Goal: Task Accomplishment & Management: Complete application form

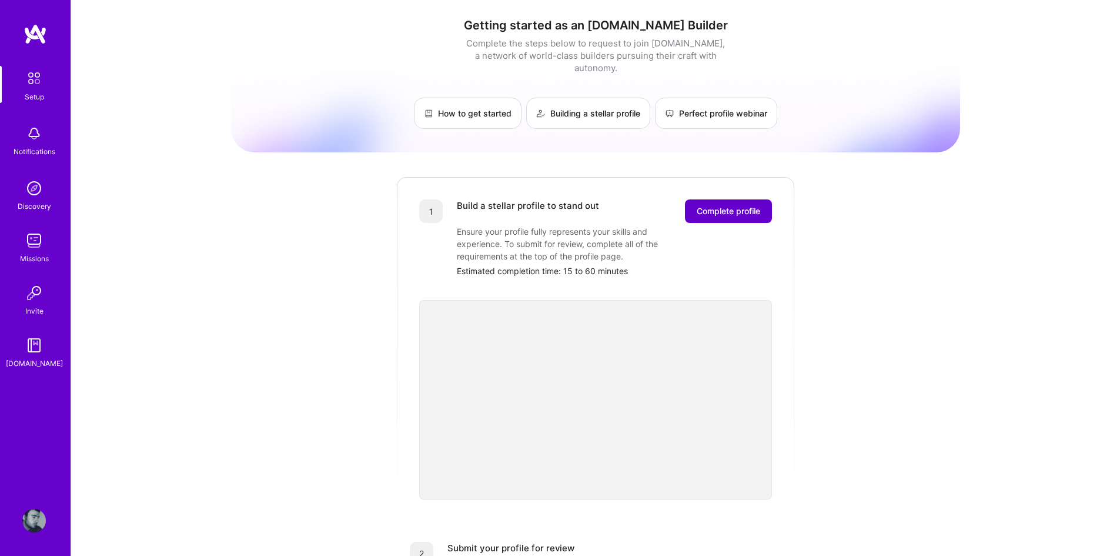
click at [731, 205] on span "Complete profile" at bounding box center [728, 211] width 63 height 12
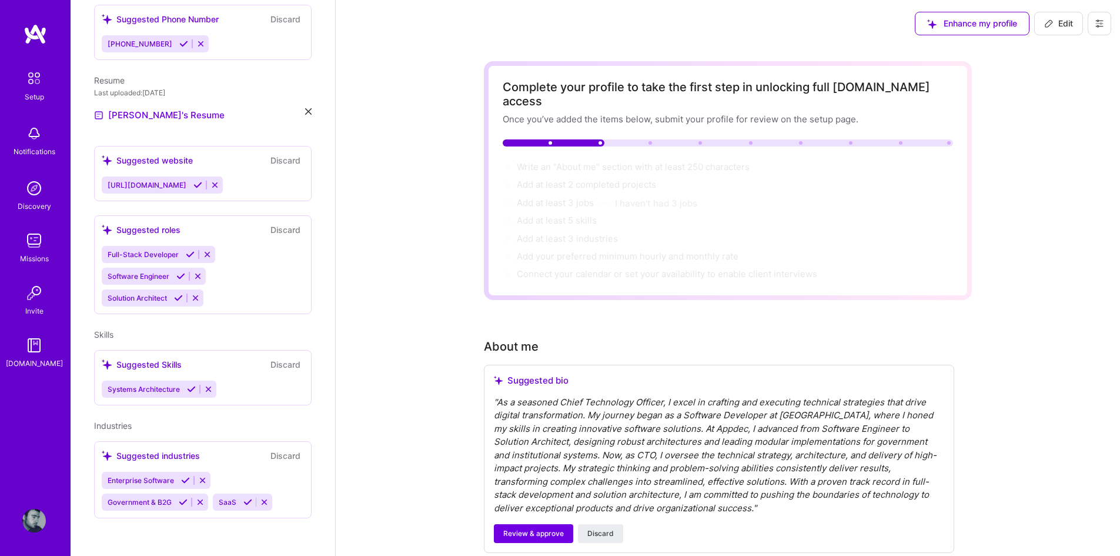
scroll to position [103, 0]
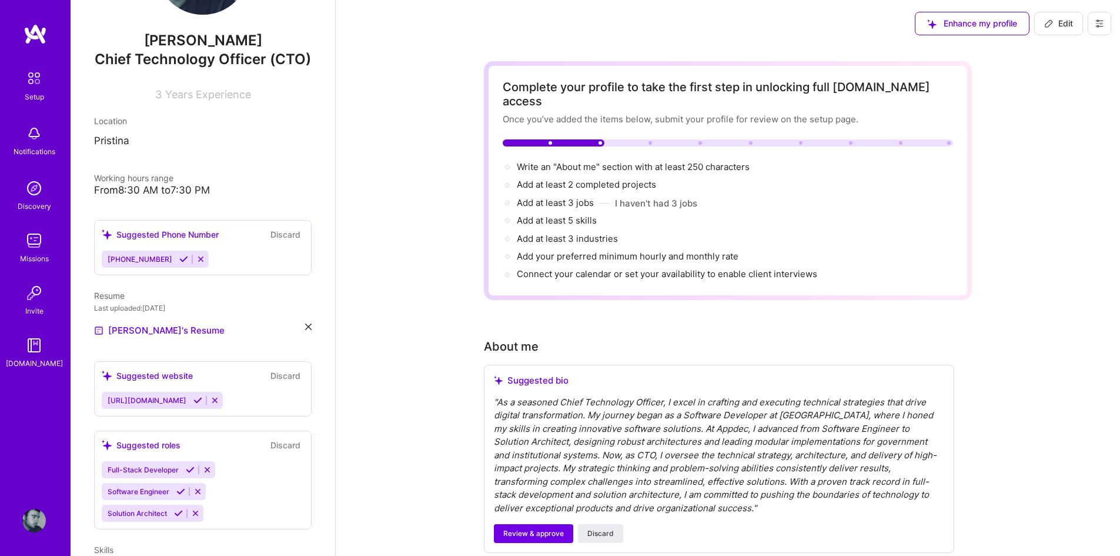
click at [179, 263] on icon at bounding box center [183, 259] width 9 height 9
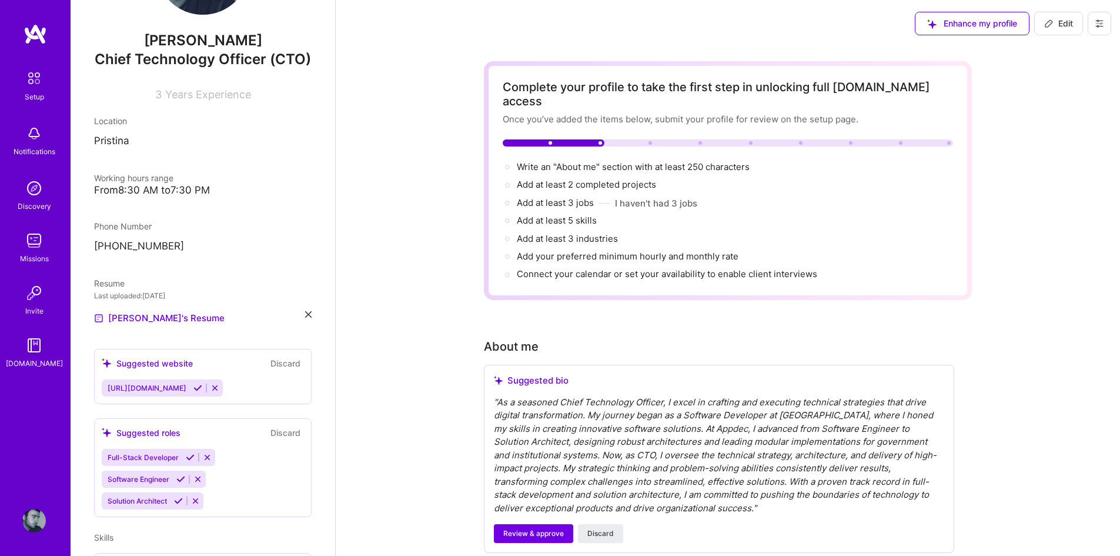
click at [194, 392] on icon at bounding box center [197, 387] width 9 height 9
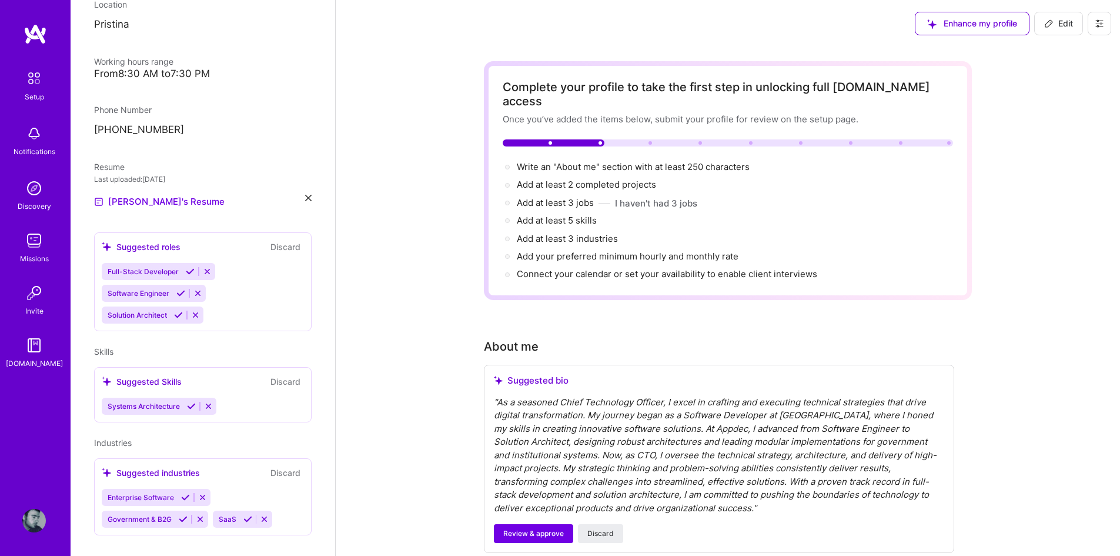
scroll to position [220, 0]
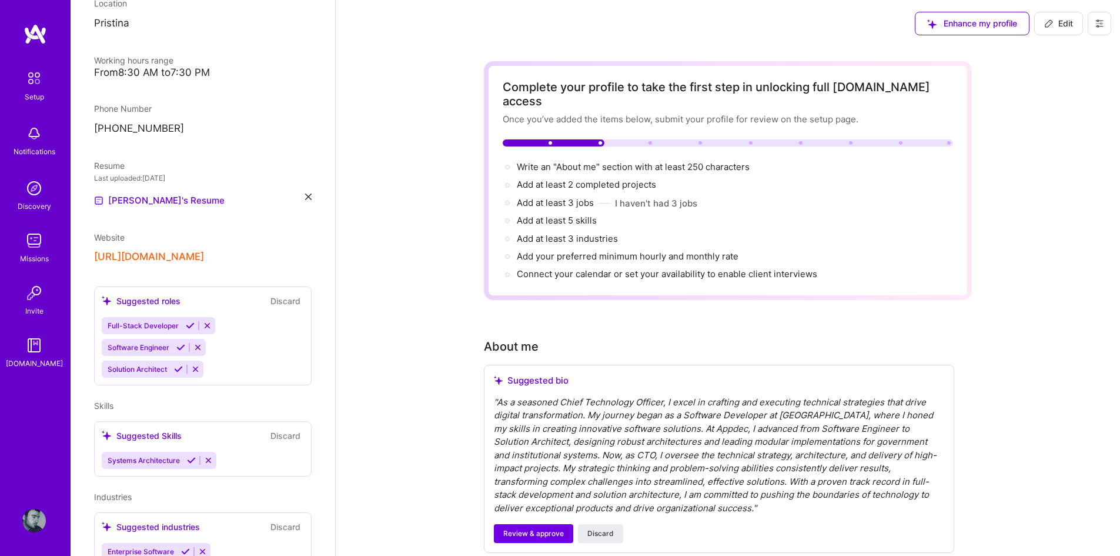
click at [189, 289] on div "[PERSON_NAME] Chief Technology Officer (CTO) 3 Years Experience Location Pristi…" at bounding box center [203, 278] width 265 height 556
click at [187, 330] on icon at bounding box center [190, 325] width 9 height 9
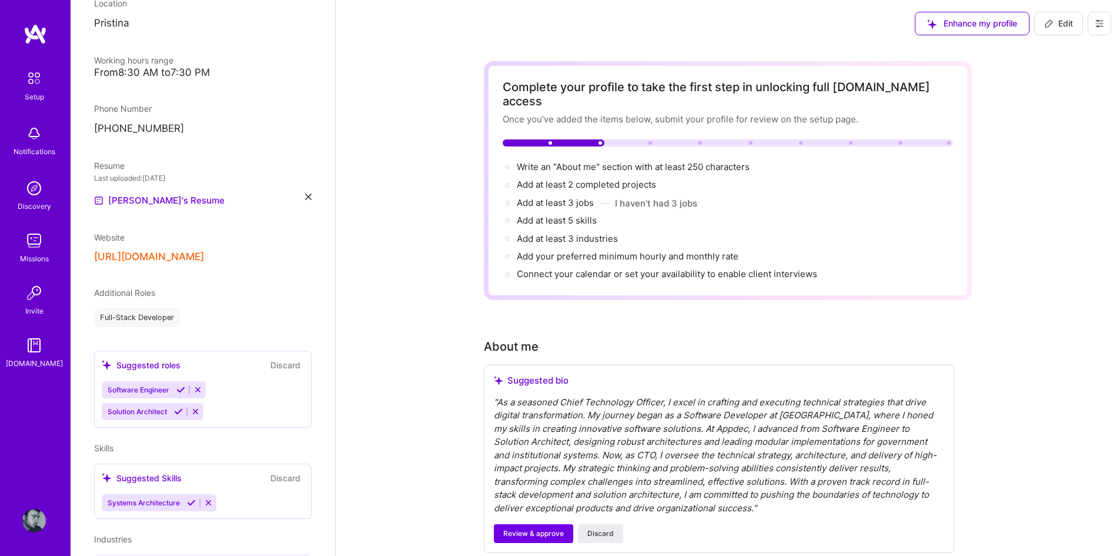
click at [178, 394] on icon at bounding box center [180, 389] width 9 height 9
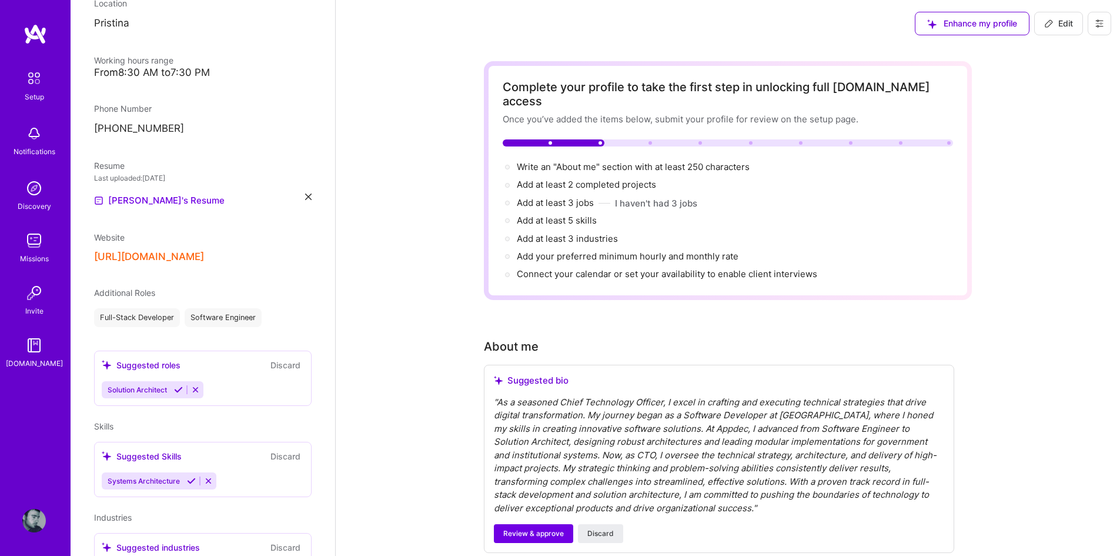
click at [178, 394] on icon at bounding box center [178, 389] width 9 height 9
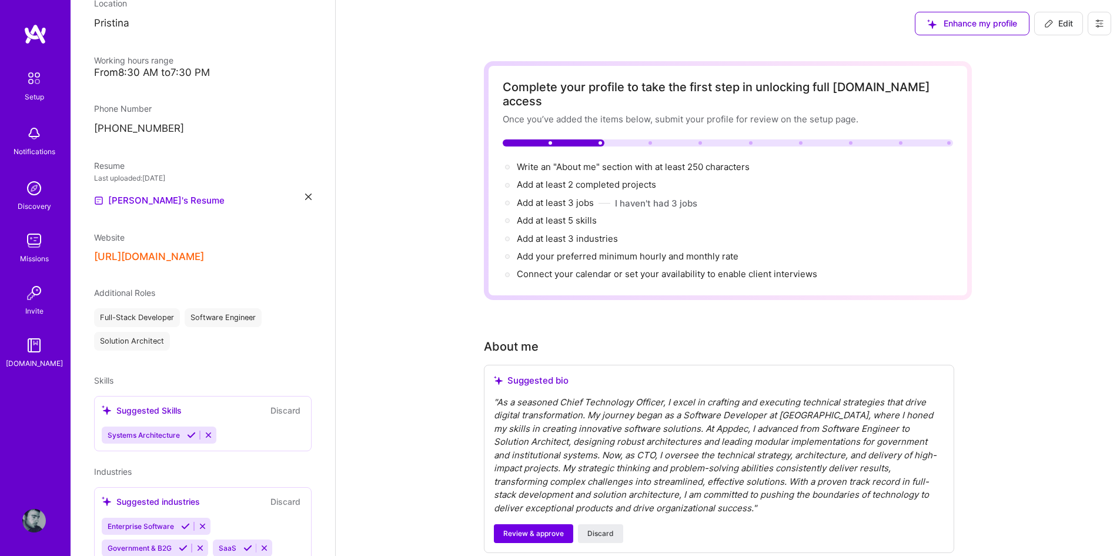
click at [210, 439] on icon at bounding box center [208, 434] width 9 height 9
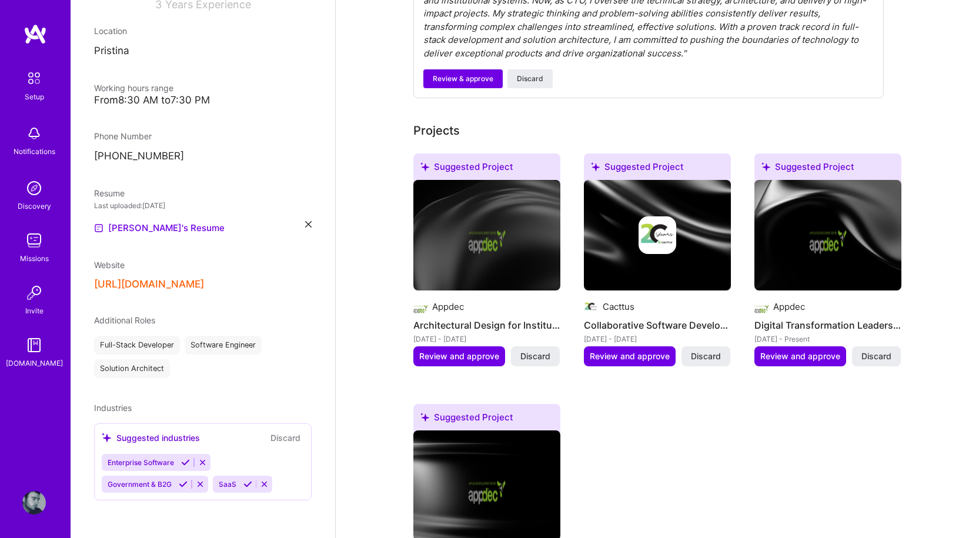
scroll to position [470, 0]
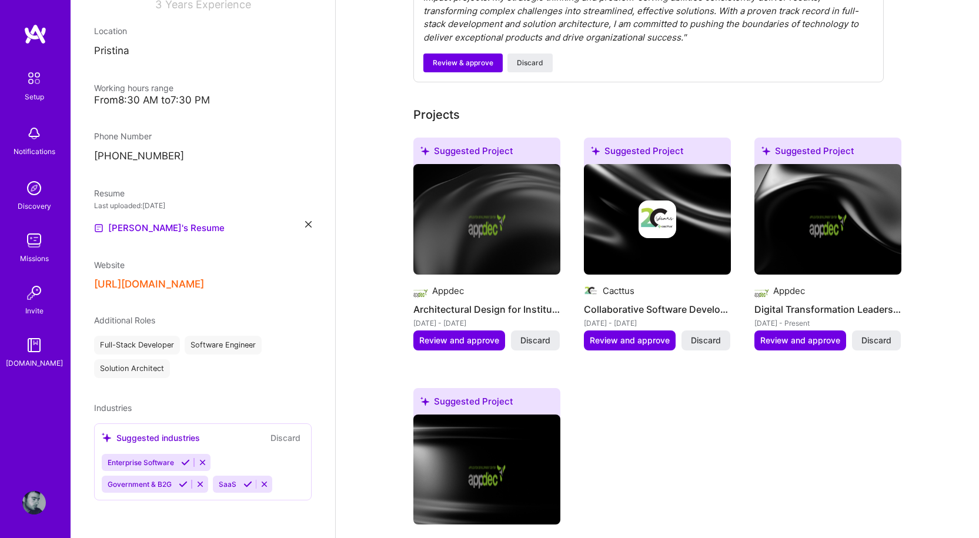
click at [245, 484] on icon at bounding box center [247, 484] width 9 height 9
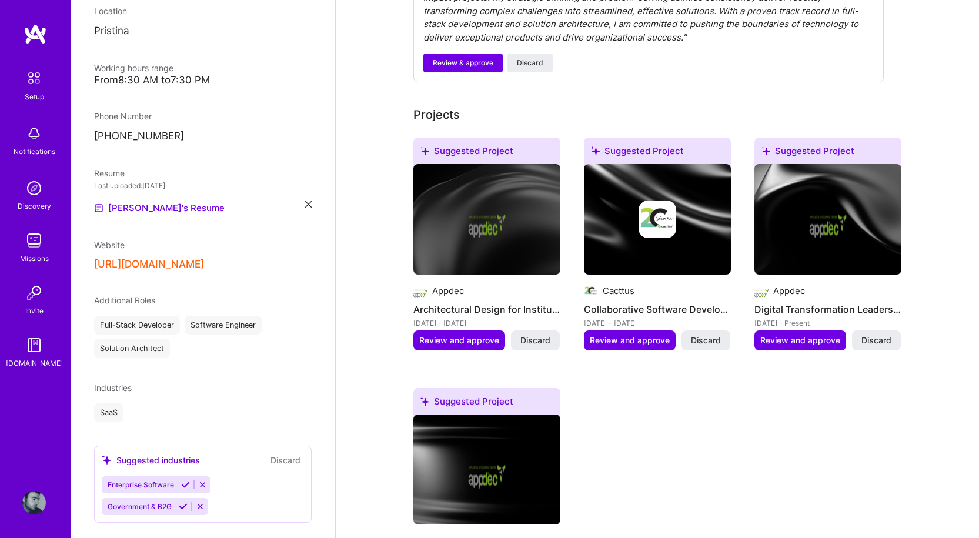
scroll to position [255, 0]
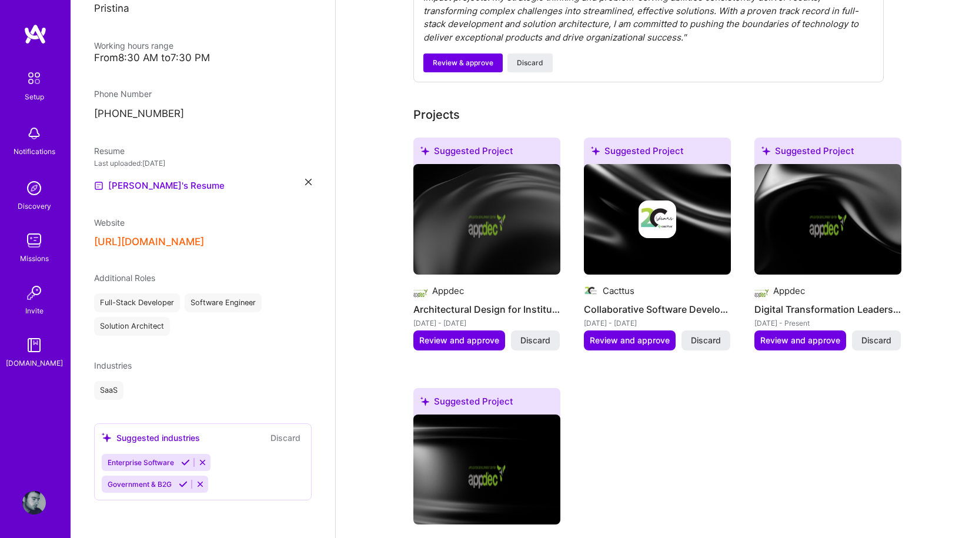
click at [186, 464] on icon at bounding box center [185, 462] width 9 height 9
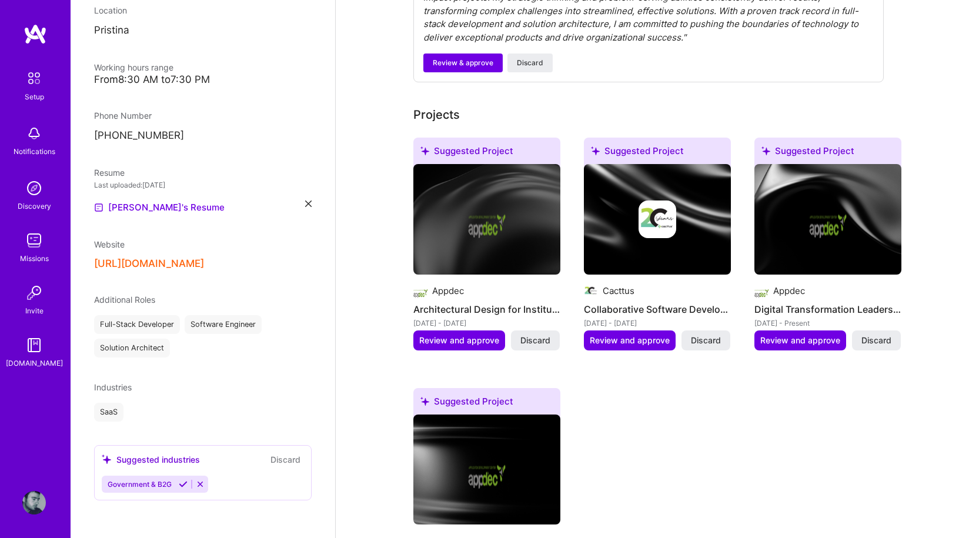
scroll to position [233, 0]
click at [183, 484] on icon at bounding box center [183, 484] width 9 height 9
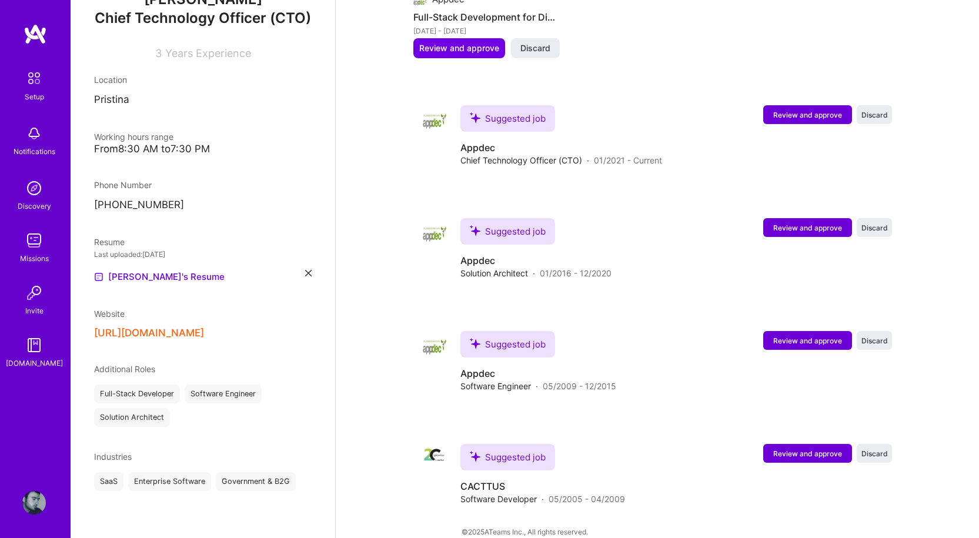
scroll to position [995, 0]
click at [166, 466] on div "Industries SaaS Enterprise Software Government & B2G" at bounding box center [203, 470] width 218 height 41
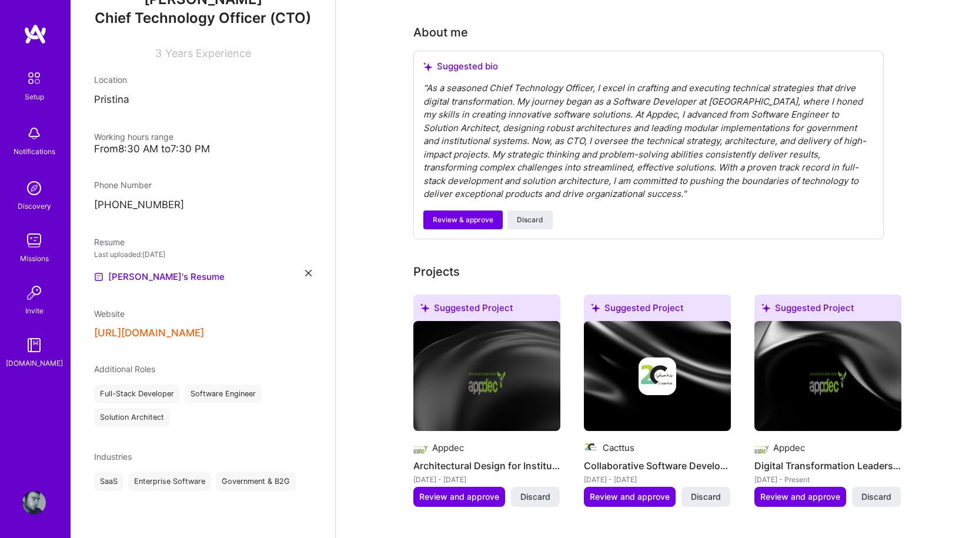
scroll to position [353, 0]
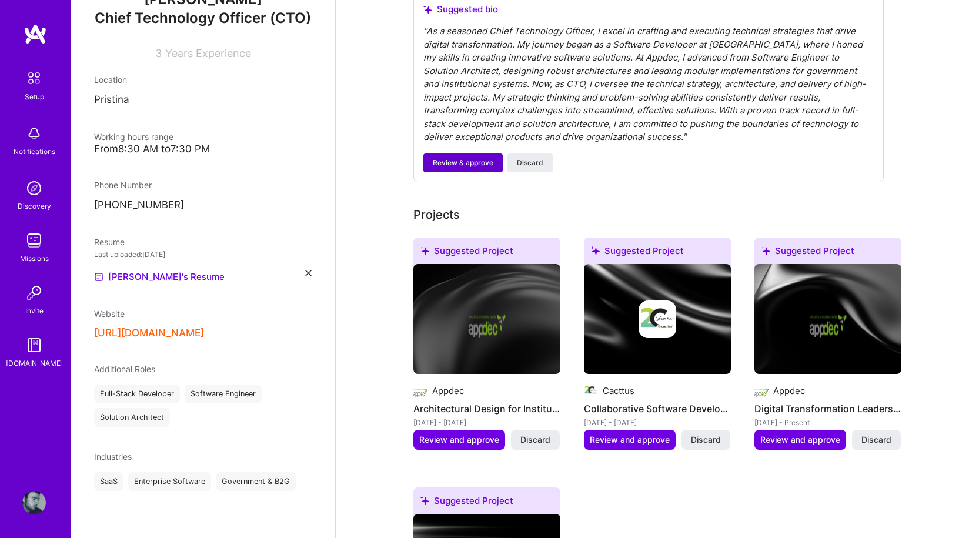
click at [468, 158] on span "Review & approve" at bounding box center [463, 163] width 61 height 11
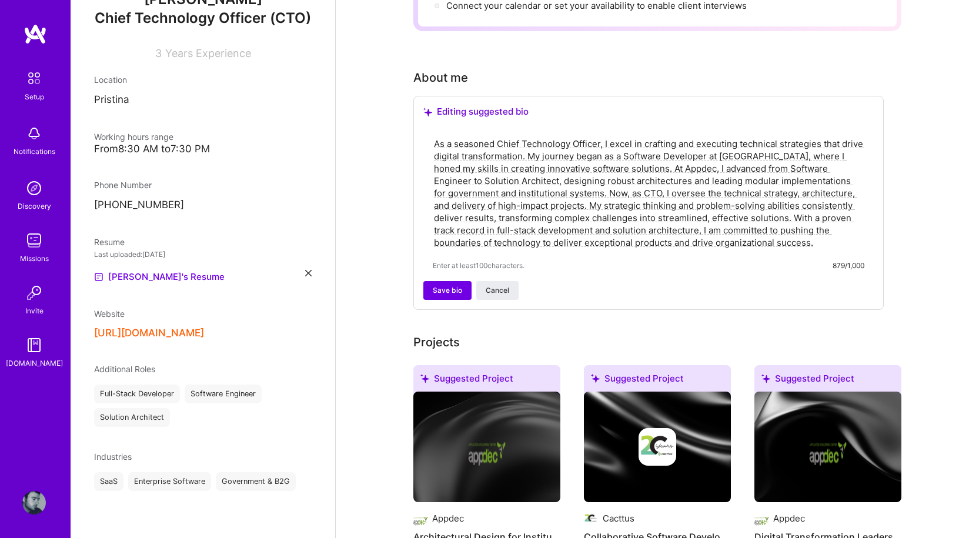
scroll to position [235, 0]
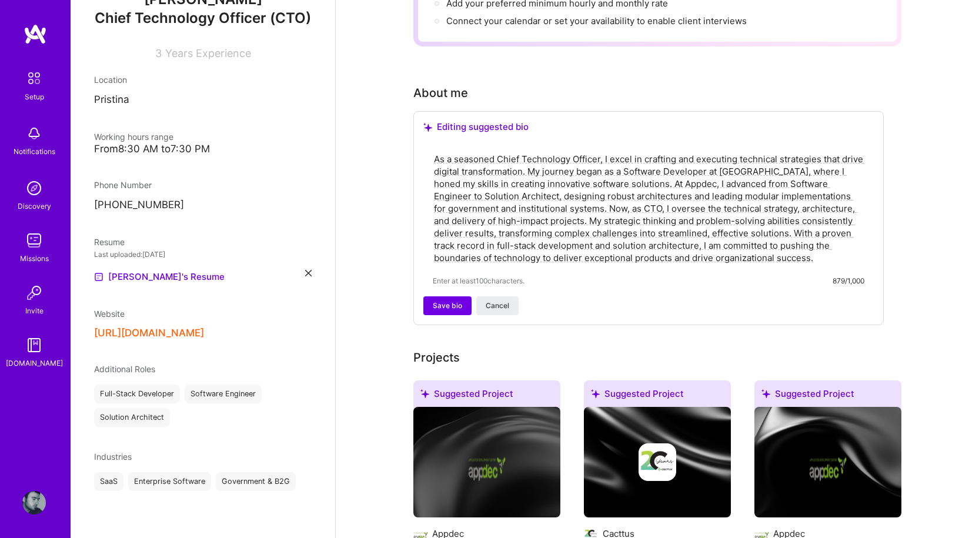
click at [511, 227] on textarea "As a seasoned Chief Technology Officer, I excel in crafting and executing techn…" at bounding box center [649, 208] width 432 height 113
click at [445, 300] on span "Save bio" at bounding box center [447, 305] width 29 height 11
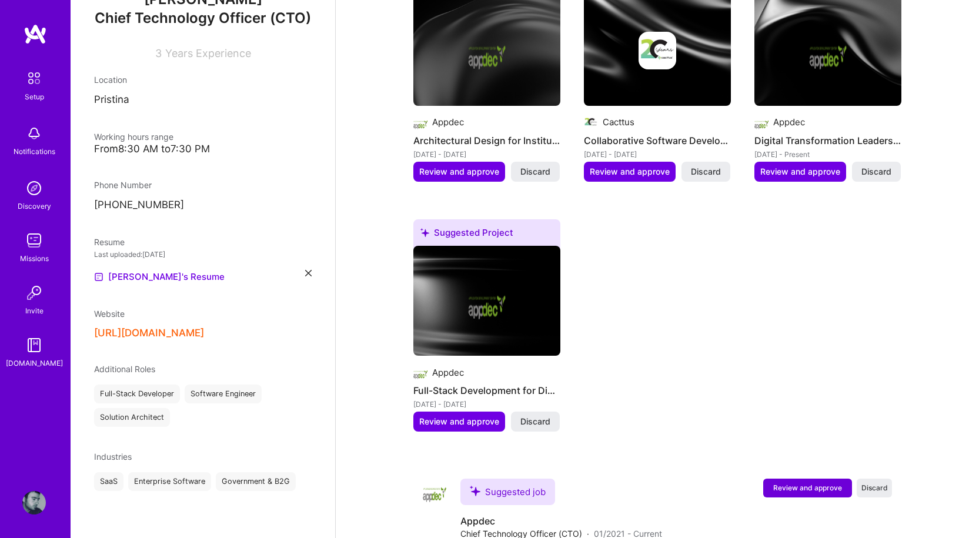
scroll to position [470, 0]
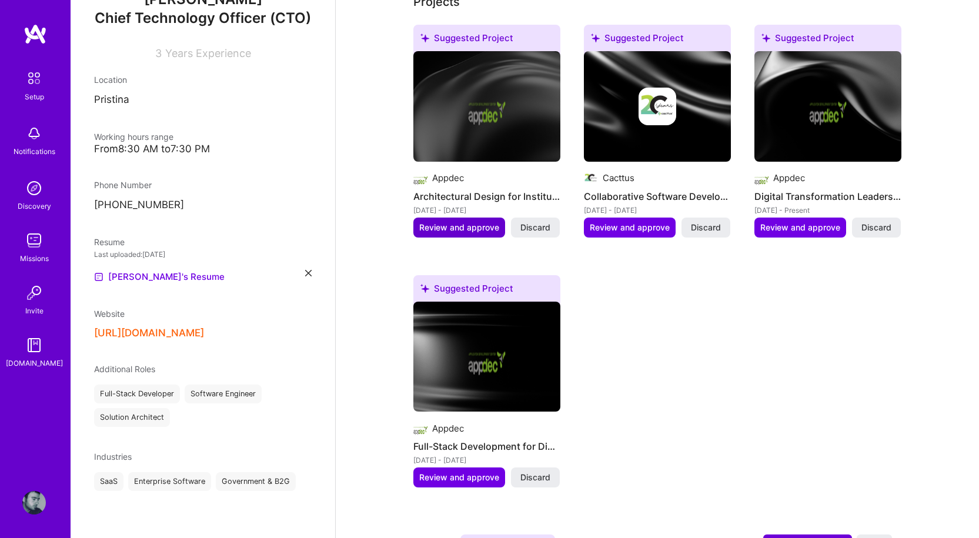
click at [470, 222] on span "Review and approve" at bounding box center [459, 228] width 80 height 12
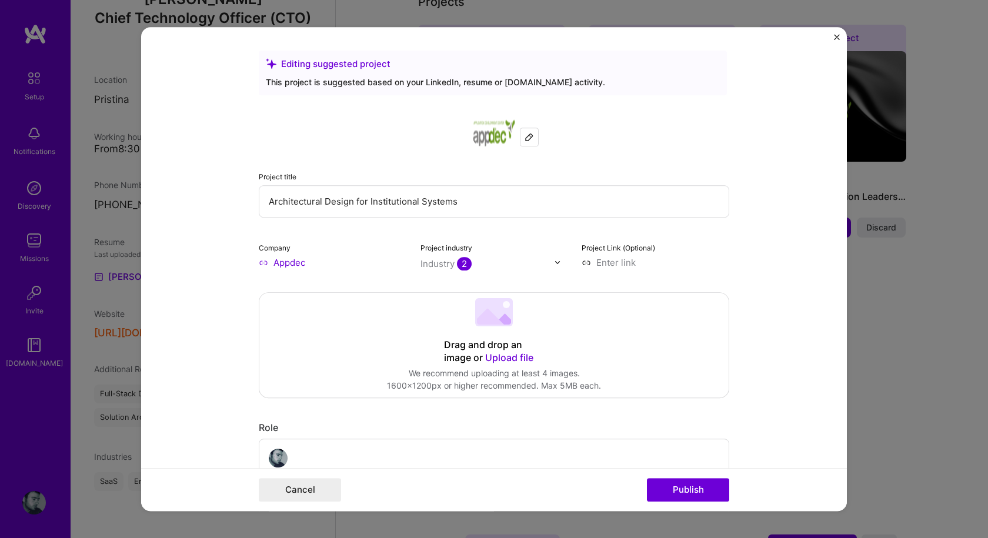
click at [490, 204] on input "Architectural Design for Institutional Systems" at bounding box center [494, 201] width 470 height 32
click at [834, 38] on img "Close" at bounding box center [837, 37] width 6 height 6
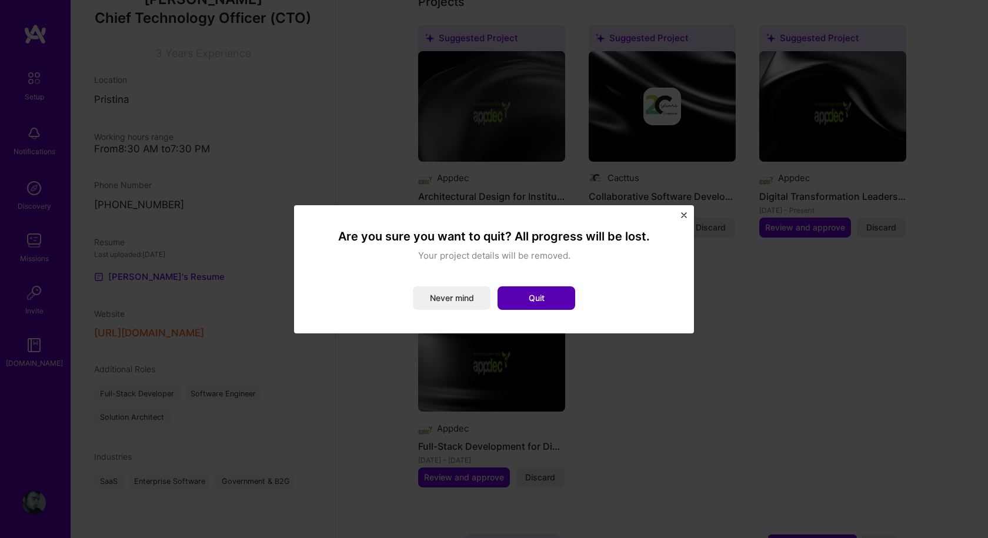
click at [543, 302] on button "Quit" at bounding box center [536, 298] width 78 height 24
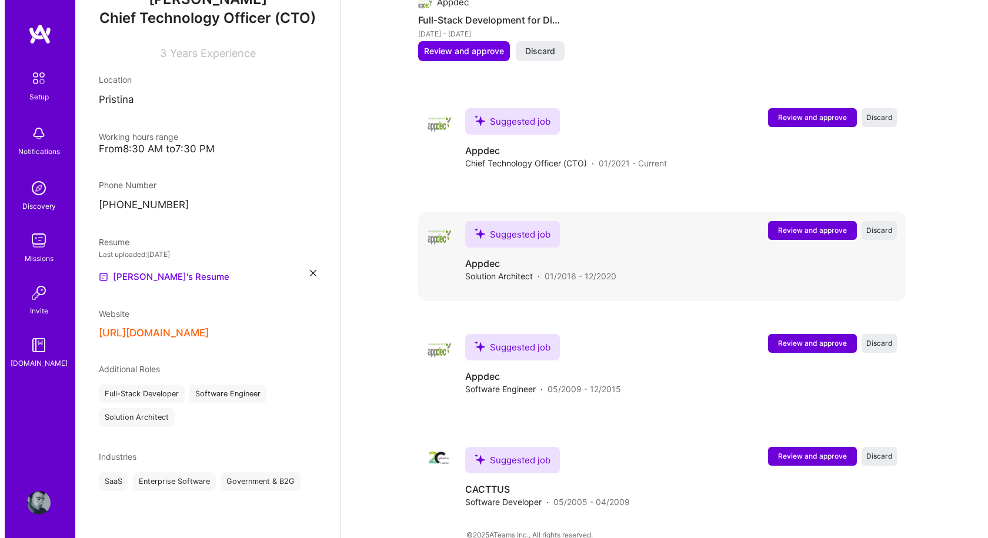
scroll to position [899, 0]
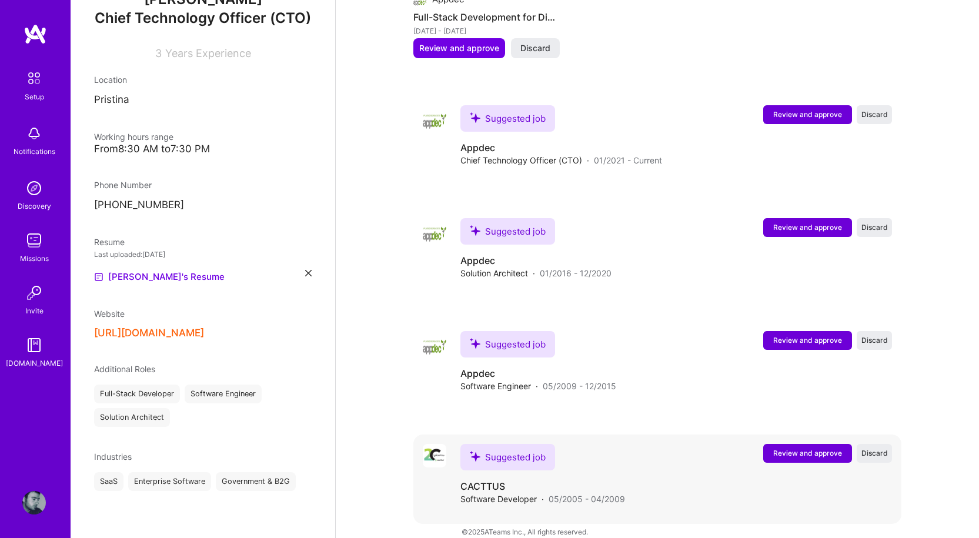
click at [795, 448] on span "Review and approve" at bounding box center [807, 453] width 69 height 10
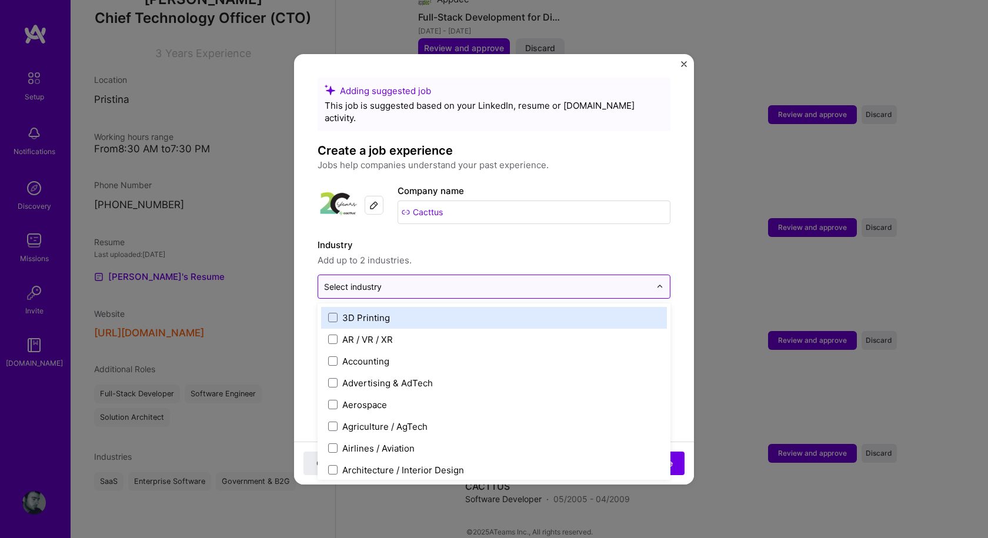
click at [544, 280] on input "text" at bounding box center [487, 286] width 326 height 12
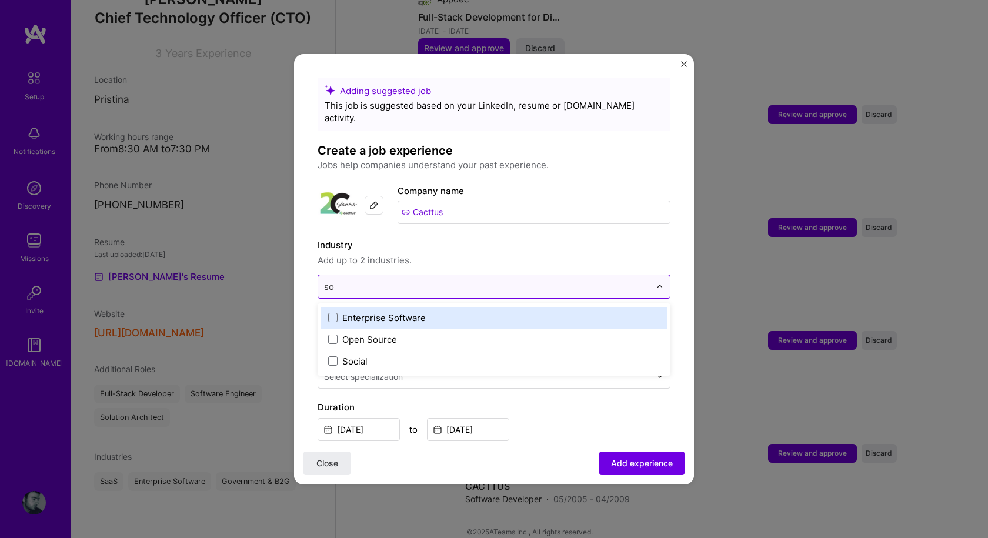
type input "s"
type input "d"
type input "sof"
click at [363, 332] on input "Software Developer" at bounding box center [493, 345] width 353 height 26
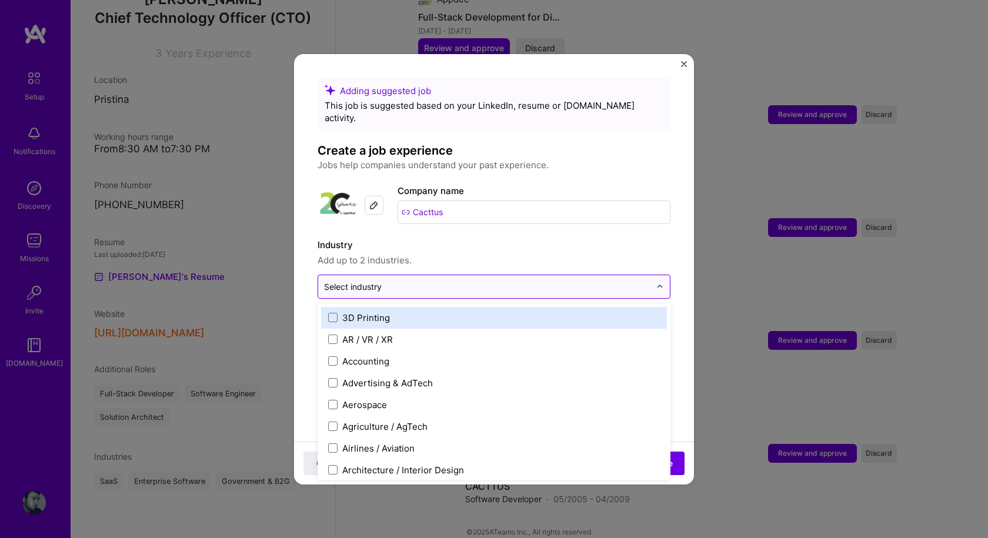
click at [401, 280] on input "text" at bounding box center [487, 286] width 326 height 12
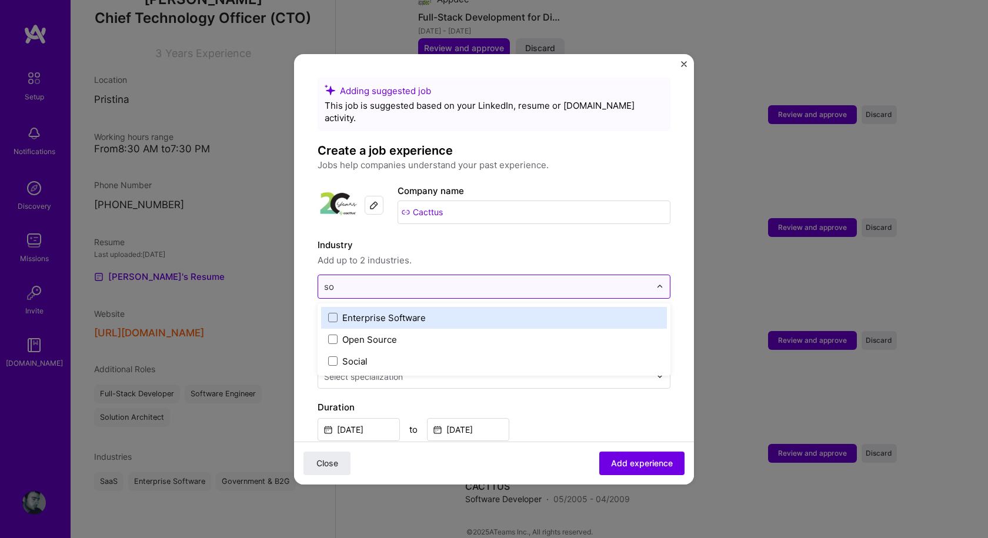
type input "sof"
click at [331, 313] on span at bounding box center [332, 317] width 9 height 9
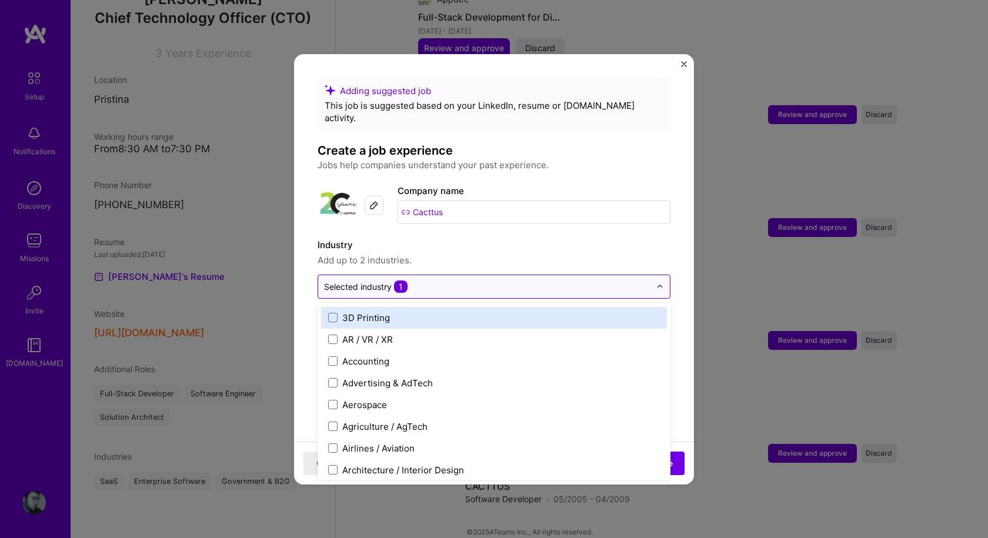
click at [531, 280] on input "text" at bounding box center [487, 286] width 326 height 12
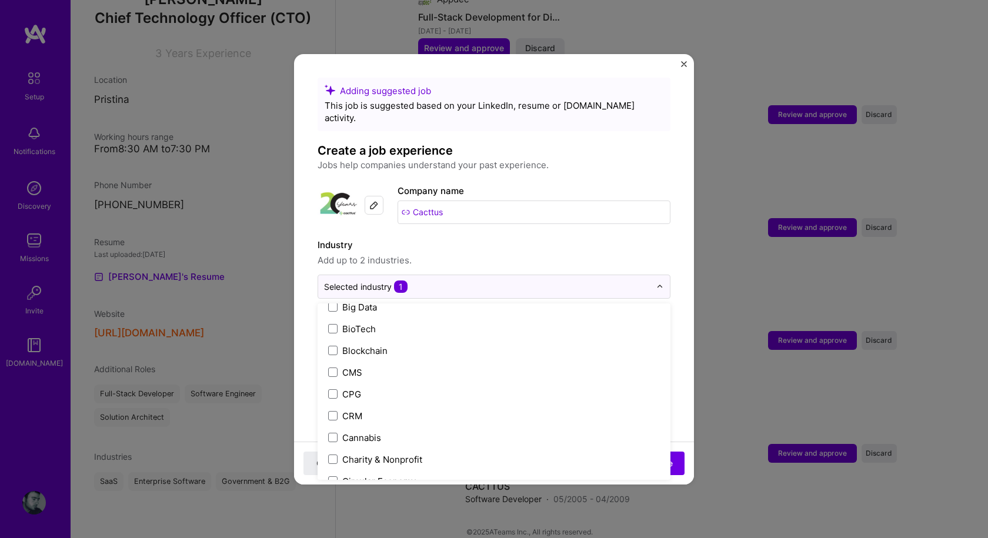
scroll to position [470, 0]
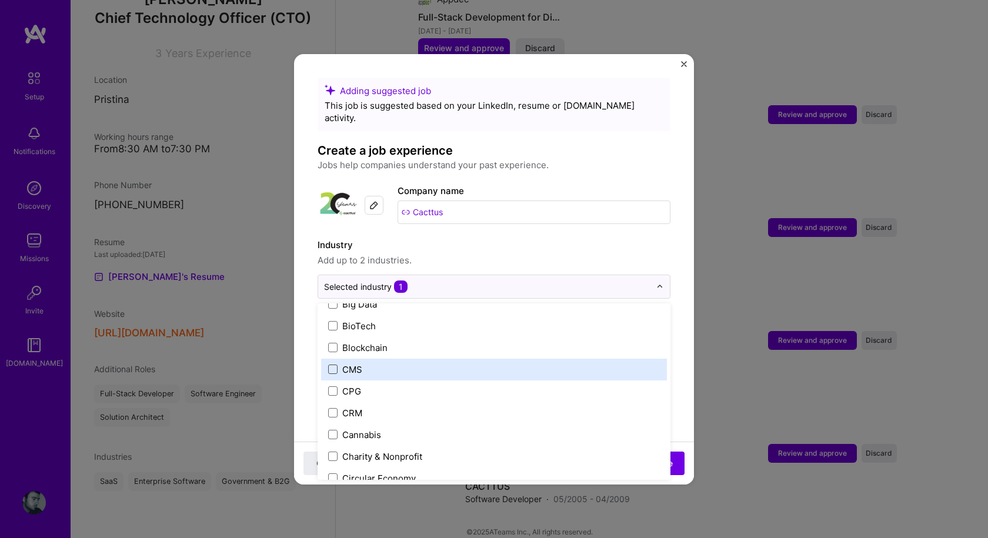
click at [332, 364] on span at bounding box center [332, 368] width 9 height 9
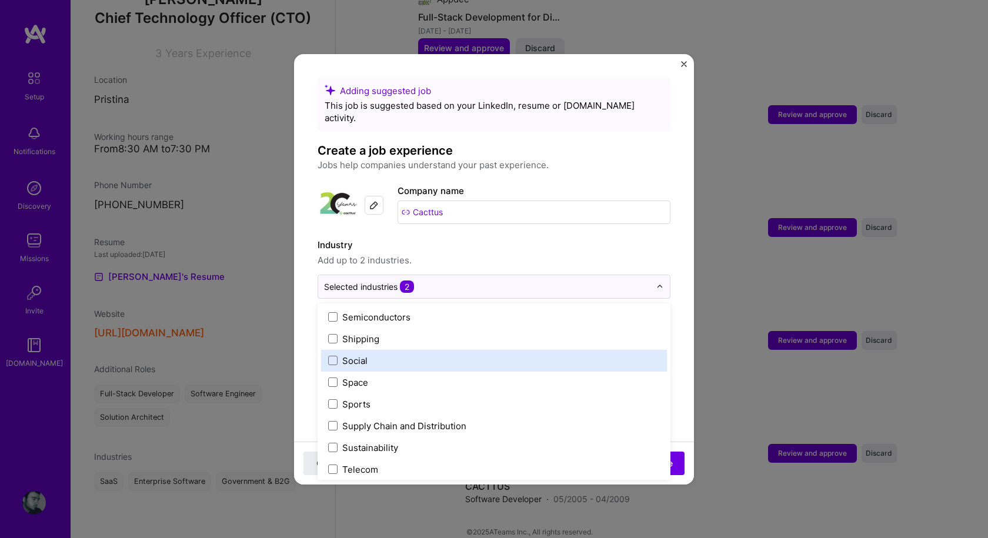
scroll to position [2441, 0]
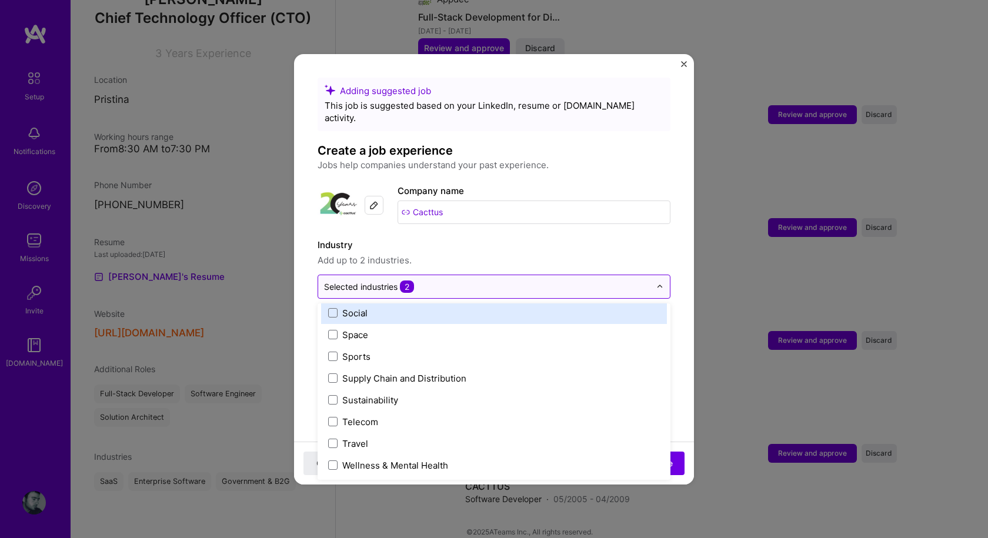
click at [476, 280] on input "text" at bounding box center [487, 286] width 326 height 12
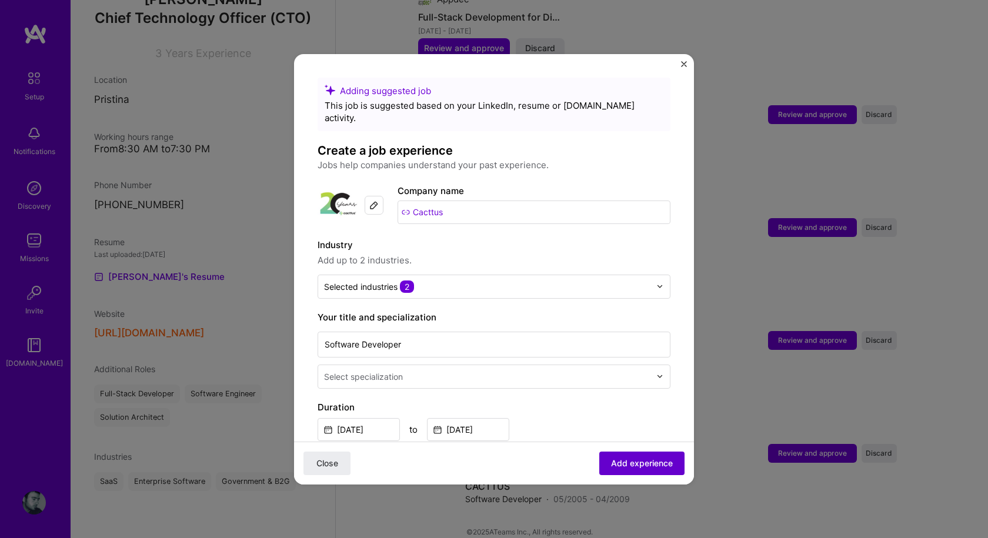
click at [664, 467] on button "Add experience" at bounding box center [641, 463] width 85 height 24
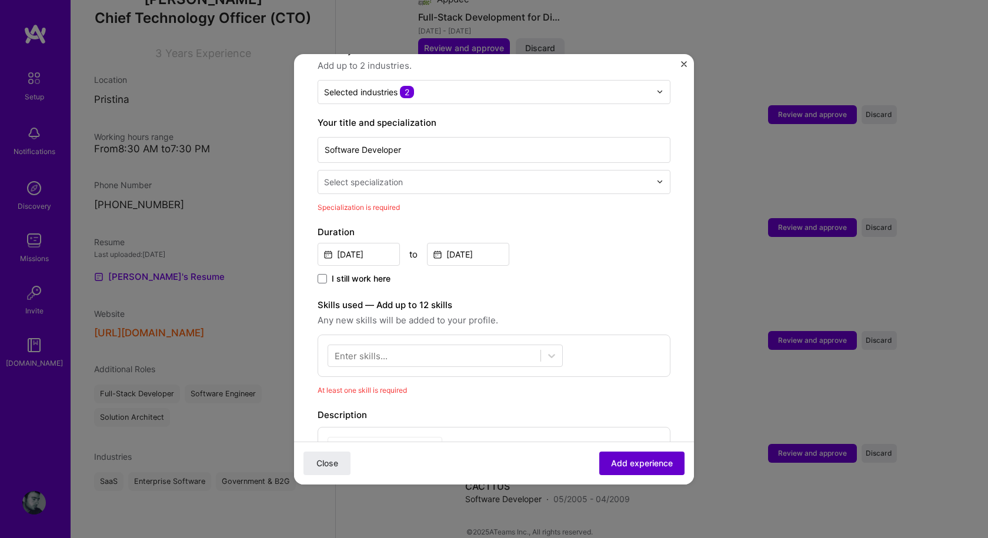
scroll to position [244, 0]
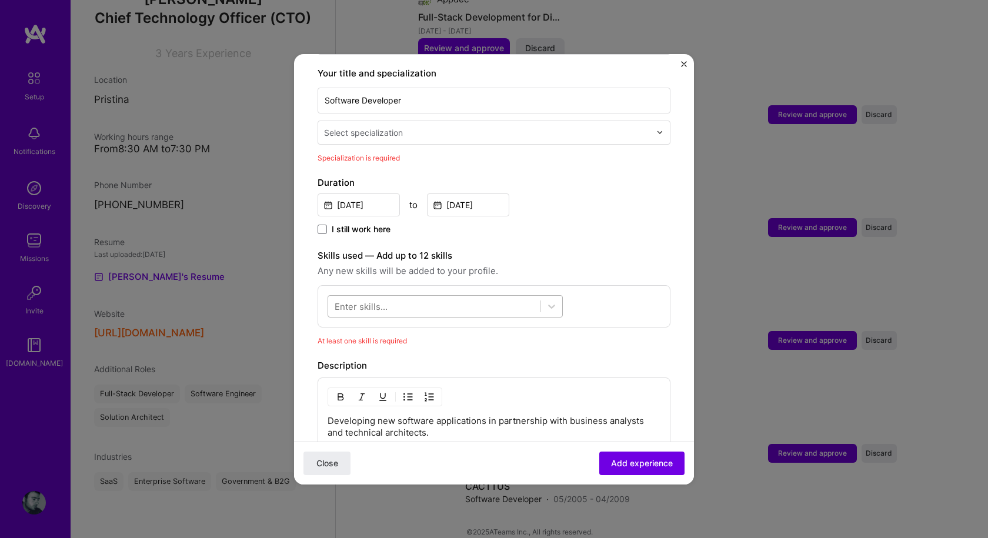
click at [400, 296] on div at bounding box center [434, 305] width 212 height 19
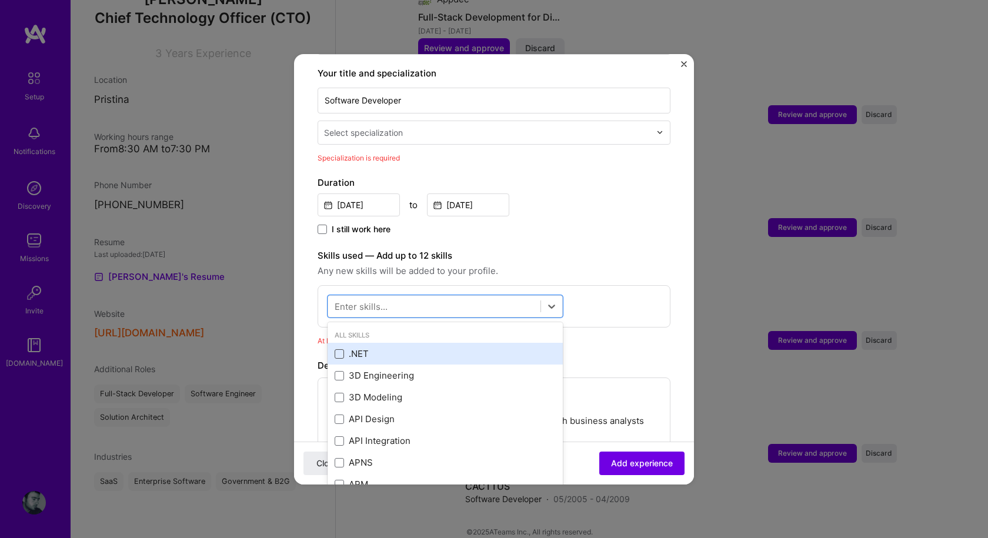
click at [339, 349] on span at bounding box center [339, 353] width 9 height 9
click at [0, 0] on input "checkbox" at bounding box center [0, 0] width 0 height 0
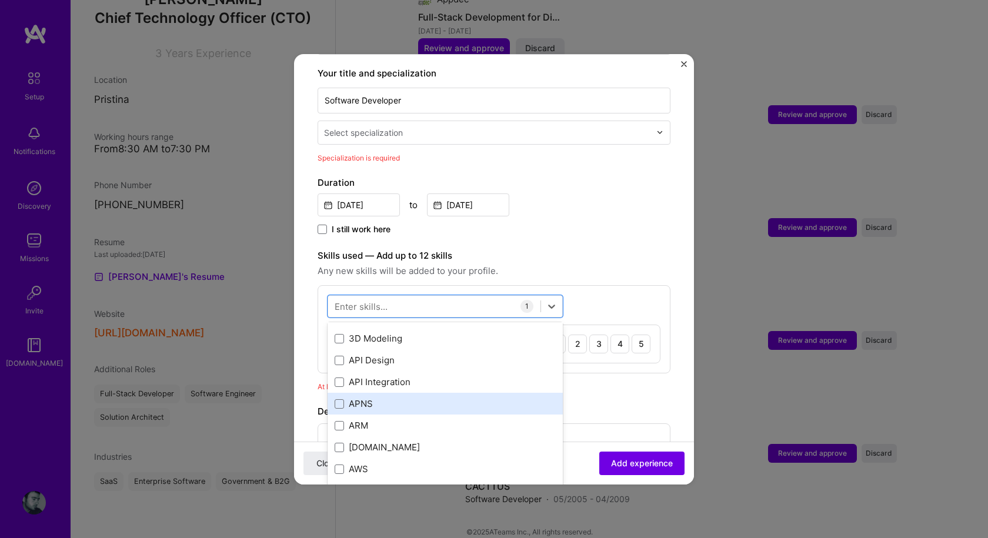
scroll to position [118, 0]
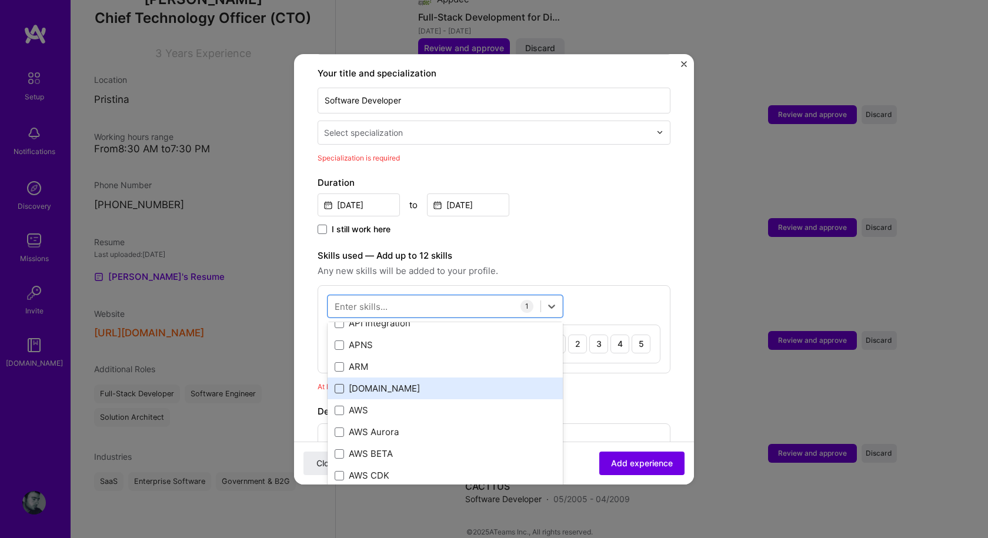
click at [340, 384] on span at bounding box center [339, 388] width 9 height 9
click at [0, 0] on input "checkbox" at bounding box center [0, 0] width 0 height 0
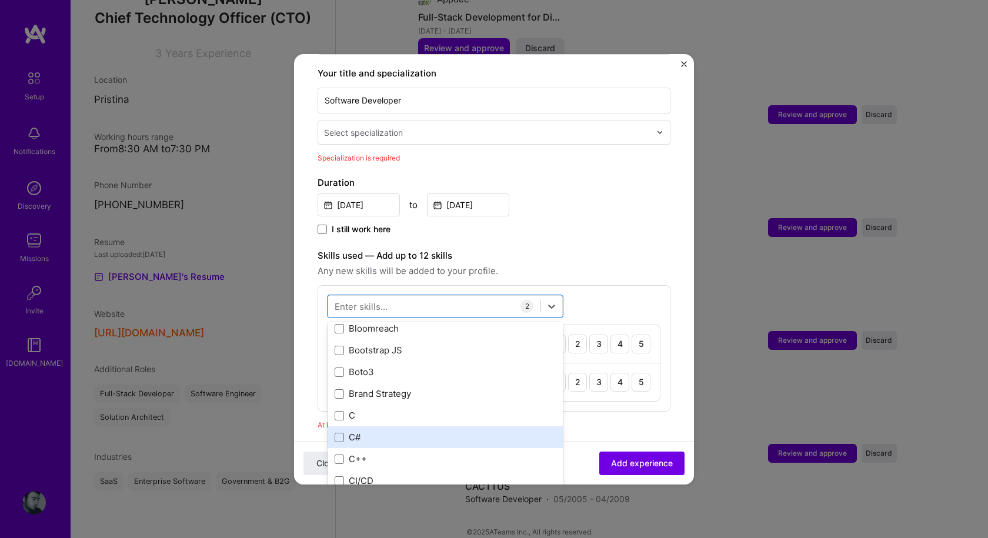
scroll to position [1176, 0]
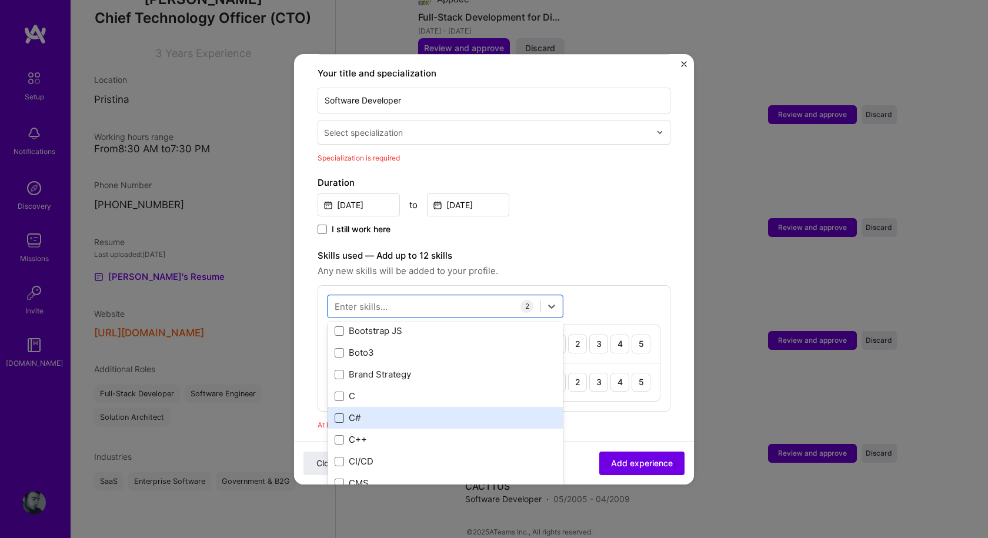
click at [342, 413] on span at bounding box center [339, 417] width 9 height 9
click at [0, 0] on input "checkbox" at bounding box center [0, 0] width 0 height 0
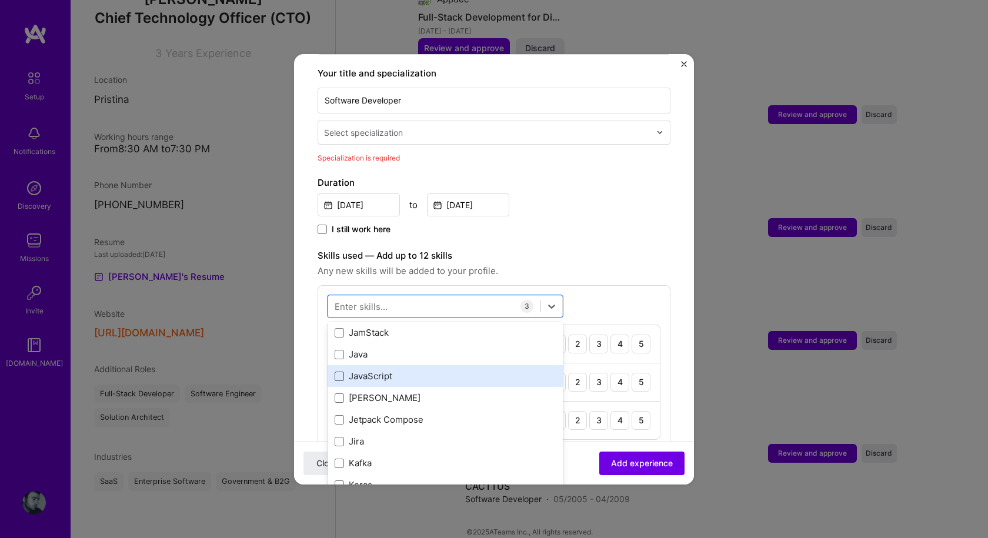
click at [339, 372] on span at bounding box center [339, 376] width 9 height 9
click at [0, 0] on input "checkbox" at bounding box center [0, 0] width 0 height 0
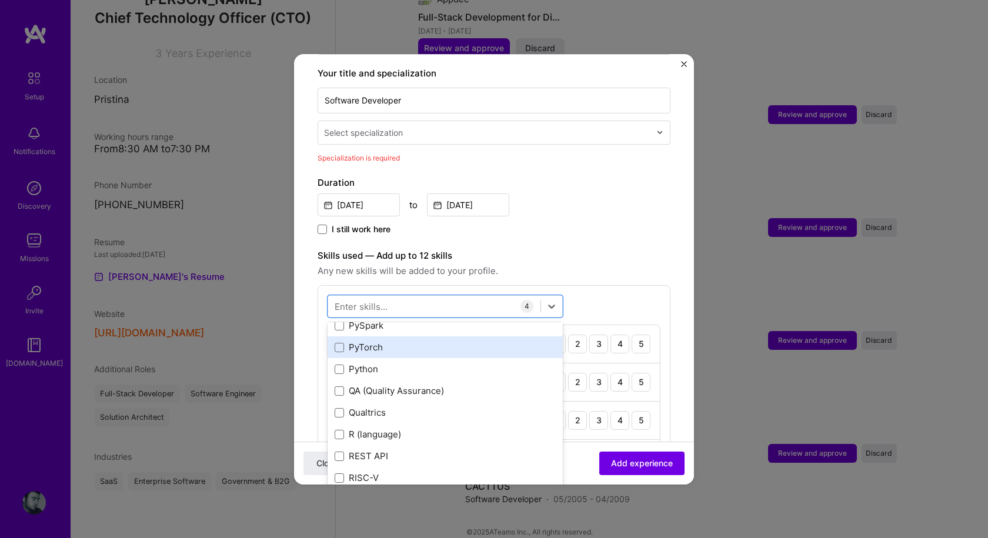
scroll to position [5644, 0]
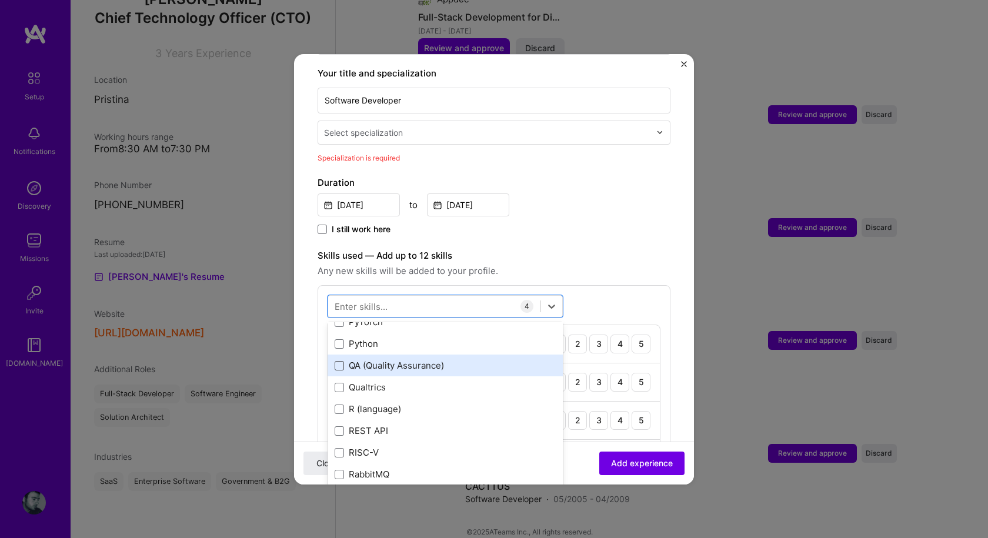
click at [340, 361] on span at bounding box center [339, 365] width 9 height 9
click at [0, 0] on input "checkbox" at bounding box center [0, 0] width 0 height 0
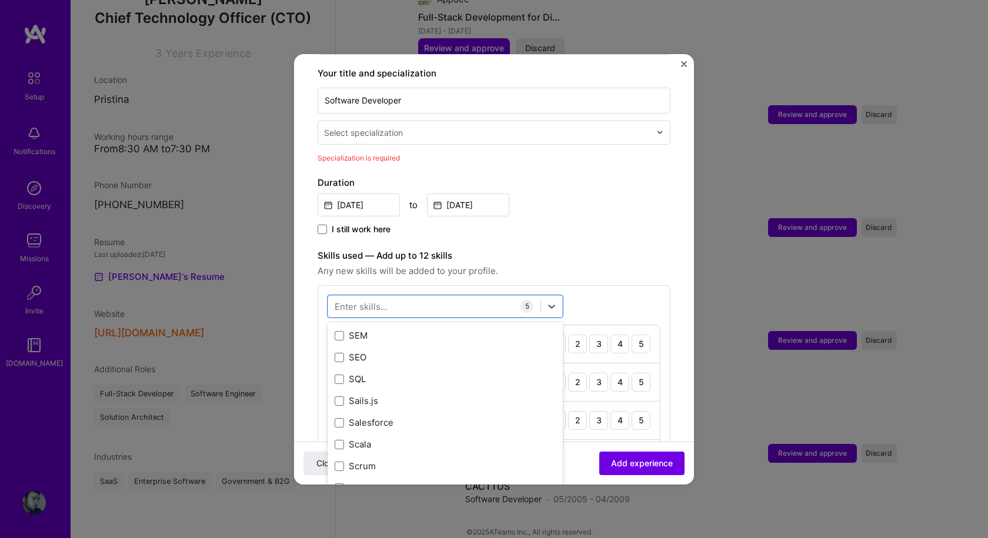
scroll to position [6290, 0]
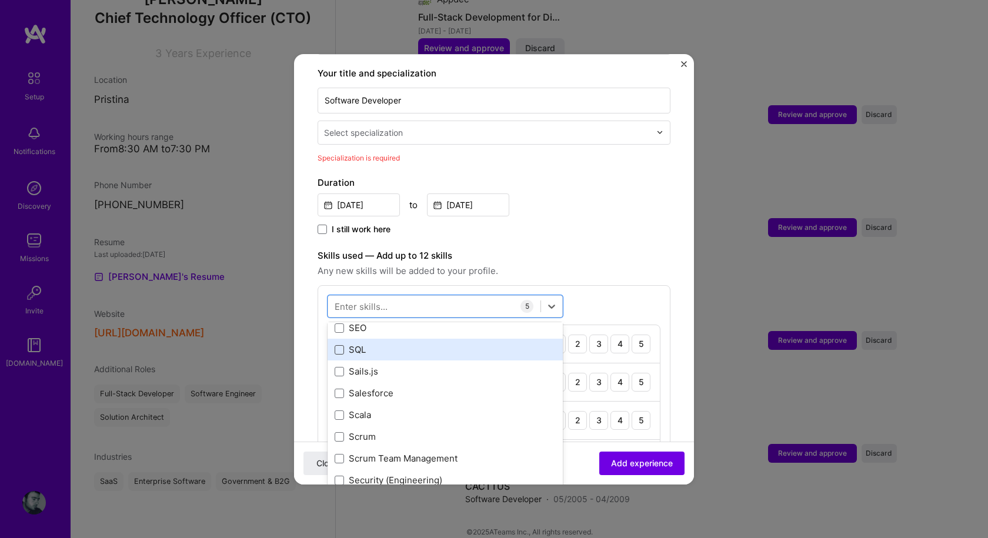
click at [337, 345] on span at bounding box center [339, 349] width 9 height 9
click at [0, 0] on input "checkbox" at bounding box center [0, 0] width 0 height 0
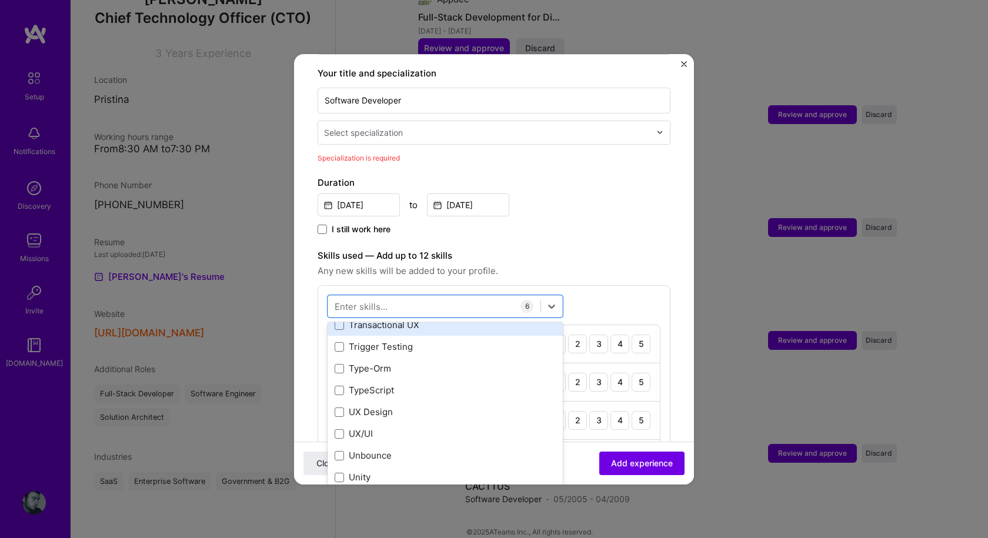
scroll to position [7407, 0]
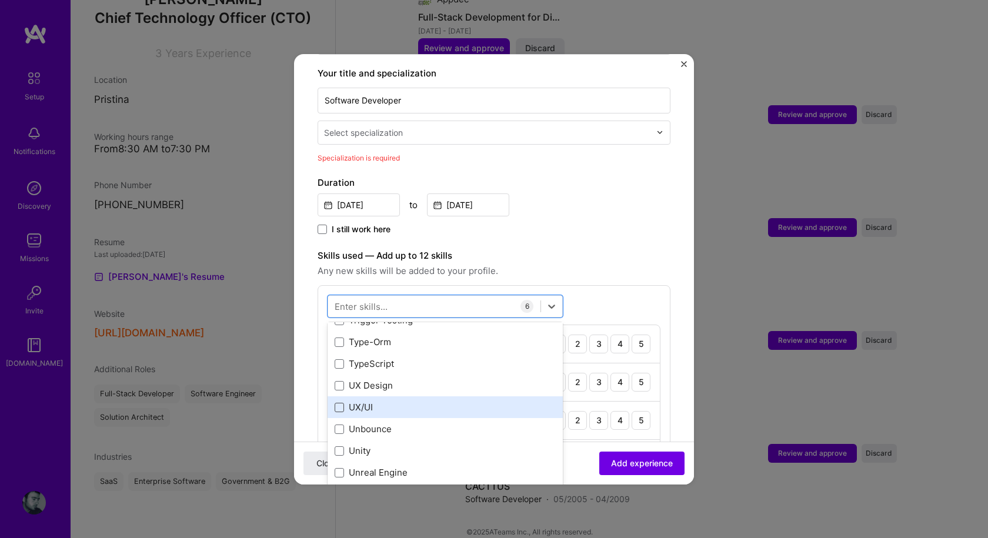
click at [337, 403] on span at bounding box center [339, 407] width 9 height 9
click at [0, 0] on input "checkbox" at bounding box center [0, 0] width 0 height 0
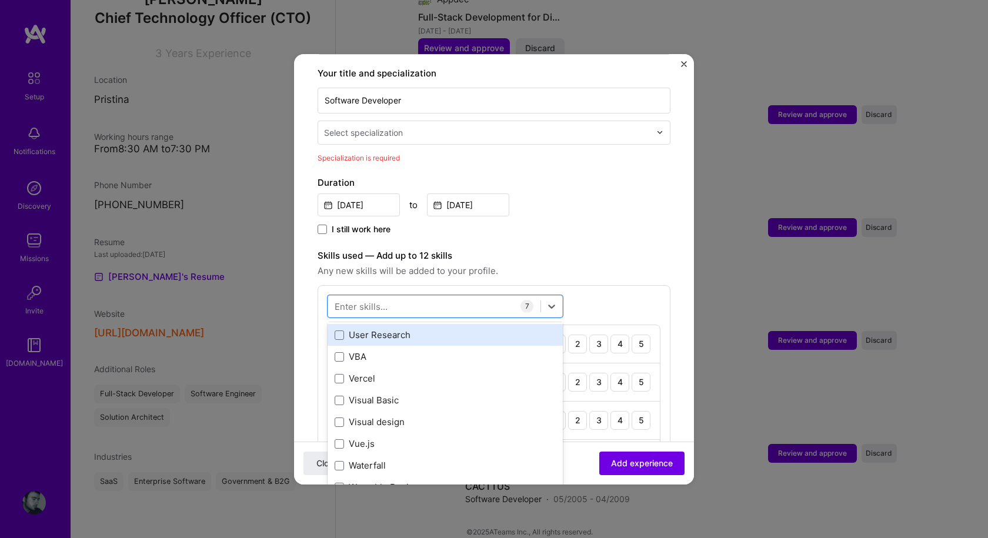
scroll to position [7584, 0]
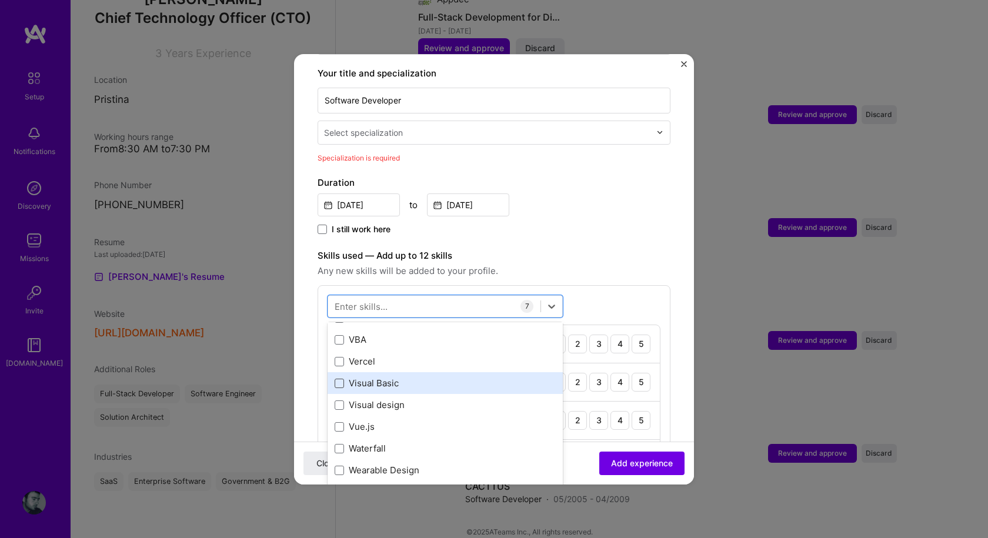
click at [340, 379] on span at bounding box center [339, 383] width 9 height 9
click at [0, 0] on input "checkbox" at bounding box center [0, 0] width 0 height 0
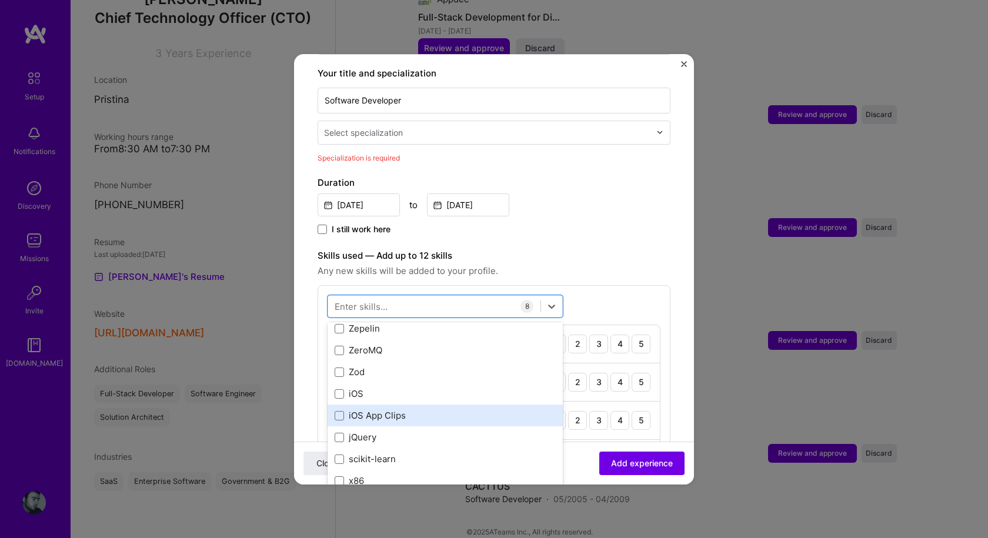
scroll to position [8074, 0]
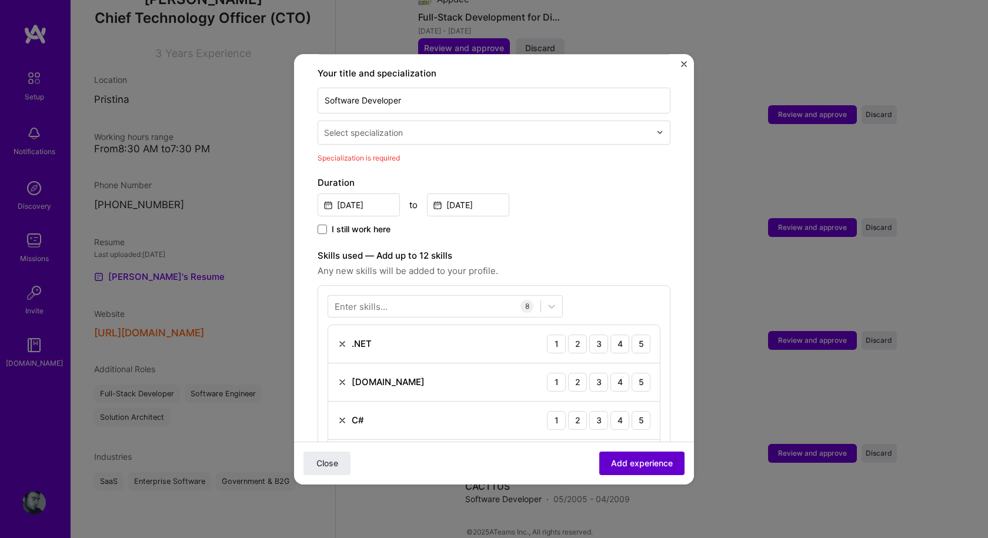
click at [638, 466] on span "Add experience" at bounding box center [642, 463] width 62 height 12
click at [639, 335] on div "5" at bounding box center [640, 344] width 19 height 19
click at [632, 373] on div "5" at bounding box center [640, 382] width 19 height 19
click at [631, 411] on div "5" at bounding box center [640, 420] width 19 height 19
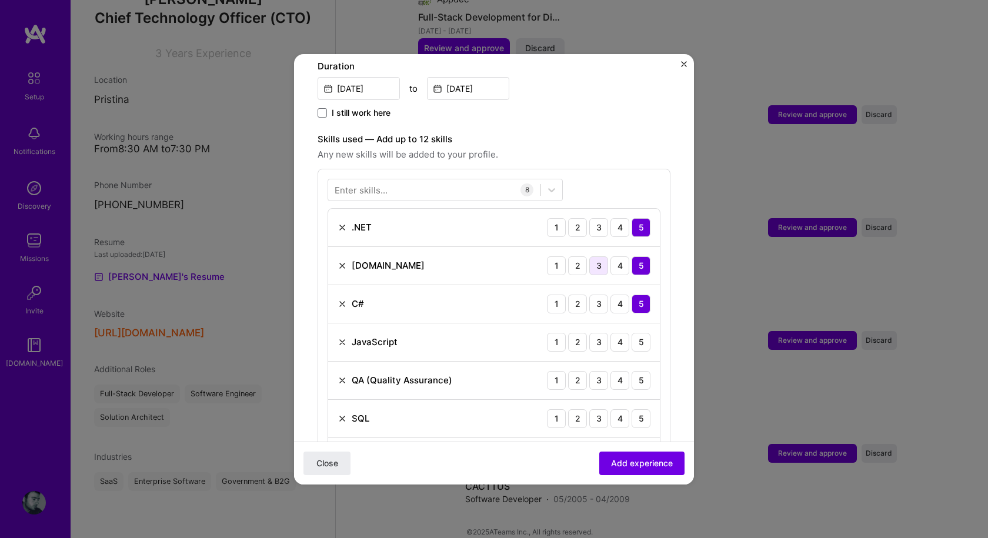
scroll to position [362, 0]
click at [631, 332] on div "5" at bounding box center [640, 341] width 19 height 19
click at [633, 370] on div "5" at bounding box center [640, 379] width 19 height 19
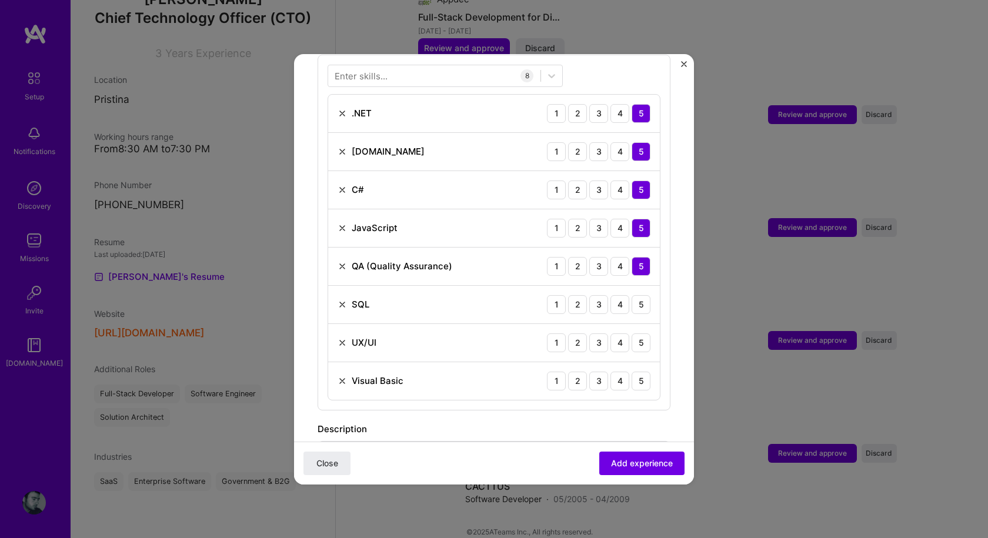
scroll to position [479, 0]
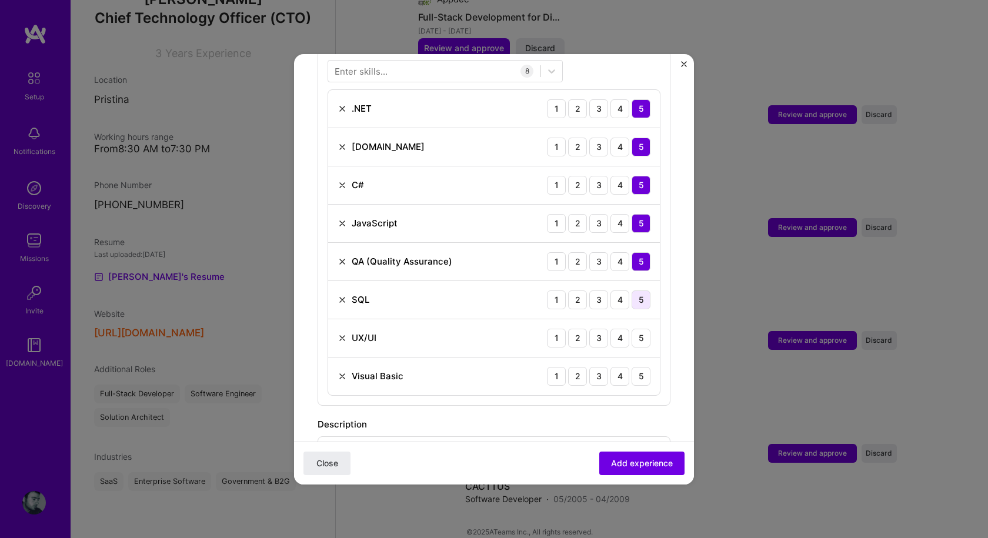
click at [631, 292] on div "5" at bounding box center [640, 299] width 19 height 19
click at [612, 329] on div "4" at bounding box center [619, 338] width 19 height 19
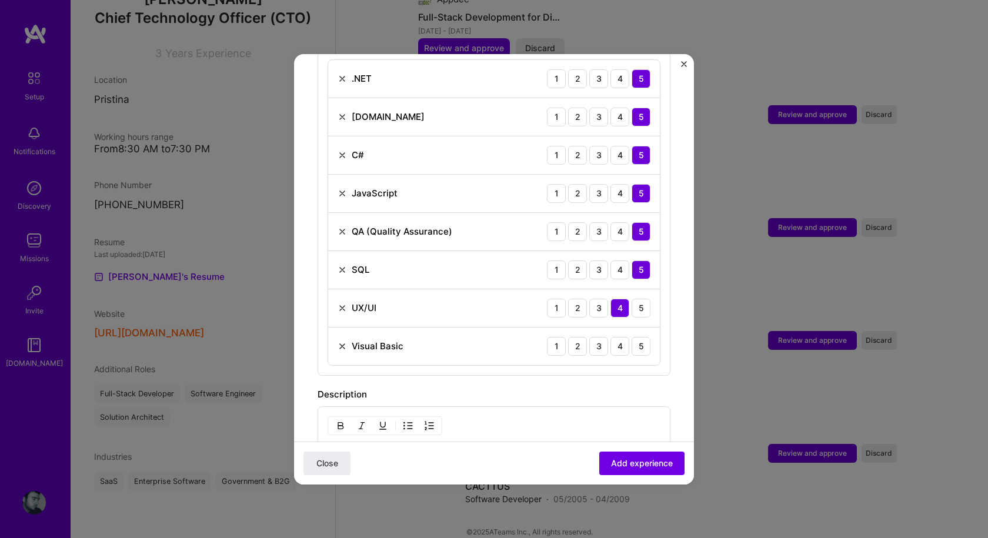
scroll to position [538, 0]
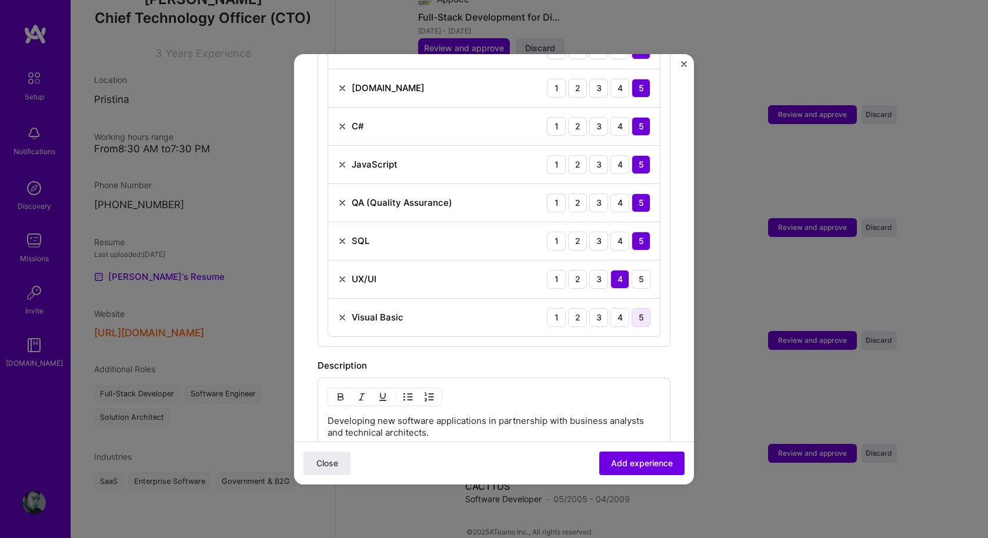
click at [633, 308] on div "5" at bounding box center [640, 317] width 19 height 19
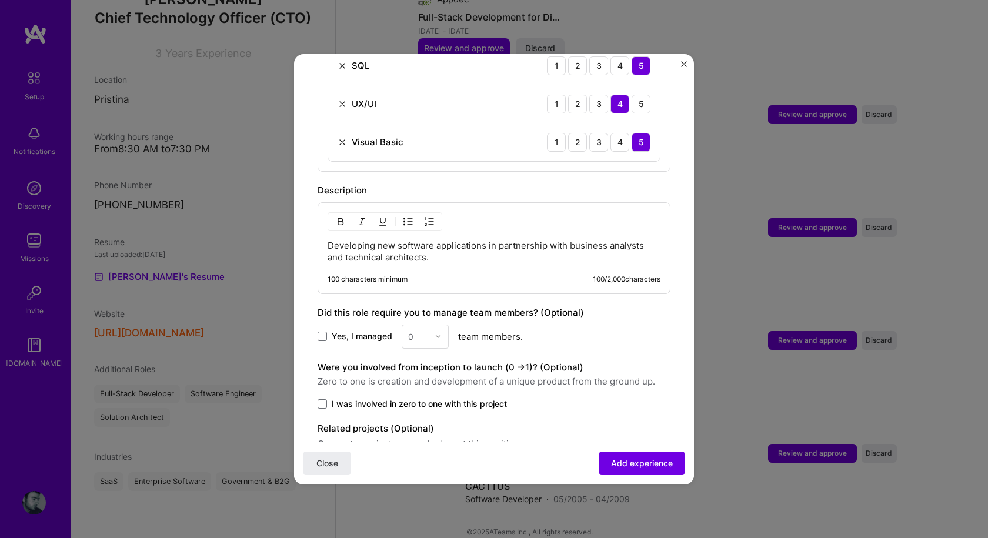
scroll to position [714, 0]
click at [466, 258] on div "Developing new software applications in partnership with business analysts and …" at bounding box center [493, 247] width 353 height 92
click at [450, 248] on p "Developing new software applications in partnership with business analysts and …" at bounding box center [493, 251] width 333 height 24
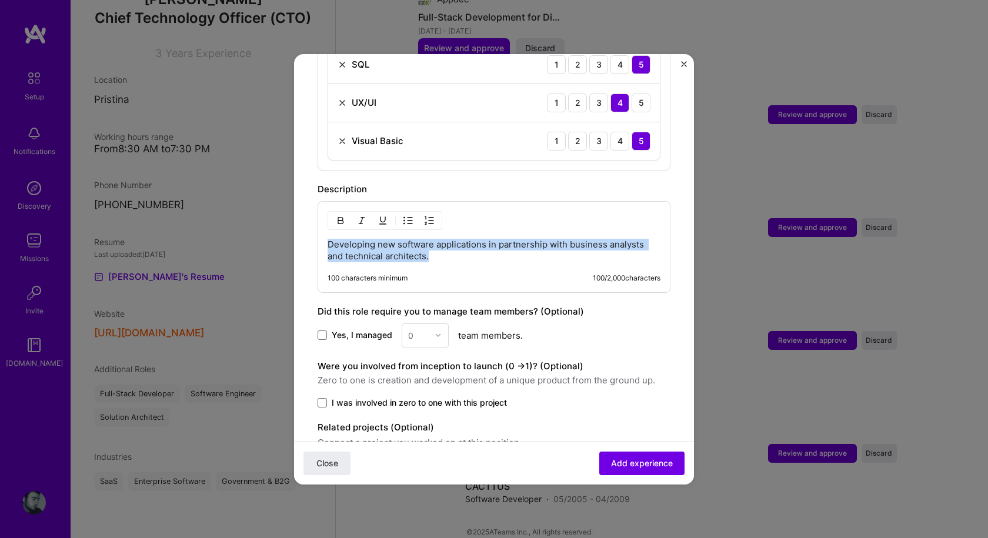
drag, startPoint x: 445, startPoint y: 243, endPoint x: 322, endPoint y: 225, distance: 124.7
click at [322, 225] on div "Developing new software applications in partnership with business analysts and …" at bounding box center [493, 247] width 353 height 92
click at [451, 245] on p "Developing new software applications in partnership with business analysts and …" at bounding box center [493, 251] width 333 height 24
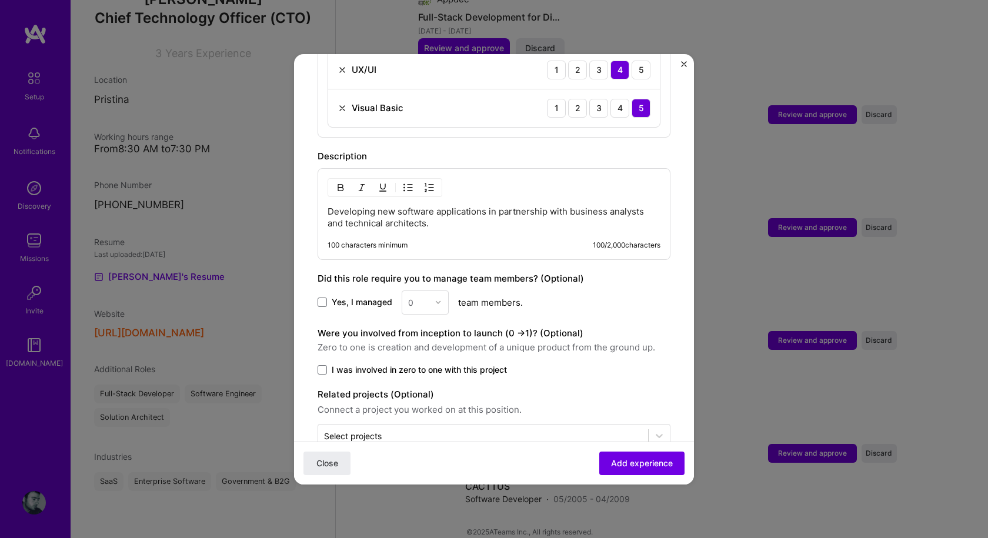
scroll to position [765, 0]
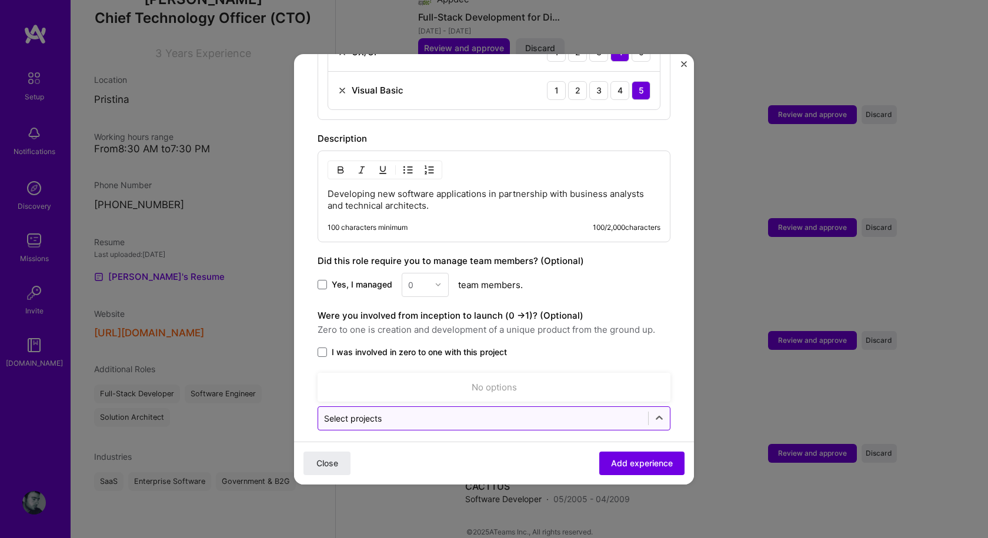
click at [385, 412] on input "text" at bounding box center [483, 418] width 318 height 12
click at [655, 416] on icon at bounding box center [658, 418] width 7 height 4
click at [415, 412] on input "text" at bounding box center [483, 418] width 318 height 12
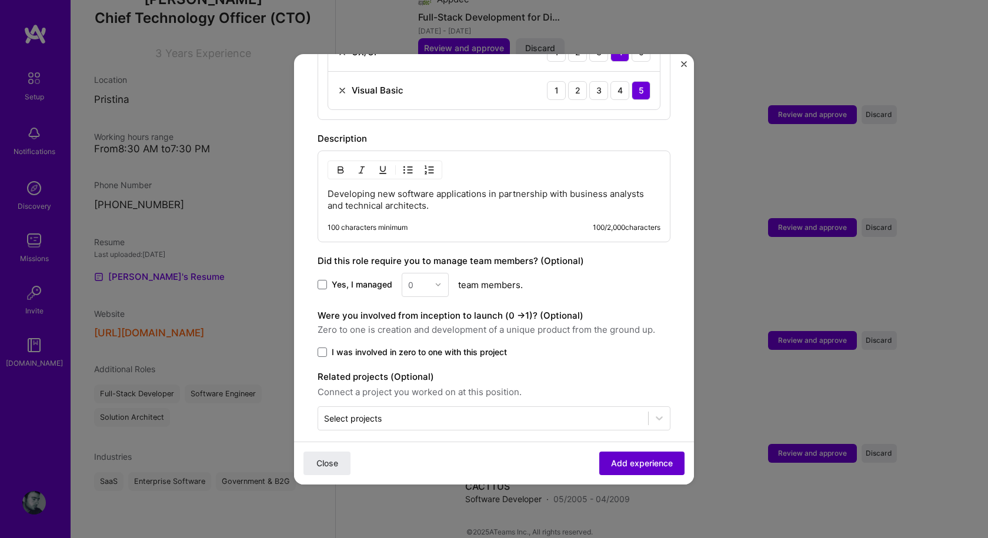
click at [653, 463] on span "Add experience" at bounding box center [642, 463] width 62 height 12
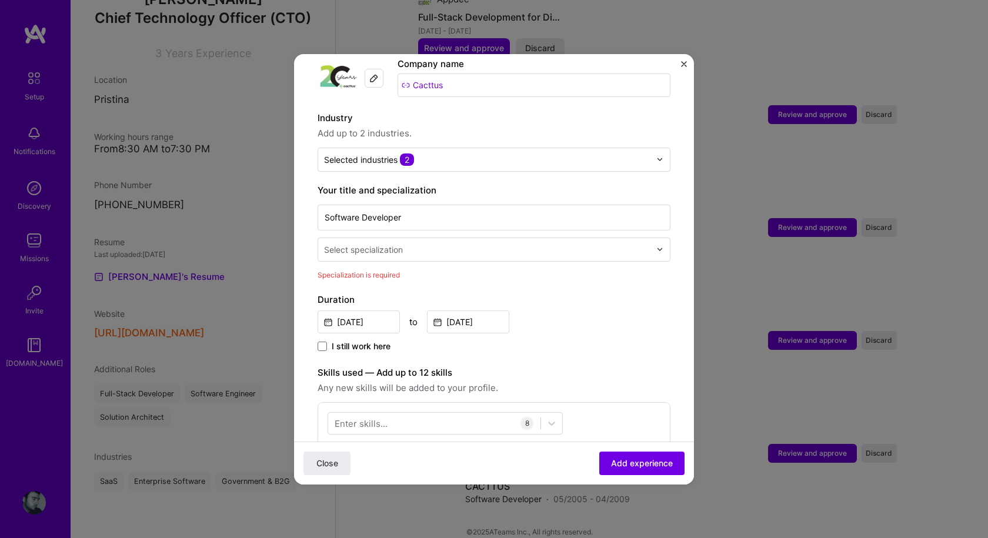
scroll to position [126, 0]
click at [594, 250] on div "Your title and specialization Software Developer Select specialization Speciali…" at bounding box center [493, 233] width 353 height 98
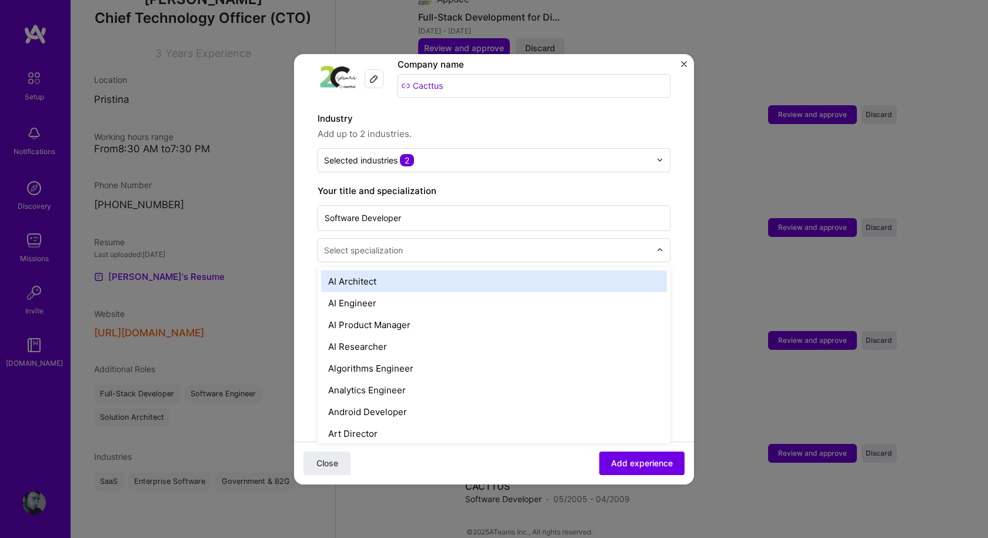
click at [577, 246] on div "Select specialization" at bounding box center [487, 250] width 338 height 23
type input "d"
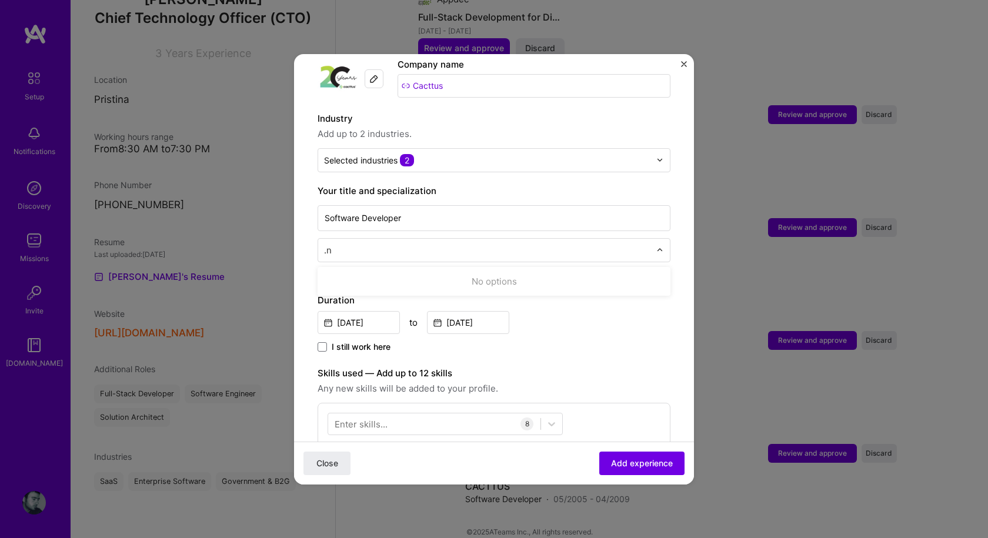
type input "."
type input "d"
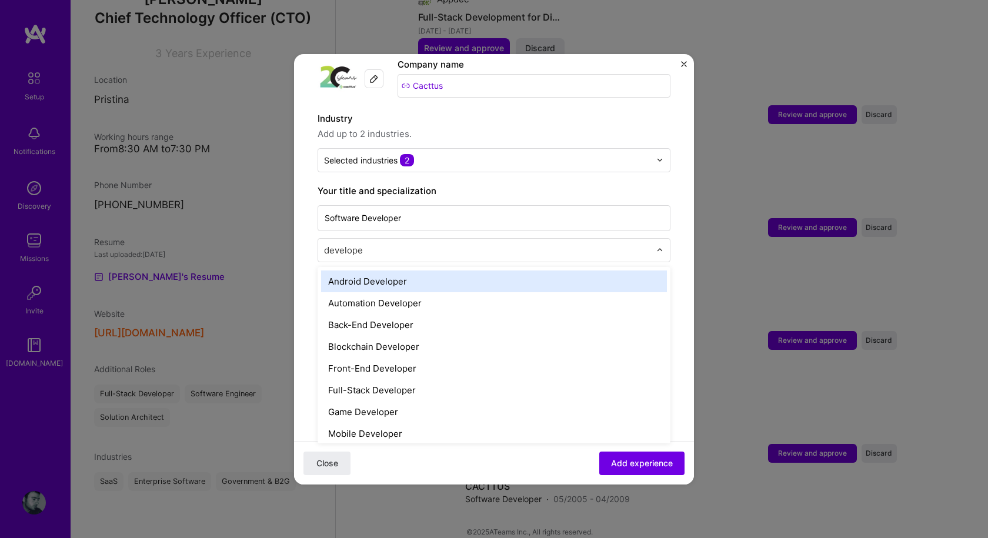
type input "developer"
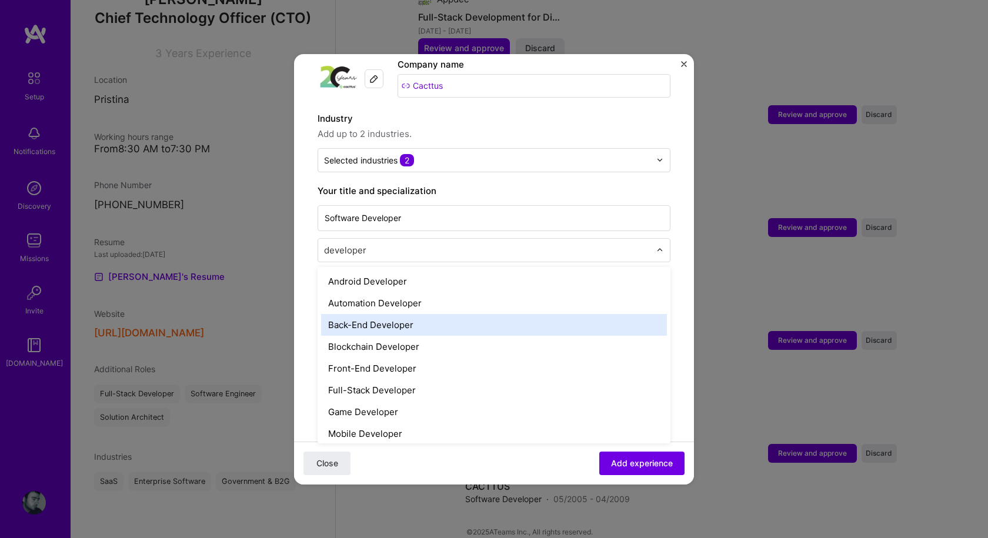
click at [392, 314] on div "Back-End Developer" at bounding box center [494, 325] width 346 height 22
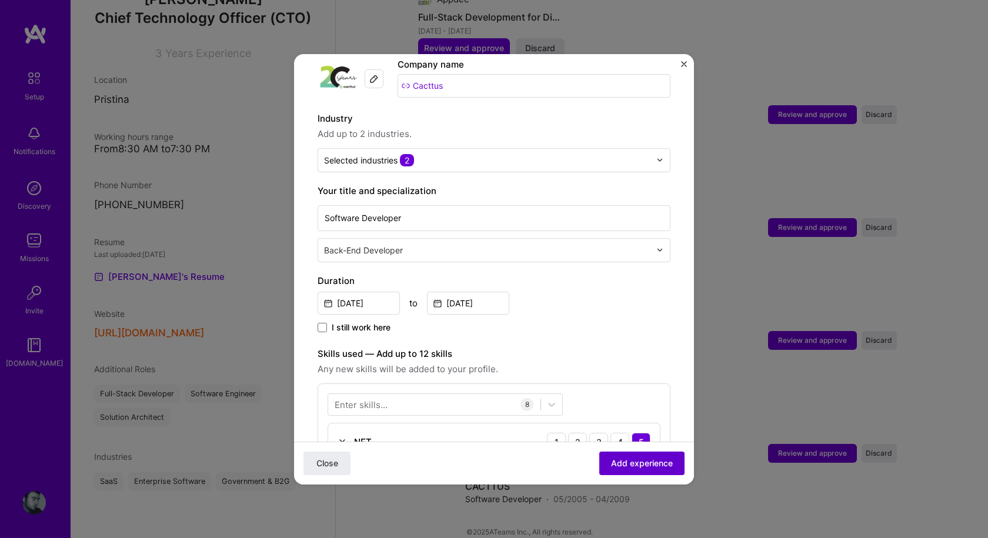
click at [640, 463] on span "Add experience" at bounding box center [642, 463] width 62 height 12
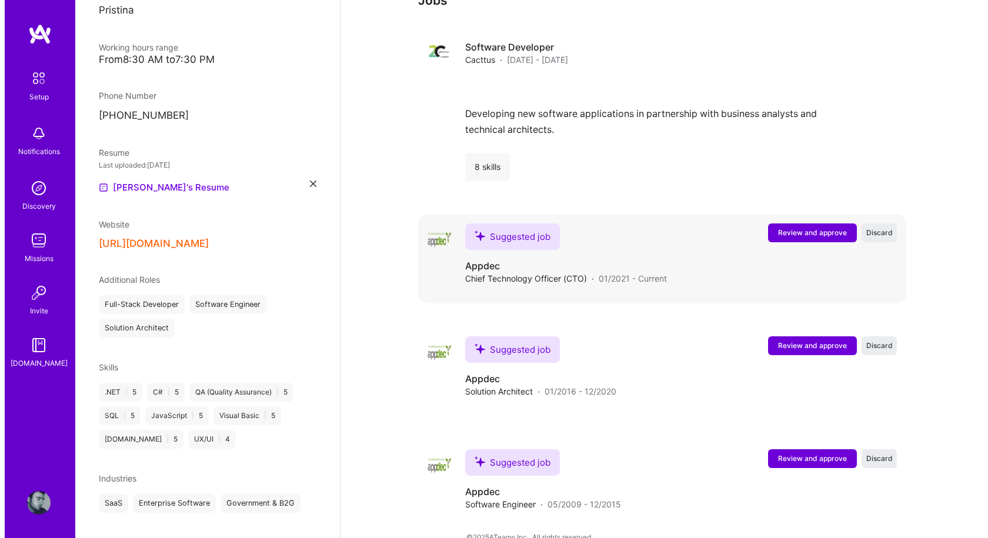
scroll to position [990, 0]
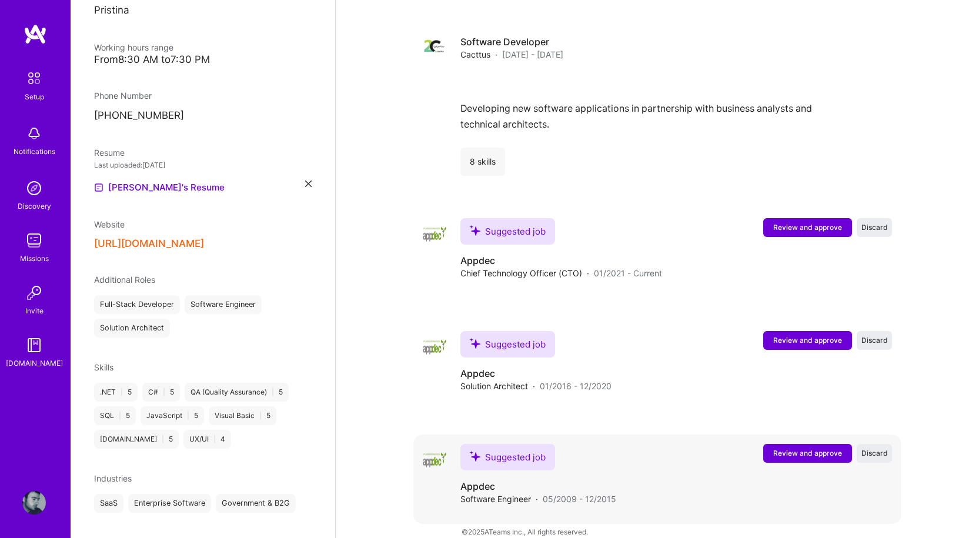
click at [811, 448] on span "Review and approve" at bounding box center [807, 453] width 69 height 10
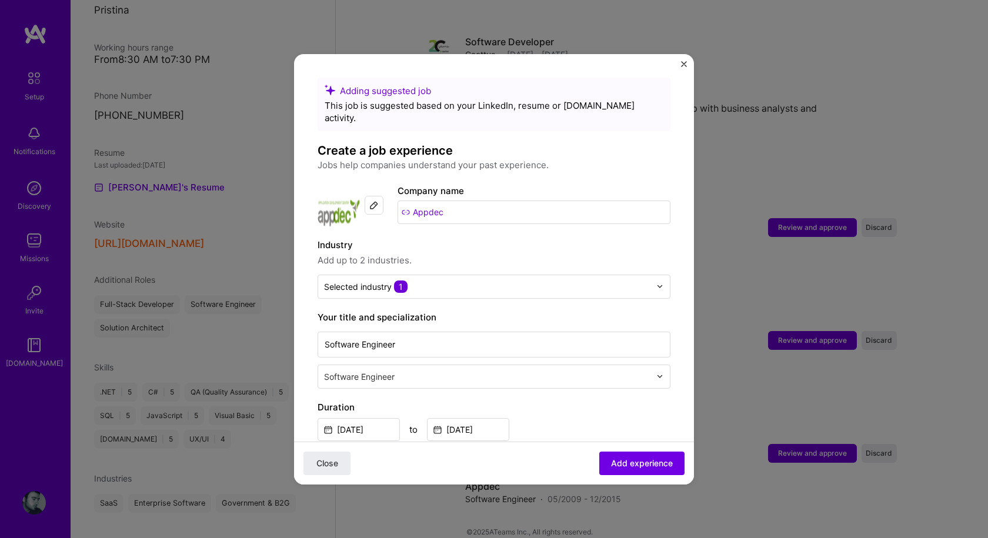
scroll to position [59, 0]
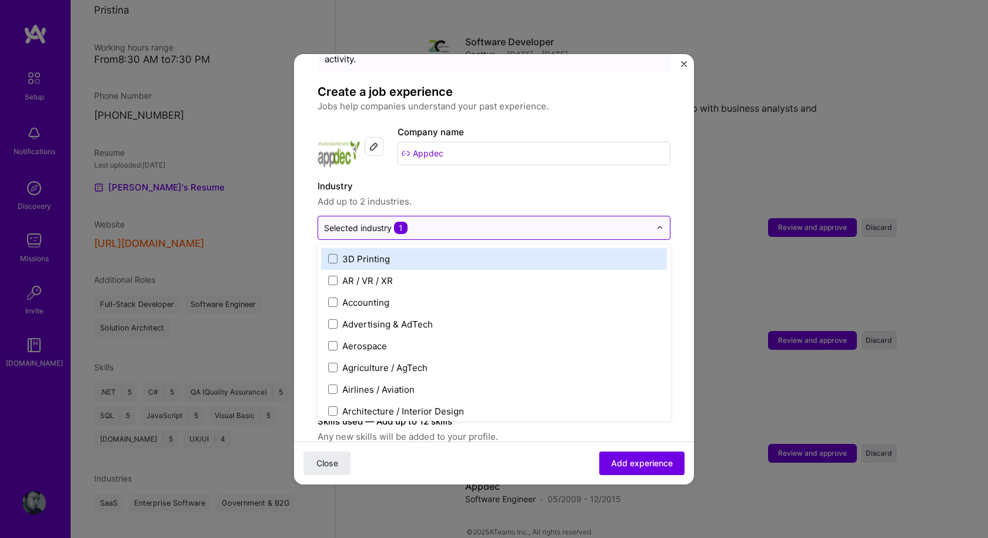
click at [455, 222] on input "text" at bounding box center [487, 228] width 326 height 12
click at [389, 222] on div "Selected industry 1" at bounding box center [365, 228] width 83 height 12
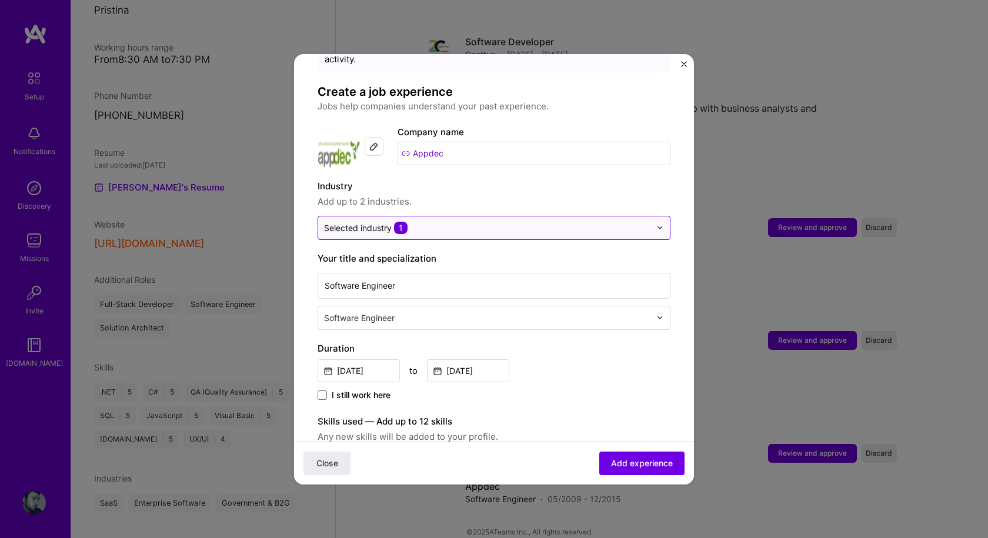
click at [656, 224] on img at bounding box center [659, 227] width 7 height 7
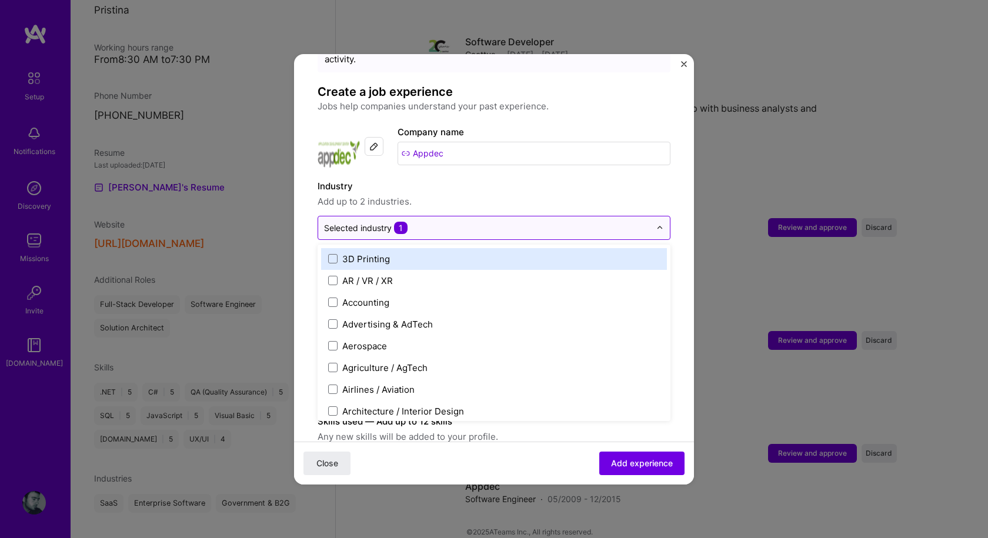
click at [656, 224] on img at bounding box center [659, 227] width 7 height 7
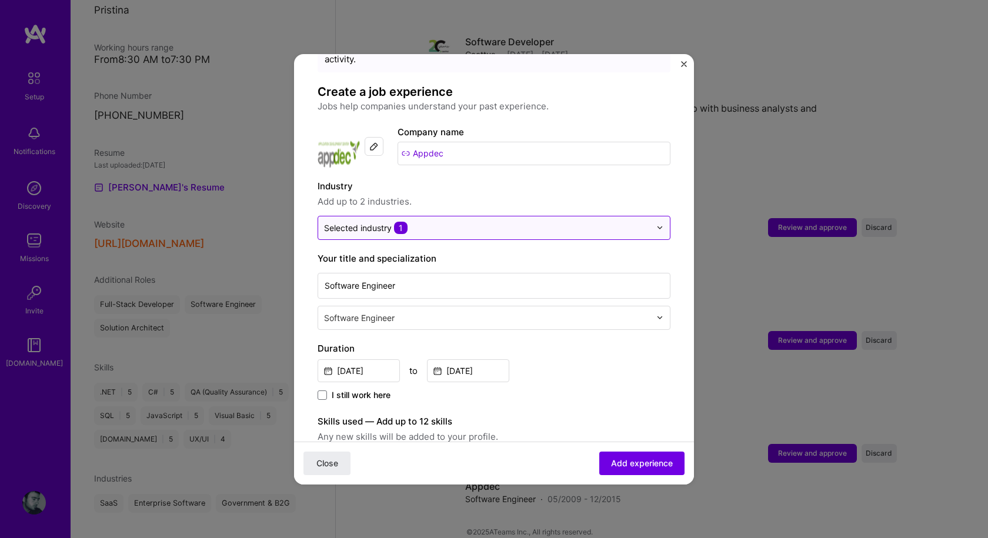
click at [519, 222] on div at bounding box center [487, 227] width 326 height 15
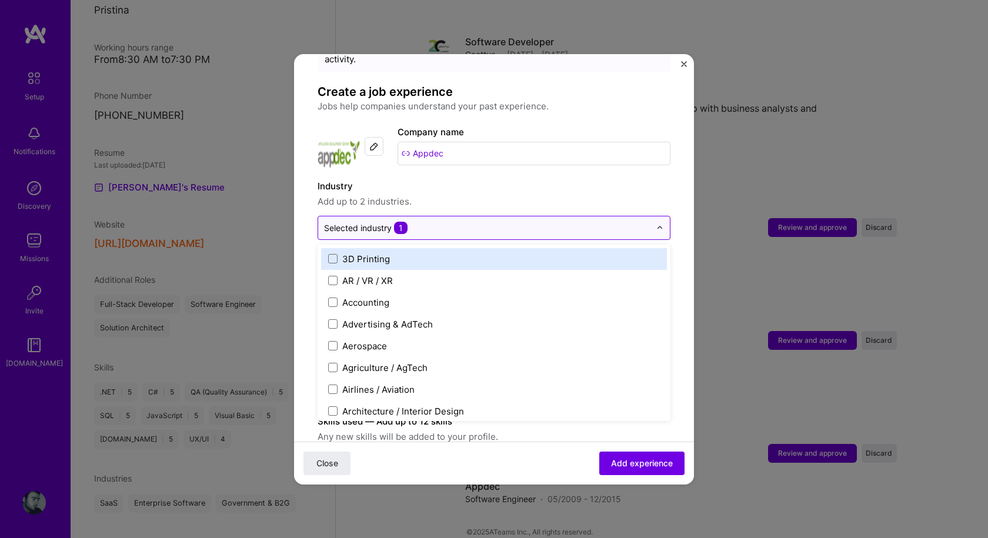
click at [350, 222] on div "Selected industry 1" at bounding box center [365, 228] width 83 height 12
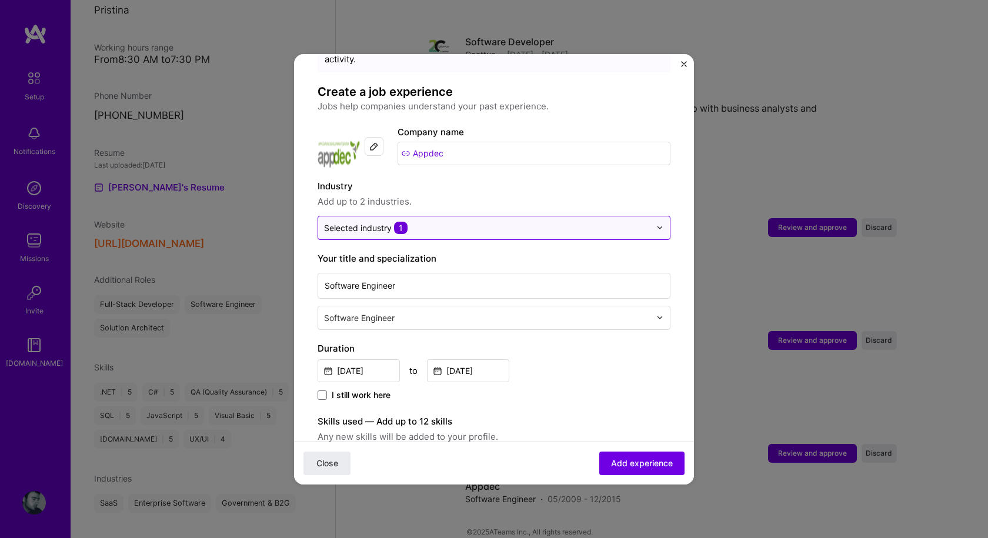
click at [350, 222] on div "Selected industry 1" at bounding box center [365, 228] width 83 height 12
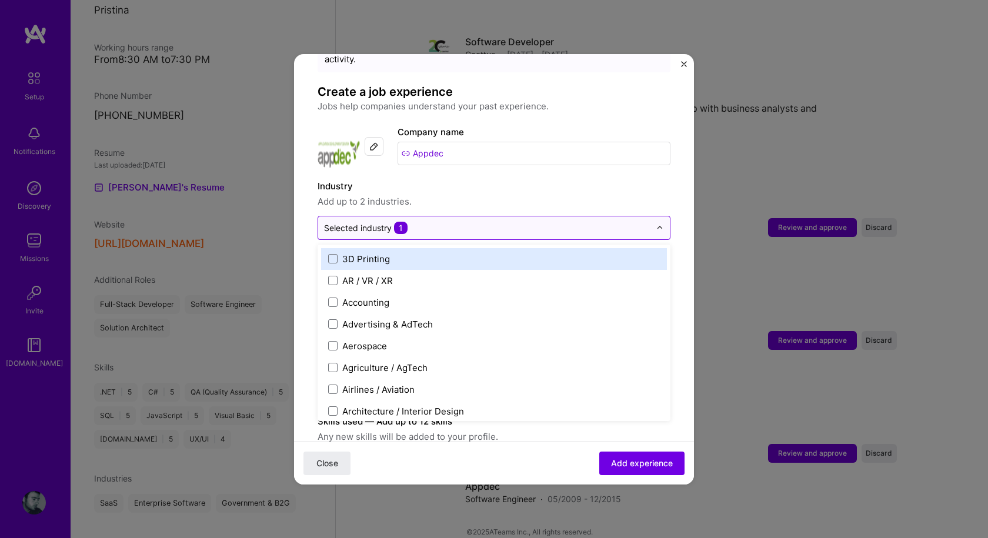
click at [476, 222] on input "text" at bounding box center [487, 228] width 326 height 12
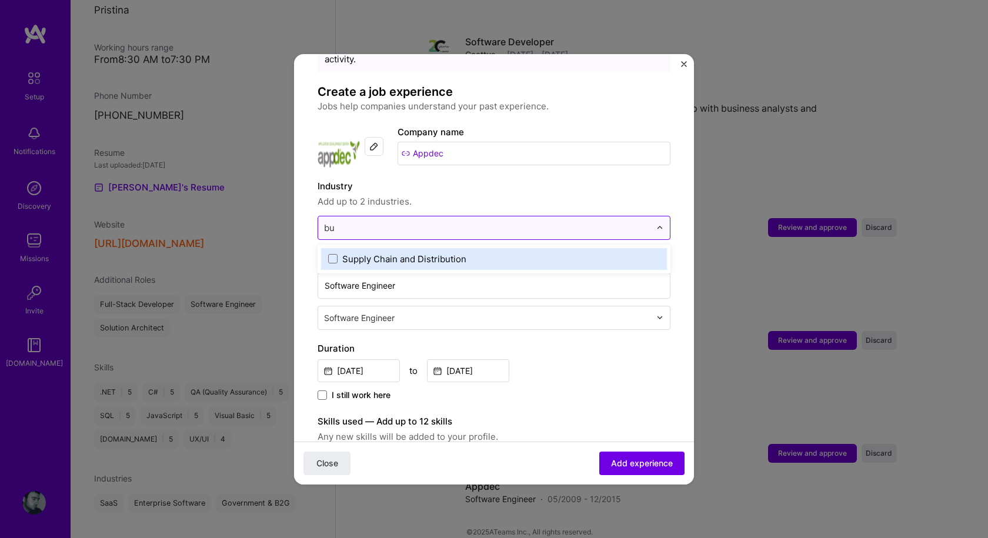
type input "b"
type input "d"
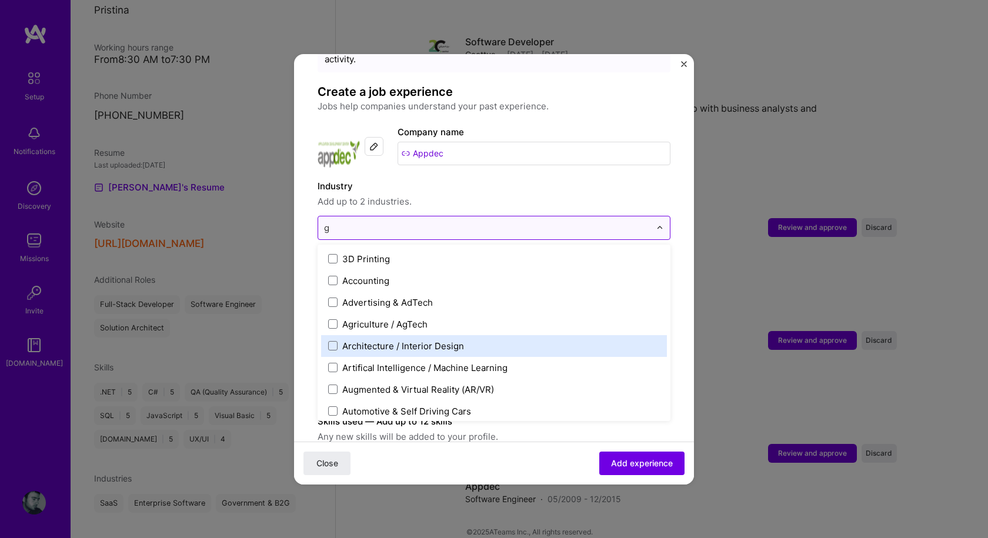
type input "go"
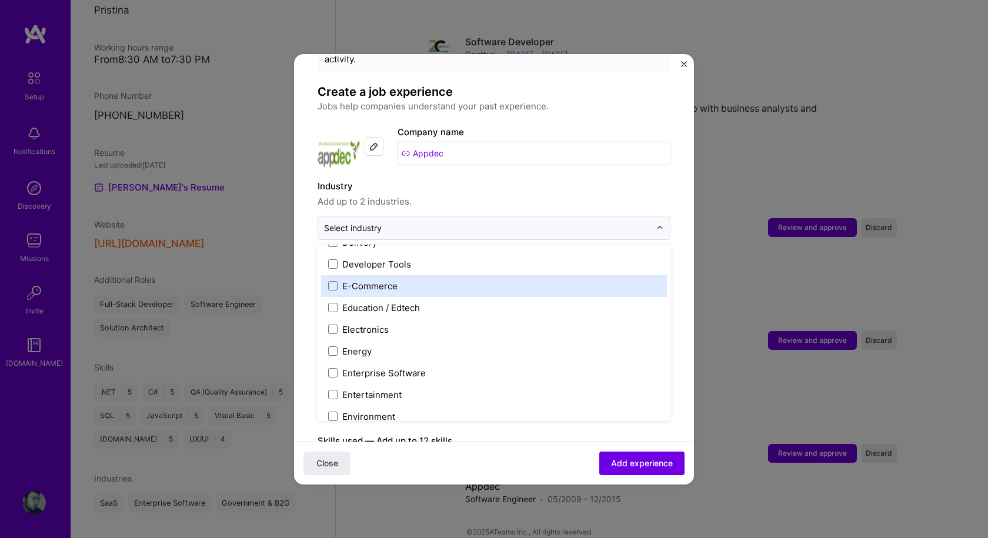
scroll to position [1058, 0]
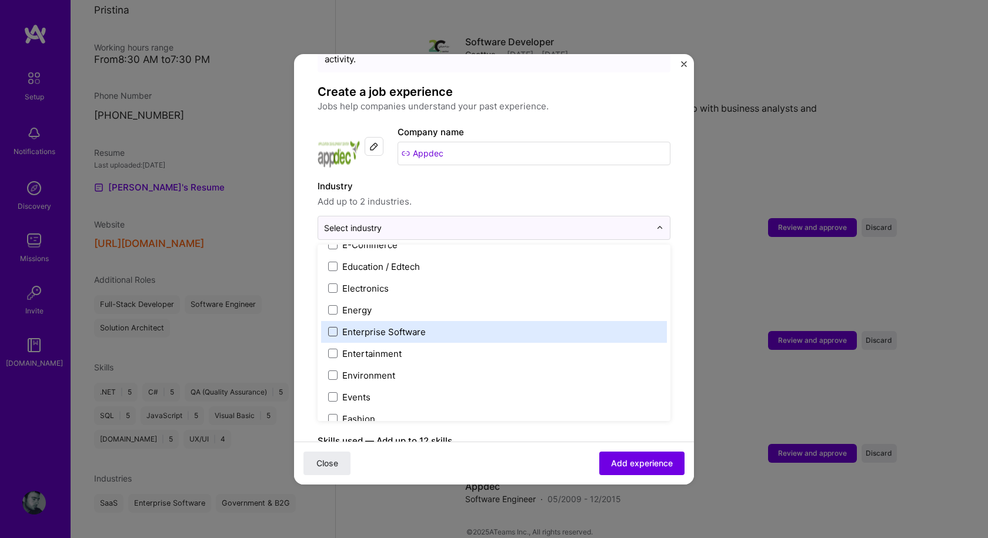
click at [332, 327] on span at bounding box center [332, 331] width 9 height 9
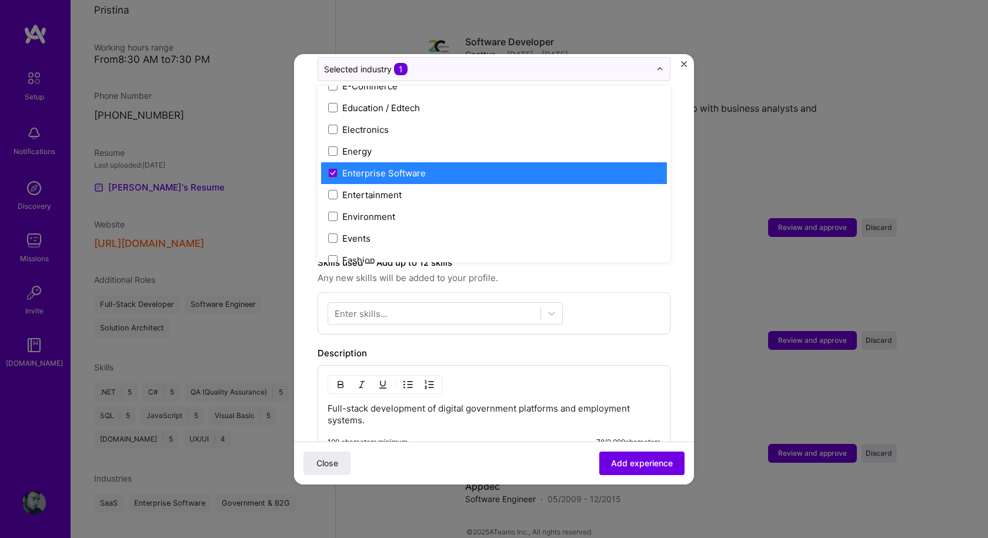
scroll to position [235, 0]
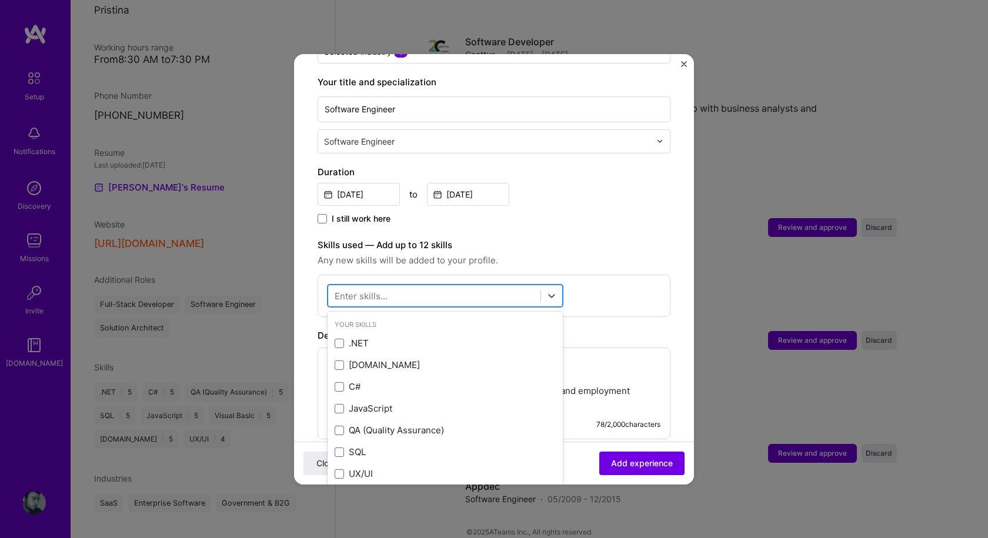
click at [436, 286] on div at bounding box center [434, 295] width 212 height 19
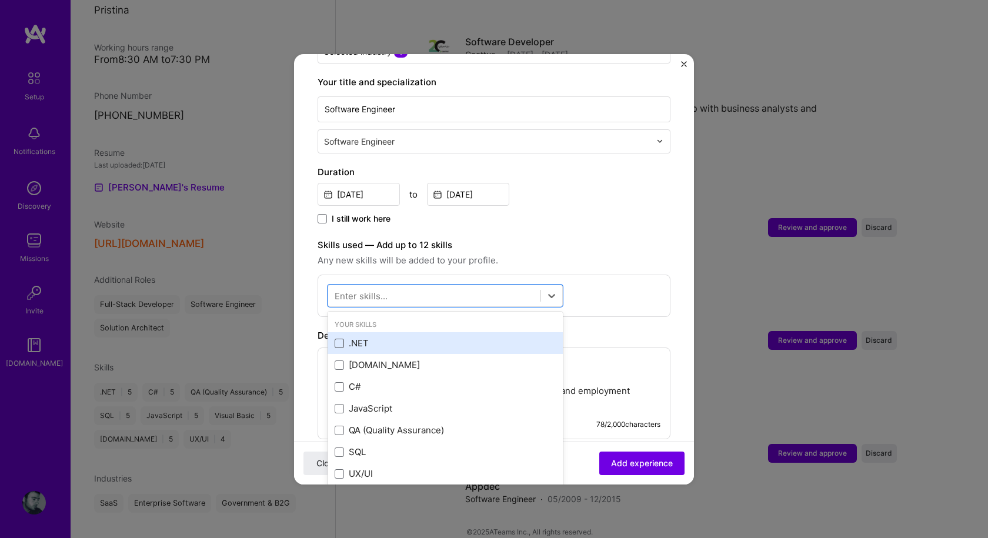
click at [339, 339] on span at bounding box center [339, 343] width 9 height 9
click at [0, 0] on input "checkbox" at bounding box center [0, 0] width 0 height 0
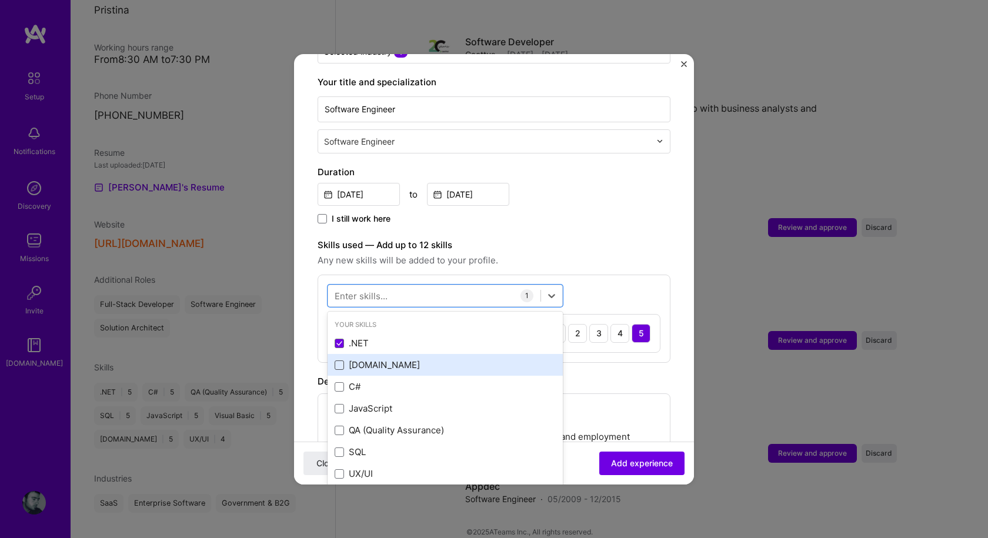
click at [339, 360] on span at bounding box center [339, 364] width 9 height 9
click at [0, 0] on input "checkbox" at bounding box center [0, 0] width 0 height 0
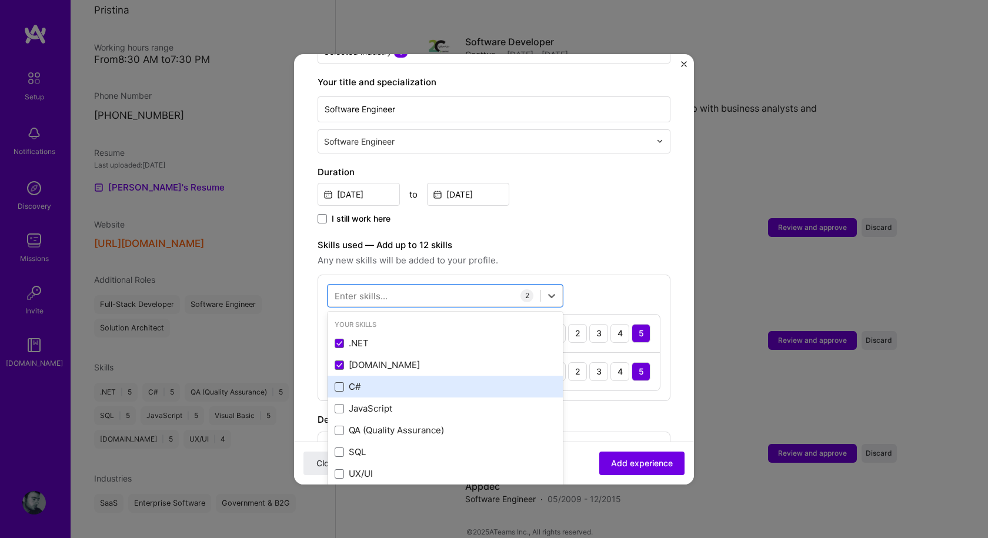
click at [342, 382] on span at bounding box center [339, 386] width 9 height 9
click at [0, 0] on input "checkbox" at bounding box center [0, 0] width 0 height 0
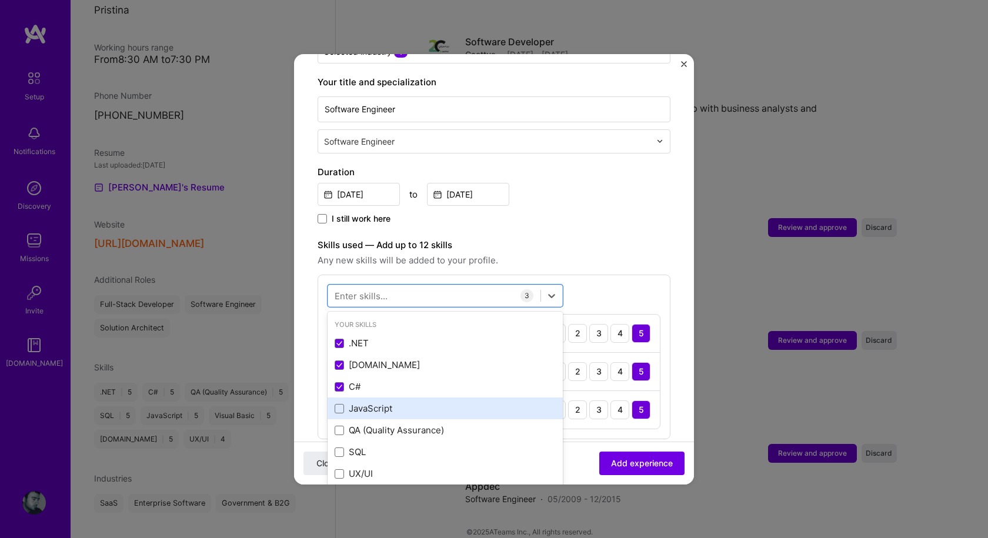
click at [341, 402] on div "JavaScript" at bounding box center [445, 408] width 221 height 12
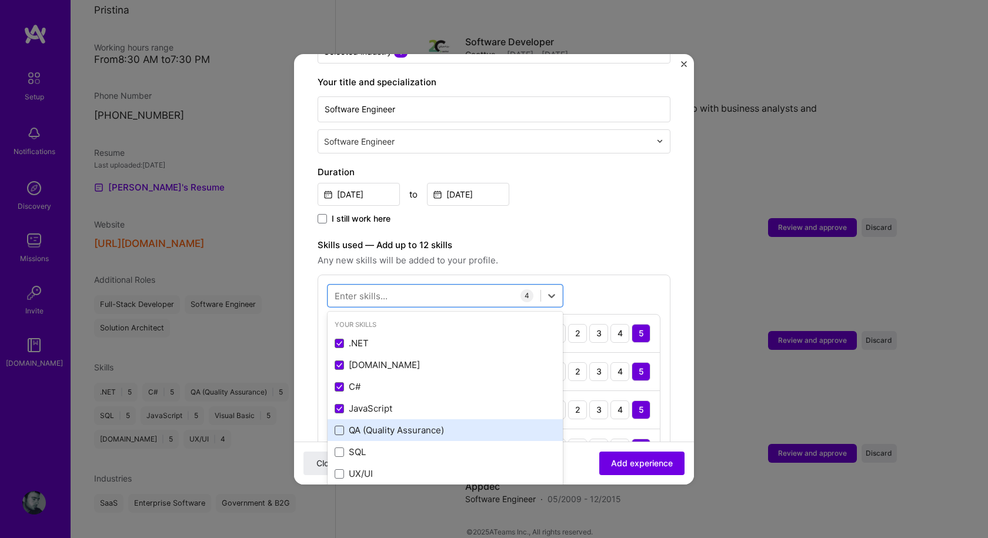
click at [339, 426] on span at bounding box center [339, 430] width 9 height 9
click at [0, 0] on input "checkbox" at bounding box center [0, 0] width 0 height 0
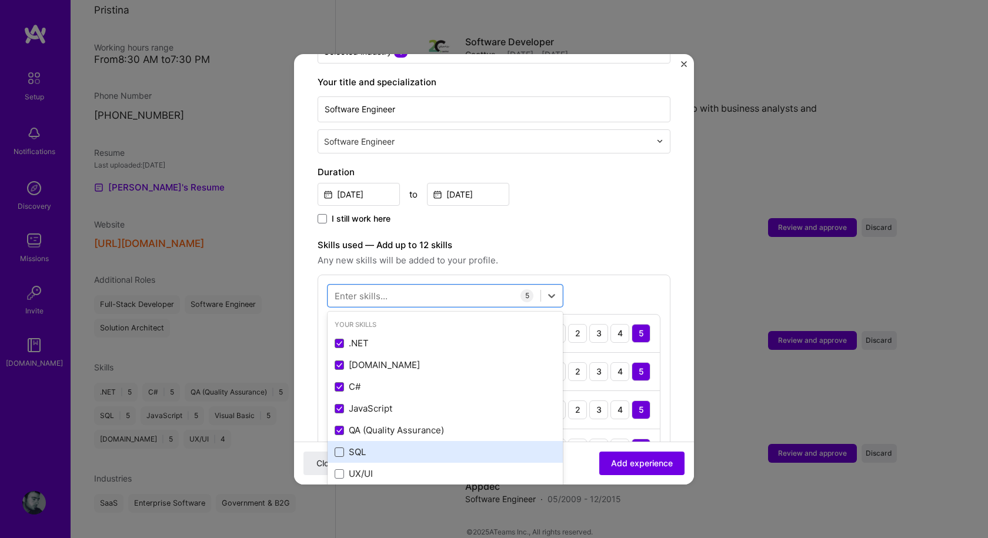
click at [339, 447] on span at bounding box center [339, 451] width 9 height 9
click at [0, 0] on input "checkbox" at bounding box center [0, 0] width 0 height 0
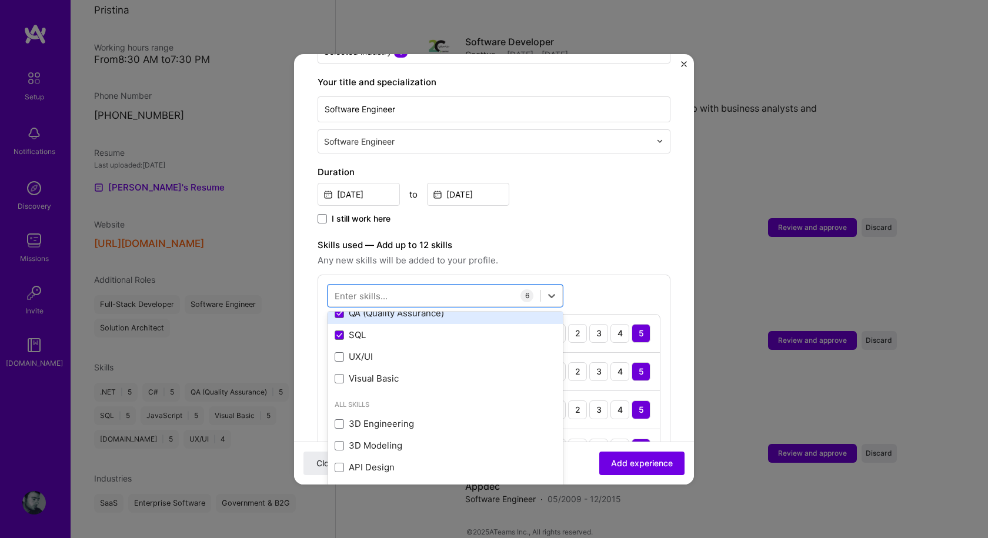
scroll to position [118, 0]
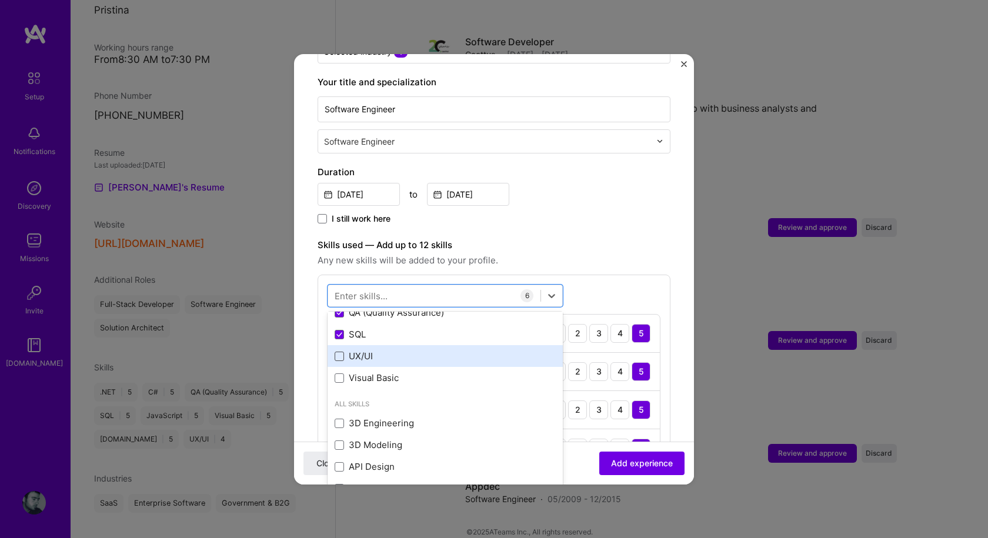
click at [340, 352] on span at bounding box center [339, 356] width 9 height 9
click at [0, 0] on input "checkbox" at bounding box center [0, 0] width 0 height 0
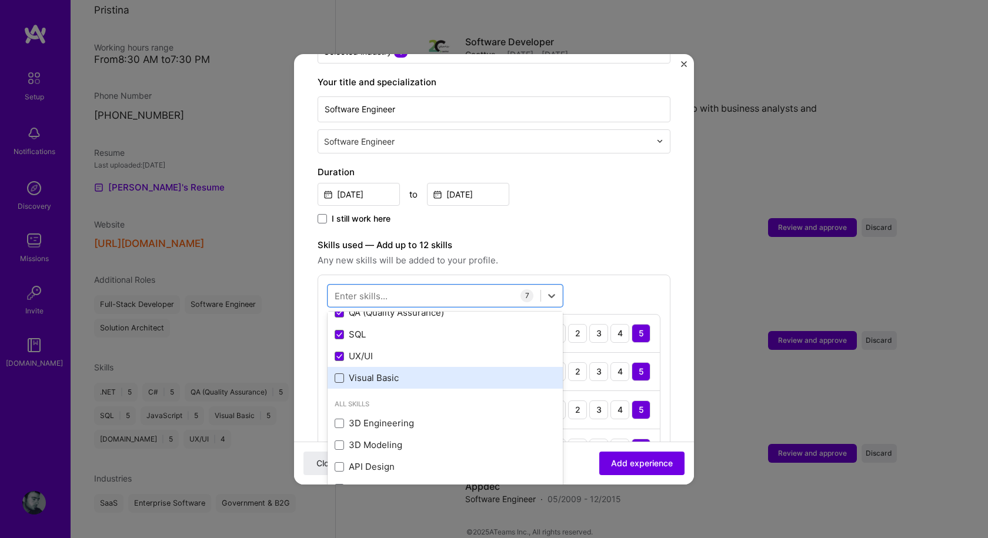
click at [337, 373] on span at bounding box center [339, 377] width 9 height 9
click at [0, 0] on input "checkbox" at bounding box center [0, 0] width 0 height 0
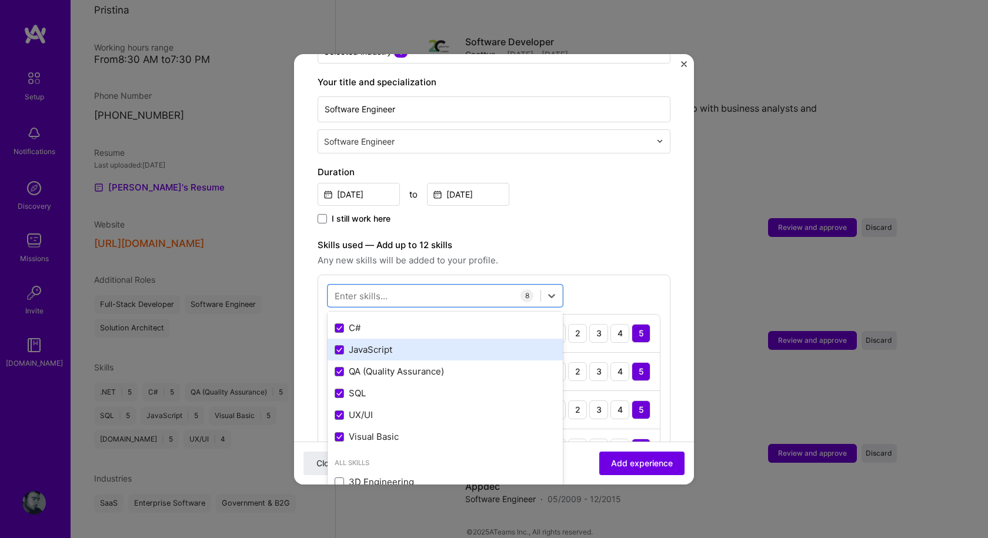
scroll to position [0, 0]
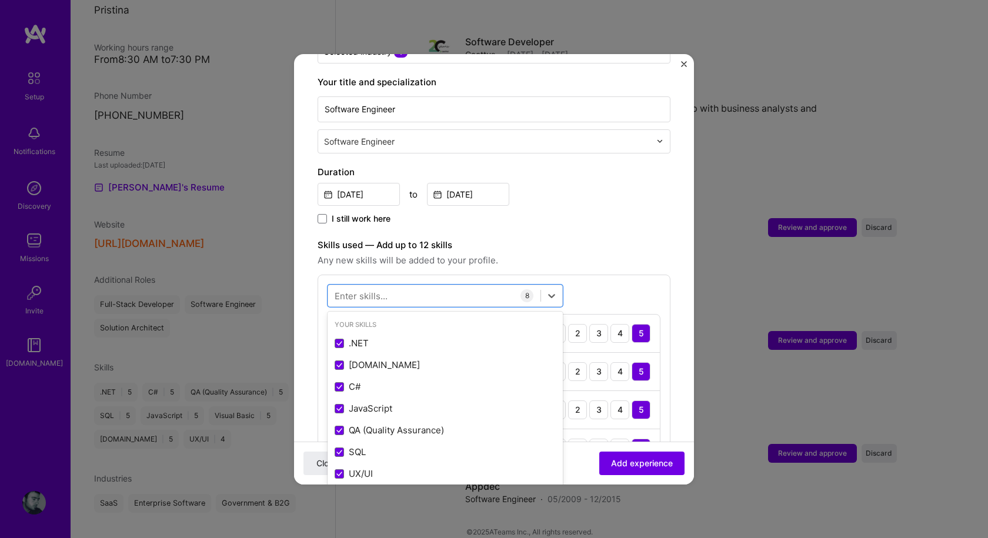
click at [351, 289] on div "Enter skills..." at bounding box center [361, 295] width 53 height 12
click at [343, 289] on div "Enter skills..." at bounding box center [361, 295] width 53 height 12
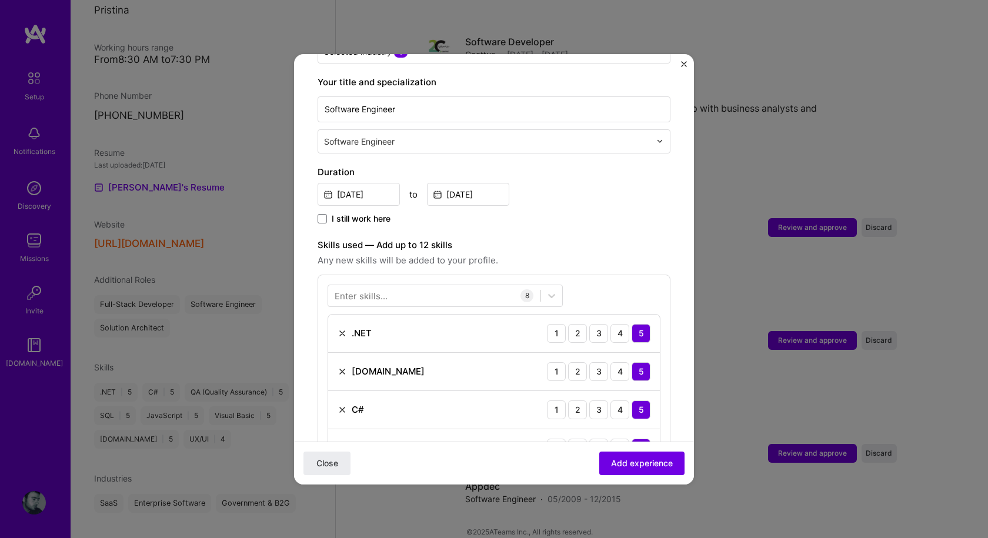
click at [345, 289] on div "Enter skills..." at bounding box center [361, 295] width 53 height 12
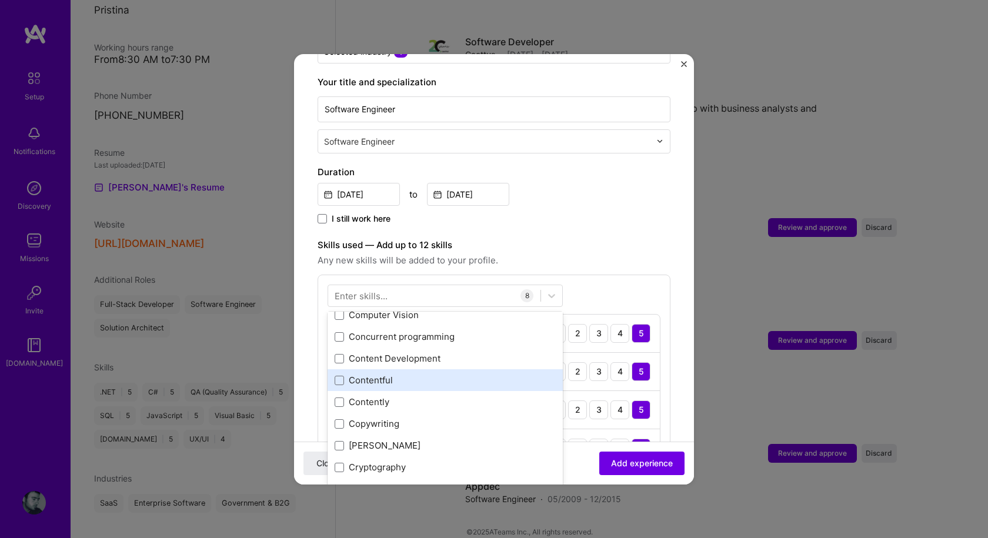
scroll to position [1764, 0]
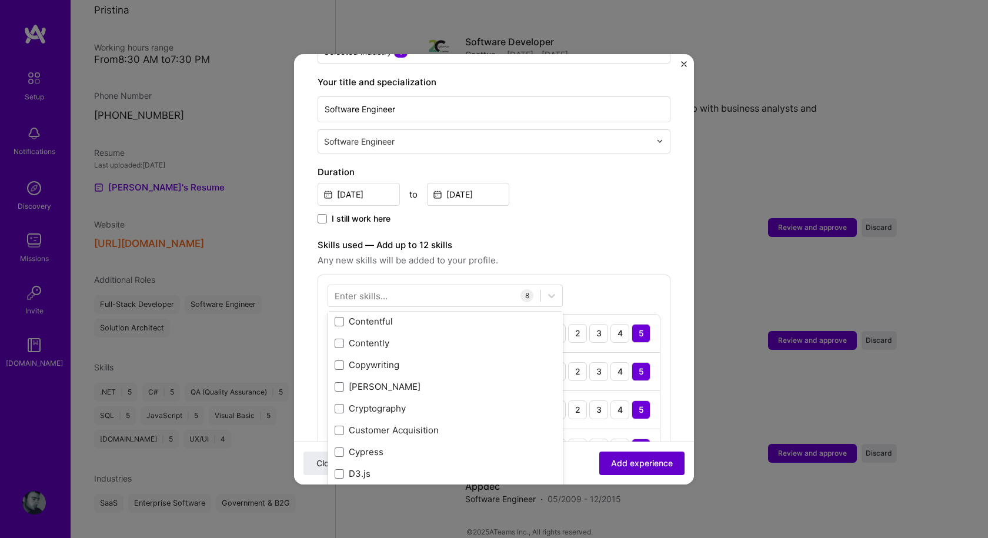
click at [632, 462] on span "Add experience" at bounding box center [642, 463] width 62 height 12
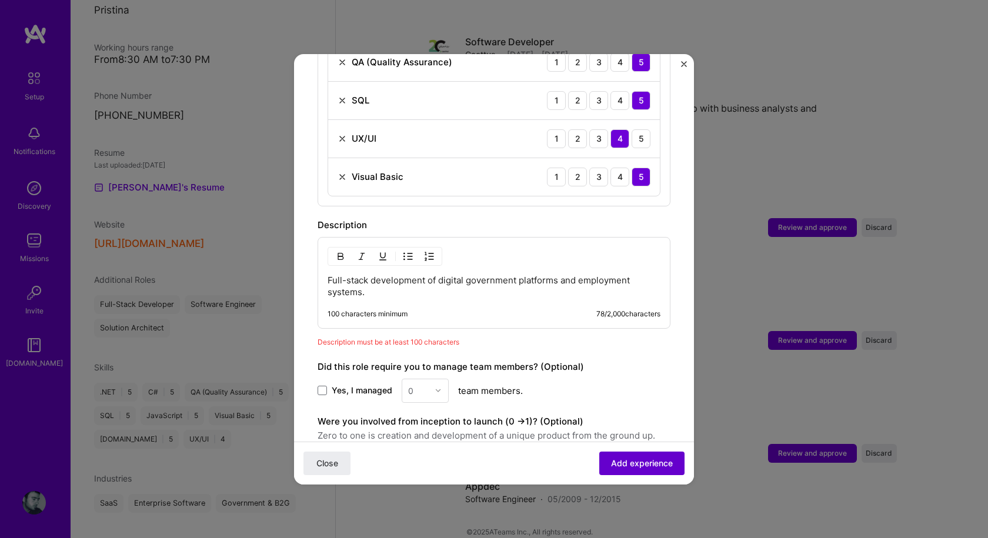
scroll to position [745, 0]
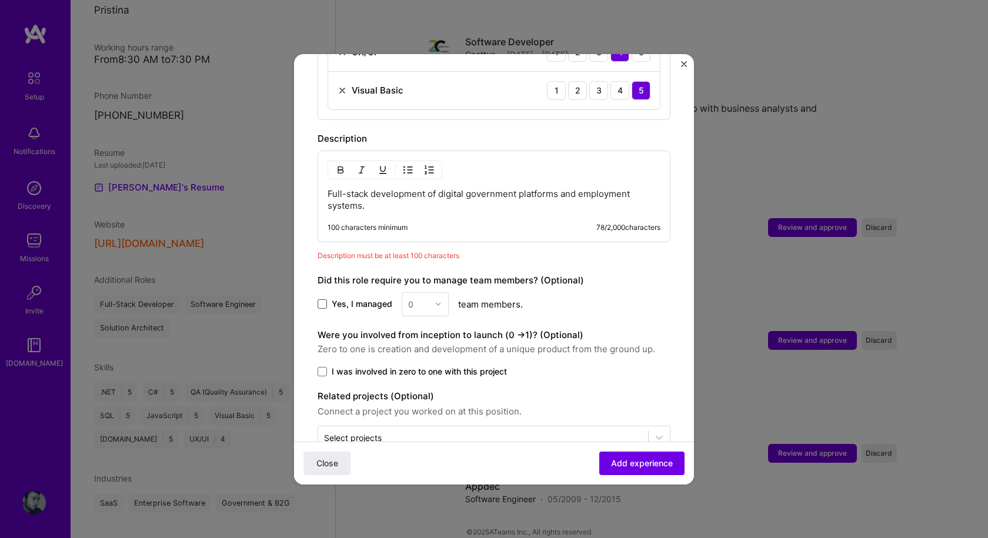
click at [323, 299] on span at bounding box center [321, 303] width 9 height 9
click at [0, 0] on input "Yes, I managed" at bounding box center [0, 0] width 0 height 0
click at [417, 298] on input "text" at bounding box center [418, 304] width 21 height 12
type input "5"
click at [536, 293] on div "Yes, I managed 0 team members." at bounding box center [493, 304] width 353 height 24
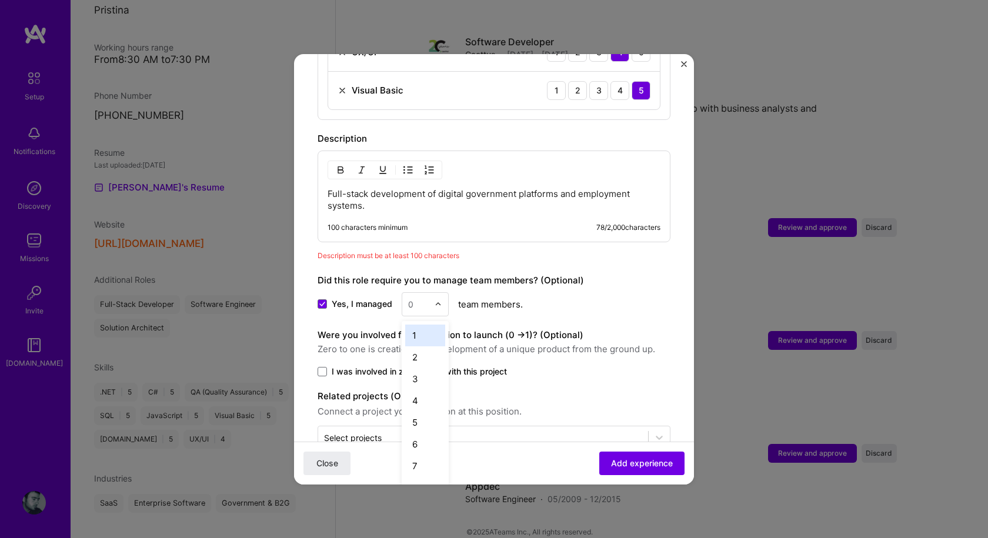
click at [422, 298] on input "text" at bounding box center [418, 304] width 21 height 12
click at [418, 412] on div "5" at bounding box center [425, 423] width 40 height 22
click at [322, 367] on span at bounding box center [321, 371] width 9 height 9
click at [0, 0] on input "I was involved in zero to one with this project" at bounding box center [0, 0] width 0 height 0
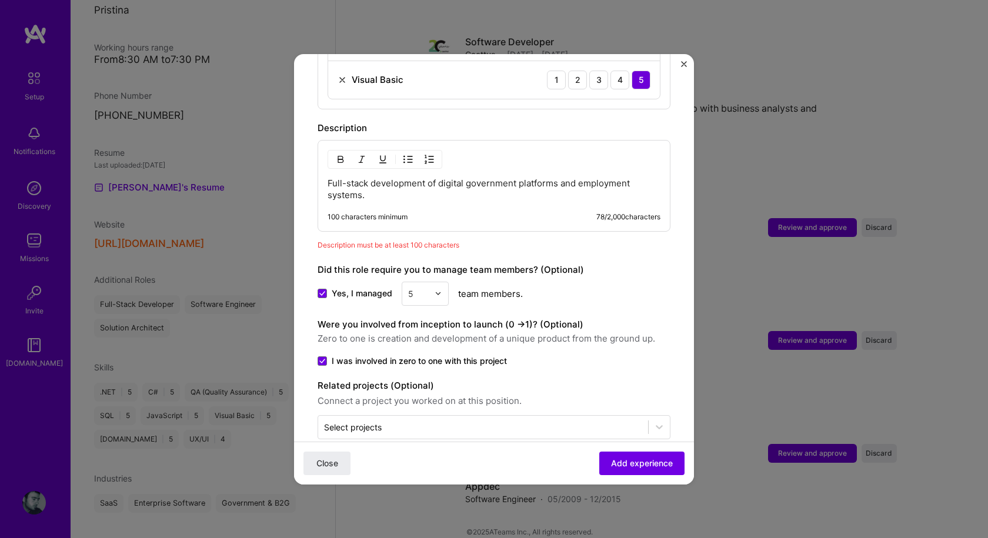
scroll to position [765, 0]
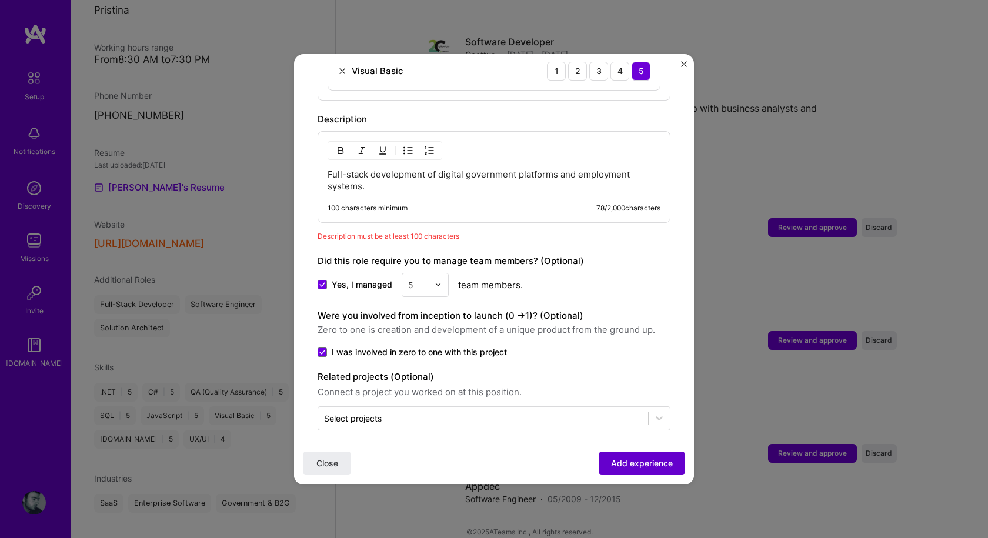
click at [624, 460] on span "Add experience" at bounding box center [642, 463] width 62 height 12
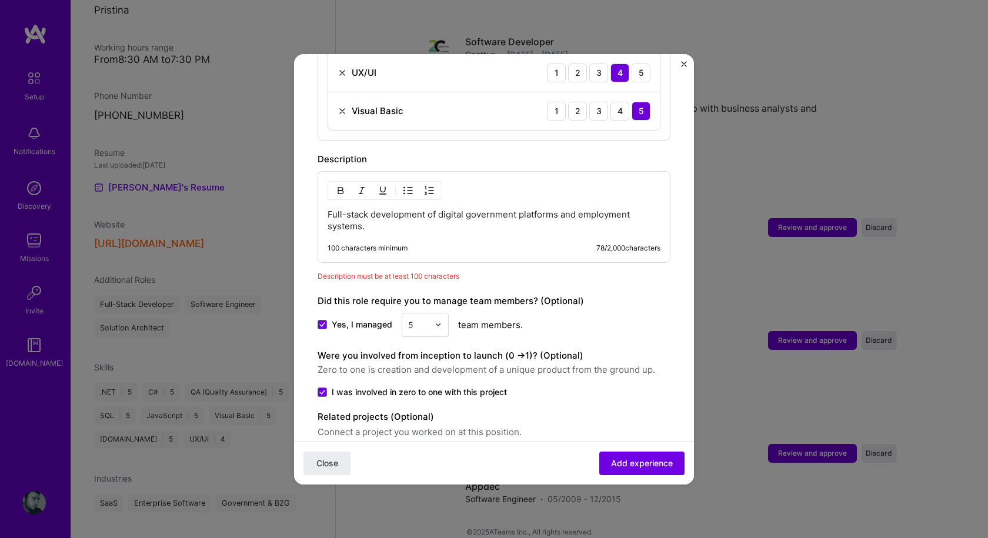
scroll to position [706, 0]
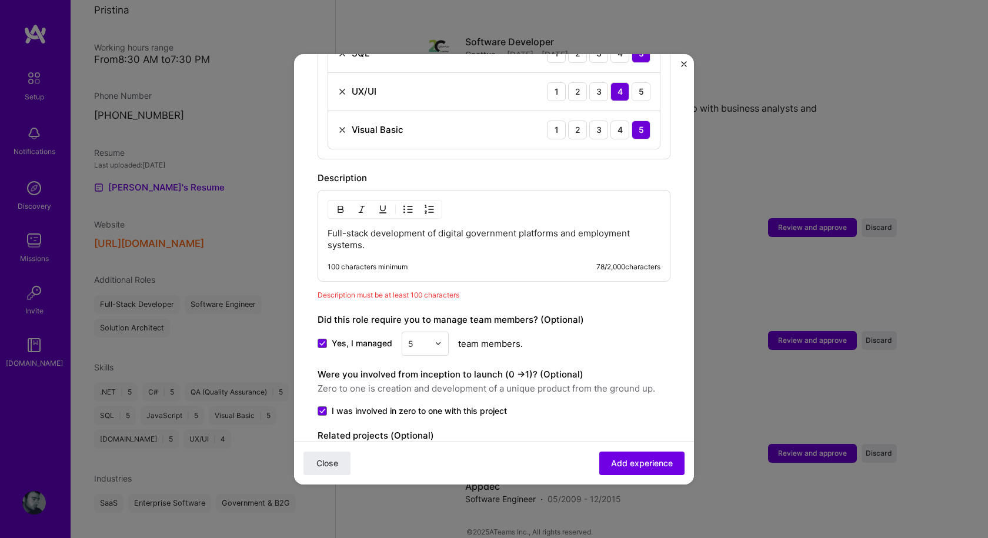
click at [410, 236] on p "Full-stack development of digital government platforms and employment systems." at bounding box center [493, 240] width 333 height 24
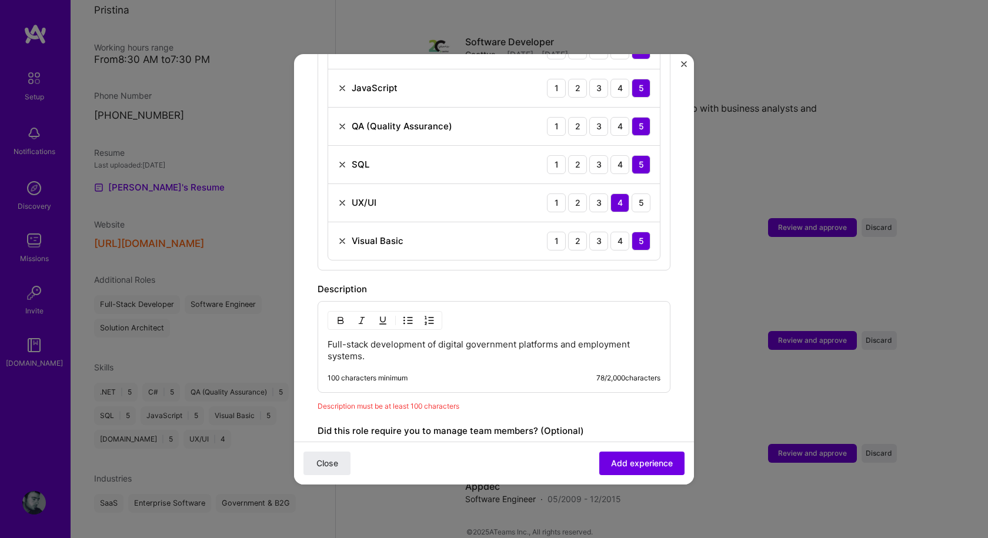
scroll to position [588, 0]
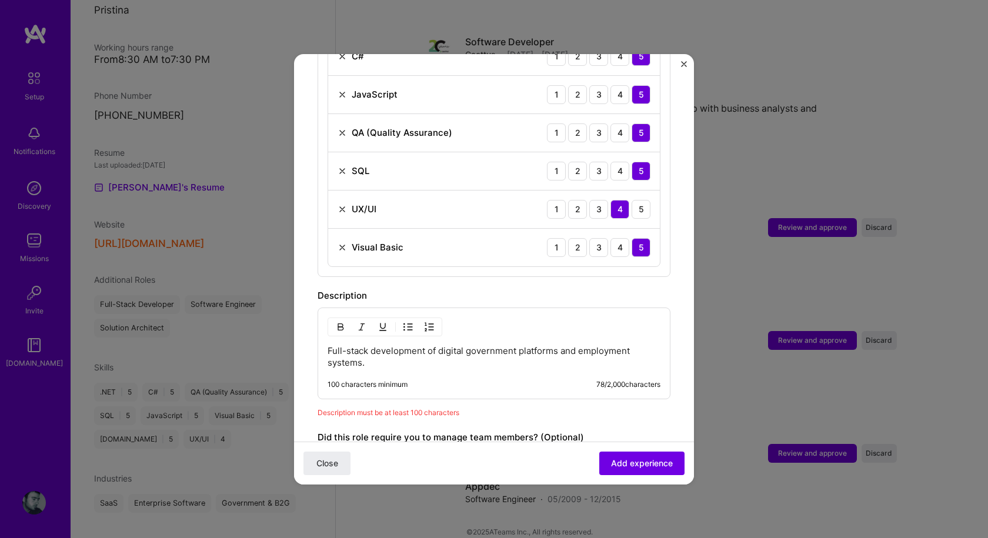
click at [402, 350] on p "Full-stack development of digital government platforms and employment systems." at bounding box center [493, 357] width 333 height 24
click at [383, 347] on p "Full-stack development of digital government platforms and employment systems." at bounding box center [493, 357] width 333 height 24
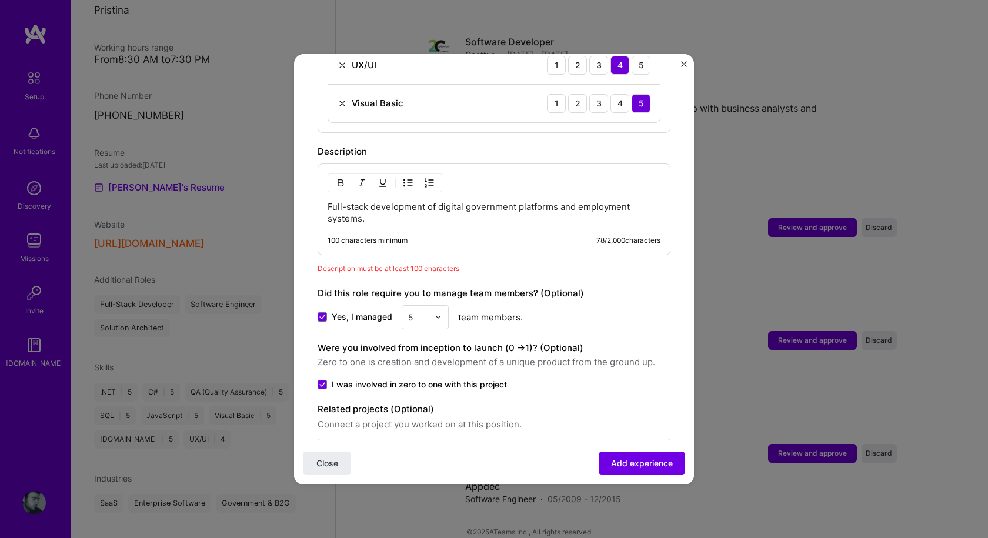
scroll to position [765, 0]
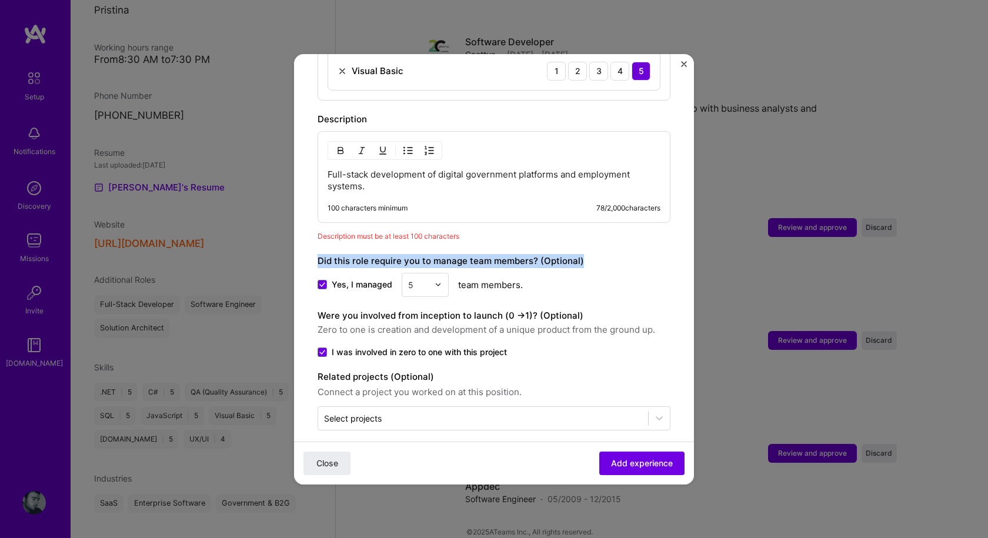
drag, startPoint x: 317, startPoint y: 247, endPoint x: 590, endPoint y: 255, distance: 272.9
click at [590, 255] on div "Did this role require you to manage team members? (Optional)" at bounding box center [493, 261] width 353 height 14
copy label "Did this role require you to manage team members? (Optional)"
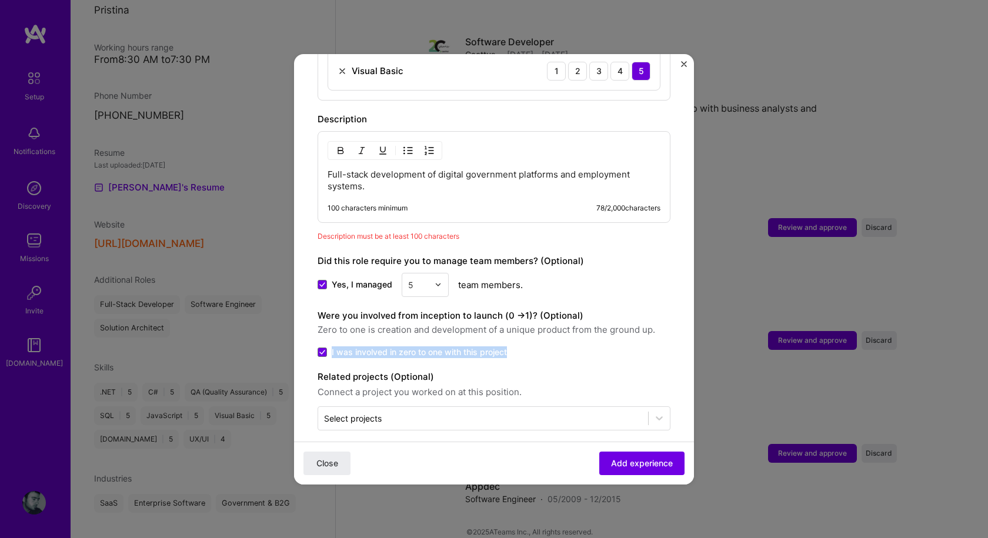
drag, startPoint x: 513, startPoint y: 340, endPoint x: 330, endPoint y: 339, distance: 182.8
click at [330, 346] on label "I was involved in zero to one with this project" at bounding box center [493, 352] width 353 height 12
copy span "I was involved in zero to one with this project"
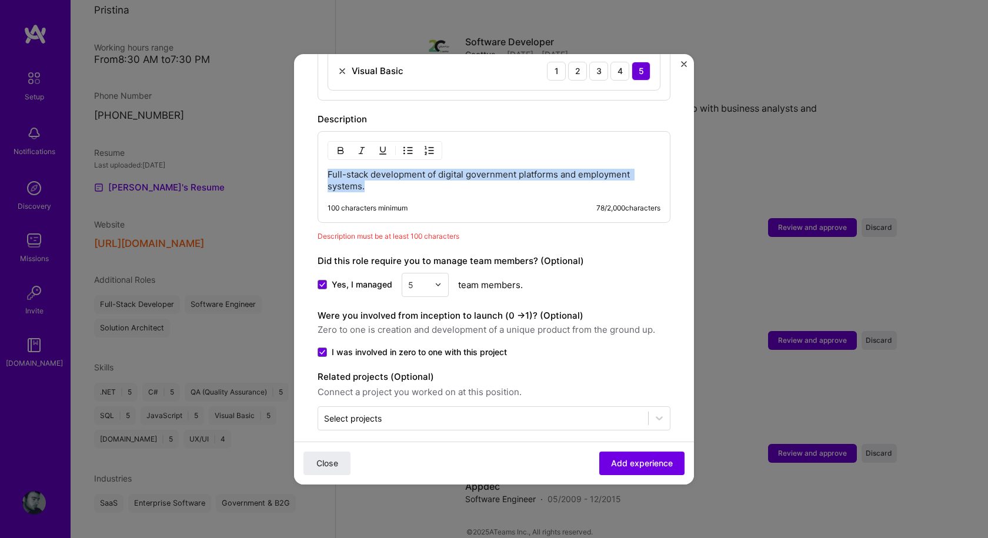
drag, startPoint x: 385, startPoint y: 172, endPoint x: 300, endPoint y: 160, distance: 85.6
copy p "Full-stack development of digital government platforms and employment systems."
click at [460, 179] on p "Full-stack development of digital government platforms and employment systems." at bounding box center [493, 181] width 333 height 24
drag, startPoint x: 436, startPoint y: 179, endPoint x: 277, endPoint y: 149, distance: 160.8
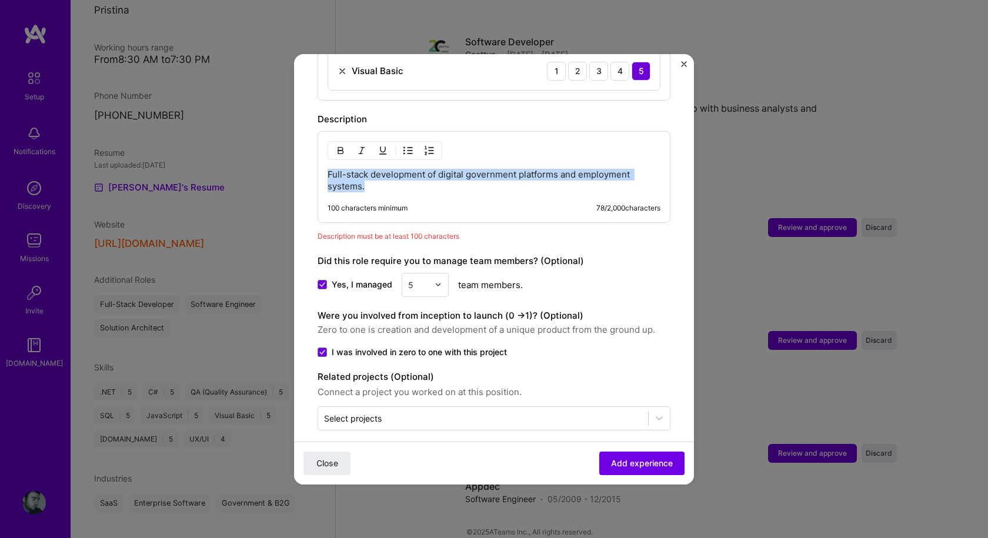
click at [277, 149] on div "Adding suggested job This job is suggested based on your LinkedIn, resume or [D…" at bounding box center [494, 269] width 988 height 538
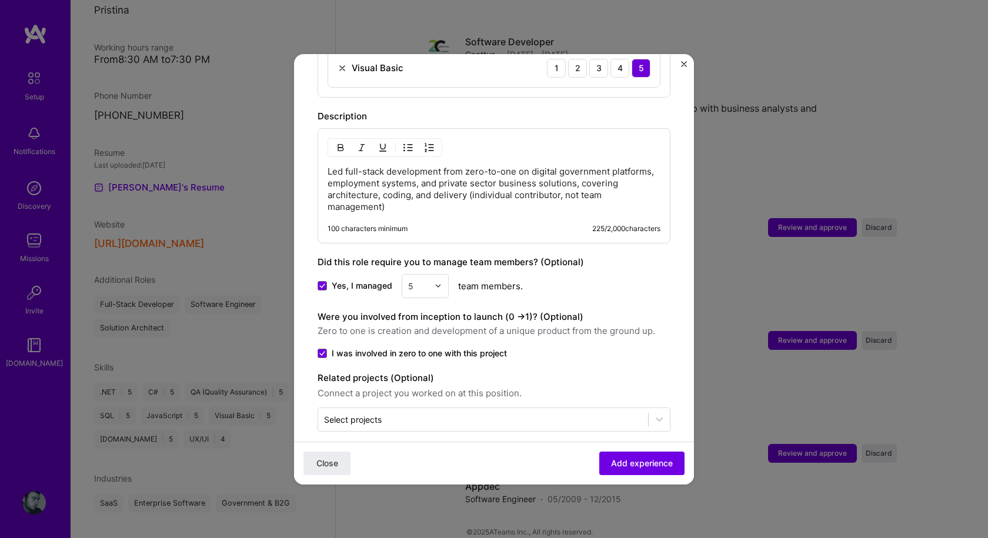
scroll to position [769, 0]
click at [645, 459] on span "Add experience" at bounding box center [642, 463] width 62 height 12
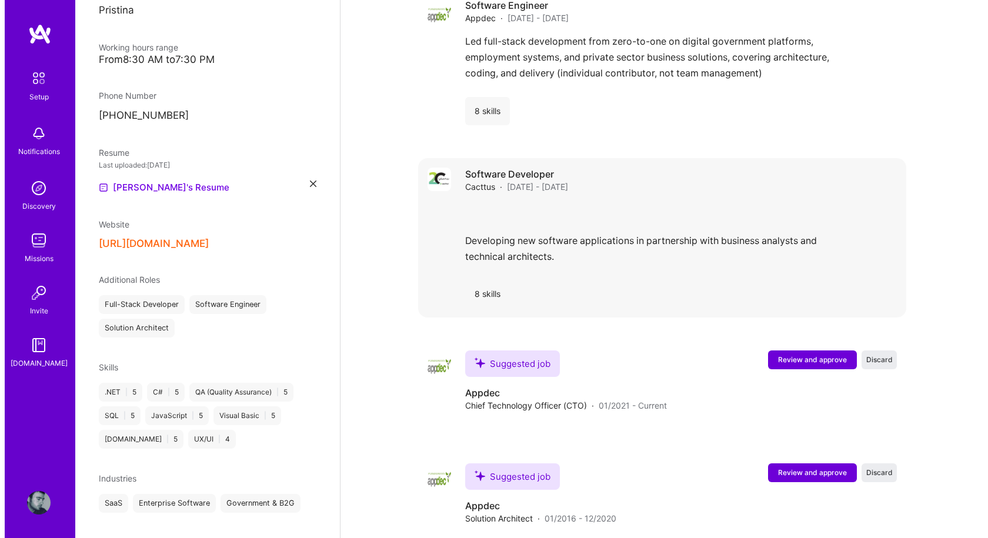
scroll to position [1046, 0]
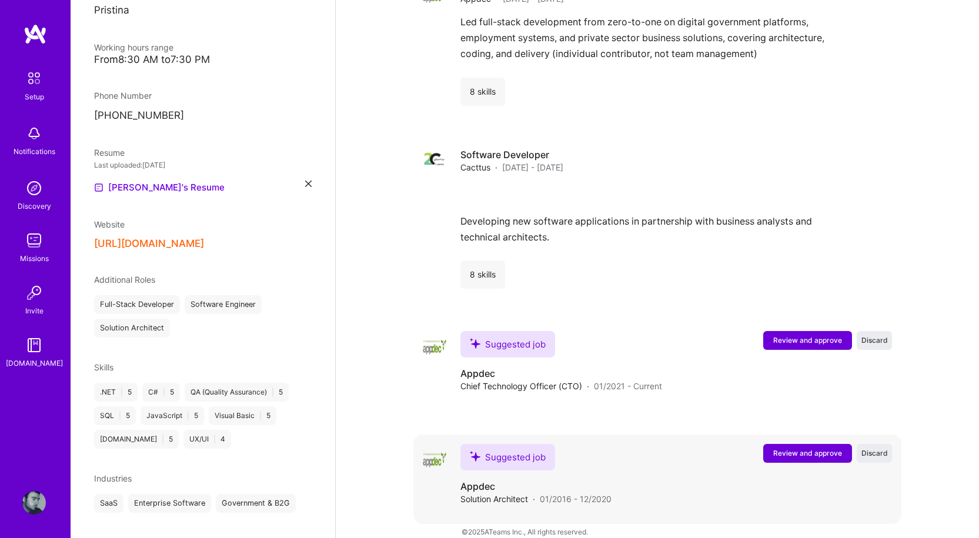
click at [807, 448] on span "Review and approve" at bounding box center [807, 453] width 69 height 10
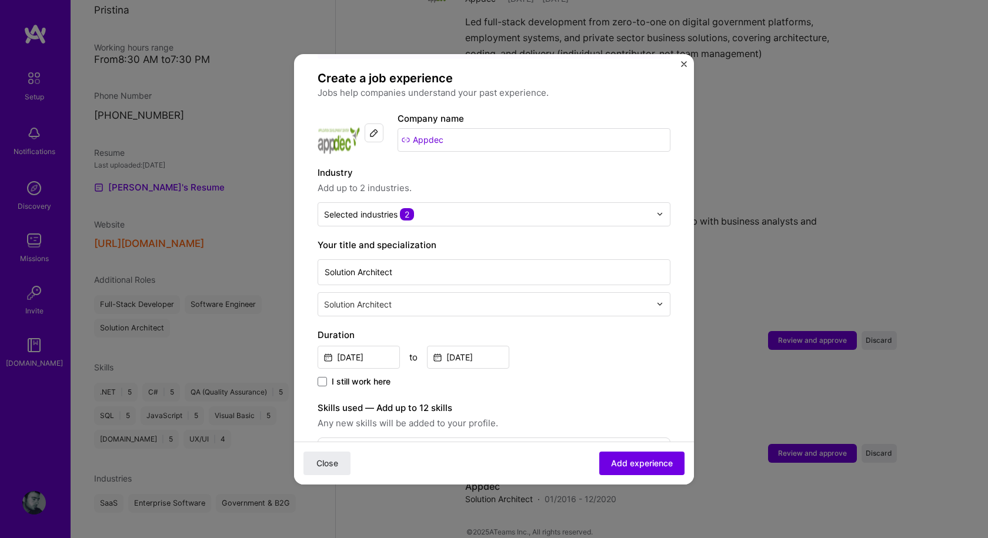
scroll to position [118, 0]
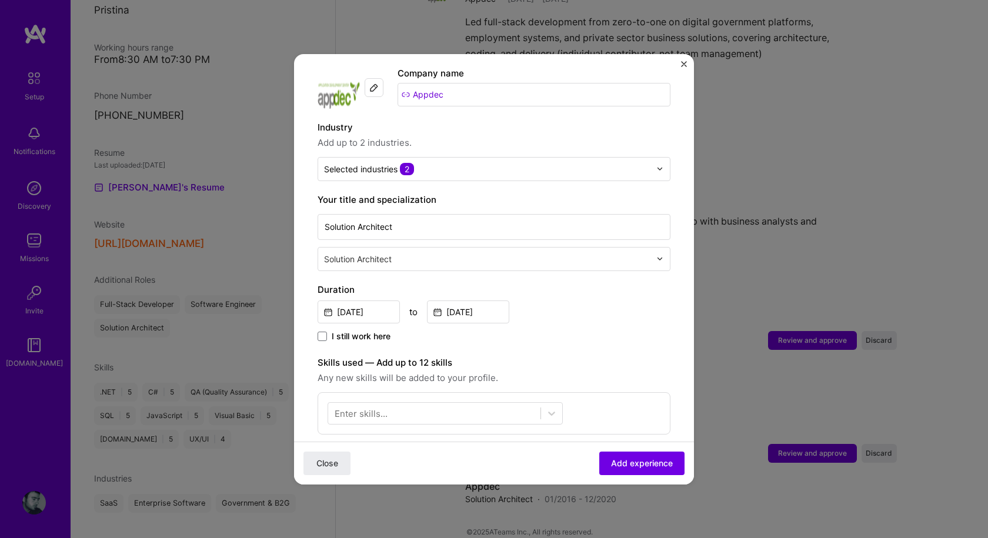
click at [489, 253] on input "text" at bounding box center [488, 259] width 329 height 12
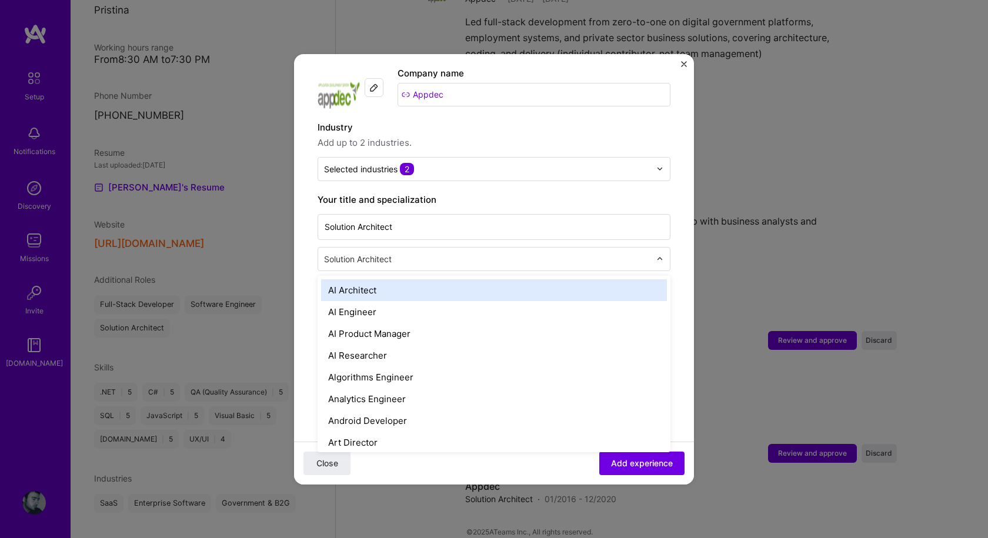
click at [489, 253] on input "text" at bounding box center [488, 259] width 329 height 12
click at [315, 204] on form "Adding suggested job This job is suggested based on your LinkedIn, resume or [D…" at bounding box center [494, 385] width 400 height 851
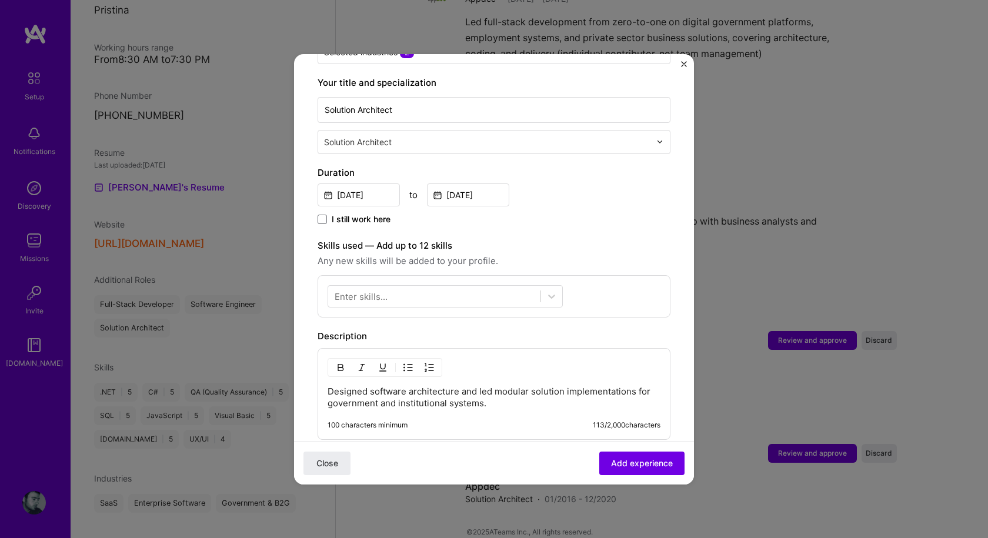
scroll to position [235, 0]
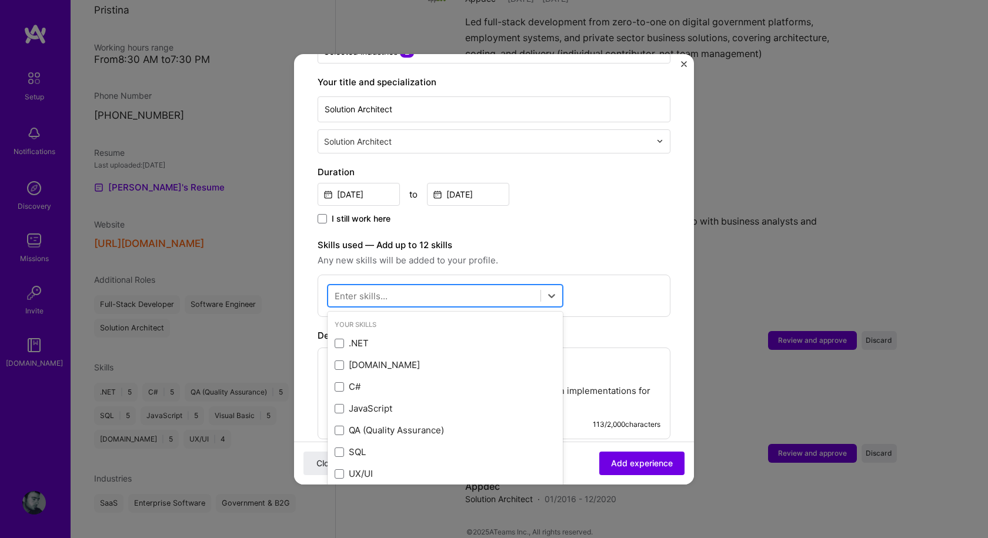
click at [500, 286] on div at bounding box center [434, 295] width 212 height 19
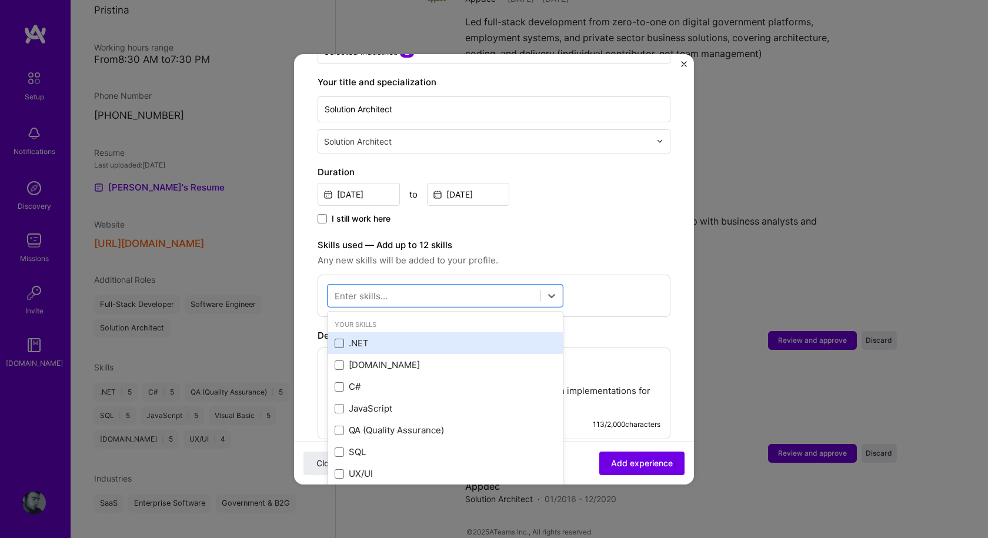
click at [338, 339] on span at bounding box center [339, 343] width 9 height 9
click at [0, 0] on input "checkbox" at bounding box center [0, 0] width 0 height 0
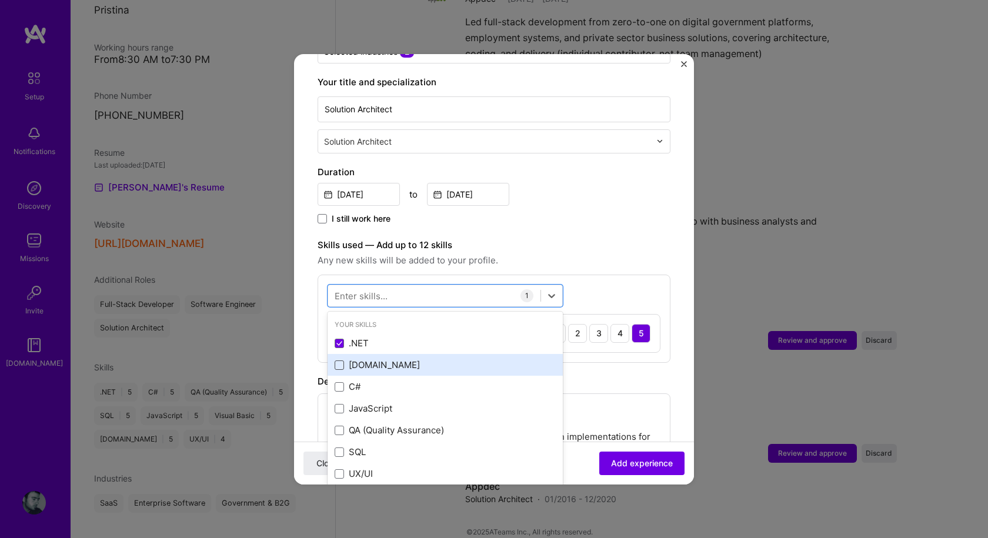
click at [338, 360] on span at bounding box center [339, 364] width 9 height 9
click at [0, 0] on input "checkbox" at bounding box center [0, 0] width 0 height 0
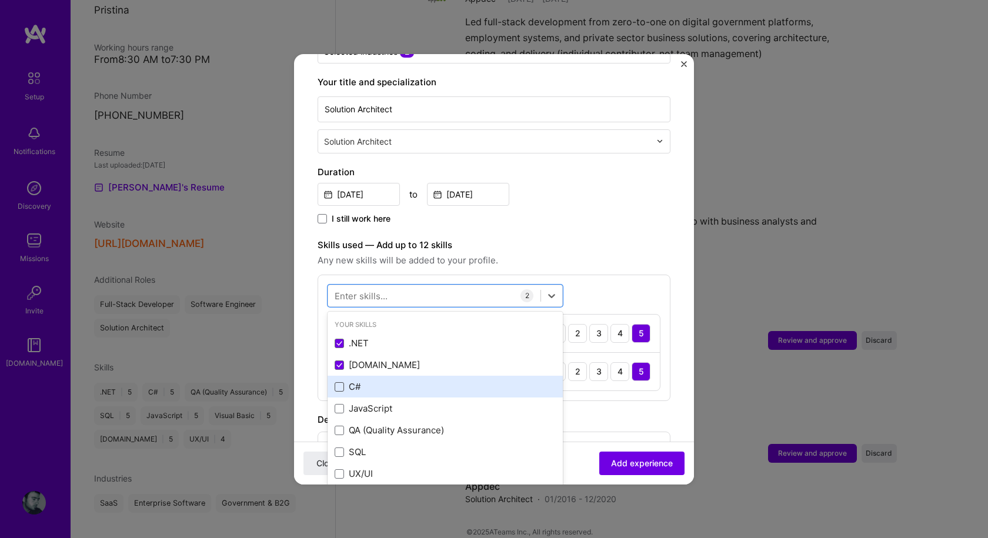
click at [340, 382] on span at bounding box center [339, 386] width 9 height 9
click at [0, 0] on input "checkbox" at bounding box center [0, 0] width 0 height 0
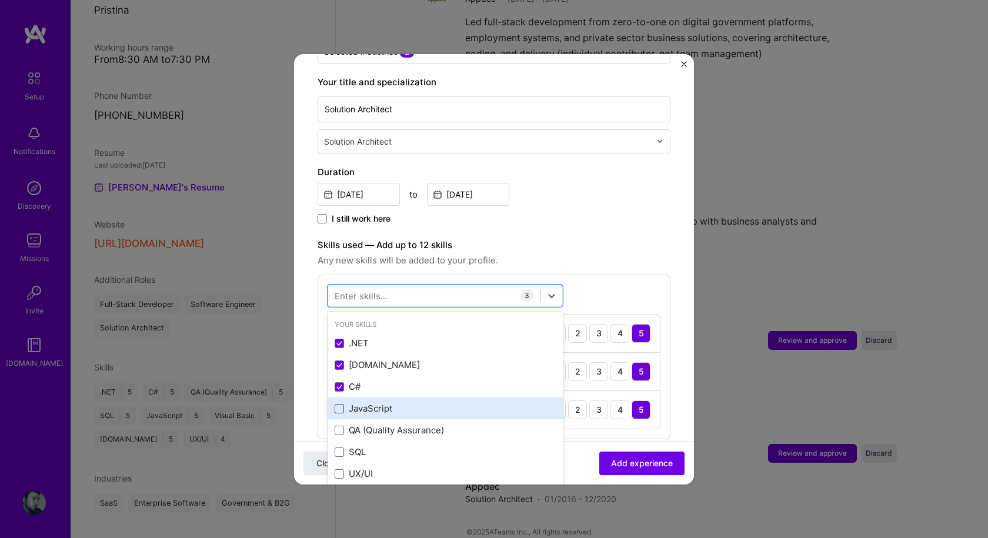
click at [340, 404] on span at bounding box center [339, 408] width 9 height 9
click at [0, 0] on input "checkbox" at bounding box center [0, 0] width 0 height 0
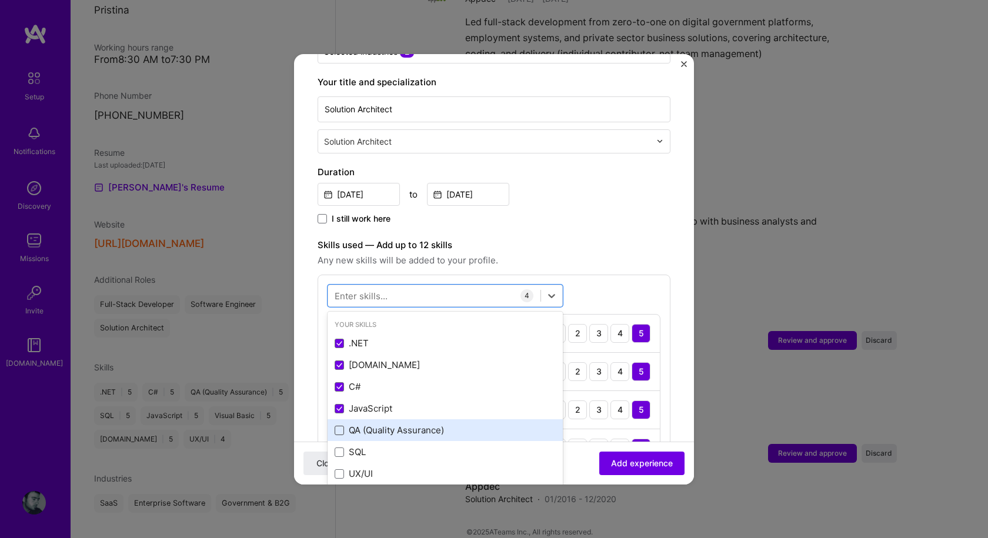
click at [339, 426] on span at bounding box center [339, 430] width 9 height 9
click at [0, 0] on input "checkbox" at bounding box center [0, 0] width 0 height 0
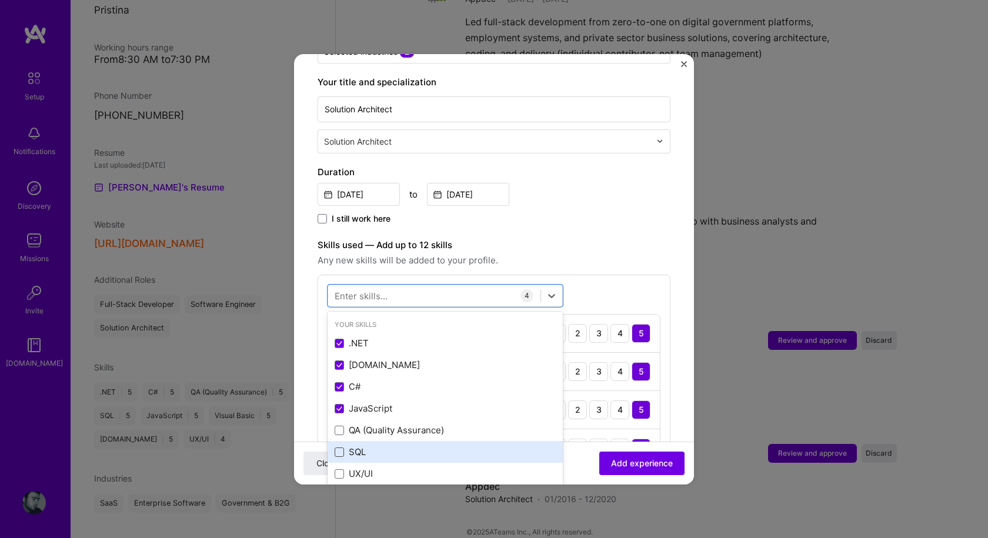
click at [337, 447] on span at bounding box center [339, 451] width 9 height 9
click at [0, 0] on input "checkbox" at bounding box center [0, 0] width 0 height 0
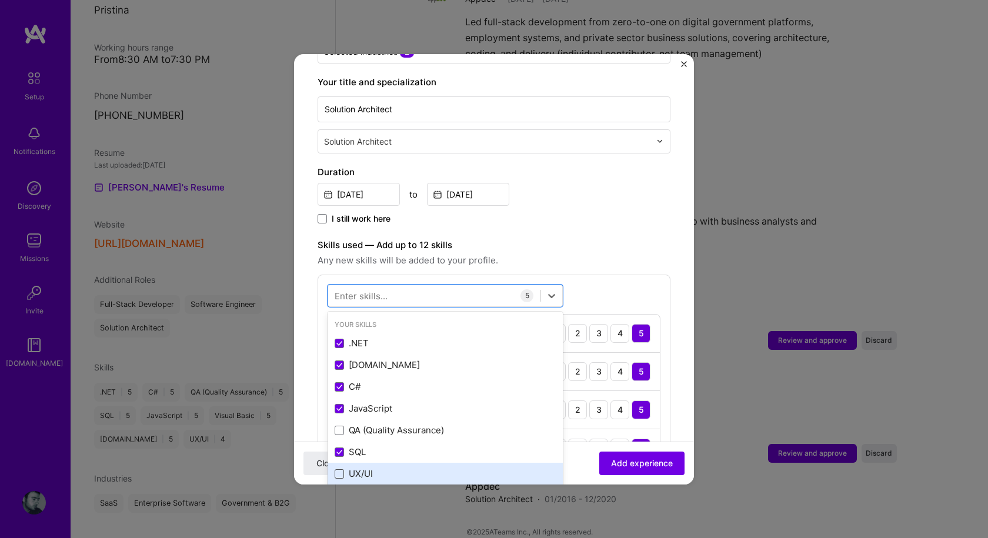
click at [340, 469] on span at bounding box center [339, 473] width 9 height 9
click at [0, 0] on input "checkbox" at bounding box center [0, 0] width 0 height 0
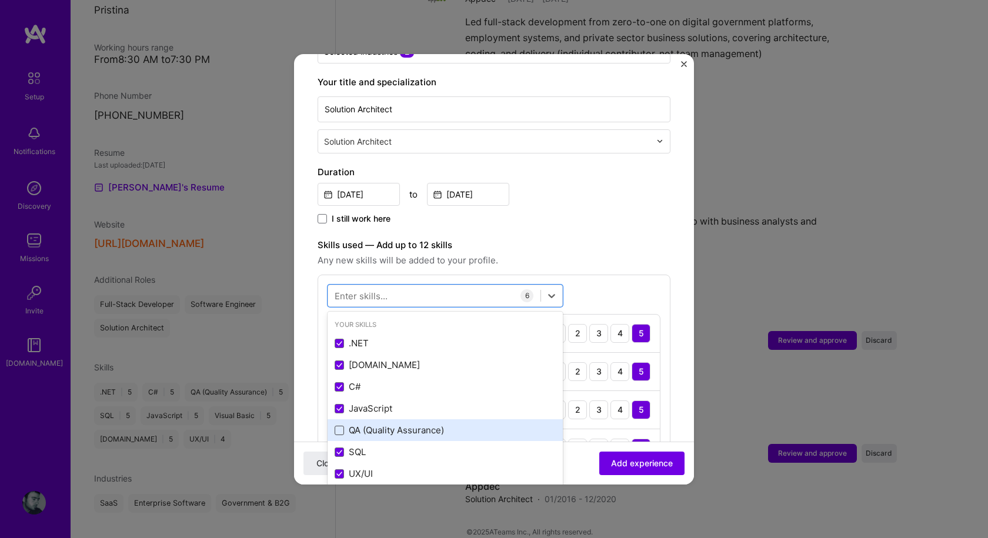
click at [342, 426] on span at bounding box center [339, 430] width 9 height 9
click at [0, 0] on input "checkbox" at bounding box center [0, 0] width 0 height 0
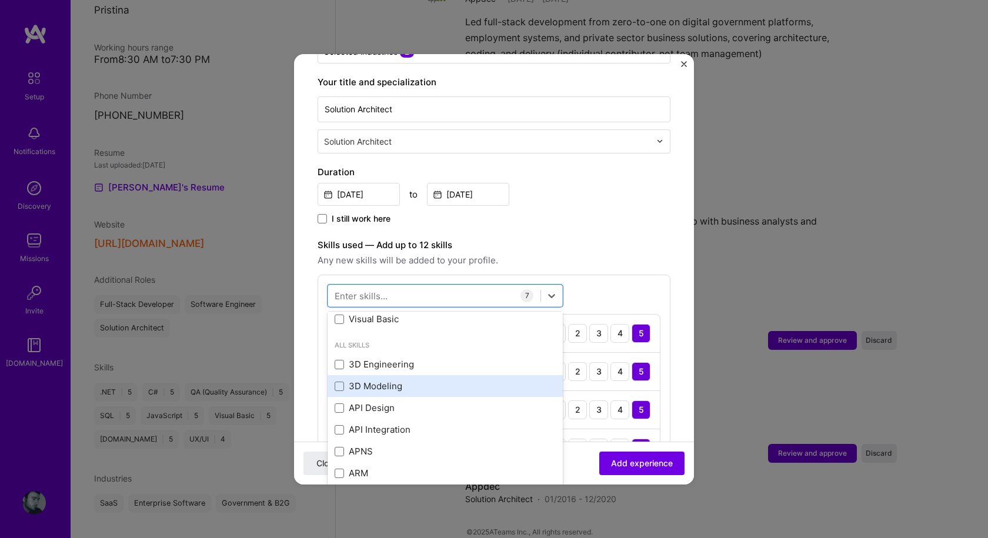
scroll to position [118, 0]
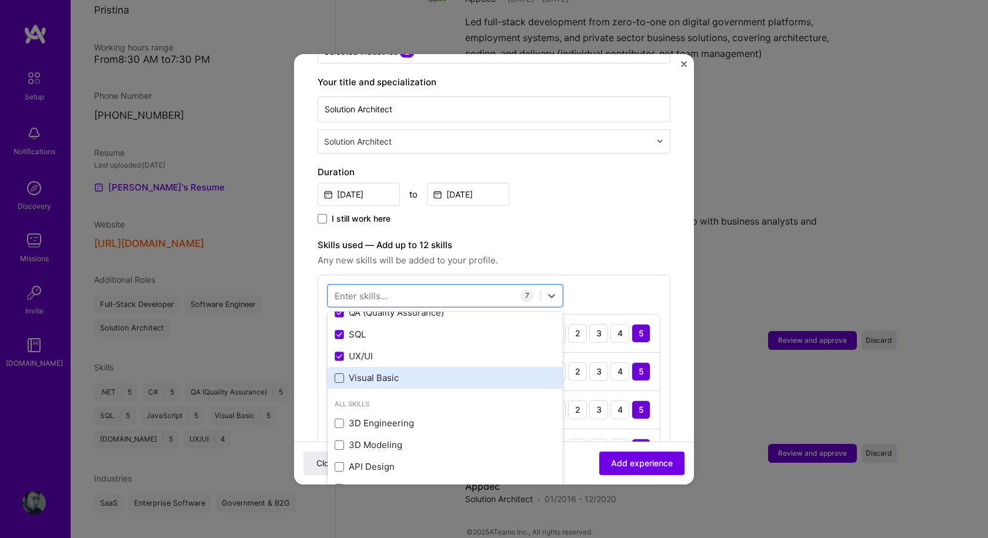
click at [340, 373] on span at bounding box center [339, 377] width 9 height 9
click at [0, 0] on input "checkbox" at bounding box center [0, 0] width 0 height 0
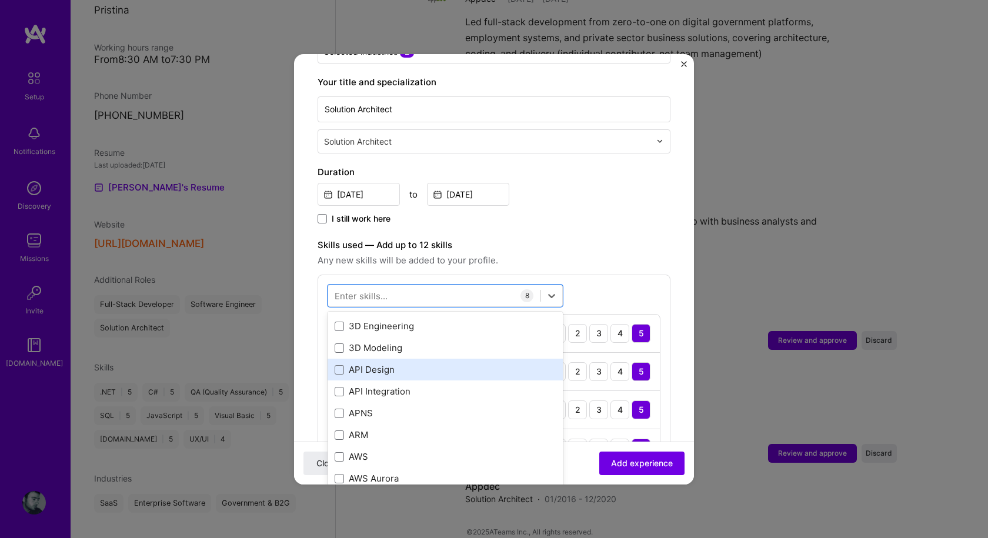
scroll to position [235, 0]
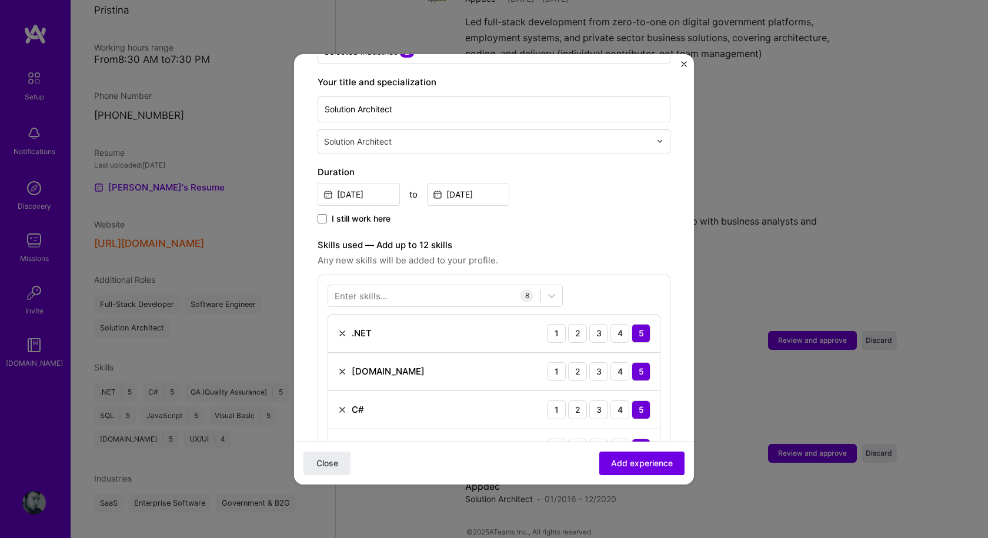
click at [375, 289] on div "Enter skills..." at bounding box center [361, 295] width 53 height 12
click at [390, 288] on div at bounding box center [434, 295] width 212 height 19
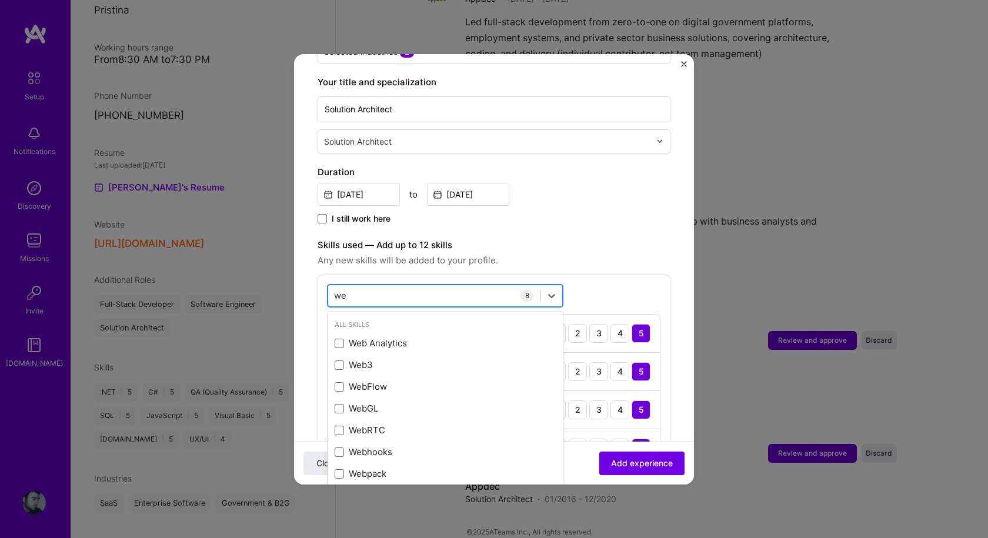
type input "w"
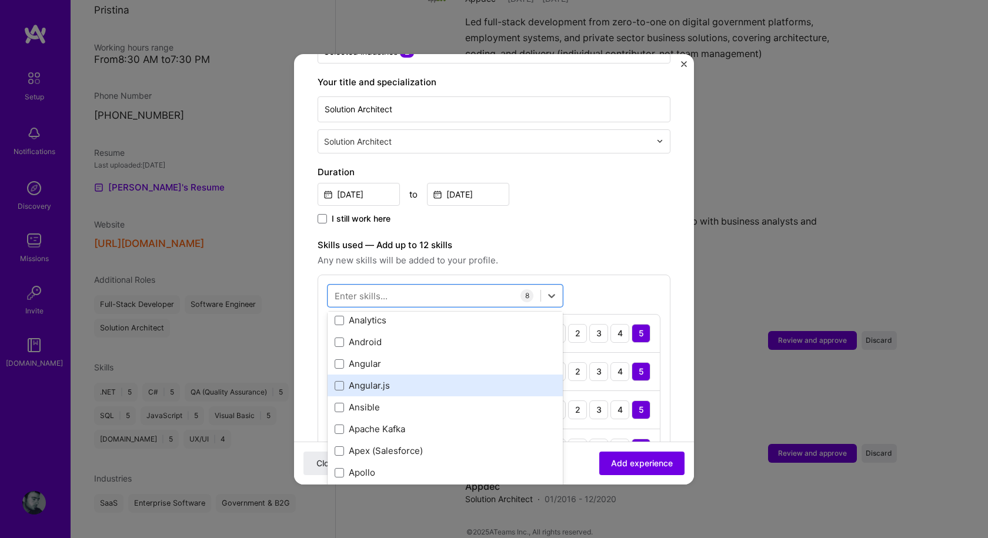
scroll to position [823, 0]
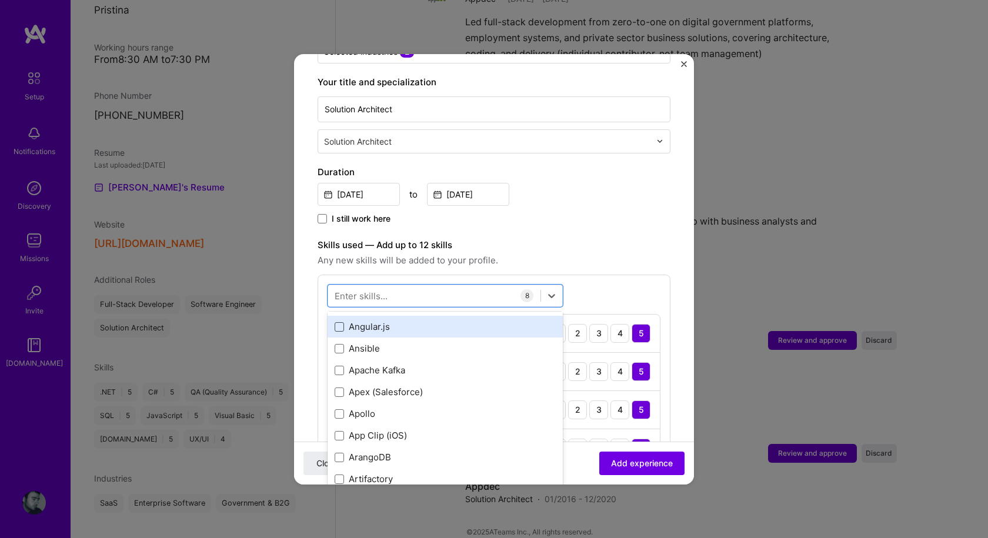
click at [341, 322] on span at bounding box center [339, 326] width 9 height 9
click at [0, 0] on input "checkbox" at bounding box center [0, 0] width 0 height 0
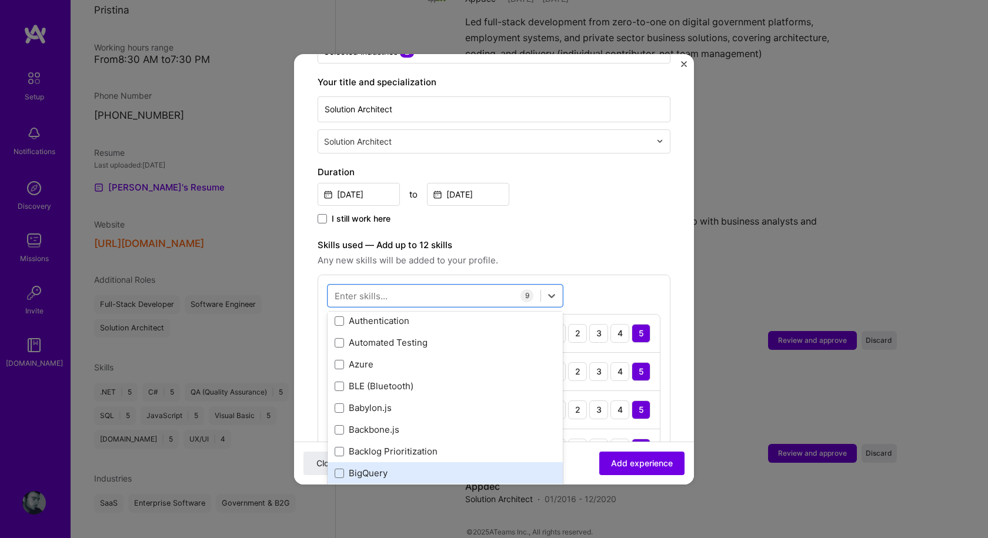
scroll to position [1117, 0]
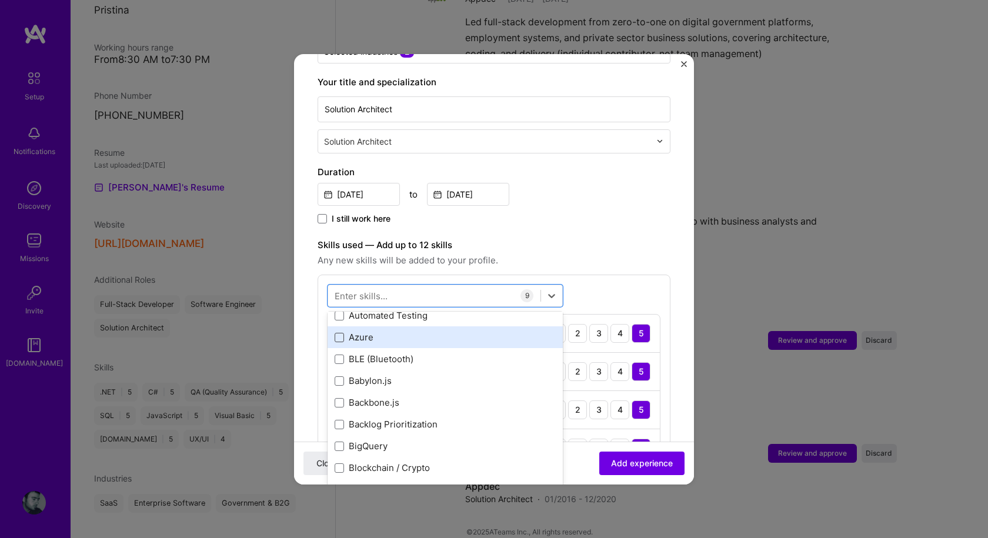
click at [342, 333] on span at bounding box center [339, 337] width 9 height 9
click at [0, 0] on input "checkbox" at bounding box center [0, 0] width 0 height 0
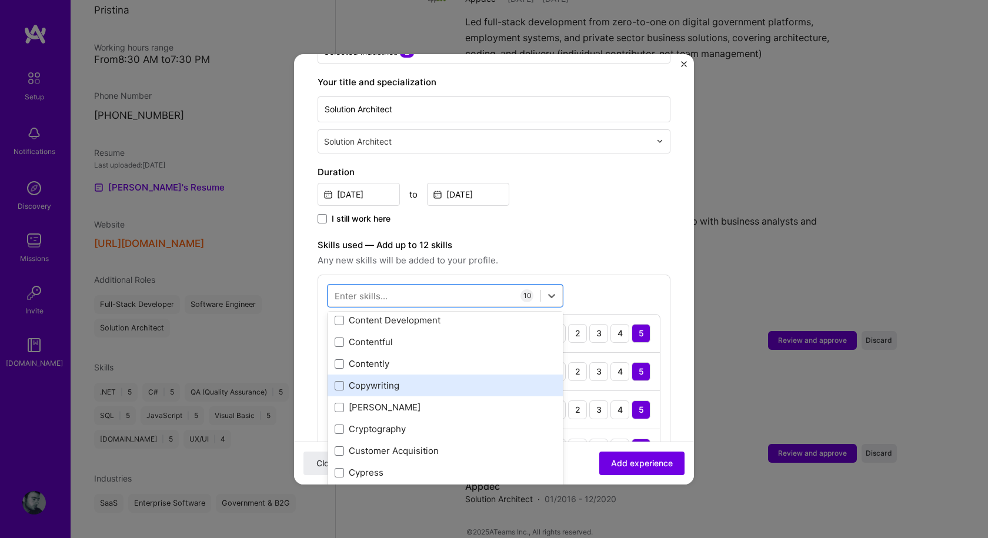
scroll to position [1764, 0]
click at [337, 382] on span at bounding box center [339, 386] width 9 height 9
click at [0, 0] on input "checkbox" at bounding box center [0, 0] width 0 height 0
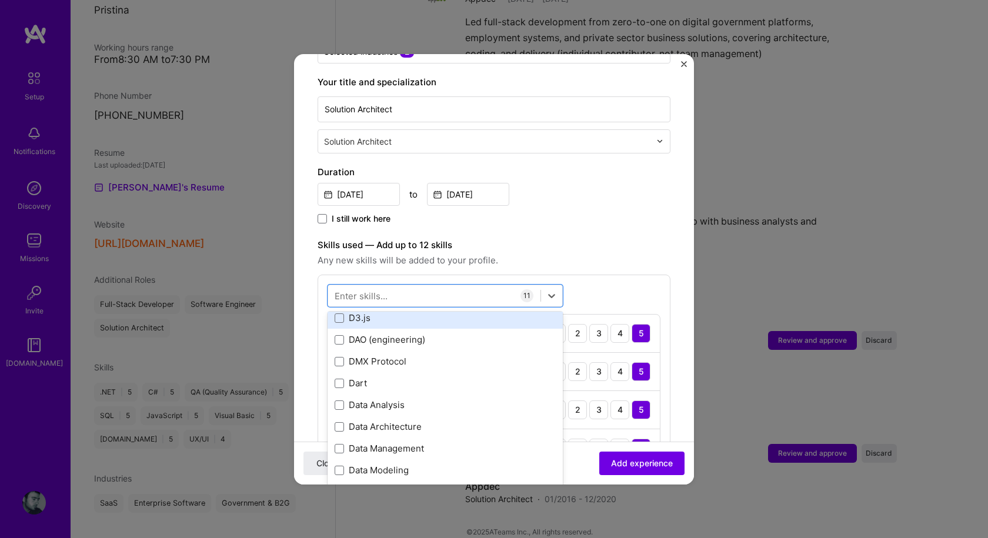
scroll to position [1940, 0]
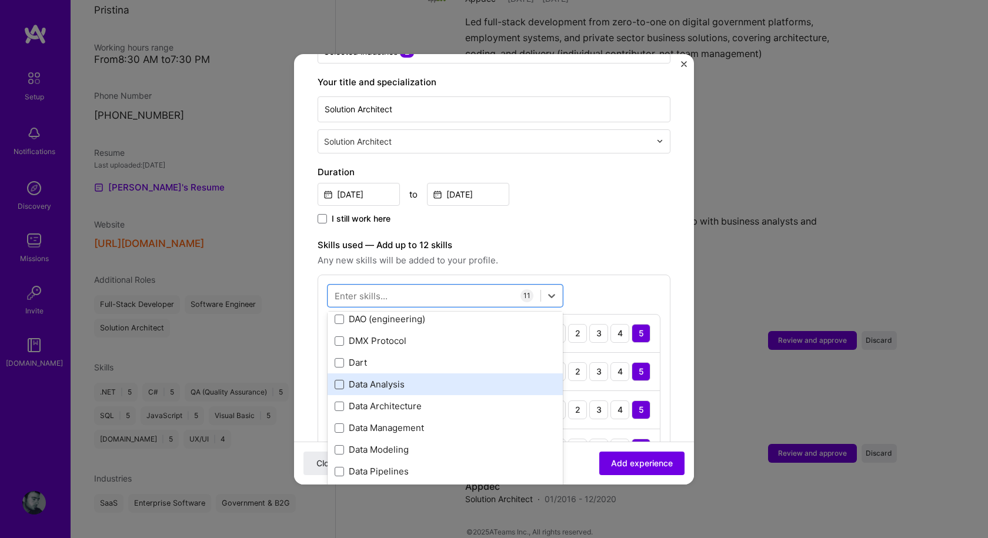
click at [338, 380] on span at bounding box center [339, 384] width 9 height 9
click at [0, 0] on input "checkbox" at bounding box center [0, 0] width 0 height 0
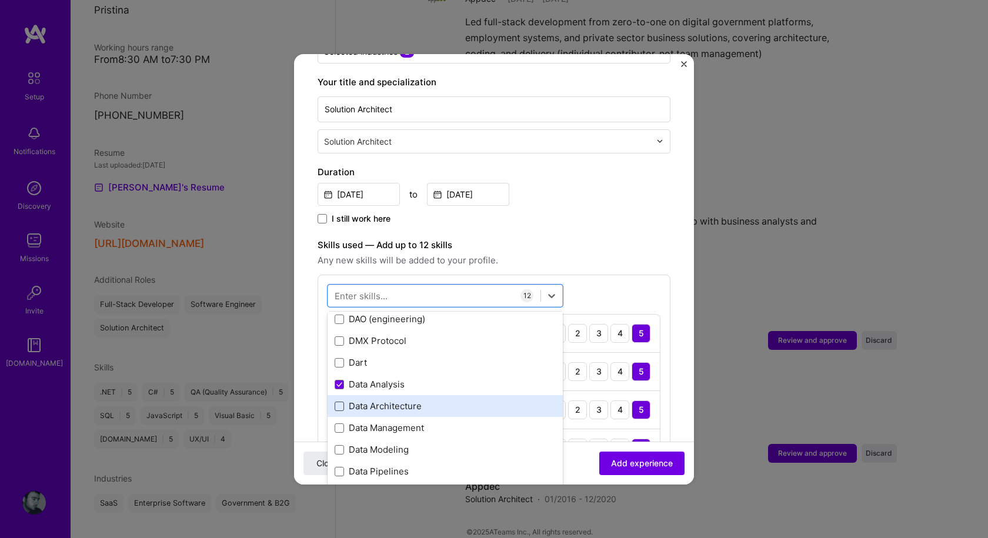
click at [338, 402] on span at bounding box center [339, 406] width 9 height 9
click at [0, 0] on input "checkbox" at bounding box center [0, 0] width 0 height 0
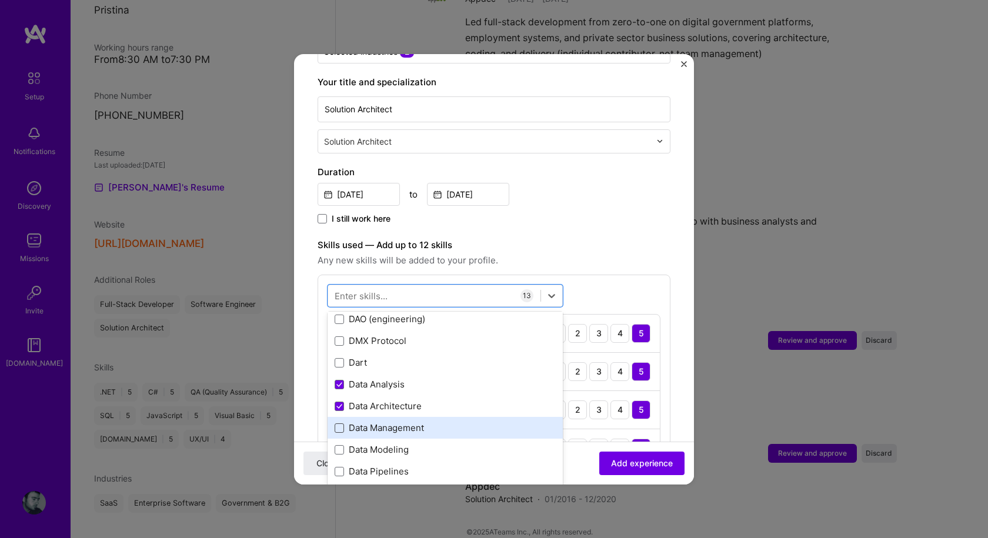
click at [339, 423] on span at bounding box center [339, 427] width 9 height 9
click at [0, 0] on input "checkbox" at bounding box center [0, 0] width 0 height 0
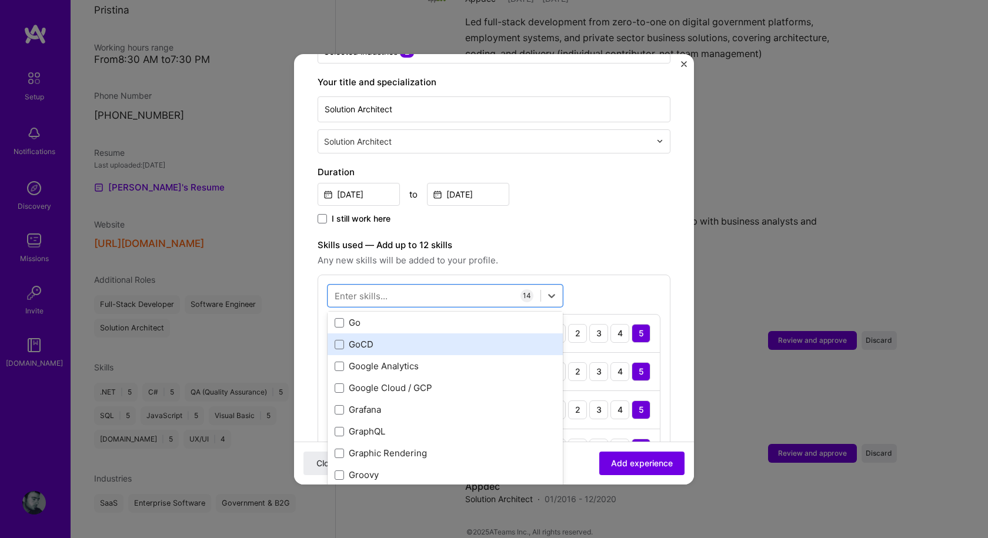
scroll to position [3351, 0]
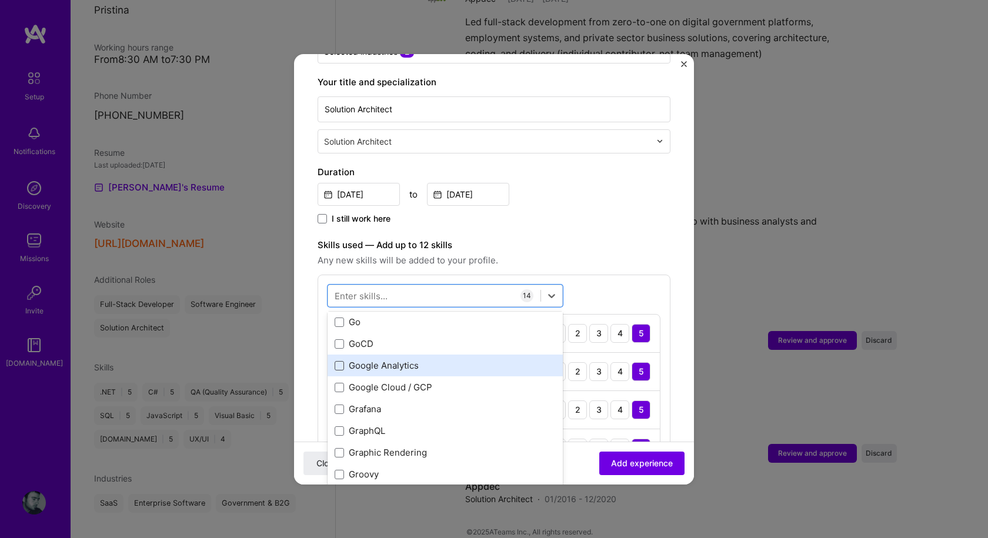
click at [336, 361] on span at bounding box center [339, 365] width 9 height 9
click at [0, 0] on input "checkbox" at bounding box center [0, 0] width 0 height 0
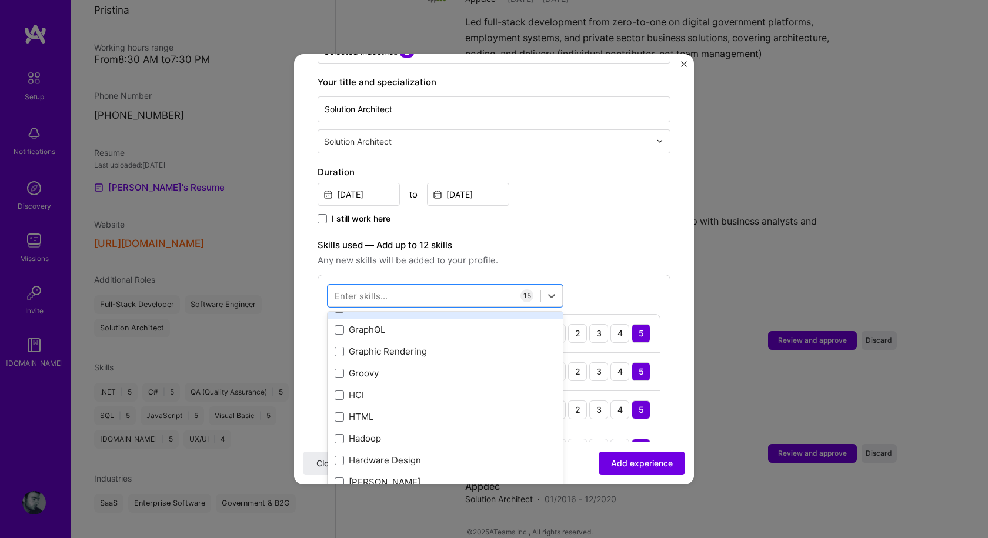
scroll to position [3469, 0]
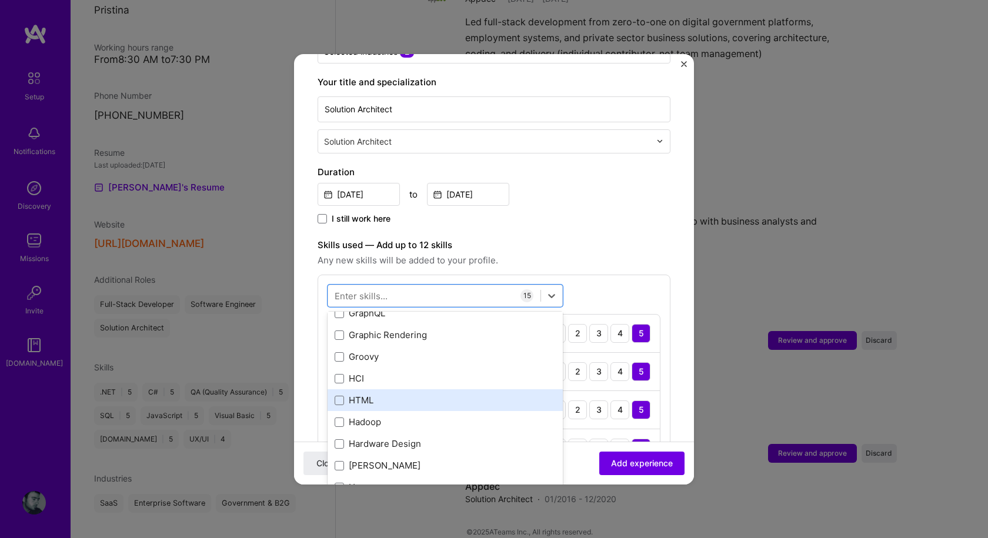
click at [344, 394] on div "HTML" at bounding box center [445, 400] width 221 height 12
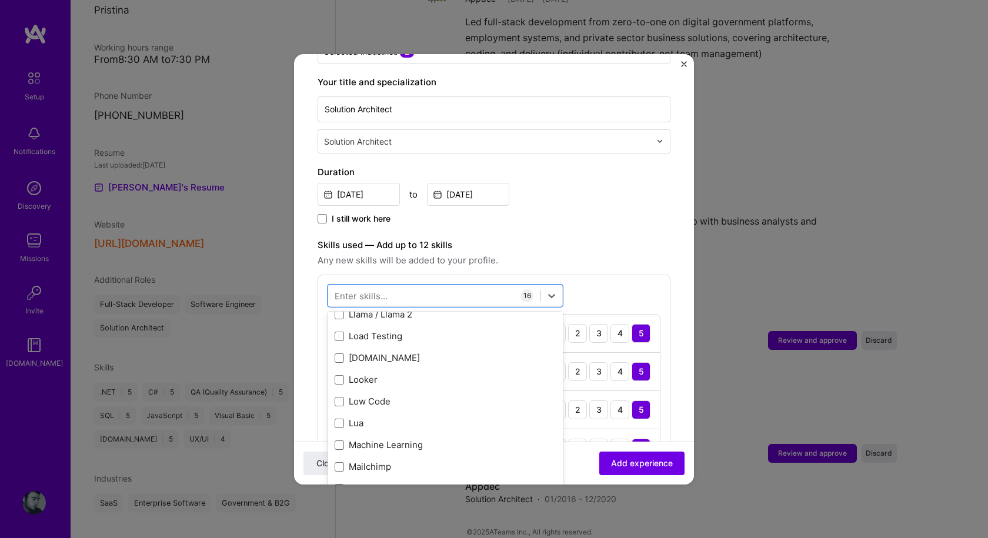
scroll to position [4233, 0]
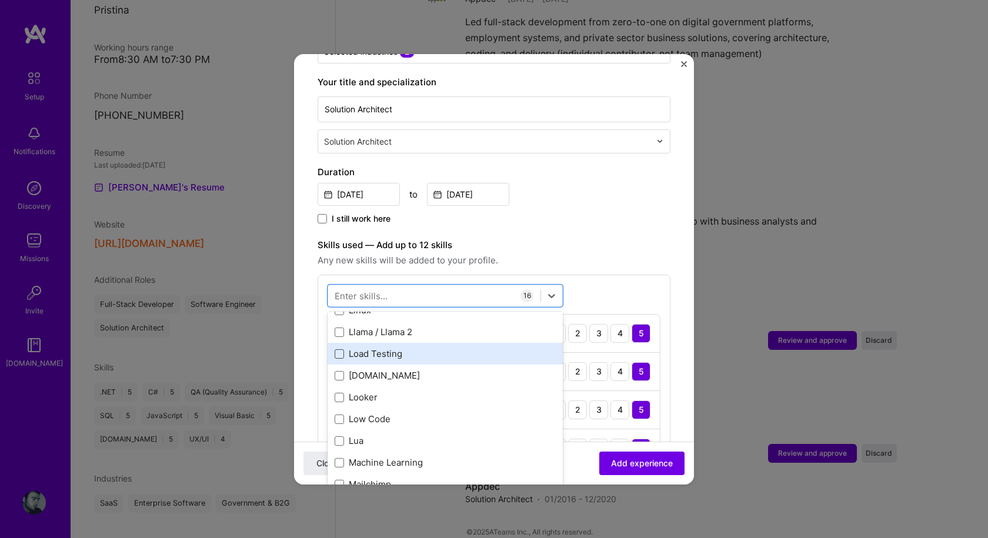
click at [338, 349] on span at bounding box center [339, 353] width 9 height 9
click at [0, 0] on input "checkbox" at bounding box center [0, 0] width 0 height 0
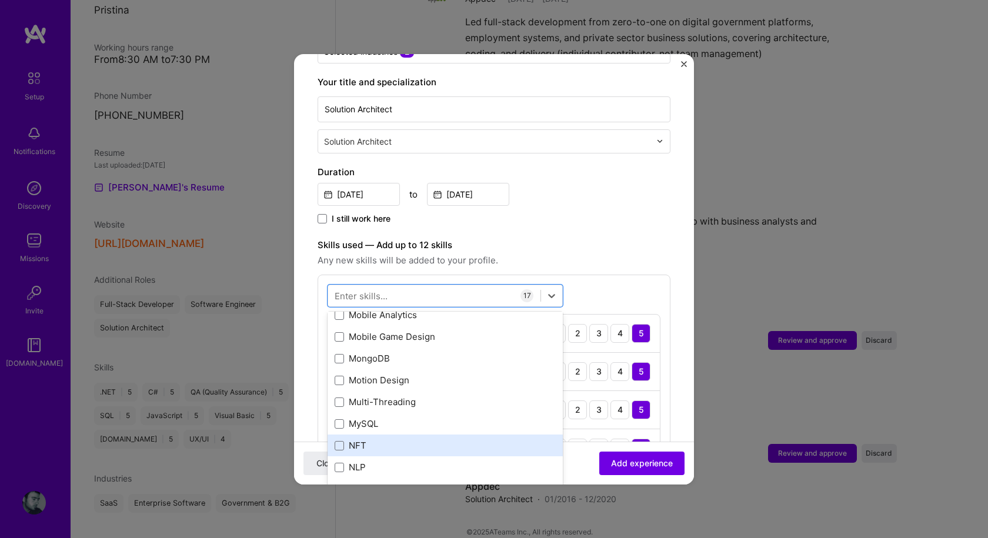
scroll to position [4703, 0]
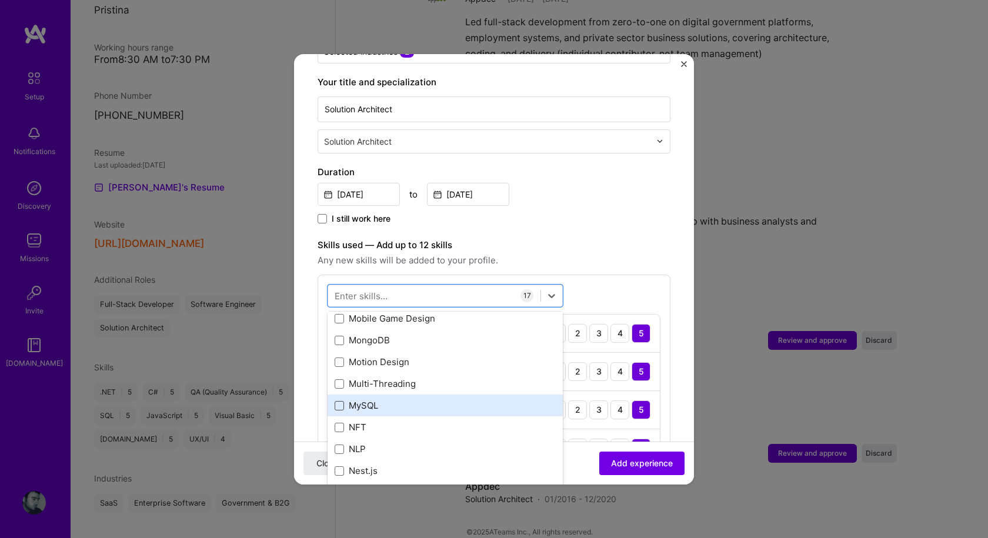
click at [343, 401] on span at bounding box center [339, 405] width 9 height 9
click at [0, 0] on input "checkbox" at bounding box center [0, 0] width 0 height 0
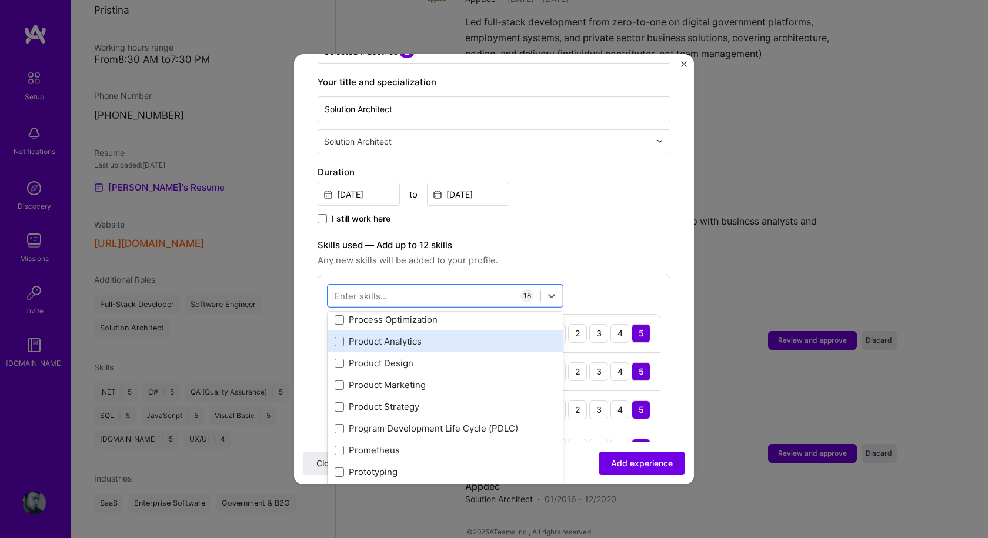
scroll to position [5526, 0]
click at [335, 339] on span at bounding box center [339, 343] width 9 height 9
click at [0, 0] on input "checkbox" at bounding box center [0, 0] width 0 height 0
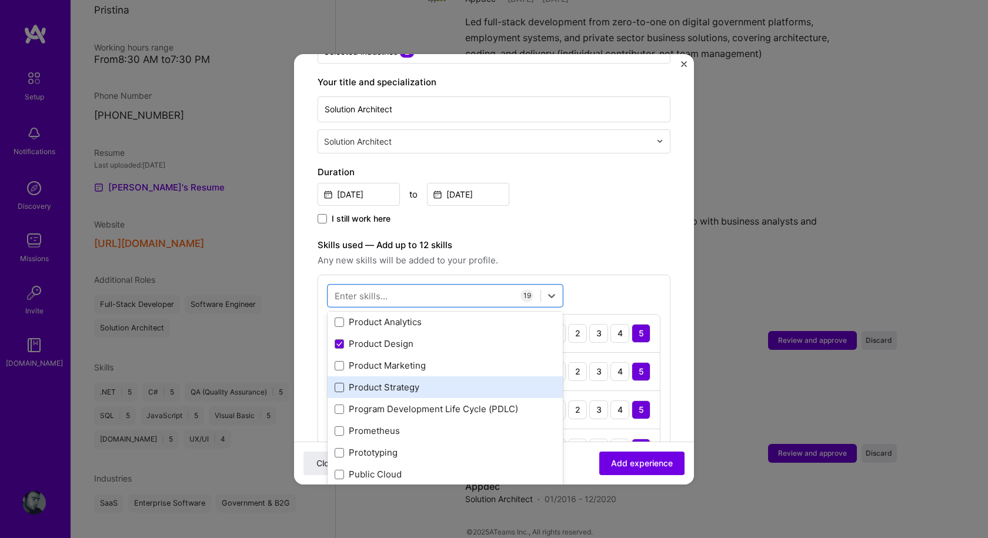
click at [336, 383] on span at bounding box center [339, 387] width 9 height 9
click at [0, 0] on input "checkbox" at bounding box center [0, 0] width 0 height 0
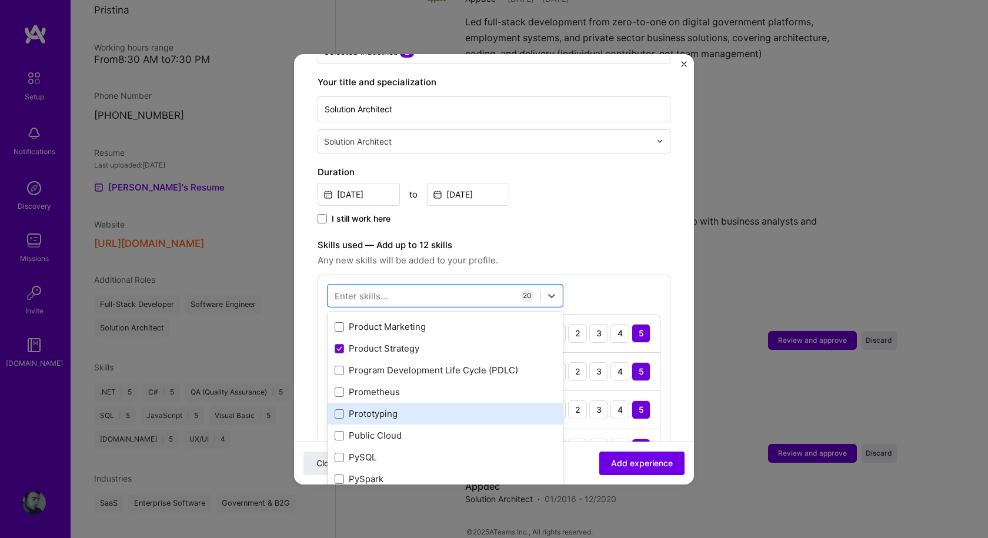
scroll to position [5585, 0]
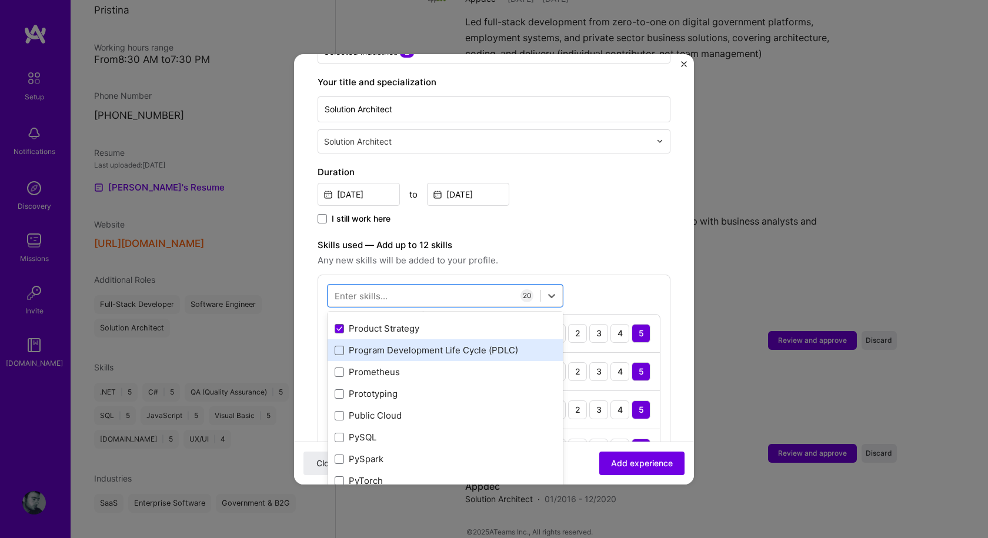
click at [338, 346] on span at bounding box center [339, 350] width 9 height 9
click at [0, 0] on input "checkbox" at bounding box center [0, 0] width 0 height 0
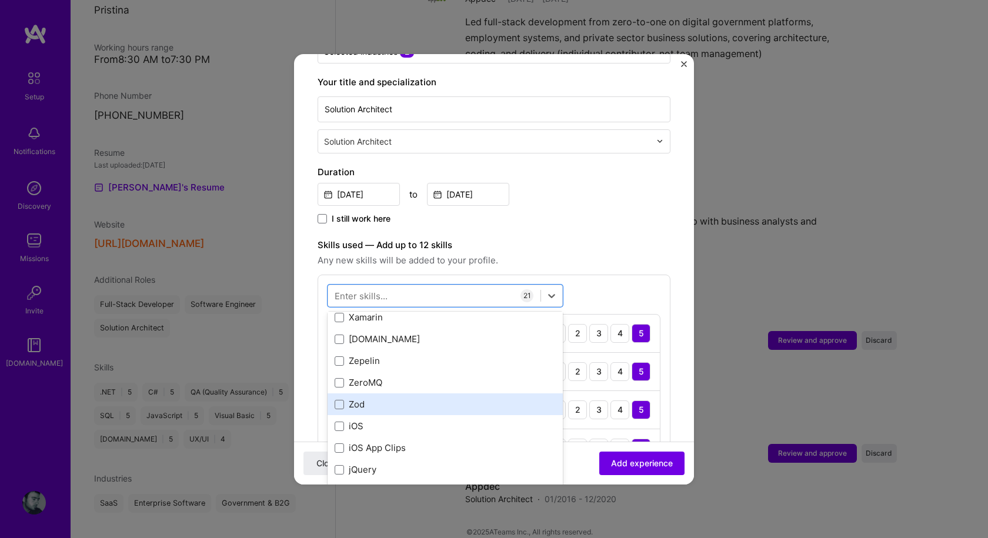
scroll to position [8097, 0]
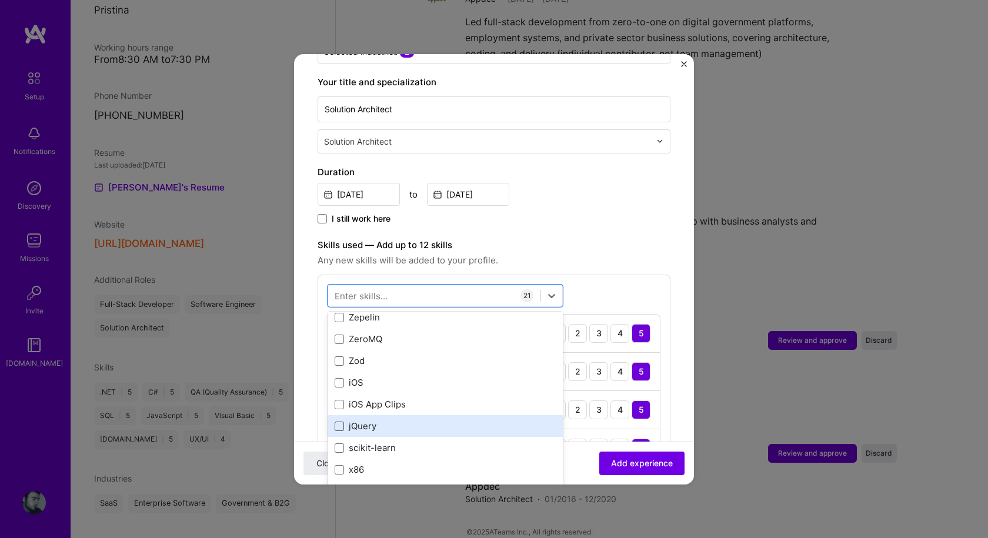
click at [339, 422] on span at bounding box center [339, 426] width 9 height 9
click at [0, 0] on input "checkbox" at bounding box center [0, 0] width 0 height 0
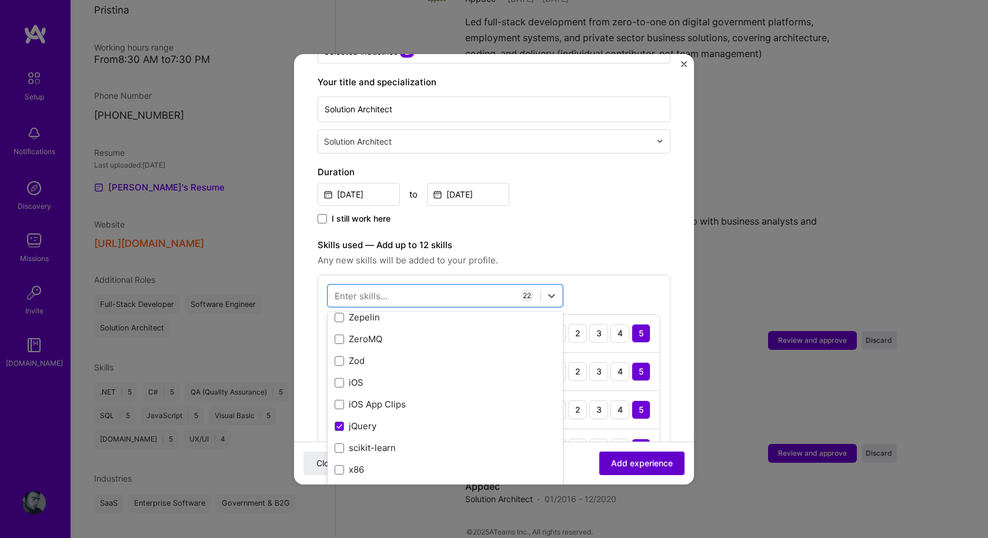
click at [645, 463] on span "Add experience" at bounding box center [642, 463] width 62 height 12
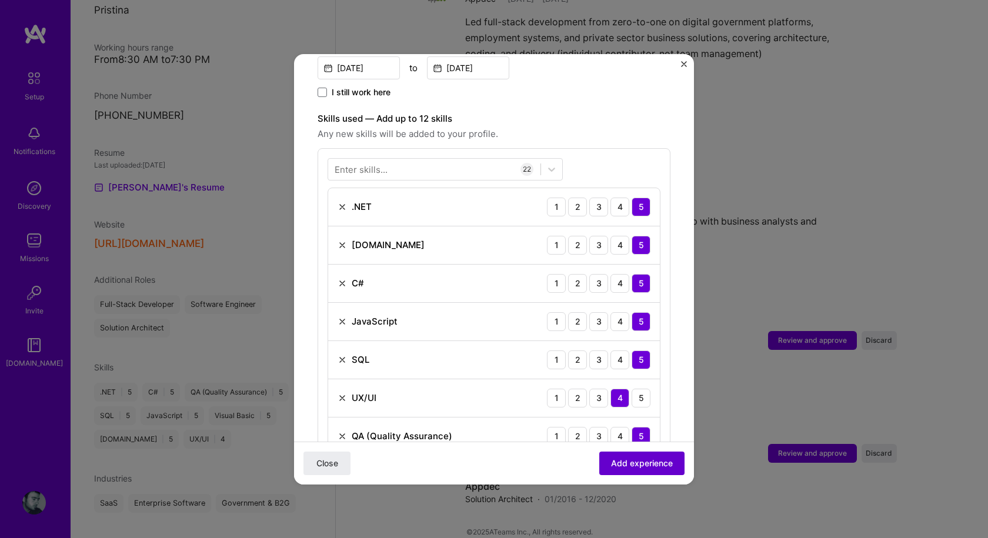
scroll to position [407, 0]
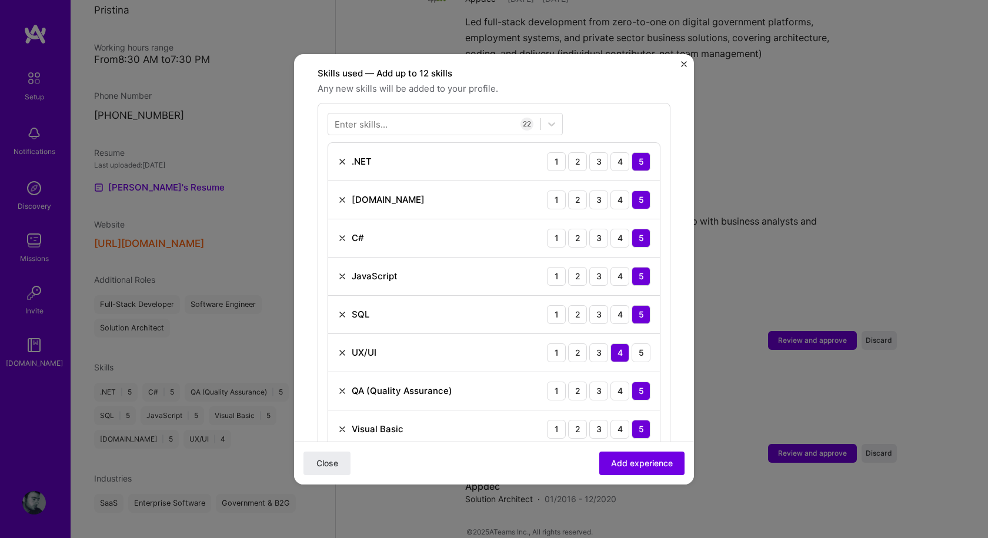
drag, startPoint x: 644, startPoint y: 463, endPoint x: 497, endPoint y: 309, distance: 213.7
click at [497, 309] on form "Adding suggested job This job is suggested based on your LinkedIn, resume or [D…" at bounding box center [494, 530] width 400 height 1719
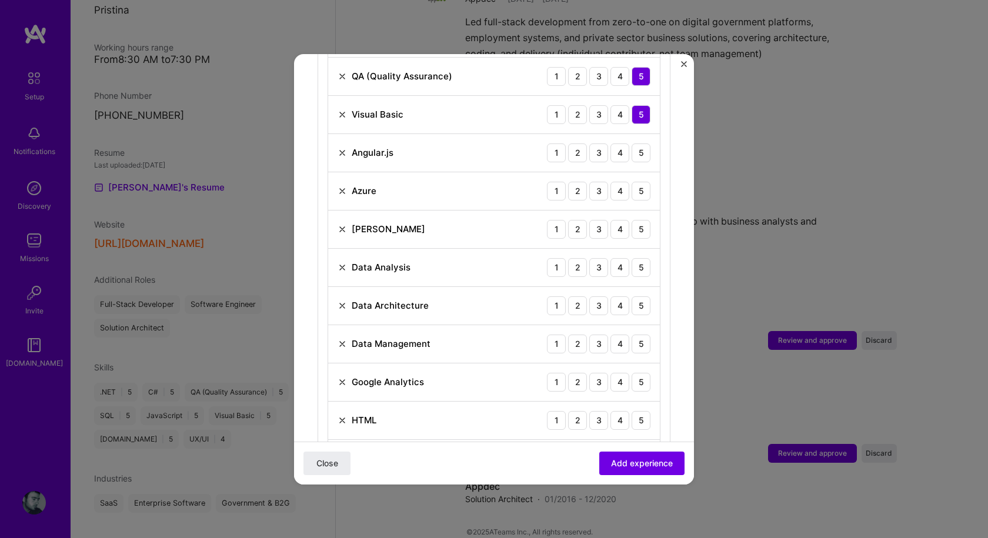
scroll to position [701, 0]
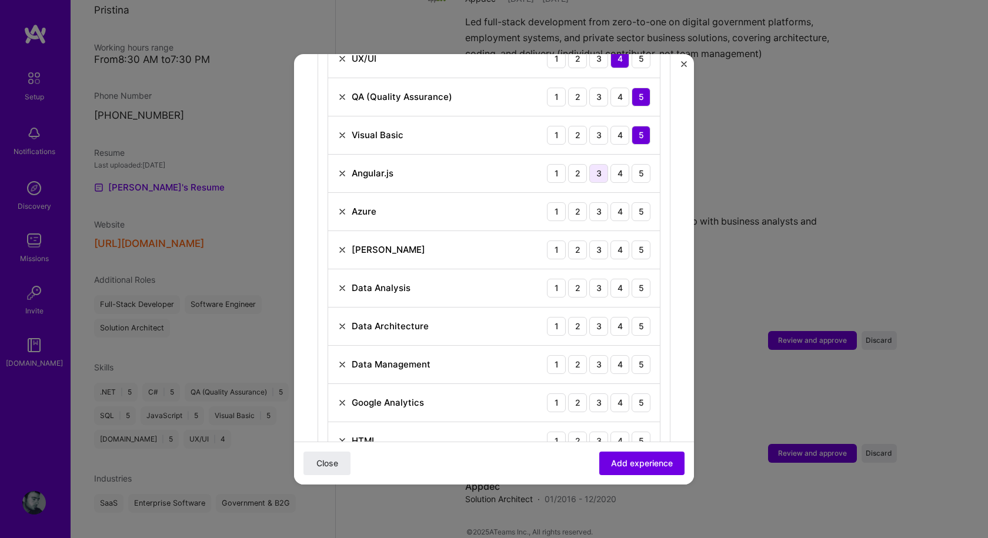
click at [592, 164] on div "3" at bounding box center [598, 173] width 19 height 19
click at [595, 202] on div "3" at bounding box center [598, 211] width 19 height 19
click at [633, 240] on div "5" at bounding box center [640, 249] width 19 height 19
click at [631, 279] on div "5" at bounding box center [640, 288] width 19 height 19
click at [631, 317] on div "5" at bounding box center [640, 326] width 19 height 19
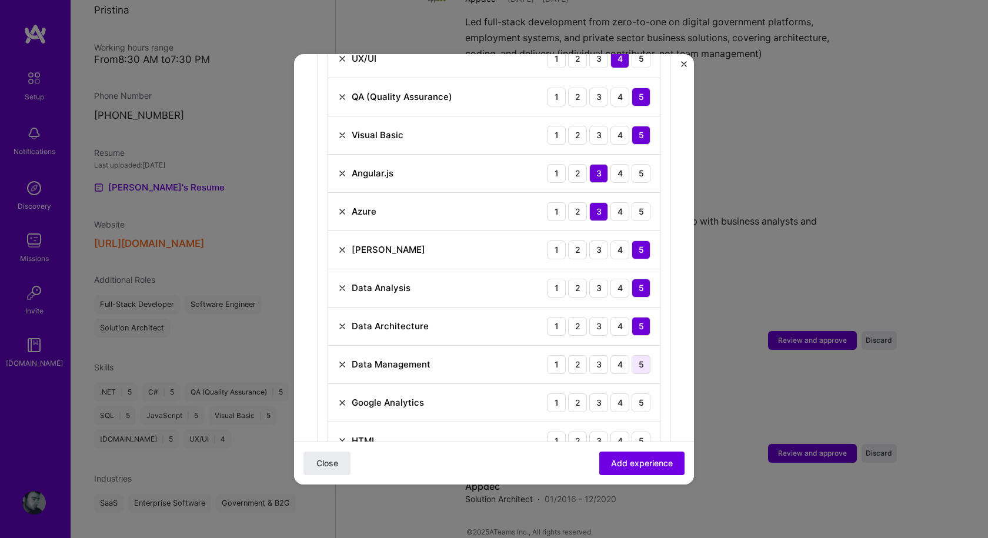
click at [631, 359] on div "5" at bounding box center [640, 364] width 19 height 19
click at [613, 393] on div "4" at bounding box center [619, 402] width 19 height 19
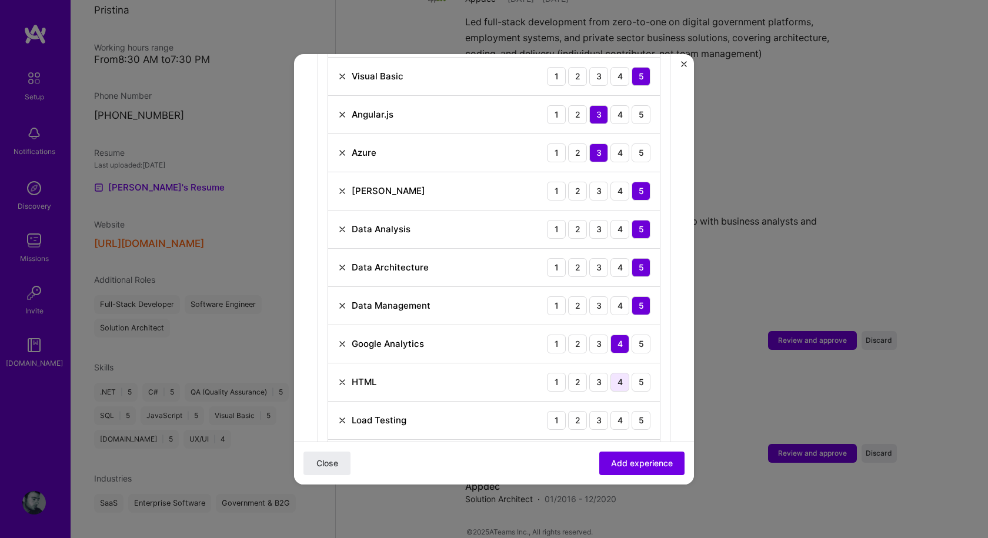
click at [610, 373] on div "4" at bounding box center [619, 382] width 19 height 19
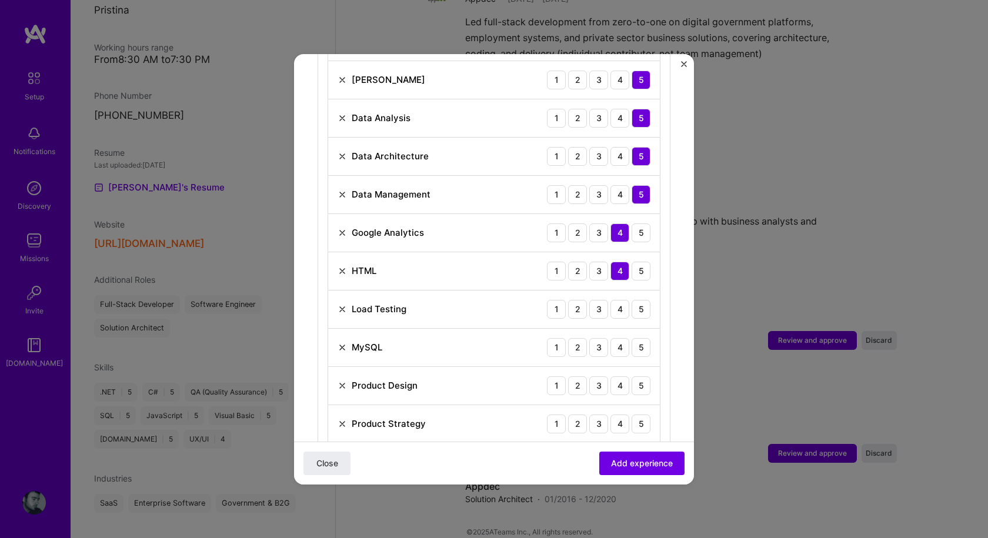
scroll to position [877, 0]
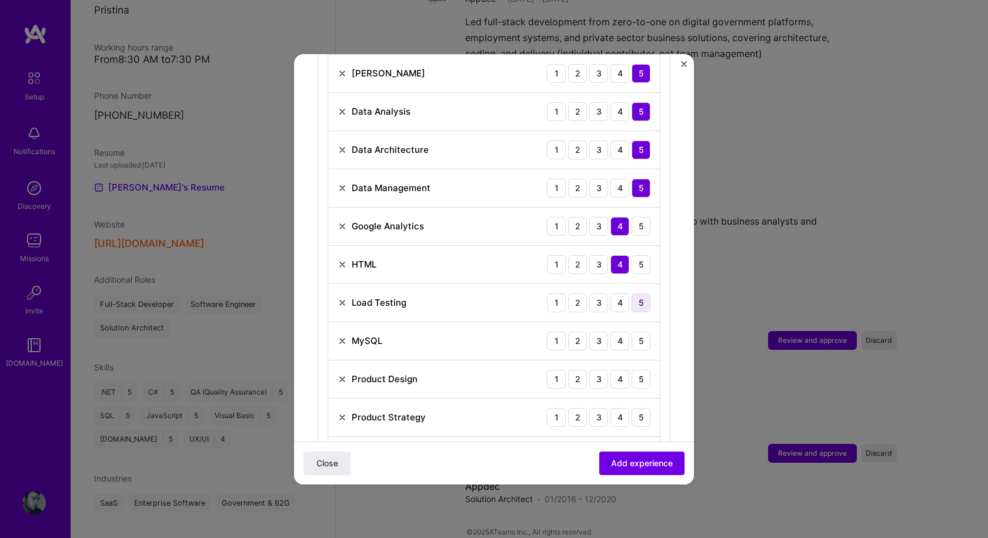
click at [631, 293] on div "5" at bounding box center [640, 302] width 19 height 19
click at [631, 332] on div "5" at bounding box center [640, 341] width 19 height 19
click at [631, 370] on div "5" at bounding box center [640, 379] width 19 height 19
click at [631, 408] on div "5" at bounding box center [640, 417] width 19 height 19
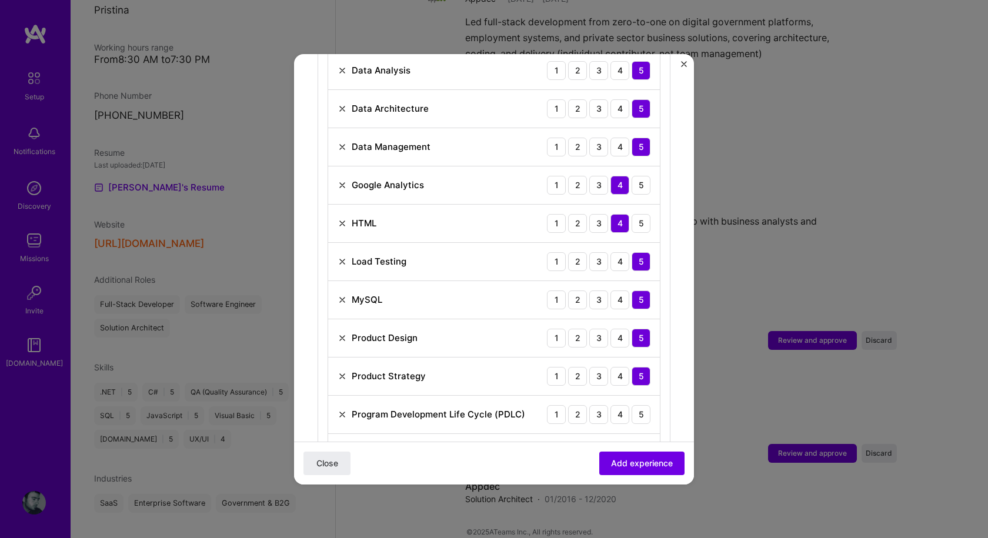
scroll to position [995, 0]
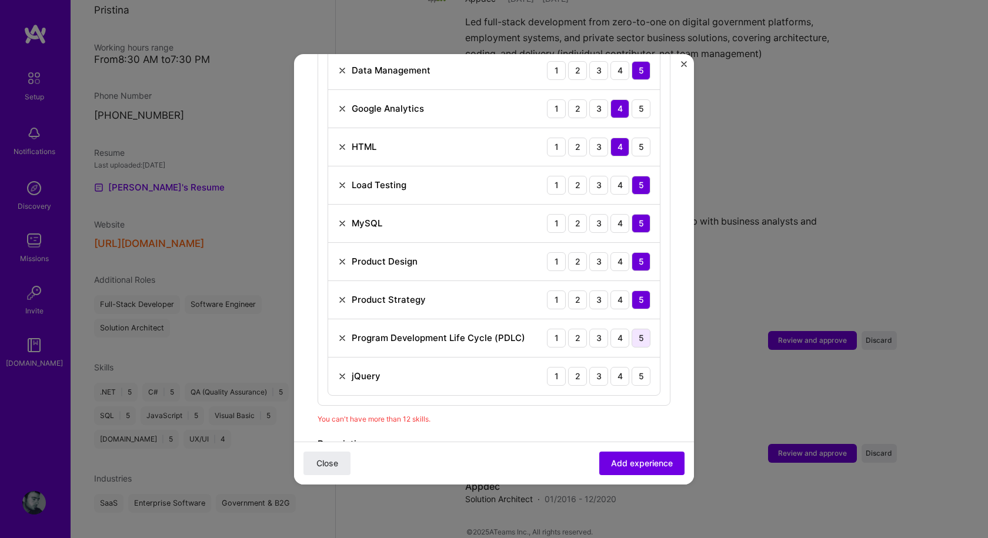
click at [633, 330] on div "5" at bounding box center [640, 338] width 19 height 19
click at [633, 367] on div "5" at bounding box center [640, 376] width 19 height 19
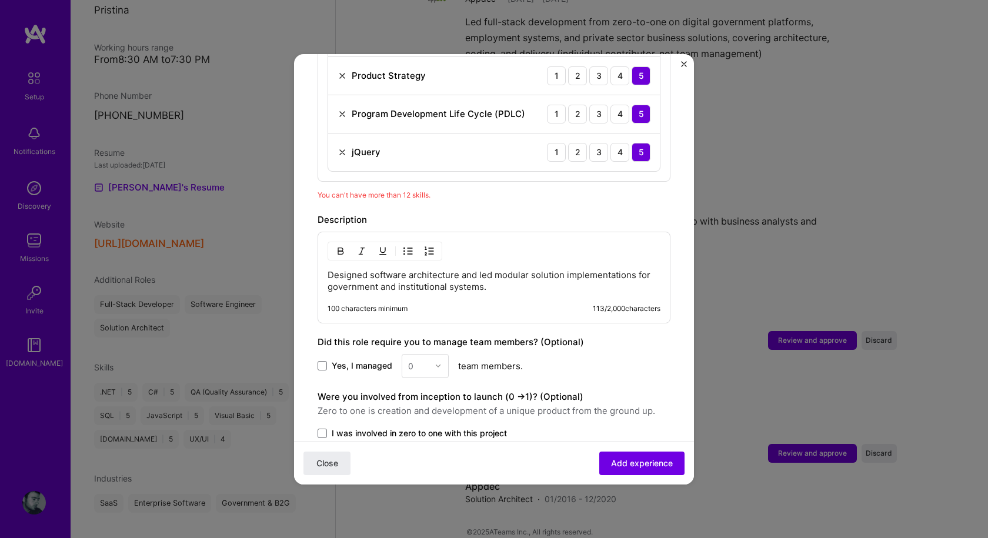
scroll to position [1230, 0]
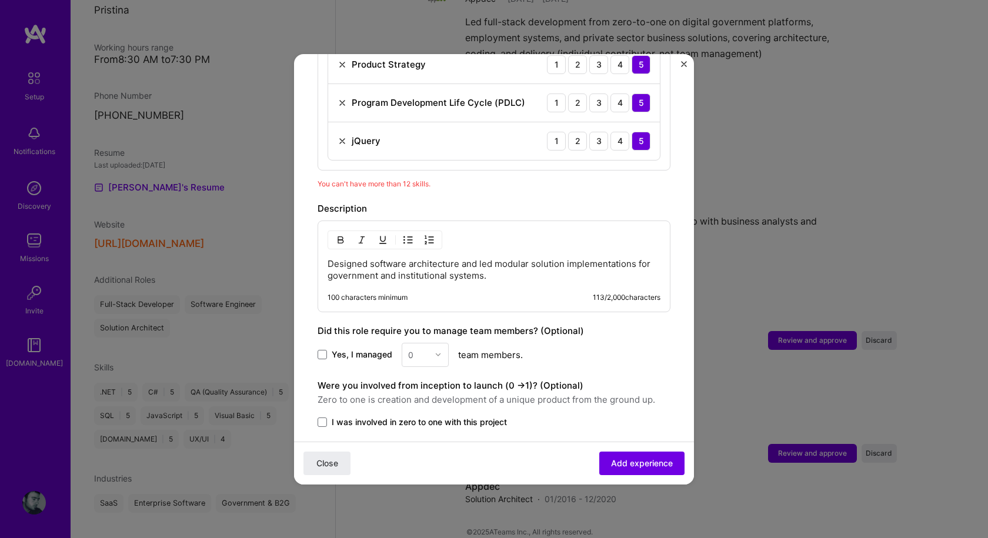
click at [380, 263] on p "Designed software architecture and led modular solution implementations for gov…" at bounding box center [493, 270] width 333 height 24
click at [324, 350] on span at bounding box center [321, 354] width 9 height 9
click at [0, 0] on input "Yes, I managed" at bounding box center [0, 0] width 0 height 0
click at [421, 349] on input "text" at bounding box center [418, 355] width 21 height 12
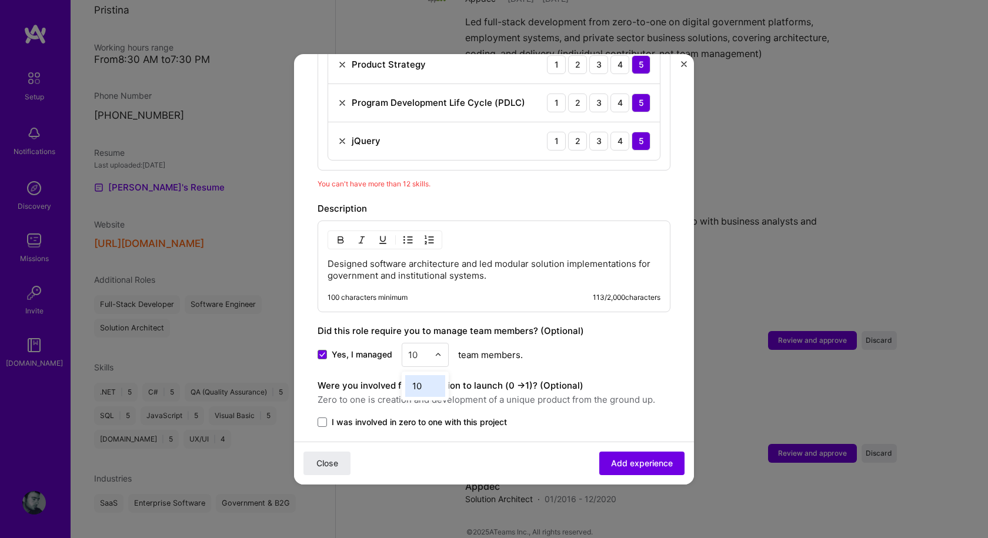
type input "10"
click at [574, 343] on div "Yes, I managed 0 team members." at bounding box center [493, 355] width 353 height 24
click at [416, 349] on input "text" at bounding box center [418, 355] width 21 height 12
click at [419, 396] on div "10" at bounding box center [425, 405] width 40 height 22
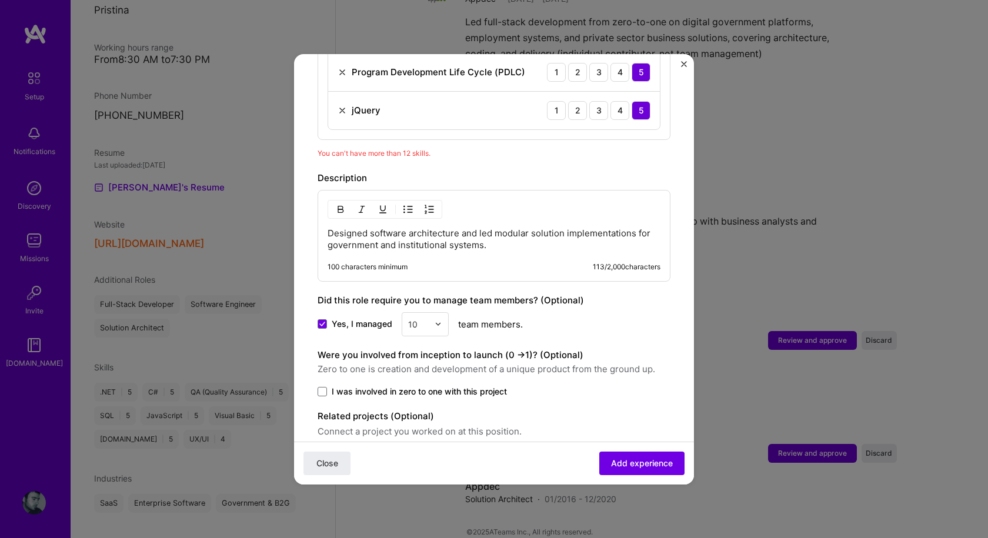
scroll to position [1289, 0]
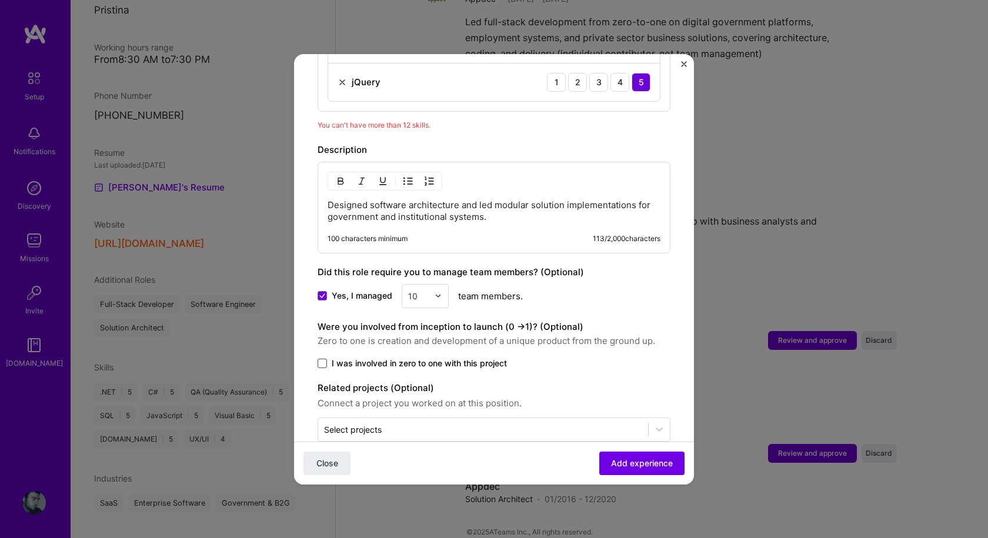
click at [322, 359] on span at bounding box center [321, 363] width 9 height 9
click at [0, 0] on input "I was involved in zero to one with this project" at bounding box center [0, 0] width 0 height 0
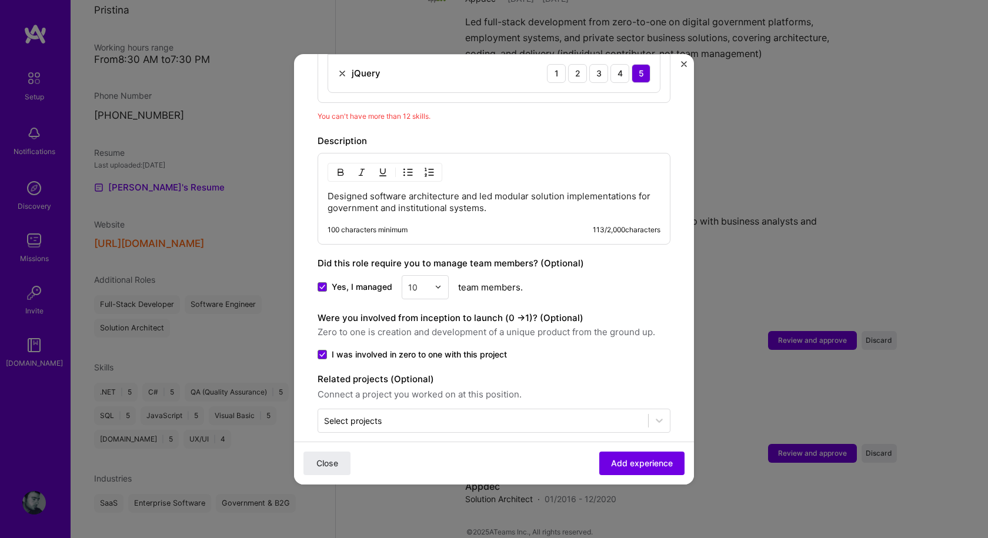
scroll to position [1300, 0]
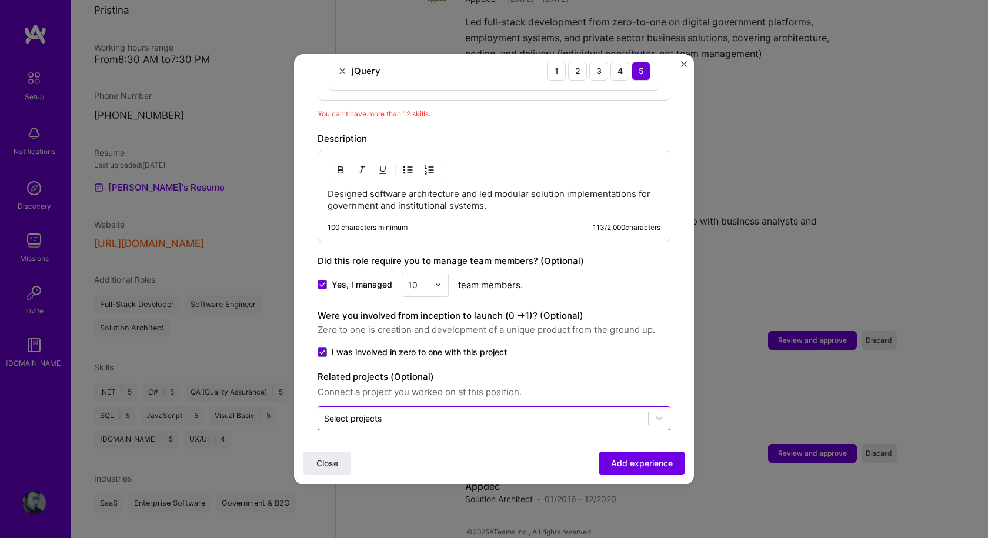
click at [426, 412] on input "text" at bounding box center [483, 418] width 318 height 12
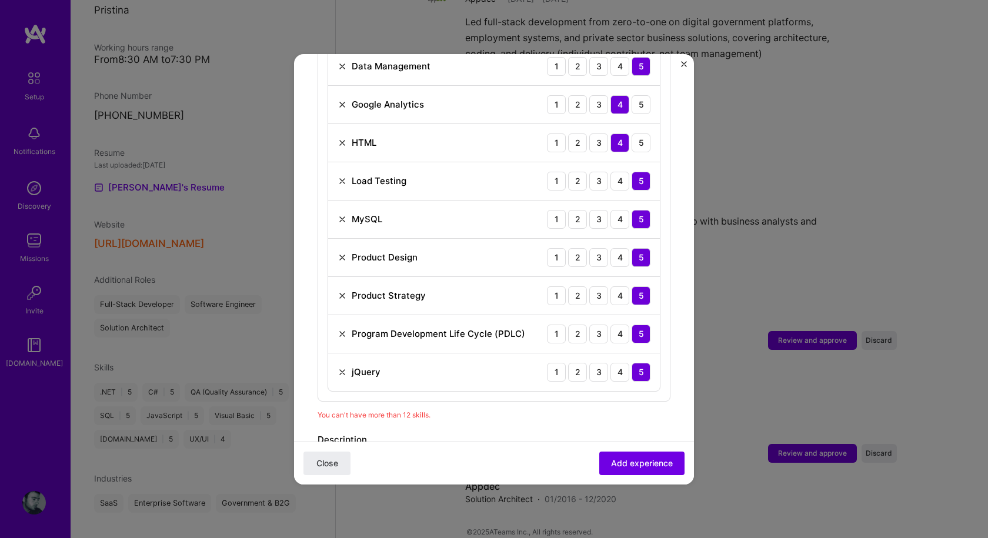
scroll to position [1065, 0]
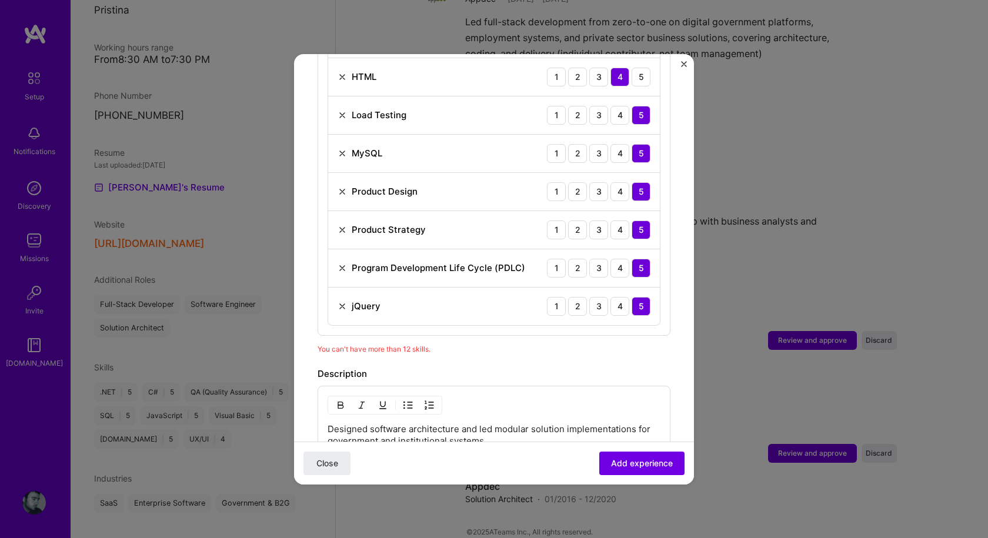
click at [478, 423] on p "Designed software architecture and led modular solution implementations for gov…" at bounding box center [493, 435] width 333 height 24
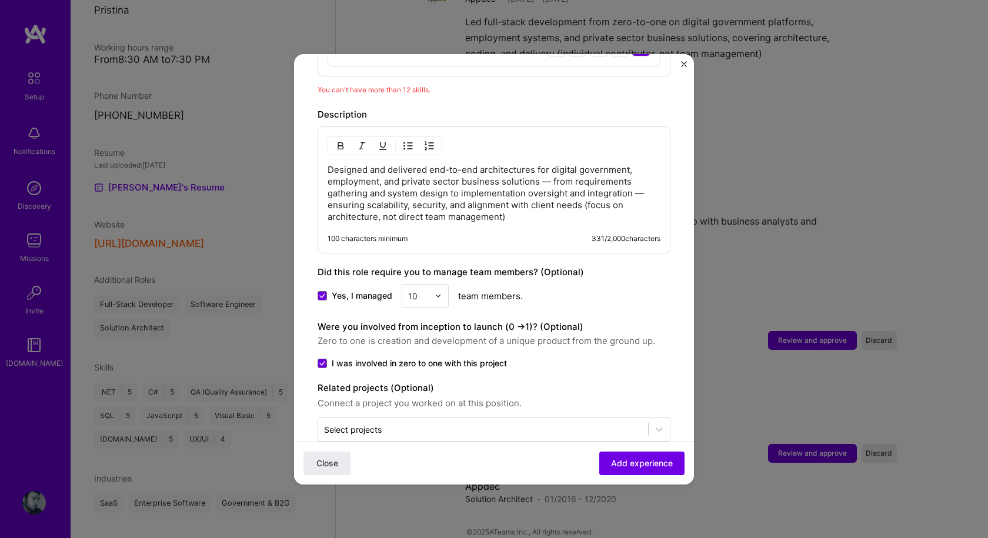
scroll to position [1335, 0]
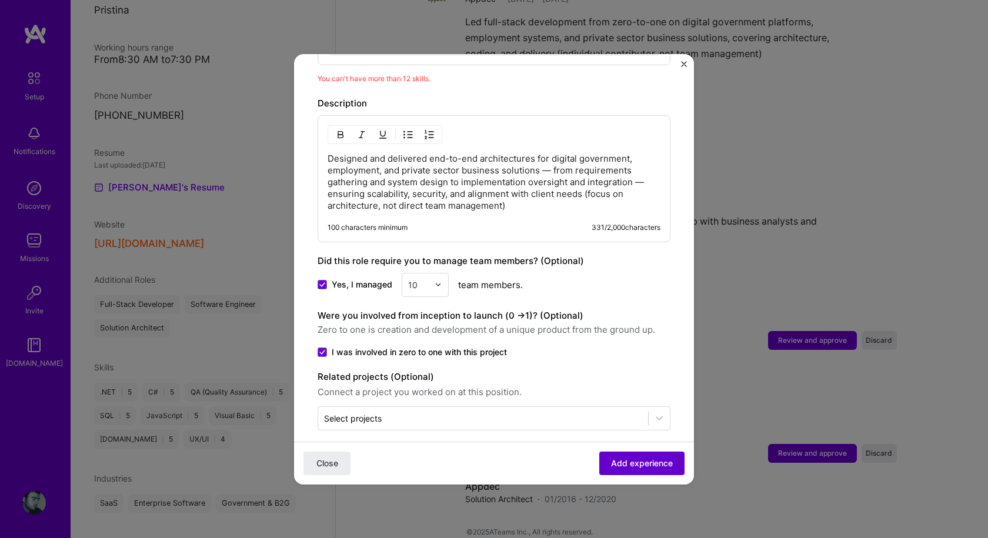
click at [636, 464] on span "Add experience" at bounding box center [642, 463] width 62 height 12
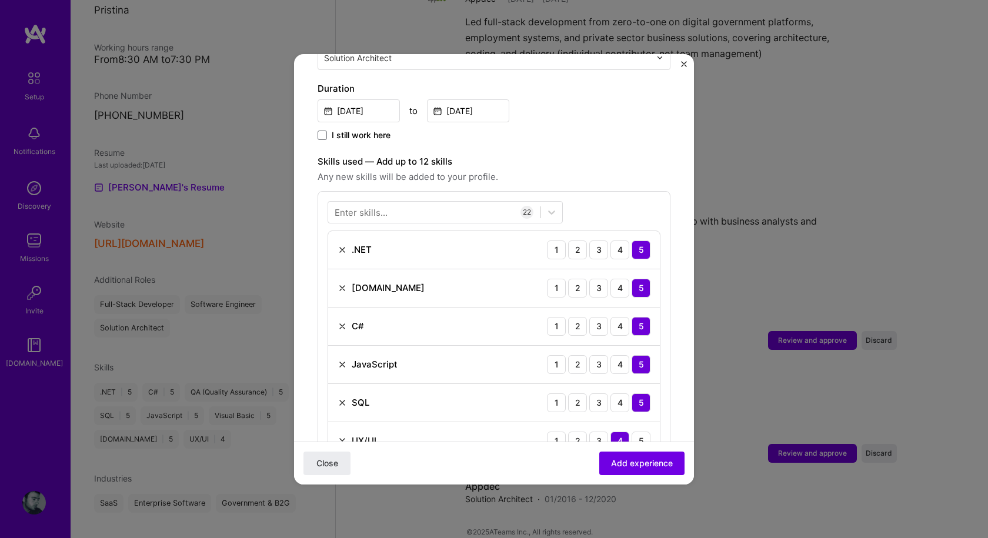
scroll to position [466, 0]
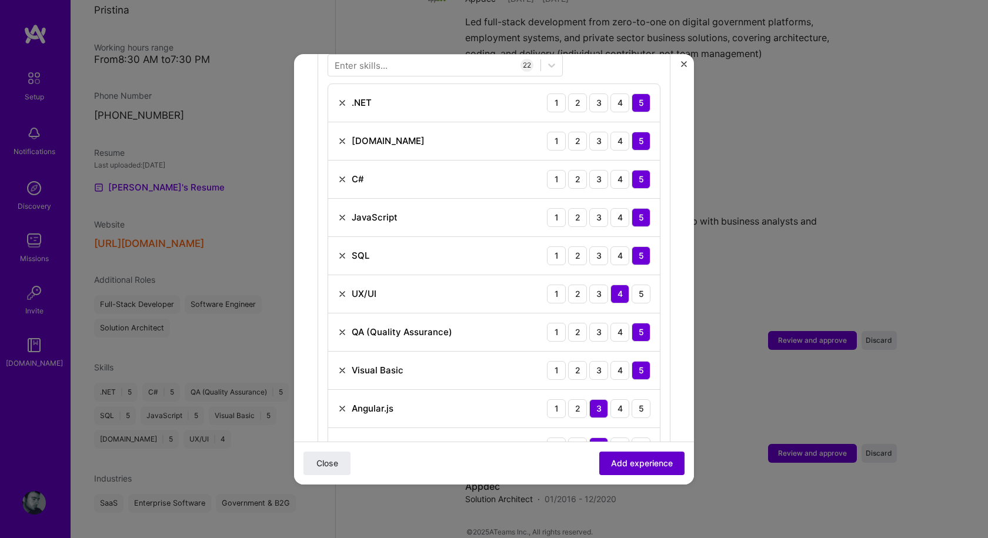
click at [644, 466] on span "Add experience" at bounding box center [642, 463] width 62 height 12
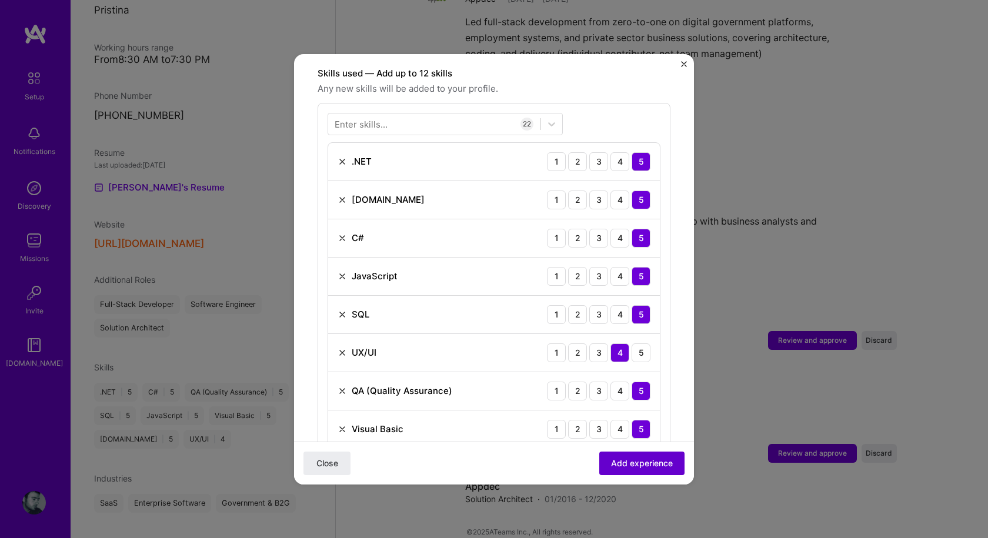
click at [643, 466] on span "Add experience" at bounding box center [642, 463] width 62 height 12
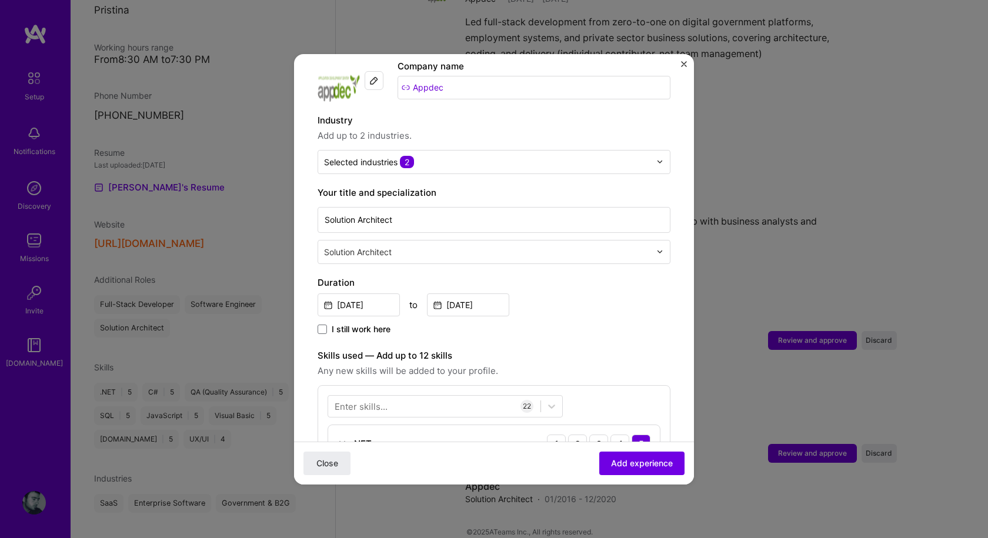
scroll to position [113, 0]
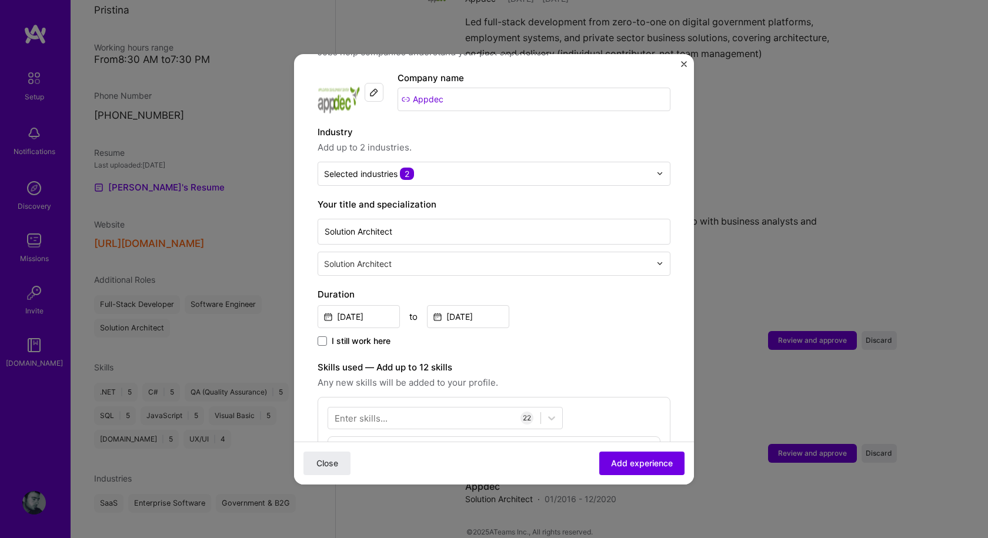
click at [444, 257] on input "text" at bounding box center [488, 263] width 329 height 12
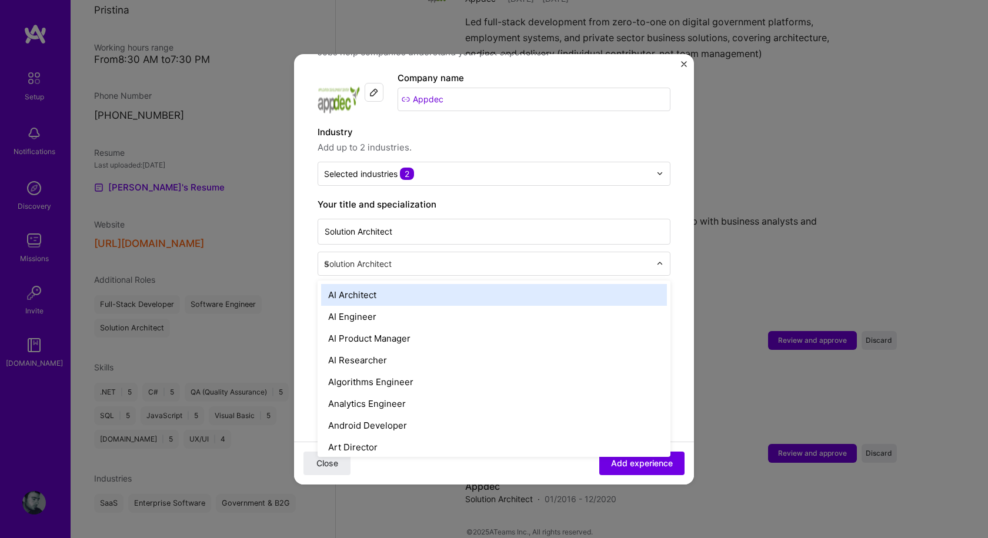
type input "so"
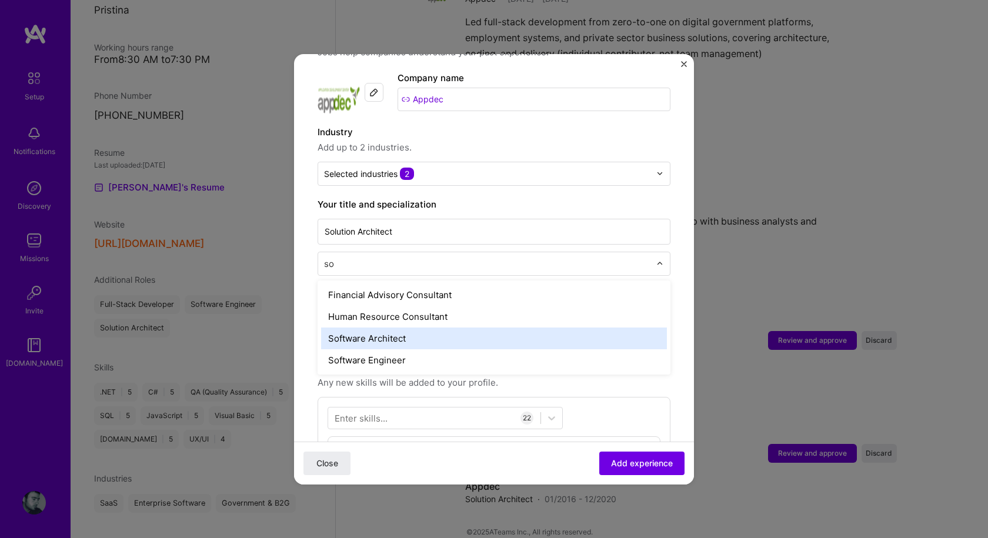
click at [386, 327] on div "Software Architect" at bounding box center [494, 338] width 346 height 22
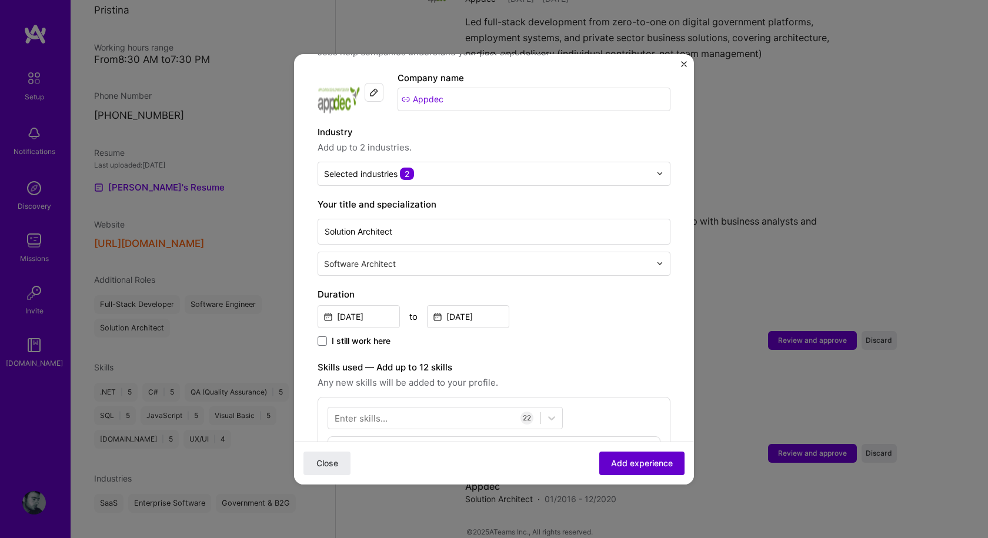
click at [636, 461] on span "Add experience" at bounding box center [642, 463] width 62 height 12
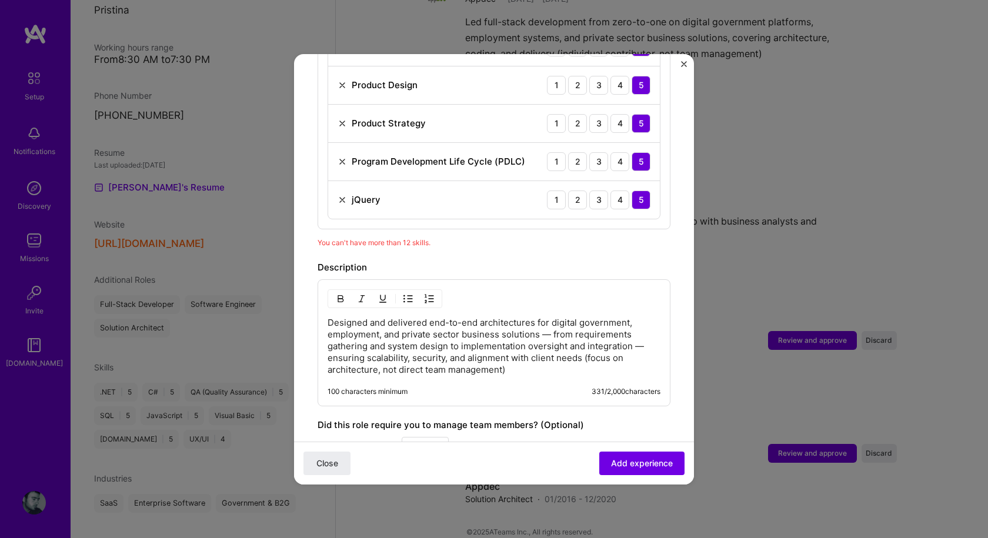
scroll to position [995, 0]
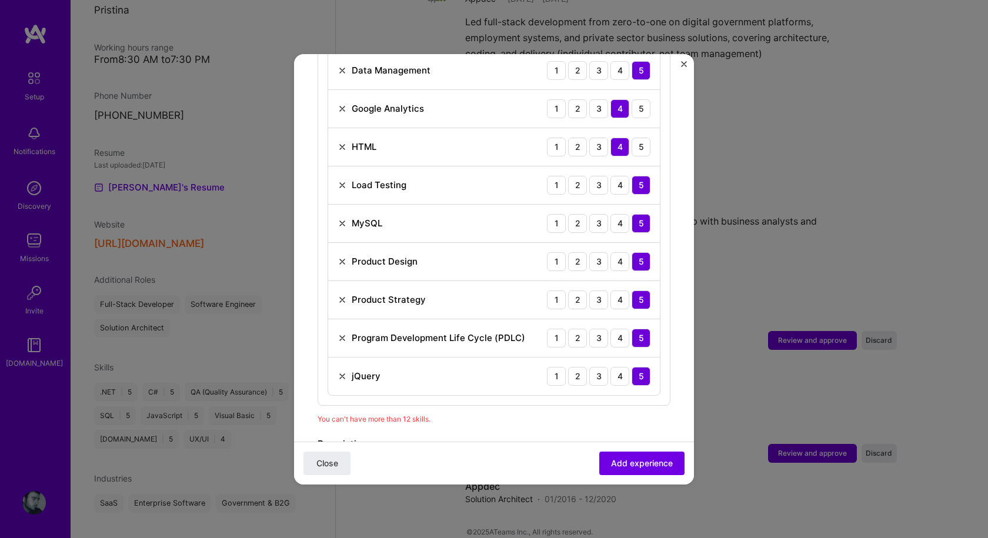
click at [342, 295] on img at bounding box center [341, 299] width 9 height 9
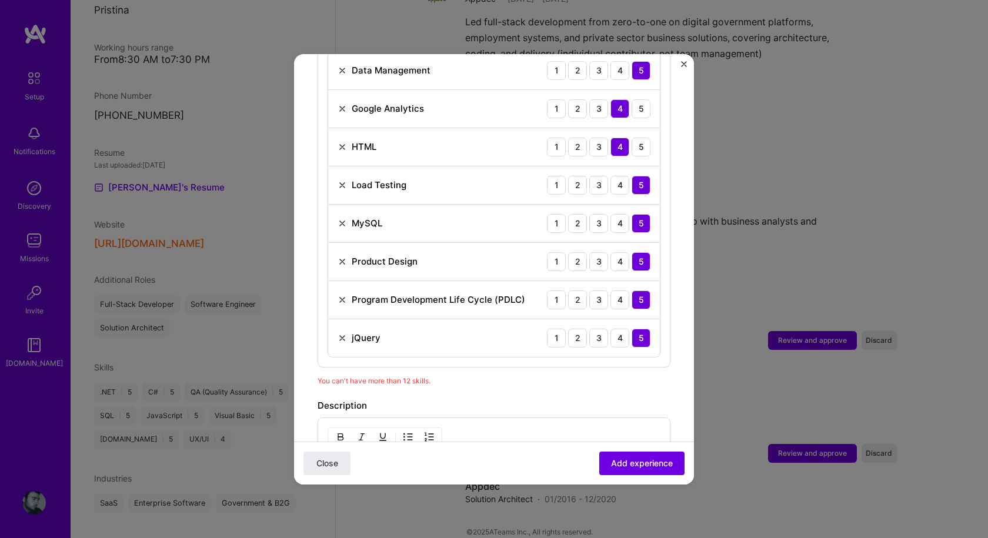
click at [343, 257] on img at bounding box center [341, 261] width 9 height 9
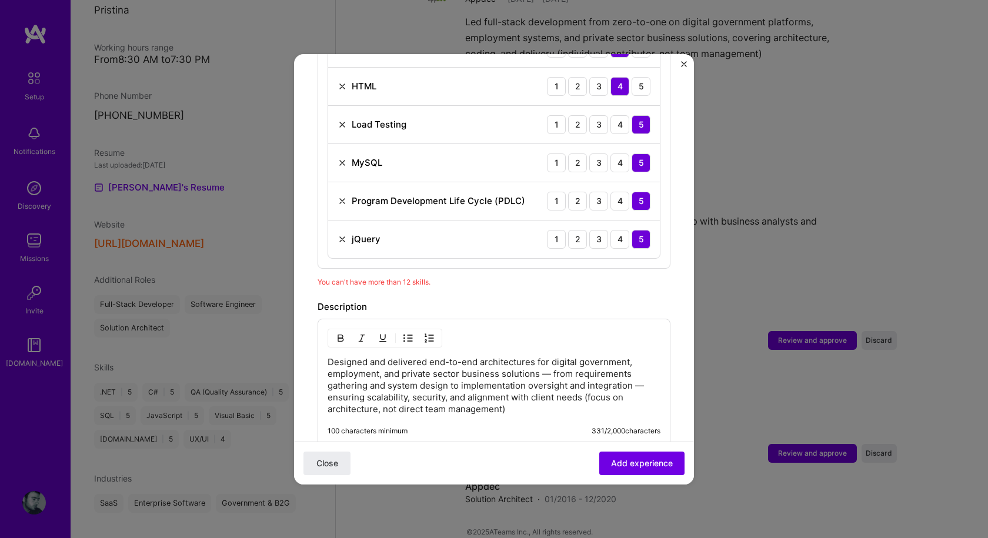
scroll to position [1171, 0]
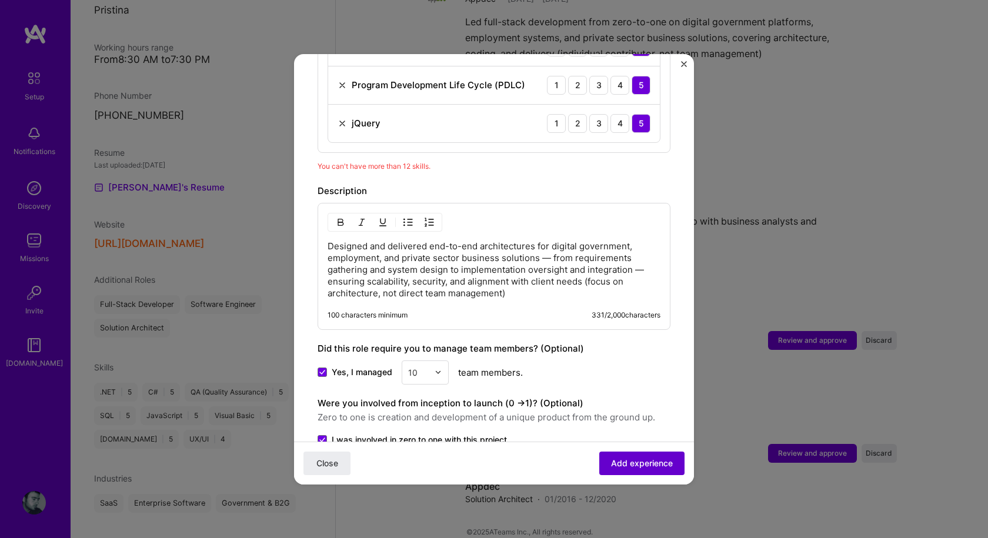
click at [642, 465] on span "Add experience" at bounding box center [642, 463] width 62 height 12
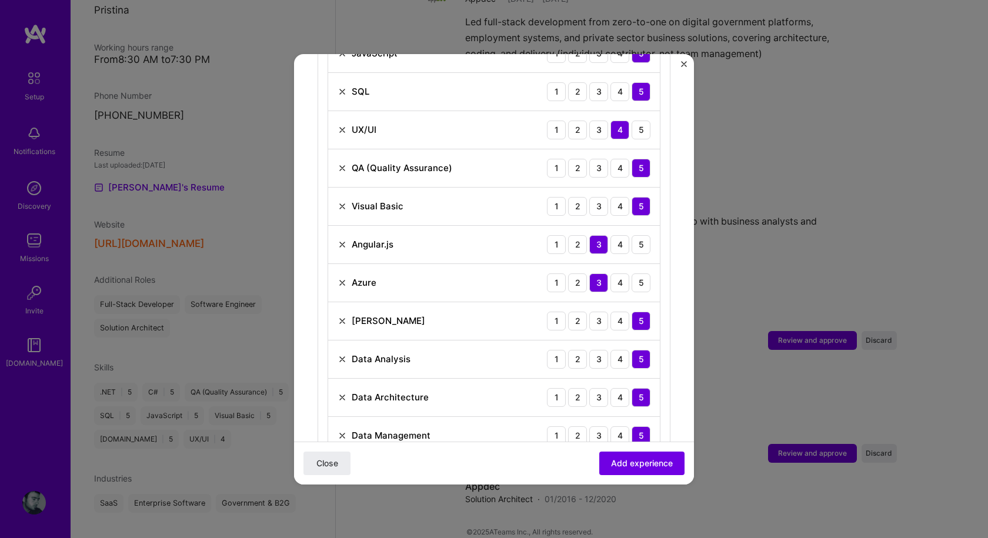
scroll to position [642, 0]
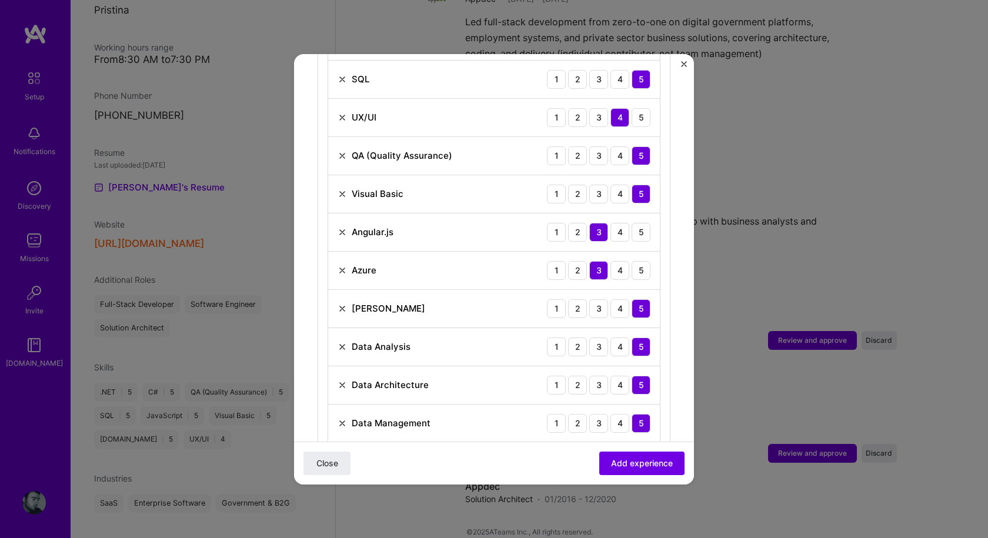
click at [343, 189] on img at bounding box center [341, 193] width 9 height 9
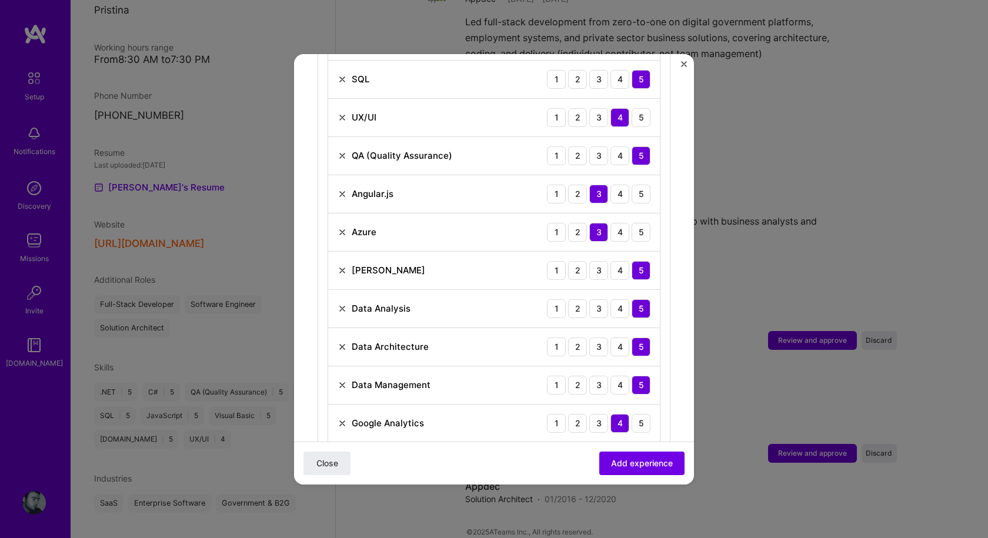
click at [338, 342] on img at bounding box center [341, 346] width 9 height 9
click at [343, 342] on img at bounding box center [341, 346] width 9 height 9
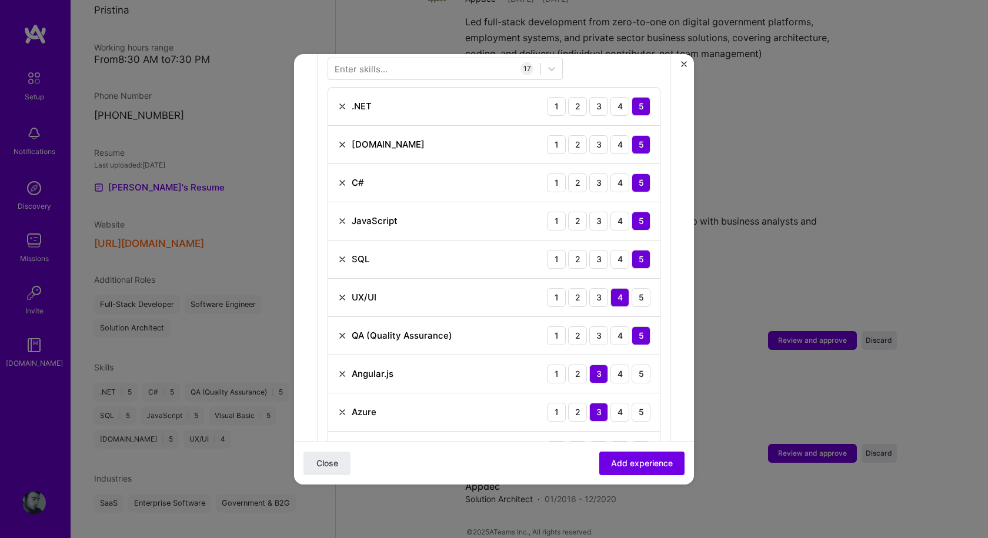
scroll to position [466, 0]
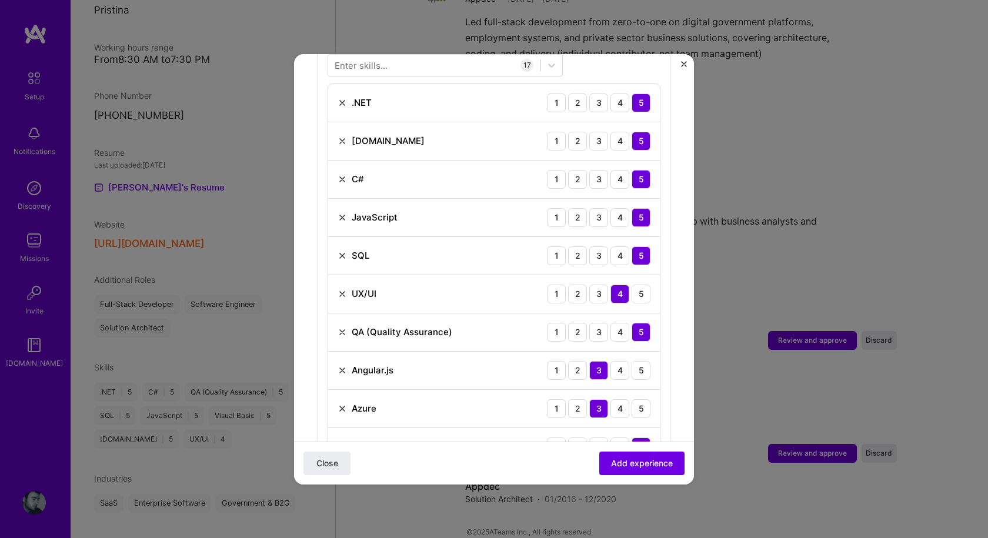
click at [346, 289] on img at bounding box center [341, 293] width 9 height 9
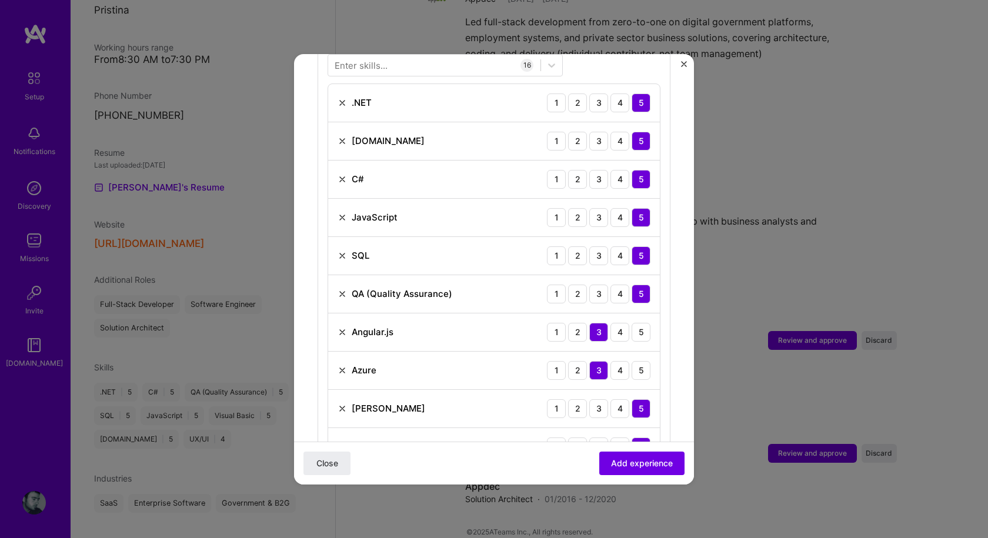
click at [343, 213] on img at bounding box center [341, 217] width 9 height 9
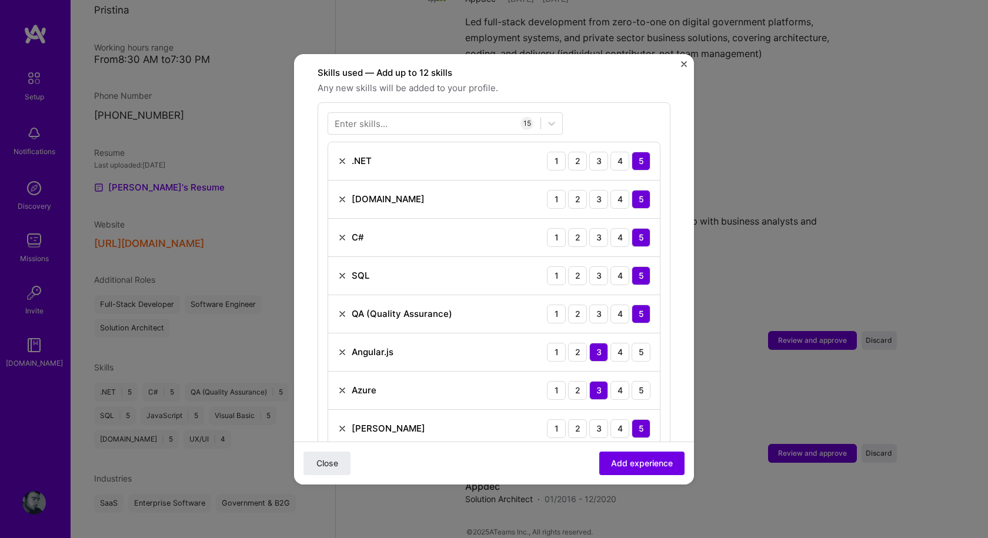
scroll to position [407, 0]
click at [339, 195] on img at bounding box center [341, 199] width 9 height 9
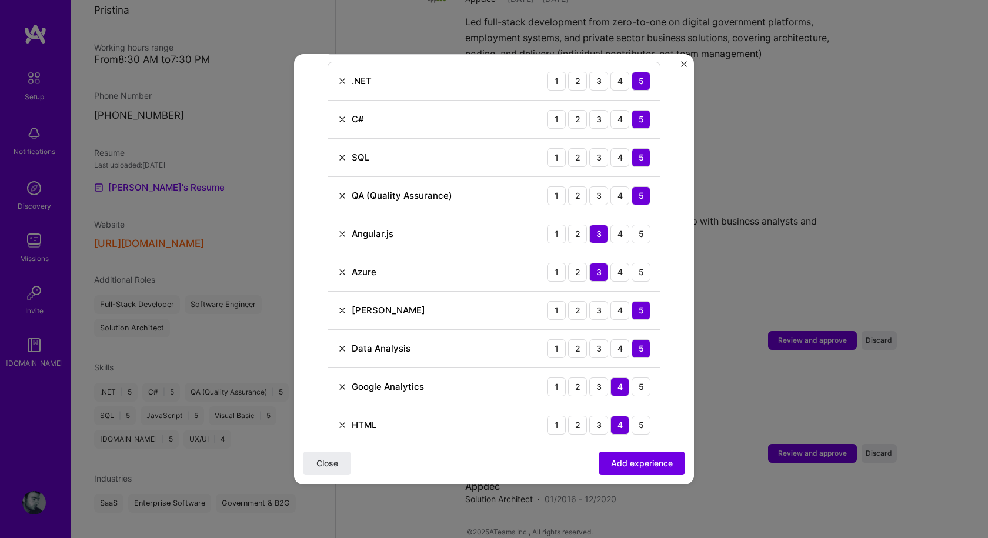
scroll to position [524, 0]
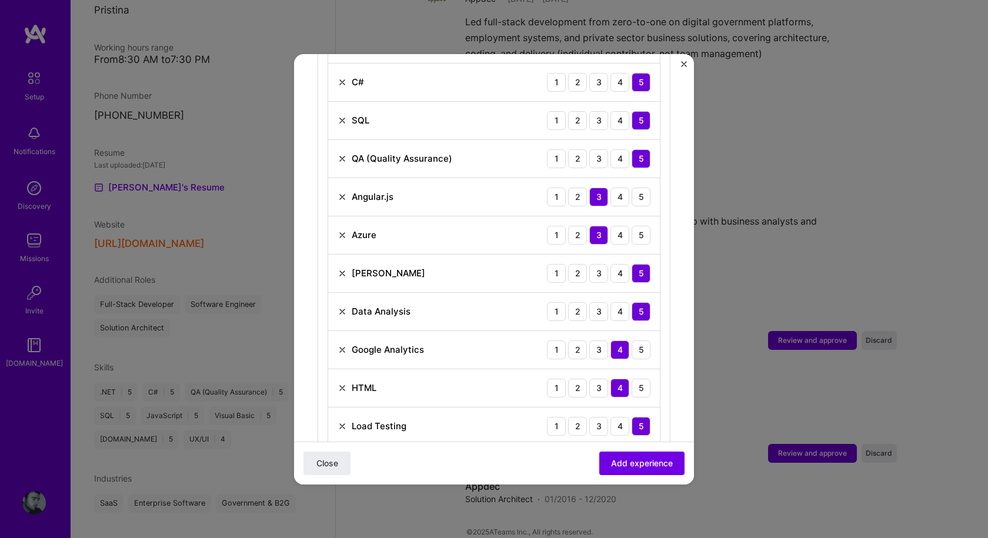
click at [345, 154] on img at bounding box center [341, 158] width 9 height 9
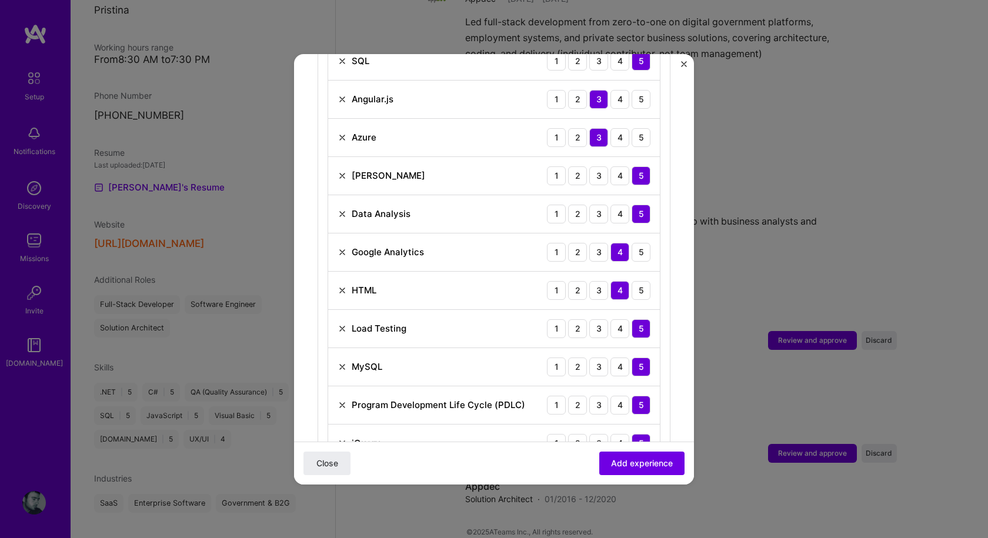
scroll to position [583, 0]
click at [344, 210] on img at bounding box center [341, 214] width 9 height 9
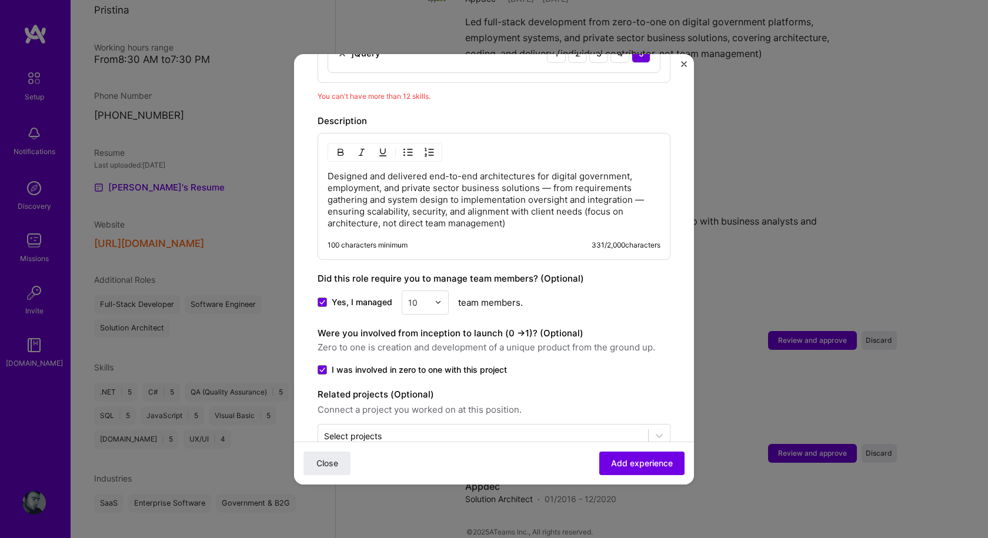
scroll to position [953, 0]
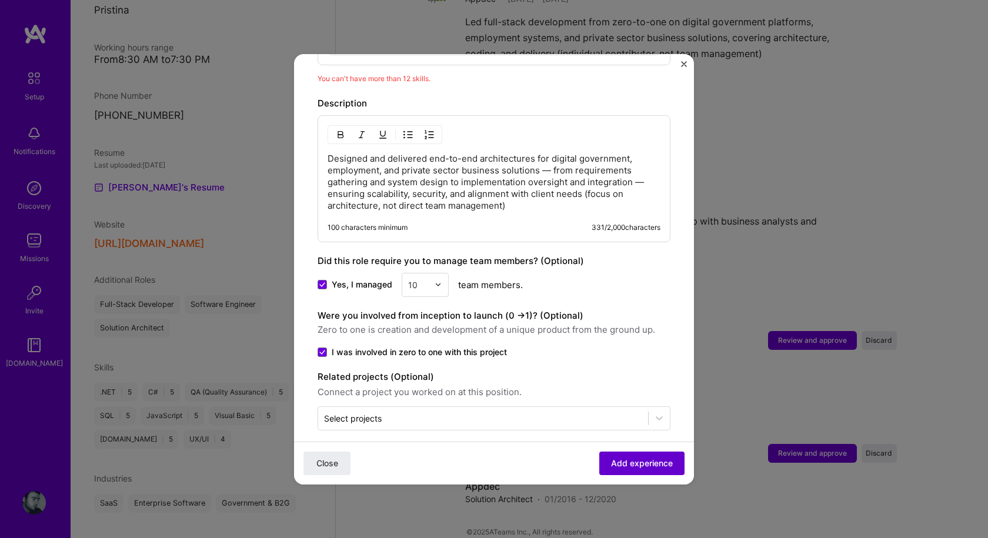
click at [635, 461] on span "Add experience" at bounding box center [642, 463] width 62 height 12
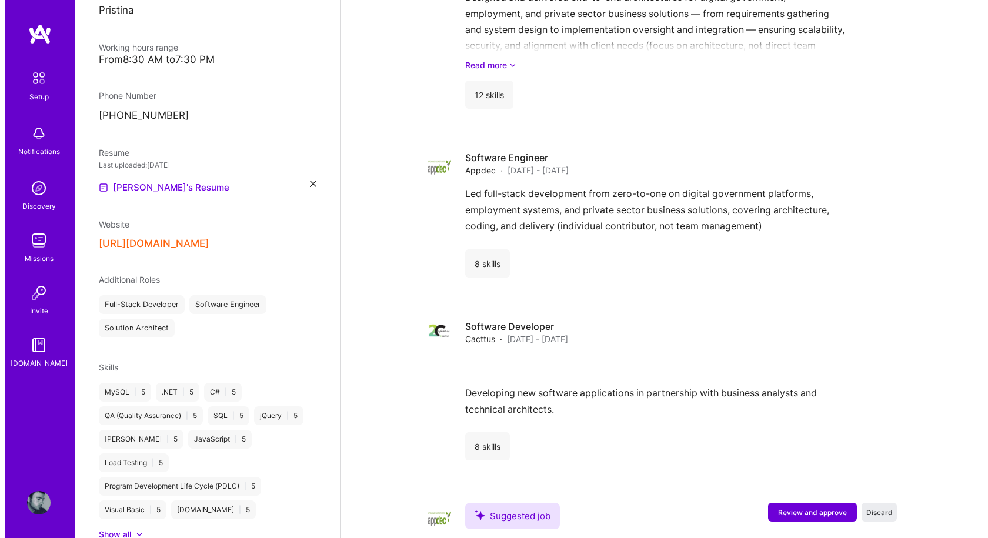
scroll to position [1111, 0]
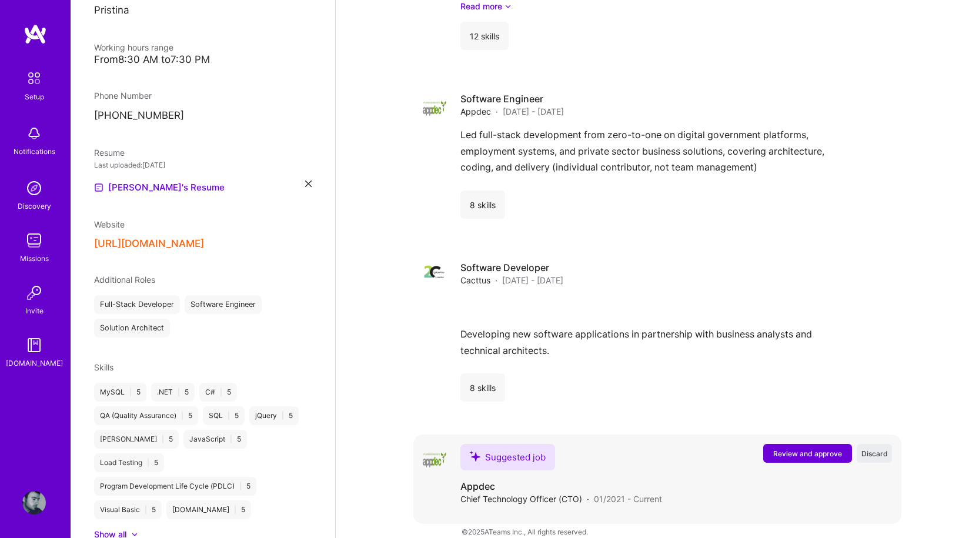
click at [812, 449] on span "Review and approve" at bounding box center [807, 454] width 69 height 10
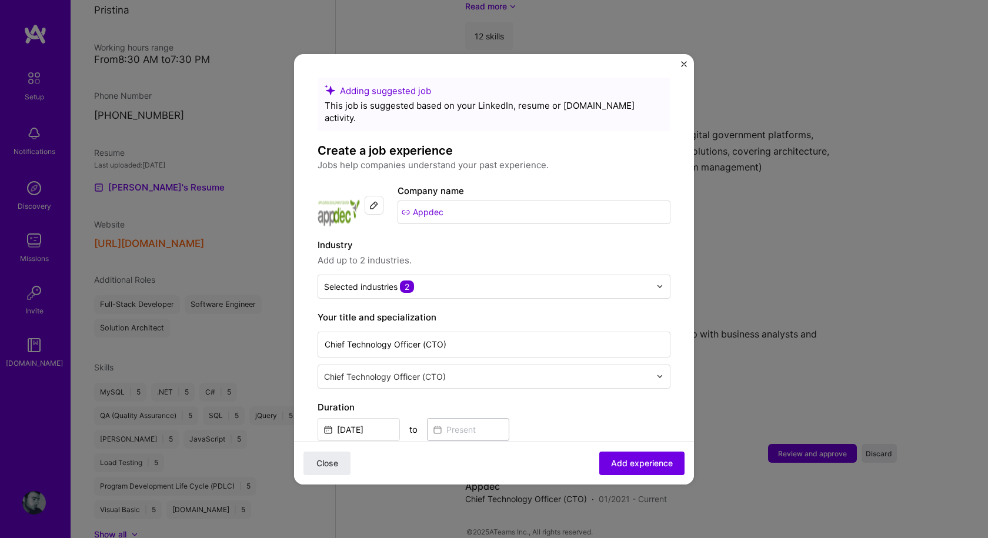
click at [516, 370] on input "text" at bounding box center [488, 376] width 329 height 12
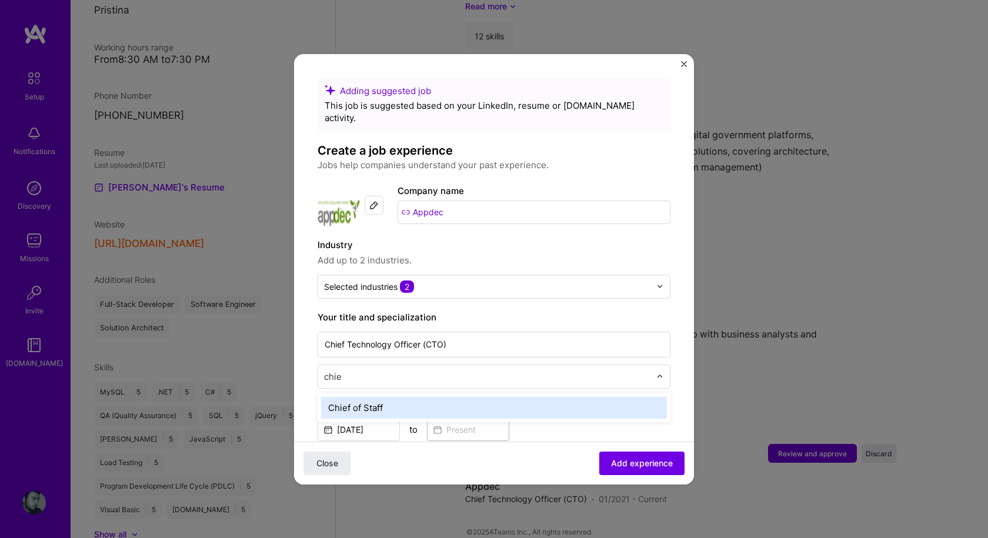
type input "chi"
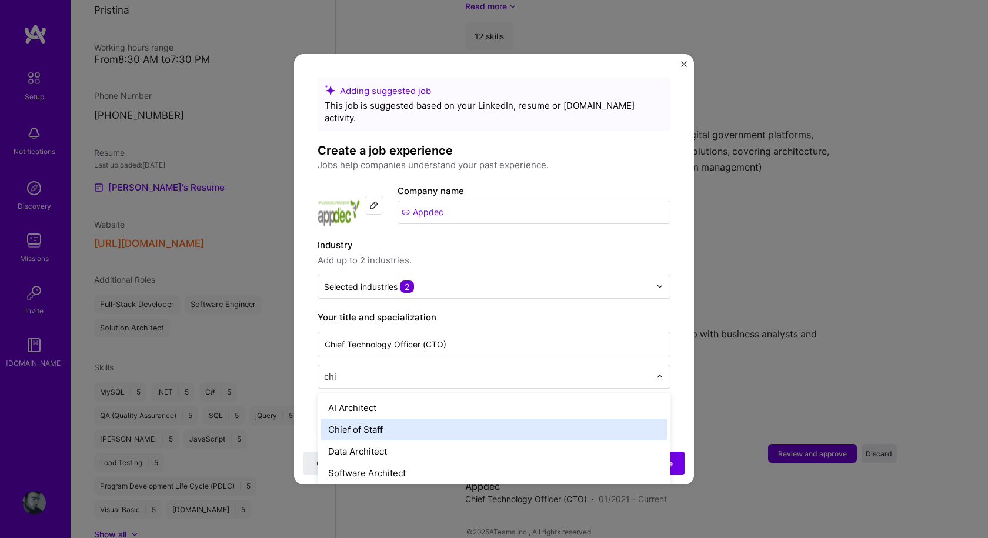
click at [410, 419] on div "Chief of Staff" at bounding box center [494, 430] width 346 height 22
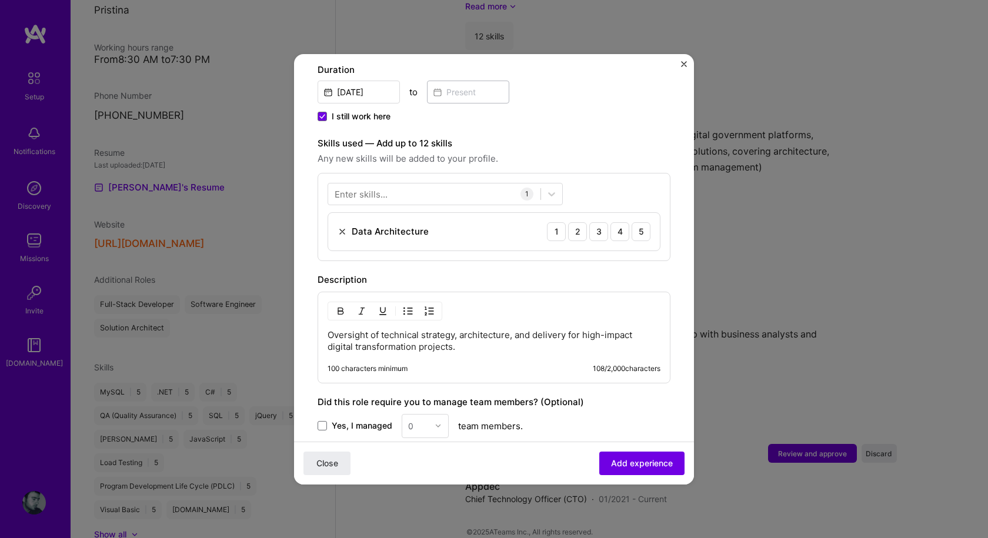
scroll to position [353, 0]
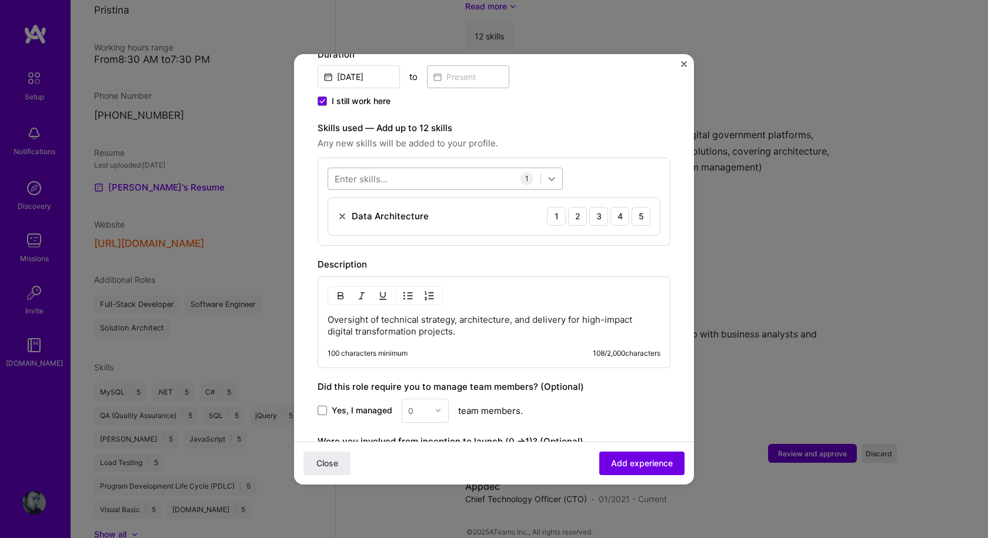
click at [553, 177] on icon at bounding box center [551, 179] width 7 height 4
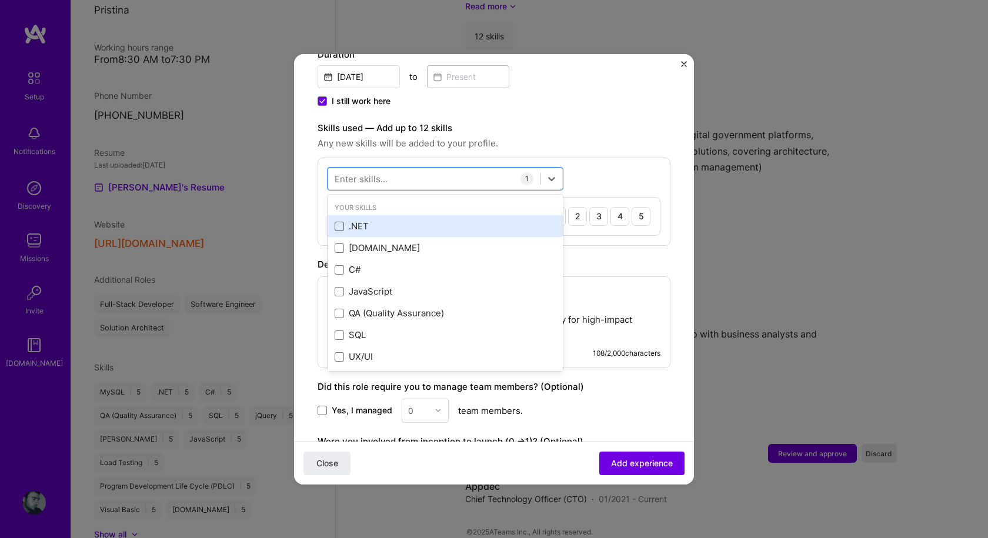
click at [339, 222] on span at bounding box center [339, 226] width 9 height 9
click at [0, 0] on input "checkbox" at bounding box center [0, 0] width 0 height 0
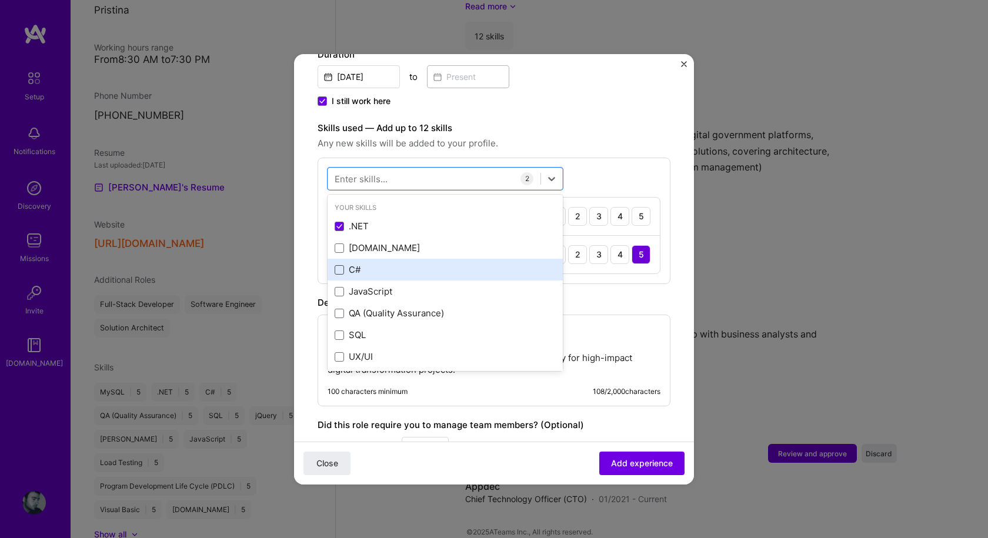
click at [341, 265] on span at bounding box center [339, 269] width 9 height 9
click at [0, 0] on input "checkbox" at bounding box center [0, 0] width 0 height 0
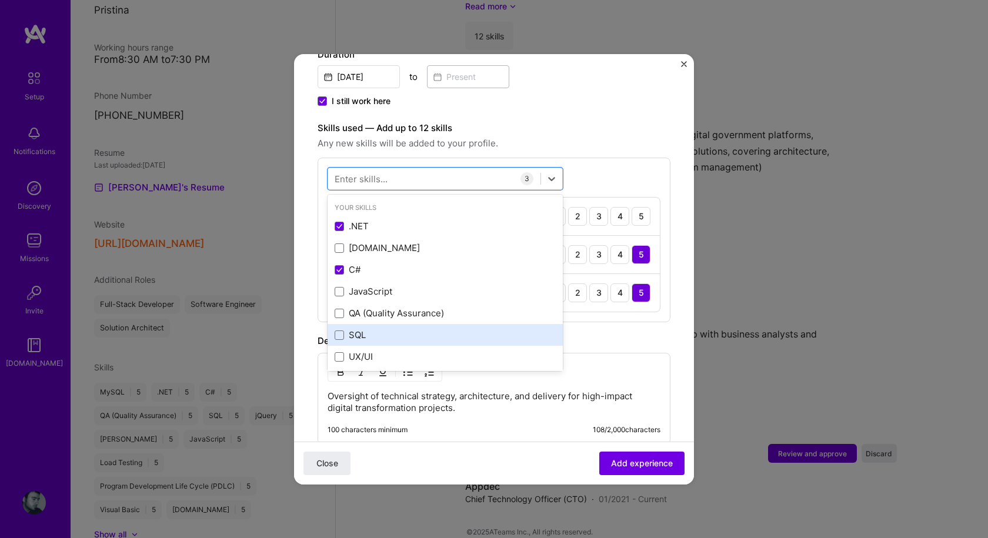
scroll to position [59, 0]
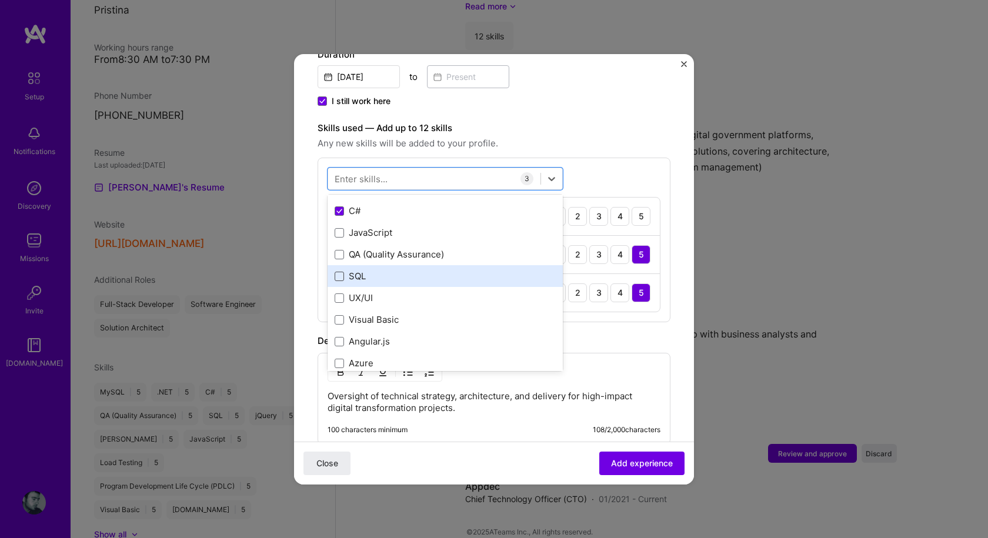
click at [337, 272] on span at bounding box center [339, 276] width 9 height 9
click at [0, 0] on input "checkbox" at bounding box center [0, 0] width 0 height 0
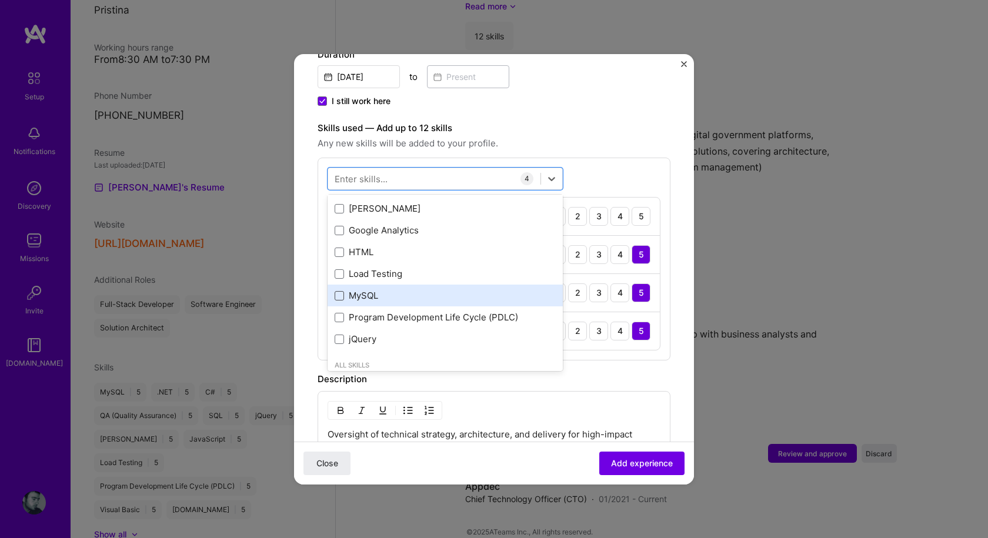
scroll to position [294, 0]
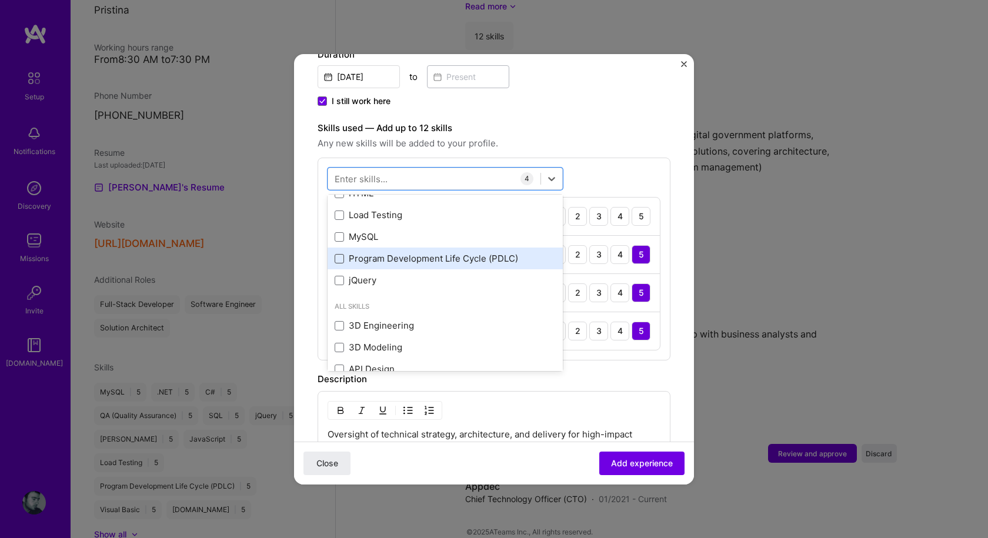
click at [339, 254] on span at bounding box center [339, 258] width 9 height 9
click at [0, 0] on input "checkbox" at bounding box center [0, 0] width 0 height 0
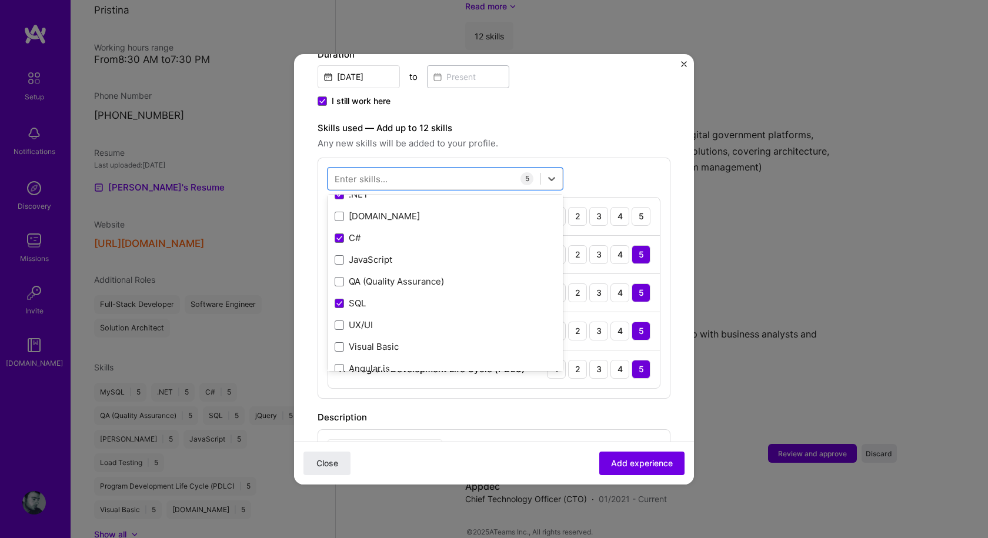
scroll to position [0, 0]
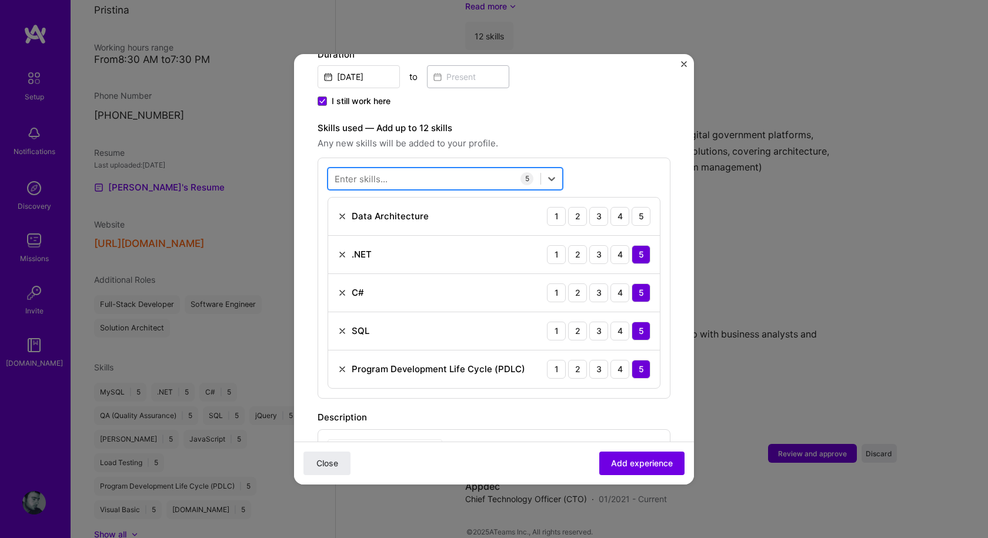
click at [395, 169] on div at bounding box center [434, 178] width 212 height 19
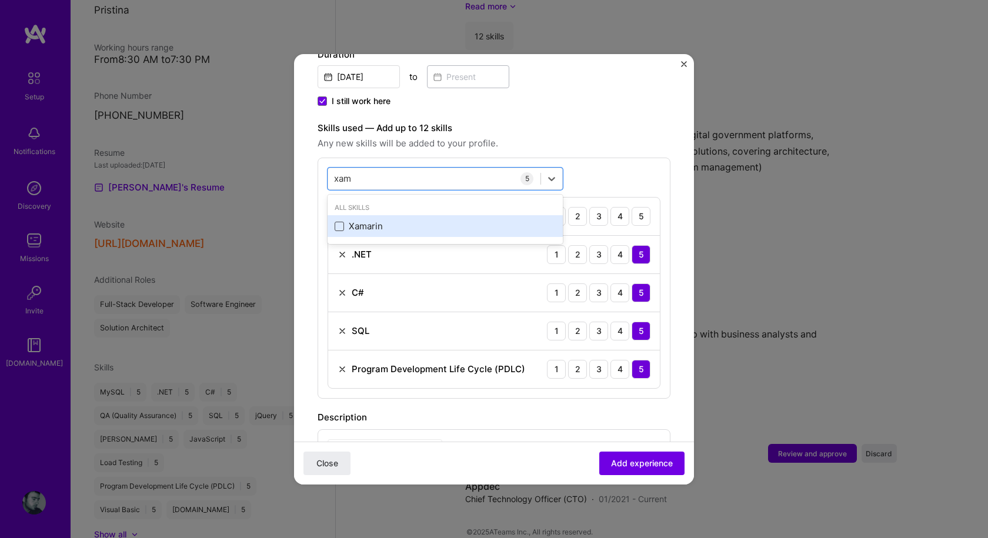
click at [341, 222] on span at bounding box center [339, 226] width 9 height 9
click at [0, 0] on input "checkbox" at bounding box center [0, 0] width 0 height 0
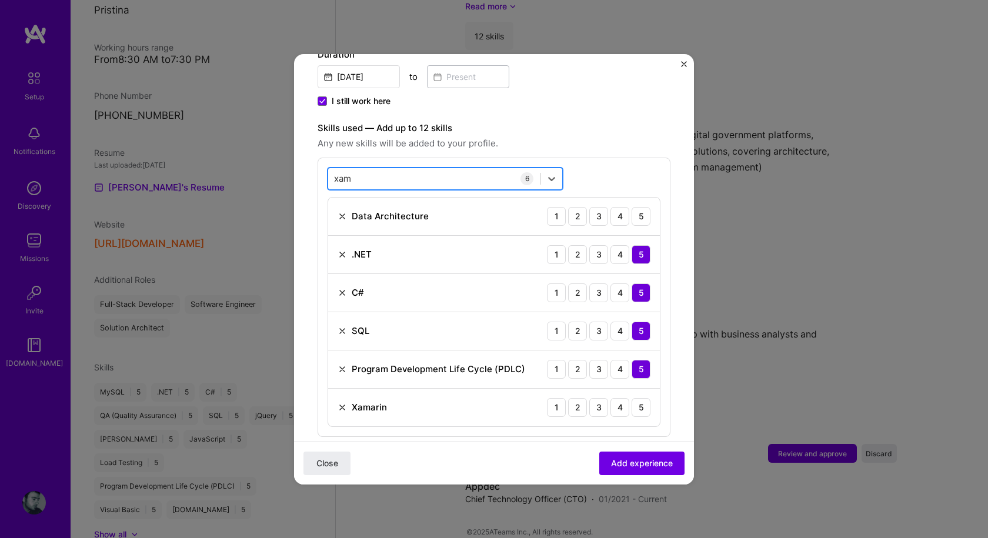
click at [463, 169] on div "xam xam" at bounding box center [434, 178] width 212 height 19
type input "x"
type input "s"
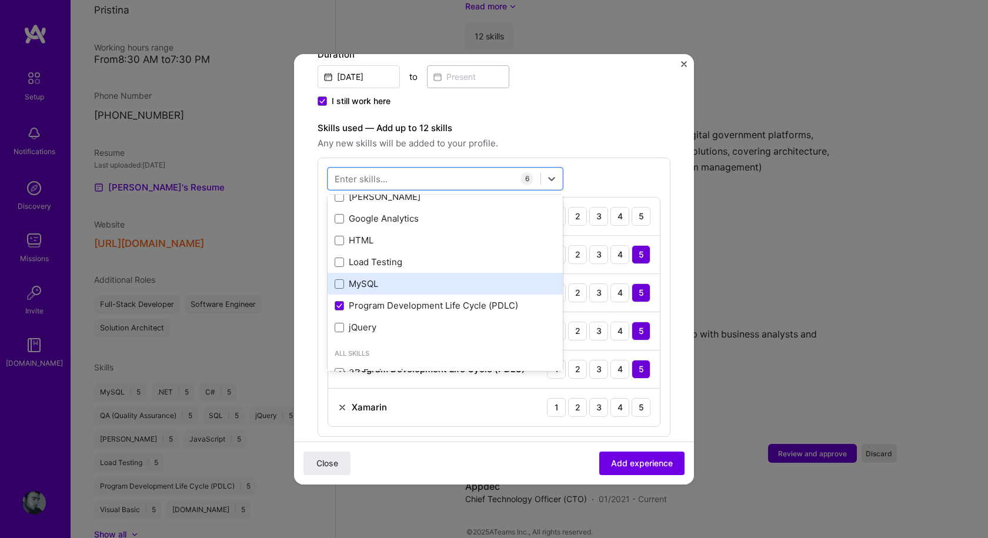
scroll to position [294, 0]
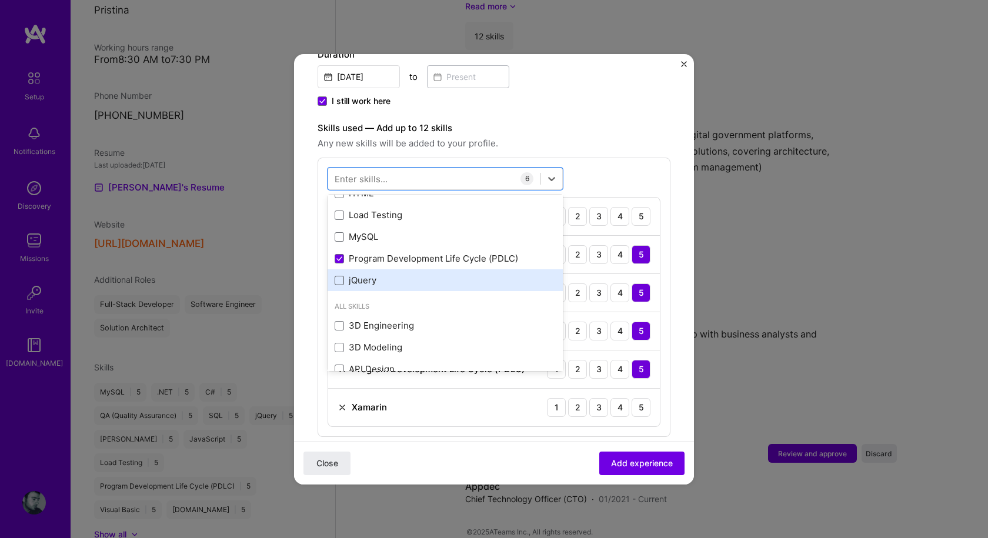
click at [340, 276] on span at bounding box center [339, 280] width 9 height 9
click at [0, 0] on input "checkbox" at bounding box center [0, 0] width 0 height 0
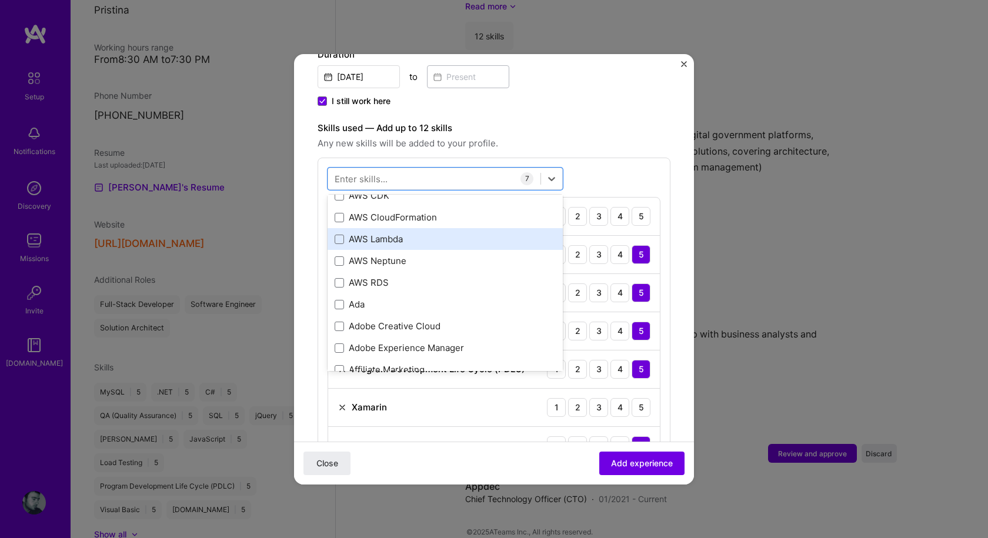
scroll to position [647, 0]
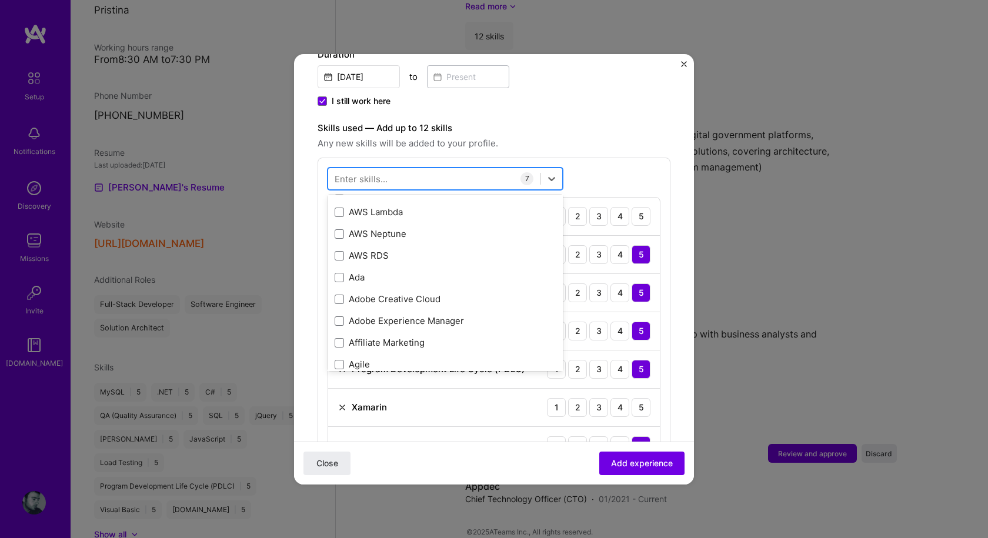
click at [404, 169] on div at bounding box center [434, 178] width 212 height 19
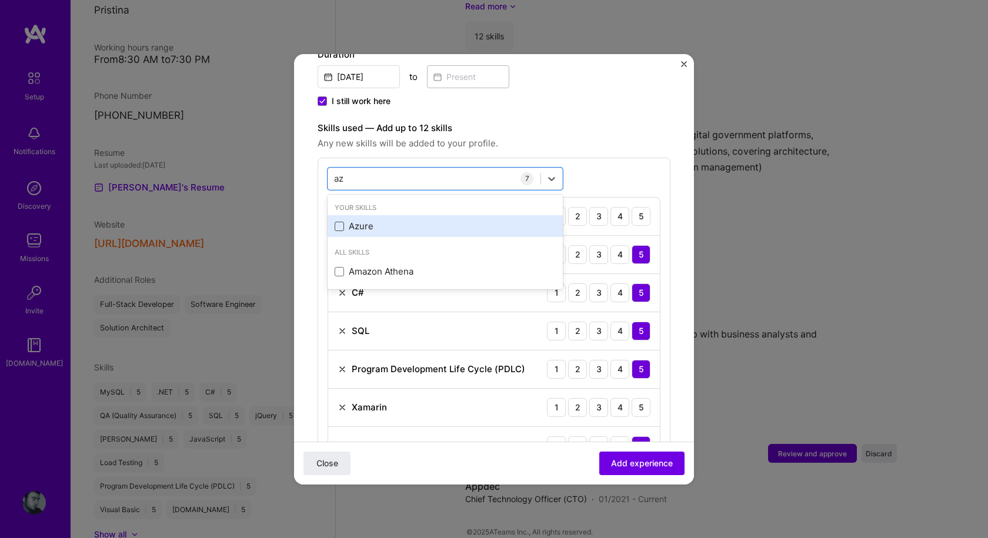
click at [340, 222] on span at bounding box center [339, 226] width 9 height 9
click at [0, 0] on input "checkbox" at bounding box center [0, 0] width 0 height 0
click at [436, 169] on div "az az" at bounding box center [434, 178] width 212 height 19
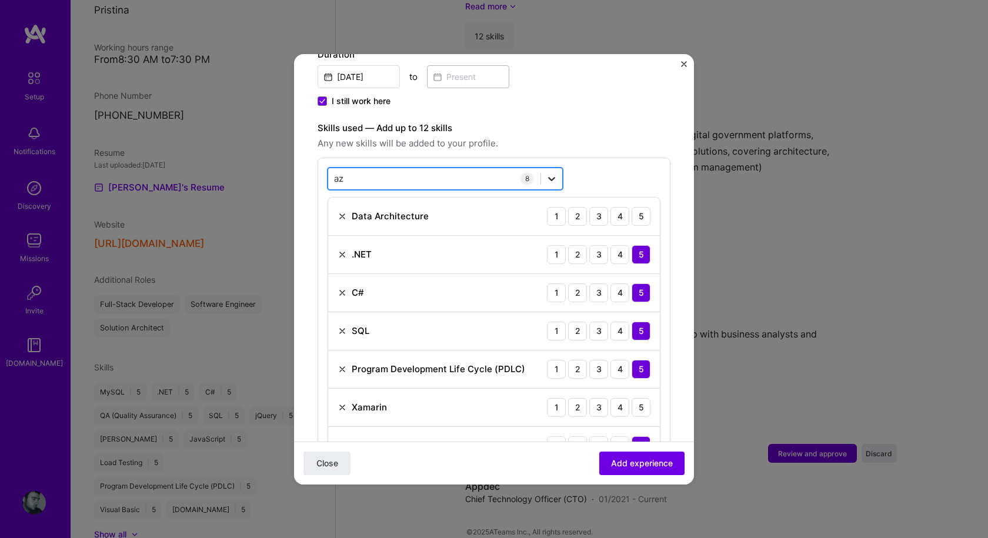
click at [556, 173] on icon at bounding box center [552, 179] width 12 height 12
type input "a"
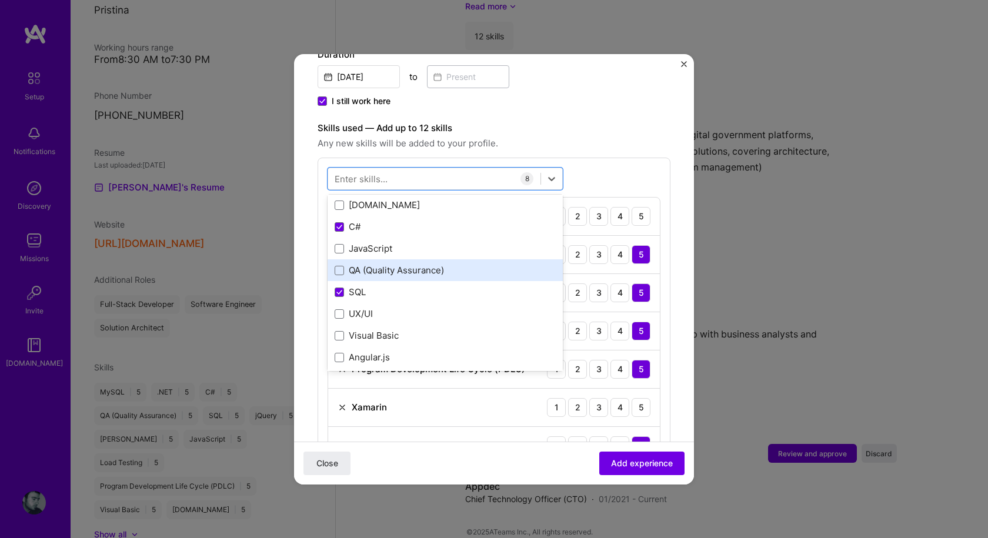
scroll to position [59, 0]
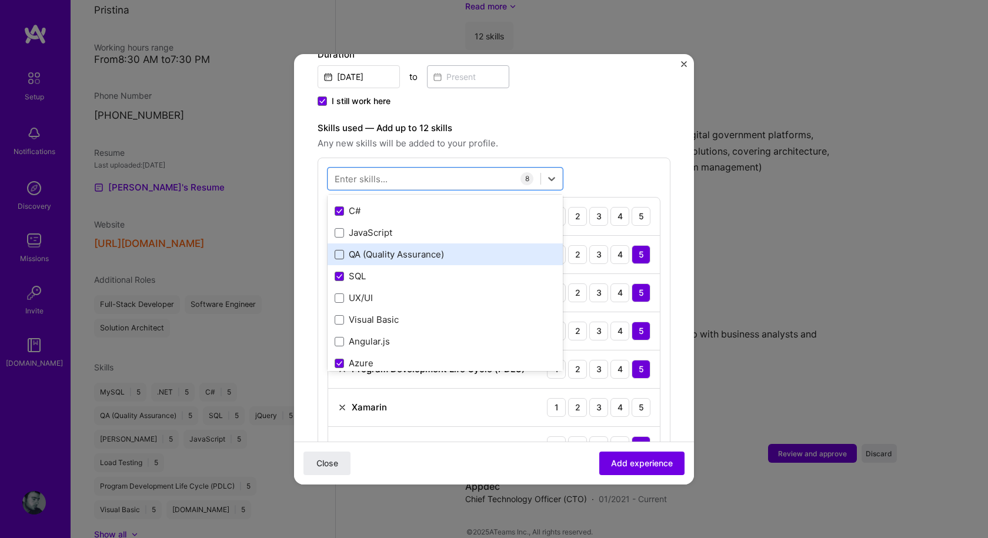
click at [339, 250] on span at bounding box center [339, 254] width 9 height 9
click at [0, 0] on input "checkbox" at bounding box center [0, 0] width 0 height 0
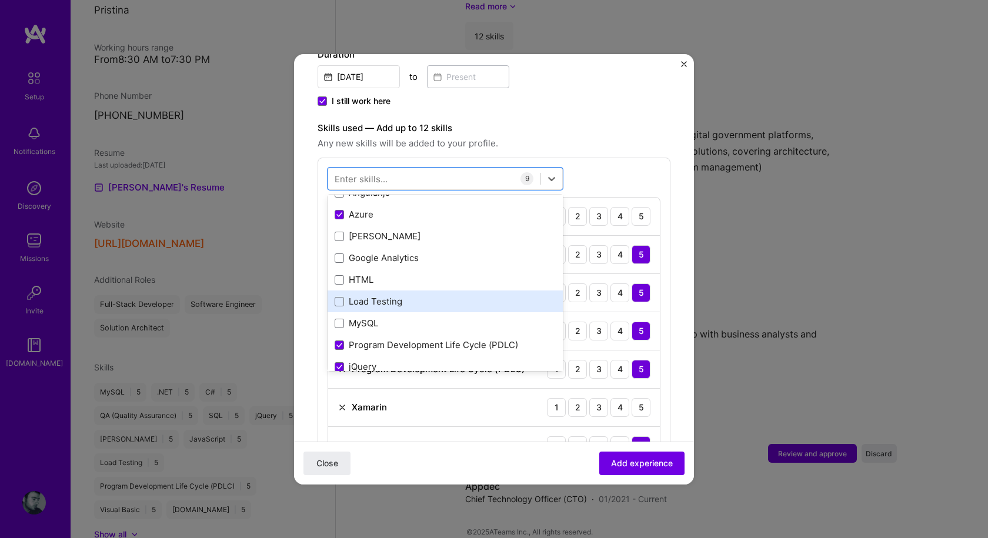
scroll to position [235, 0]
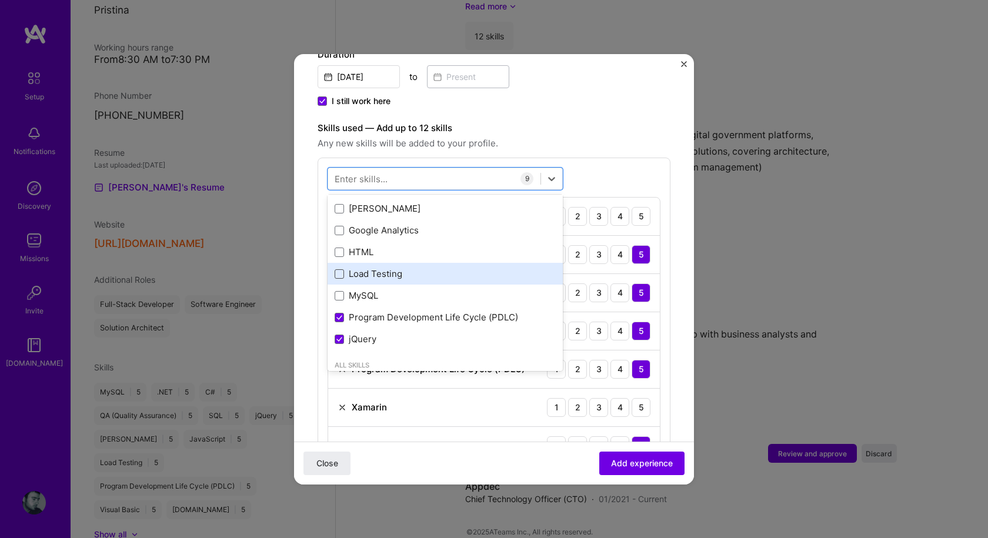
click at [341, 269] on span at bounding box center [339, 273] width 9 height 9
click at [0, 0] on input "checkbox" at bounding box center [0, 0] width 0 height 0
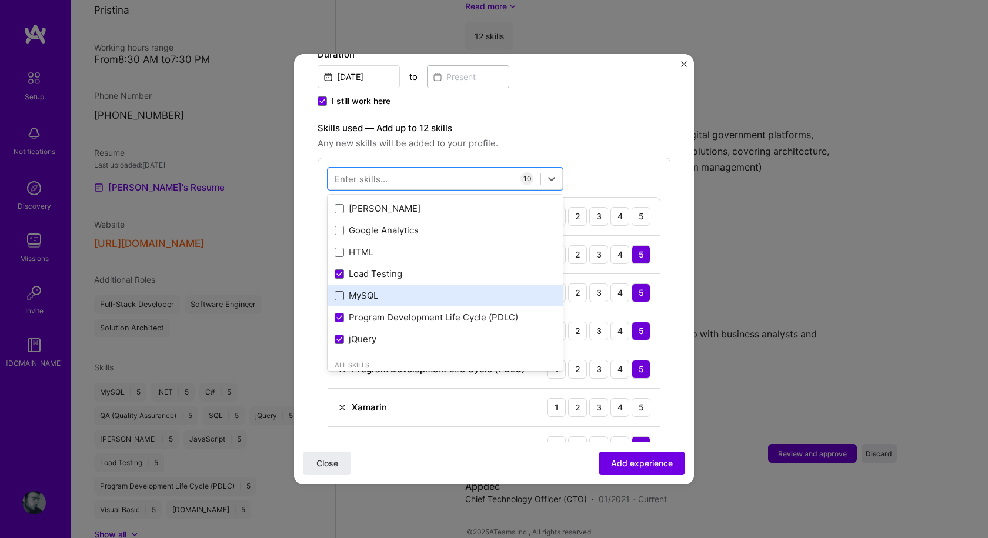
click at [338, 291] on span at bounding box center [339, 295] width 9 height 9
click at [0, 0] on input "checkbox" at bounding box center [0, 0] width 0 height 0
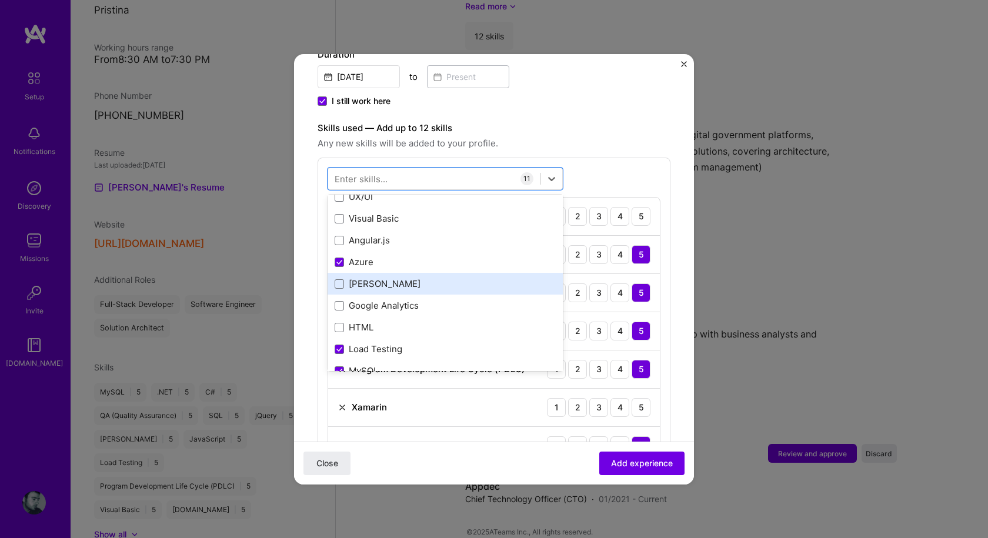
scroll to position [176, 0]
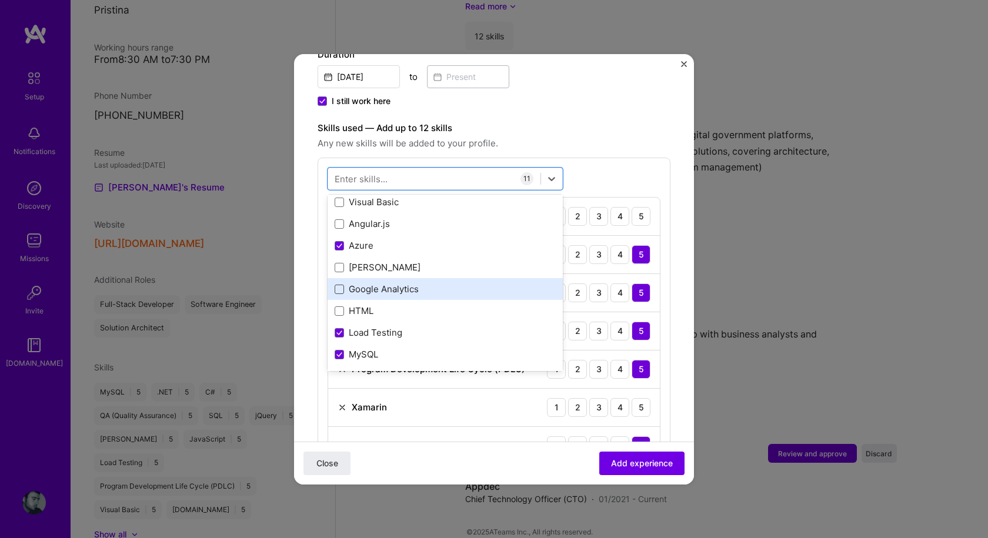
click at [343, 285] on span at bounding box center [339, 289] width 9 height 9
click at [0, 0] on input "checkbox" at bounding box center [0, 0] width 0 height 0
click at [680, 331] on form "Adding suggested job This job is suggested based on your LinkedIn, resume or [D…" at bounding box center [494, 384] width 400 height 1318
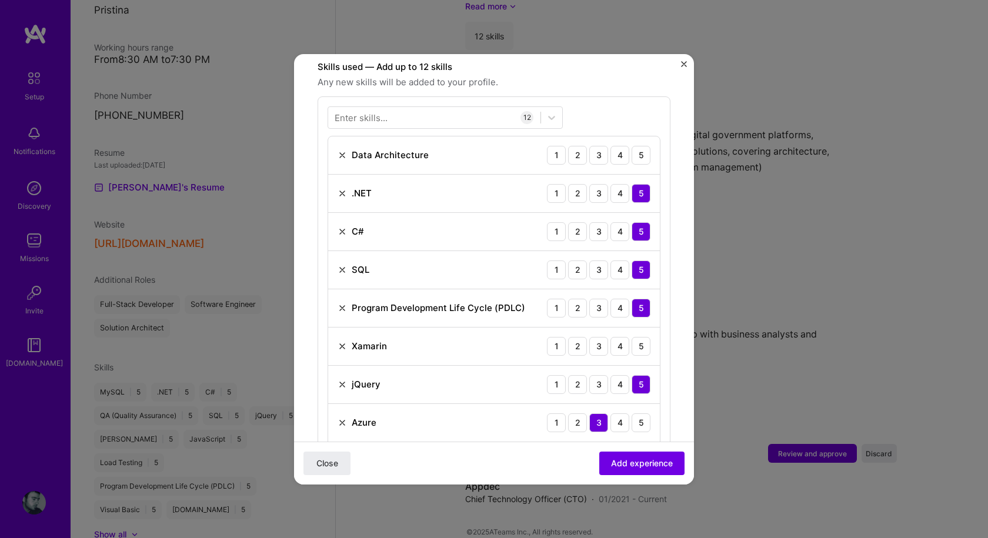
scroll to position [412, 0]
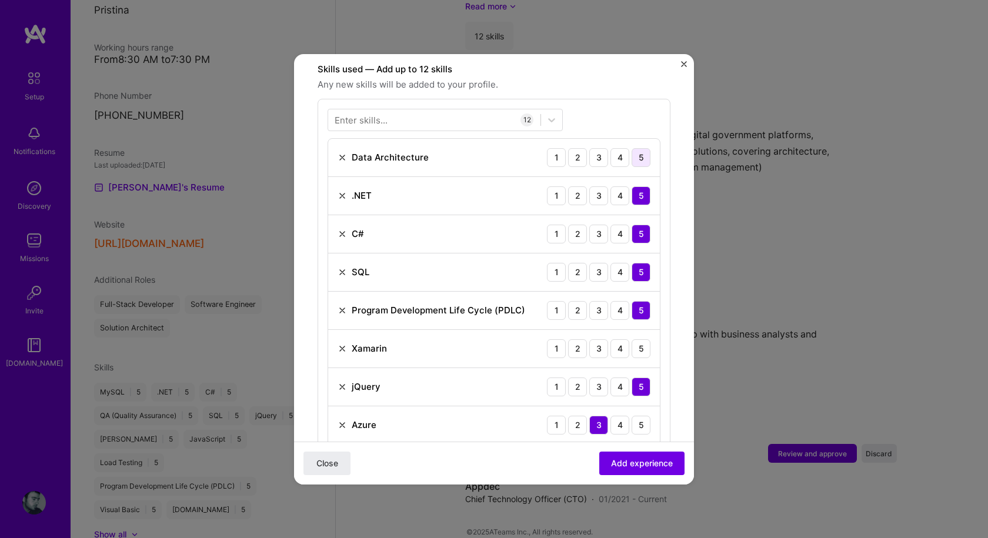
click at [631, 148] on div "5" at bounding box center [640, 157] width 19 height 19
click at [610, 339] on div "4" at bounding box center [619, 348] width 19 height 19
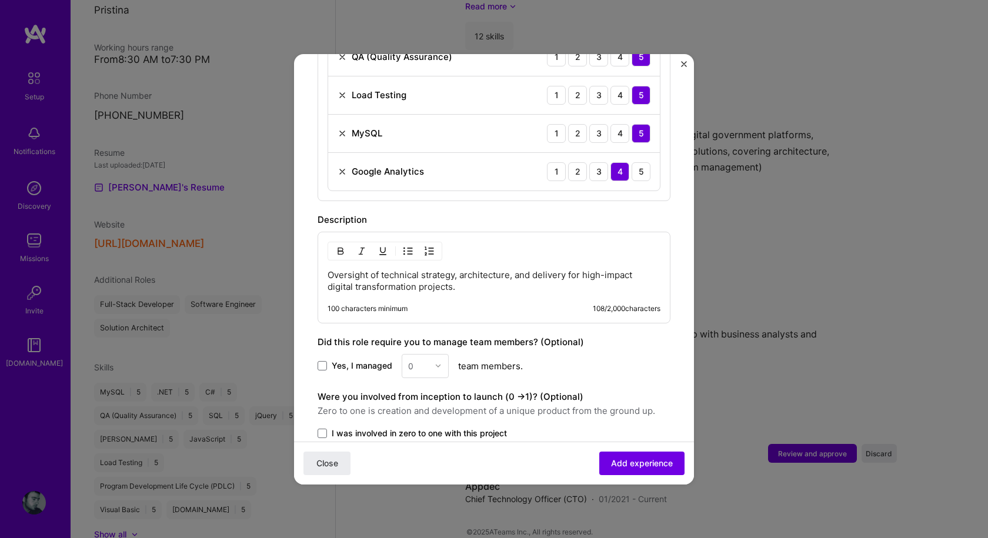
scroll to position [882, 0]
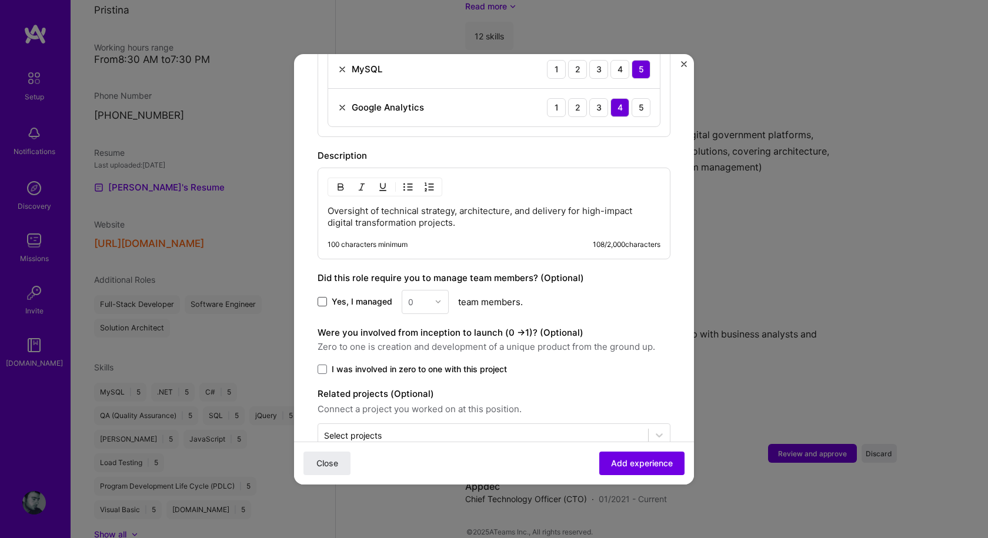
click at [325, 297] on span at bounding box center [321, 301] width 9 height 9
click at [0, 0] on input "Yes, I managed" at bounding box center [0, 0] width 0 height 0
drag, startPoint x: 423, startPoint y: 290, endPoint x: 387, endPoint y: 284, distance: 36.4
click at [387, 290] on div "Yes, I managed option 1 focused, 1 of 26. 26 results available. Use Up and Down…" at bounding box center [493, 302] width 353 height 24
type input "20"
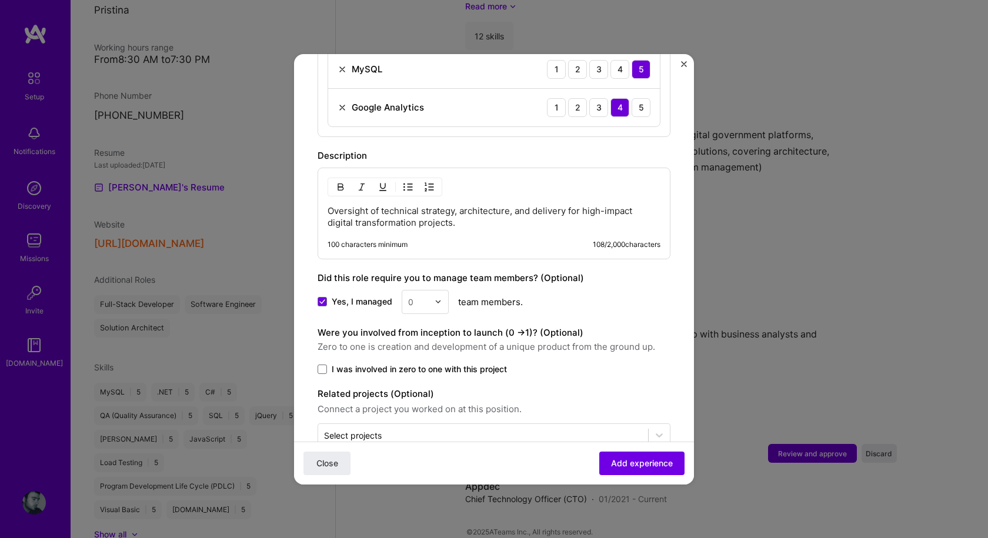
click at [527, 293] on div "Yes, I managed 0 team members." at bounding box center [493, 302] width 353 height 24
click at [437, 293] on div at bounding box center [441, 301] width 14 height 23
click at [419, 383] on div "20" at bounding box center [425, 394] width 40 height 22
click at [321, 364] on span at bounding box center [321, 368] width 9 height 9
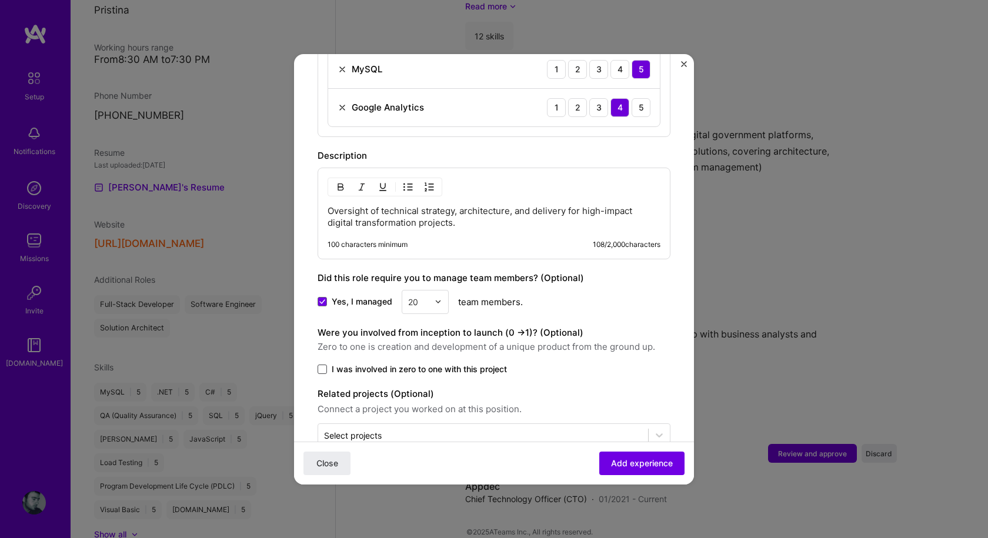
click at [0, 0] on input "I was involved in zero to one with this project" at bounding box center [0, 0] width 0 height 0
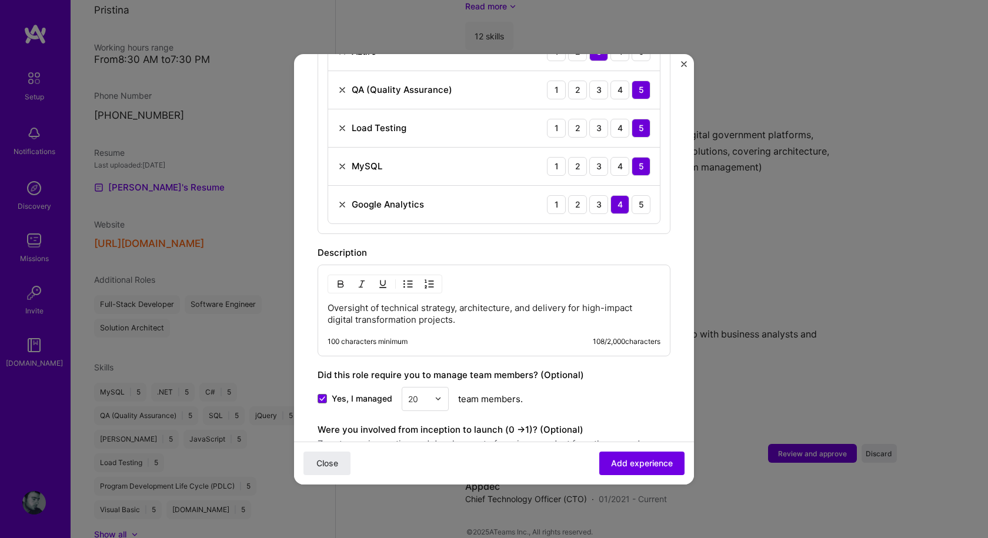
scroll to position [823, 0]
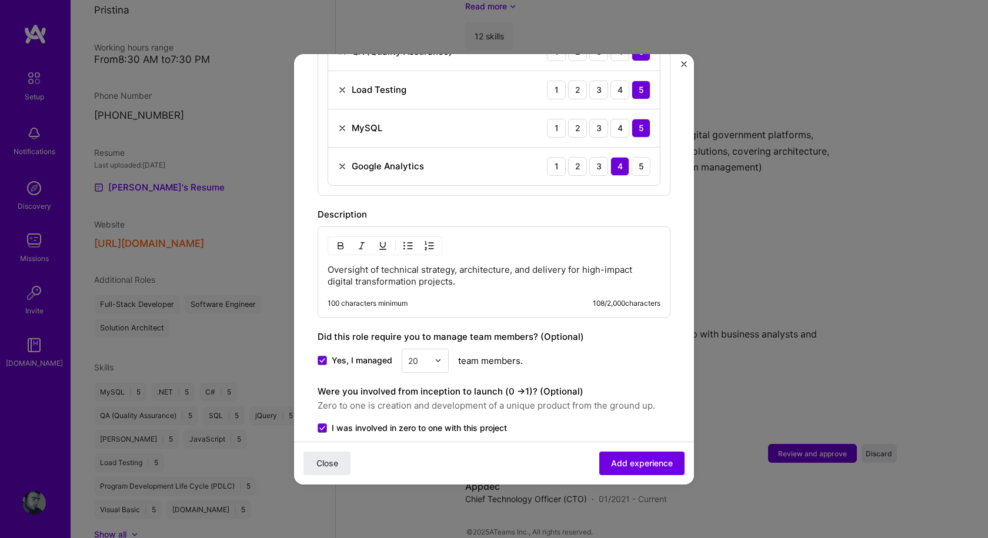
click at [453, 276] on div "Oversight of technical strategy, architecture, and delivery for high-impact dig…" at bounding box center [493, 272] width 353 height 92
click at [412, 266] on p "Oversight of technical strategy, architecture, and delivery for high-impact dig…" at bounding box center [493, 276] width 333 height 24
click at [479, 270] on p "Oversight of technical strategy, architecture, and delivery for high-impact dig…" at bounding box center [493, 276] width 333 height 24
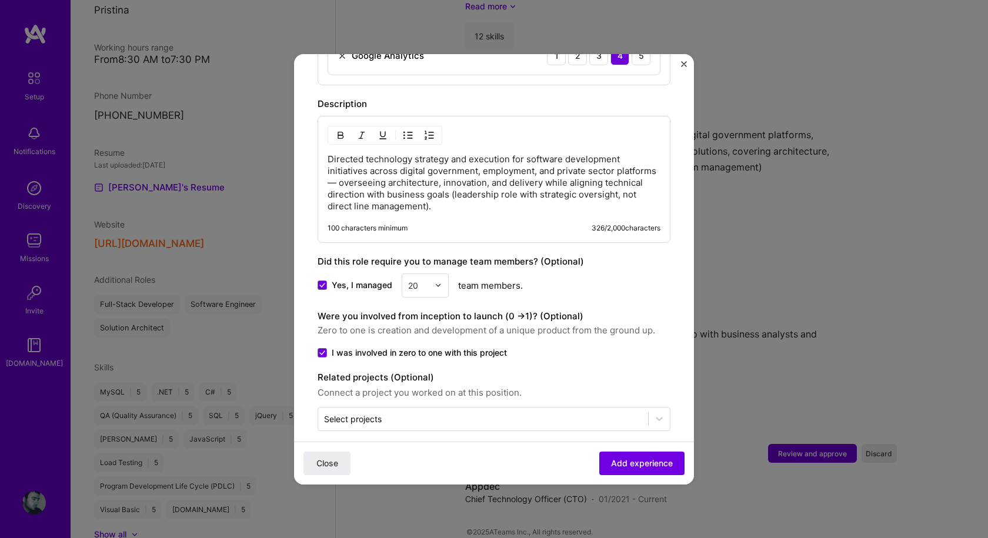
scroll to position [934, 0]
click at [636, 462] on span "Add experience" at bounding box center [642, 463] width 62 height 12
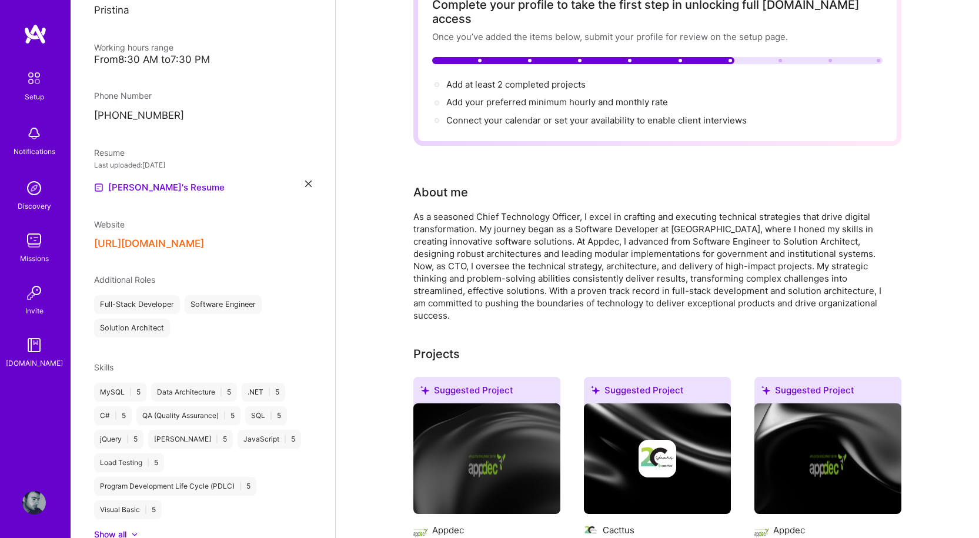
scroll to position [0, 0]
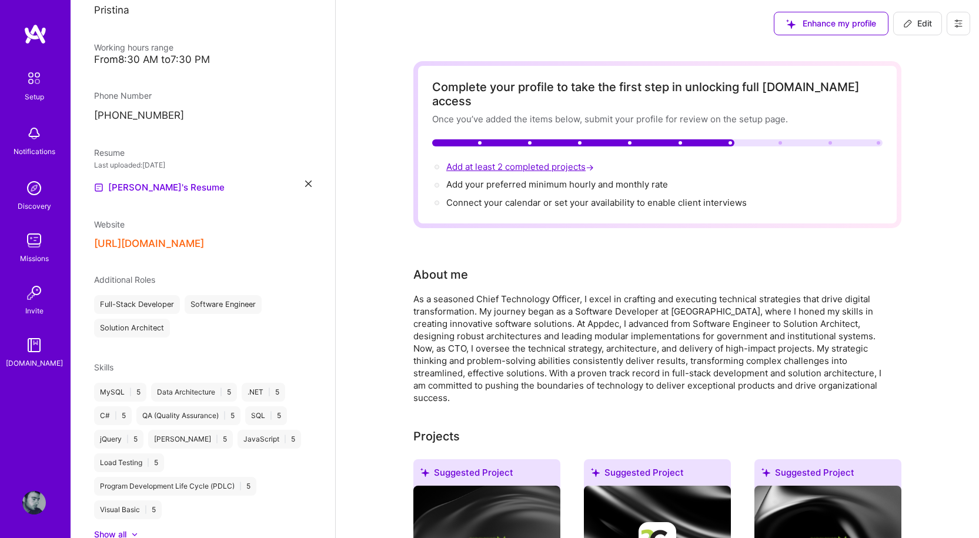
click at [492, 161] on span "Add at least 2 completed projects →" at bounding box center [521, 166] width 150 height 11
select select "XK"
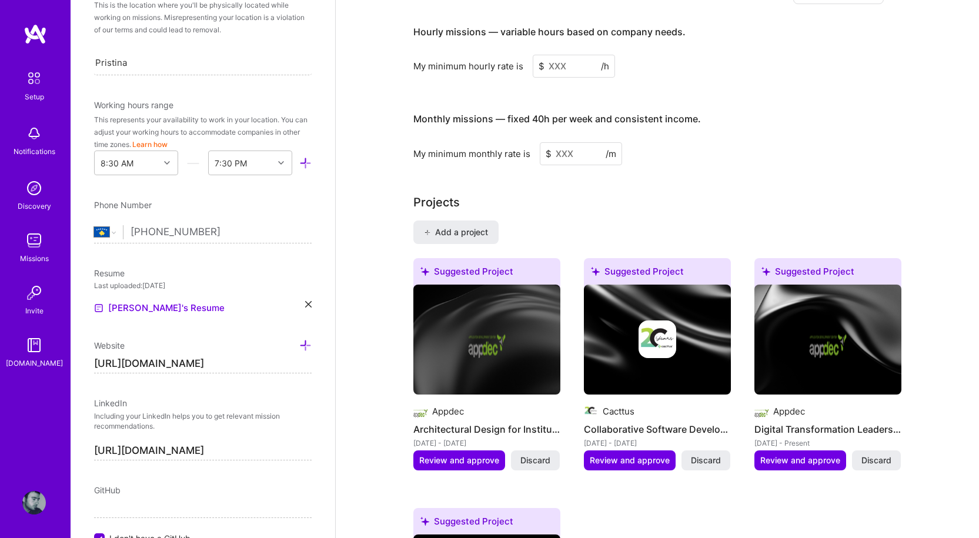
scroll to position [948, 0]
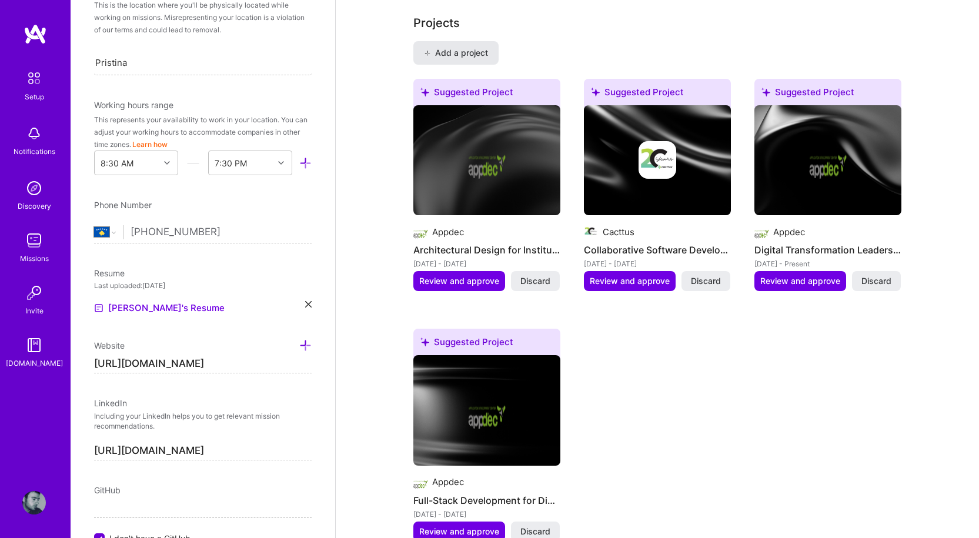
click at [480, 47] on span "Add a project" at bounding box center [456, 53] width 64 height 12
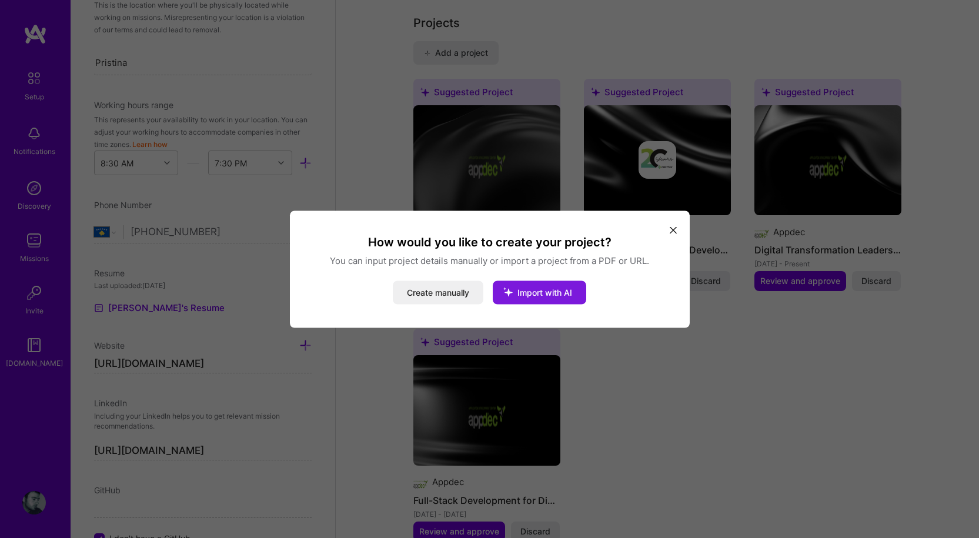
click at [551, 291] on span "Import with AI" at bounding box center [544, 292] width 55 height 10
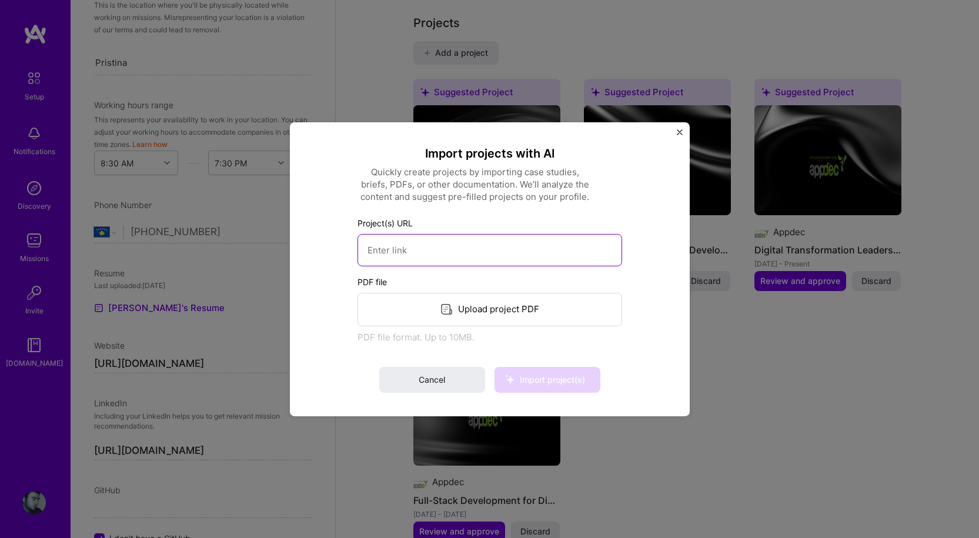
click at [426, 247] on input at bounding box center [489, 249] width 265 height 32
paste input "[URL][DOMAIN_NAME]"
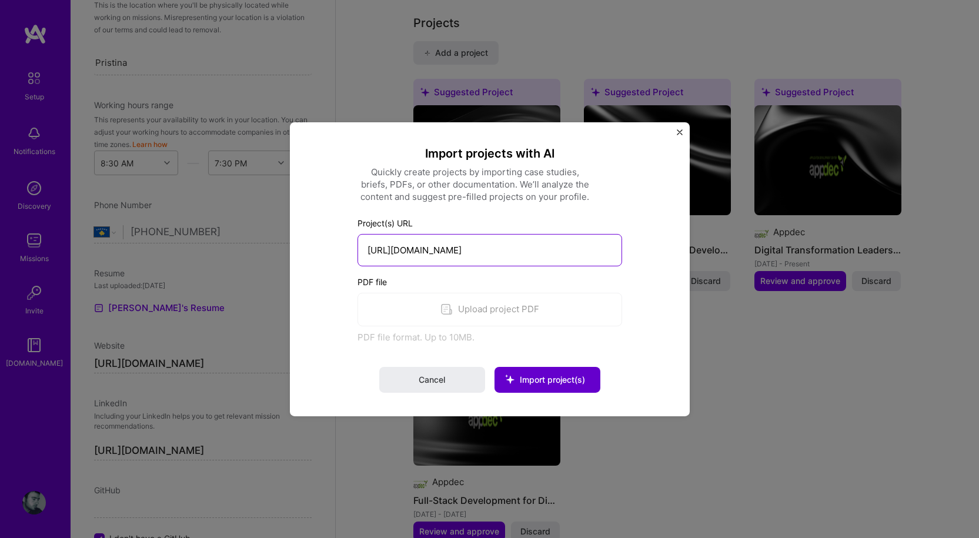
type input "[URL][DOMAIN_NAME]"
click at [548, 374] on span "Import project(s)" at bounding box center [547, 380] width 76 height 12
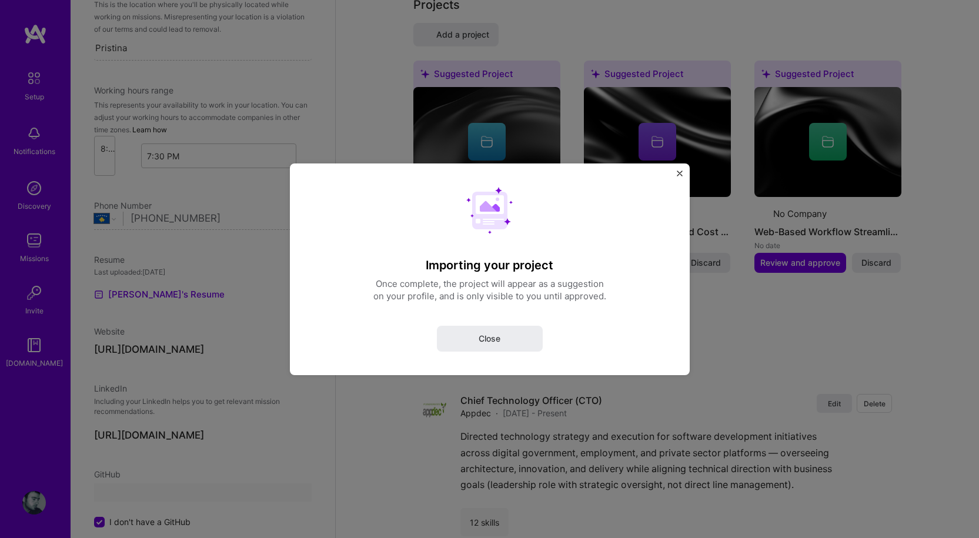
scroll to position [40, 0]
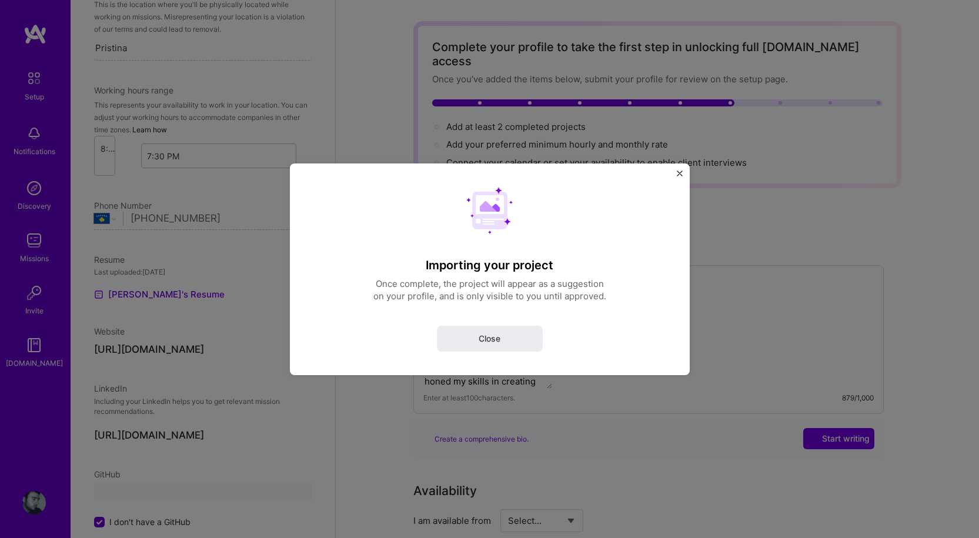
select select "XK"
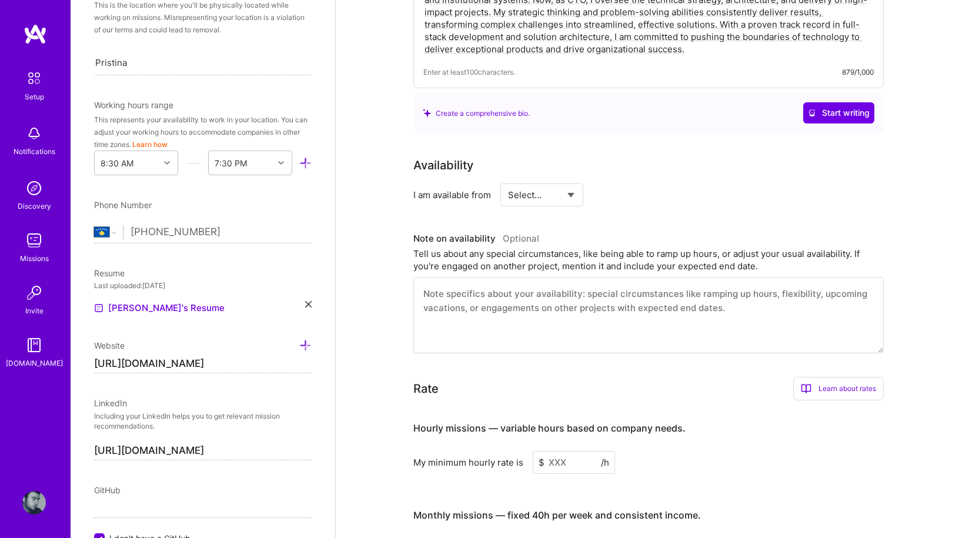
scroll to position [393, 0]
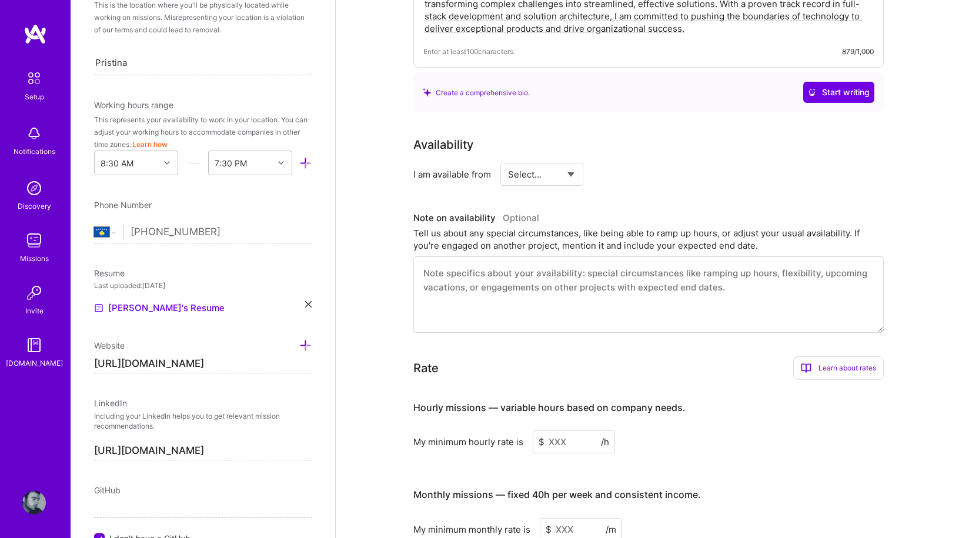
click at [574, 160] on select "Select... Right Now Future Date Not Available" at bounding box center [542, 174] width 68 height 30
select select "Future Date"
click at [508, 159] on select "Select... Right Now Future Date Not Available" at bounding box center [542, 174] width 68 height 30
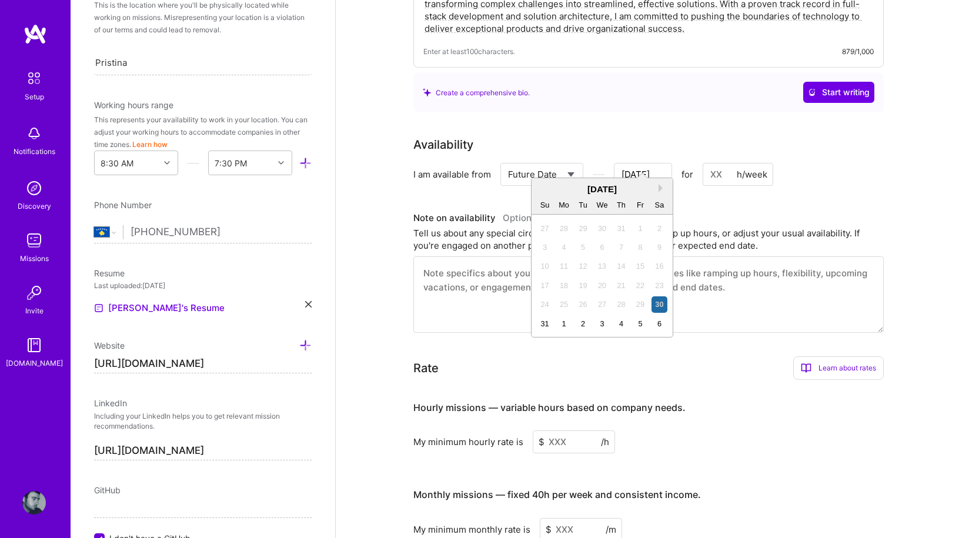
click at [663, 163] on input "[DATE]" at bounding box center [643, 174] width 58 height 23
click at [660, 191] on button "Next Month" at bounding box center [662, 188] width 8 height 8
click at [566, 264] on div "15" at bounding box center [564, 266] width 16 height 16
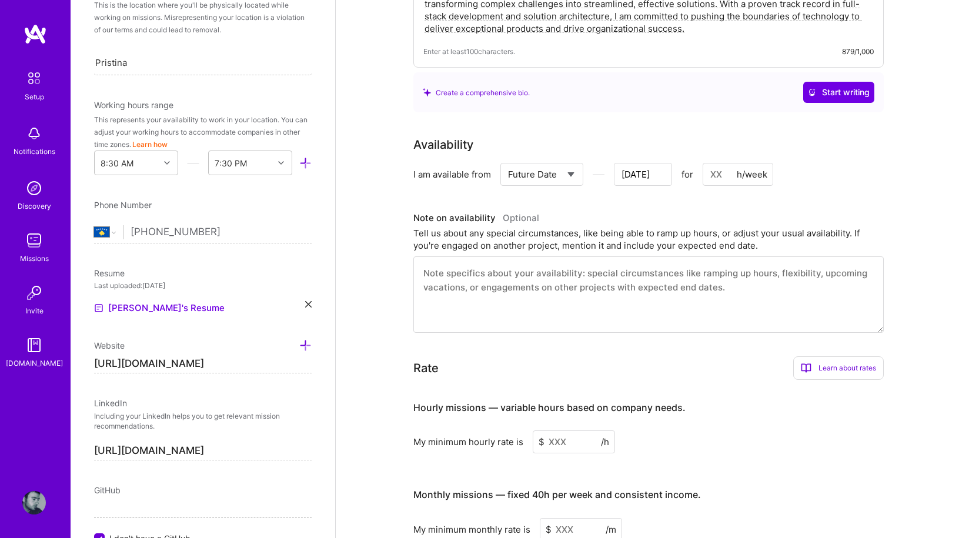
click at [651, 192] on div "Availability I am available from Select... Right Now Future Date Not Available …" at bounding box center [657, 234] width 488 height 197
click at [717, 163] on input at bounding box center [738, 174] width 71 height 23
type input "[DATE]"
type input "2"
type input "[DATE]"
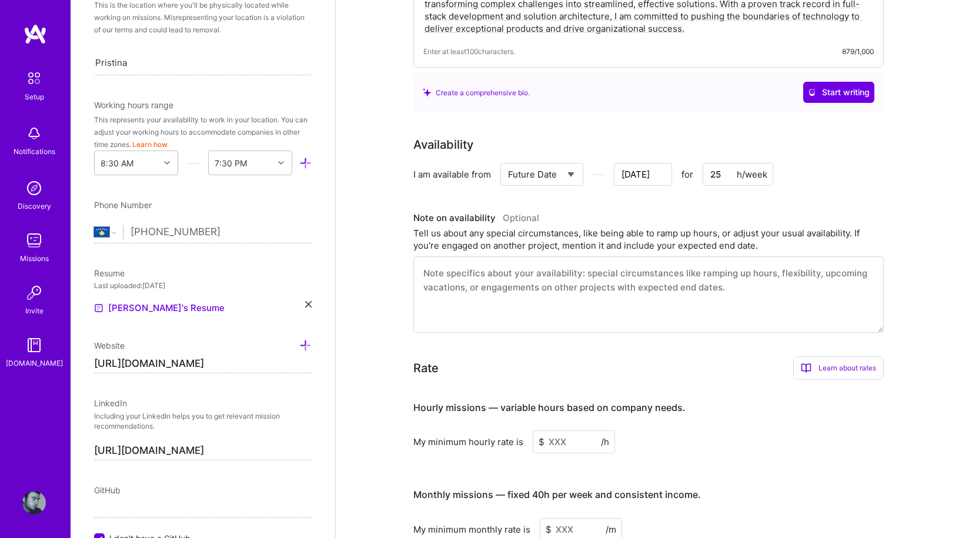
type input "25"
click at [760, 182] on div "Availability I am available from Select... Right Now Future Date Not Available …" at bounding box center [657, 234] width 488 height 197
click at [536, 270] on textarea at bounding box center [648, 294] width 470 height 76
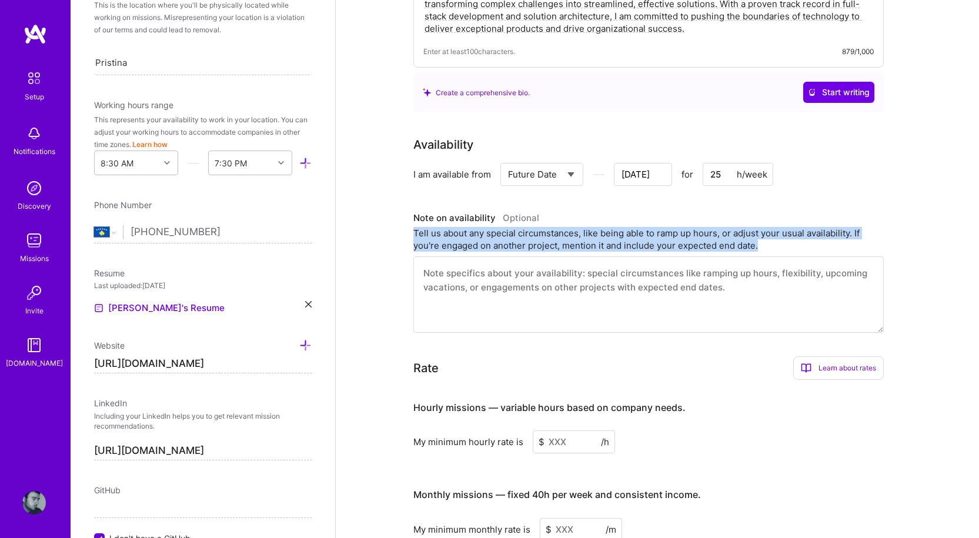
drag, startPoint x: 762, startPoint y: 236, endPoint x: 413, endPoint y: 221, distance: 349.5
click at [413, 227] on div "Tell us about any special circumstances, like being able to ramp up hours, or a…" at bounding box center [648, 239] width 470 height 25
copy div "Tell us about any special circumstances, like being able to ramp up hours, or a…"
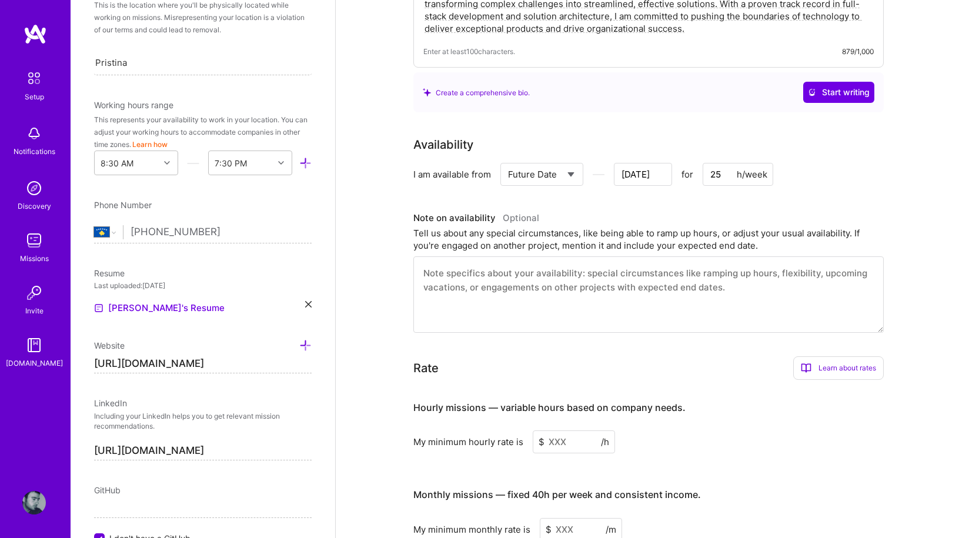
click at [598, 280] on textarea at bounding box center [648, 294] width 470 height 76
paste textarea "If you’re on another project but finishing soon "I am currently engaged on a pr…"
type textarea "If you’re on another project but finishing soon "I am currently engaged on a pr…"
type input "[DATE]"
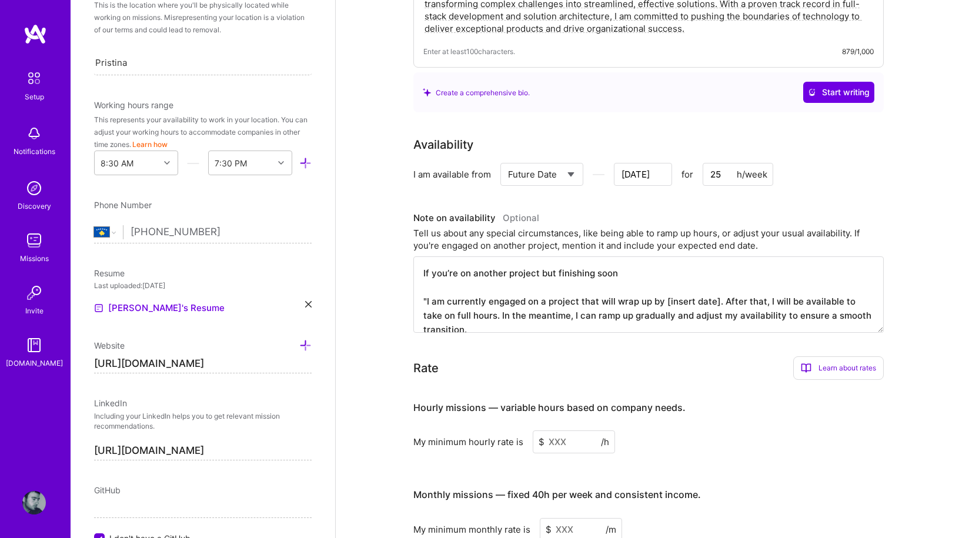
scroll to position [4, 0]
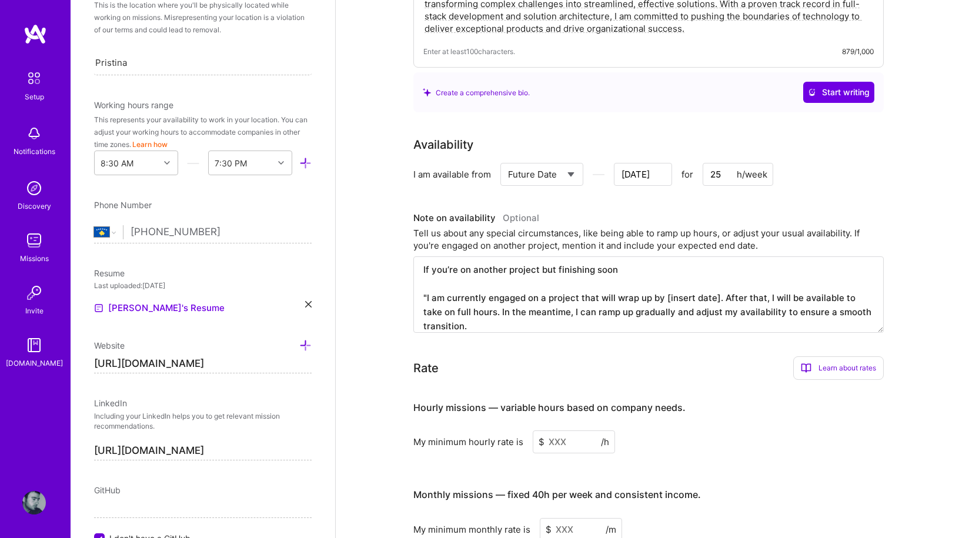
type input "[DATE]"
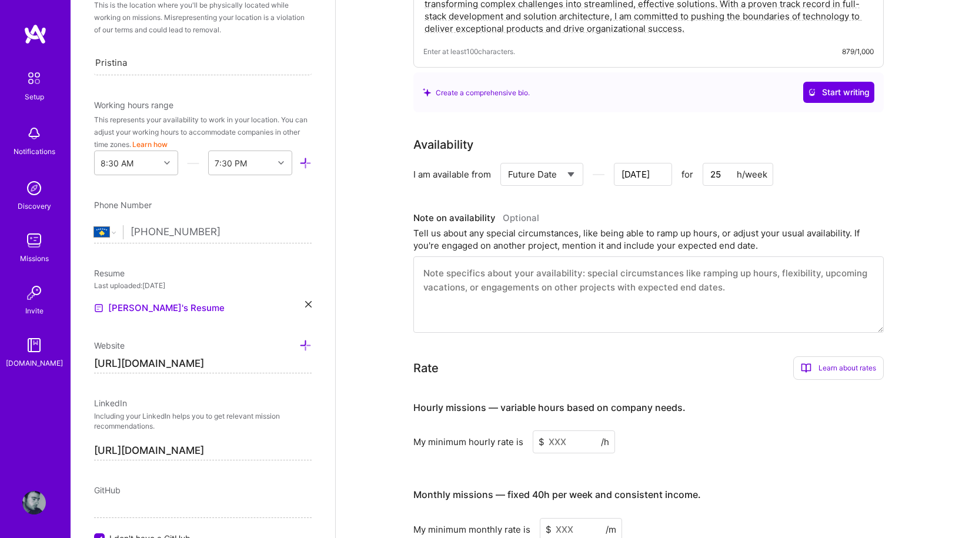
scroll to position [0, 0]
paste textarea "If you’re on another project but finishing soon "I am currently engaged on a pr…"
type textarea "If you’re on another project but finishing soon "I am currently engaged on a pr…"
type input "[DATE]"
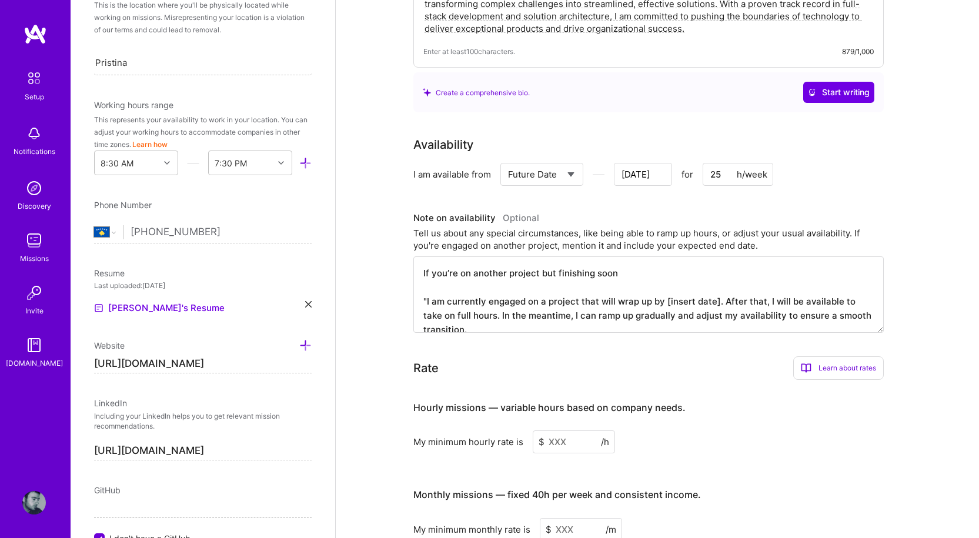
drag, startPoint x: 640, startPoint y: 261, endPoint x: 362, endPoint y: 259, distance: 277.5
type textarea ""I am currently engaged on a project that will wrap up by [insert date]. After …"
type input "[DATE]"
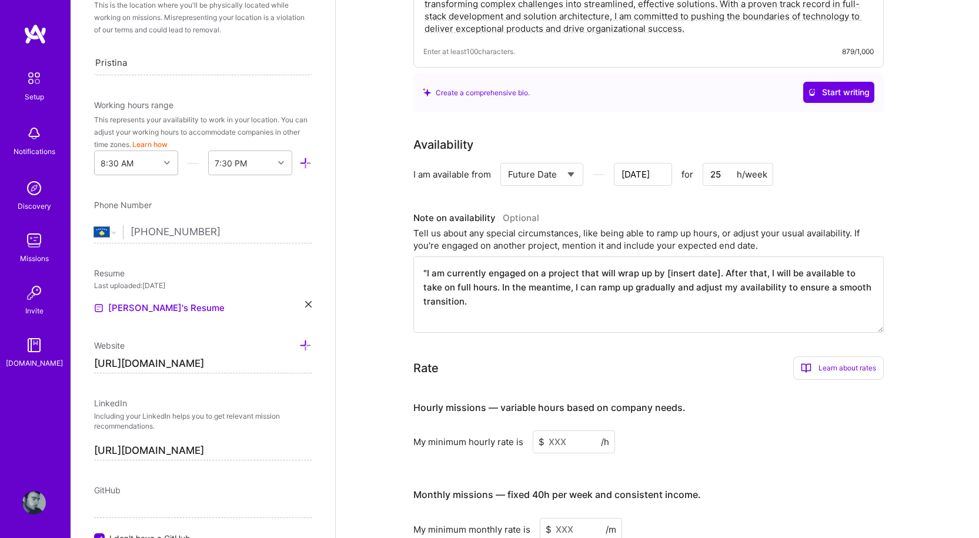
click at [421, 256] on textarea ""I am currently engaged on a project that will wrap up by [insert date]. After …" at bounding box center [648, 294] width 470 height 76
type textarea "I am currently engaged on a project that will wrap up by [insert date]. After t…"
type input "[DATE]"
type textarea "I am currently engaged on a project that will wrap up by [insert date]. After t…"
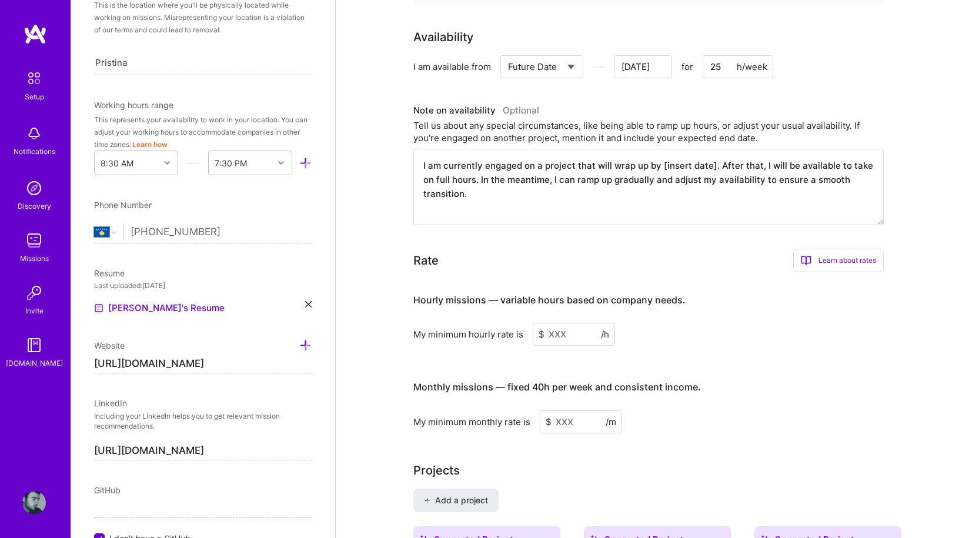
scroll to position [510, 0]
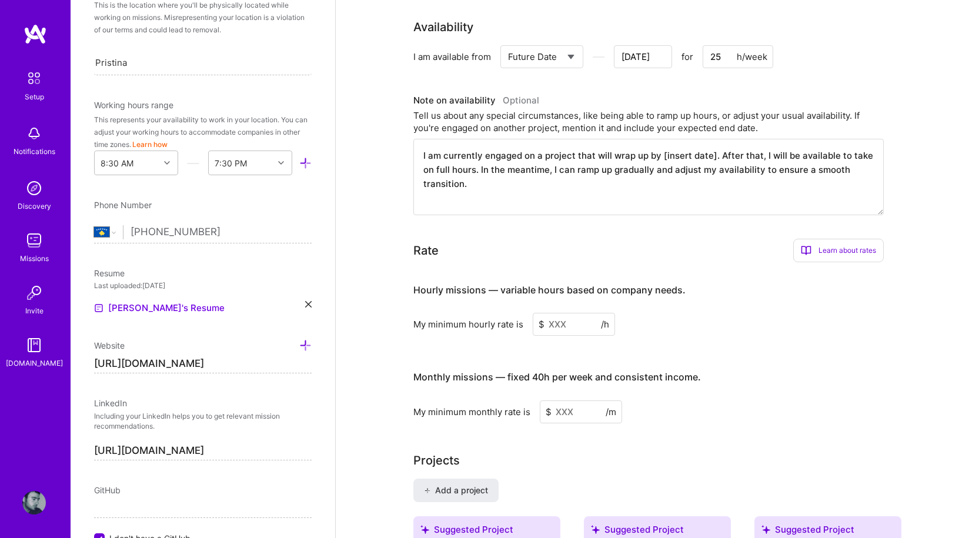
click at [566, 313] on input at bounding box center [574, 324] width 82 height 23
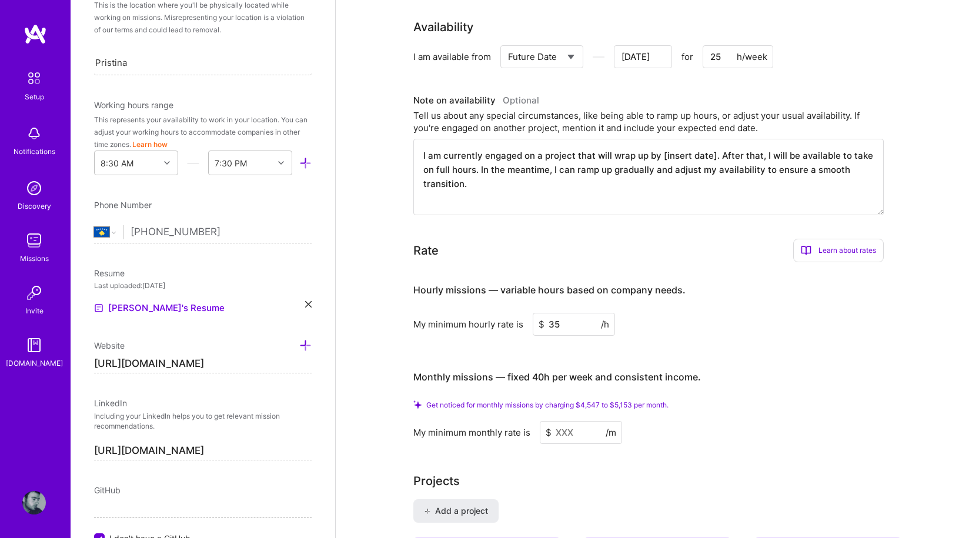
type input "35"
click at [744, 323] on div "Hourly missions — variable hours based on company needs. My minimum hourly rate…" at bounding box center [648, 358] width 470 height 172
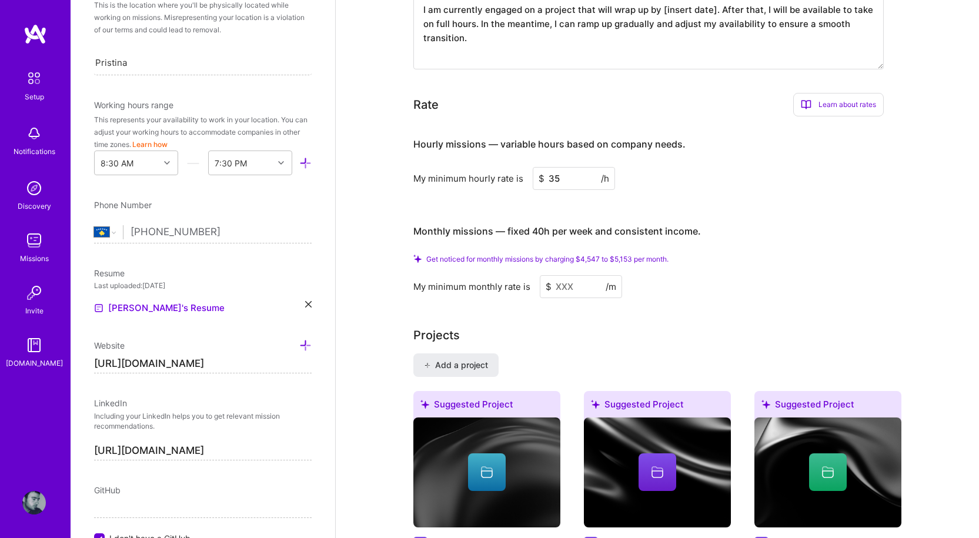
scroll to position [687, 0]
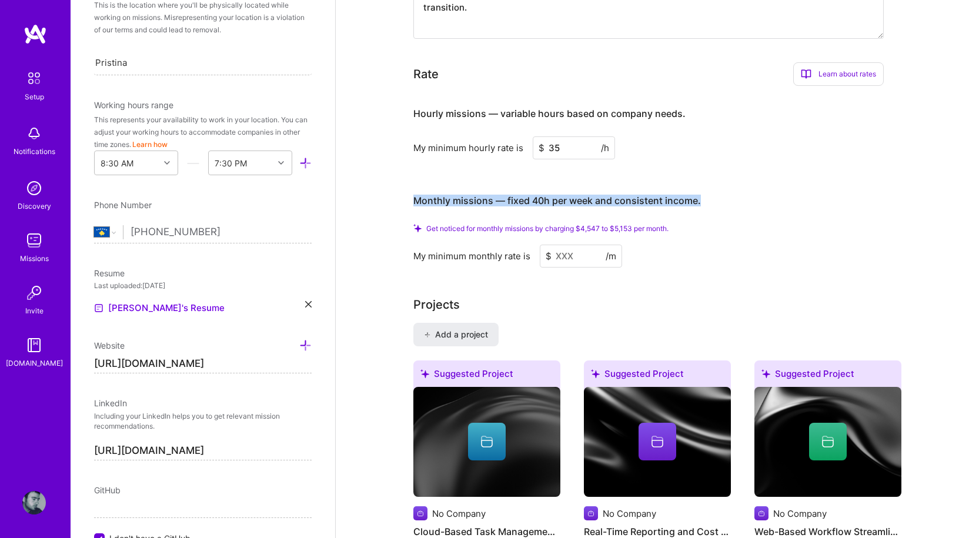
drag, startPoint x: 711, startPoint y: 187, endPoint x: 402, endPoint y: 197, distance: 309.4
click at [402, 197] on div "Complete your profile to take the first step in unlocking full [DOMAIN_NAME] ac…" at bounding box center [657, 390] width 643 height 2061
copy h4 "Monthly missions — fixed 40h per week and consistent income."
click at [571, 245] on input at bounding box center [581, 256] width 82 height 23
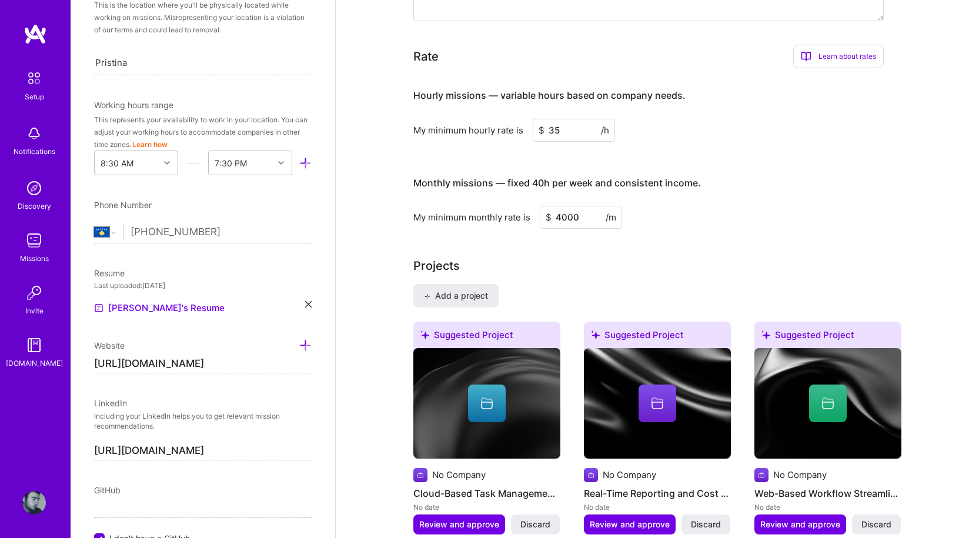
type input "4000"
click at [577, 240] on div "Complete your profile to take the first step in unlocking full [DOMAIN_NAME] ac…" at bounding box center [657, 364] width 488 height 1981
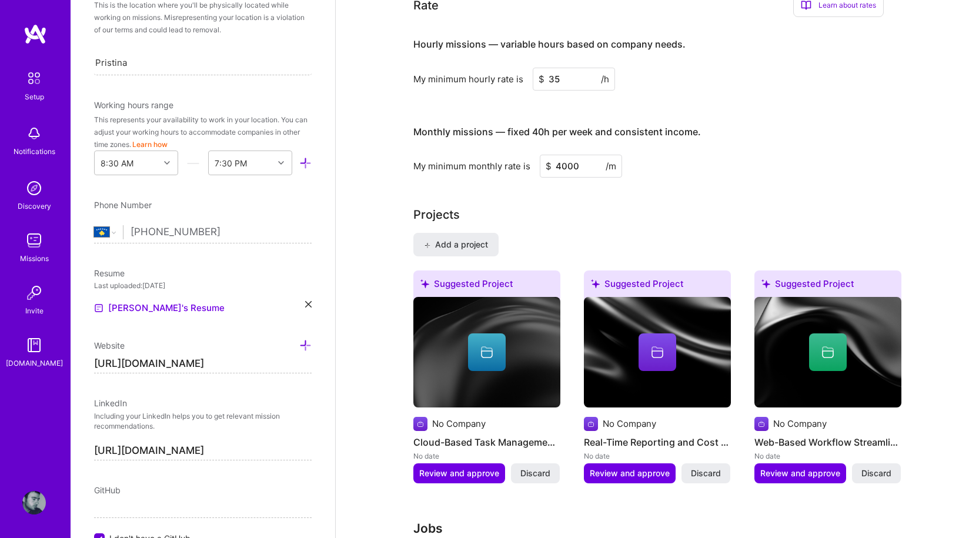
scroll to position [754, 0]
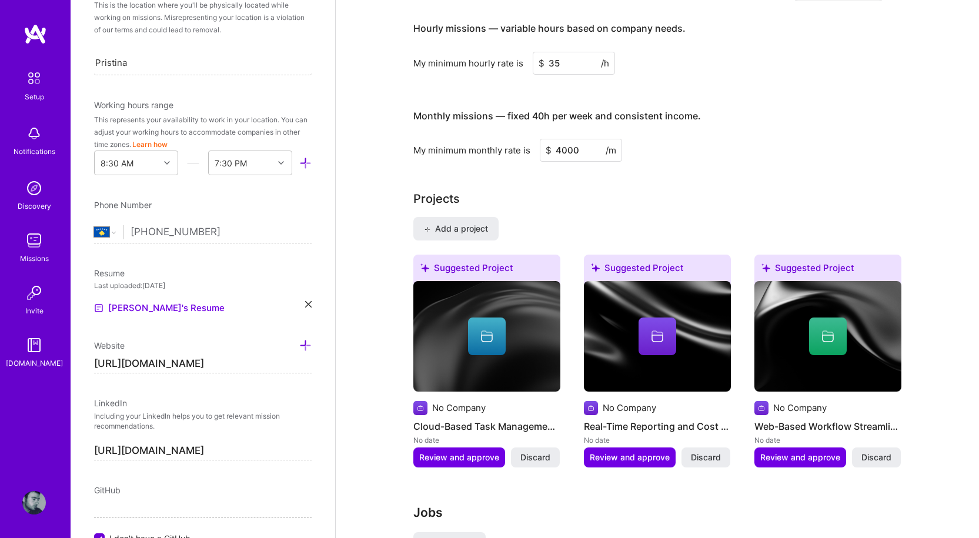
click at [554, 217] on div "Add a project Suggested Project No Company Cloud-Based Task Management Platform…" at bounding box center [657, 349] width 488 height 265
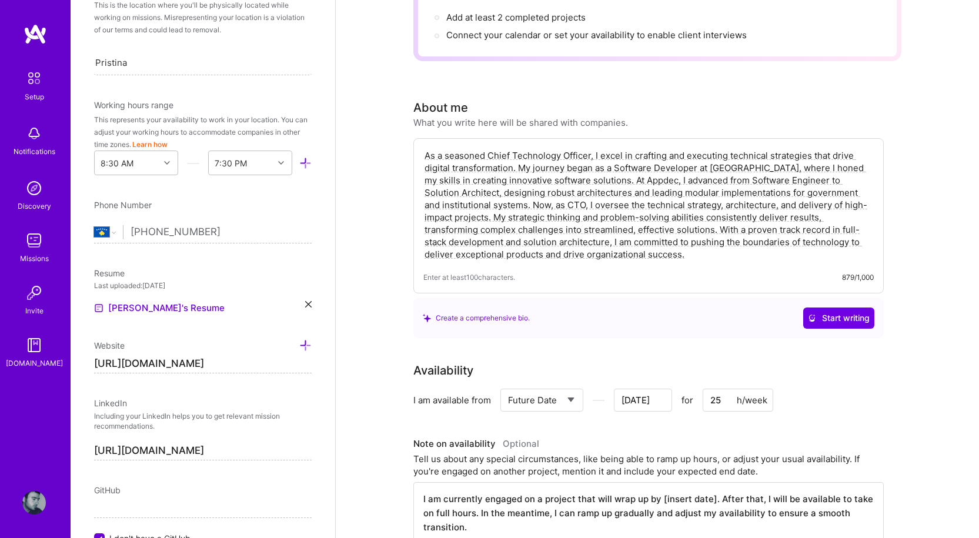
scroll to position [176, 0]
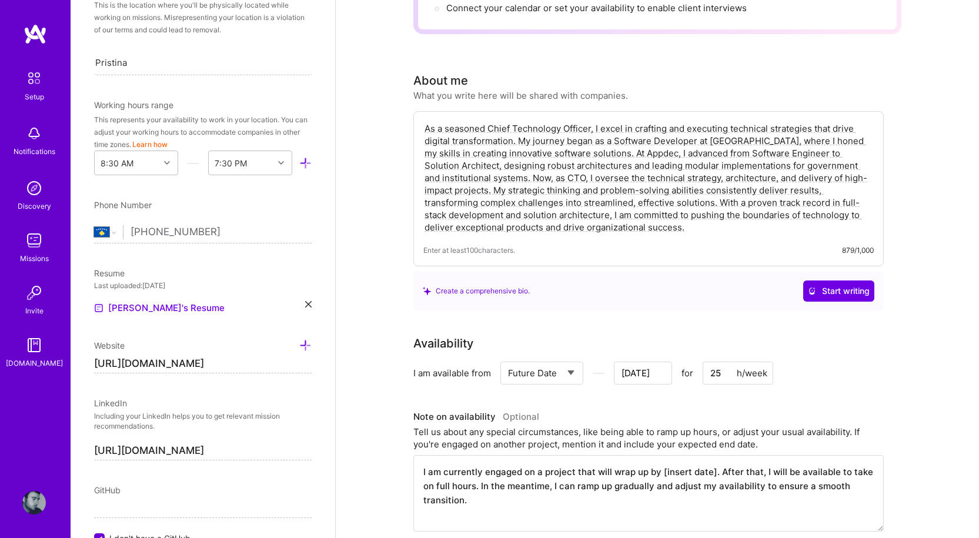
drag, startPoint x: 619, startPoint y: 213, endPoint x: 320, endPoint y: 109, distance: 316.6
drag, startPoint x: 657, startPoint y: 244, endPoint x: 601, endPoint y: 242, distance: 56.5
click at [657, 244] on div "As a seasoned Chief Technology Officer, I excel in crafting and executing techn…" at bounding box center [648, 188] width 470 height 155
drag, startPoint x: 528, startPoint y: 238, endPoint x: 420, endPoint y: 233, distance: 107.7
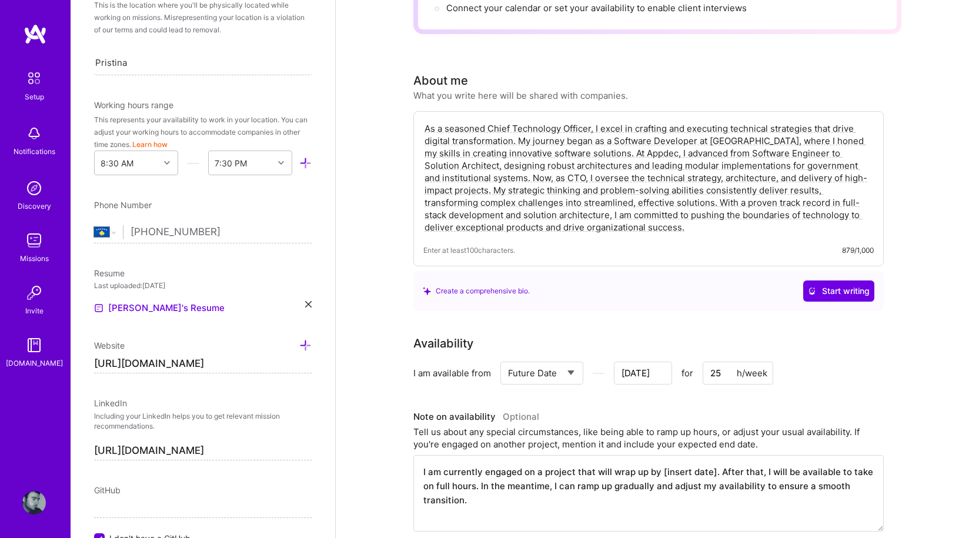
click at [420, 233] on div "As a seasoned Chief Technology Officer, I excel in crafting and executing techn…" at bounding box center [648, 188] width 470 height 155
drag, startPoint x: 874, startPoint y: 235, endPoint x: 419, endPoint y: 244, distance: 455.7
click at [419, 244] on div "As a seasoned Chief Technology Officer, I excel in crafting and executing techn…" at bounding box center [648, 188] width 470 height 155
copy div "Enter at least 100 characters. 879/1,000"
click at [576, 244] on div "Enter at least 100 characters. 879/1,000" at bounding box center [648, 250] width 450 height 12
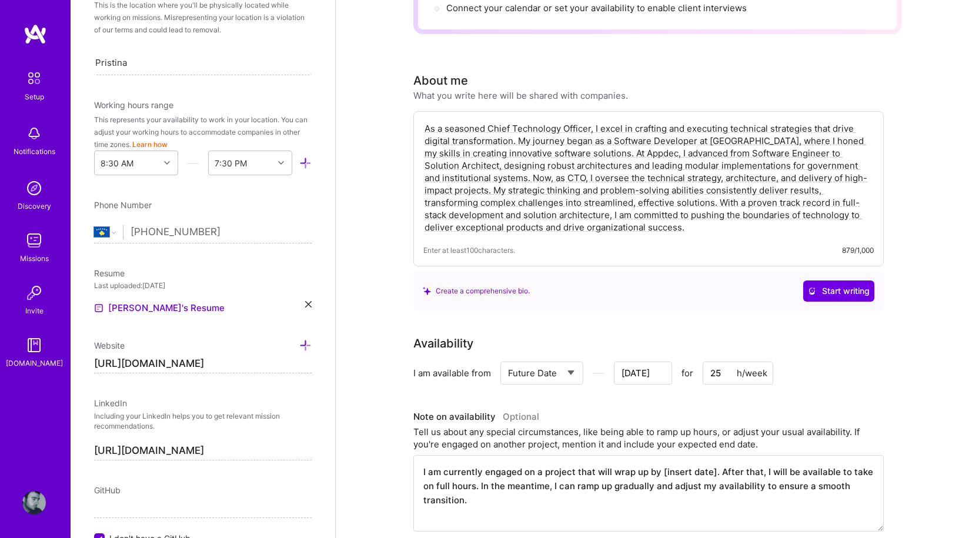
click at [627, 215] on textarea "As a seasoned Chief Technology Officer, I excel in crafting and executing techn…" at bounding box center [648, 177] width 450 height 113
drag, startPoint x: 378, startPoint y: 168, endPoint x: 352, endPoint y: 77, distance: 94.3
paste textarea "I am a seasoned Chief Technology Officer with more than 15 years of experience …"
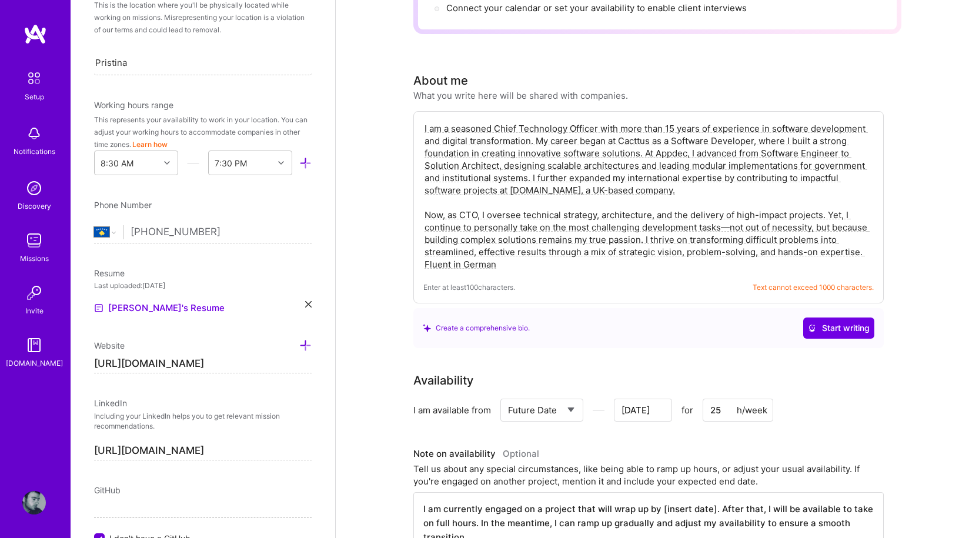
click at [730, 214] on textarea "I am a seasoned Chief Technology Officer with more than 15 years of experience …" at bounding box center [648, 196] width 450 height 150
click at [735, 218] on textarea "I am a seasoned Chief Technology Officer with more than 15 years of experience …" at bounding box center [648, 196] width 450 height 150
click at [0, 0] on lt-em ", not" at bounding box center [0, 0] width 0 height 0
click at [469, 121] on textarea "I am a seasoned Chief Technology Officer with more than 15 years of experience …" at bounding box center [648, 196] width 450 height 150
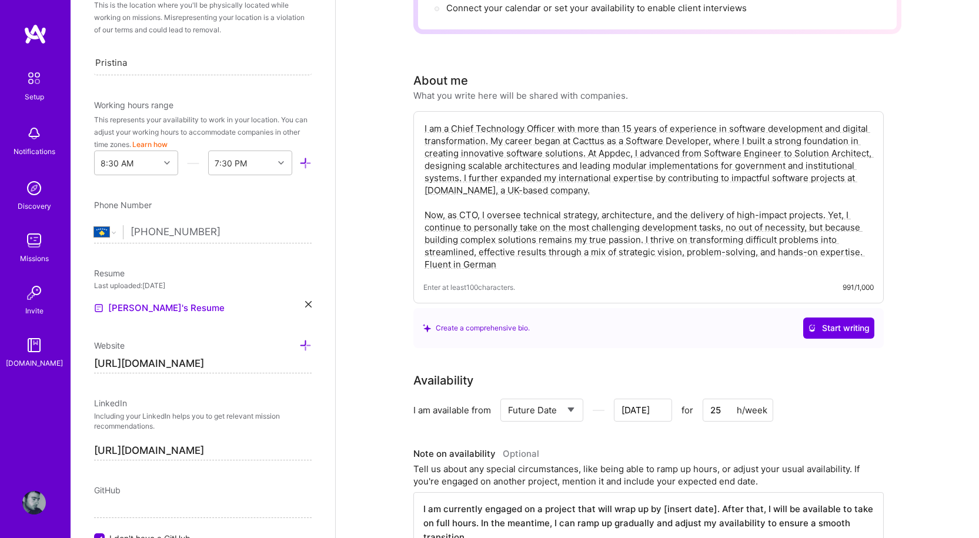
click at [735, 211] on textarea "I am a Chief Technology Officer with more than 15 years of experience in softwa…" at bounding box center [648, 196] width 450 height 150
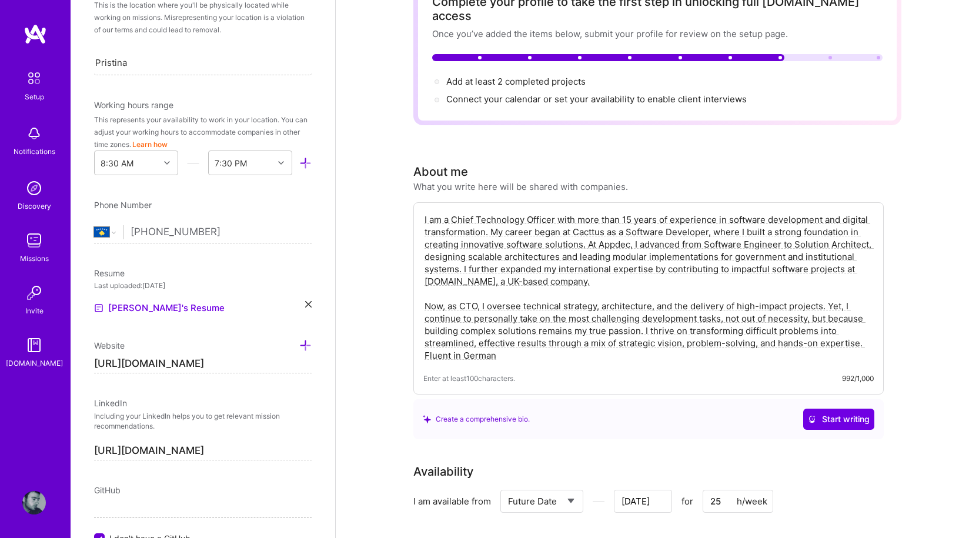
scroll to position [0, 0]
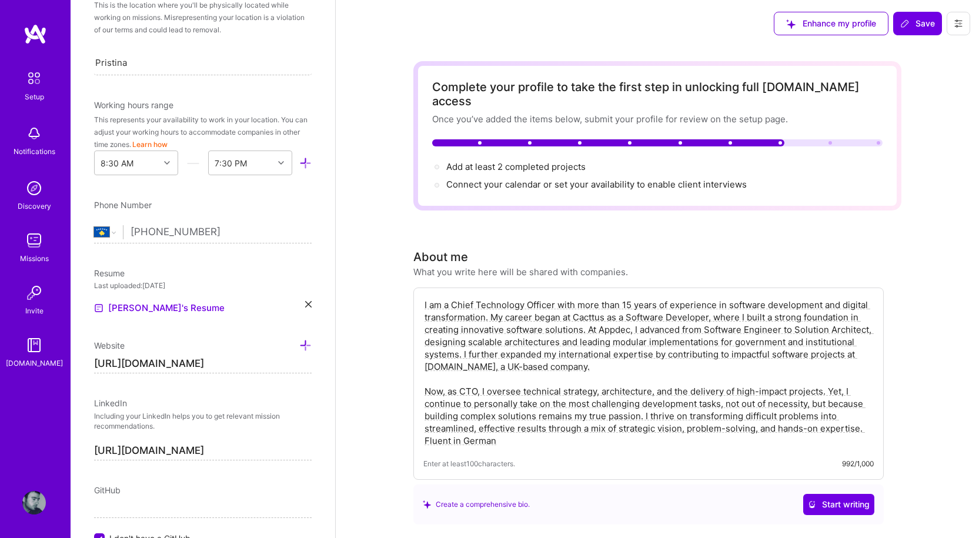
click at [557, 335] on textarea "I am a Chief Technology Officer with more than 15 years of experience in softwa…" at bounding box center [648, 372] width 450 height 150
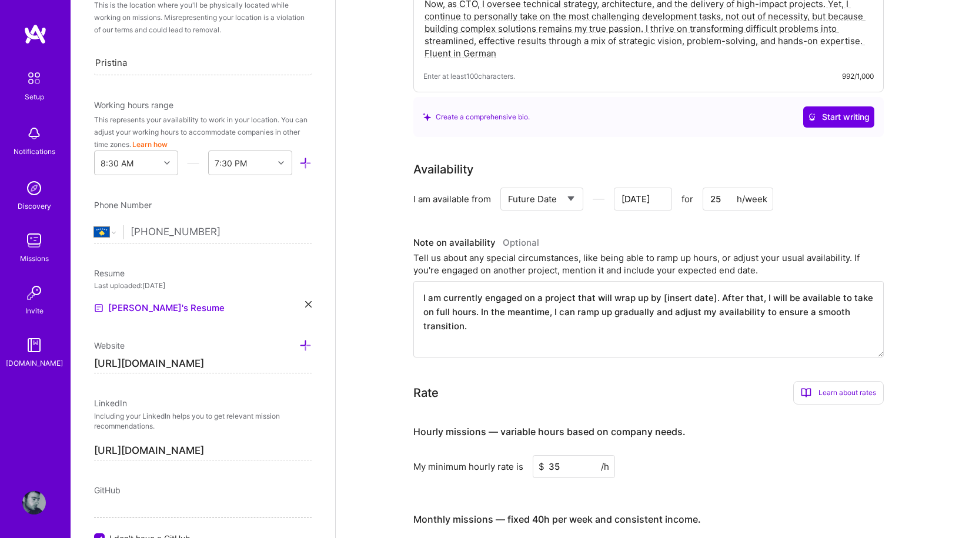
scroll to position [412, 0]
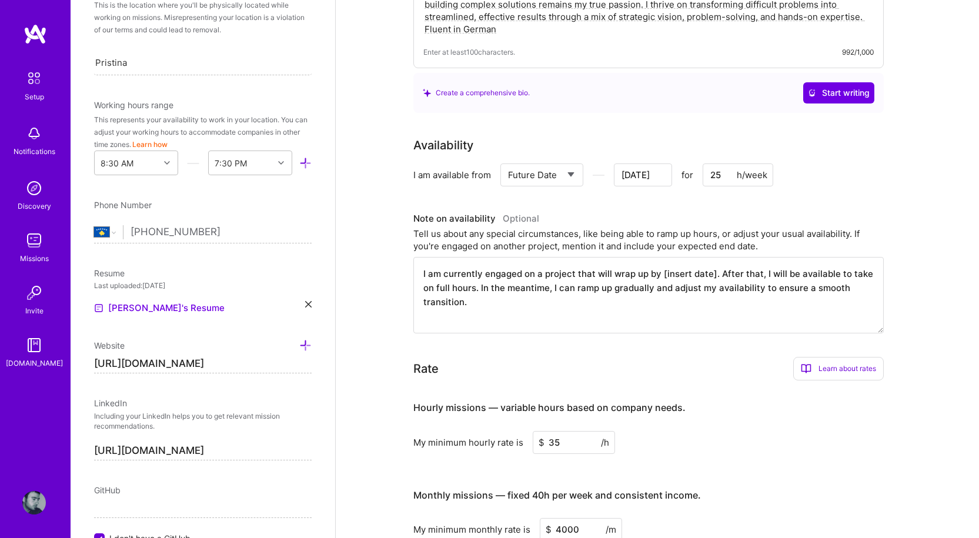
click at [528, 298] on textarea "I am currently engaged on a project that will wrap up by [insert date]. After t…" at bounding box center [648, 295] width 470 height 76
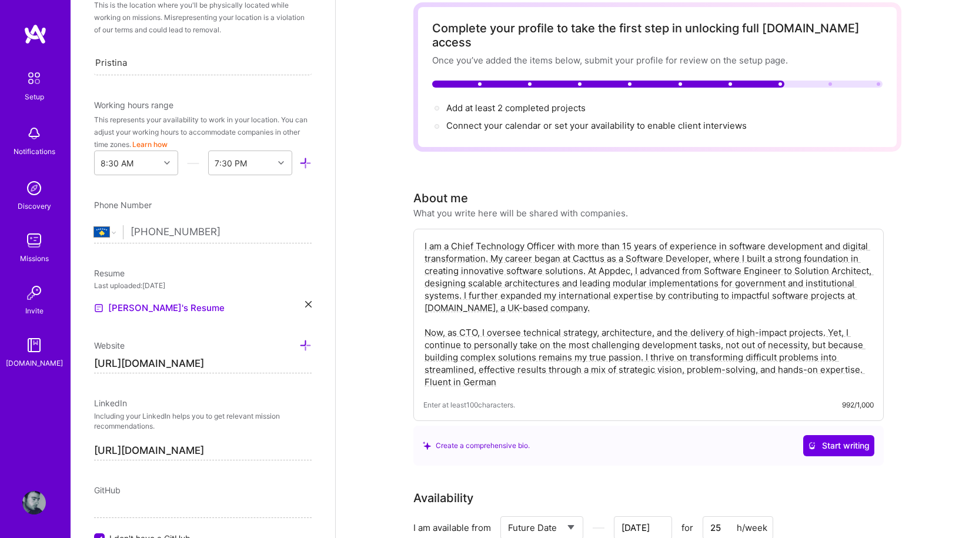
scroll to position [0, 0]
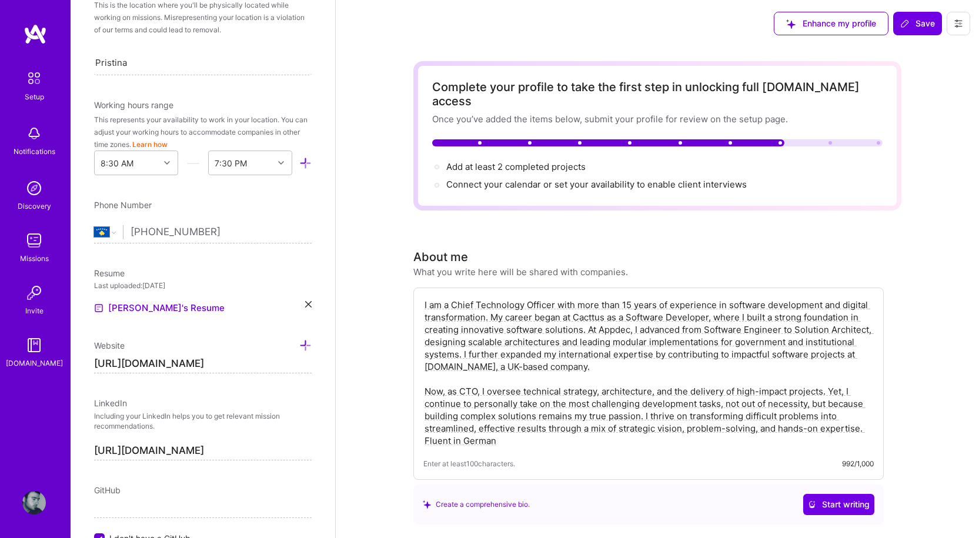
click at [841, 163] on div "Add at least 2 completed projects → Connect your calendar or set your availabil…" at bounding box center [657, 175] width 450 height 31
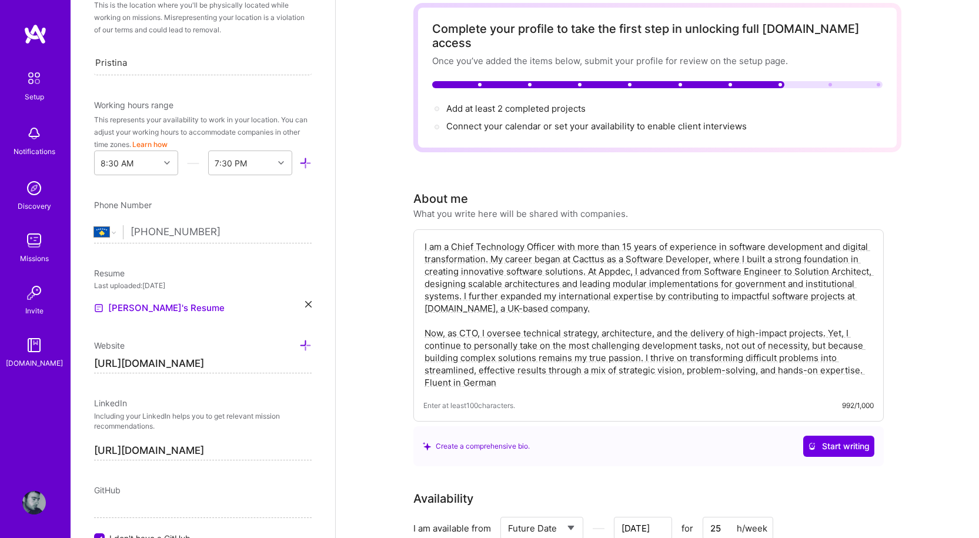
scroll to position [353, 0]
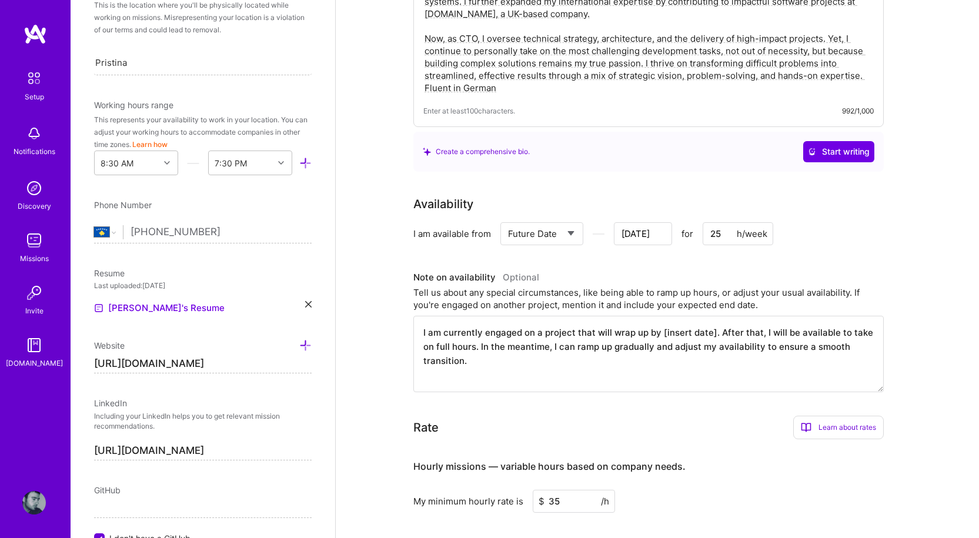
click at [845, 146] on span "Start writing" at bounding box center [839, 152] width 62 height 12
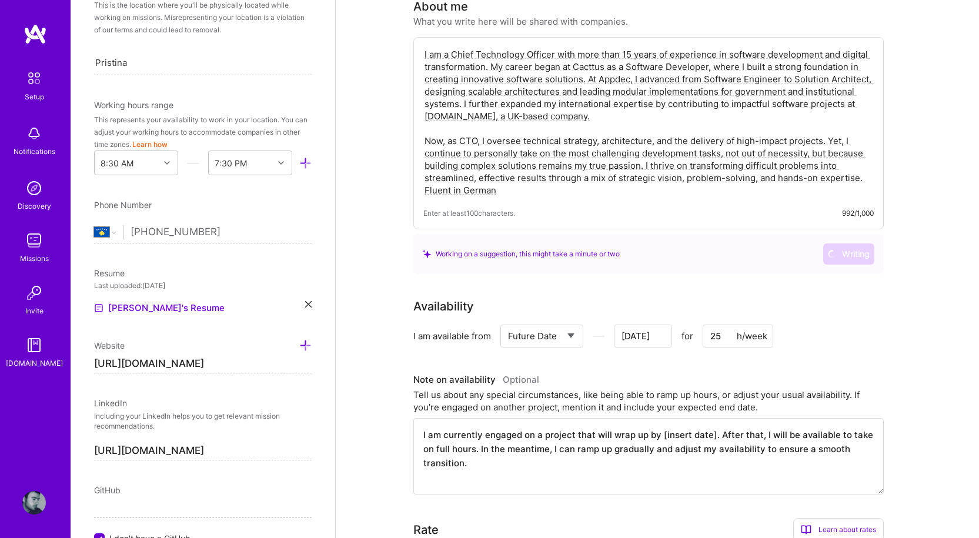
scroll to position [176, 0]
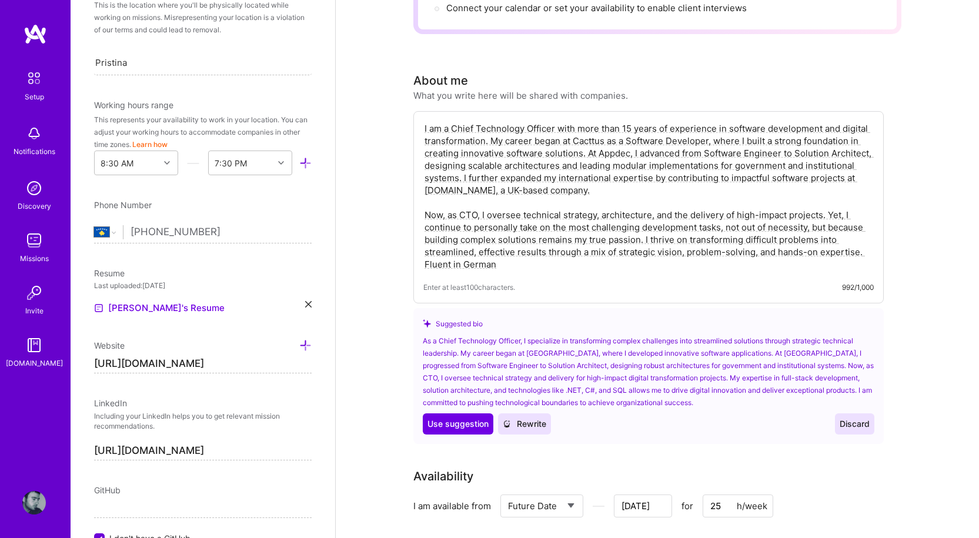
click at [571, 175] on textarea "I am a Chief Technology Officer with more than 15 years of experience in softwa…" at bounding box center [648, 196] width 450 height 150
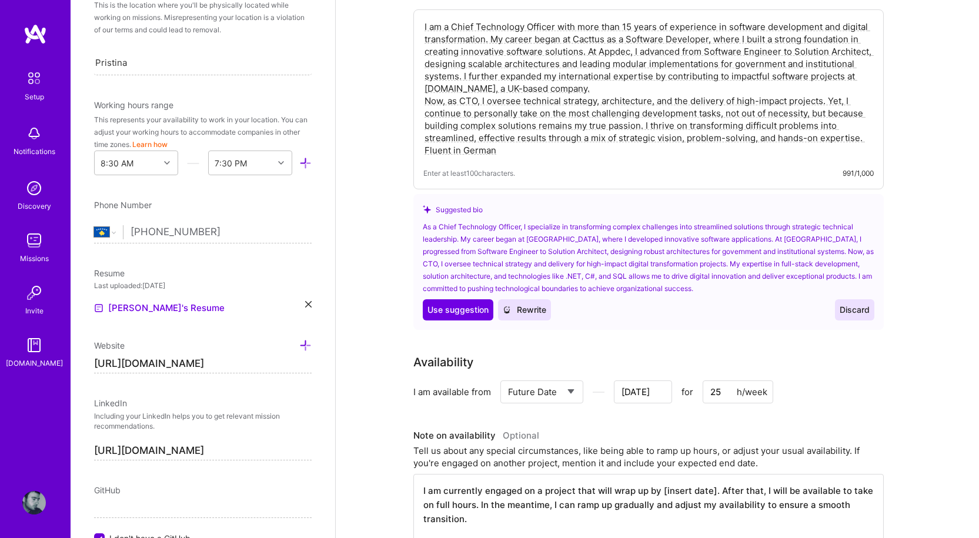
scroll to position [294, 0]
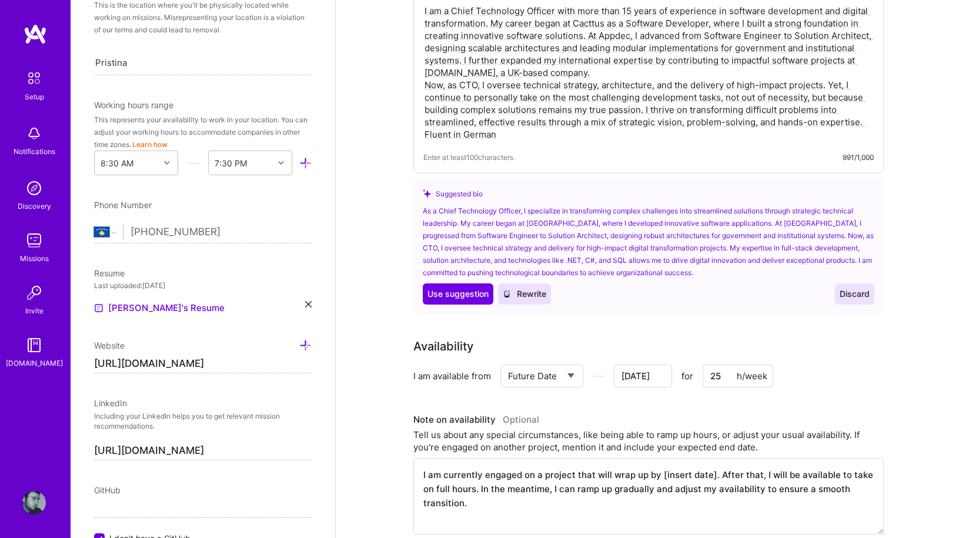
type textarea "I am a Chief Technology Officer with more than 15 years of experience in softwa…"
click at [861, 287] on button "Discard" at bounding box center [854, 293] width 39 height 21
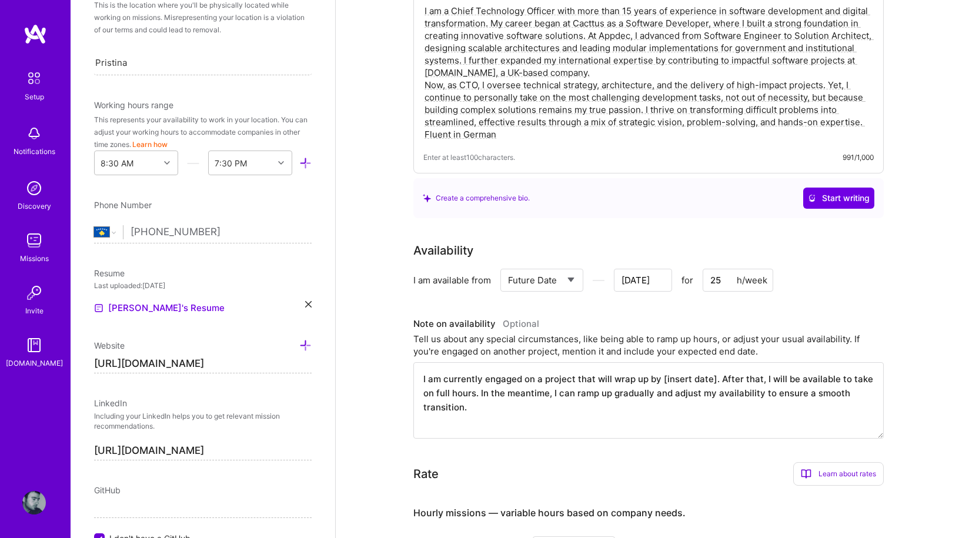
click at [716, 196] on div "Create a comprehensive bio. Start writing" at bounding box center [648, 198] width 470 height 40
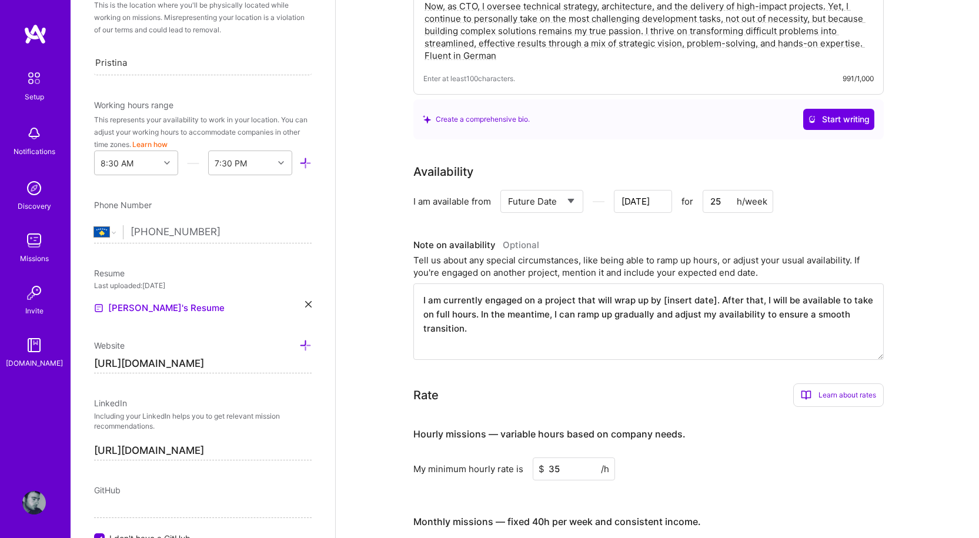
scroll to position [412, 0]
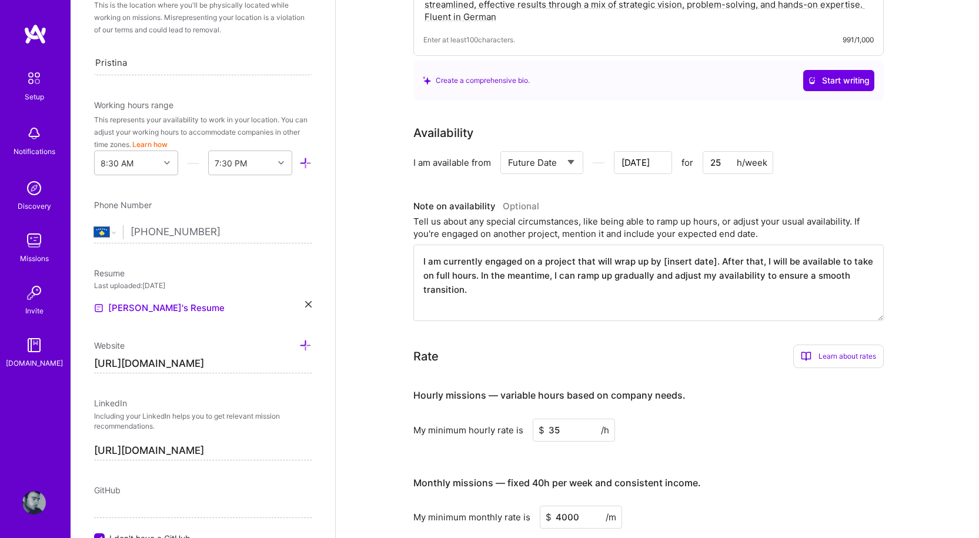
click at [628, 262] on textarea "I am currently engaged on a project that will wrap up by [insert date]. After t…" at bounding box center [648, 283] width 470 height 76
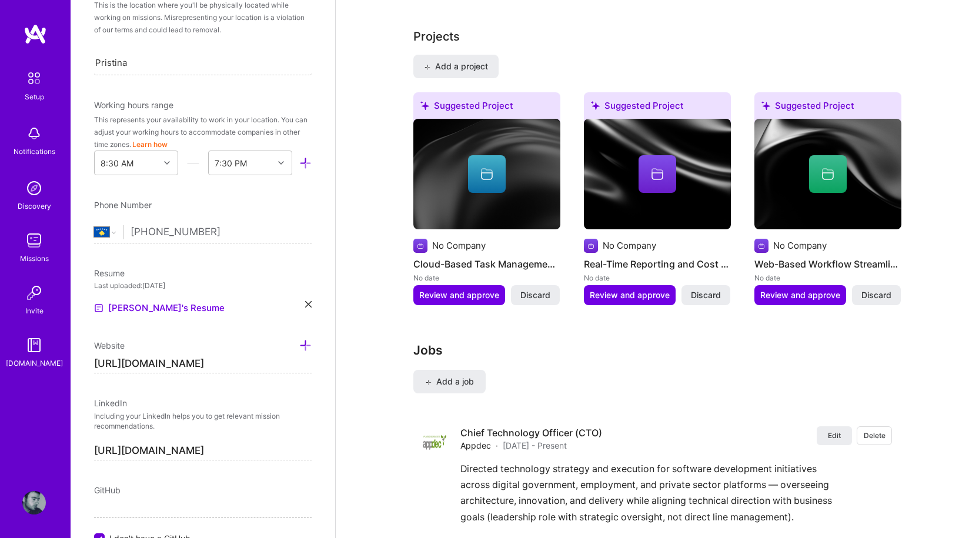
scroll to position [529, 0]
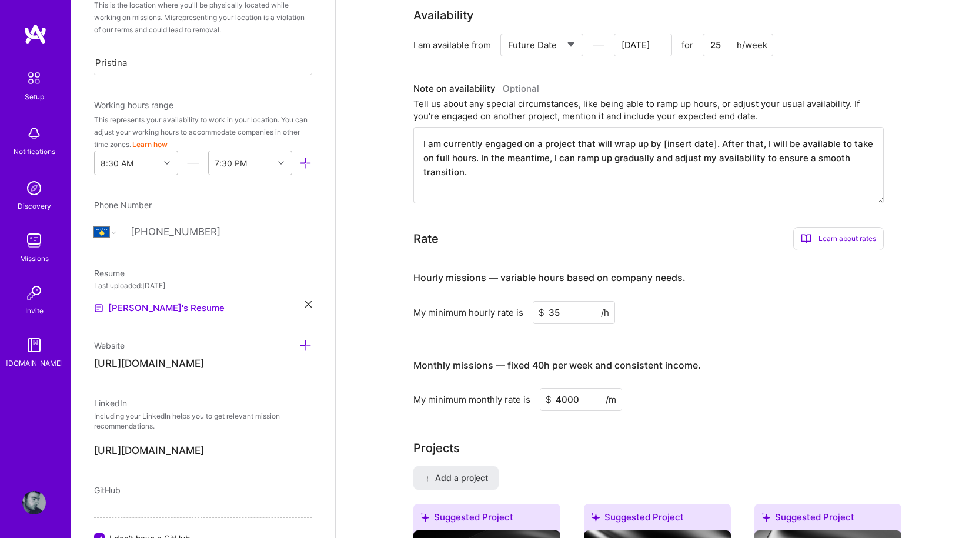
click at [849, 228] on div "Learn about rates" at bounding box center [838, 239] width 91 height 24
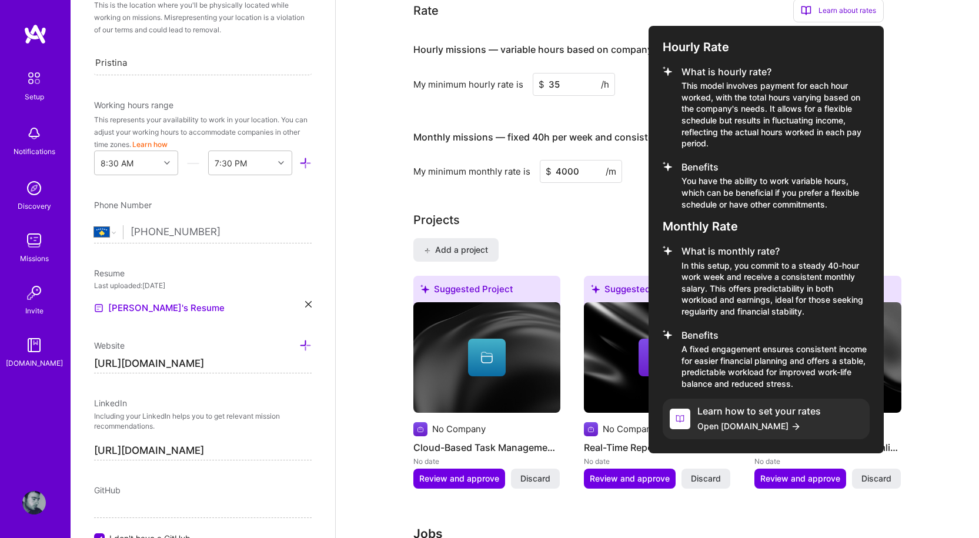
scroll to position [764, 0]
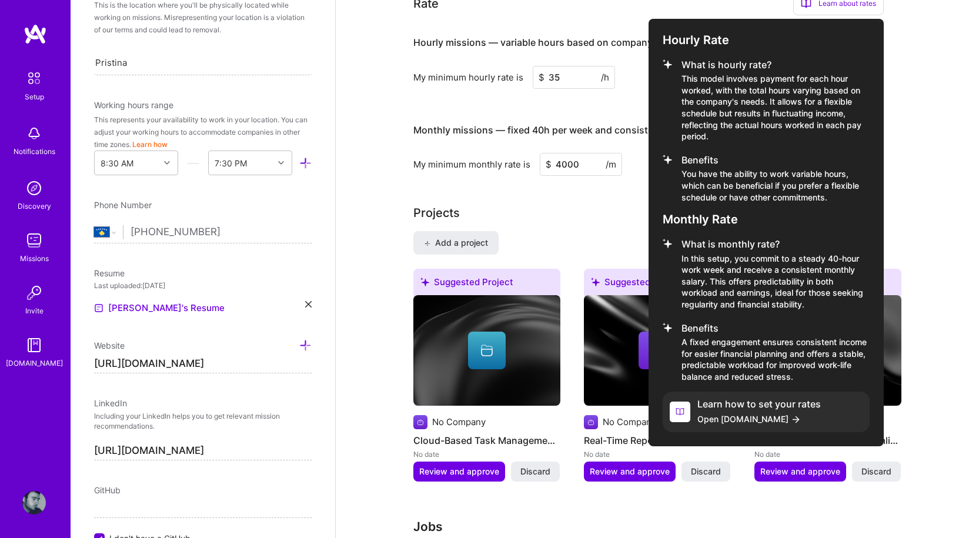
click at [925, 192] on div at bounding box center [489, 269] width 979 height 538
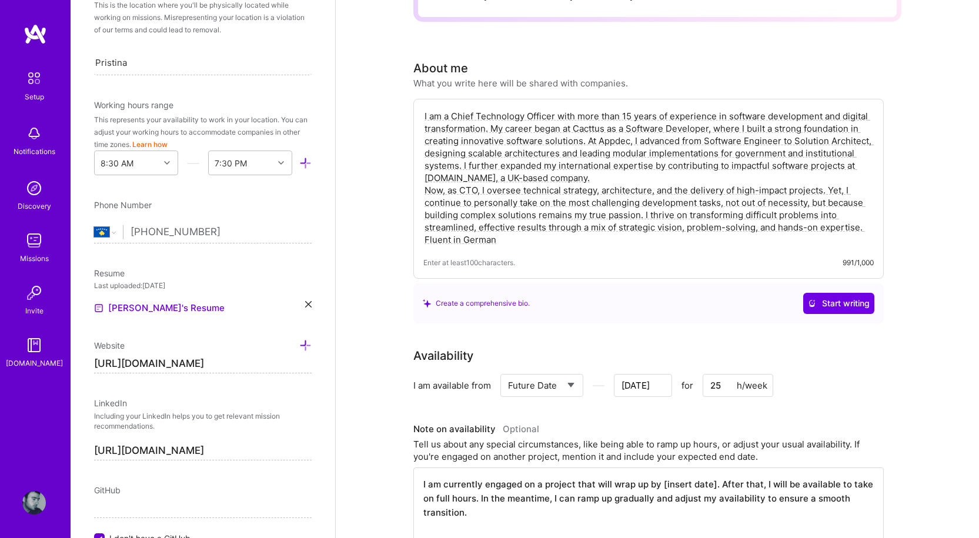
scroll to position [0, 0]
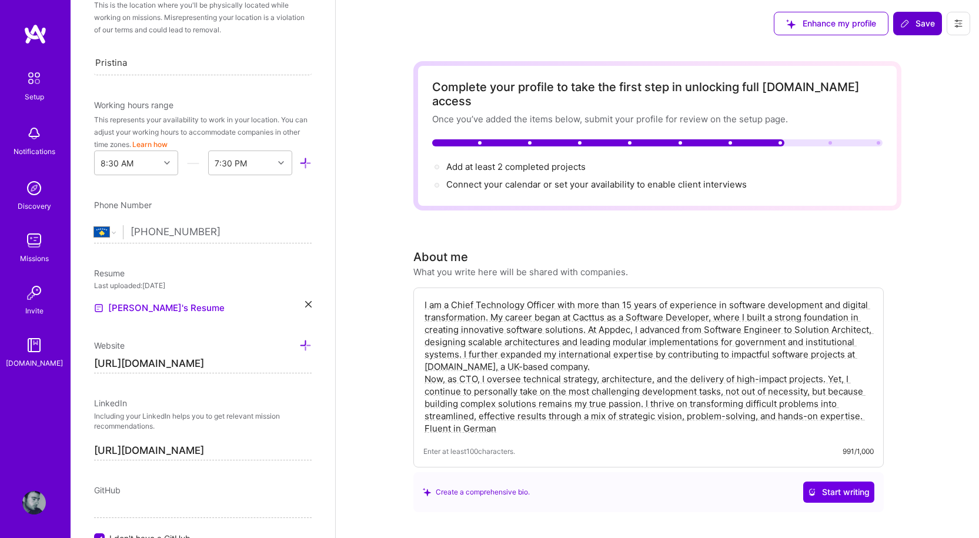
click at [922, 23] on span "Save" at bounding box center [917, 24] width 35 height 12
type input "[DATE]"
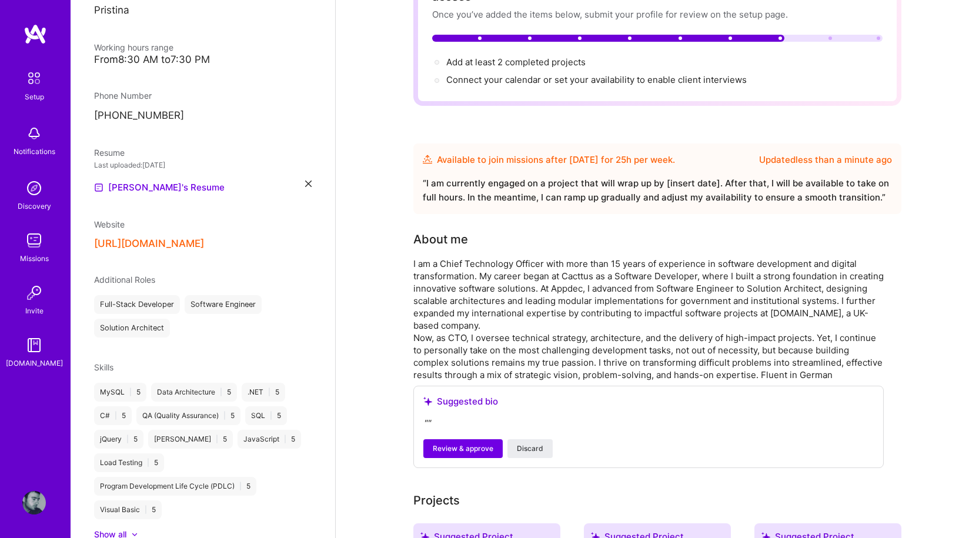
scroll to position [294, 0]
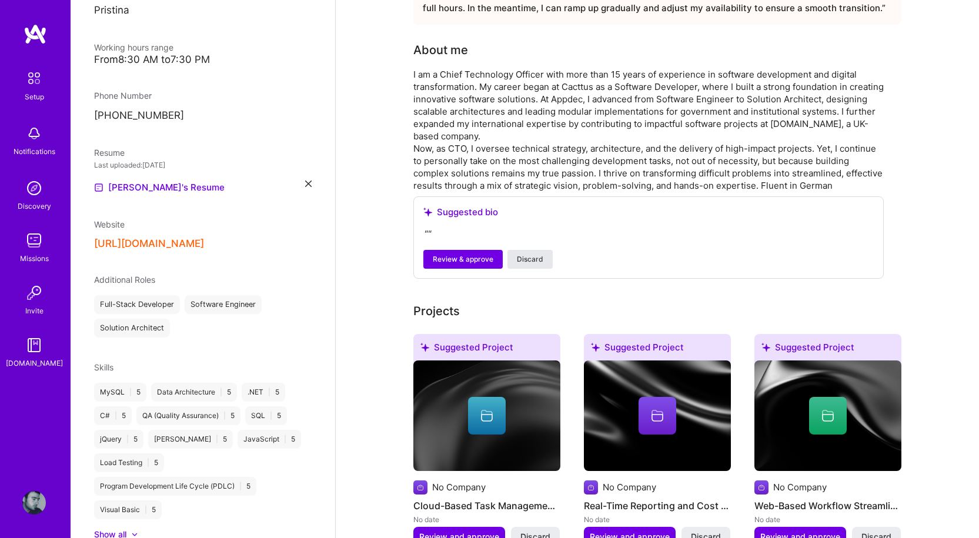
click at [528, 254] on span "Discard" at bounding box center [530, 259] width 26 height 11
click at [530, 254] on span "Discard" at bounding box center [530, 259] width 26 height 11
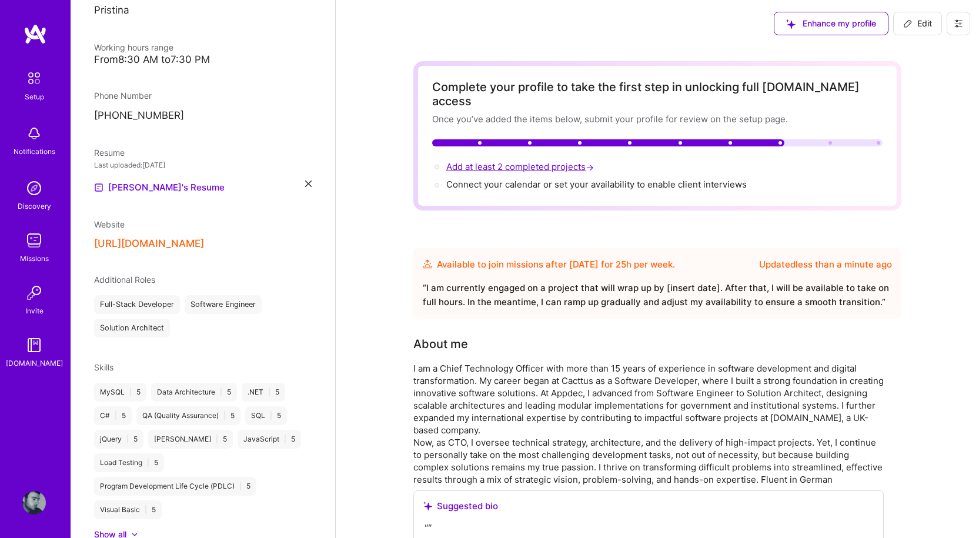
click at [516, 161] on span "Add at least 2 completed projects →" at bounding box center [521, 166] width 150 height 11
select select "Future Date"
select select "XK"
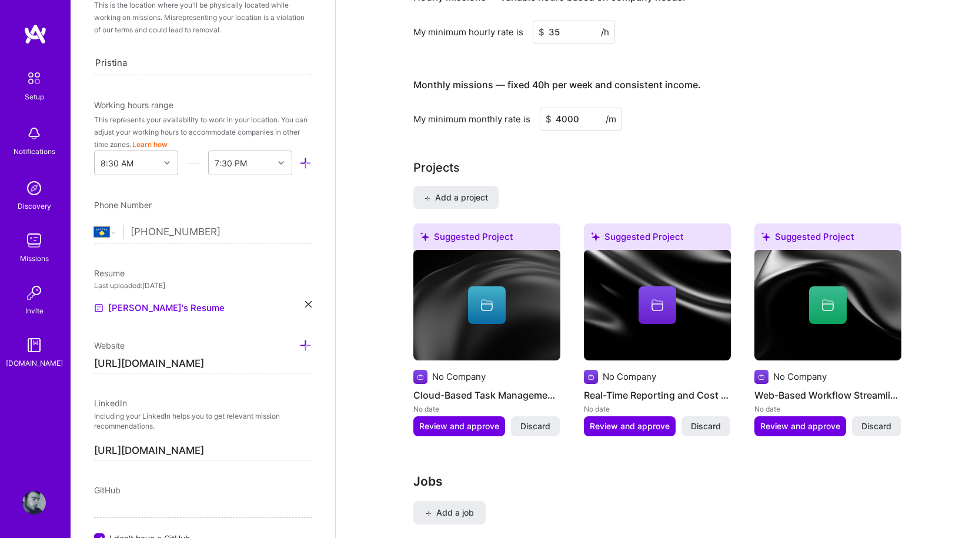
scroll to position [778, 0]
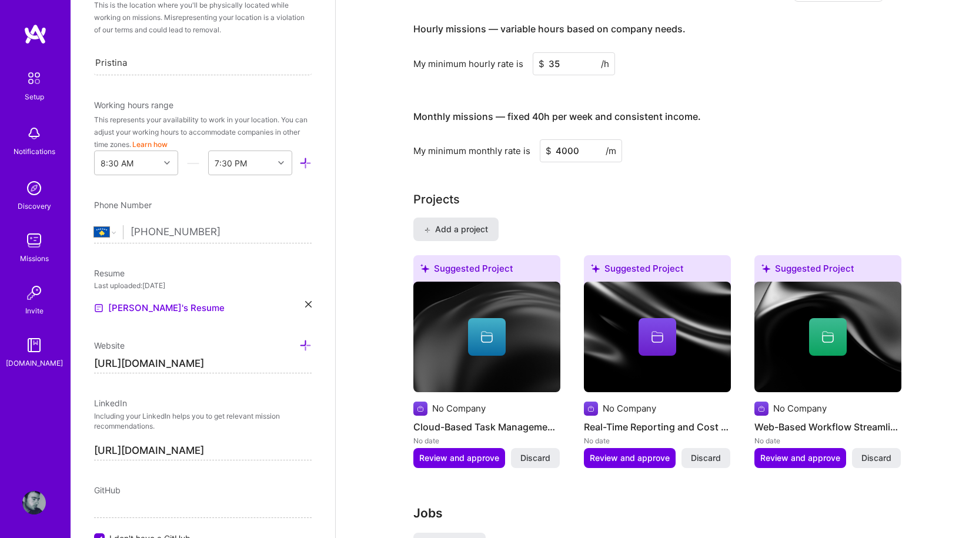
click at [480, 223] on span "Add a project" at bounding box center [456, 229] width 64 height 12
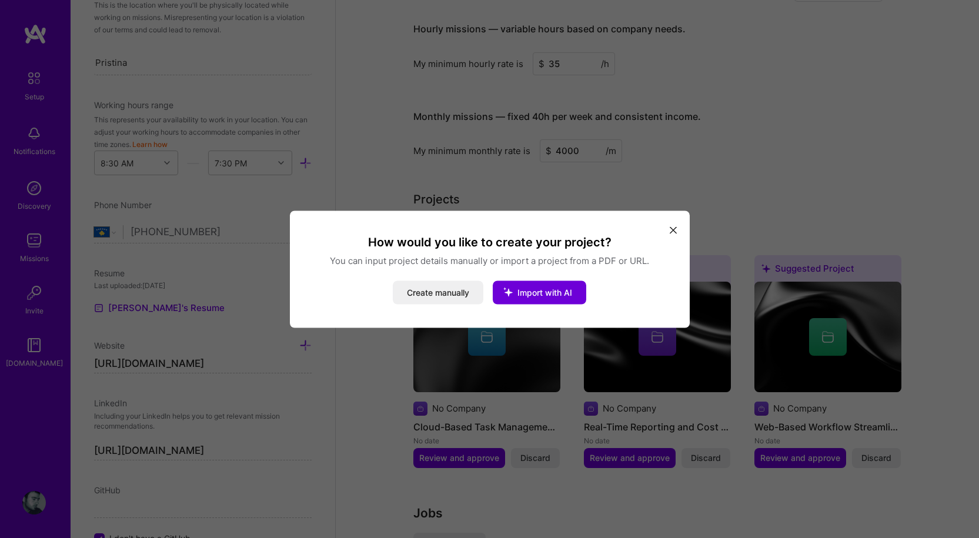
click at [673, 229] on icon "modal" at bounding box center [673, 230] width 7 height 7
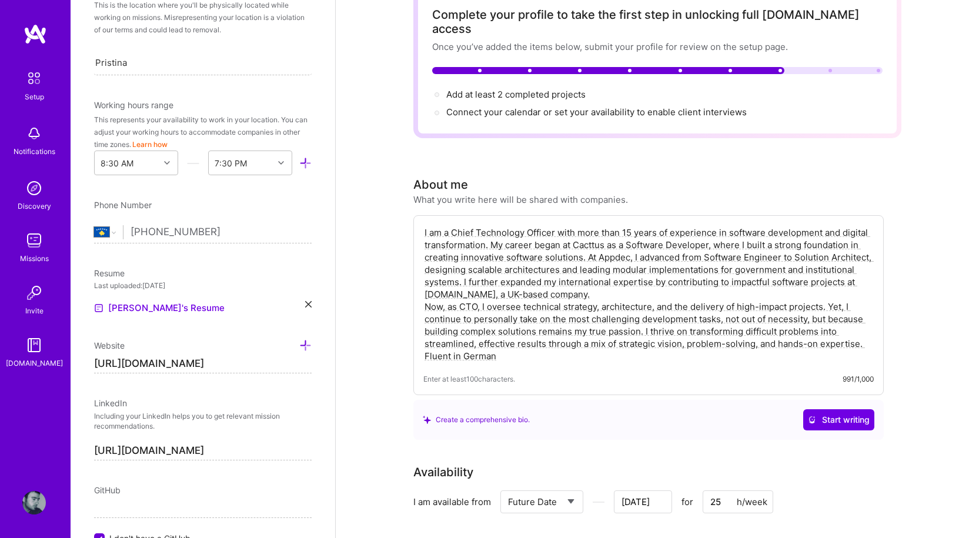
scroll to position [0, 0]
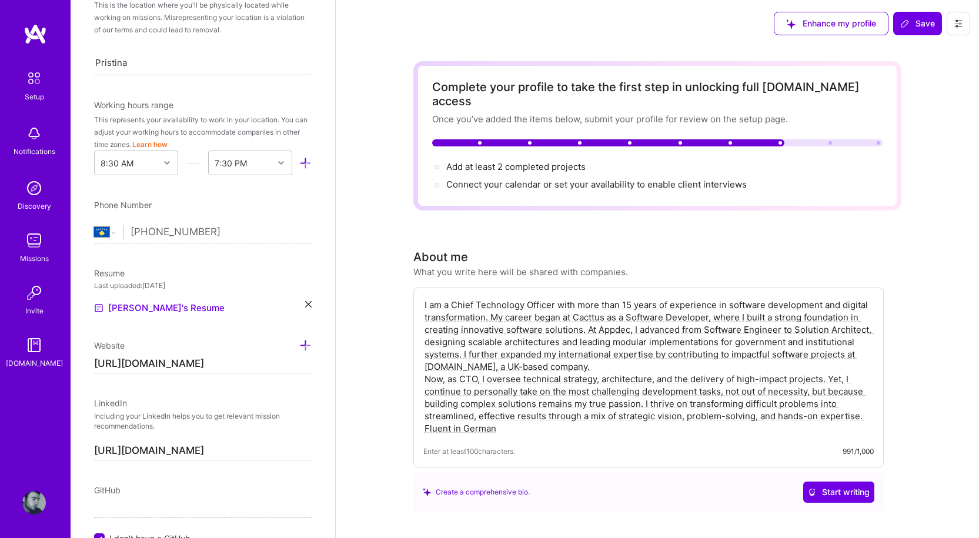
click at [828, 141] on div at bounding box center [830, 143] width 4 height 4
click at [500, 179] on span "Connect your calendar or set your availability to enable client interviews →" at bounding box center [601, 184] width 311 height 11
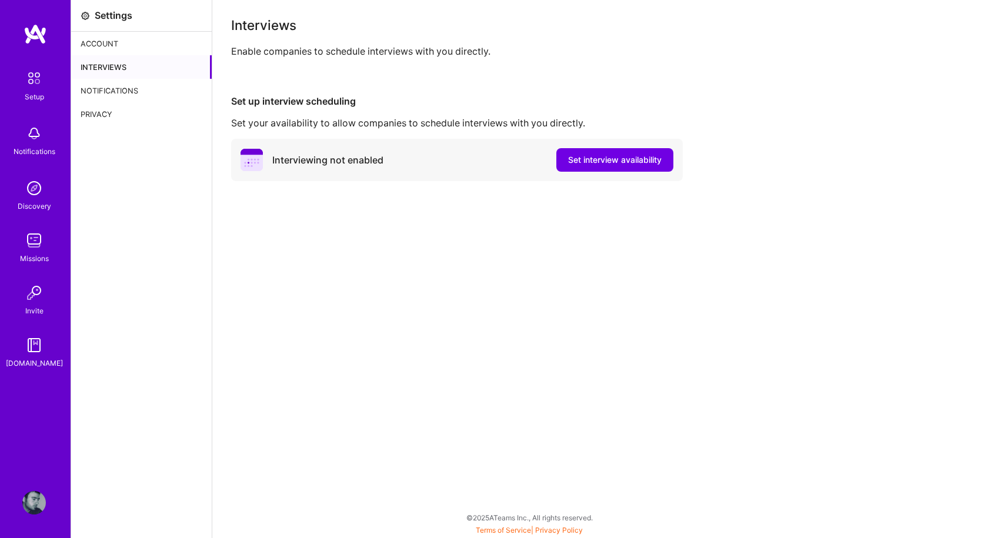
click at [103, 44] on div "Account" at bounding box center [141, 44] width 141 height 24
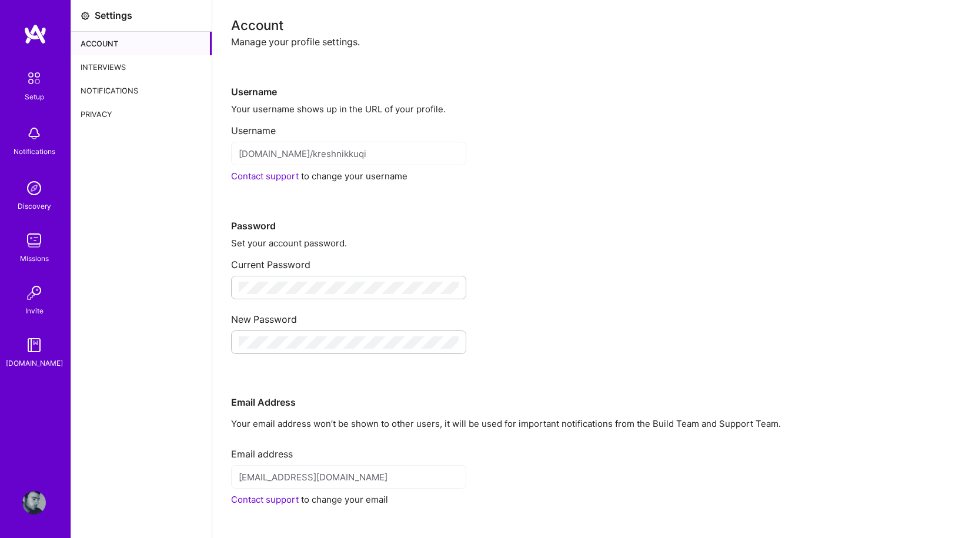
click at [115, 69] on div "Interviews" at bounding box center [141, 67] width 141 height 24
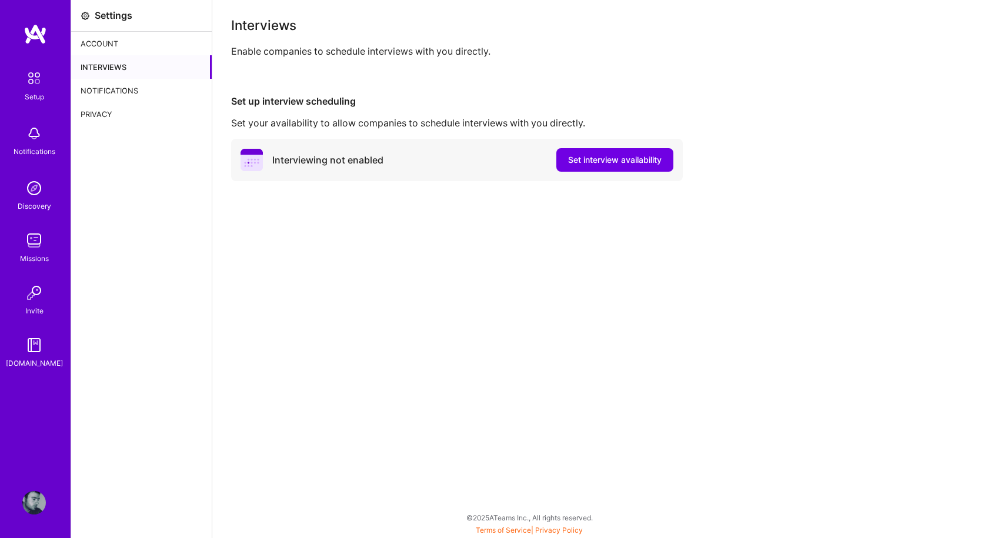
click at [33, 88] on img at bounding box center [34, 78] width 25 height 25
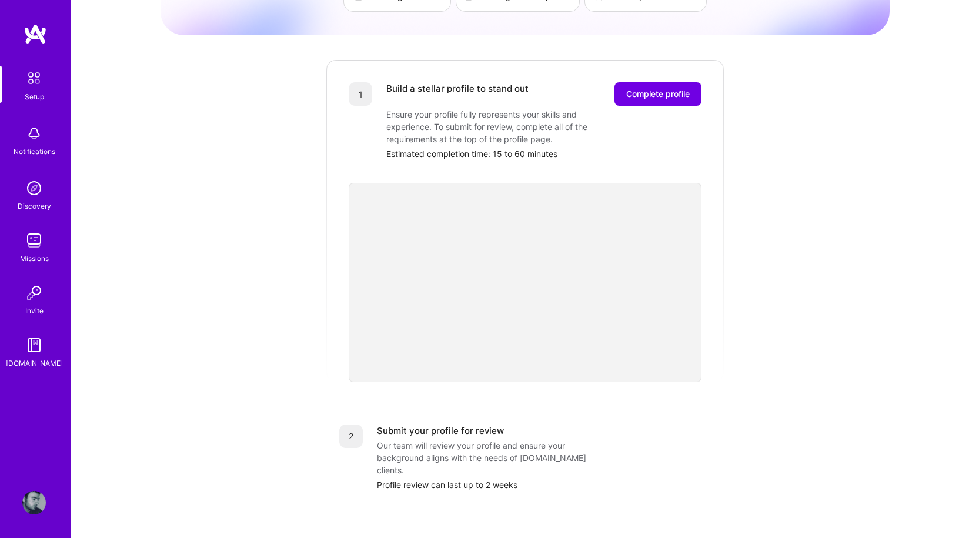
scroll to position [118, 0]
click at [678, 88] on span "Complete profile" at bounding box center [657, 94] width 63 height 12
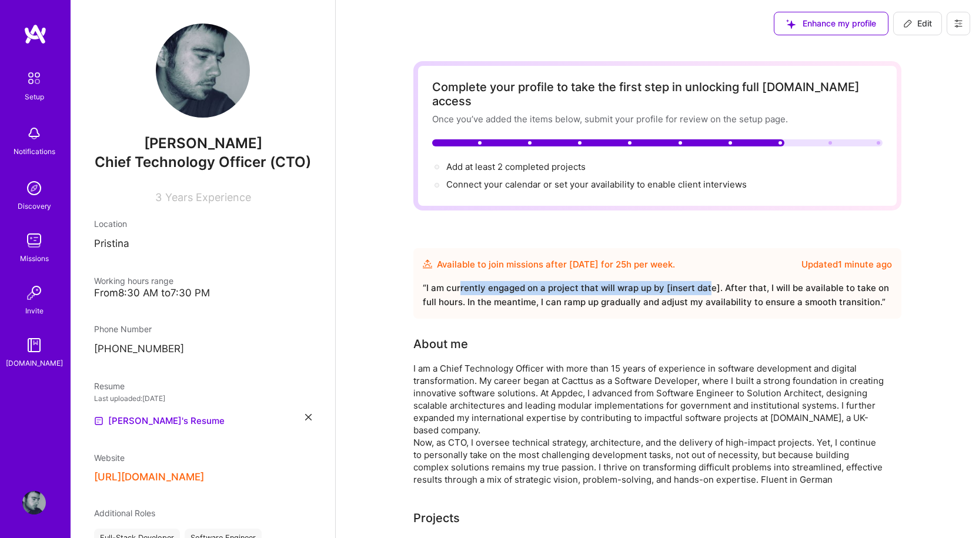
drag, startPoint x: 459, startPoint y: 272, endPoint x: 706, endPoint y: 270, distance: 246.9
click at [706, 281] on div "“ I am currently engaged on a project that will wrap up by [insert date]. After…" at bounding box center [657, 295] width 469 height 28
click at [521, 257] on div "Available to join missions after [DATE] for 25 h per week ." at bounding box center [556, 264] width 238 height 14
click at [553, 281] on div "“ I am currently engaged on a project that will wrap up by [insert date]. After…" at bounding box center [657, 295] width 469 height 28
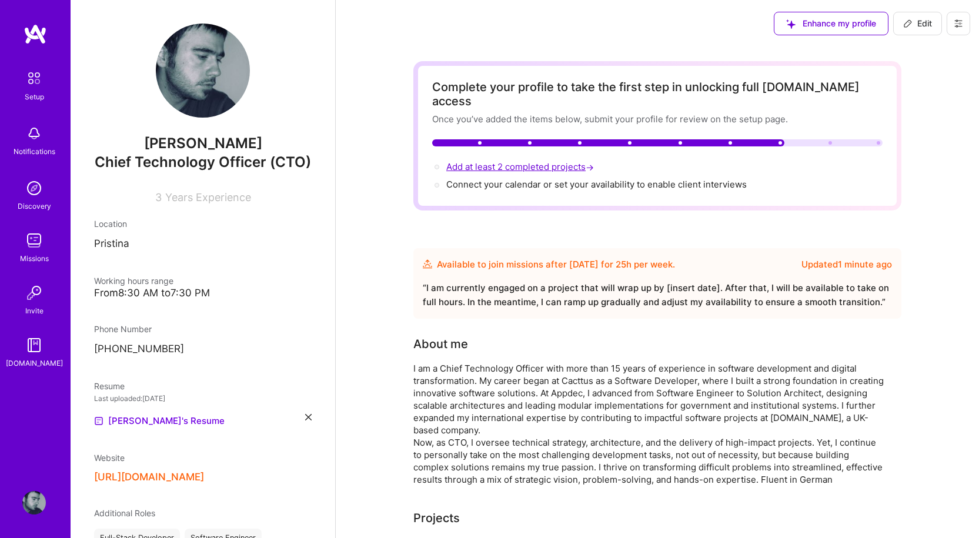
click at [523, 161] on span "Add at least 2 completed projects →" at bounding box center [521, 166] width 150 height 11
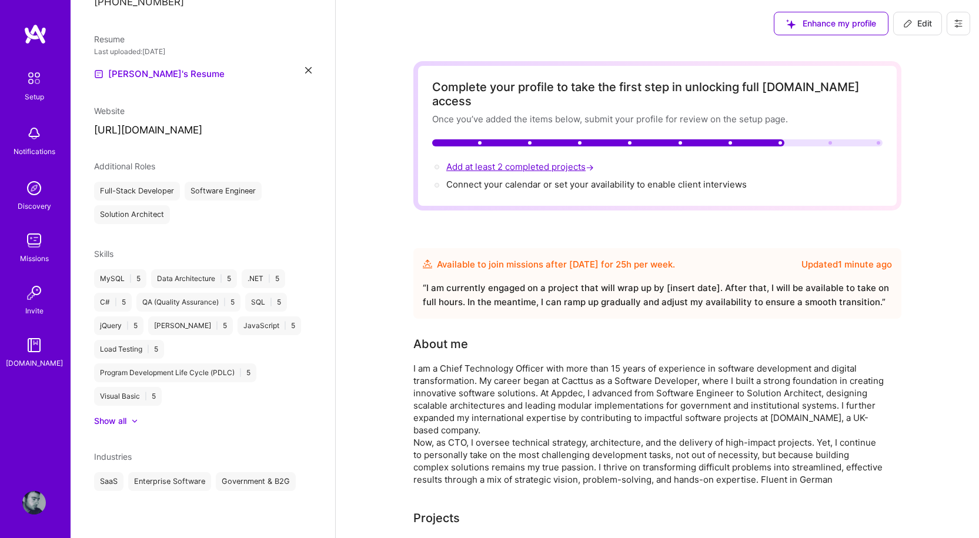
select select "XK"
select select "Future Date"
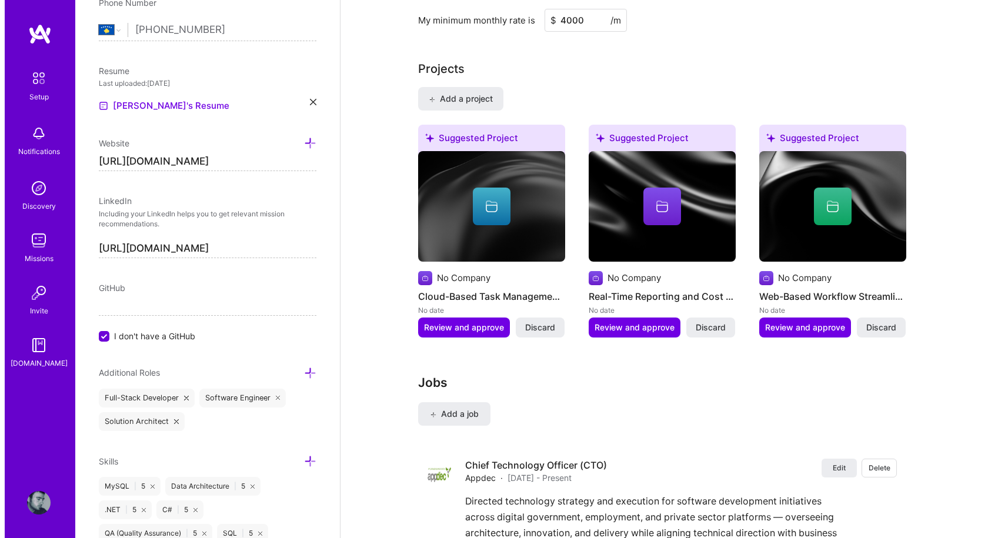
scroll to position [954, 0]
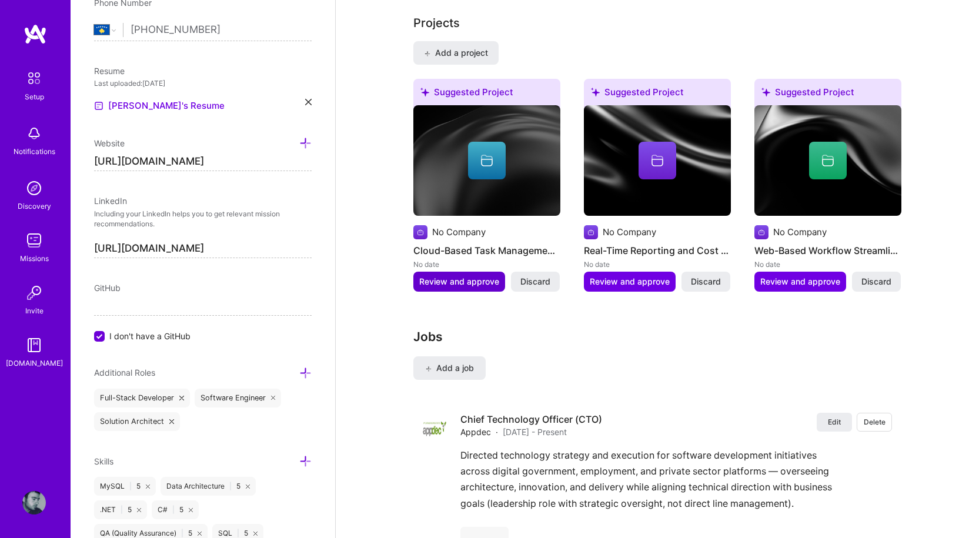
click at [480, 276] on span "Review and approve" at bounding box center [459, 282] width 80 height 12
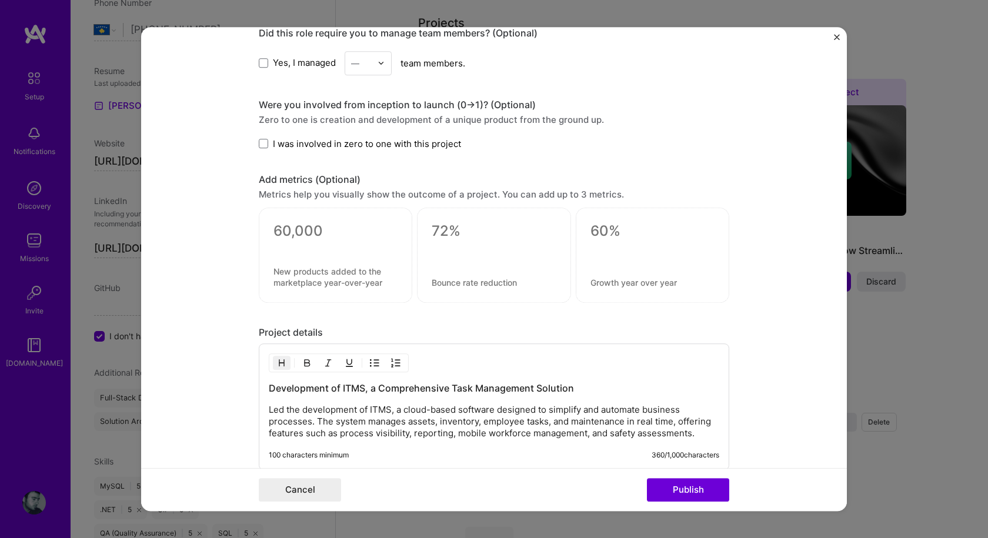
scroll to position [823, 0]
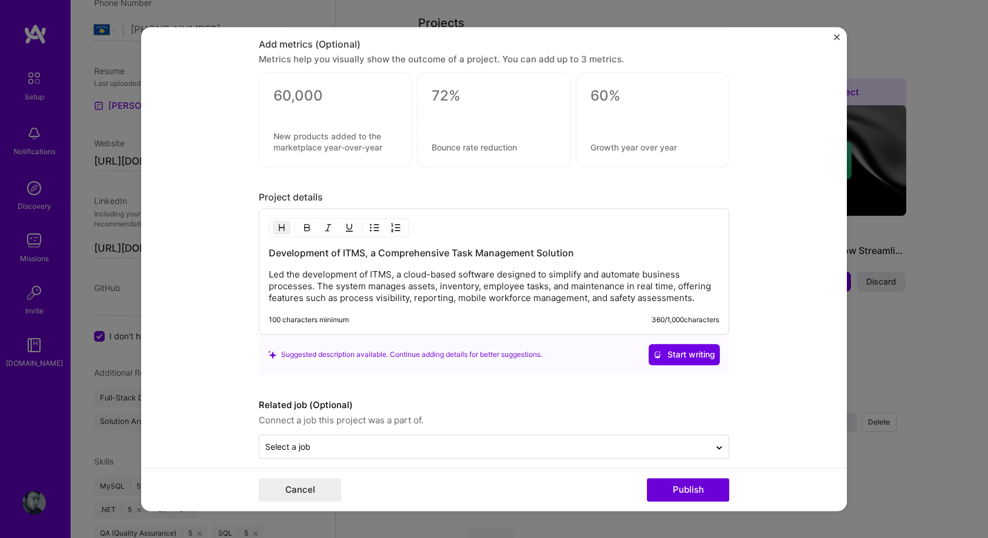
click at [363, 280] on p "Led the development of ITMS, a cloud-based software designed to simplify and au…" at bounding box center [494, 286] width 450 height 35
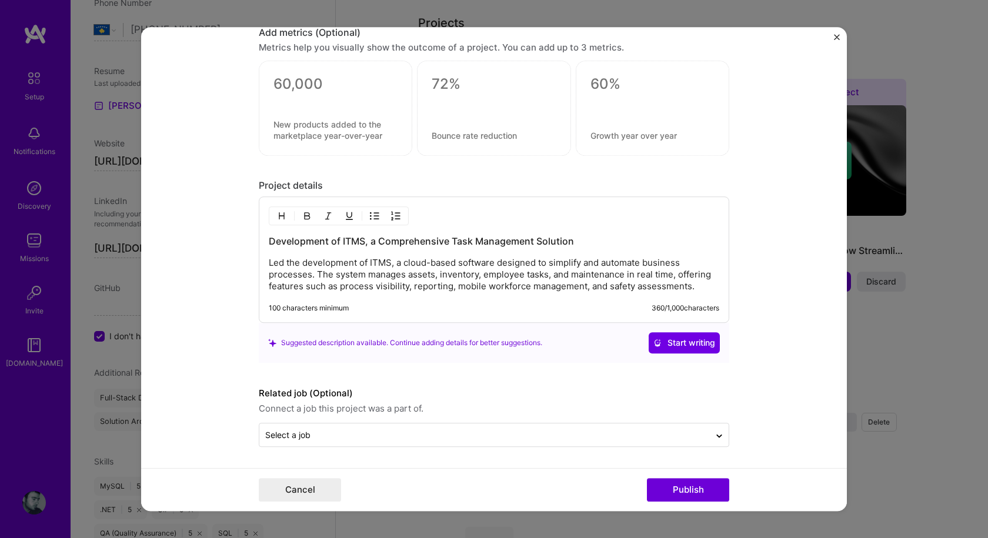
click at [382, 286] on p "Led the development of ITMS, a cloud-based software designed to simplify and au…" at bounding box center [494, 274] width 450 height 35
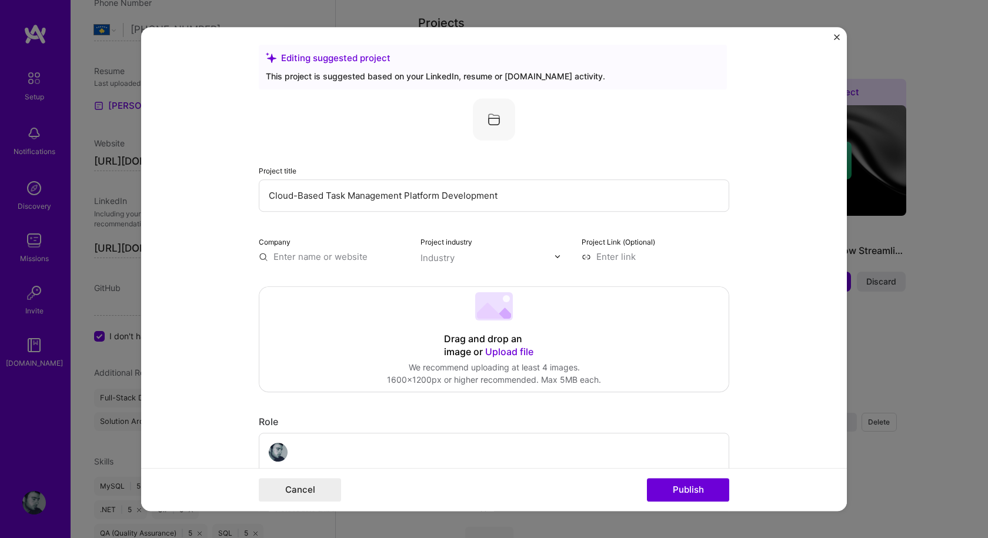
scroll to position [0, 0]
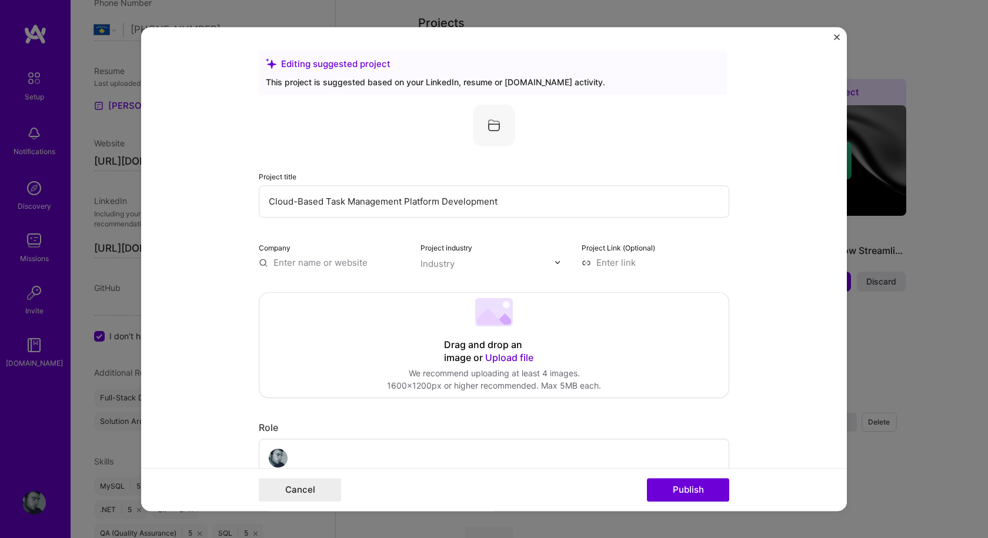
drag, startPoint x: 322, startPoint y: 200, endPoint x: 225, endPoint y: 200, distance: 97.0
click at [225, 200] on form "Editing suggested project This project is suggested based on your LinkedIn, res…" at bounding box center [493, 269] width 705 height 484
type input "SaaS Task Management Platform Development"
click at [322, 262] on input "text" at bounding box center [333, 262] width 148 height 12
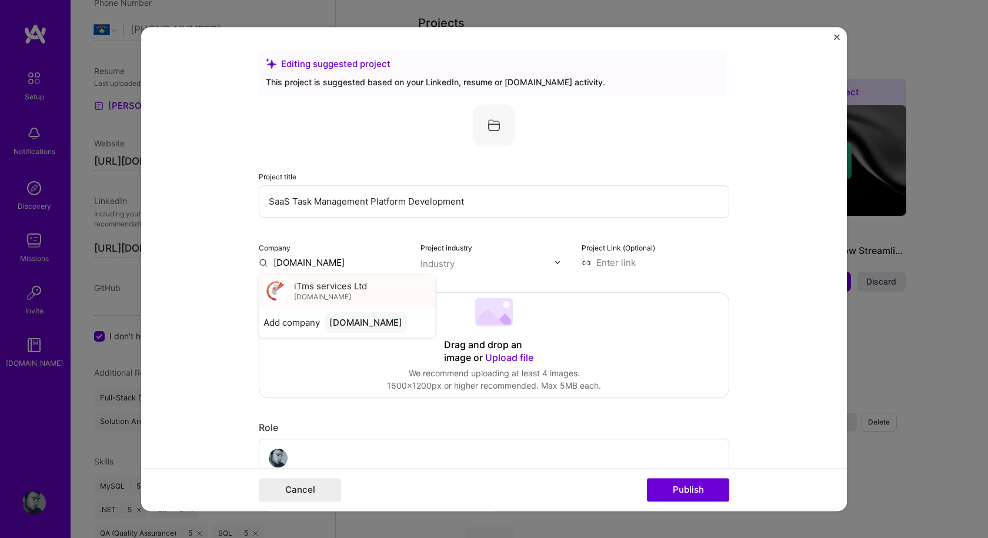
click at [313, 293] on span "[DOMAIN_NAME]" at bounding box center [322, 296] width 57 height 9
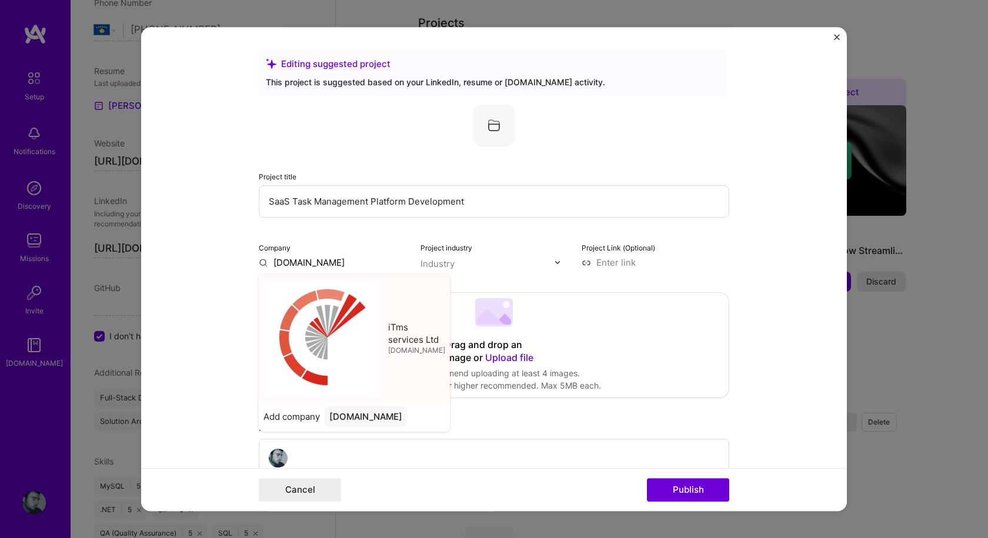
type input "iTms services Ltd"
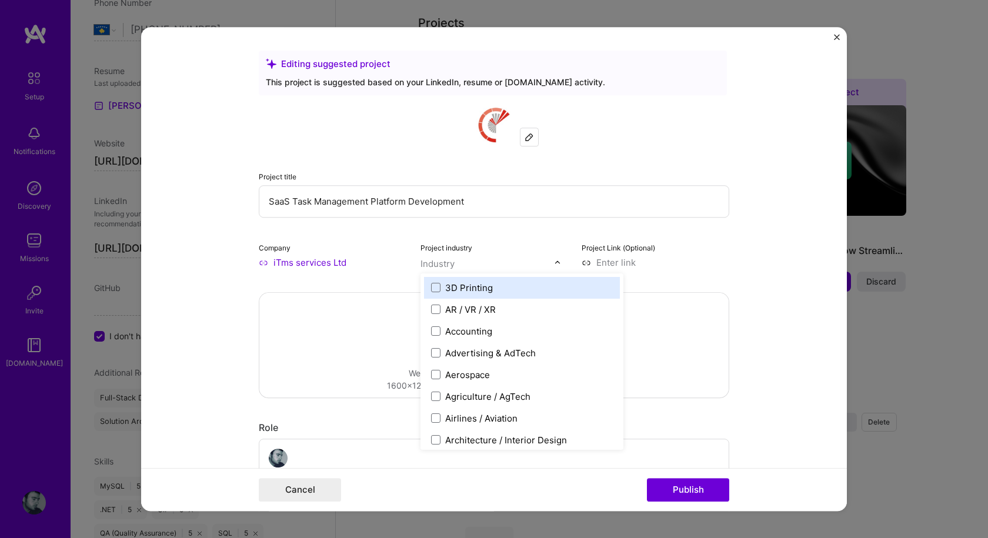
click at [475, 263] on input "text" at bounding box center [487, 263] width 134 height 12
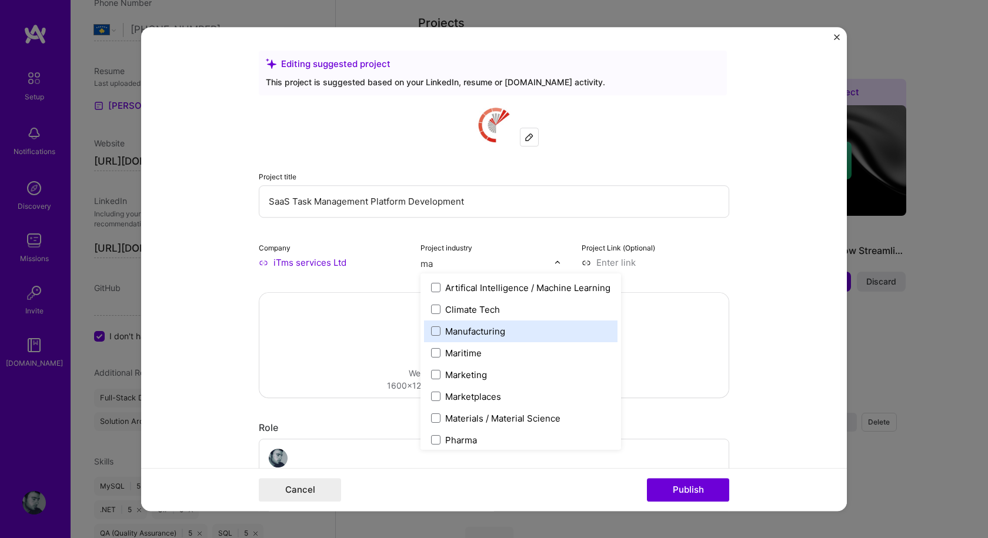
type input "m"
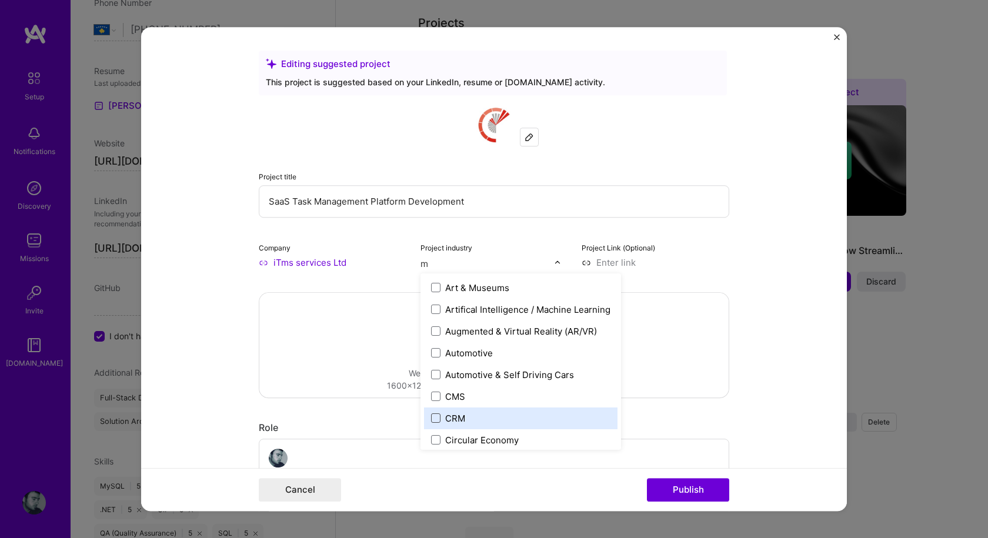
click at [432, 418] on span at bounding box center [435, 417] width 9 height 9
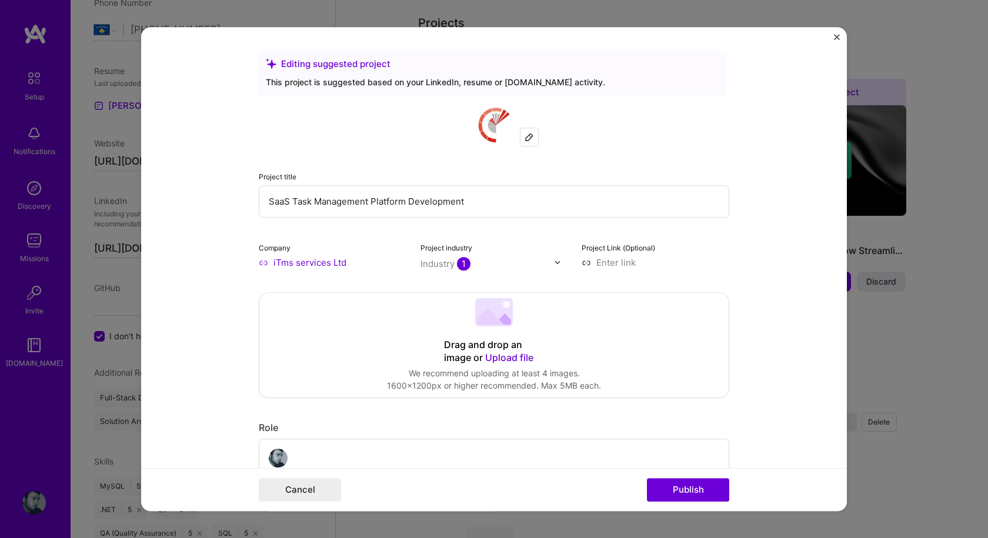
click at [620, 259] on input at bounding box center [655, 262] width 148 height 12
type input "[DOMAIN_NAME]"
click at [506, 356] on span "Upload file" at bounding box center [509, 358] width 48 height 12
click at [604, 266] on input at bounding box center [655, 262] width 148 height 12
paste input "[URL][DOMAIN_NAME]"
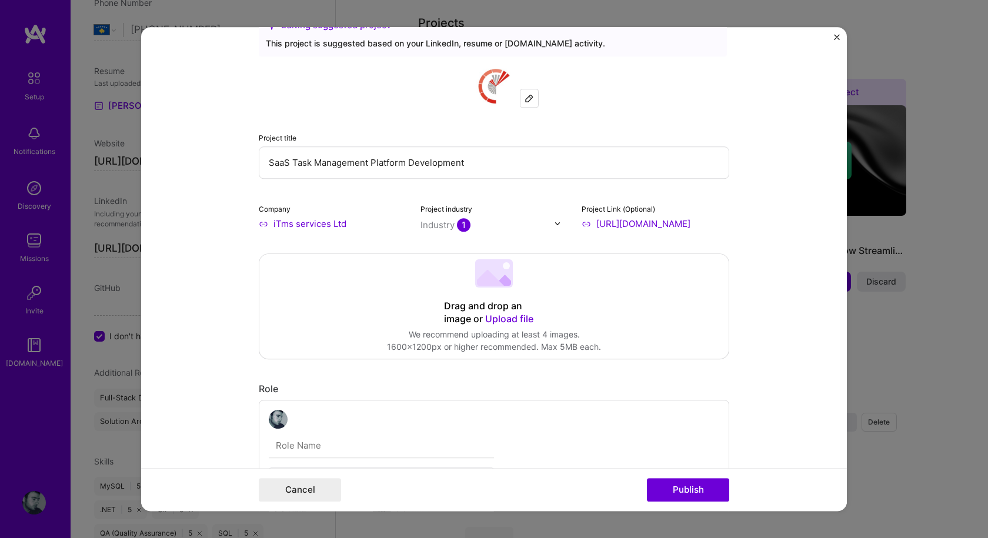
scroll to position [59, 0]
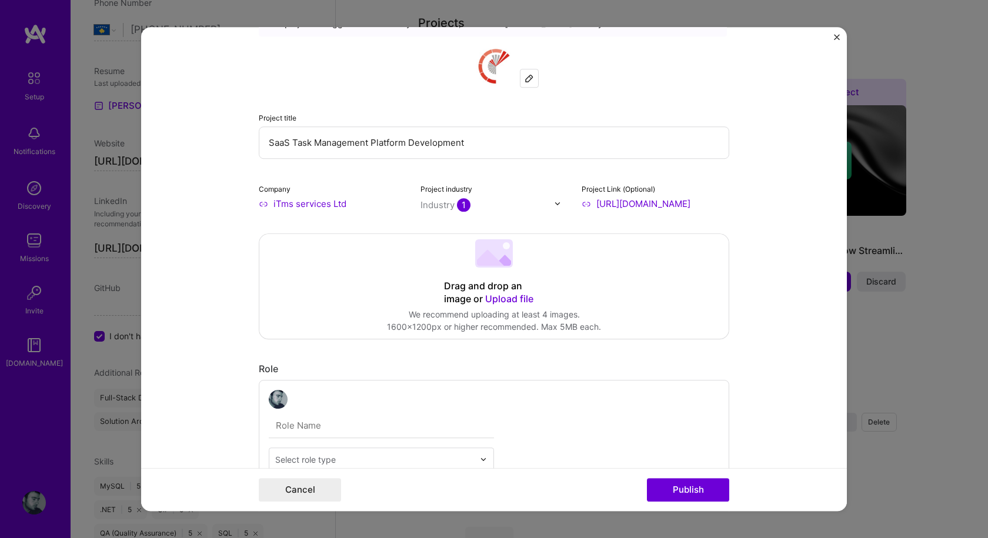
type input "[URL][DOMAIN_NAME]"
click at [491, 263] on icon at bounding box center [490, 258] width 27 height 16
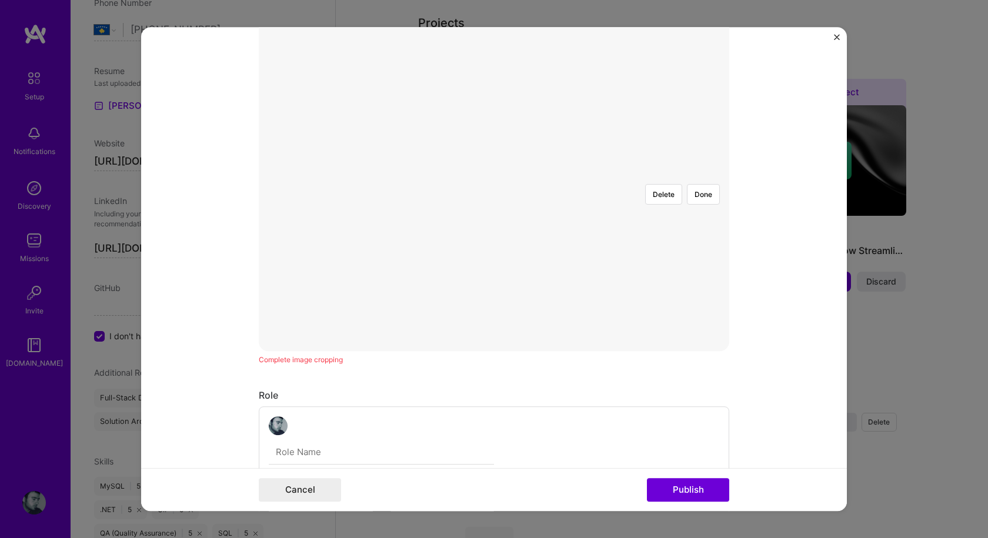
scroll to position [235, 0]
click at [494, 233] on div at bounding box center [637, 341] width 287 height 216
click at [663, 302] on button "Delete" at bounding box center [663, 312] width 37 height 21
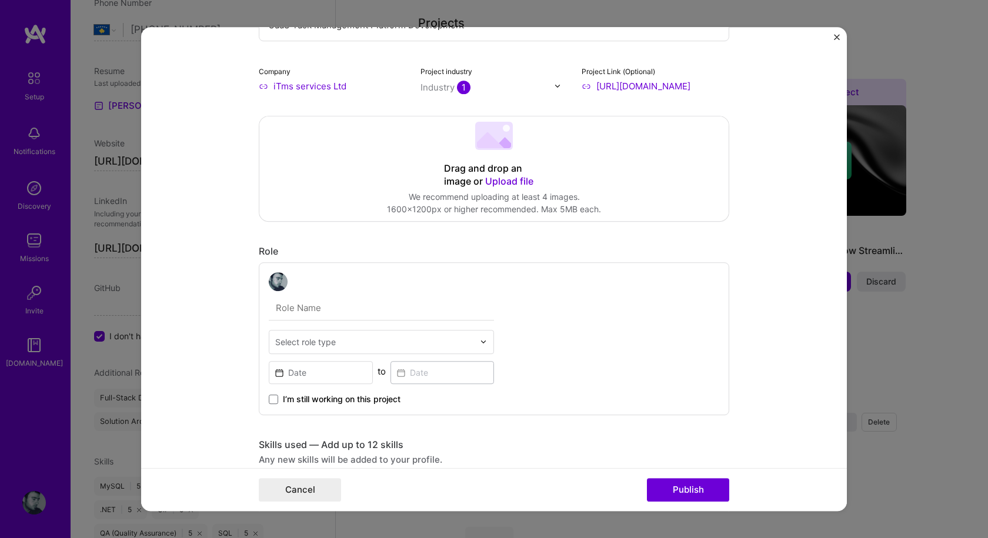
click at [582, 180] on div "Drag and drop an image or Upload file Upload file We recommend uploading at lea…" at bounding box center [493, 168] width 469 height 105
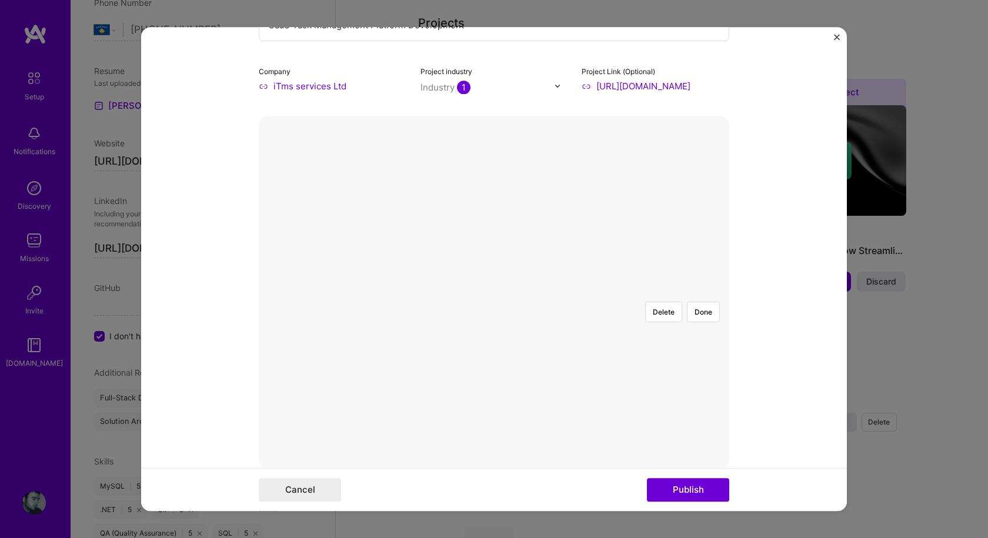
click at [560, 292] on div at bounding box center [708, 403] width 296 height 223
click at [575, 315] on div at bounding box center [711, 403] width 296 height 223
click at [701, 495] on button "Publish" at bounding box center [688, 490] width 82 height 24
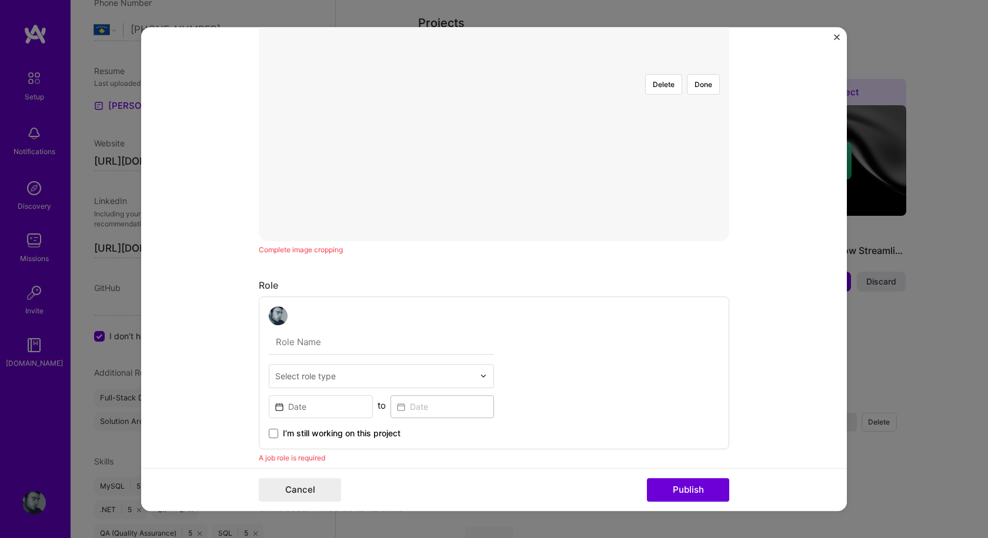
scroll to position [206, 0]
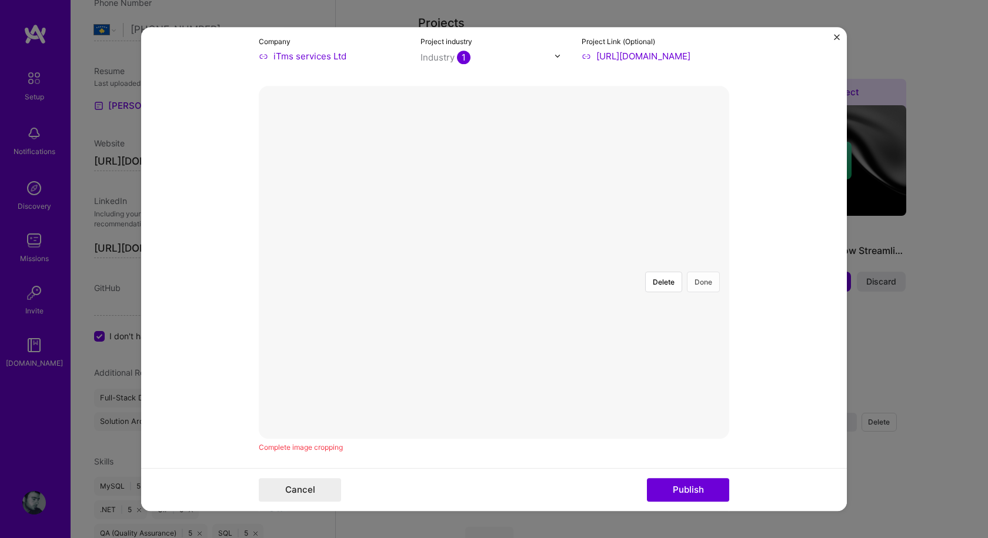
click at [704, 272] on button "Done" at bounding box center [703, 282] width 33 height 21
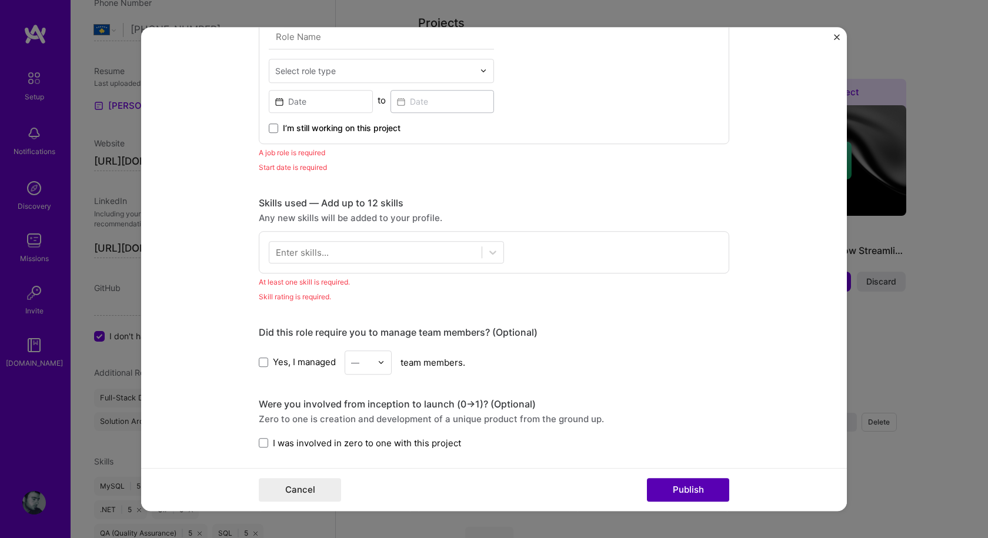
scroll to position [735, 0]
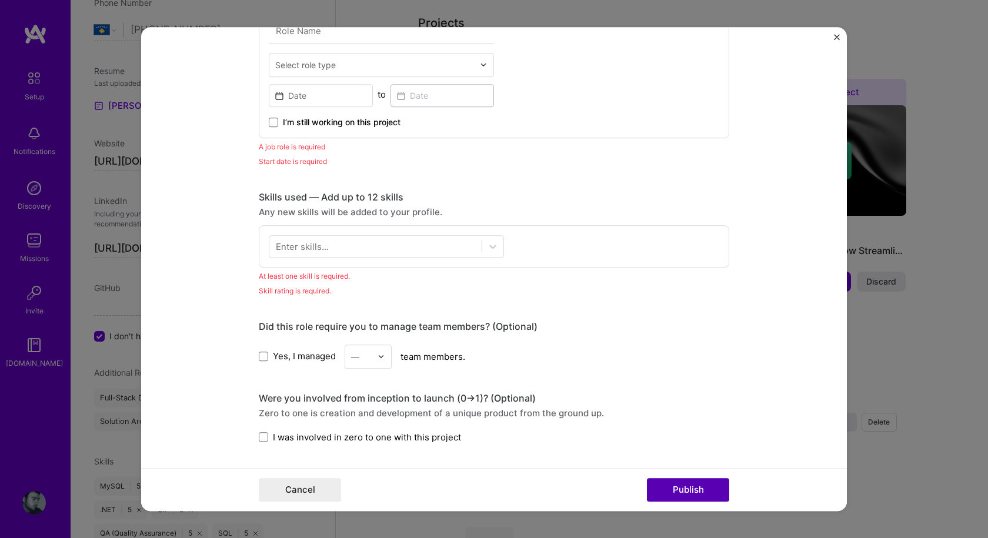
click at [706, 490] on button "Publish" at bounding box center [688, 490] width 82 height 24
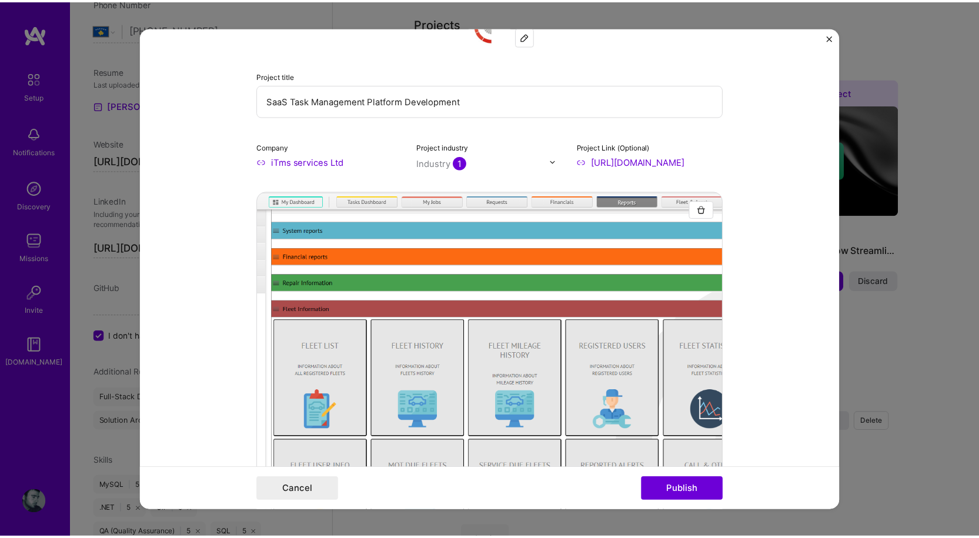
scroll to position [0, 0]
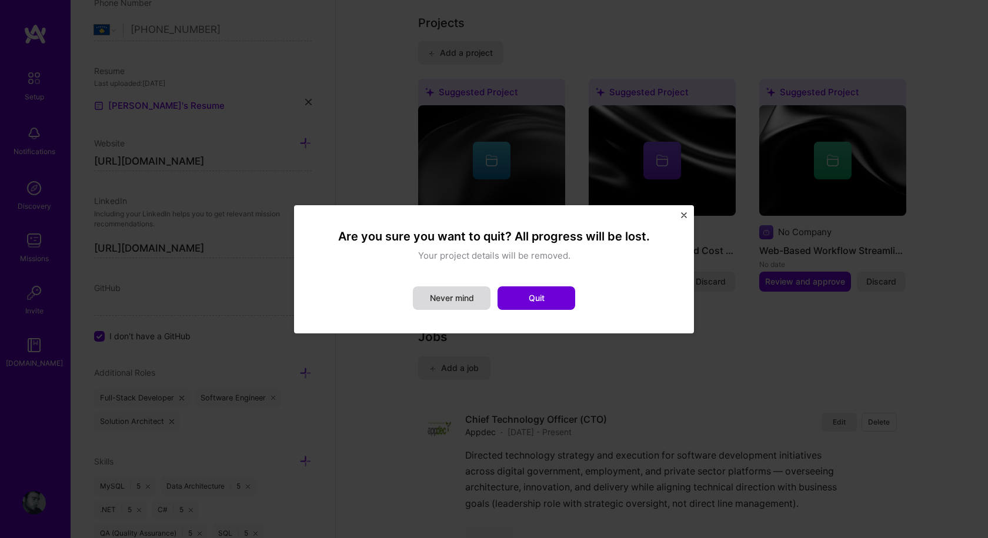
click at [459, 302] on button "Never mind" at bounding box center [452, 298] width 78 height 24
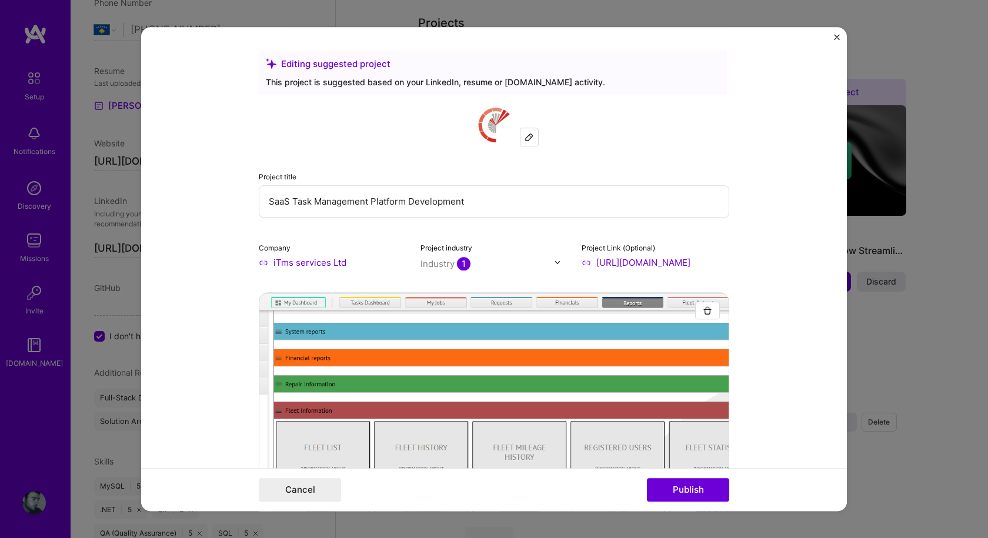
click at [838, 38] on img "Close" at bounding box center [837, 37] width 6 height 6
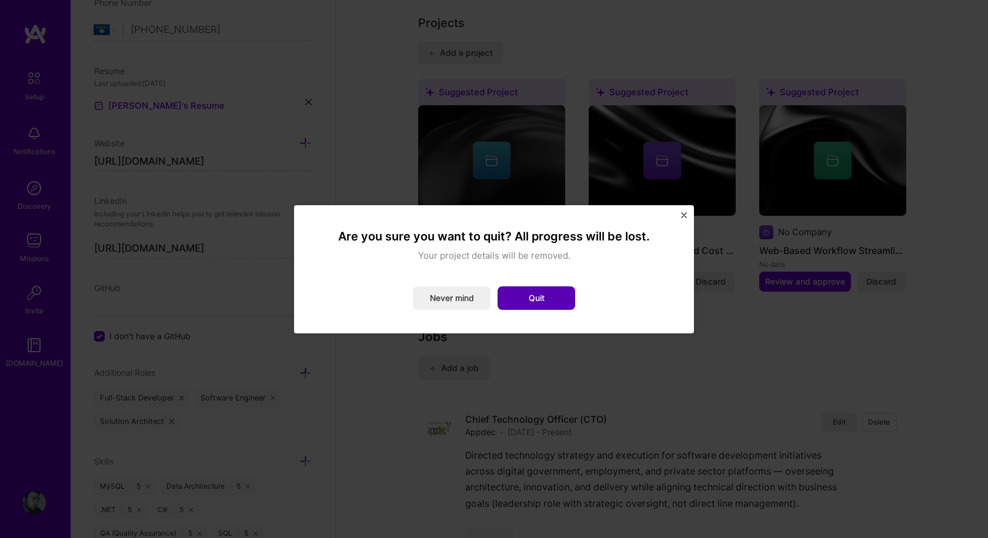
click at [547, 306] on button "Quit" at bounding box center [536, 298] width 78 height 24
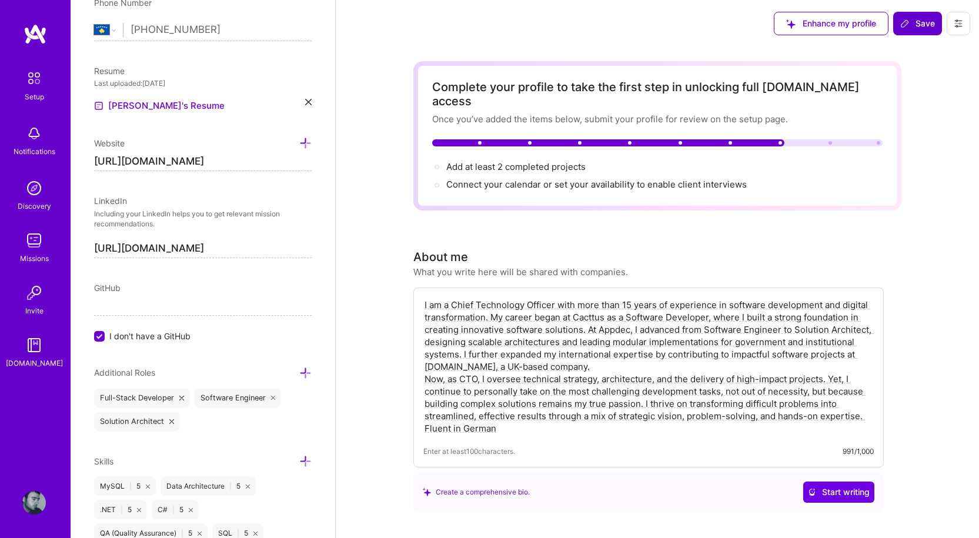
click at [924, 25] on span "Save" at bounding box center [917, 24] width 35 height 12
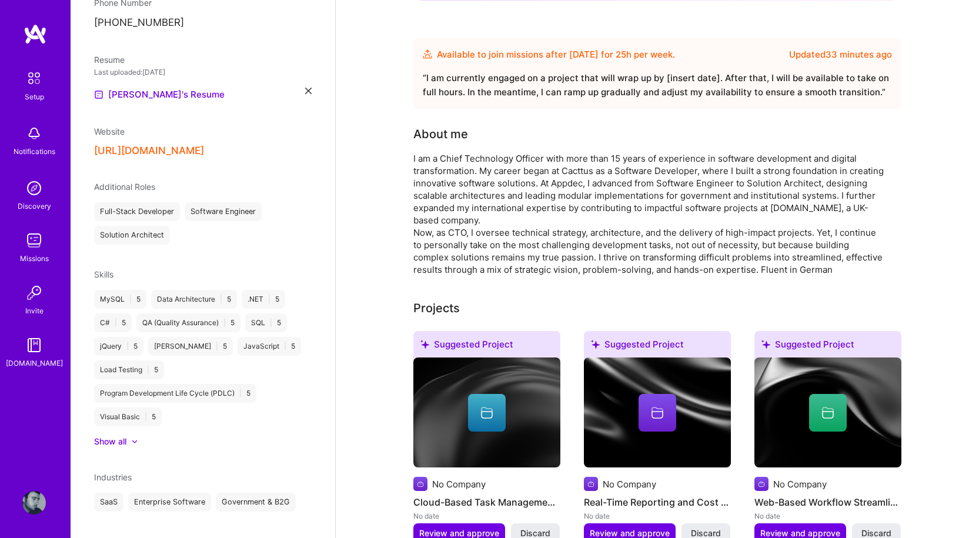
scroll to position [250, 0]
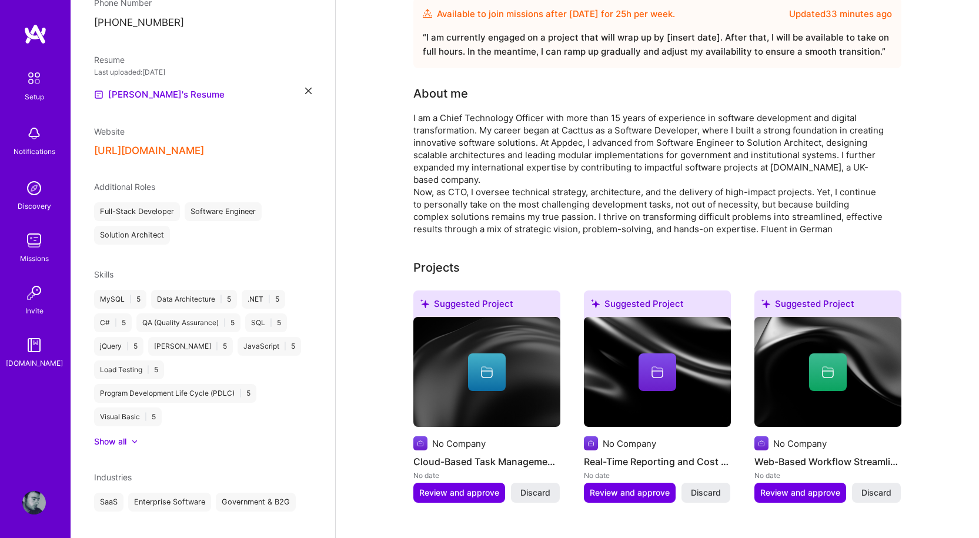
click at [632, 290] on div "Suggested Project" at bounding box center [657, 305] width 147 height 31
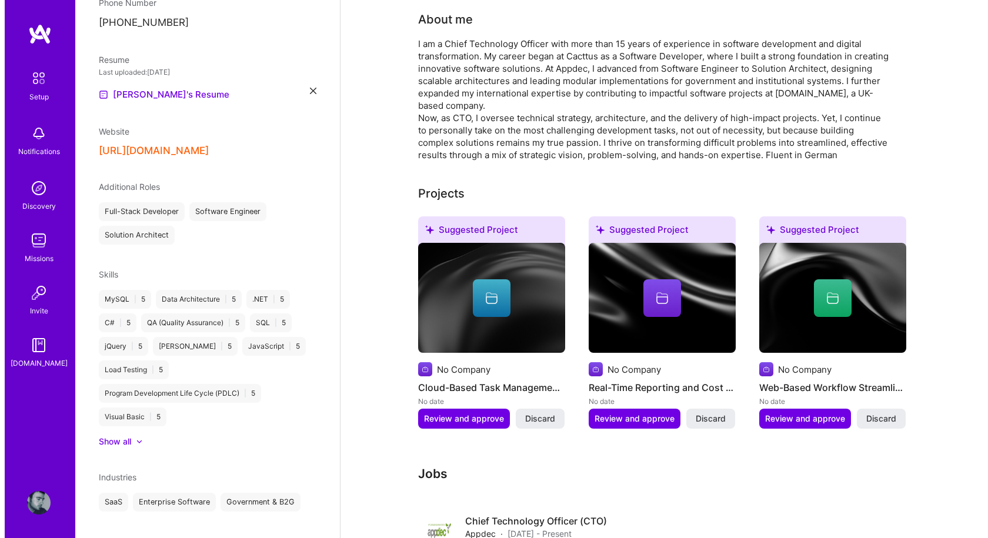
scroll to position [368, 0]
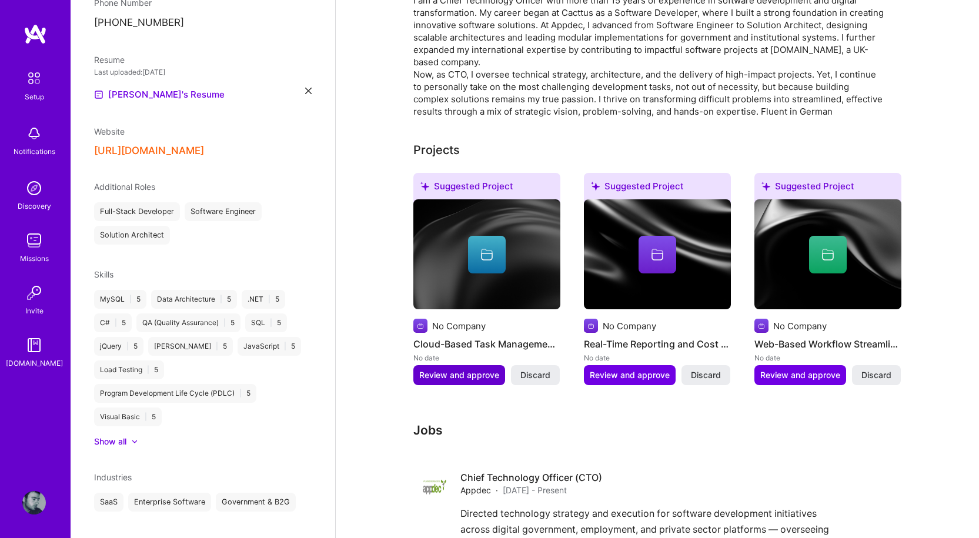
click at [476, 369] on span "Review and approve" at bounding box center [459, 375] width 80 height 12
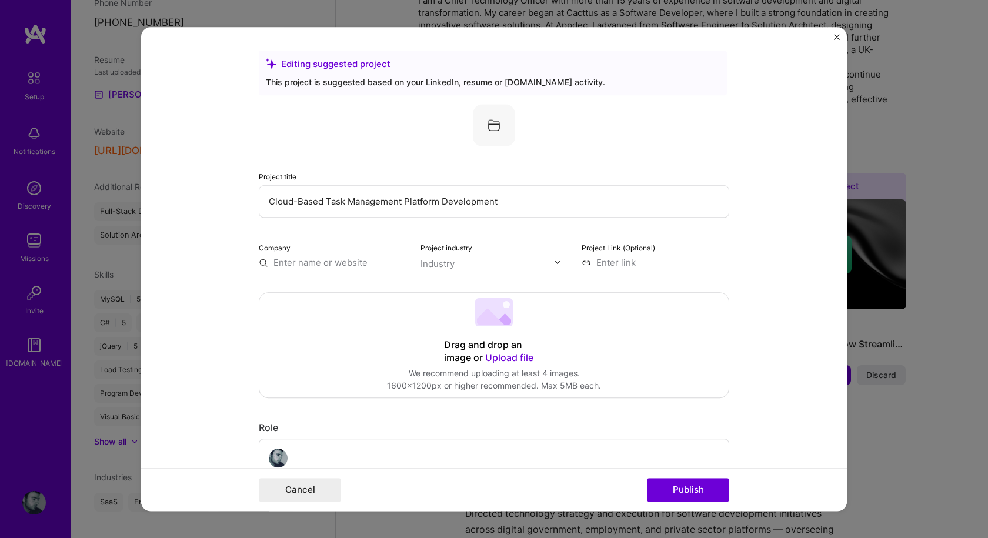
drag, startPoint x: 323, startPoint y: 200, endPoint x: 199, endPoint y: 198, distance: 124.1
click at [199, 198] on form "Editing suggested project This project is suggested based on your LinkedIn, res…" at bounding box center [493, 269] width 705 height 484
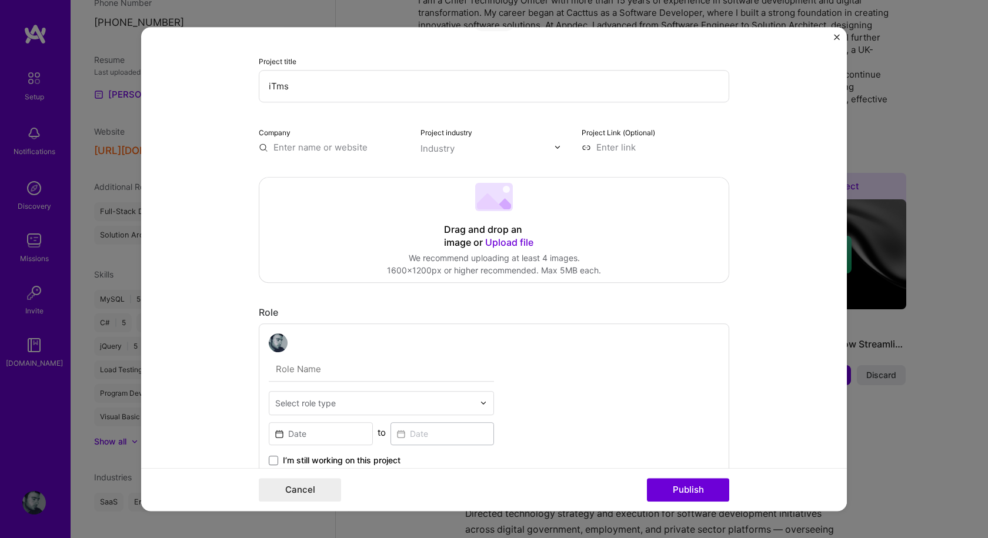
scroll to position [176, 0]
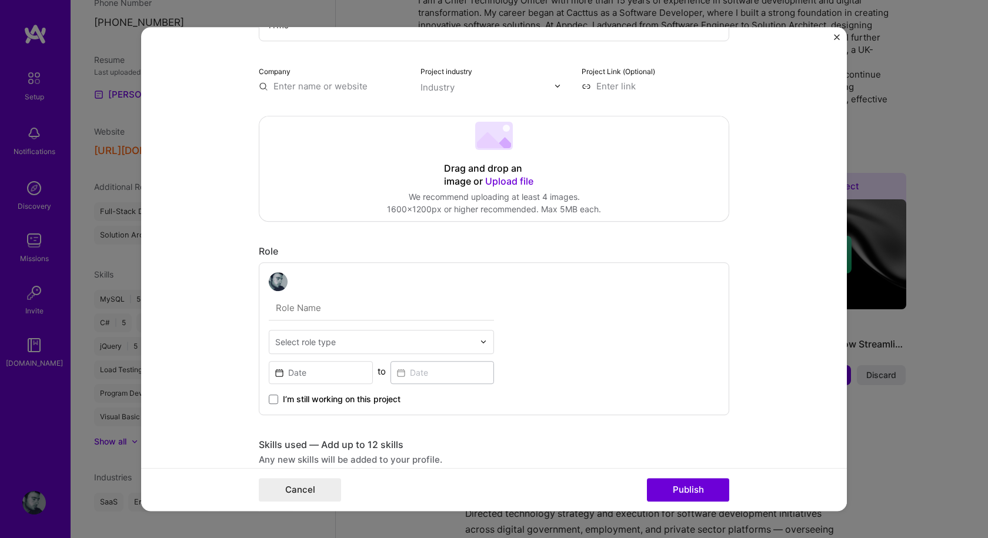
type input "iTms"
click at [285, 83] on input "text" at bounding box center [333, 86] width 148 height 12
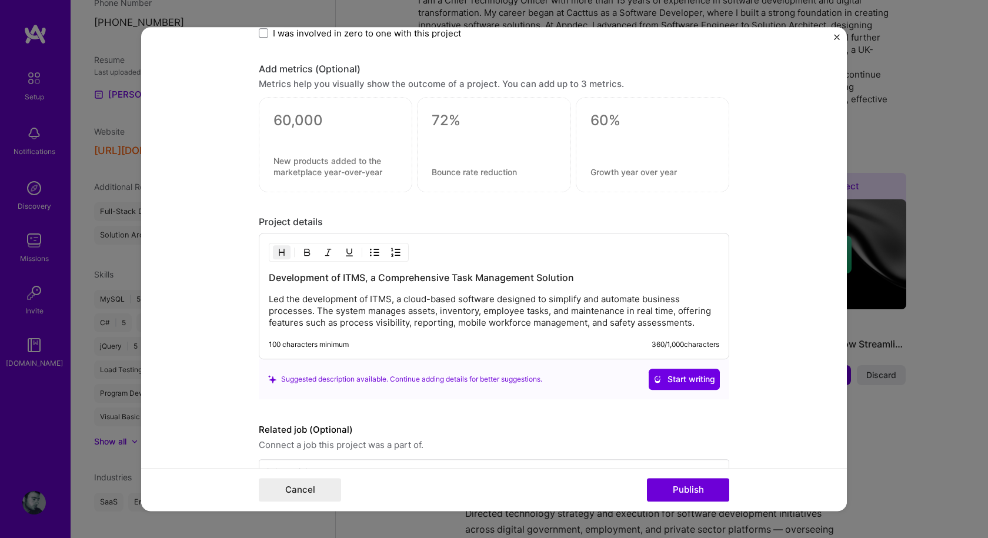
scroll to position [835, 0]
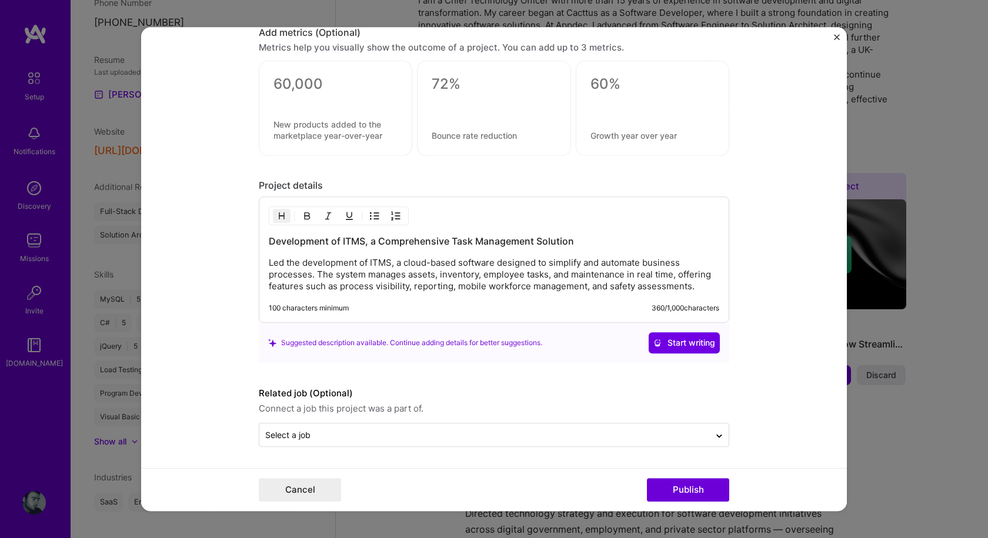
click at [355, 268] on p "Led the development of ITMS, a cloud-based software designed to simplify and au…" at bounding box center [494, 274] width 450 height 35
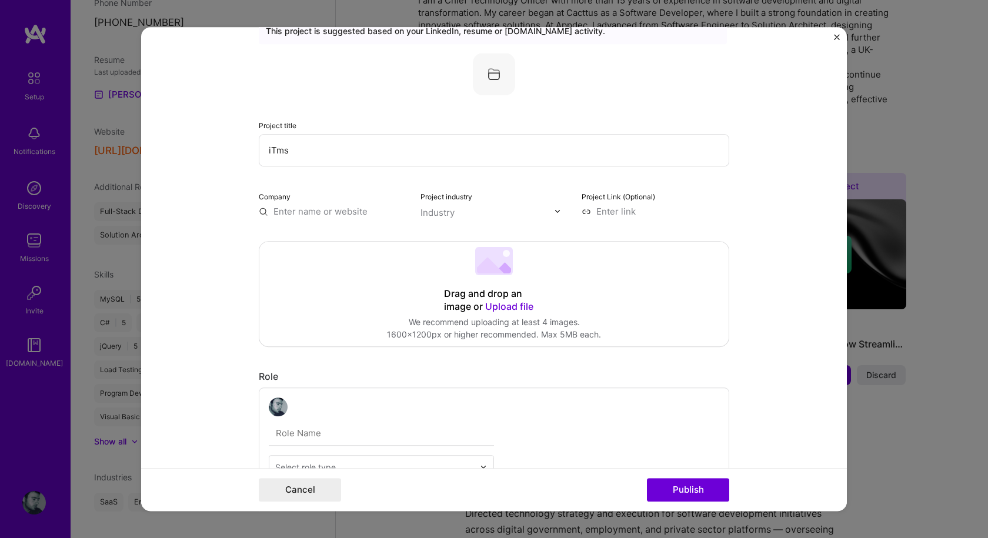
scroll to position [0, 0]
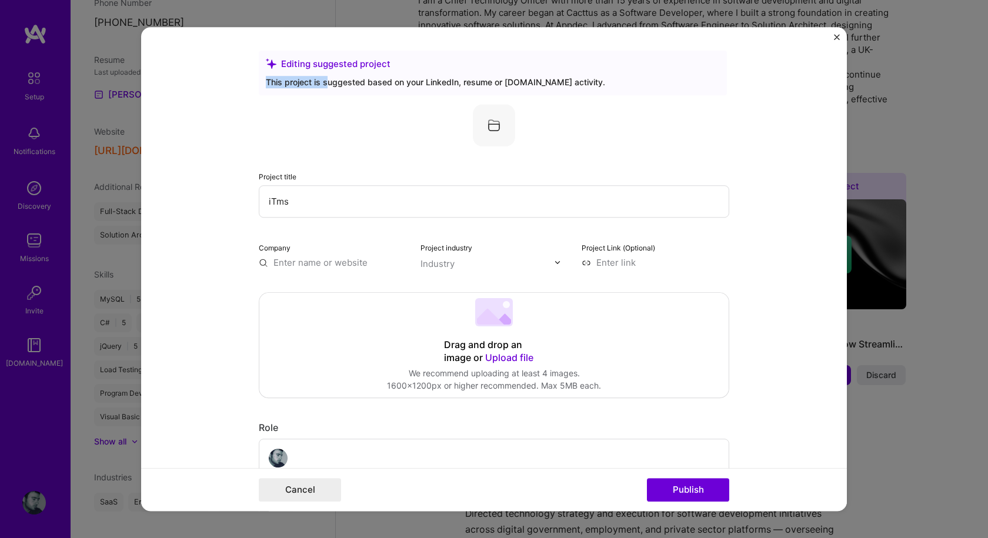
drag, startPoint x: 325, startPoint y: 81, endPoint x: 589, endPoint y: 72, distance: 264.1
click at [589, 72] on div "Editing suggested project This project is suggested based on your LinkedIn, res…" at bounding box center [493, 73] width 468 height 45
click at [588, 89] on div "Editing suggested project This project is suggested based on your LinkedIn, res…" at bounding box center [493, 73] width 468 height 45
click at [387, 204] on input "iTms" at bounding box center [494, 201] width 470 height 32
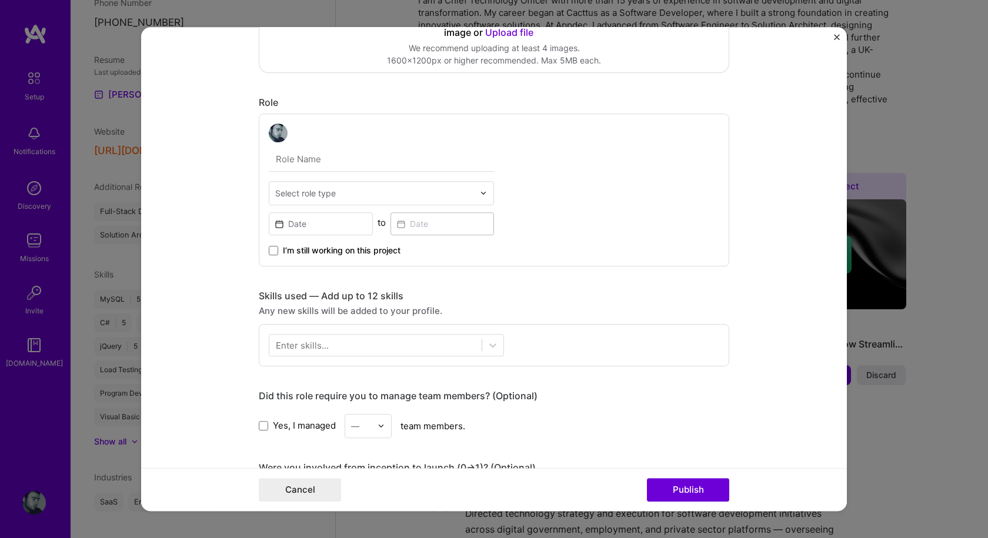
scroll to position [353, 0]
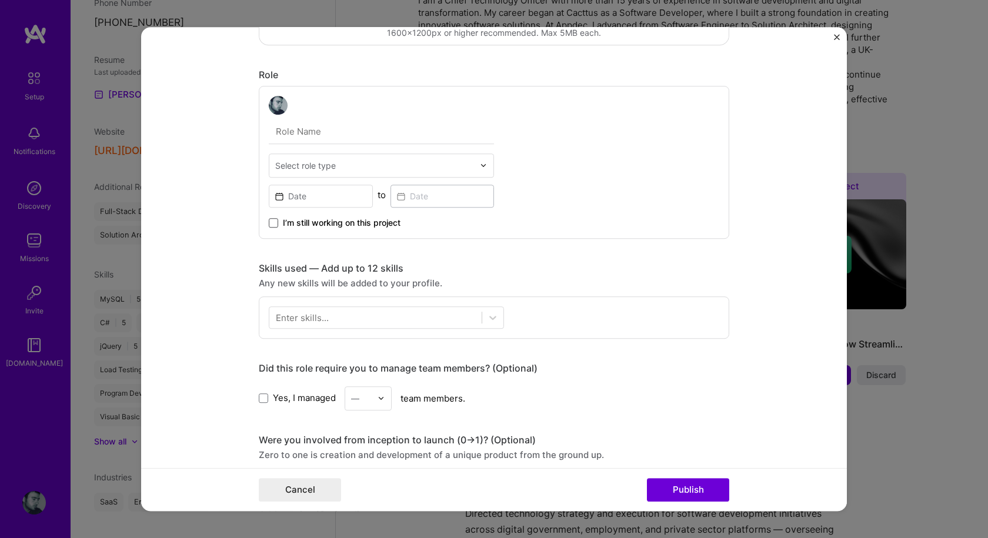
click at [271, 225] on span at bounding box center [273, 222] width 9 height 9
click at [0, 0] on input "I’m still working on this project" at bounding box center [0, 0] width 0 height 0
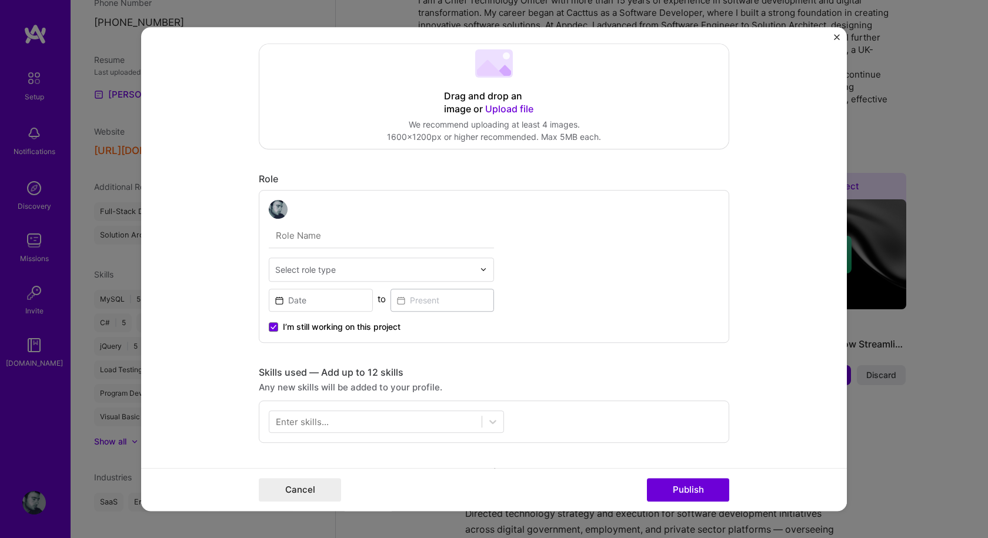
scroll to position [235, 0]
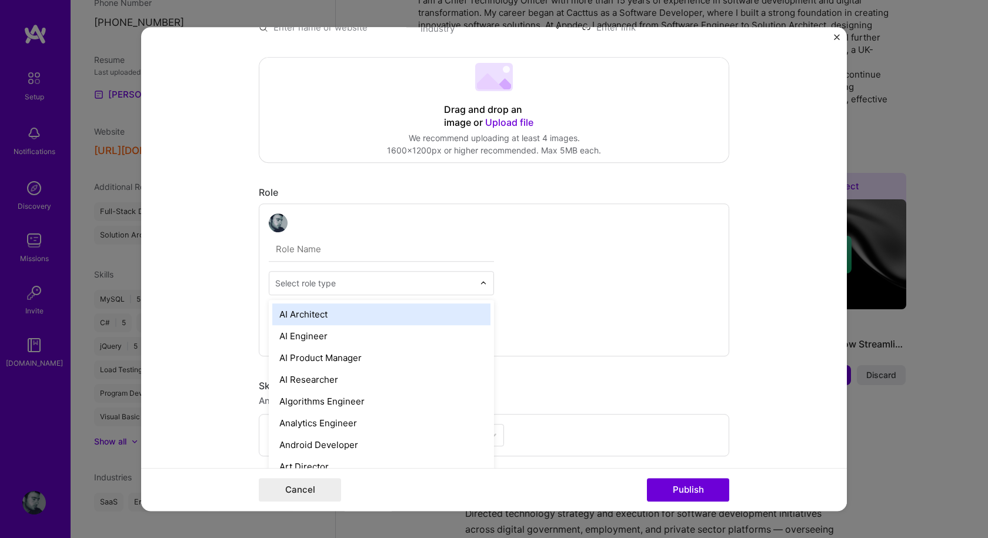
click at [362, 287] on input "text" at bounding box center [374, 283] width 199 height 12
type input "a"
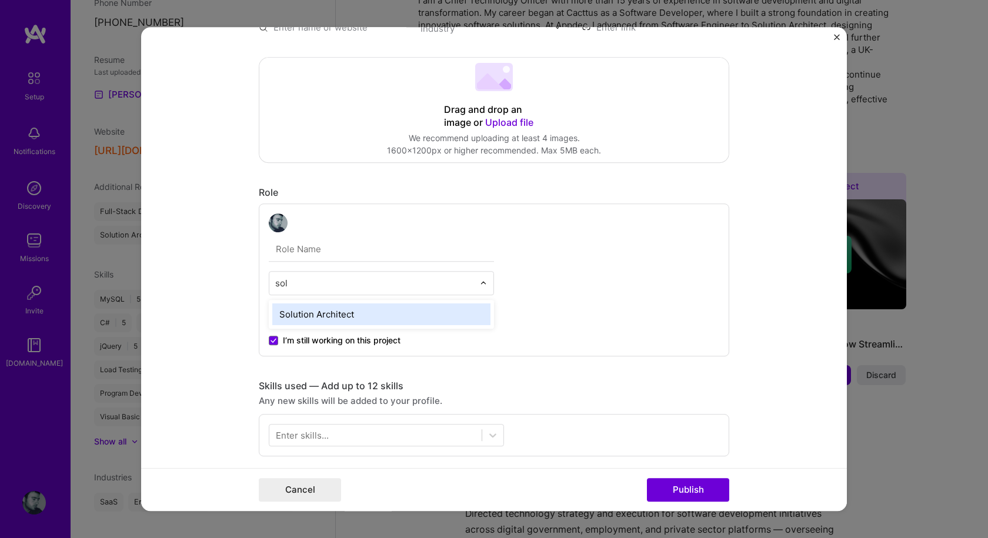
type input "solu"
click at [327, 312] on div "Solution Architect" at bounding box center [381, 314] width 218 height 22
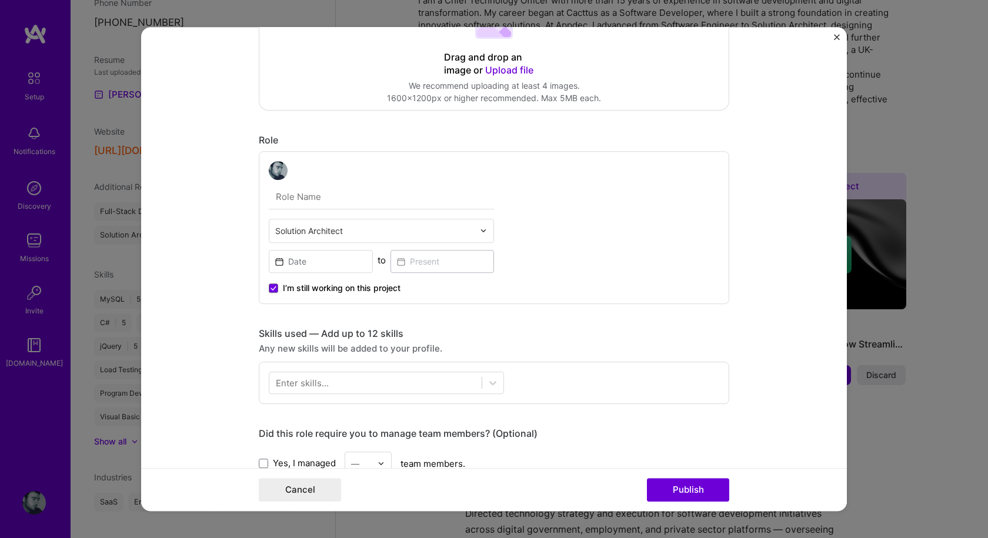
scroll to position [412, 0]
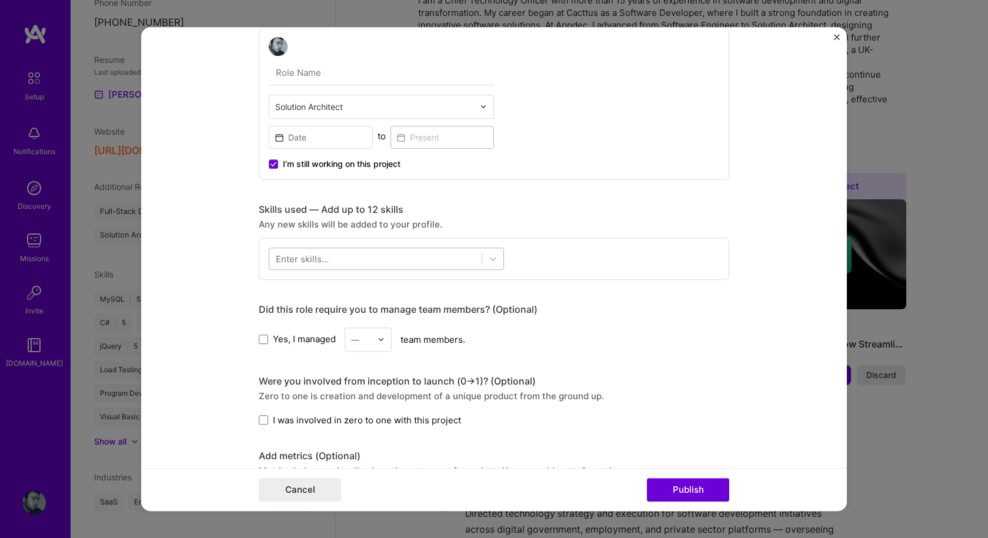
click at [399, 261] on div at bounding box center [375, 258] width 212 height 19
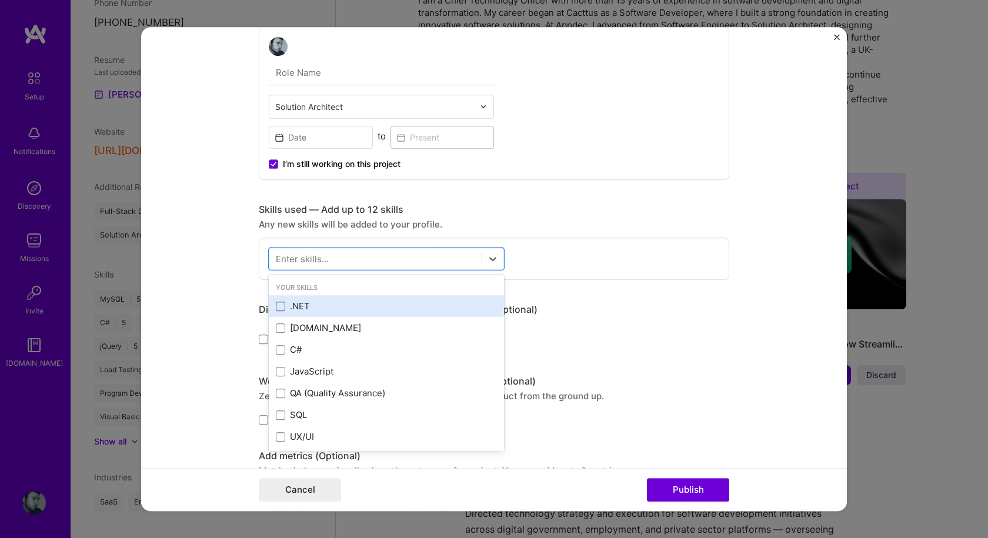
click at [276, 305] on span at bounding box center [280, 306] width 9 height 9
click at [0, 0] on input "checkbox" at bounding box center [0, 0] width 0 height 0
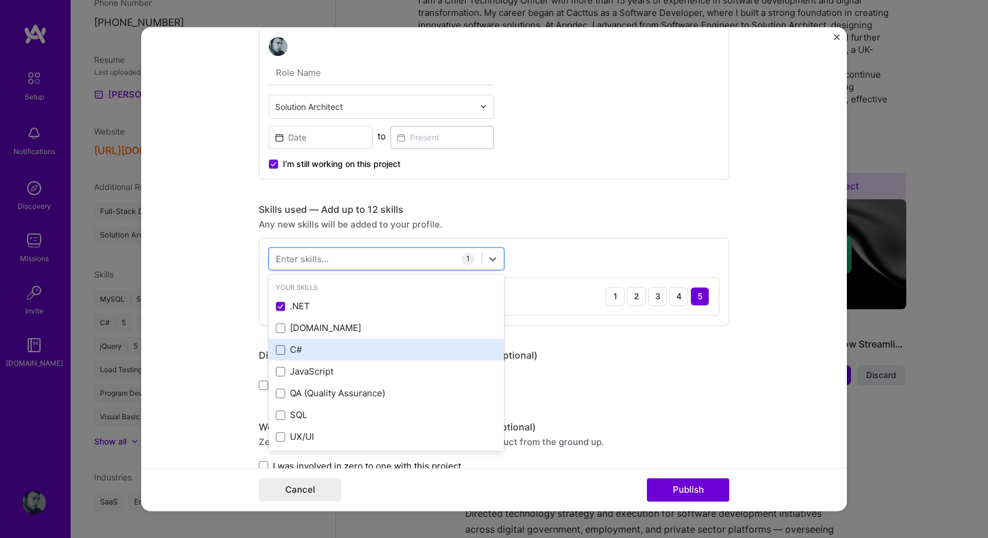
click at [276, 351] on span at bounding box center [280, 349] width 9 height 9
click at [0, 0] on input "checkbox" at bounding box center [0, 0] width 0 height 0
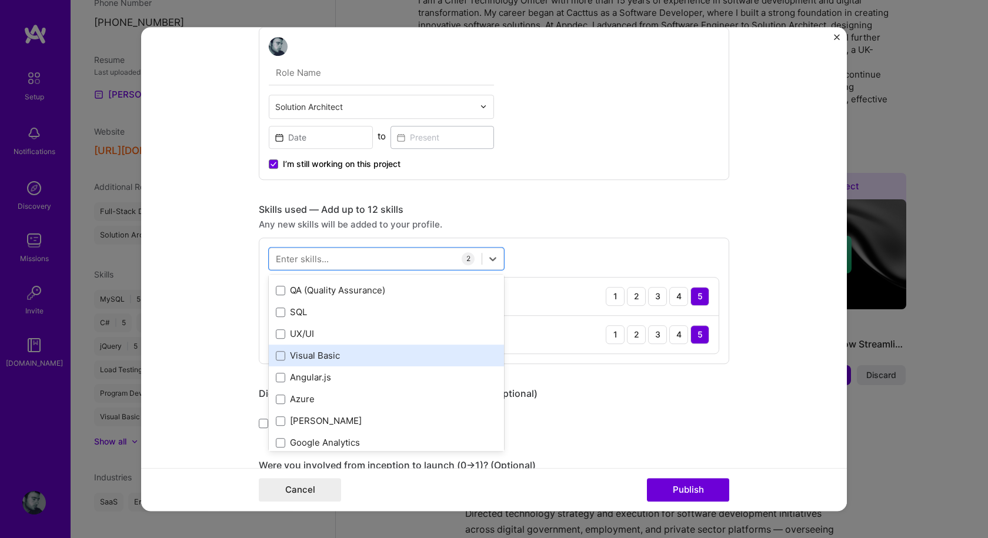
scroll to position [118, 0]
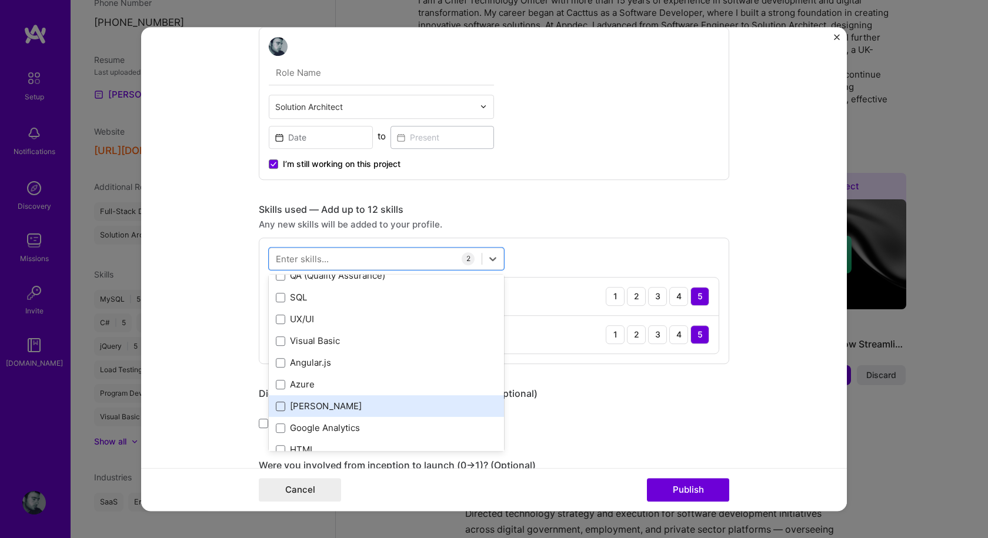
click at [278, 407] on span at bounding box center [280, 406] width 9 height 9
click at [0, 0] on input "checkbox" at bounding box center [0, 0] width 0 height 0
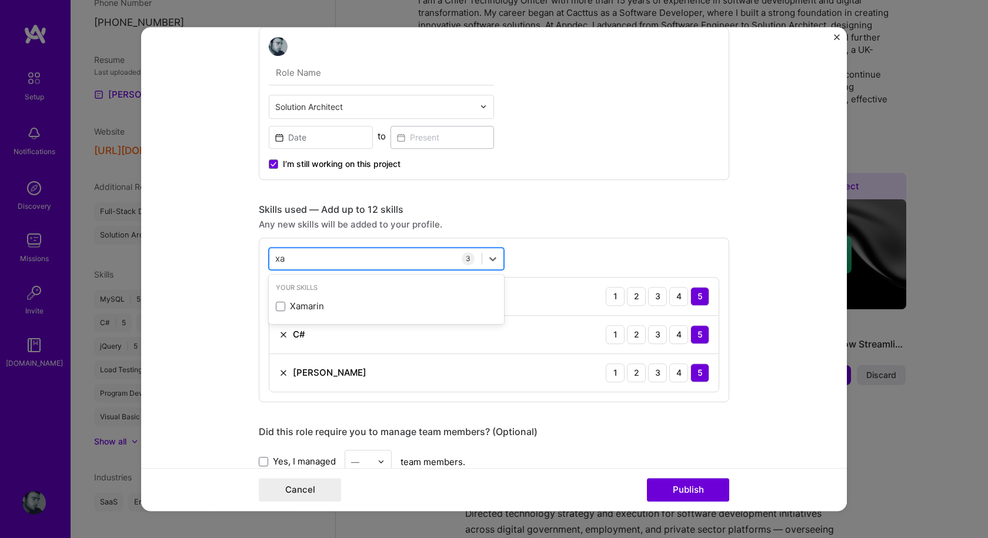
scroll to position [0, 0]
click at [276, 305] on span at bounding box center [280, 306] width 9 height 9
click at [0, 0] on input "checkbox" at bounding box center [0, 0] width 0 height 0
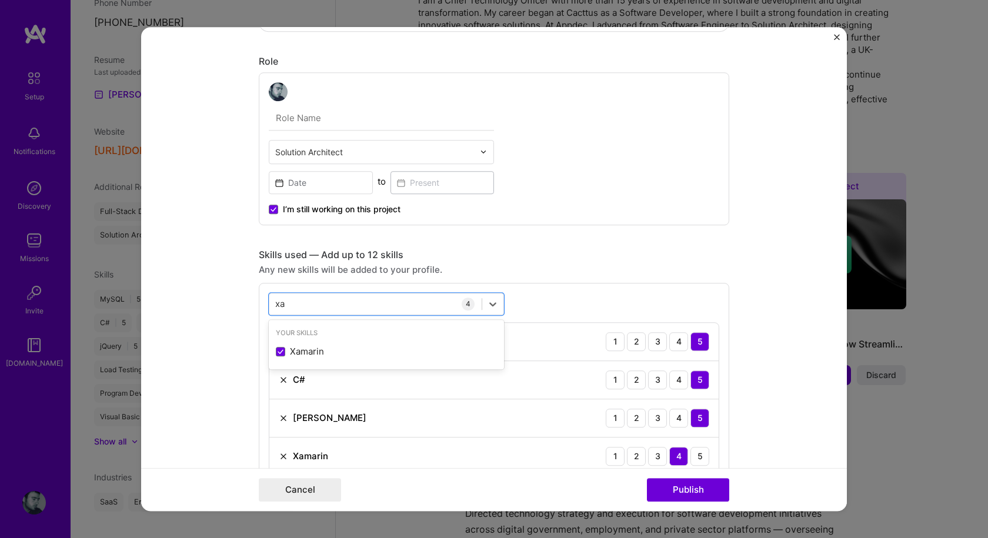
scroll to position [294, 0]
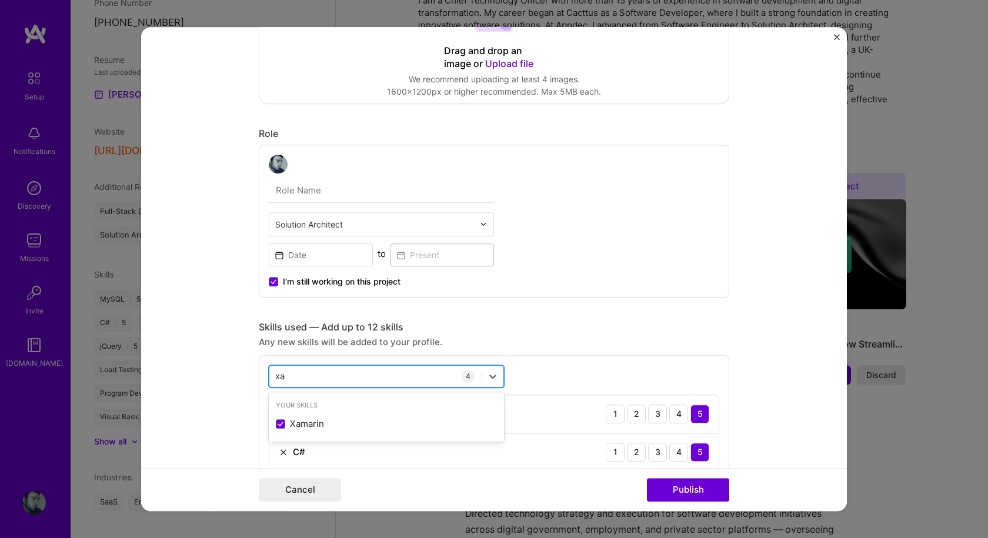
click at [343, 372] on div "xa xa" at bounding box center [375, 375] width 212 height 19
type input "x"
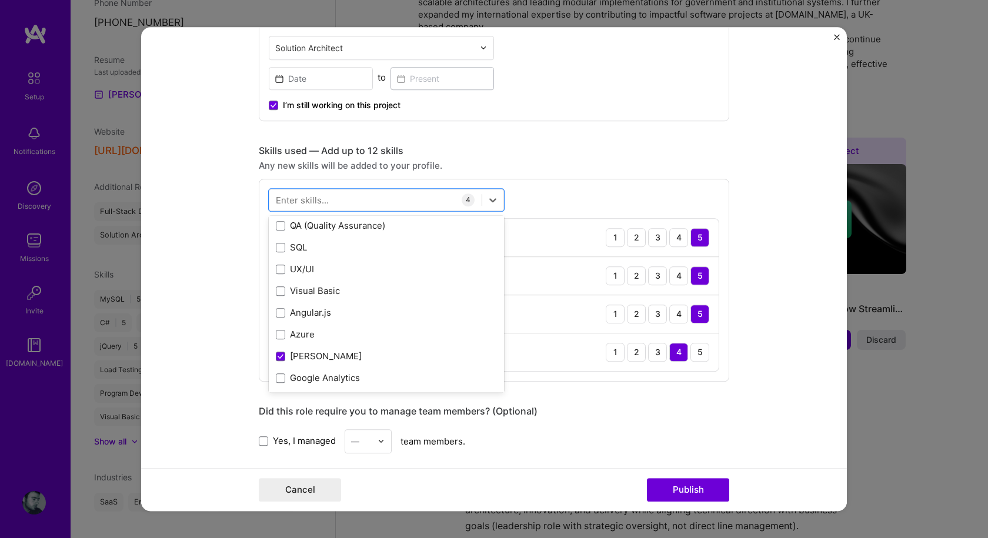
scroll to position [118, 0]
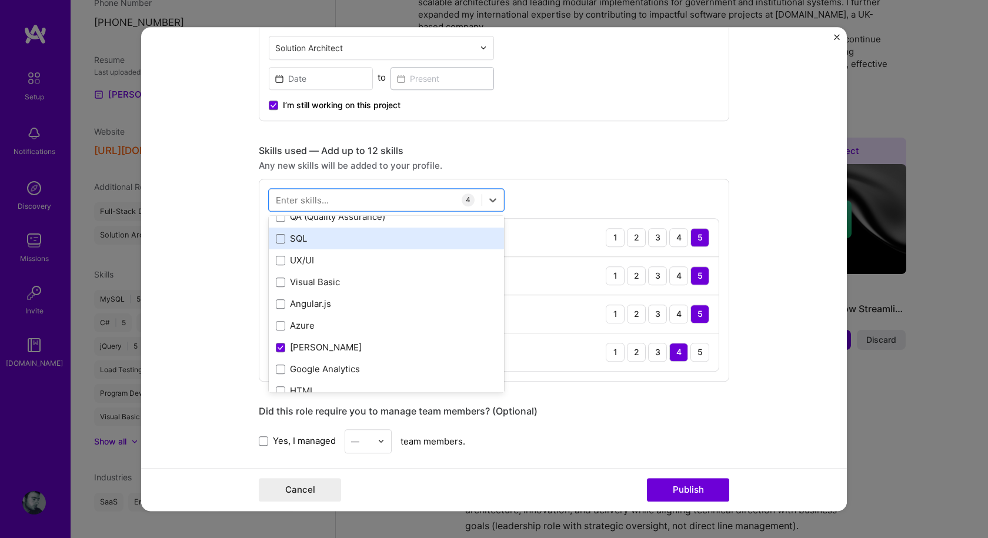
click at [279, 241] on span at bounding box center [280, 238] width 9 height 9
click at [0, 0] on input "checkbox" at bounding box center [0, 0] width 0 height 0
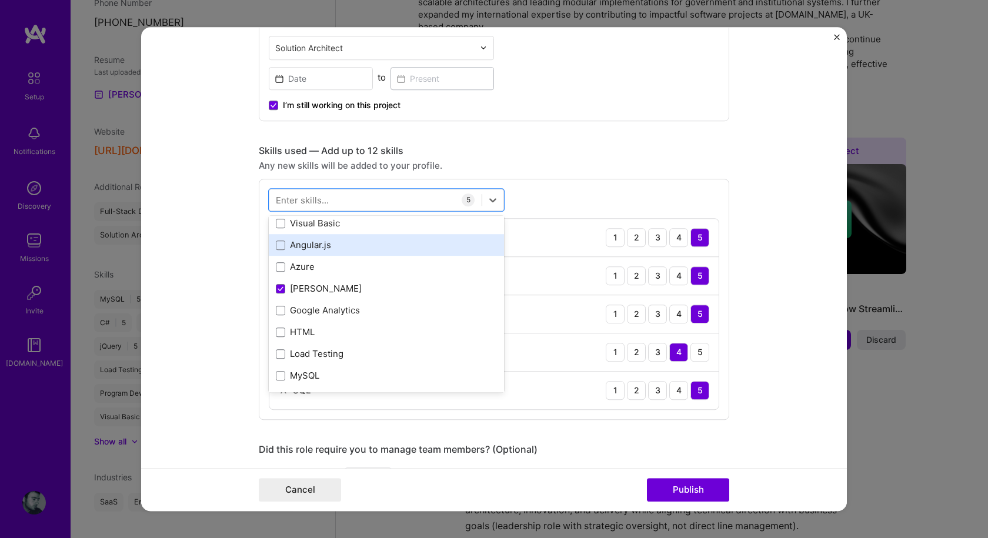
scroll to position [235, 0]
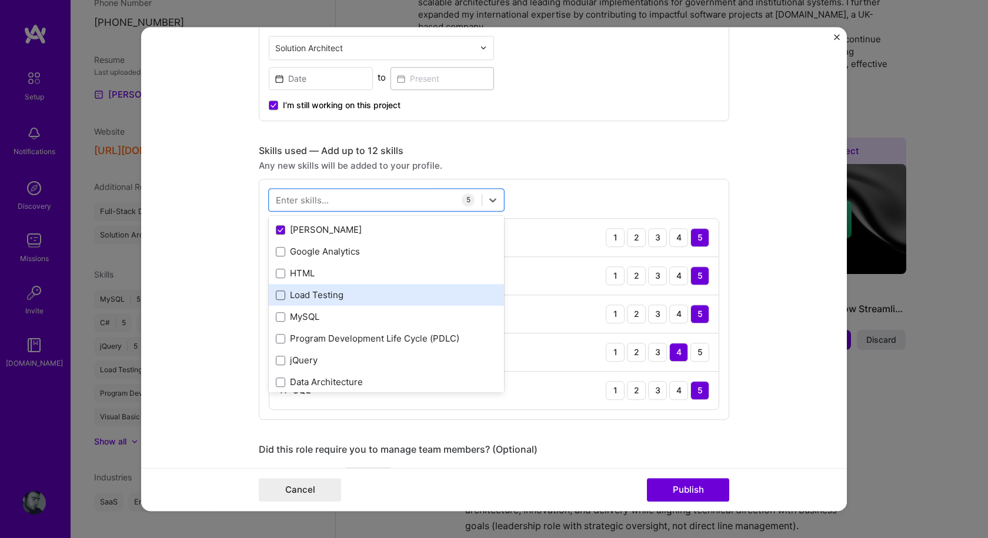
click at [276, 293] on span at bounding box center [280, 294] width 9 height 9
click at [0, 0] on input "checkbox" at bounding box center [0, 0] width 0 height 0
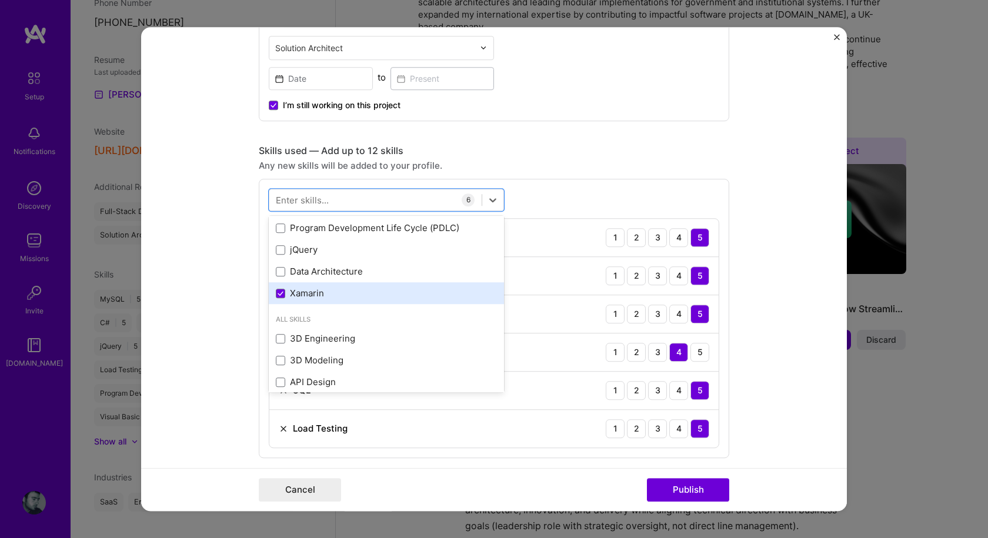
scroll to position [353, 0]
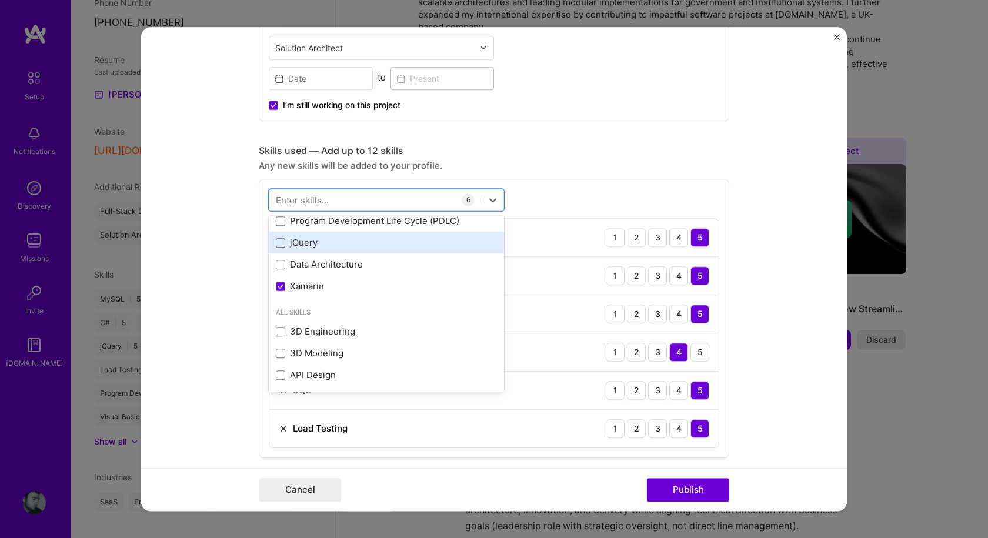
click at [279, 242] on span at bounding box center [280, 242] width 9 height 9
click at [0, 0] on input "checkbox" at bounding box center [0, 0] width 0 height 0
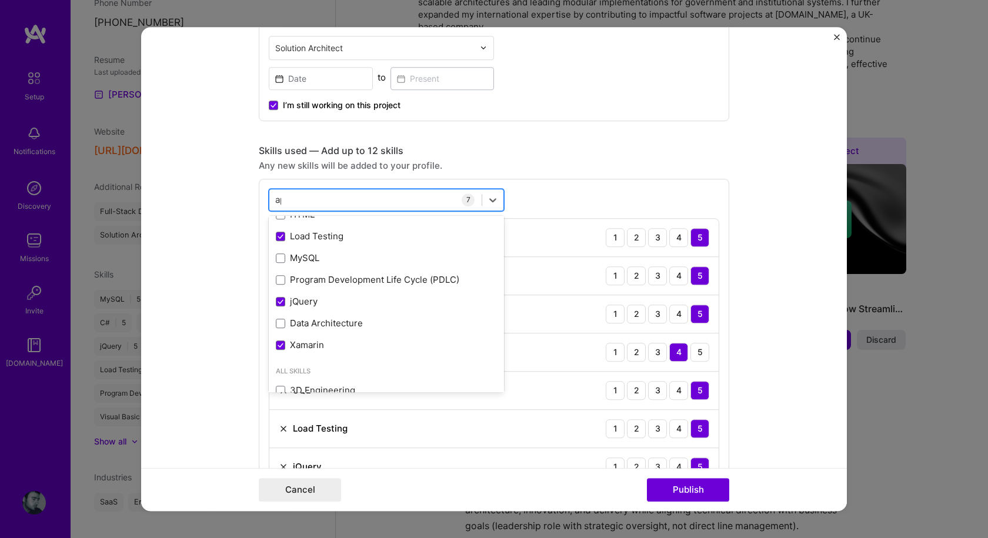
scroll to position [0, 0]
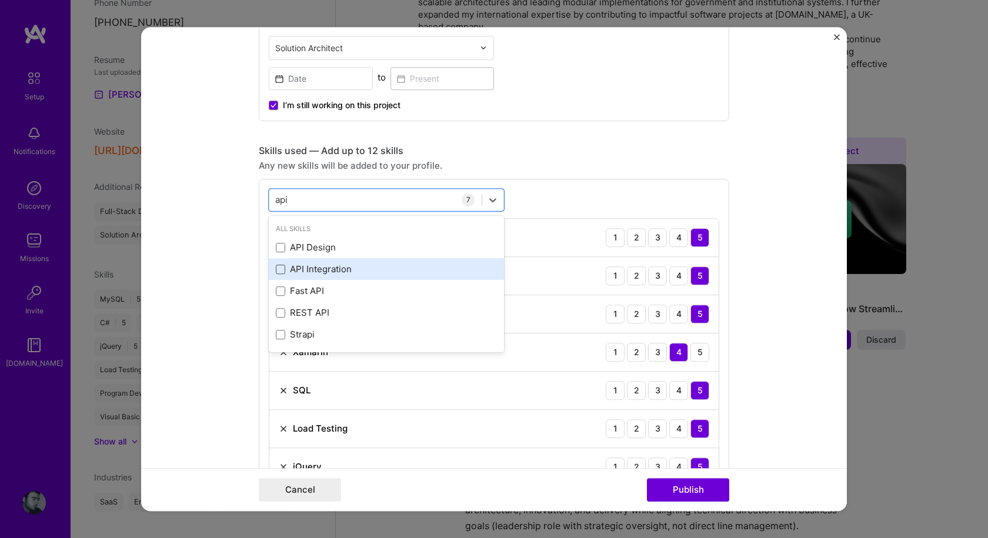
click at [277, 270] on span at bounding box center [280, 269] width 9 height 9
click at [0, 0] on input "checkbox" at bounding box center [0, 0] width 0 height 0
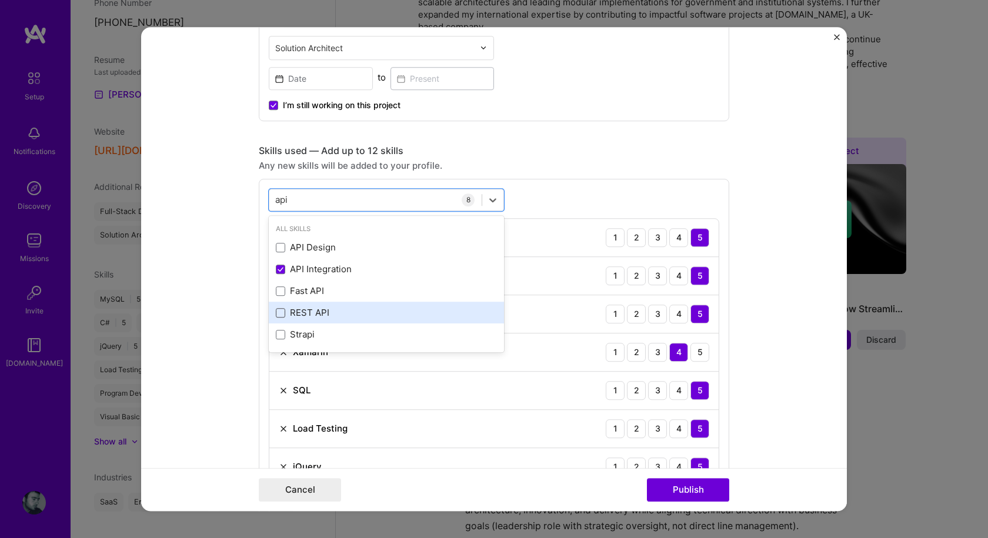
click at [276, 311] on span at bounding box center [280, 312] width 9 height 9
click at [0, 0] on input "checkbox" at bounding box center [0, 0] width 0 height 0
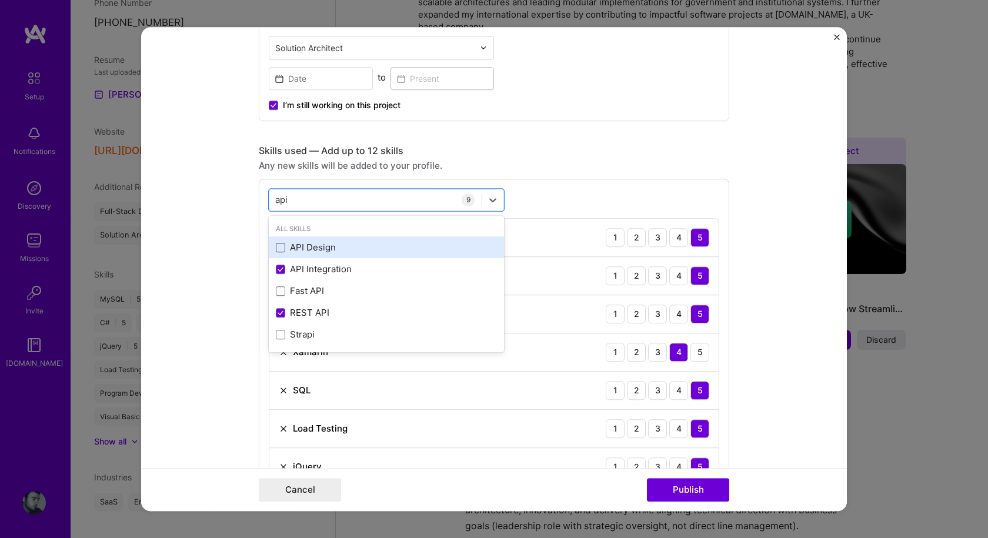
click at [276, 249] on span at bounding box center [280, 247] width 9 height 9
click at [0, 0] on input "checkbox" at bounding box center [0, 0] width 0 height 0
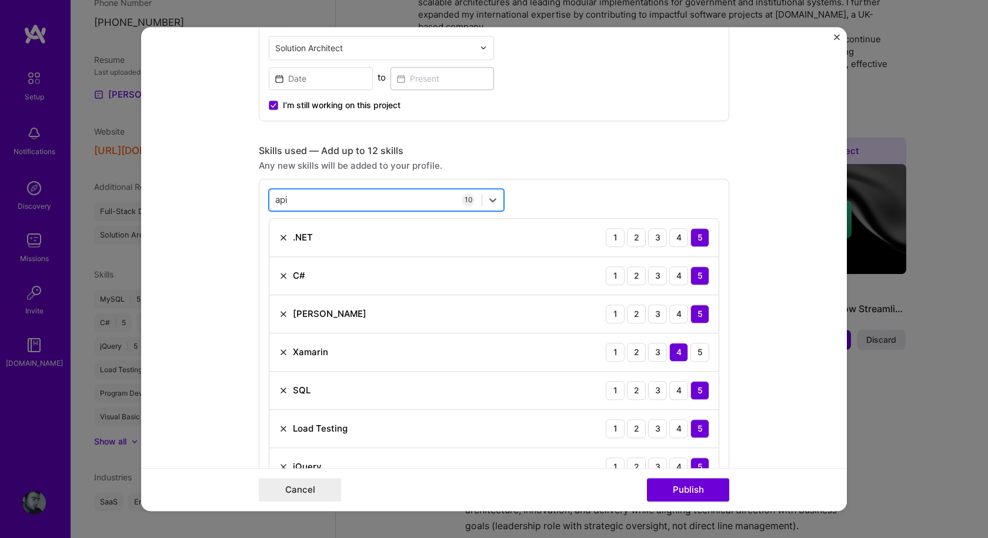
click at [353, 199] on div "api api" at bounding box center [375, 199] width 212 height 19
type input "api"
click at [587, 133] on div "Editing suggested project This project is suggested based on your LinkedIn, res…" at bounding box center [494, 390] width 470 height 1621
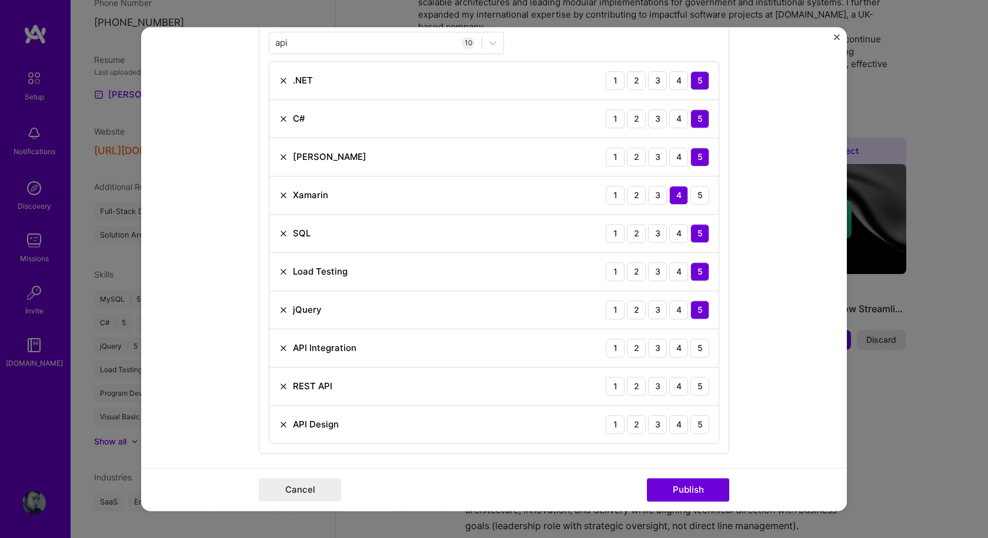
scroll to position [647, 0]
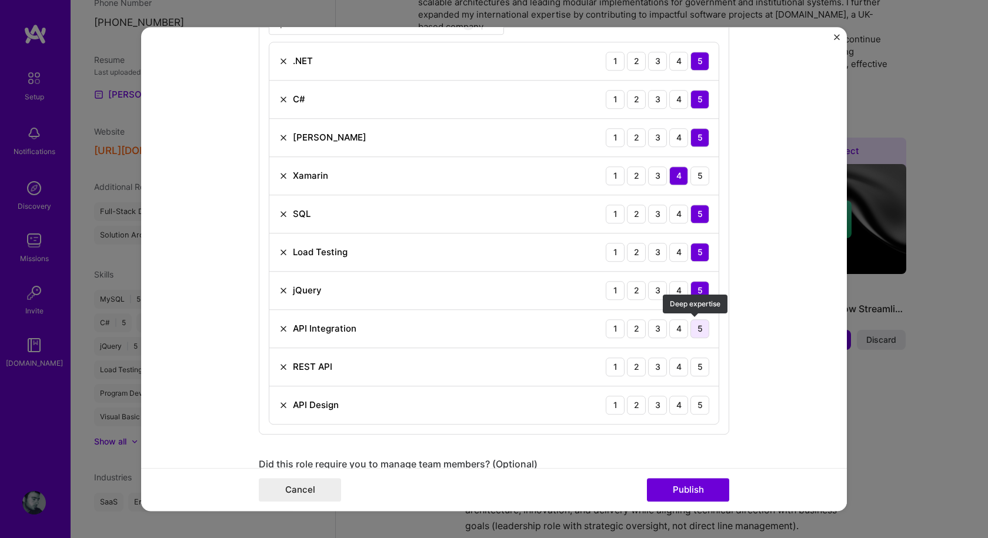
click at [693, 329] on div "5" at bounding box center [699, 328] width 19 height 19
click at [695, 370] on div "5" at bounding box center [699, 366] width 19 height 19
click at [698, 409] on div "5" at bounding box center [699, 405] width 19 height 19
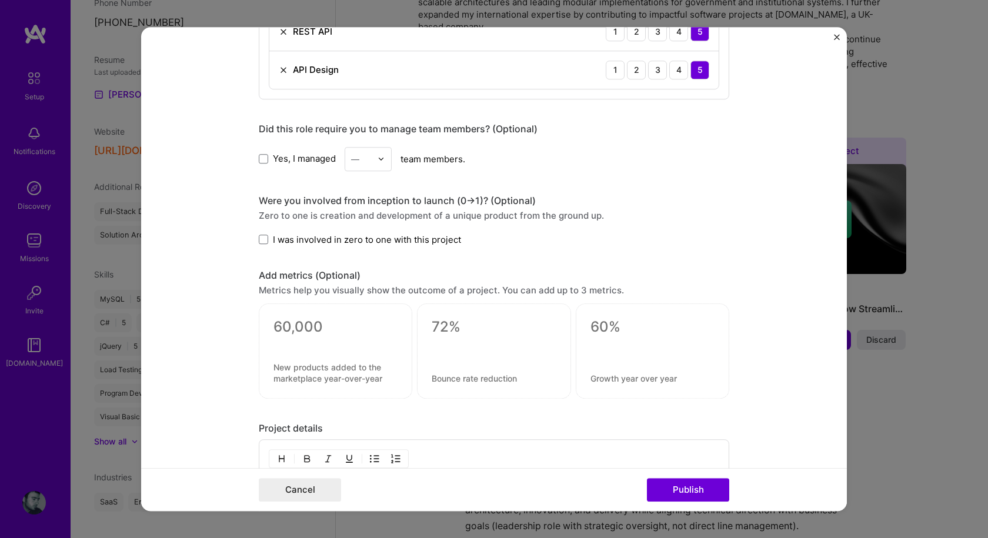
scroll to position [999, 0]
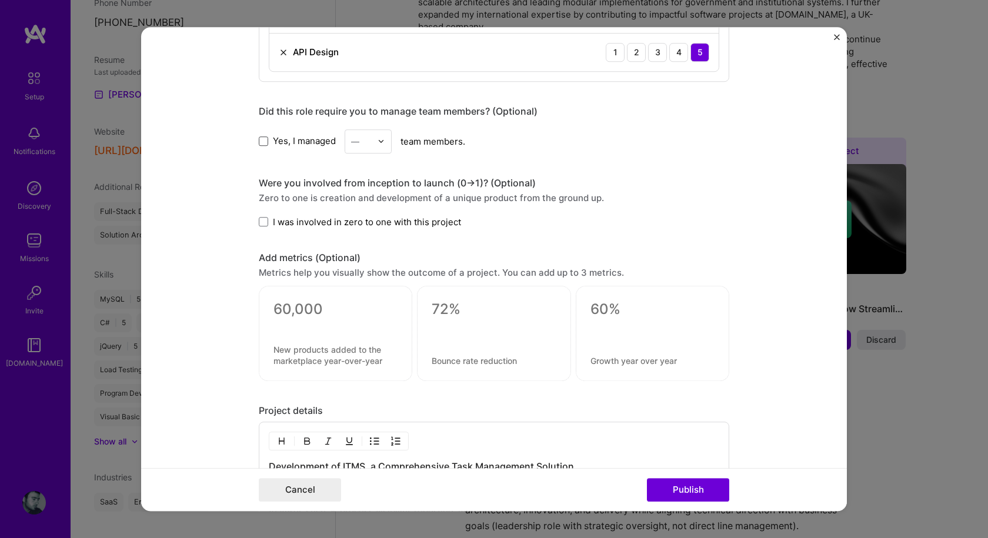
click at [259, 138] on span at bounding box center [263, 140] width 9 height 9
click at [0, 0] on input "Yes, I managed" at bounding box center [0, 0] width 0 height 0
click at [379, 139] on img at bounding box center [380, 141] width 7 height 7
click at [359, 247] on div "7" at bounding box center [368, 244] width 40 height 22
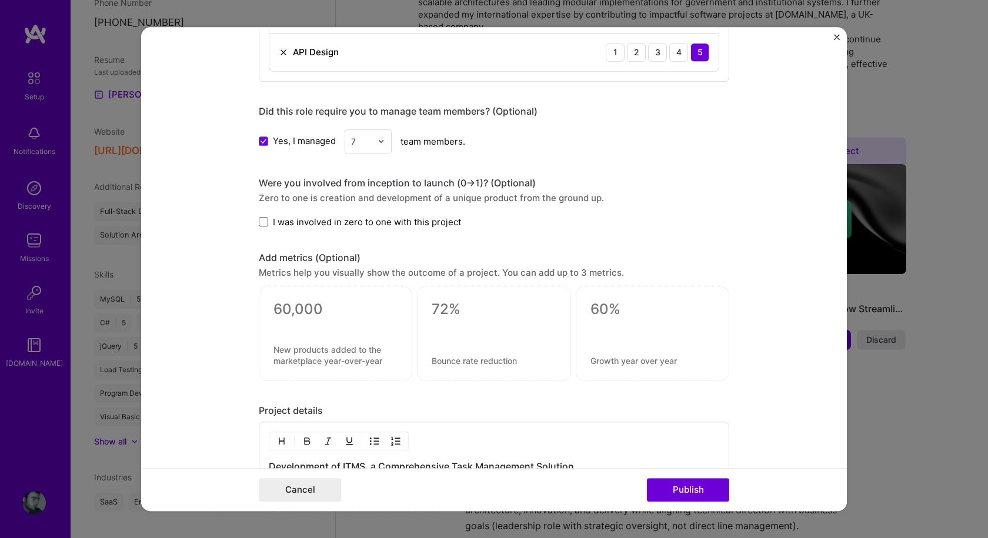
click at [262, 222] on span at bounding box center [263, 221] width 9 height 9
click at [0, 0] on input "I was involved in zero to one with this project" at bounding box center [0, 0] width 0 height 0
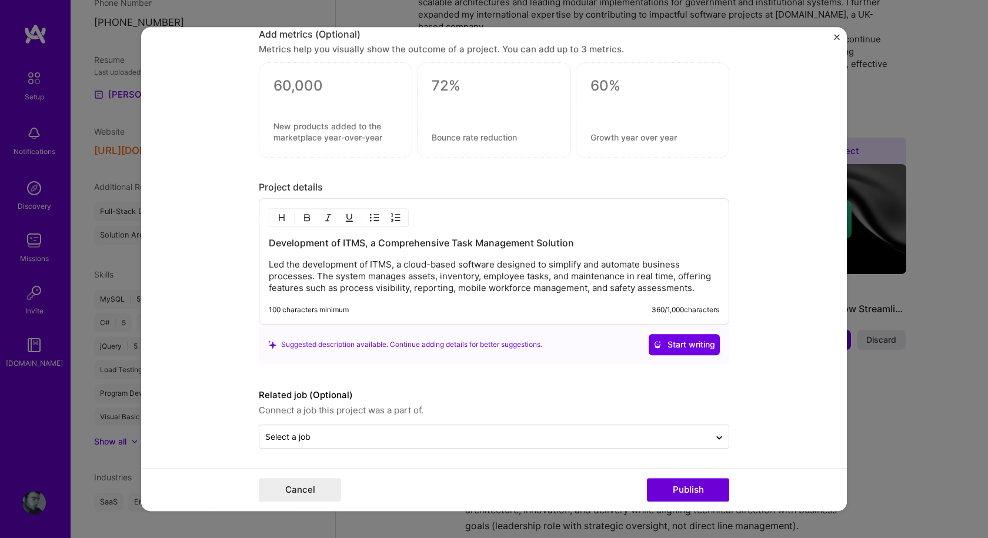
scroll to position [1225, 0]
click at [408, 290] on p "Led the development of ITMS, a cloud-based software designed to simplify and au…" at bounding box center [494, 274] width 450 height 35
click at [377, 300] on div "Development of ITMS, a Comprehensive Task Management Solution Led the developme…" at bounding box center [494, 259] width 470 height 126
click at [519, 275] on p "Led the development of ITMS, a cloud-based software designed to simplify and au…" at bounding box center [494, 274] width 450 height 35
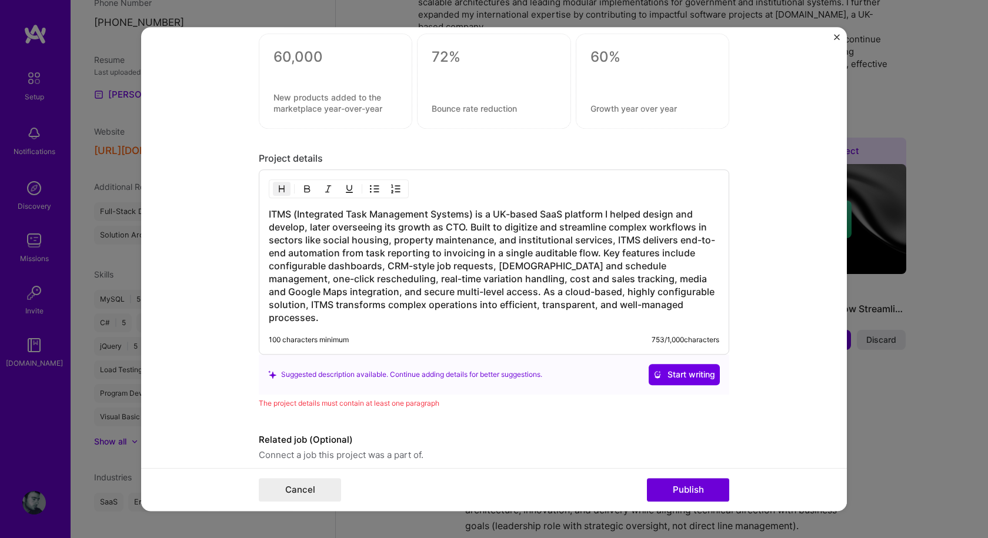
scroll to position [1285, 0]
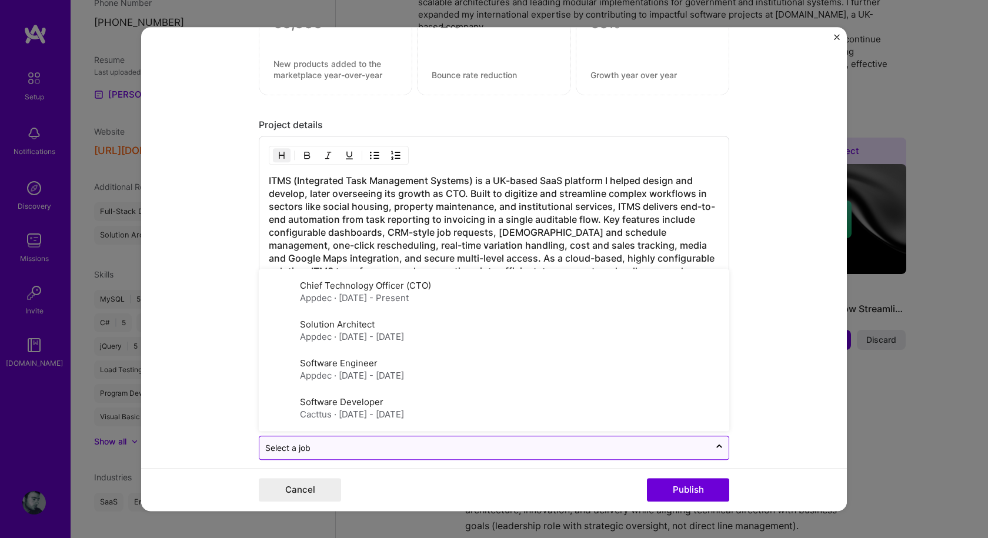
click at [395, 441] on input "text" at bounding box center [484, 447] width 439 height 12
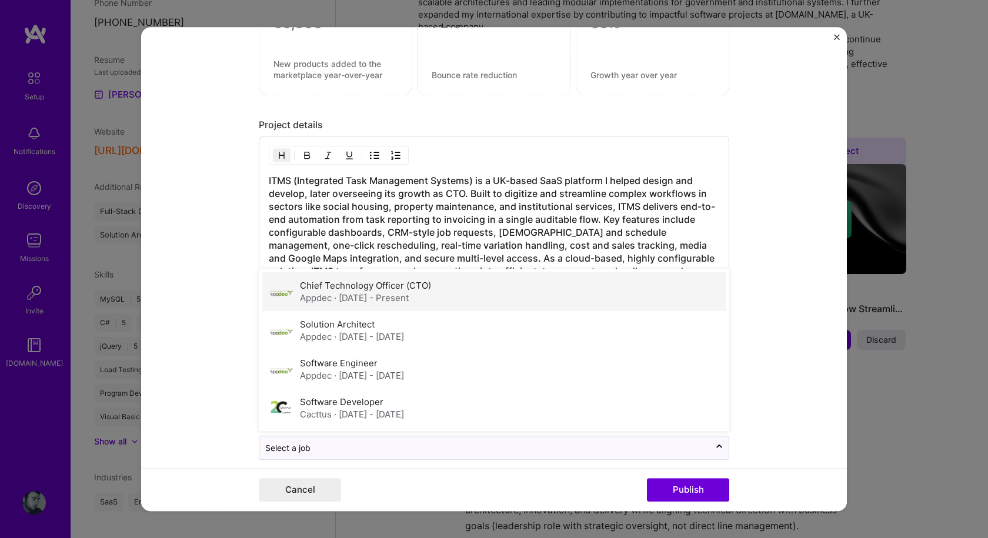
click at [346, 292] on span "· [DATE] - Present" at bounding box center [371, 297] width 75 height 11
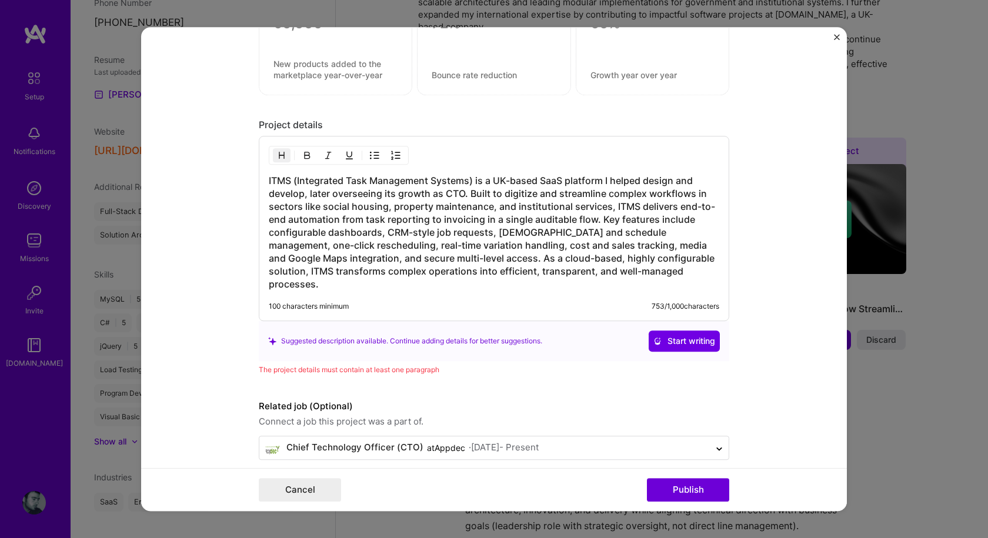
click at [207, 302] on form "Editing suggested project This project is suggested based on your LinkedIn, res…" at bounding box center [493, 269] width 705 height 484
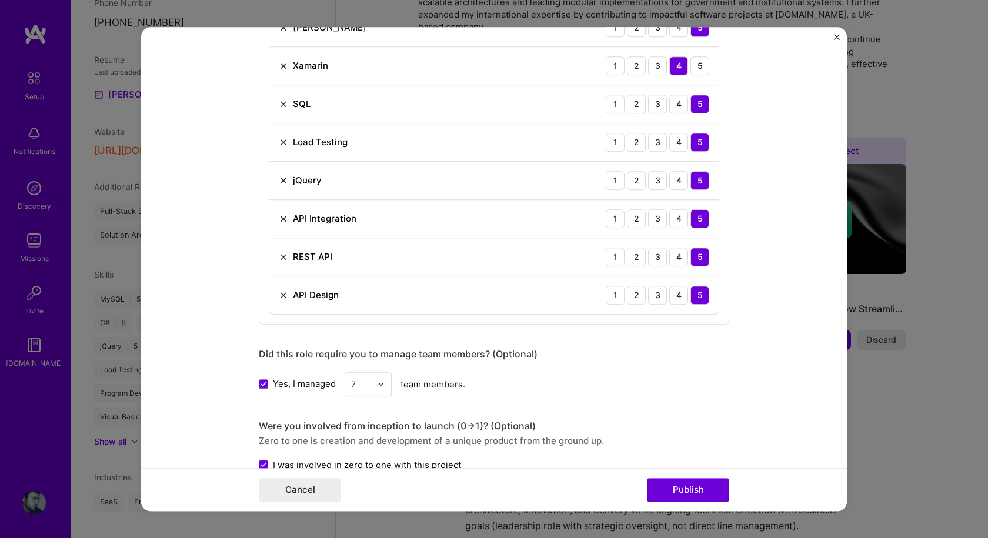
scroll to position [756, 0]
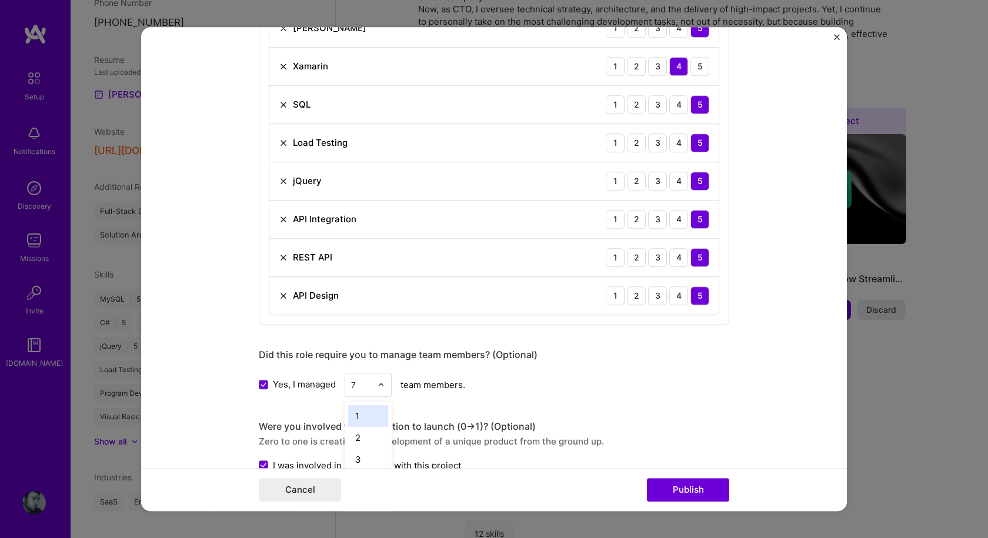
click at [378, 383] on img at bounding box center [380, 384] width 7 height 7
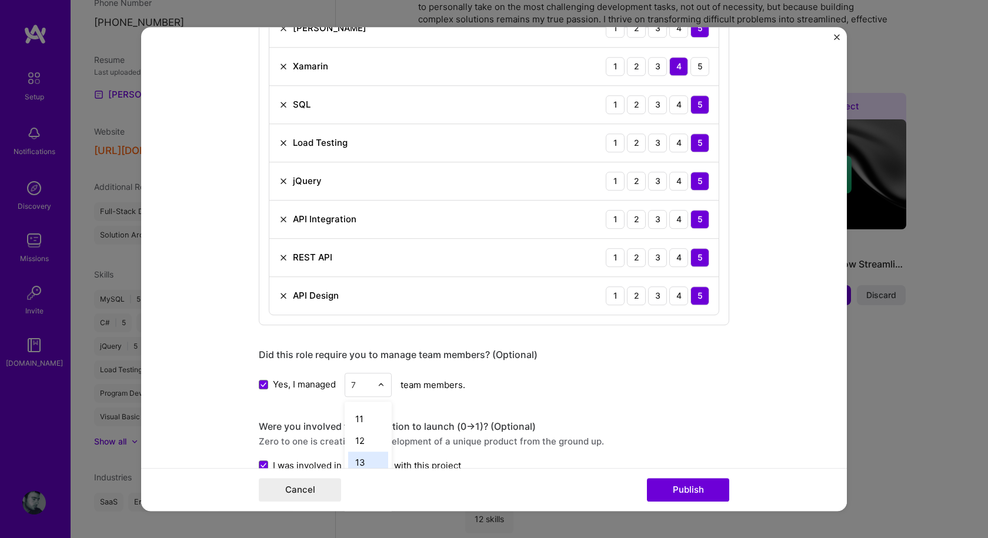
scroll to position [176, 0]
click at [356, 414] on div "10" at bounding box center [368, 414] width 40 height 22
click at [218, 276] on form "Editing suggested project This project is suggested based on your LinkedIn, res…" at bounding box center [493, 269] width 705 height 484
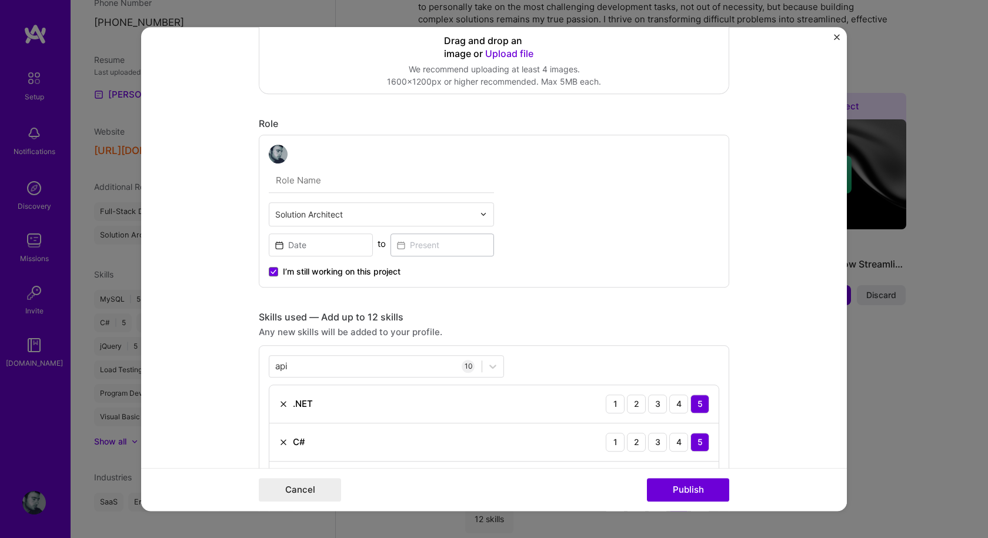
scroll to position [286, 0]
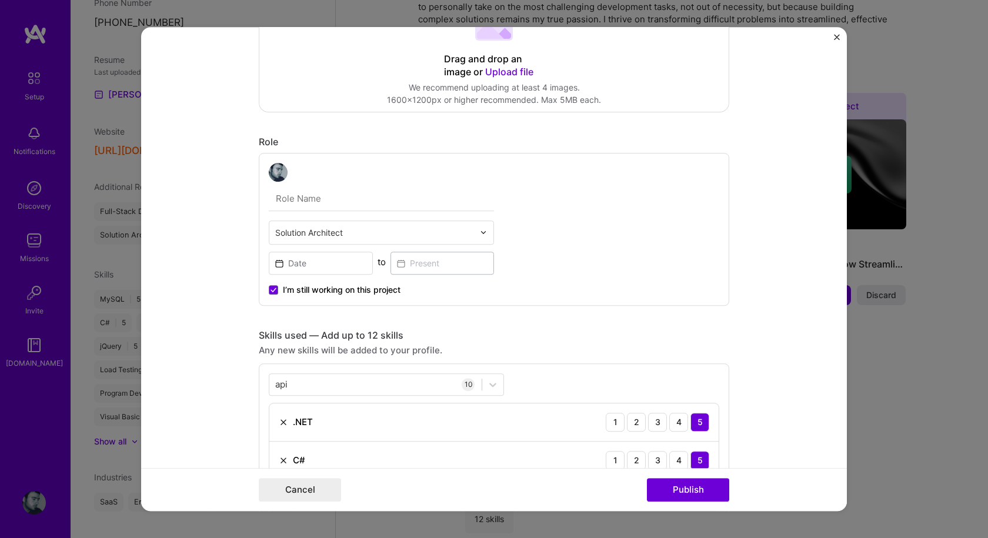
click at [422, 228] on input "text" at bounding box center [374, 232] width 199 height 12
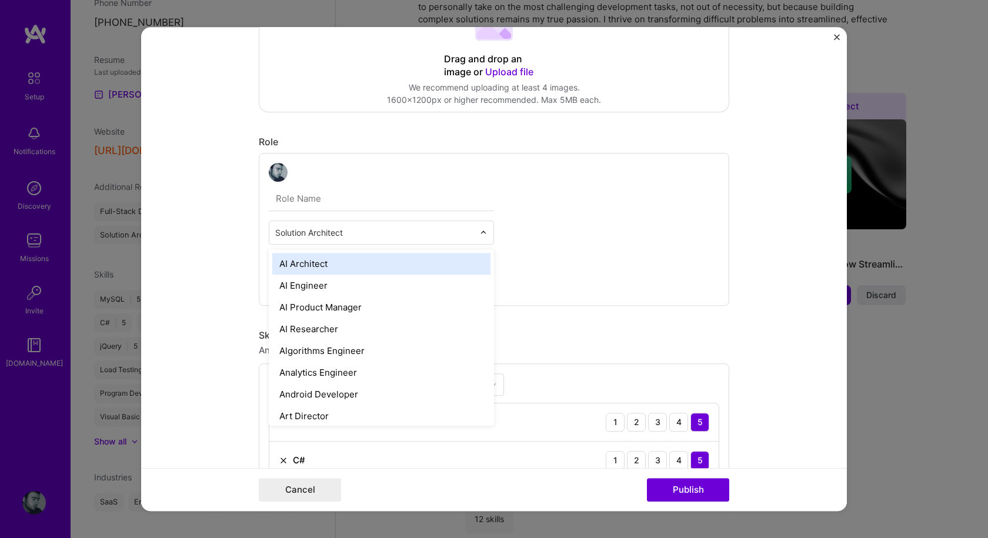
click at [654, 228] on div "option AI Architect focused, 1 of 70. 69 results available. Use Up and Down to …" at bounding box center [494, 229] width 470 height 153
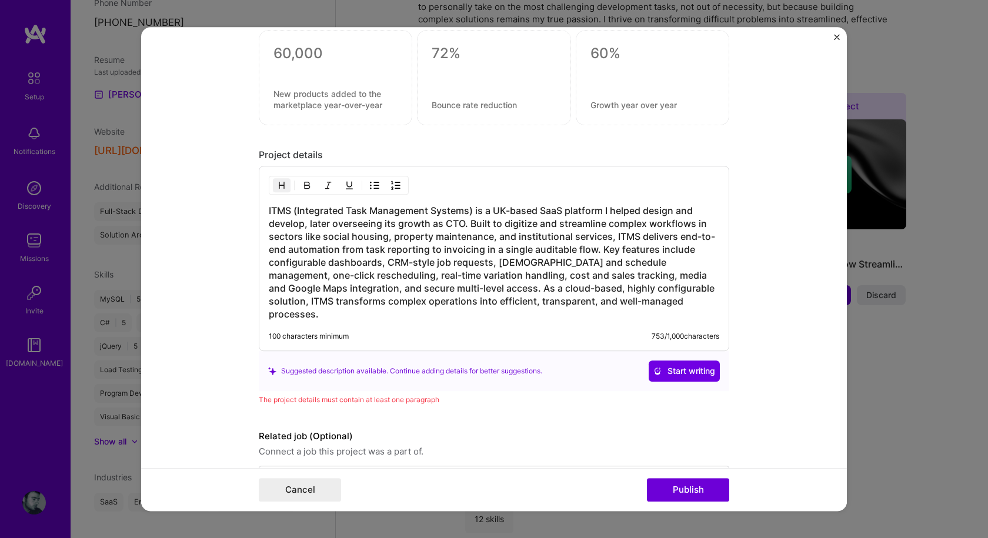
scroll to position [1285, 0]
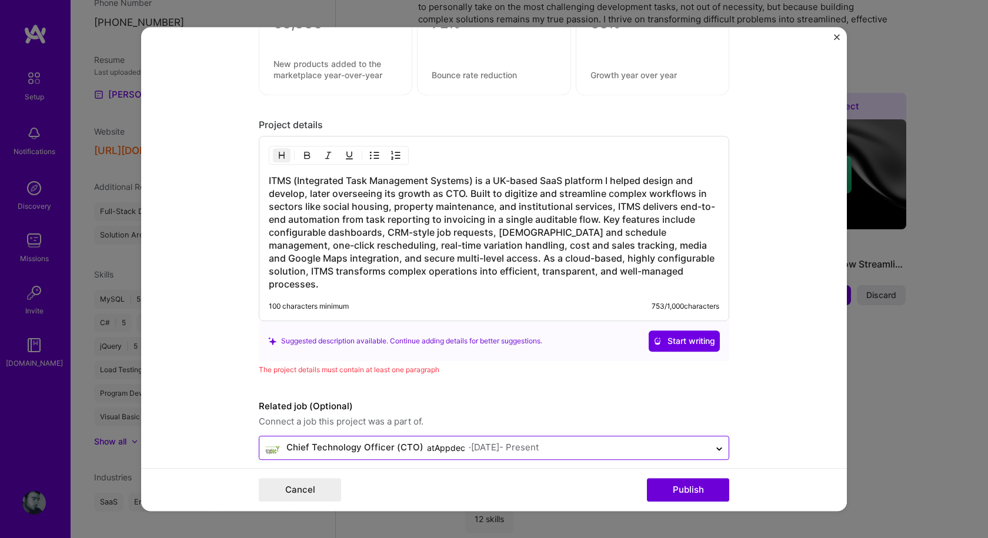
click at [496, 441] on div "· [DATE] - Present" at bounding box center [504, 447] width 70 height 12
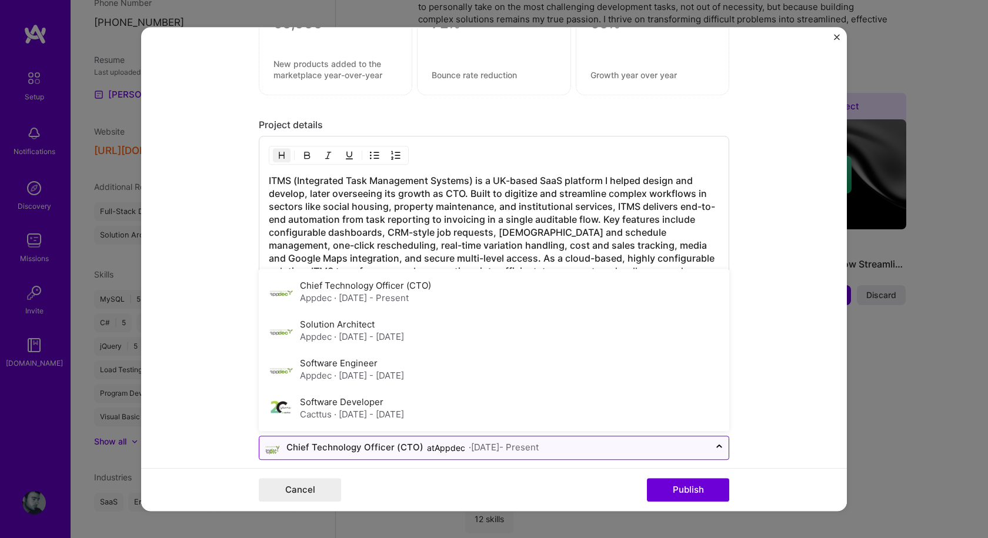
click at [496, 441] on div "· [DATE] - Present" at bounding box center [504, 447] width 70 height 12
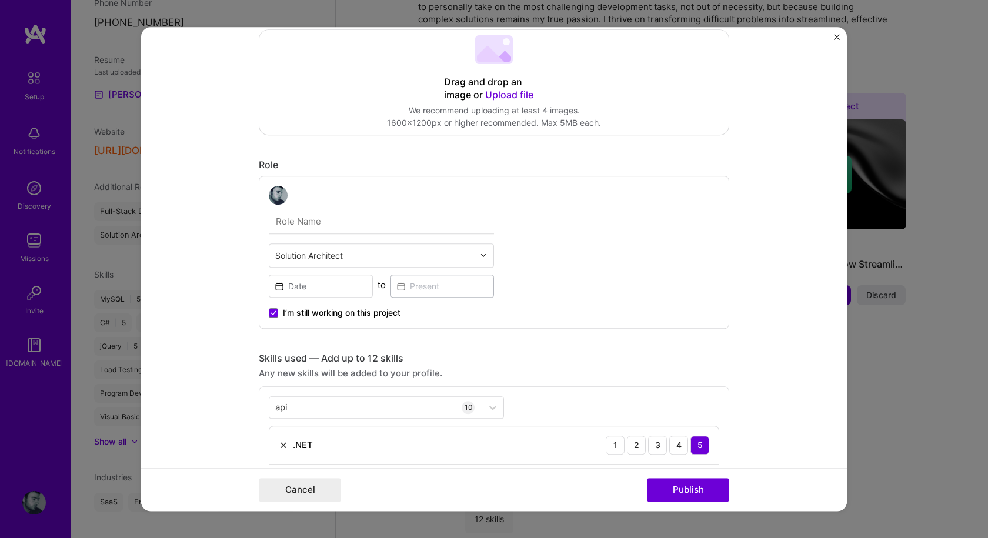
scroll to position [228, 0]
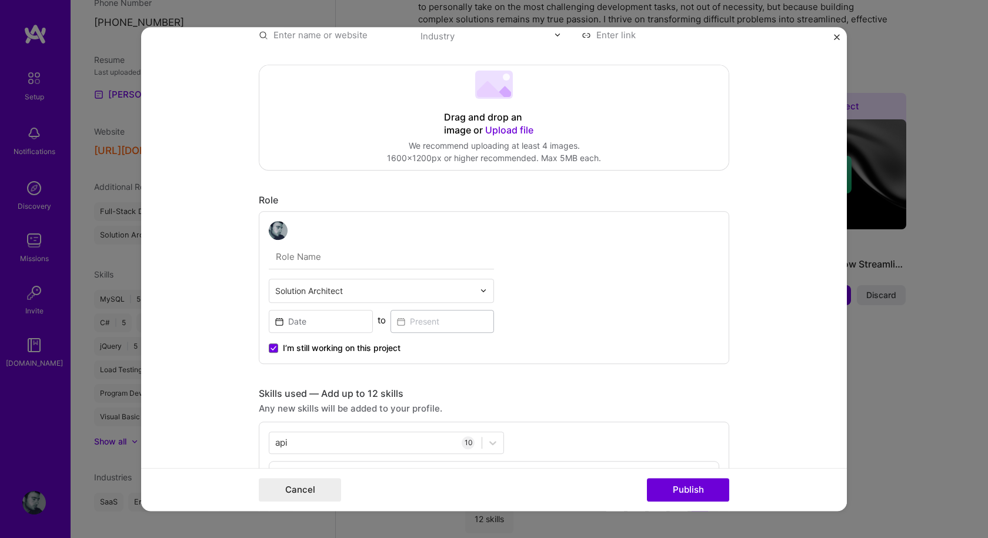
click at [439, 290] on input "text" at bounding box center [374, 291] width 199 height 12
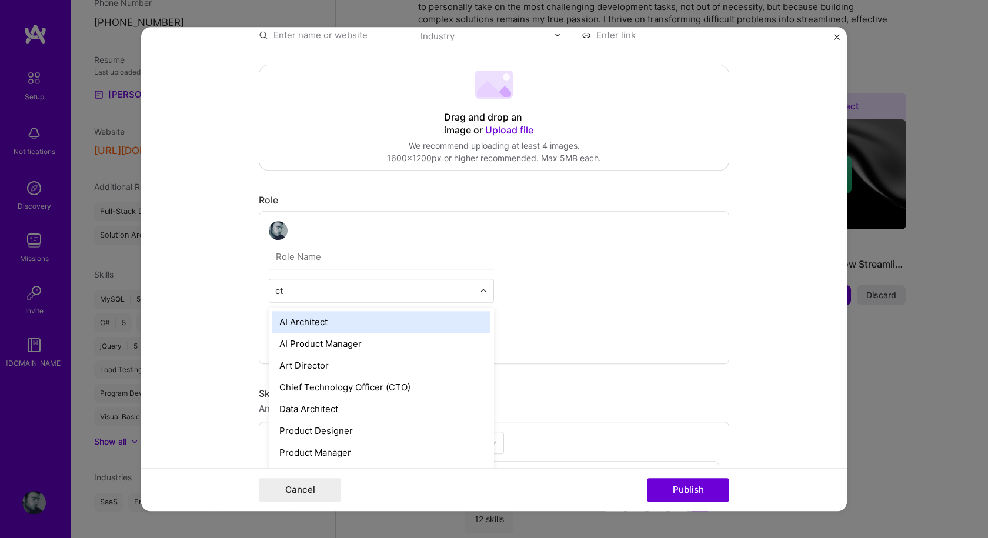
type input "cto"
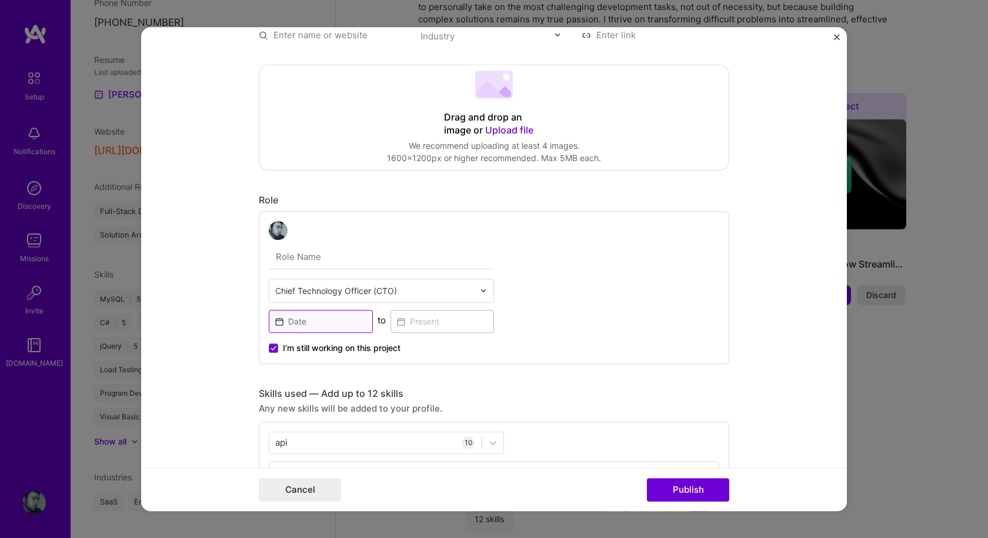
click at [327, 322] on input at bounding box center [321, 321] width 104 height 23
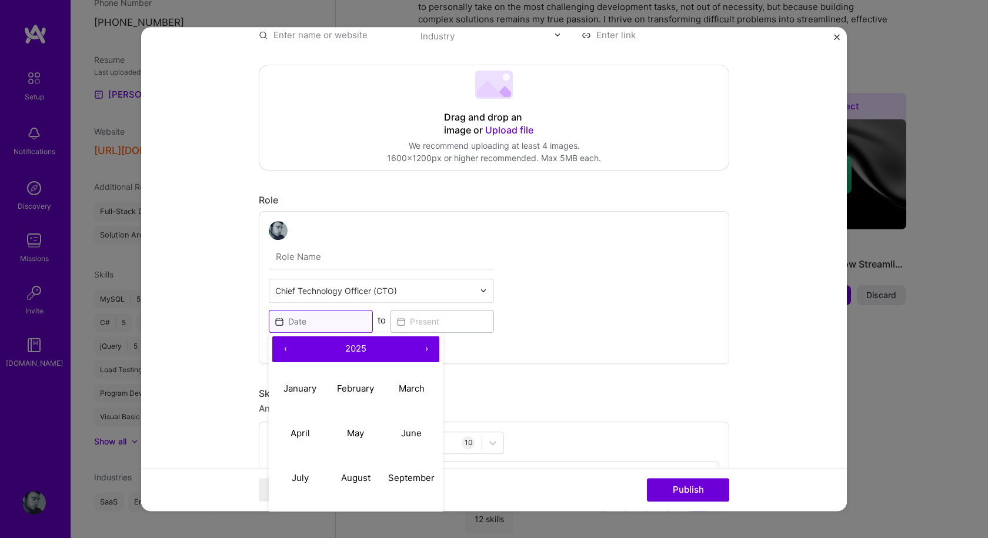
click at [327, 322] on input at bounding box center [321, 321] width 104 height 23
click at [280, 352] on button "‹" at bounding box center [285, 349] width 26 height 26
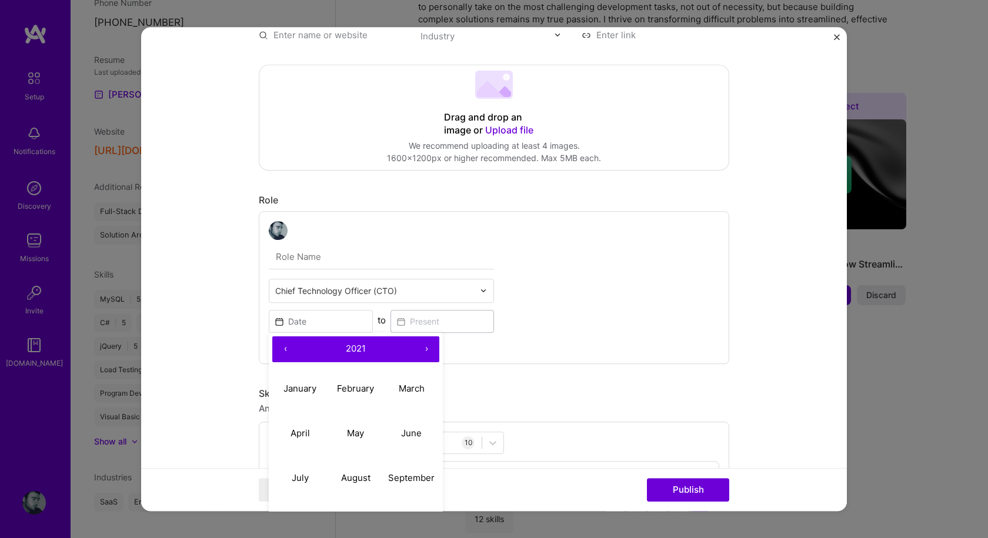
click at [280, 352] on button "‹" at bounding box center [285, 349] width 26 height 26
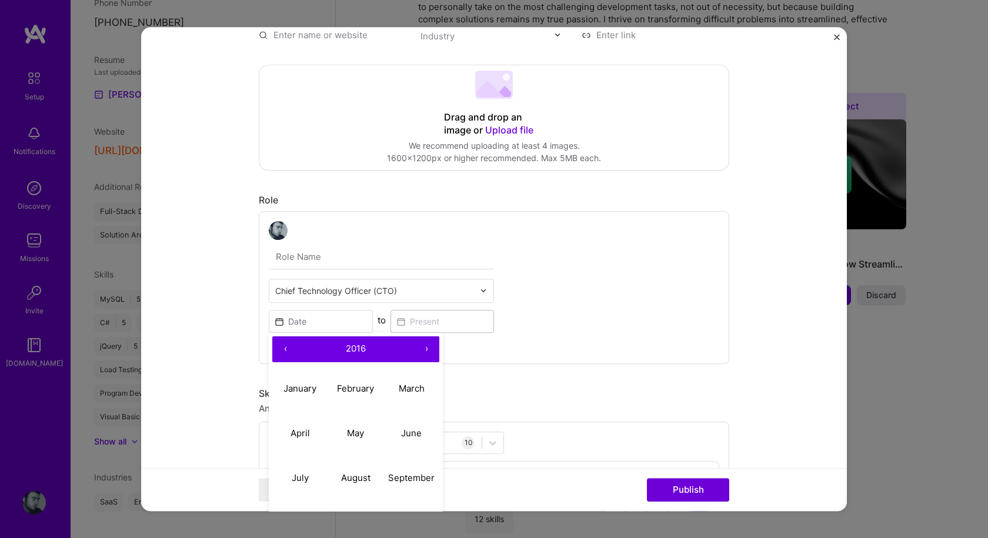
click at [280, 352] on button "‹" at bounding box center [285, 349] width 26 height 26
click at [424, 349] on button "›" at bounding box center [426, 349] width 26 height 26
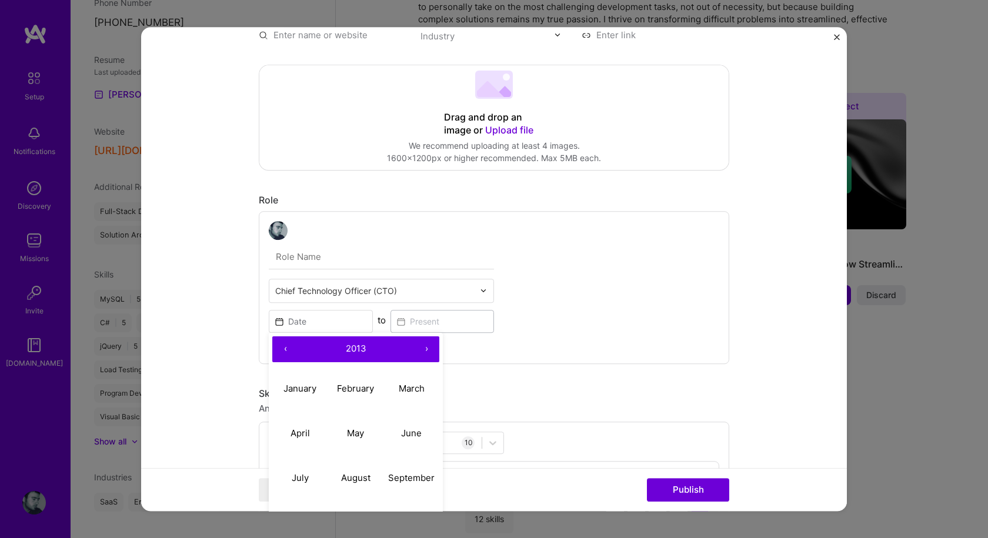
click at [424, 349] on button "›" at bounding box center [426, 349] width 26 height 26
click at [422, 344] on button "›" at bounding box center [426, 349] width 26 height 26
click at [195, 277] on form "Editing suggested project This project is suggested based on your LinkedIn, res…" at bounding box center [493, 269] width 705 height 484
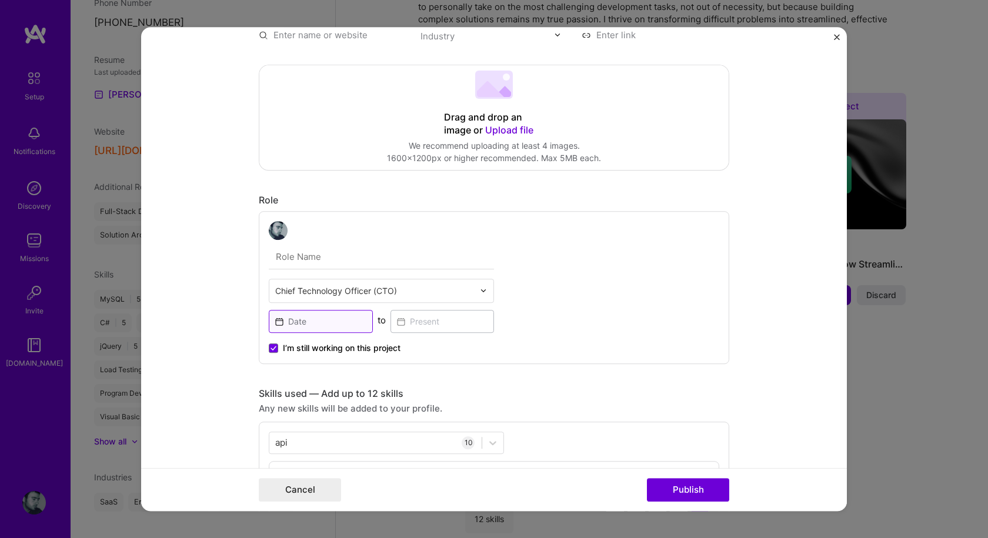
click at [314, 322] on input at bounding box center [321, 321] width 104 height 23
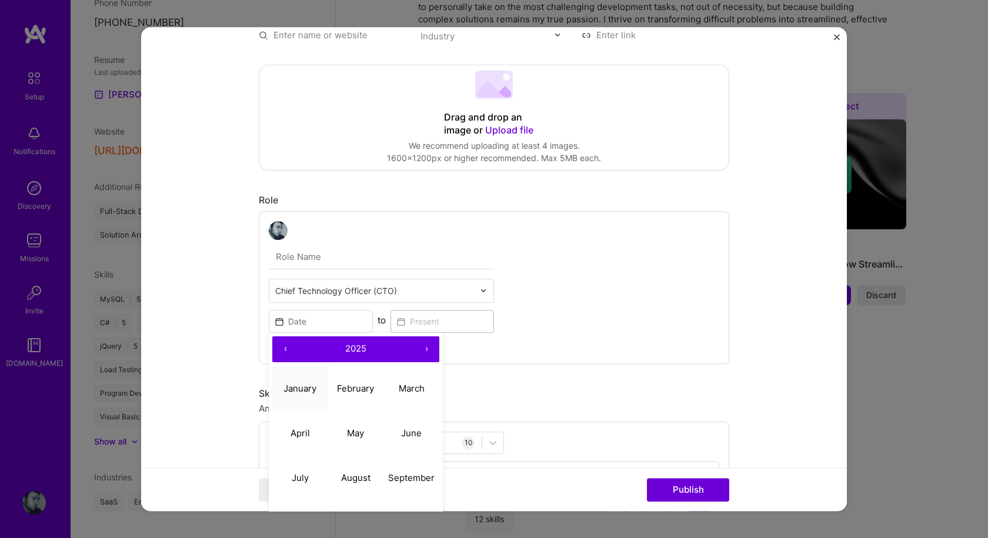
click at [299, 382] on button "January" at bounding box center [300, 388] width 56 height 45
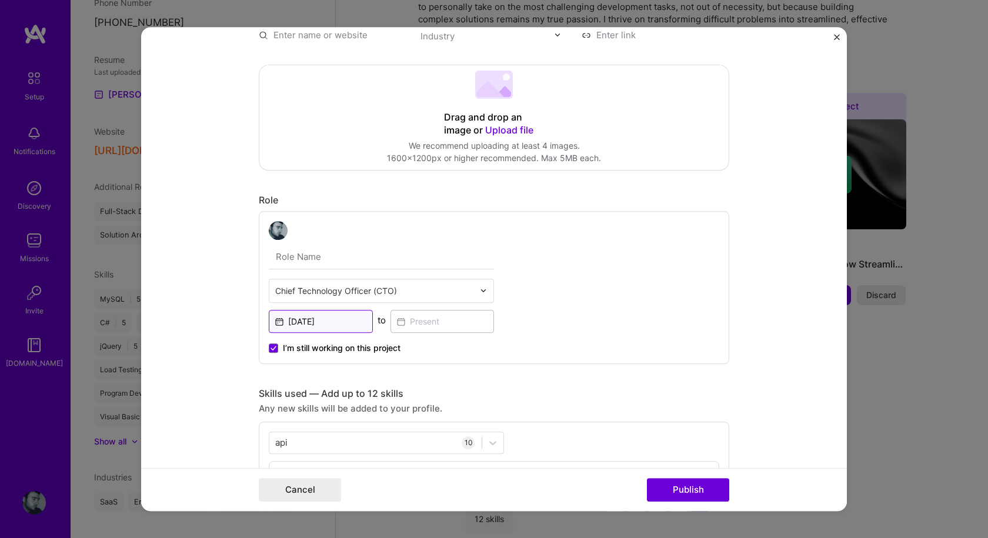
click at [326, 316] on input "[DATE]" at bounding box center [321, 321] width 104 height 23
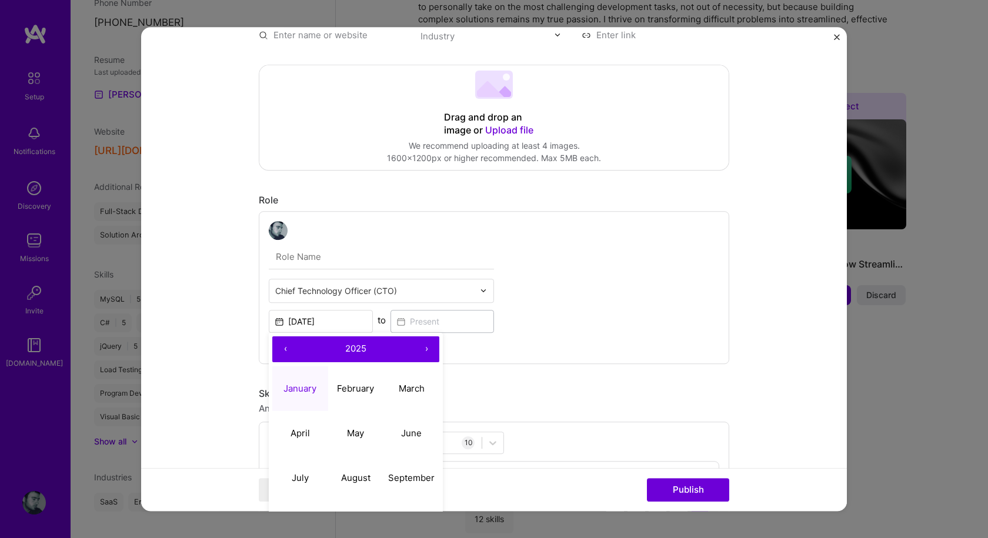
click at [283, 344] on button "‹" at bounding box center [285, 349] width 26 height 26
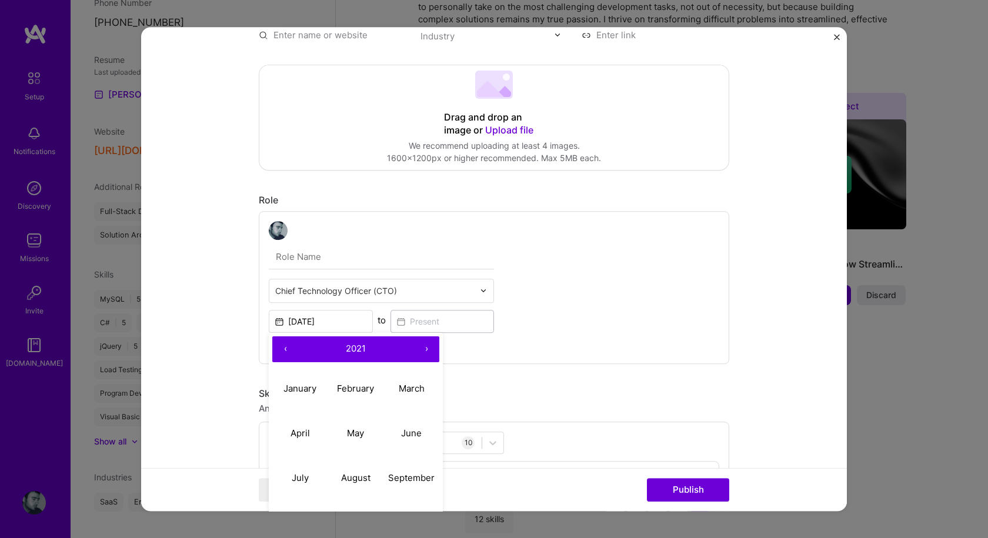
click at [283, 344] on button "‹" at bounding box center [285, 349] width 26 height 26
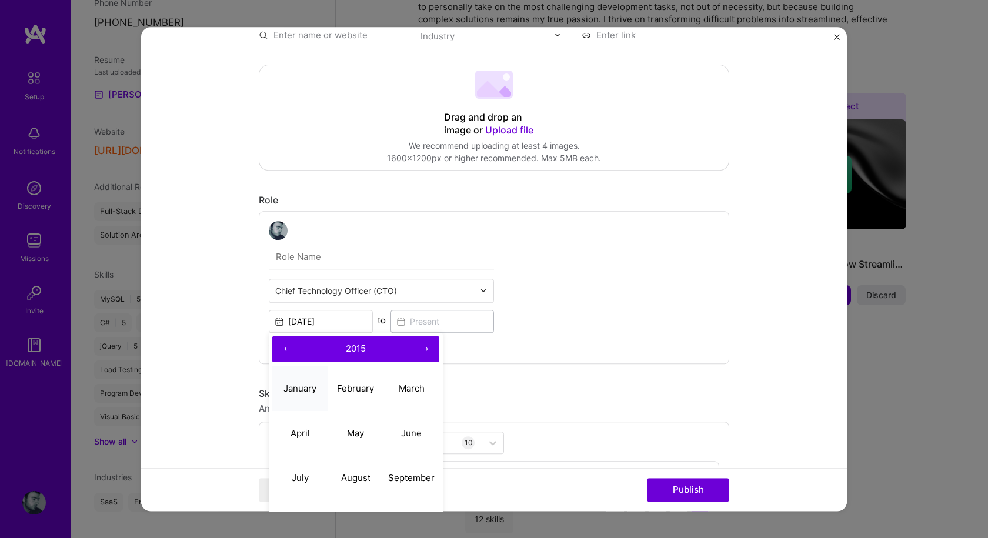
click at [305, 392] on abbr "January" at bounding box center [299, 388] width 33 height 11
type input "[DATE]"
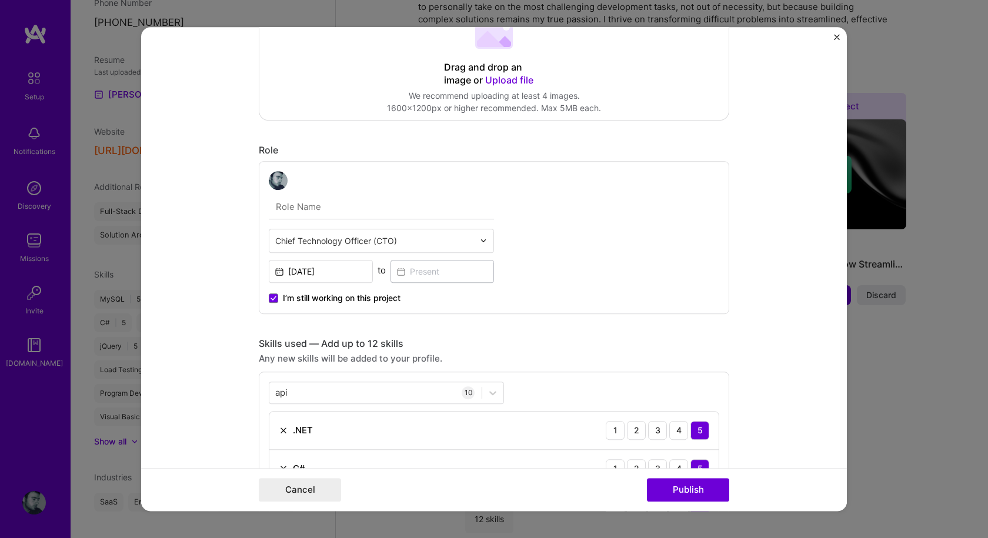
scroll to position [0, 0]
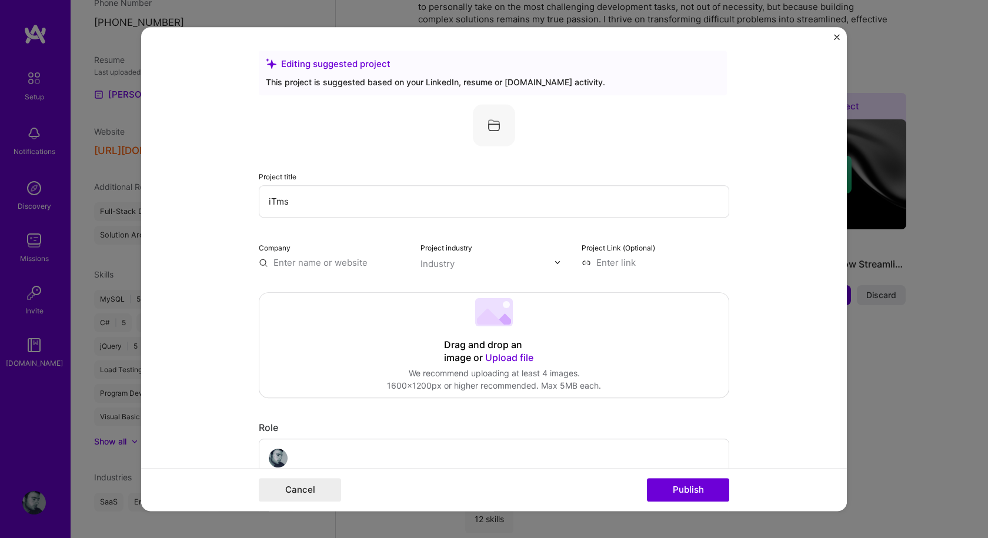
click at [301, 263] on input "text" at bounding box center [333, 262] width 148 height 12
click at [317, 291] on span "iTms services Ltd" at bounding box center [330, 286] width 73 height 12
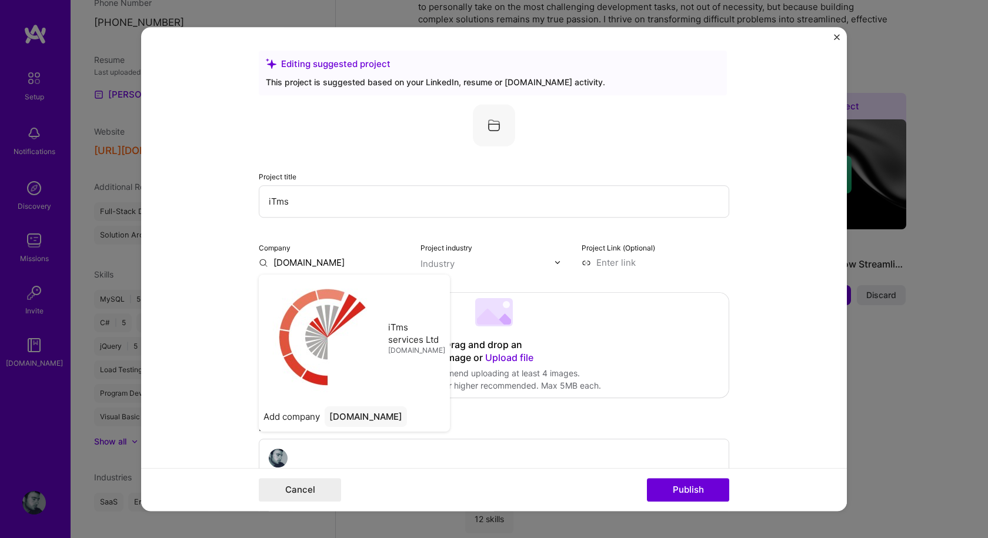
type input "iTms services Ltd"
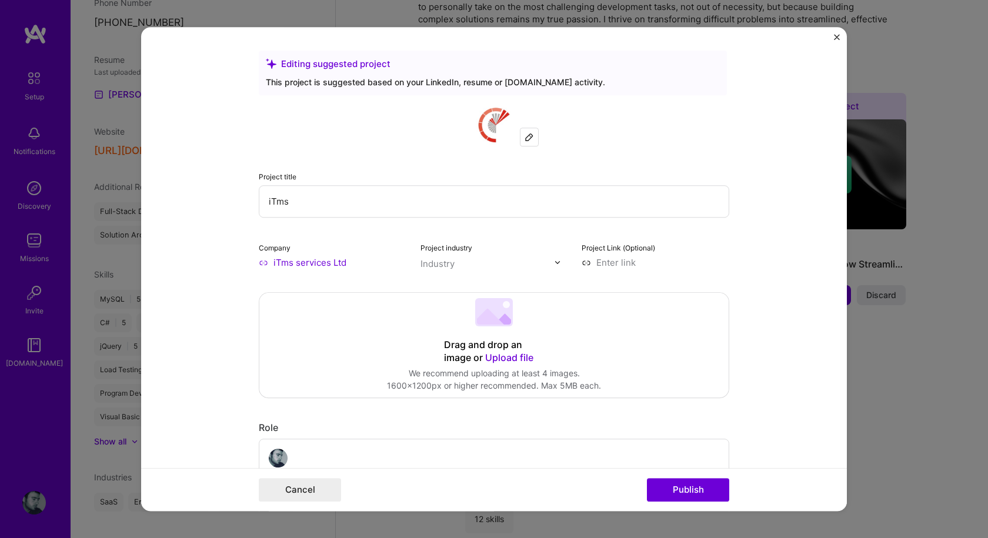
click at [508, 266] on input "text" at bounding box center [487, 263] width 134 height 12
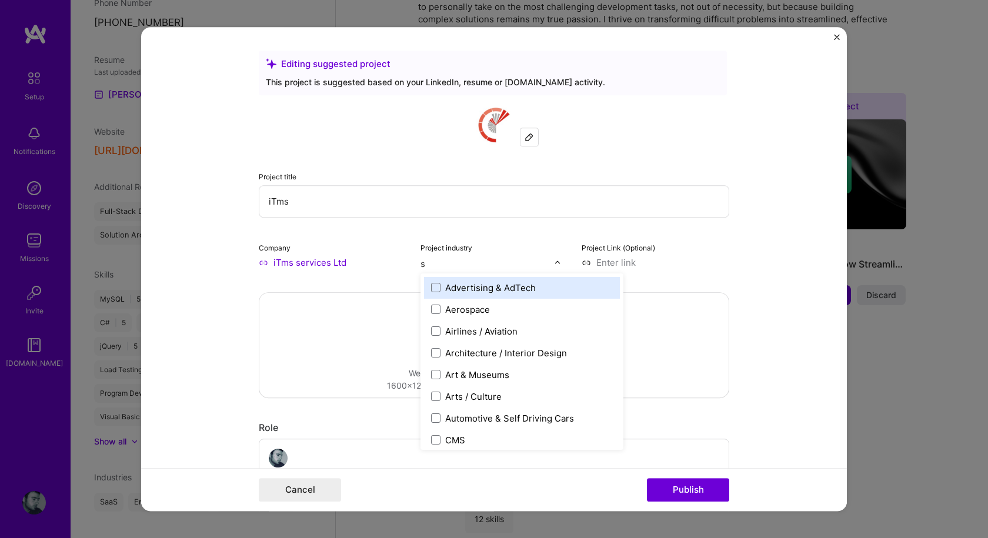
type input "sa"
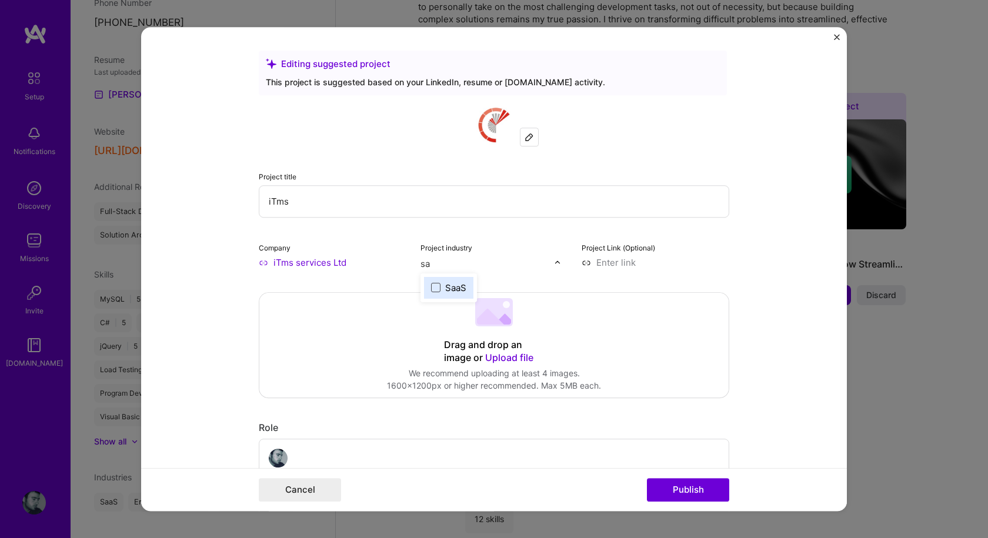
click at [433, 285] on span at bounding box center [435, 287] width 9 height 9
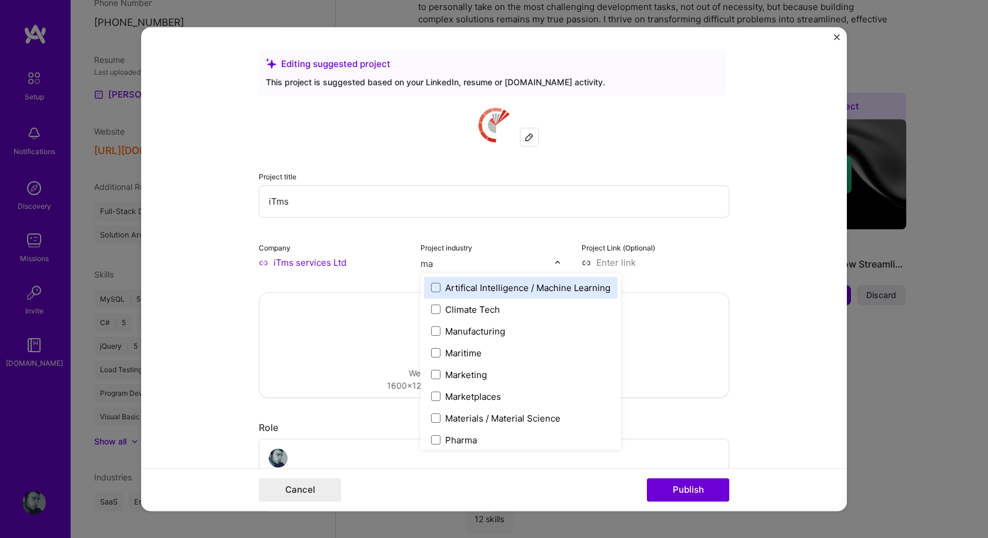
type input "m"
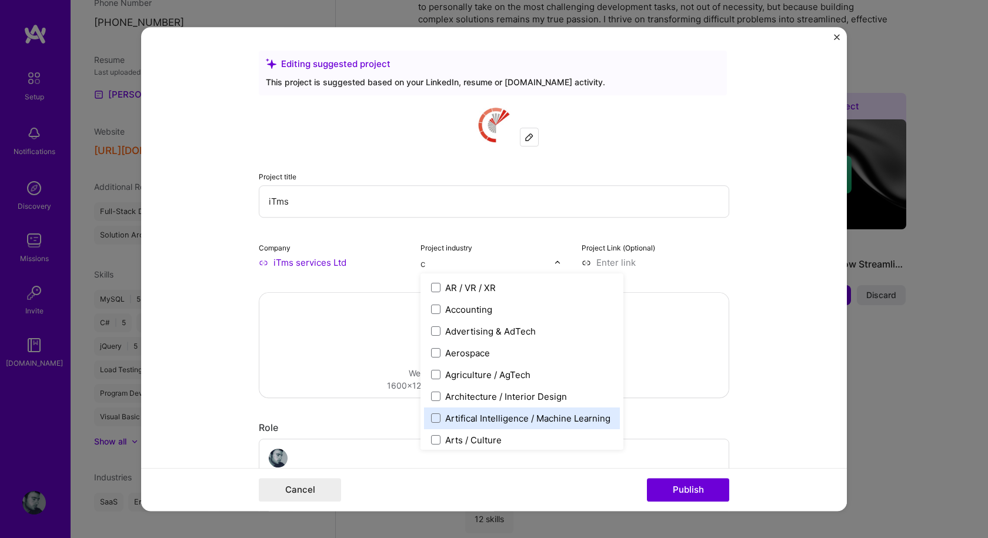
type input "cr"
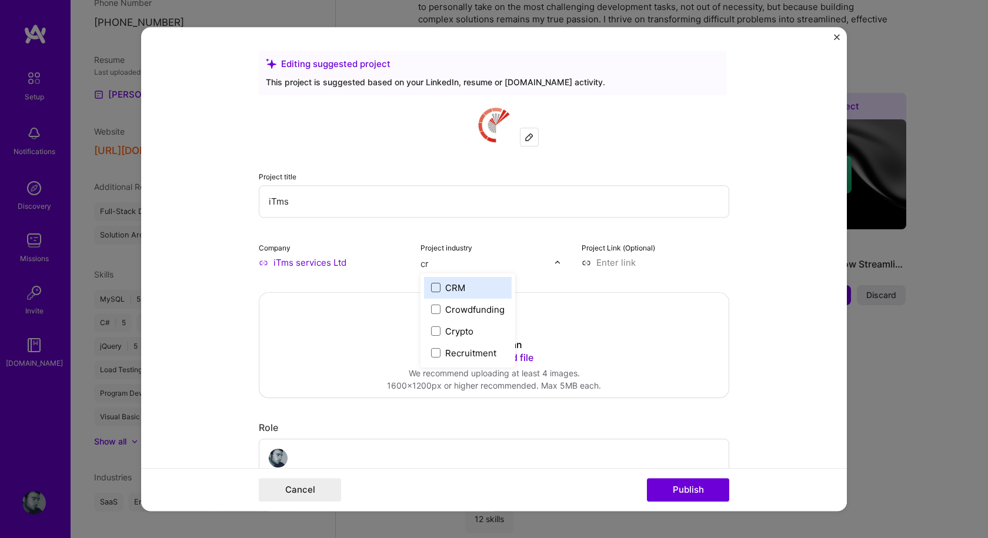
click at [431, 287] on span at bounding box center [435, 287] width 9 height 9
type input "m"
click at [731, 277] on form "Editing suggested project This project is suggested based on your LinkedIn, res…" at bounding box center [493, 269] width 705 height 484
click at [623, 261] on input at bounding box center [655, 262] width 148 height 12
click at [781, 185] on form "Editing suggested project This project is suggested based on your LinkedIn, res…" at bounding box center [493, 269] width 705 height 484
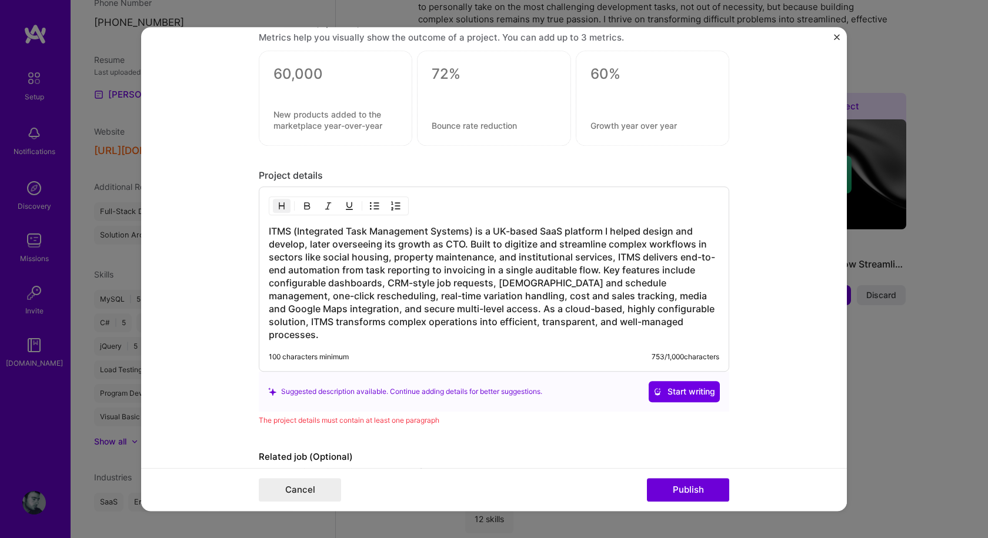
scroll to position [1285, 0]
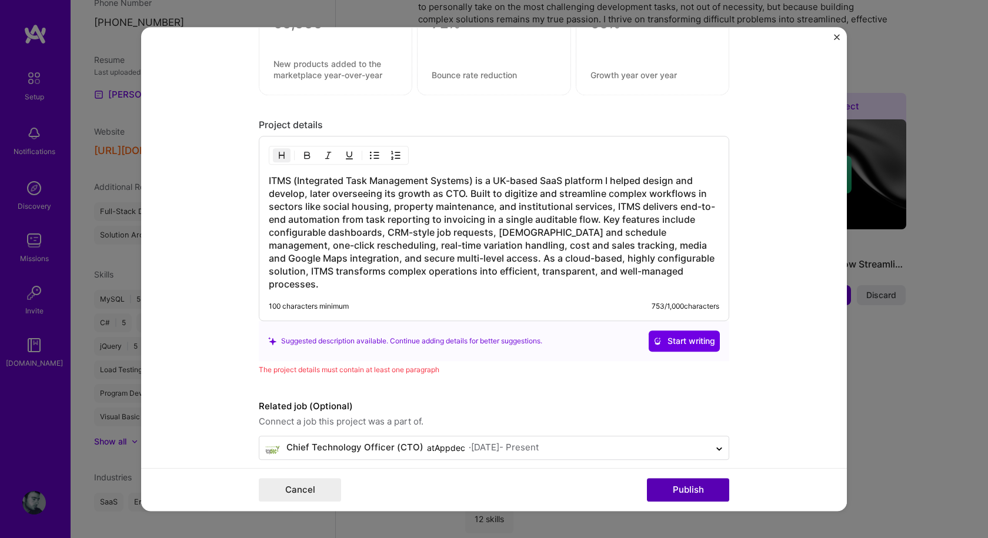
click at [690, 483] on button "Publish" at bounding box center [688, 490] width 82 height 24
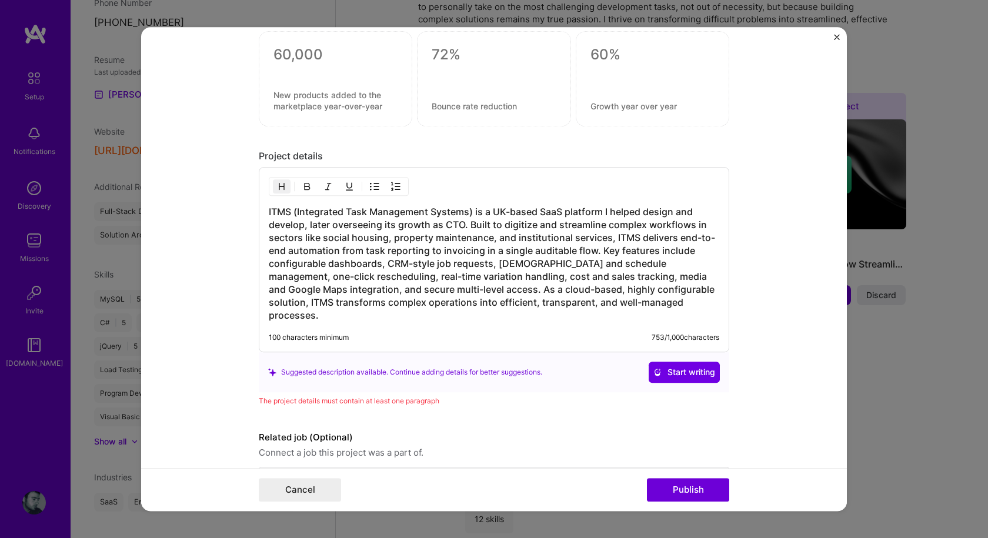
scroll to position [1226, 0]
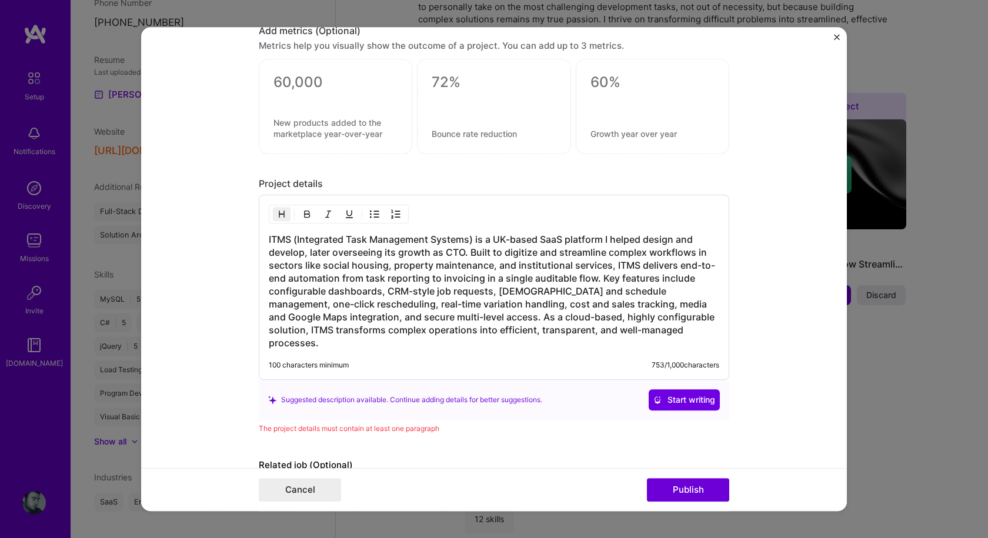
click at [482, 299] on h3 "ITMS (Integrated Task Management Systems) is a UK-based SaaS platform I helped …" at bounding box center [494, 291] width 450 height 116
click at [670, 329] on h3 "ITMS (Integrated Task Management Systems) is a UK-based SaaS platform I helped …" at bounding box center [494, 291] width 450 height 116
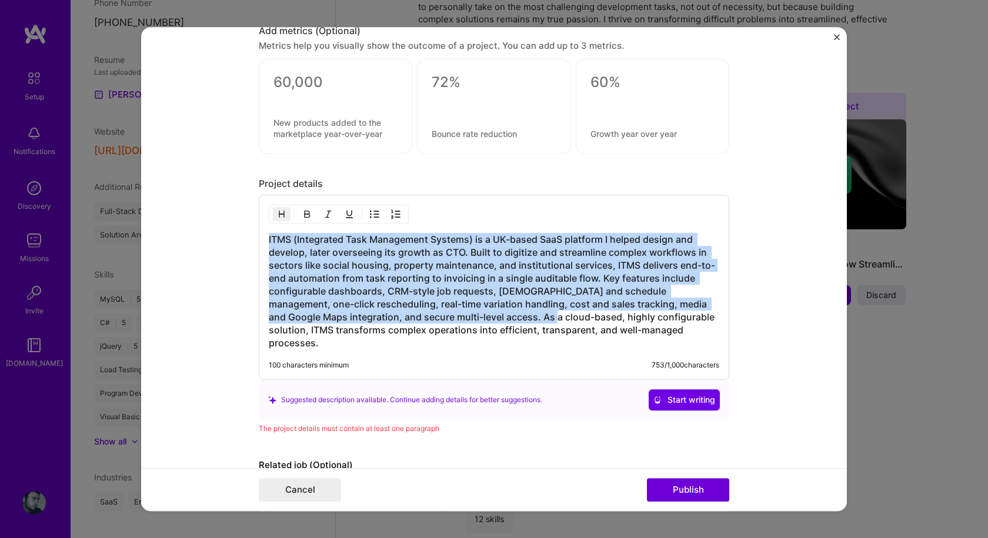
drag, startPoint x: 274, startPoint y: 289, endPoint x: 142, endPoint y: 203, distance: 158.0
click at [142, 203] on form "Editing suggested project This project is suggested based on your LinkedIn, res…" at bounding box center [493, 269] width 705 height 484
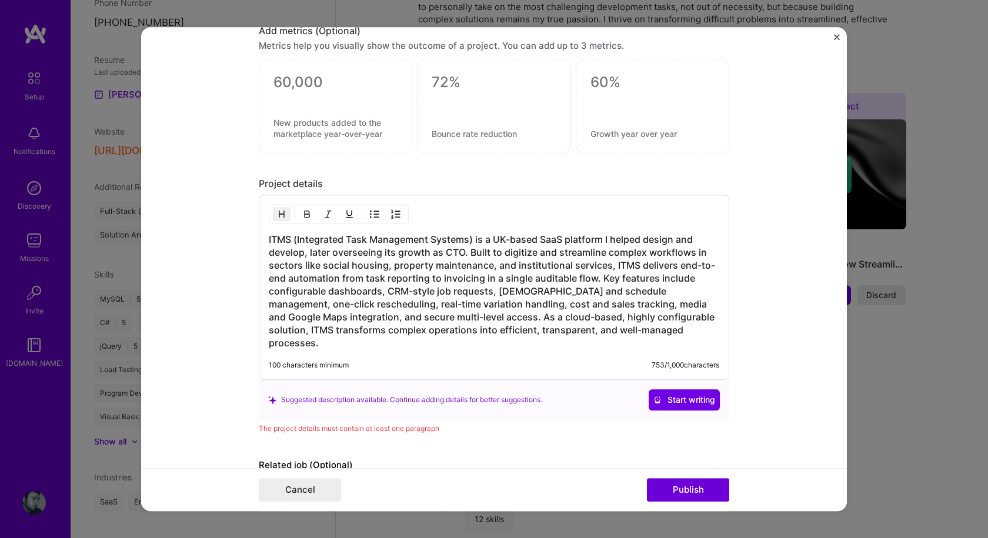
click at [531, 327] on h3 "ITMS (Integrated Task Management Systems) is a UK-based SaaS platform I helped …" at bounding box center [494, 291] width 450 height 116
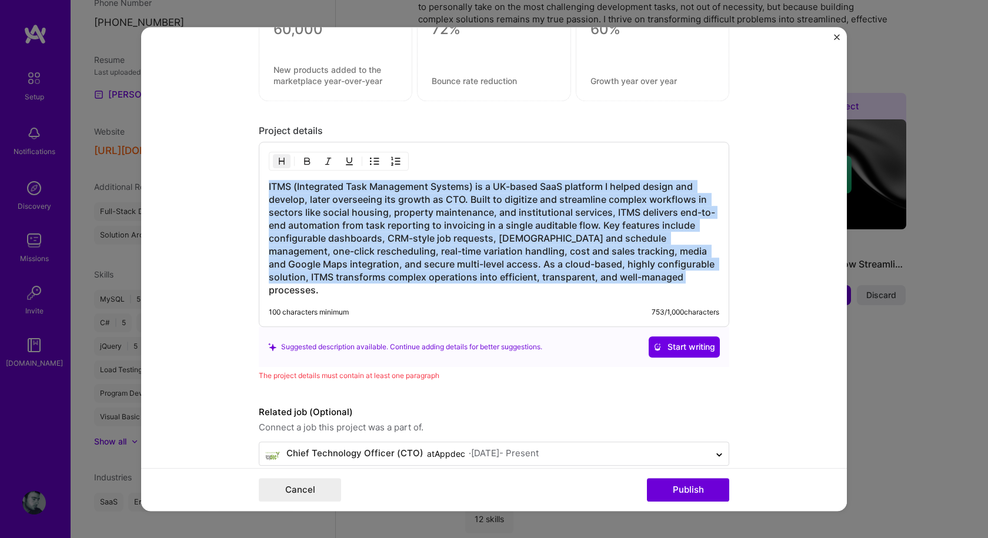
scroll to position [1285, 0]
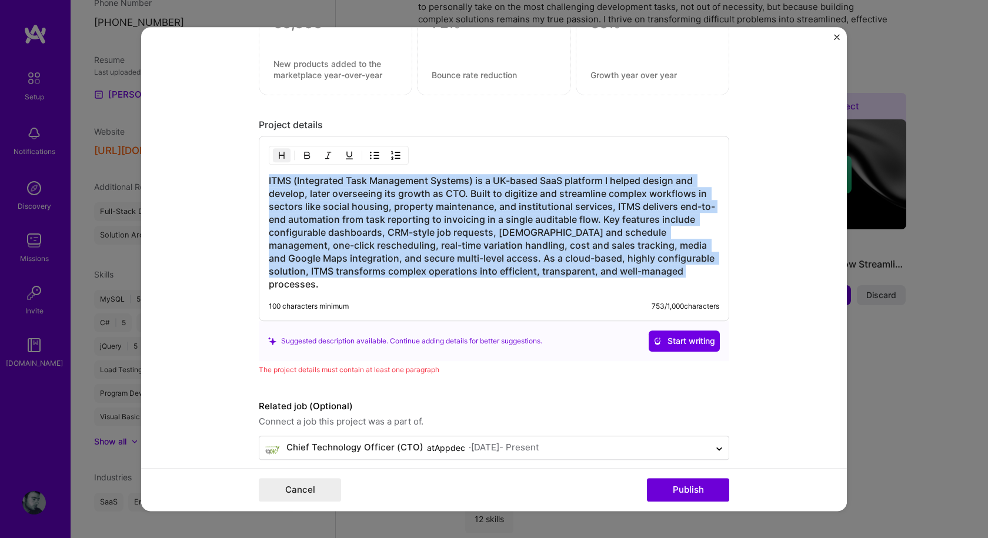
click at [673, 270] on h3 "ITMS (Integrated Task Management Systems) is a UK-based SaaS platform I helped …" at bounding box center [494, 232] width 450 height 116
drag, startPoint x: 675, startPoint y: 273, endPoint x: 243, endPoint y: 180, distance: 442.1
click at [243, 180] on form "Editing suggested project This project is suggested based on your LinkedIn, res…" at bounding box center [493, 269] width 705 height 484
click at [670, 276] on h3 "ITMS (Integrated Task Management Systems) is a UK-based SaaS platform I helped …" at bounding box center [494, 232] width 450 height 116
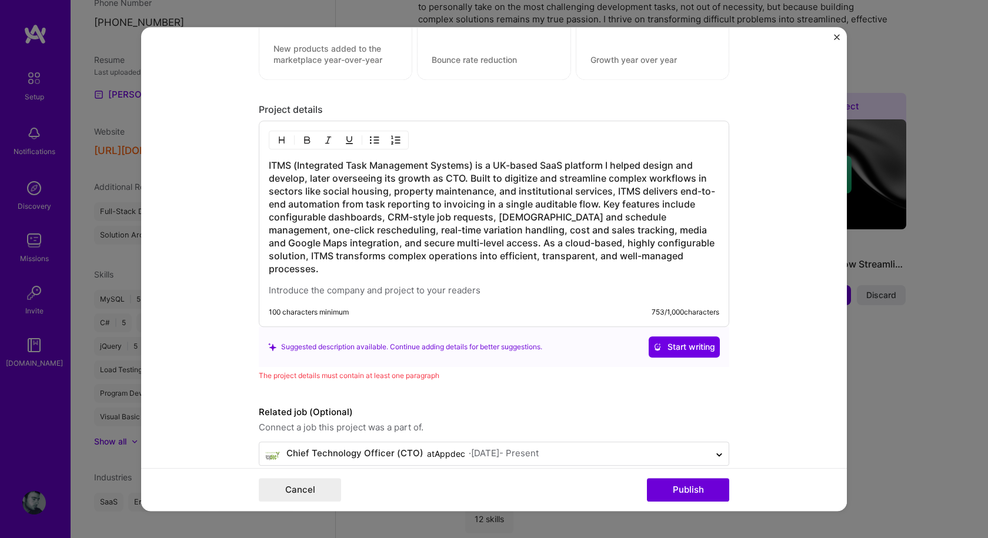
scroll to position [1306, 0]
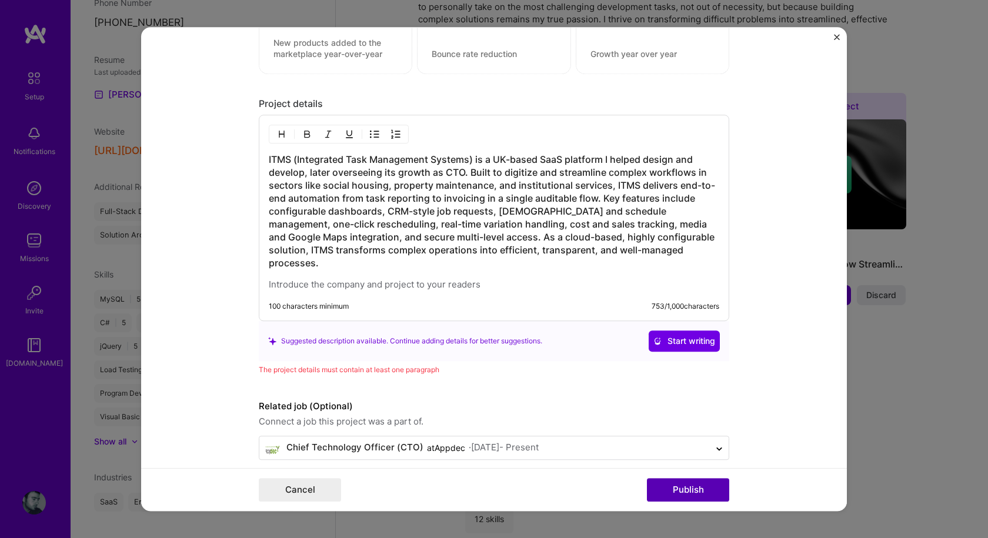
click at [675, 487] on button "Publish" at bounding box center [688, 490] width 82 height 24
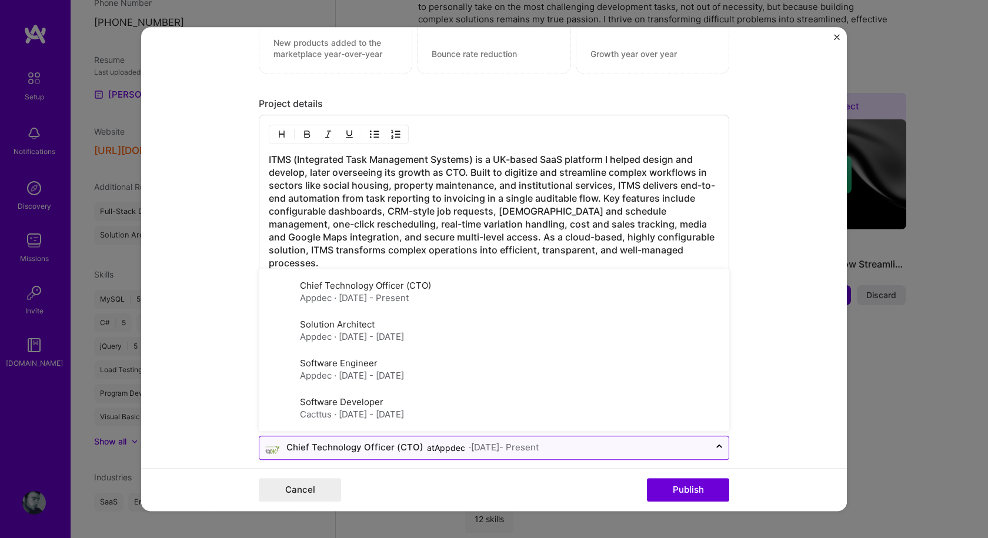
click at [564, 441] on input "text" at bounding box center [484, 447] width 439 height 12
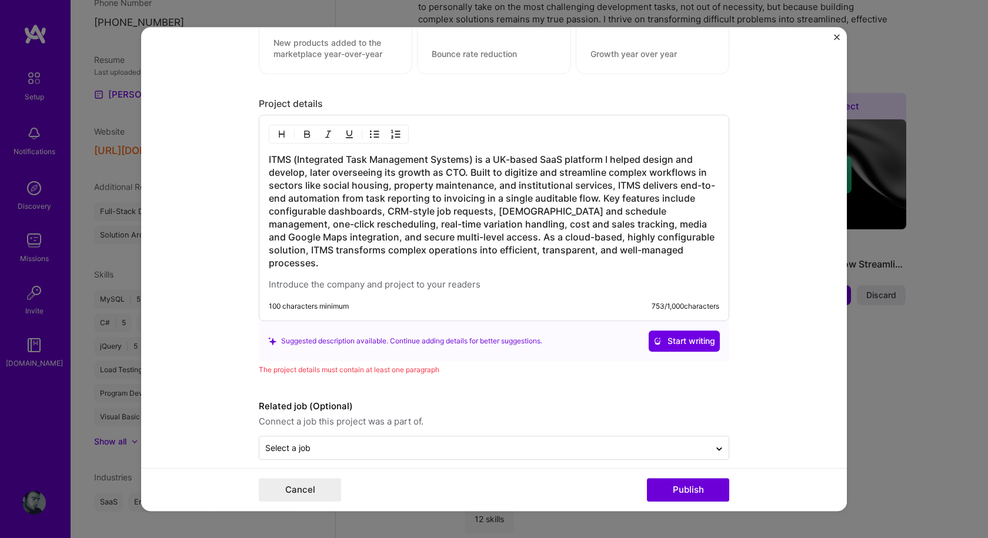
click at [229, 208] on form "Editing suggested project This project is suggested based on your LinkedIn, res…" at bounding box center [493, 269] width 705 height 484
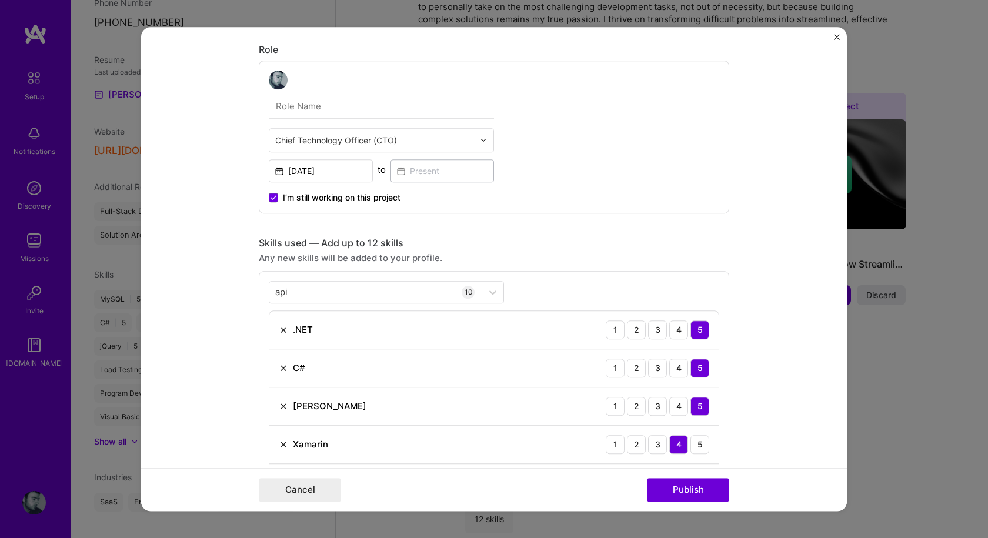
scroll to position [366, 0]
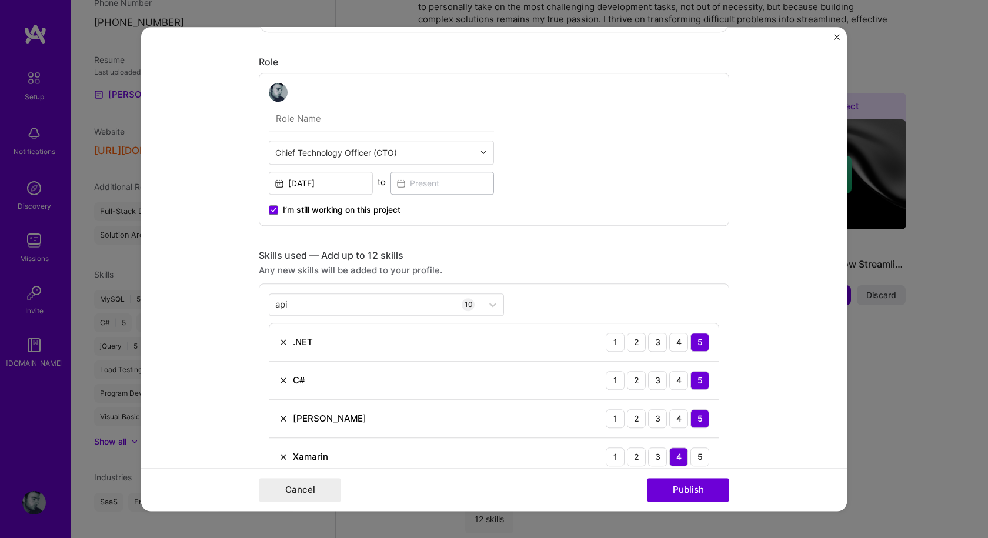
click at [432, 152] on input "text" at bounding box center [374, 152] width 199 height 12
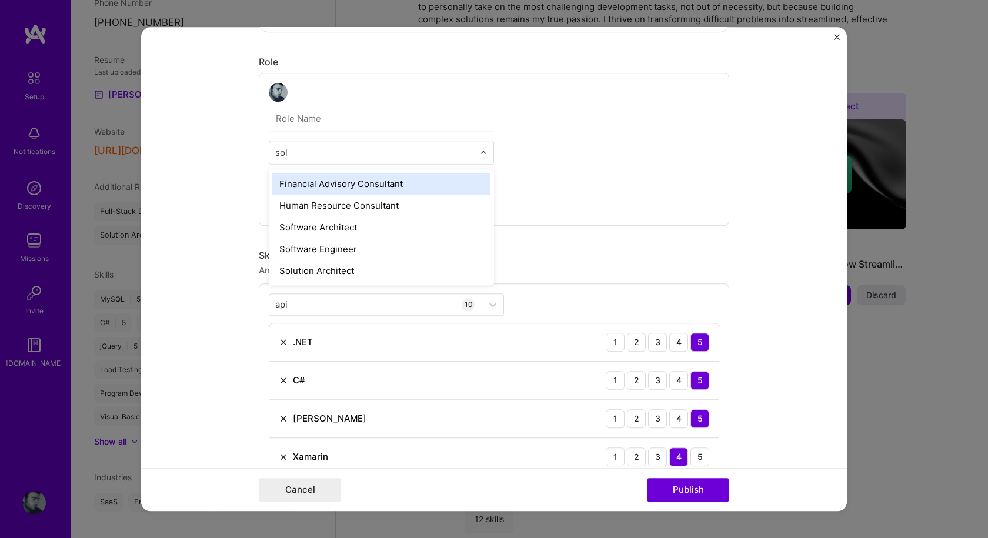
type input "solu"
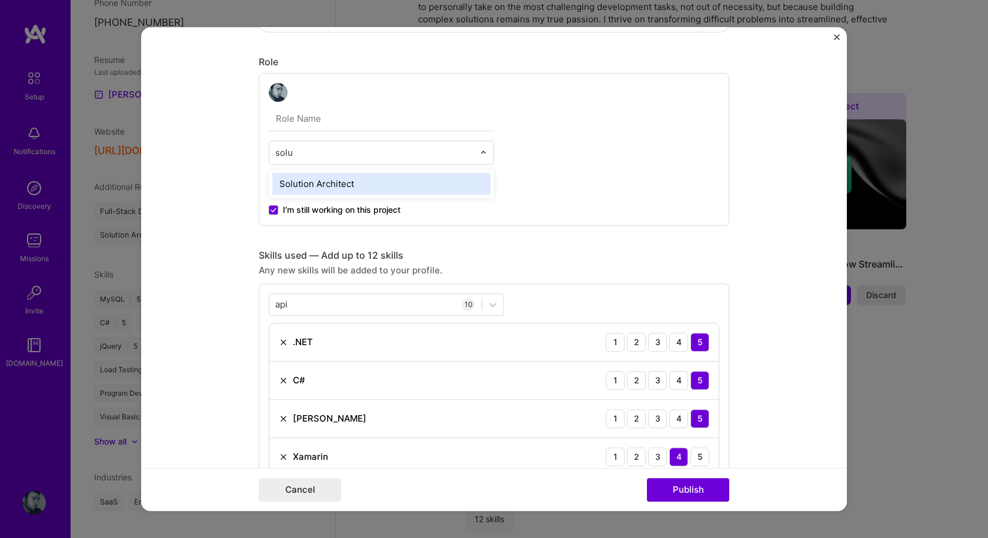
click at [331, 181] on div "Solution Architect" at bounding box center [381, 184] width 218 height 22
click at [207, 187] on form "Editing suggested project This project is suggested based on your LinkedIn, res…" at bounding box center [493, 269] width 705 height 484
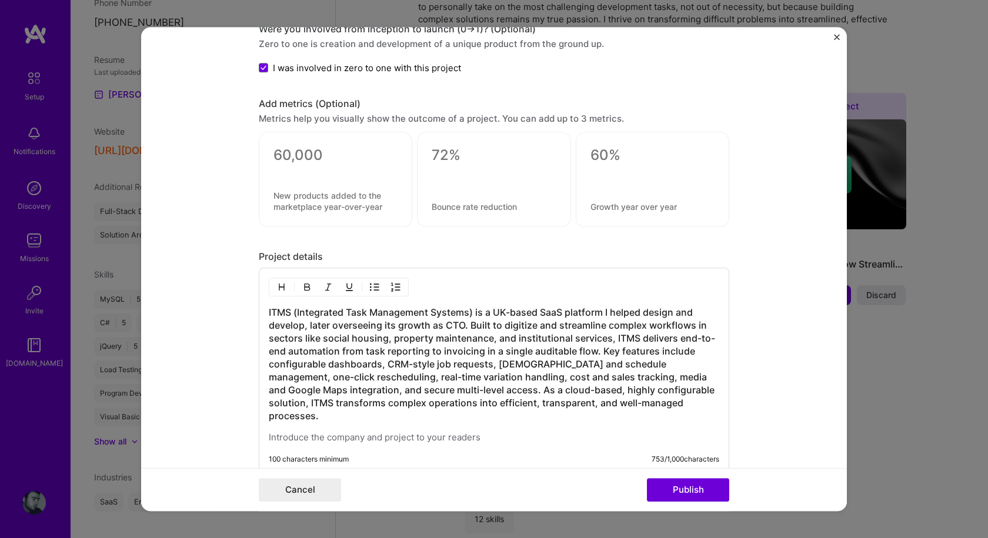
scroll to position [1306, 0]
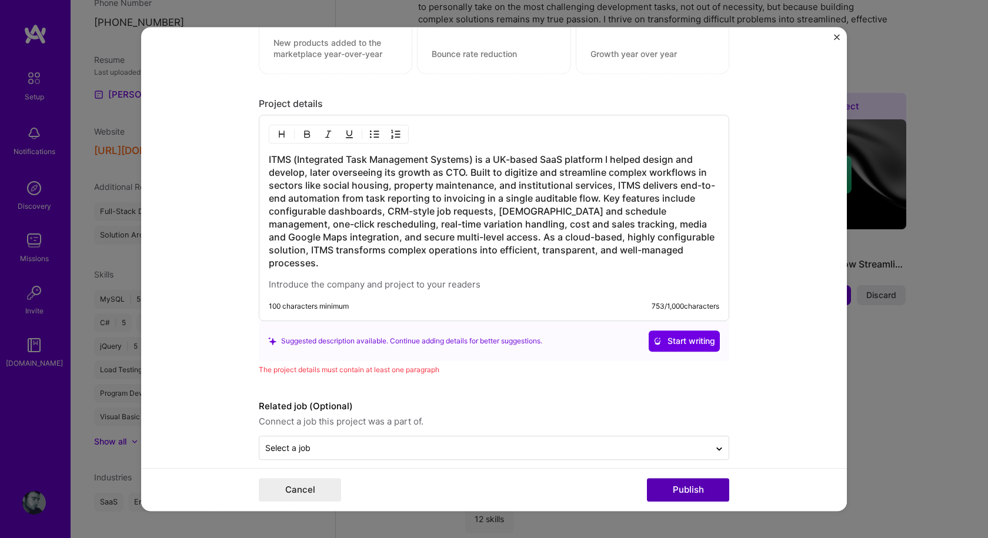
click at [698, 491] on button "Publish" at bounding box center [688, 490] width 82 height 24
click at [383, 198] on h3 "ITMS (Integrated Task Management Systems) is a UK-based SaaS platform I helped …" at bounding box center [494, 211] width 450 height 116
click at [668, 249] on h3 "ITMS (Integrated Task Management Systems) is a UK-based SaaS platform I helped …" at bounding box center [494, 211] width 450 height 116
click at [440, 363] on div "The project details must contain at least one paragraph" at bounding box center [494, 369] width 470 height 12
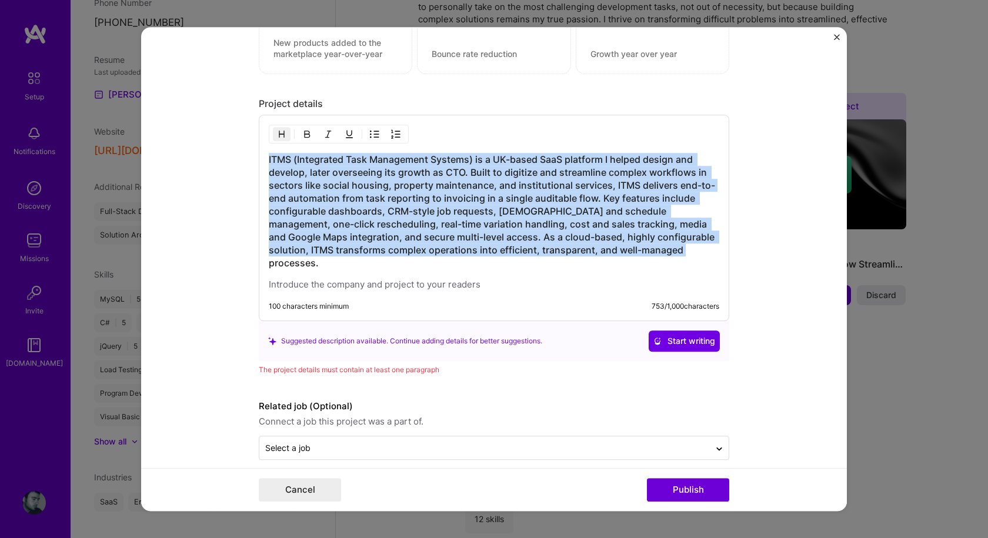
drag, startPoint x: 668, startPoint y: 252, endPoint x: 189, endPoint y: 141, distance: 492.4
click at [189, 141] on form "Editing suggested project This project is suggested based on your LinkedIn, res…" at bounding box center [493, 269] width 705 height 484
copy h3 "ITMS (Integrated Task Management Systems) is a UK-based SaaS platform I helped …"
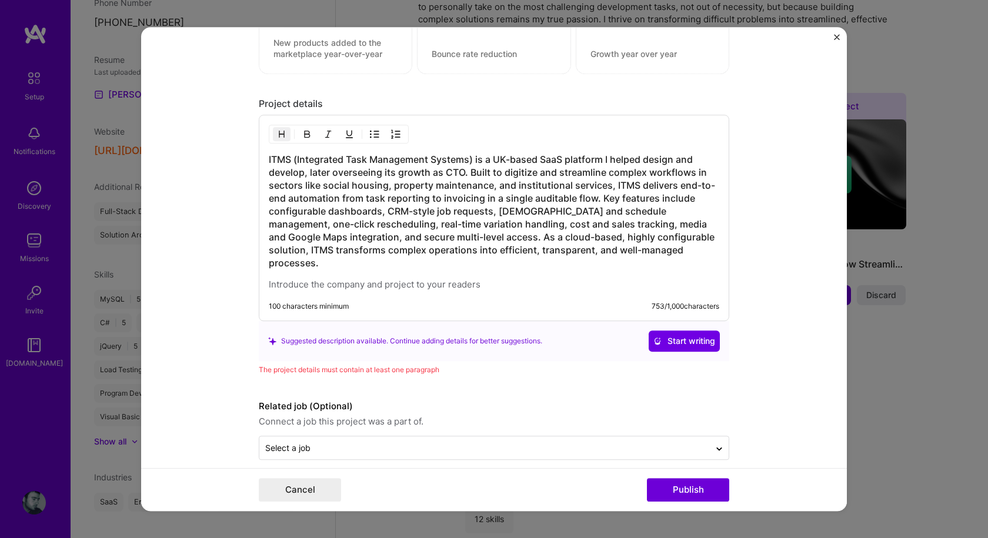
click at [565, 363] on div "The project details must contain at least one paragraph" at bounding box center [494, 369] width 470 height 12
click at [667, 330] on button "Start writing" at bounding box center [683, 340] width 71 height 21
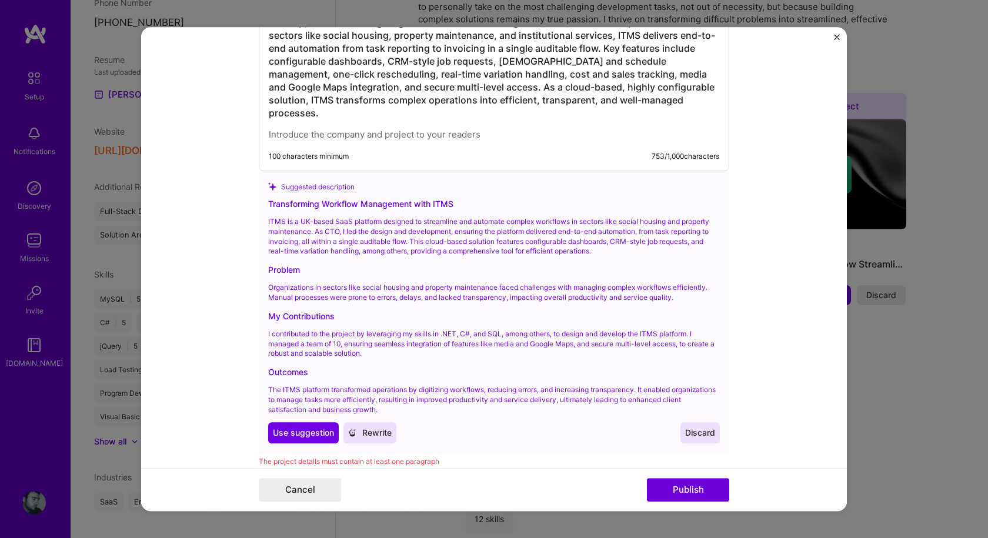
scroll to position [1490, 0]
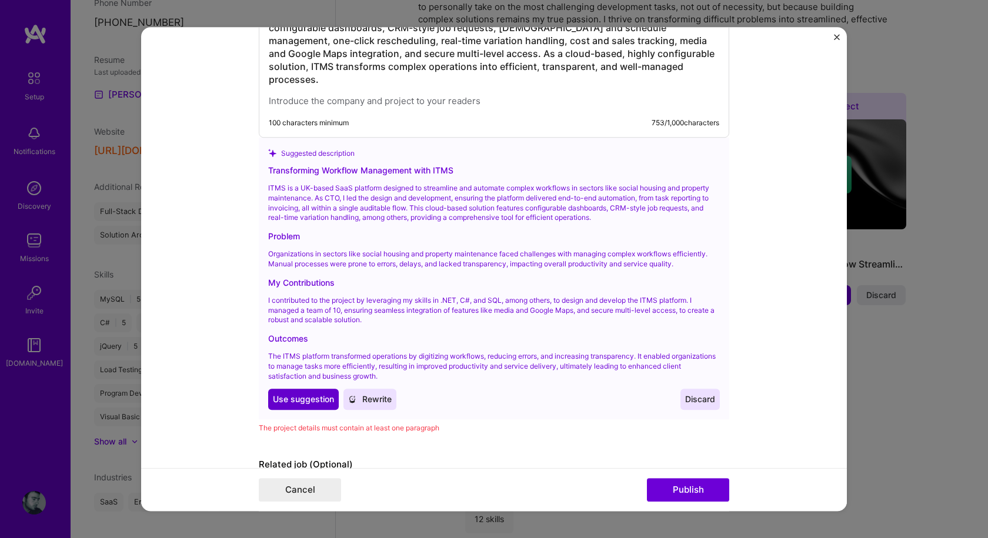
click at [297, 393] on span "Use suggestion" at bounding box center [303, 399] width 61 height 12
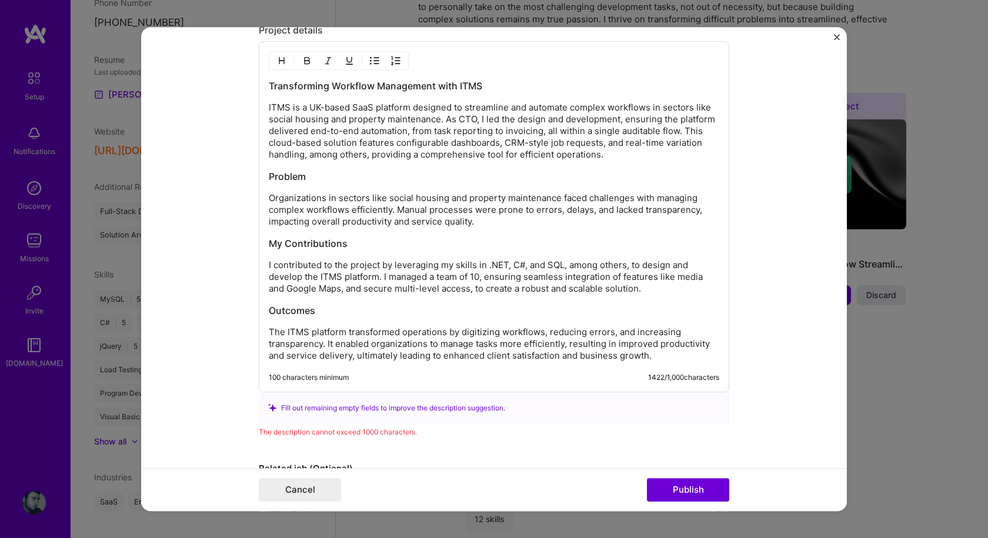
scroll to position [1455, 0]
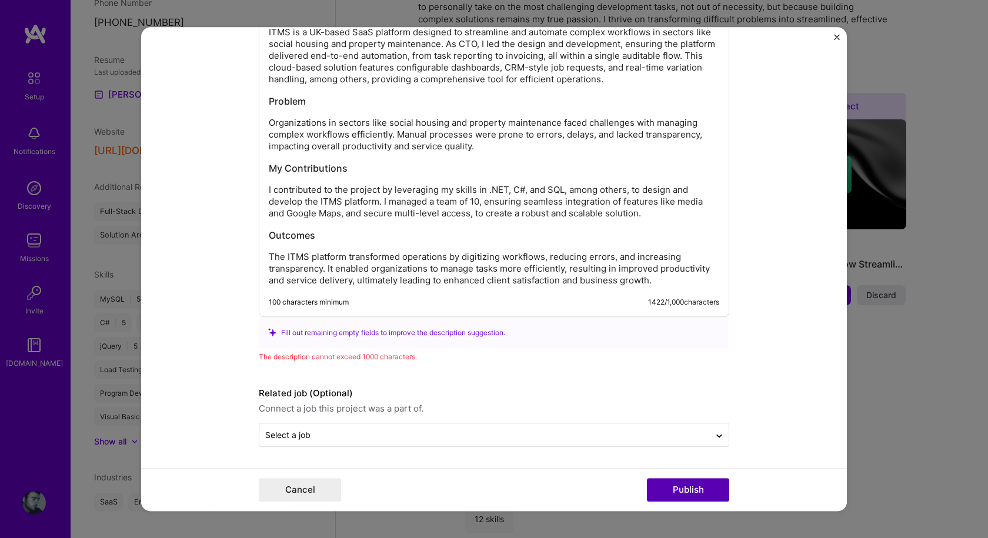
click at [694, 490] on button "Publish" at bounding box center [688, 490] width 82 height 24
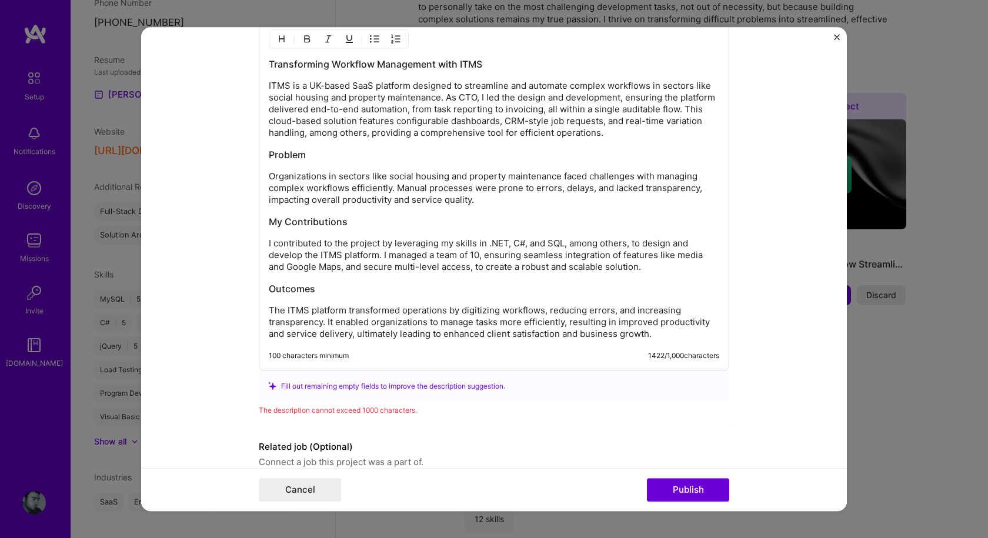
scroll to position [1377, 0]
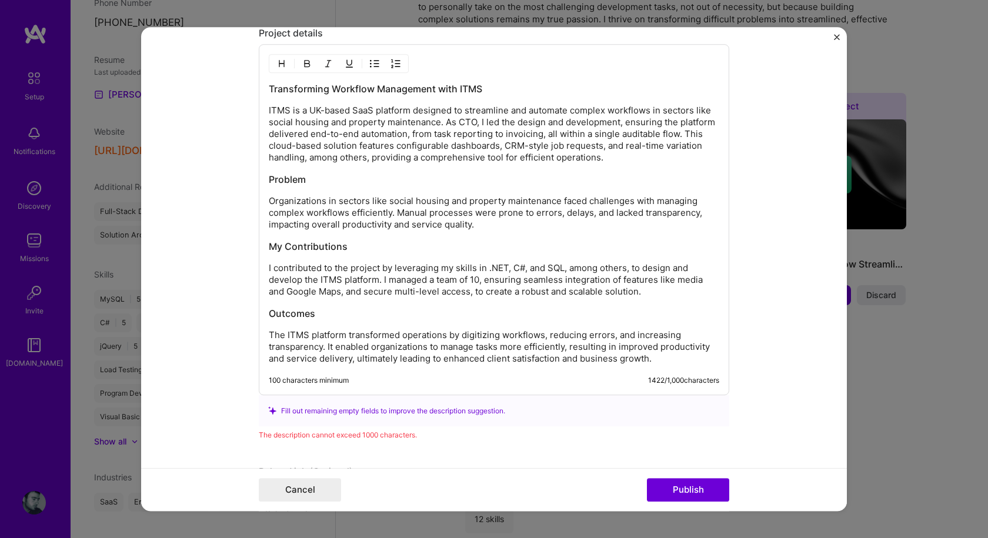
click at [366, 373] on div "Transforming Workflow Management with ITMS ITMS is a UK-based SaaS platform des…" at bounding box center [494, 219] width 470 height 351
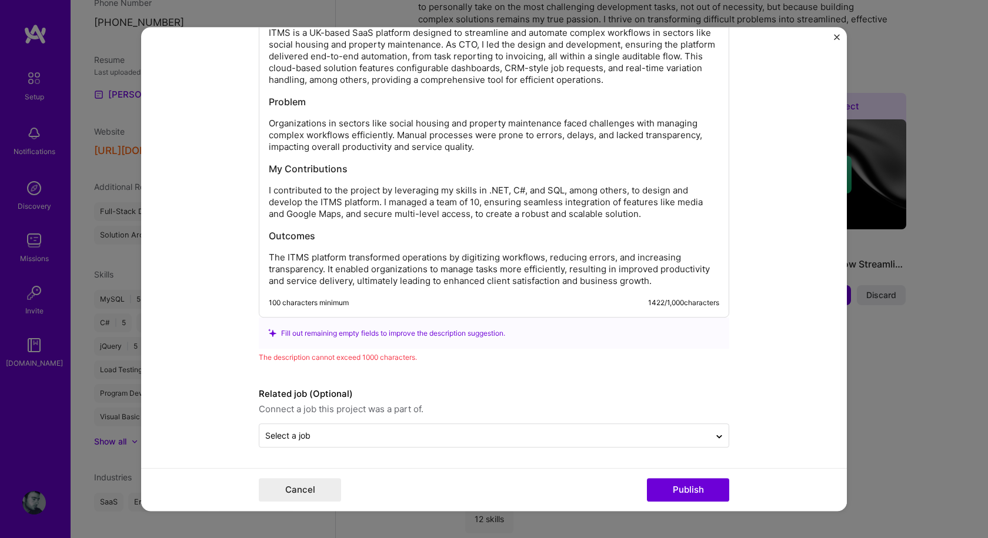
scroll to position [1455, 0]
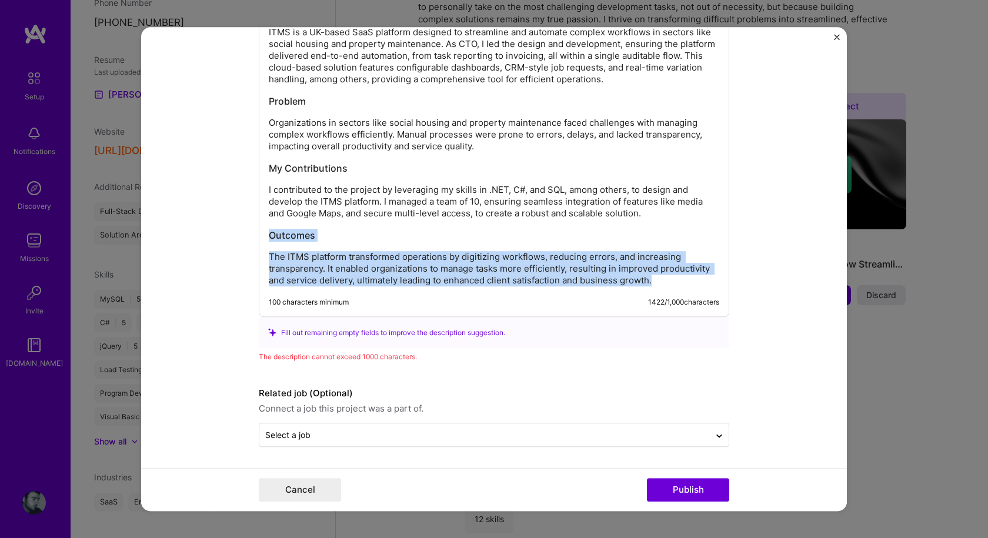
drag, startPoint x: 657, startPoint y: 280, endPoint x: 256, endPoint y: 234, distance: 403.6
click at [259, 234] on div "Transforming Workflow Management with ITMS ITMS is a UK-based SaaS platform des…" at bounding box center [494, 141] width 470 height 351
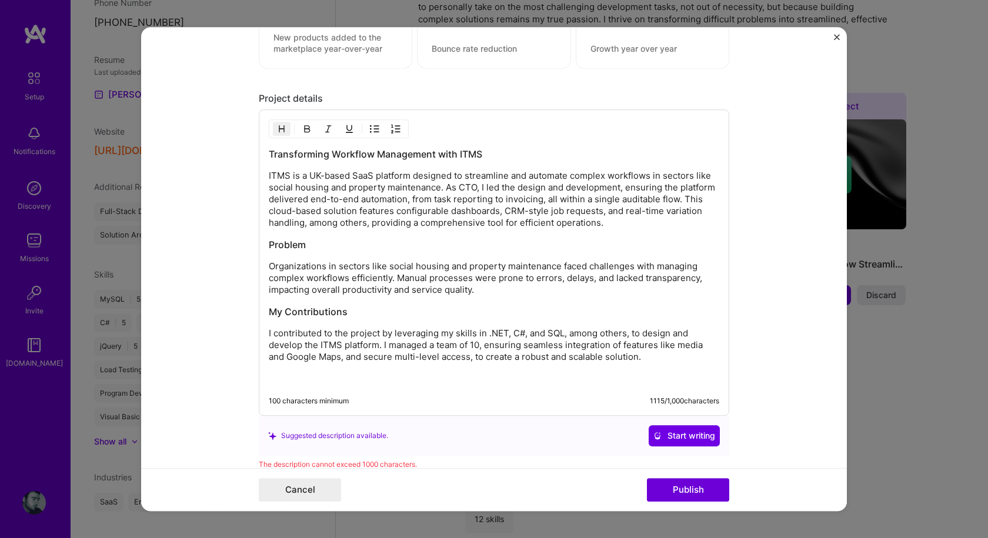
scroll to position [1302, 0]
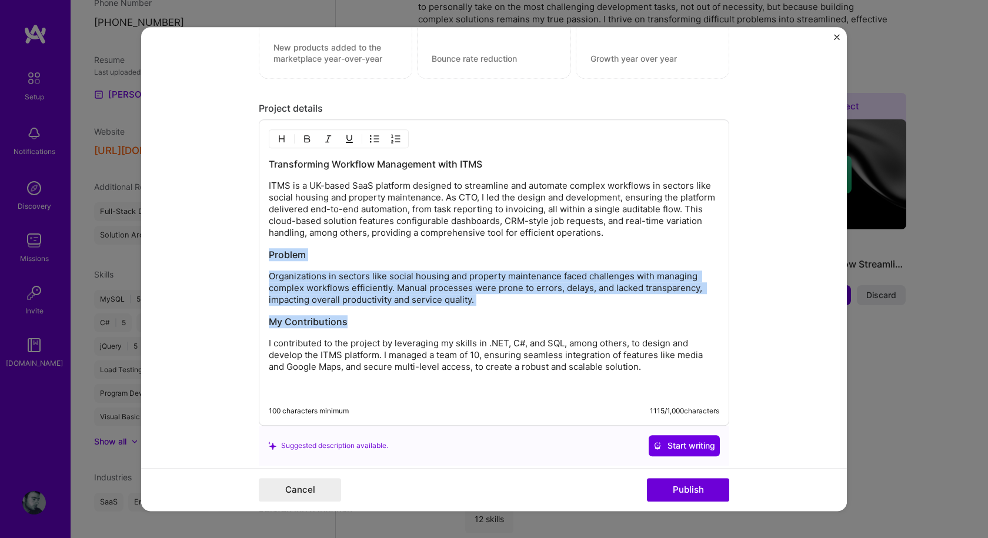
drag, startPoint x: 362, startPoint y: 322, endPoint x: 260, endPoint y: 240, distance: 130.5
click at [260, 240] on div "Transforming Workflow Management with ITMS ITMS is a UK-based SaaS platform des…" at bounding box center [494, 272] width 470 height 306
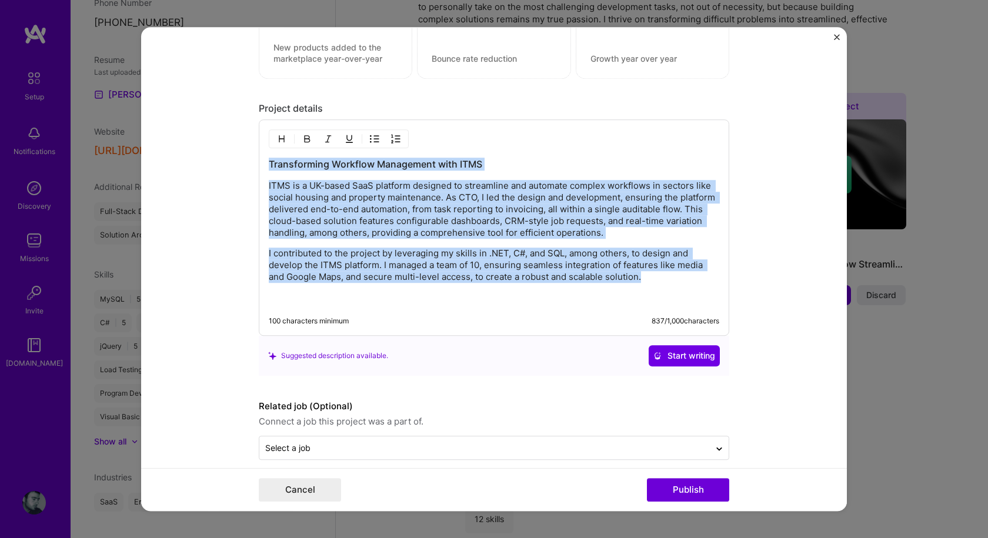
drag, startPoint x: 648, startPoint y: 277, endPoint x: 252, endPoint y: 160, distance: 413.5
click at [252, 160] on form "Editing suggested project This project is suggested based on your LinkedIn, res…" at bounding box center [493, 269] width 705 height 484
copy div "Transforming Workflow Management with ITMS ITMS is a UK-based SaaS platform des…"
click at [660, 276] on p "I contributed to the project by leveraging my skills in .NET, C#, and SQL, amon…" at bounding box center [494, 264] width 450 height 35
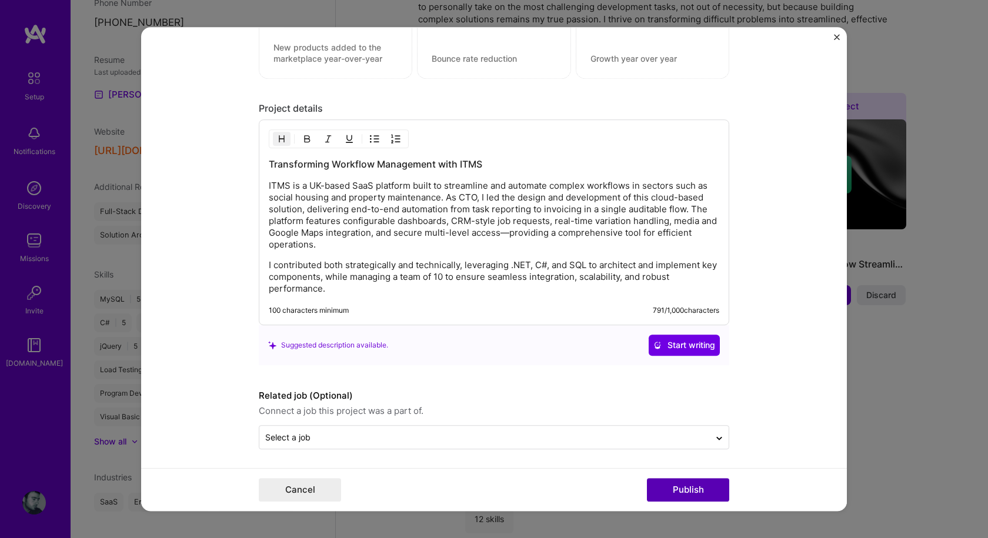
click at [699, 492] on button "Publish" at bounding box center [688, 490] width 82 height 24
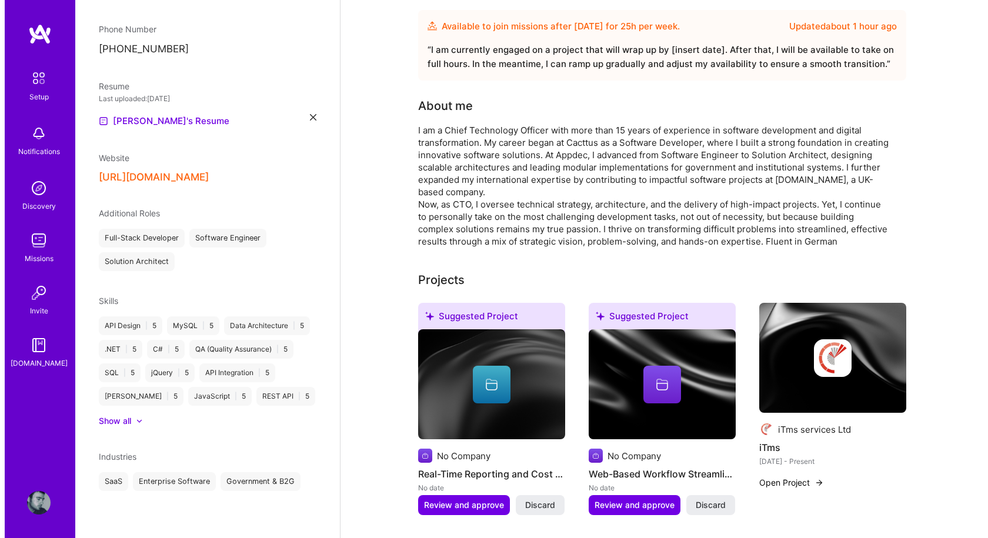
scroll to position [235, 0]
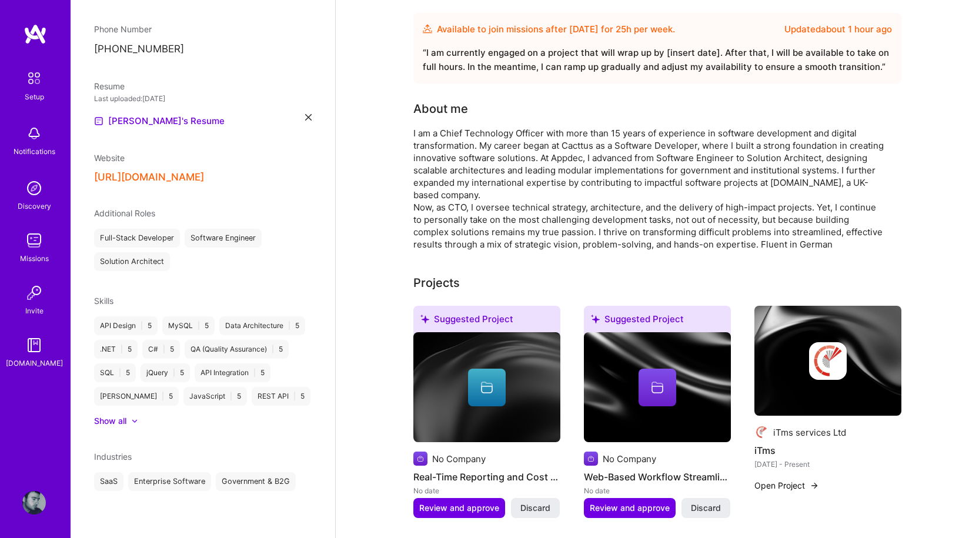
click at [798, 479] on button "Open Project" at bounding box center [786, 485] width 65 height 12
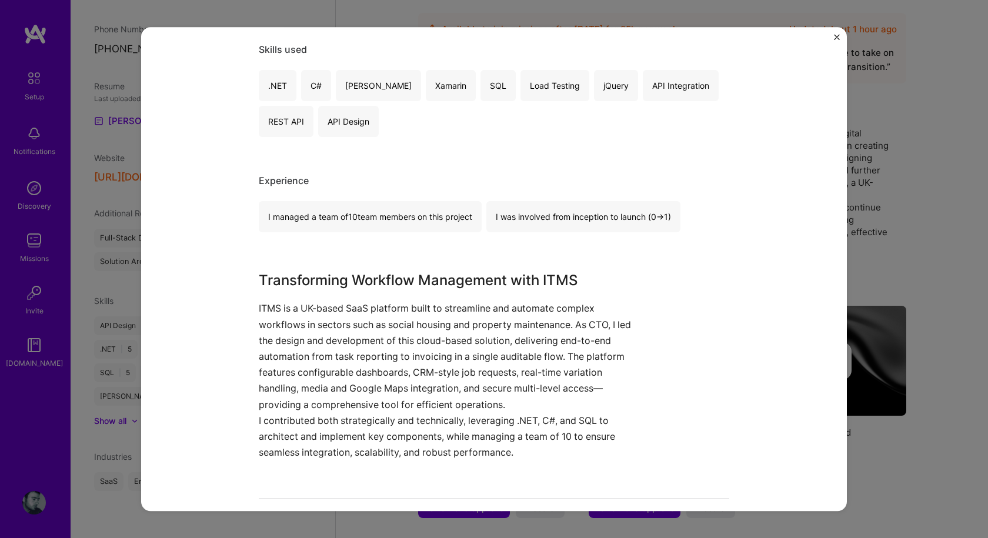
scroll to position [82, 0]
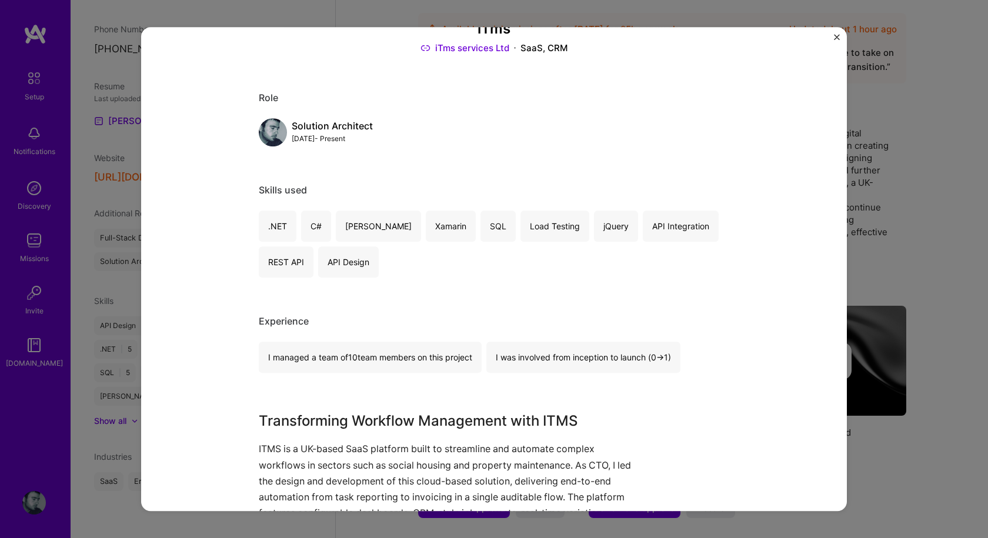
click at [835, 36] on img "Close" at bounding box center [837, 37] width 6 height 6
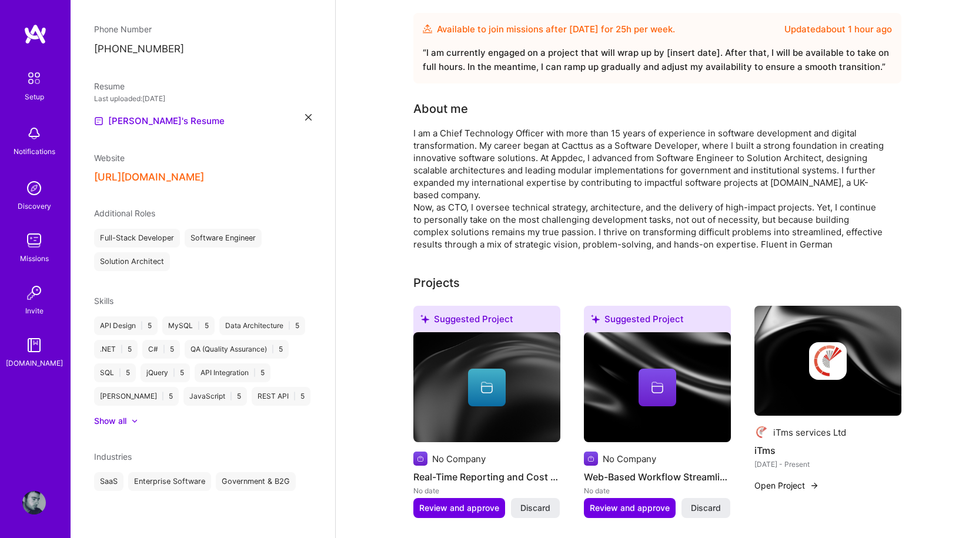
click at [829, 309] on img at bounding box center [827, 361] width 147 height 111
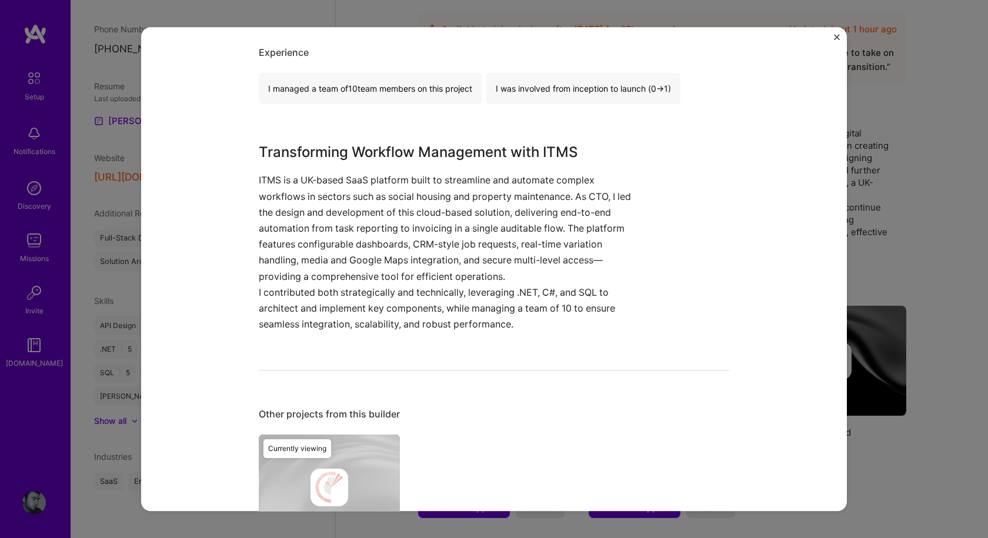
scroll to position [353, 0]
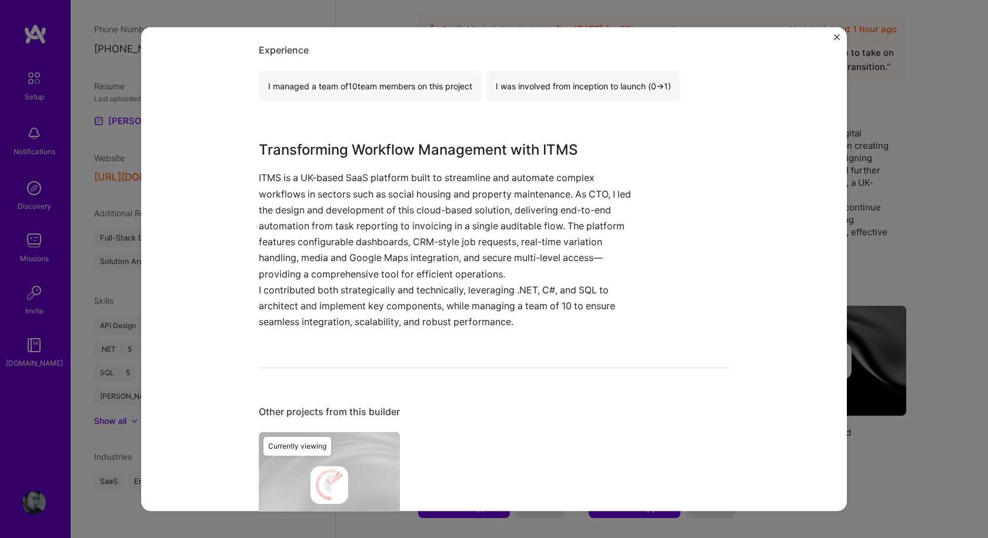
click at [357, 233] on p "ITMS is a UK-based SaaS platform built to streamline and automate complex workf…" at bounding box center [450, 226] width 382 height 112
click at [312, 243] on p "ITMS is a UK-based SaaS platform built to streamline and automate complex workf…" at bounding box center [450, 226] width 382 height 112
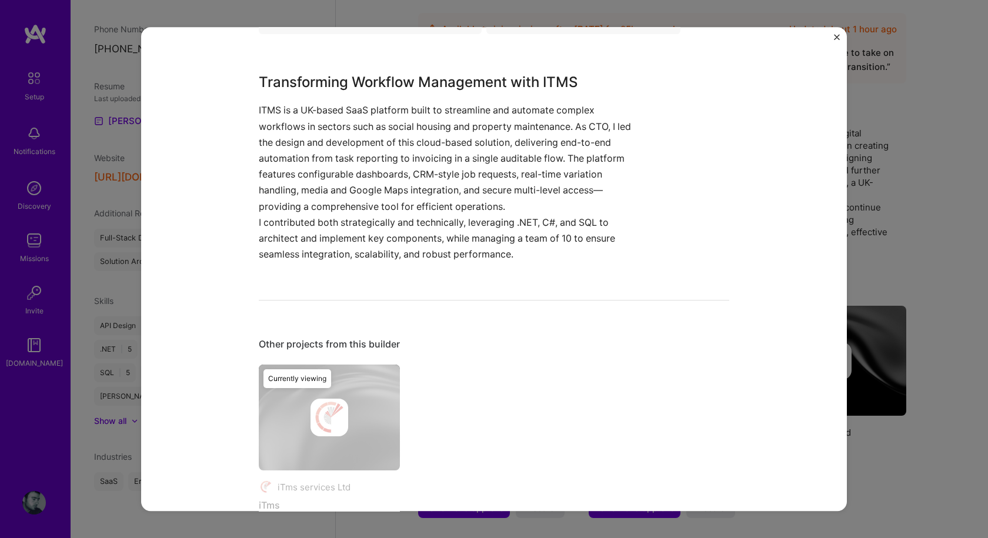
scroll to position [493, 0]
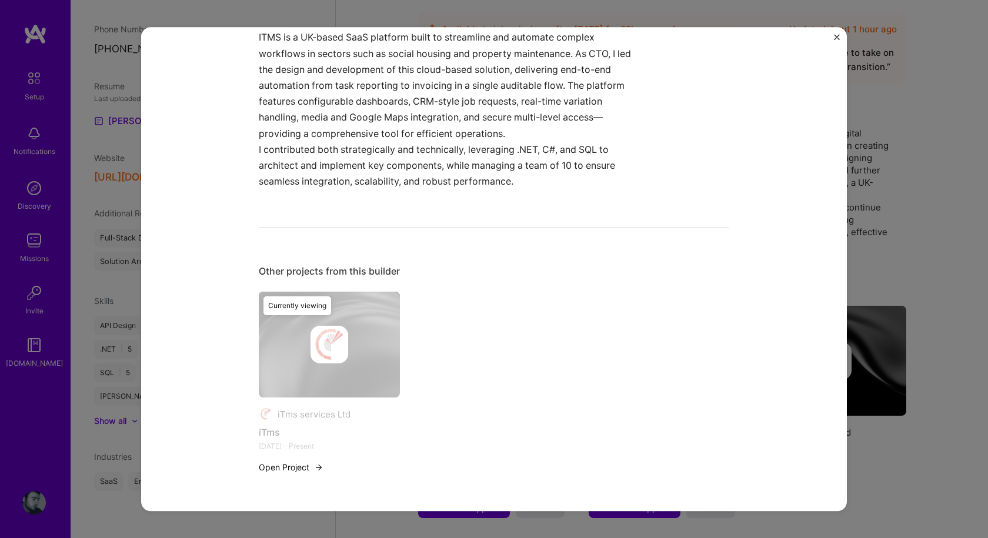
click at [298, 466] on button "Open Project" at bounding box center [291, 467] width 65 height 12
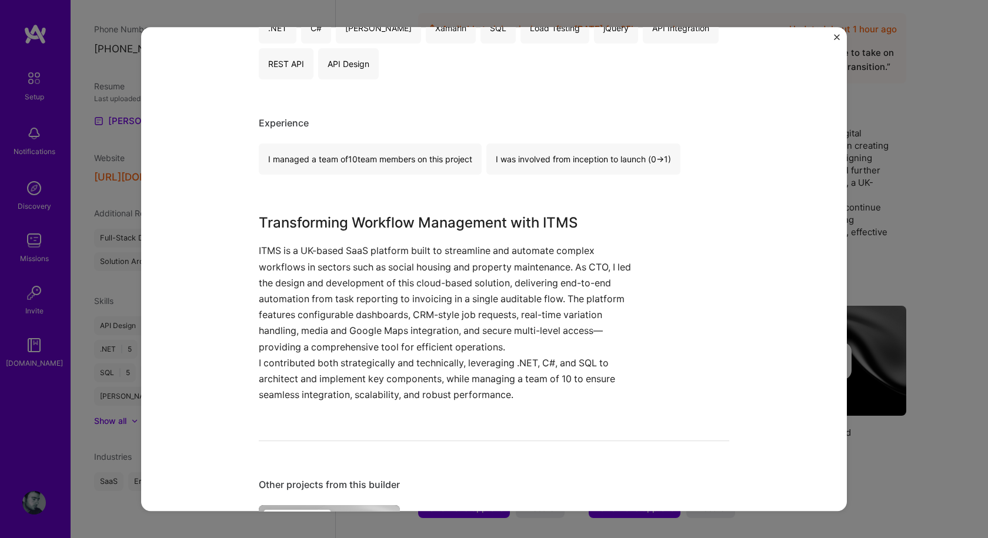
scroll to position [353, 0]
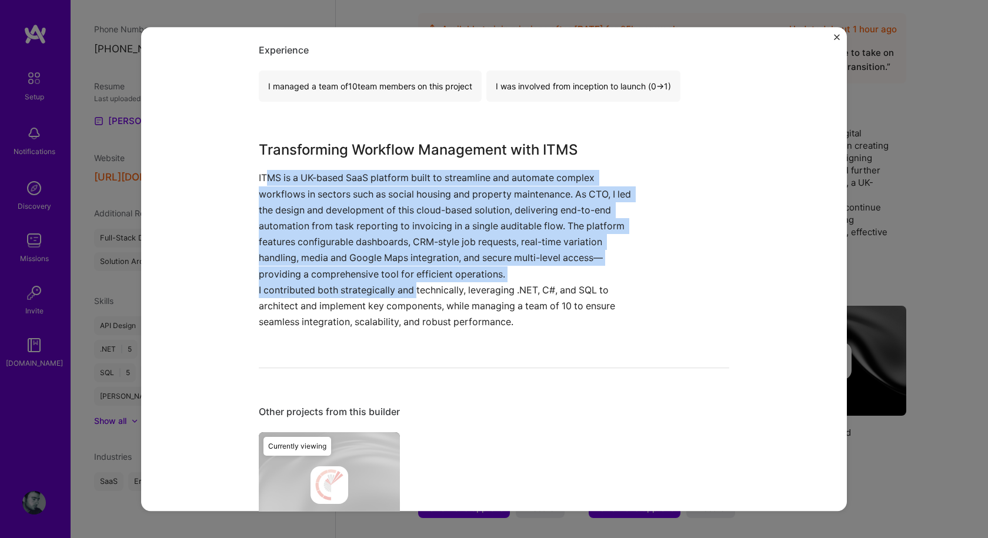
drag, startPoint x: 413, startPoint y: 282, endPoint x: 263, endPoint y: 172, distance: 185.4
click at [263, 172] on div "Transforming Workflow Management with ITMS ITMS is a UK-based SaaS platform bui…" at bounding box center [450, 235] width 382 height 190
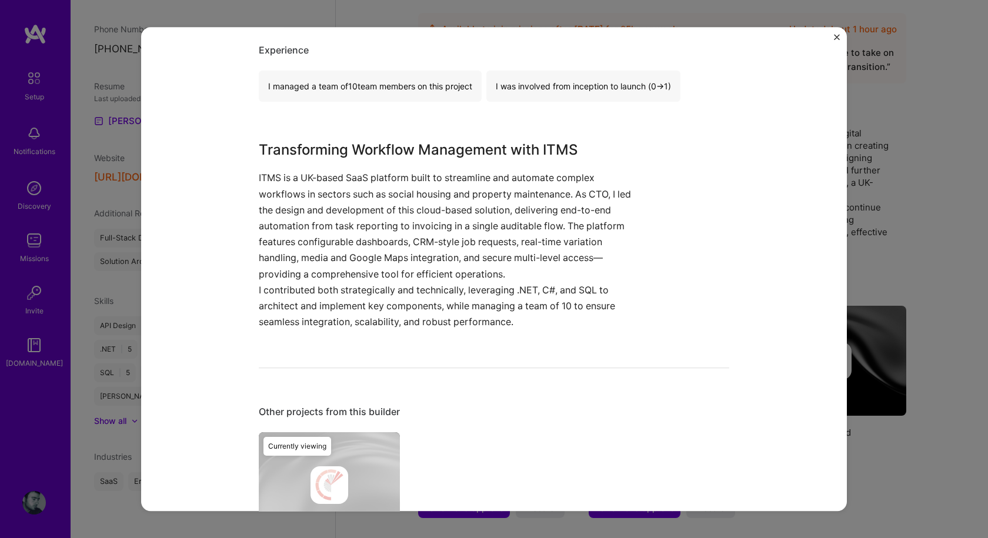
click at [534, 300] on p "I contributed both strategically and technically, leveraging .NET, C#, and SQL …" at bounding box center [450, 306] width 382 height 48
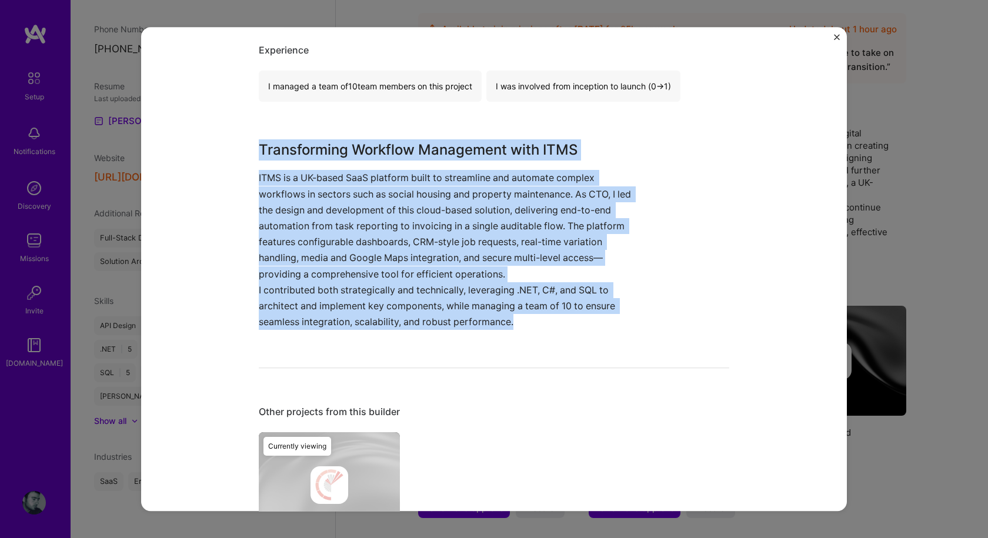
drag, startPoint x: 525, startPoint y: 325, endPoint x: 252, endPoint y: 146, distance: 326.1
click at [252, 146] on div "iTms iTms services Ltd SaaS, CRM Role Solution Architect [DATE] - Present Skill…" at bounding box center [493, 269] width 705 height 484
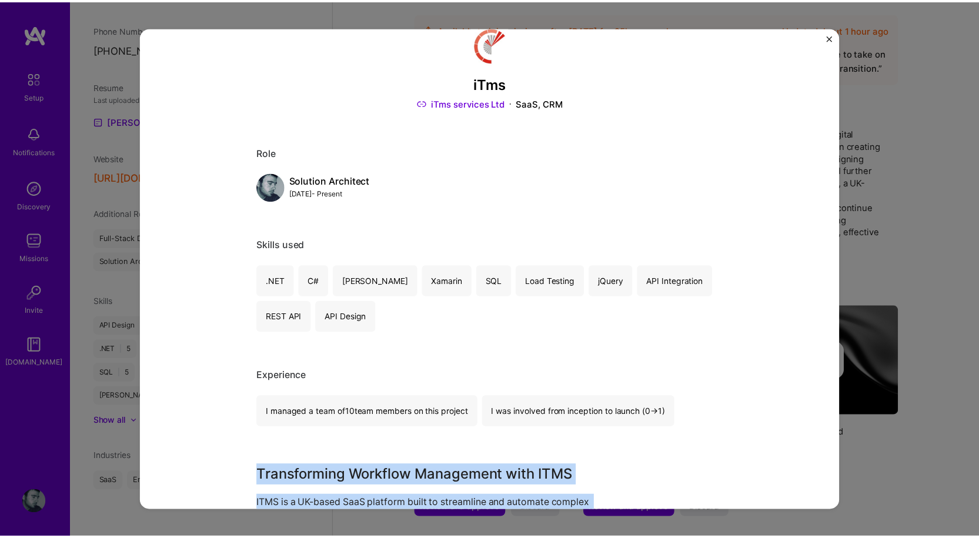
scroll to position [0, 0]
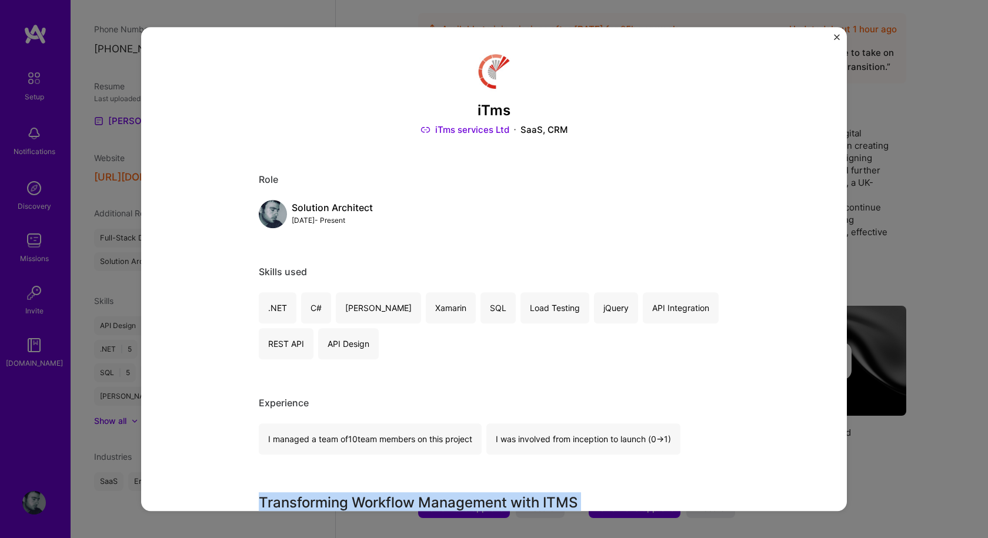
click at [838, 36] on img "Close" at bounding box center [837, 37] width 6 height 6
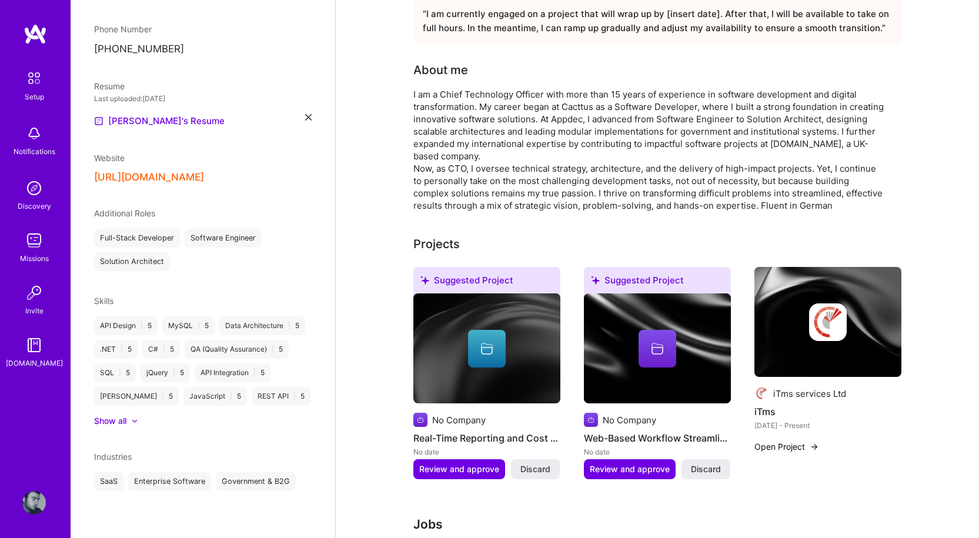
scroll to position [353, 0]
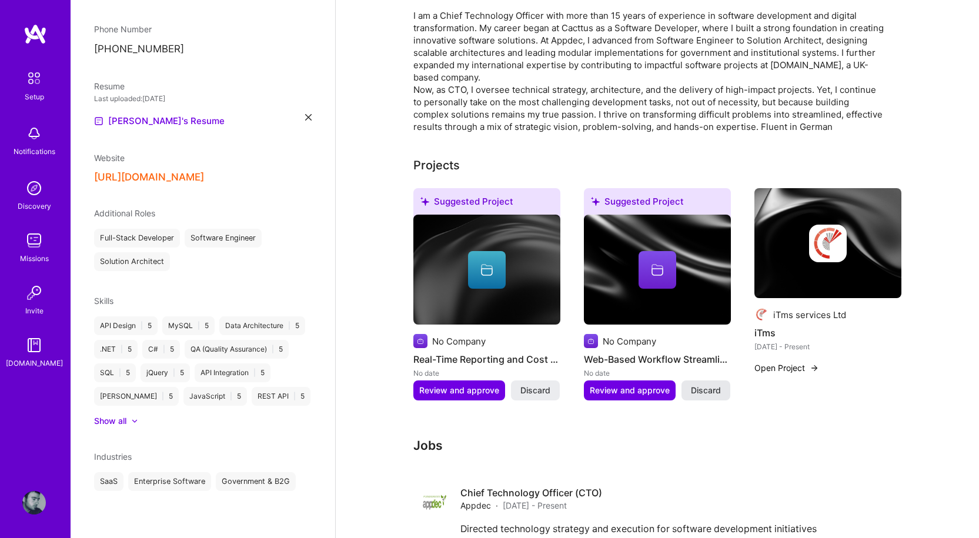
click at [707, 384] on span "Discard" at bounding box center [706, 390] width 30 height 12
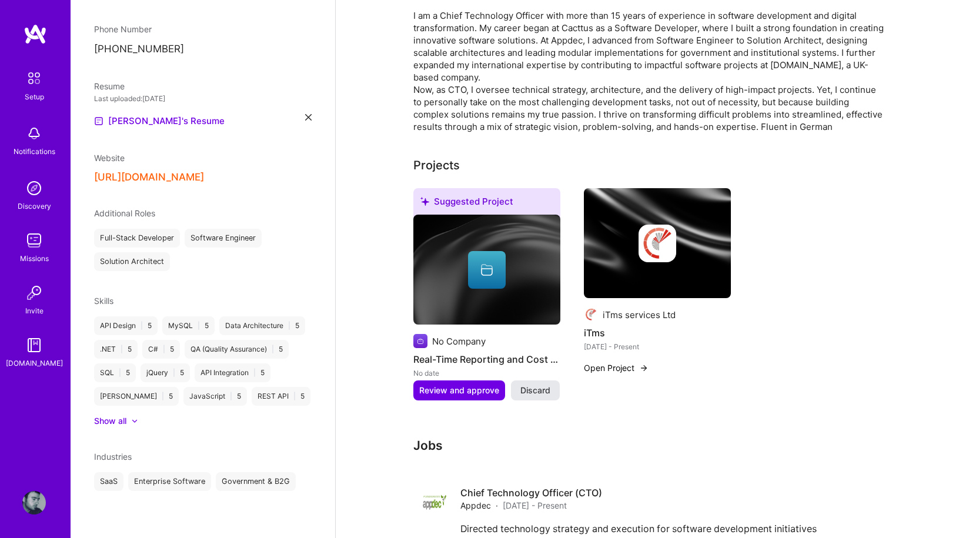
click at [530, 384] on span "Discard" at bounding box center [535, 390] width 30 height 12
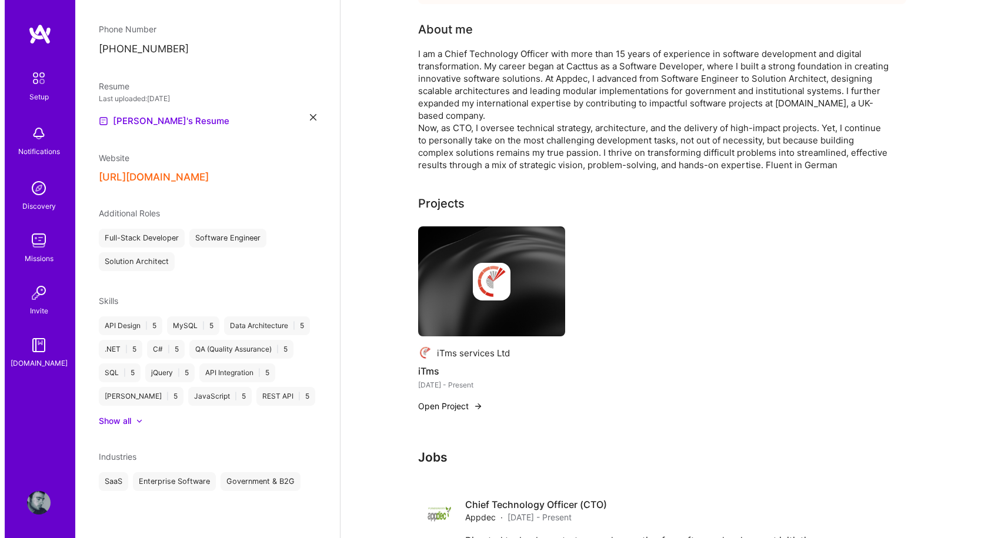
scroll to position [294, 0]
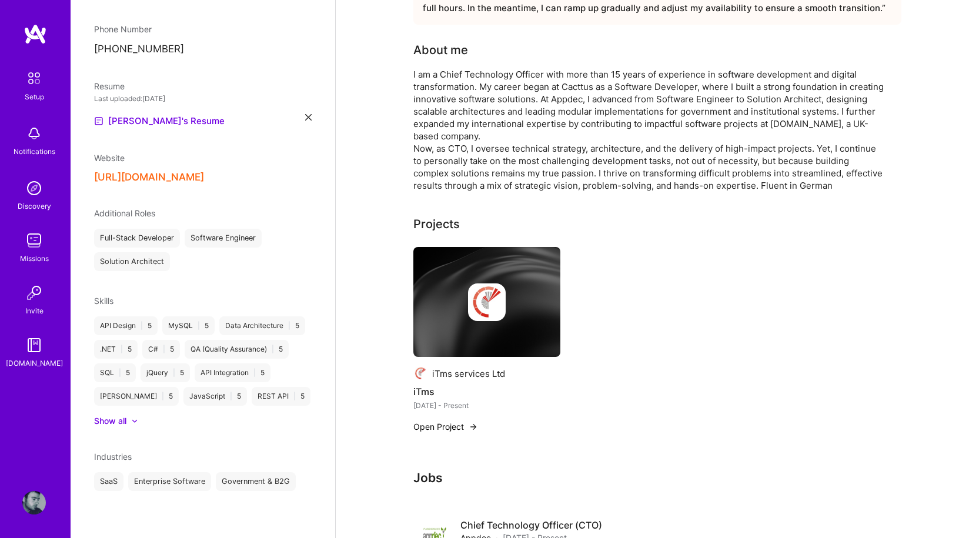
click at [421, 247] on img at bounding box center [486, 302] width 147 height 111
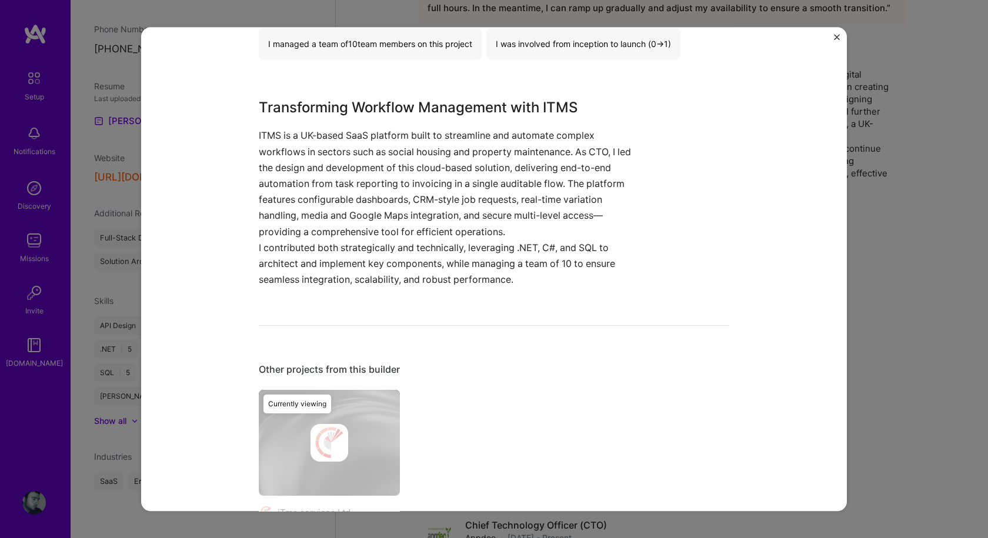
scroll to position [258, 0]
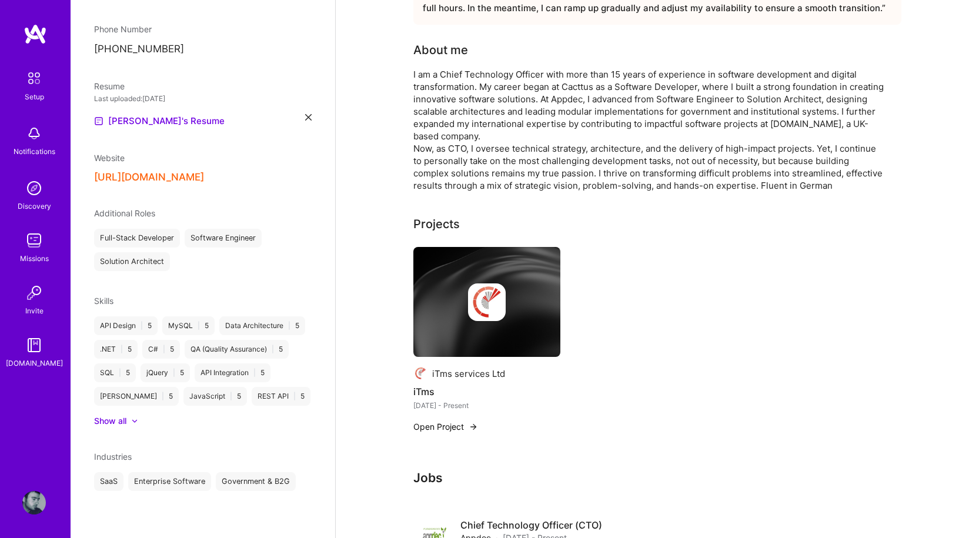
drag, startPoint x: 510, startPoint y: 278, endPoint x: 504, endPoint y: 279, distance: 5.9
click at [504, 283] on img at bounding box center [487, 302] width 38 height 38
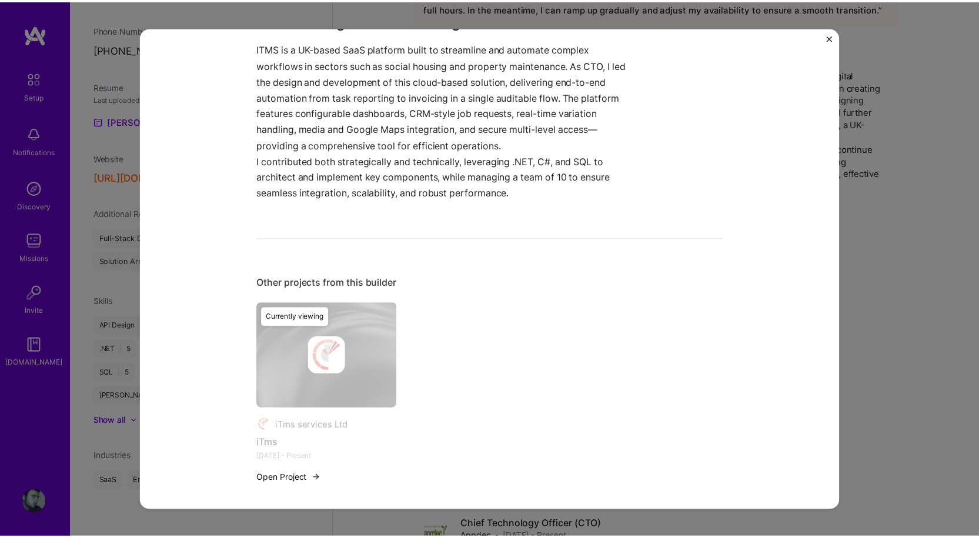
scroll to position [493, 0]
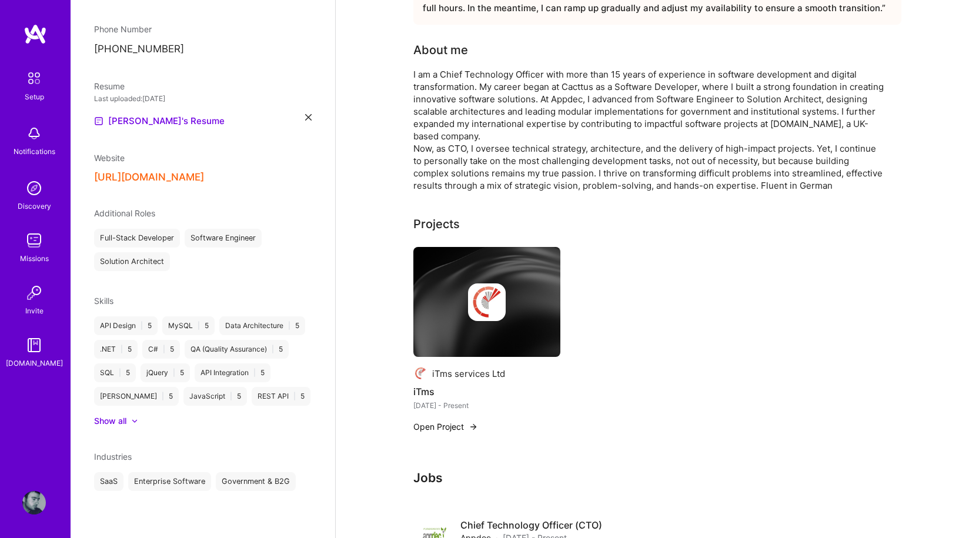
click at [700, 295] on div "iTms services Ltd iTms [DATE] - Present Open Project" at bounding box center [657, 347] width 488 height 200
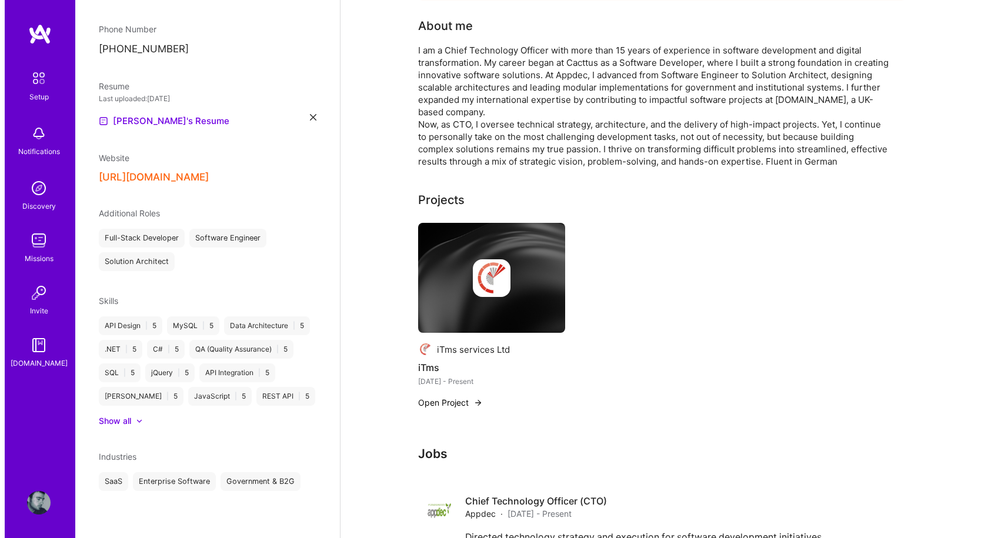
scroll to position [412, 0]
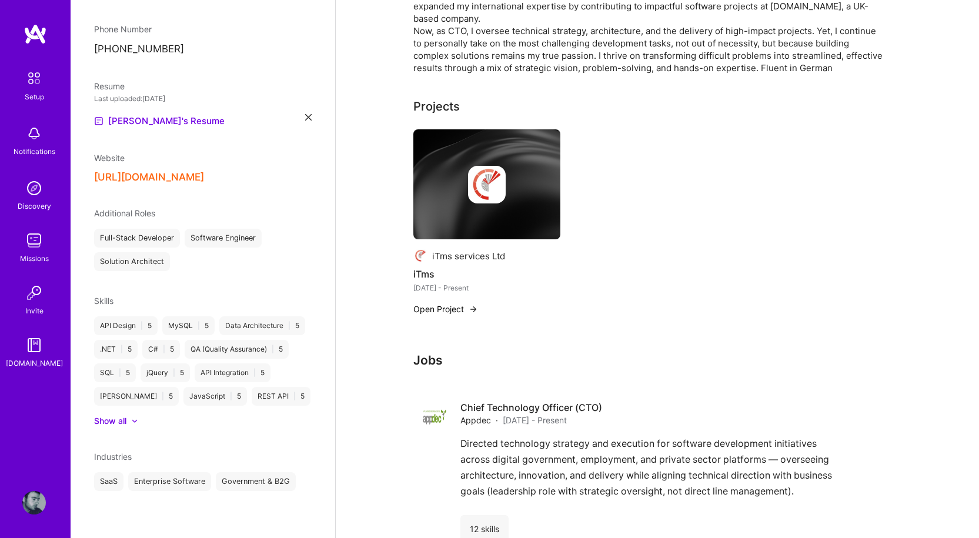
click at [442, 303] on button "Open Project" at bounding box center [445, 309] width 65 height 12
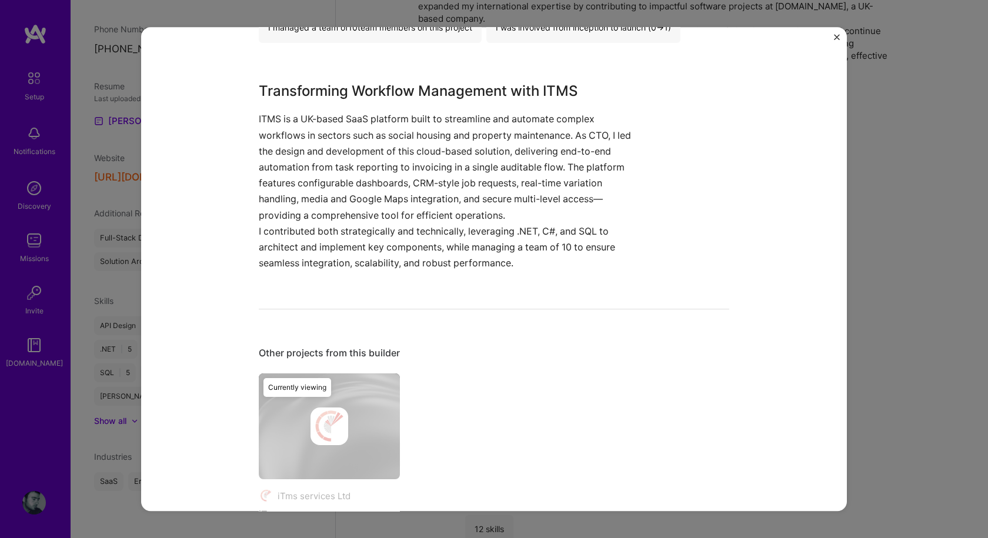
scroll to position [493, 0]
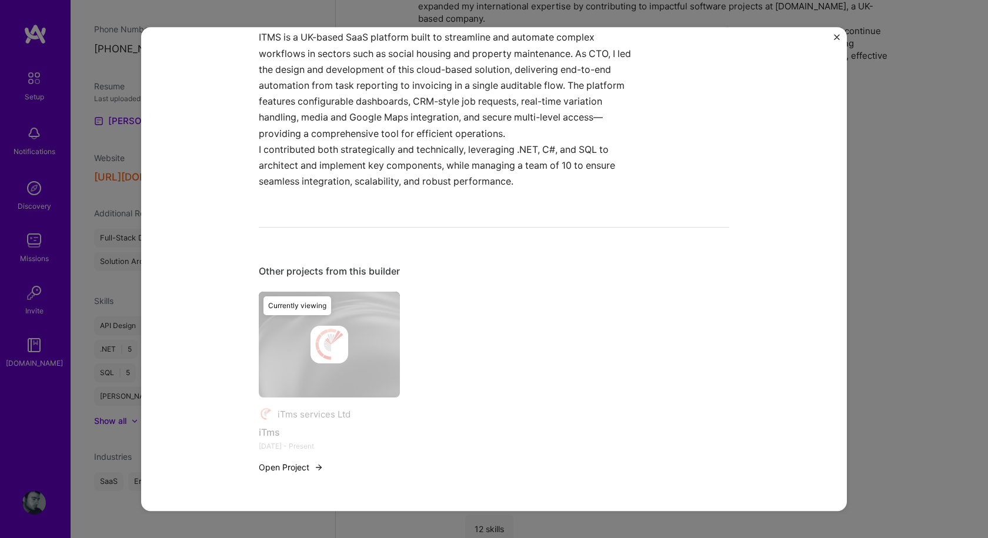
click at [294, 307] on div "Currently viewing" at bounding box center [297, 306] width 68 height 19
drag, startPoint x: 261, startPoint y: 269, endPoint x: 433, endPoint y: 272, distance: 172.3
click at [433, 272] on div "Other projects from this builder" at bounding box center [494, 272] width 470 height 12
click at [453, 293] on div "iTms services Ltd iTms [DATE] - Present Open Project Currently viewing" at bounding box center [494, 390] width 470 height 196
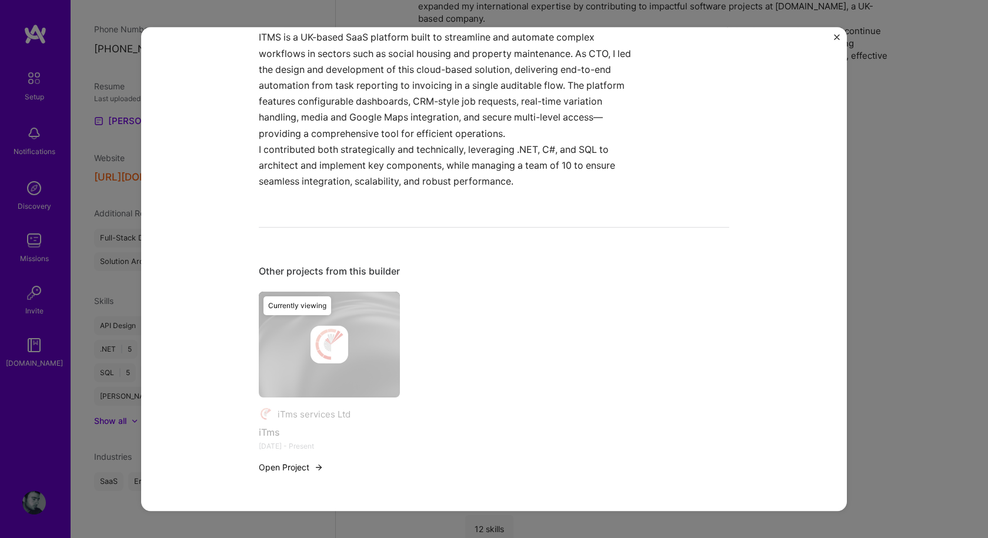
click at [295, 467] on button "Open Project" at bounding box center [291, 467] width 65 height 12
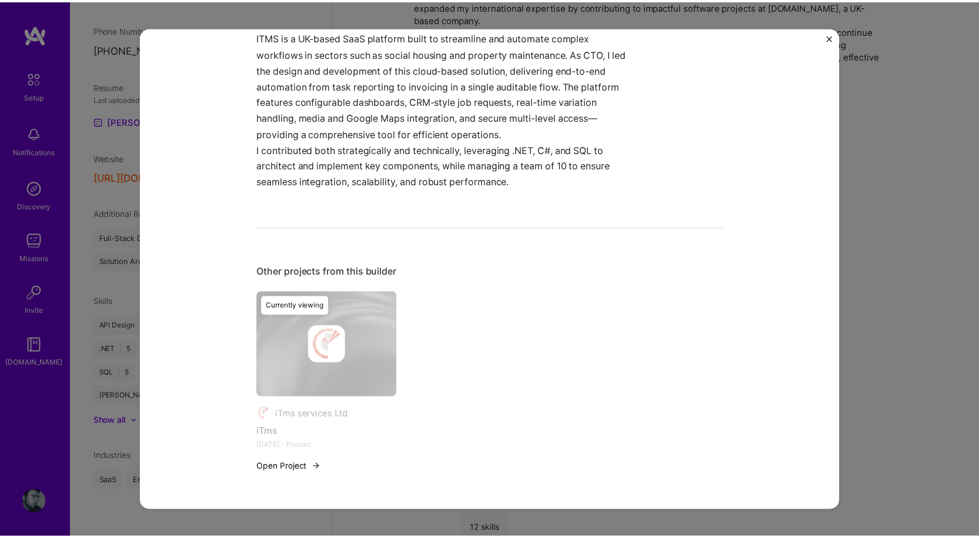
scroll to position [0, 0]
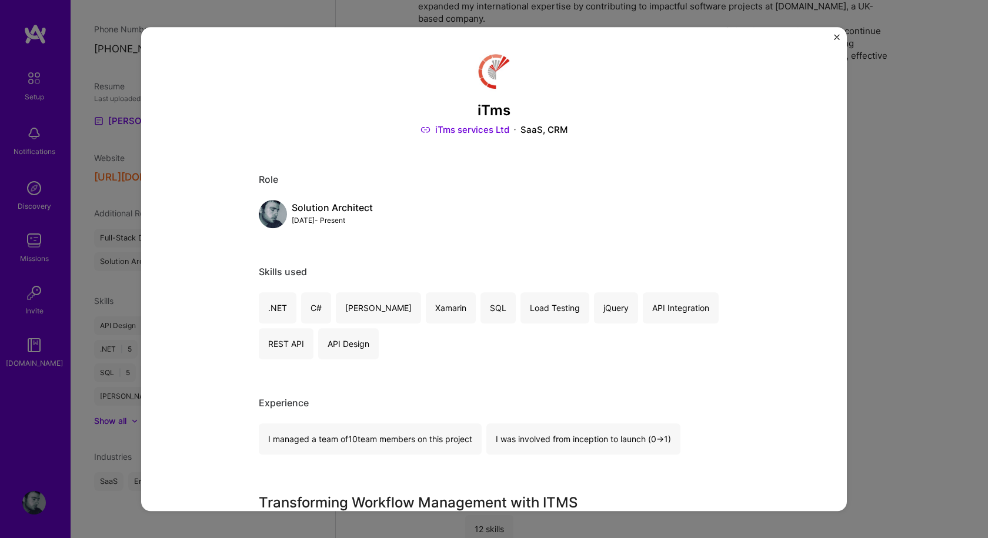
click at [270, 220] on img at bounding box center [273, 214] width 28 height 28
click at [260, 90] on div at bounding box center [494, 72] width 470 height 42
click at [834, 36] on img "Close" at bounding box center [837, 37] width 6 height 6
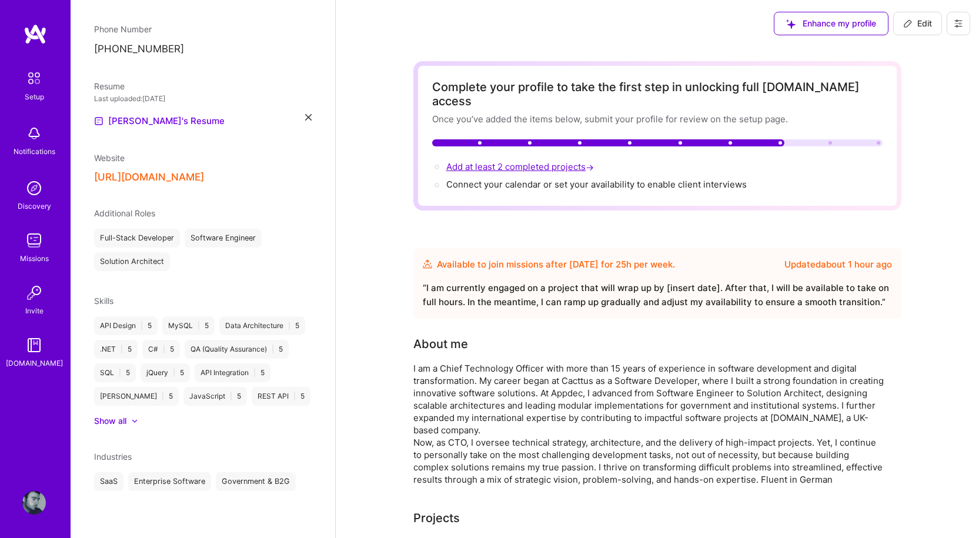
click at [547, 161] on span "Add at least 2 completed projects →" at bounding box center [521, 166] width 150 height 11
select select "XK"
select select "Future Date"
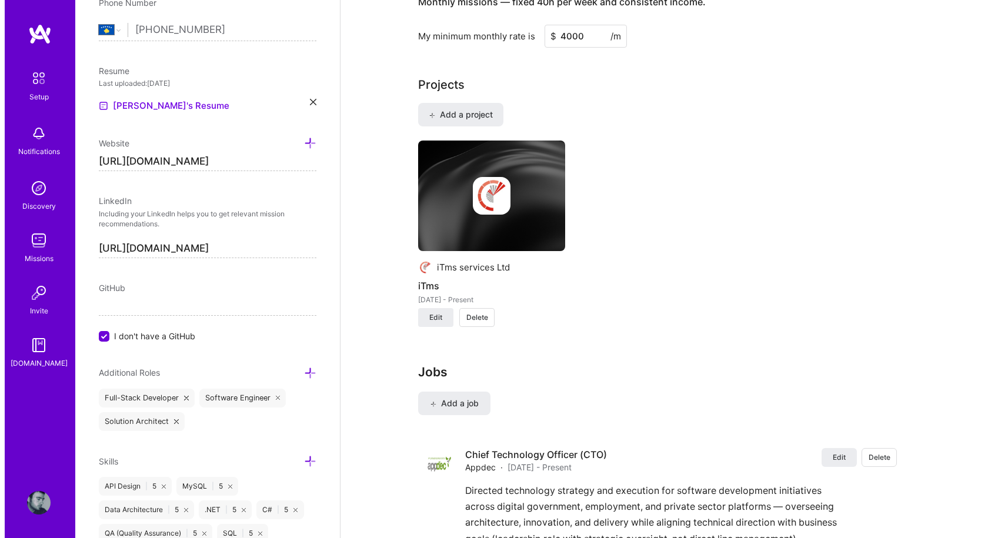
scroll to position [954, 0]
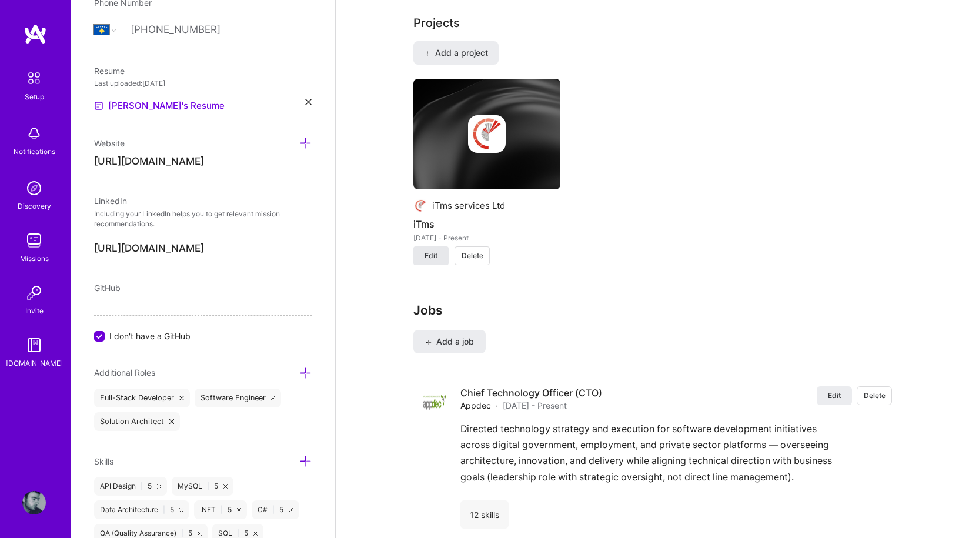
click at [426, 250] on span "Edit" at bounding box center [430, 255] width 13 height 11
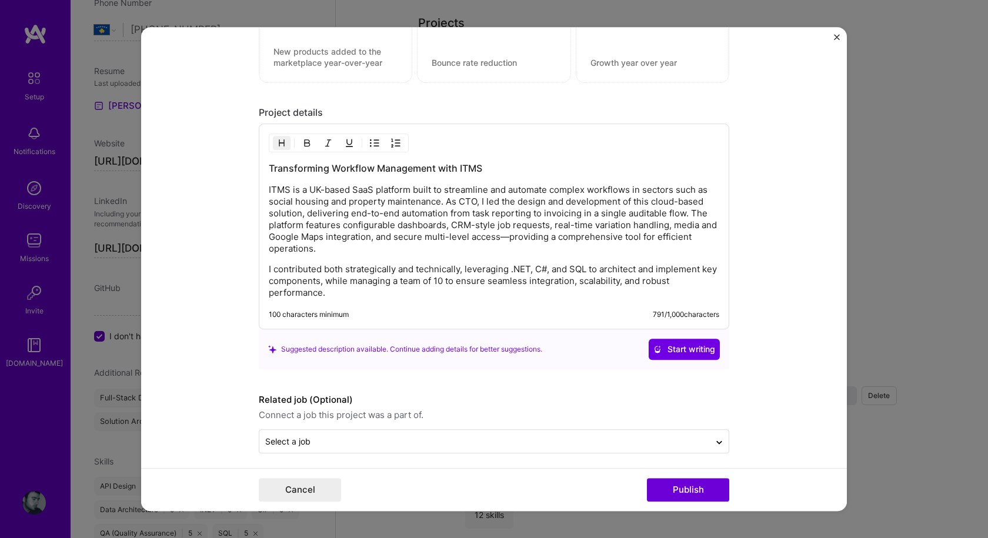
scroll to position [1250, 0]
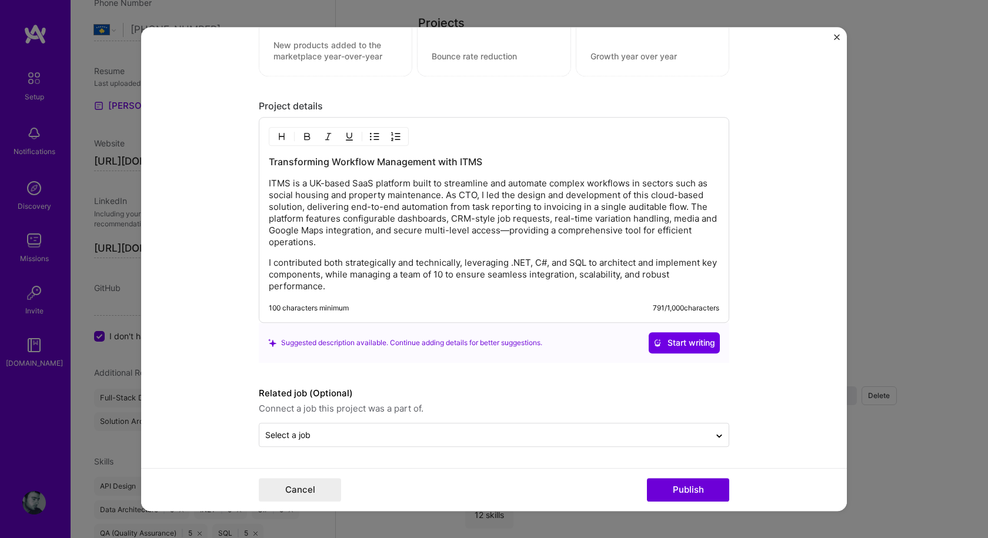
click at [434, 235] on p "ITMS is a UK-based SaaS platform built to streamline and automate complex workf…" at bounding box center [494, 213] width 450 height 71
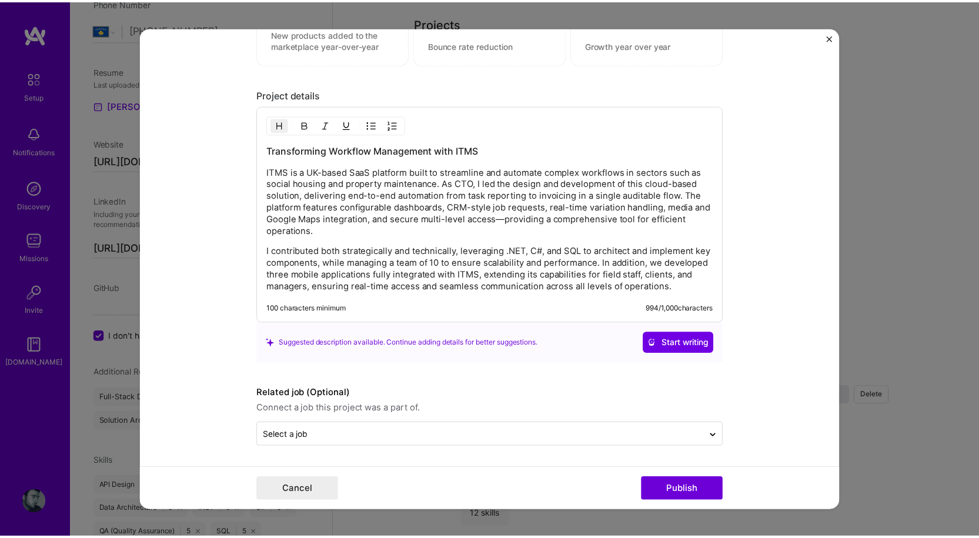
scroll to position [1274, 0]
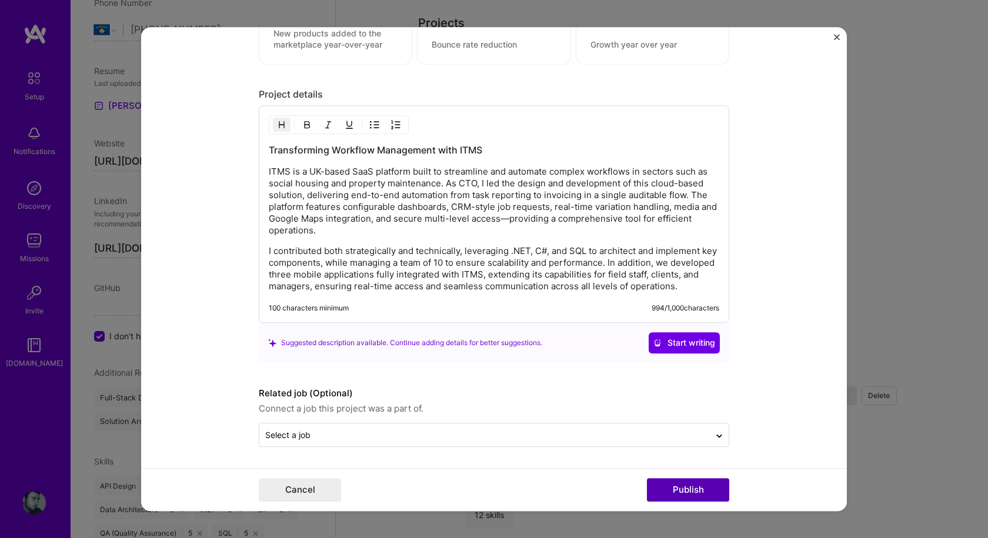
click at [684, 487] on button "Publish" at bounding box center [688, 490] width 82 height 24
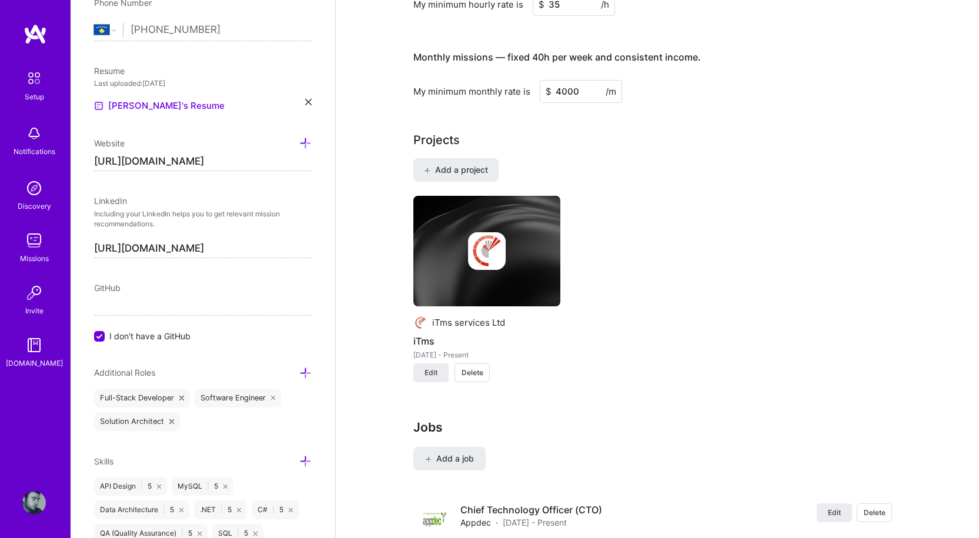
scroll to position [837, 0]
click at [468, 165] on span "Add a project" at bounding box center [456, 171] width 64 height 12
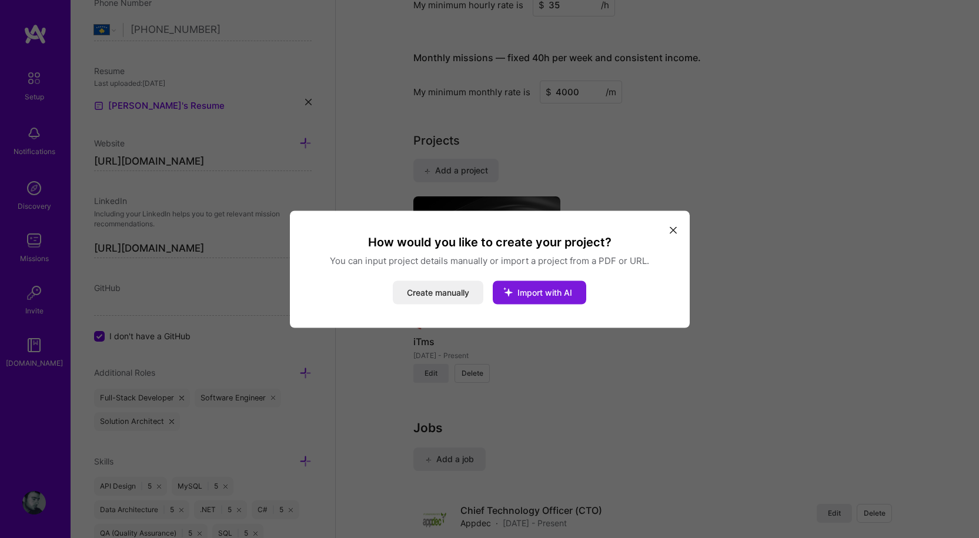
click at [541, 290] on span "Import with AI" at bounding box center [544, 292] width 55 height 10
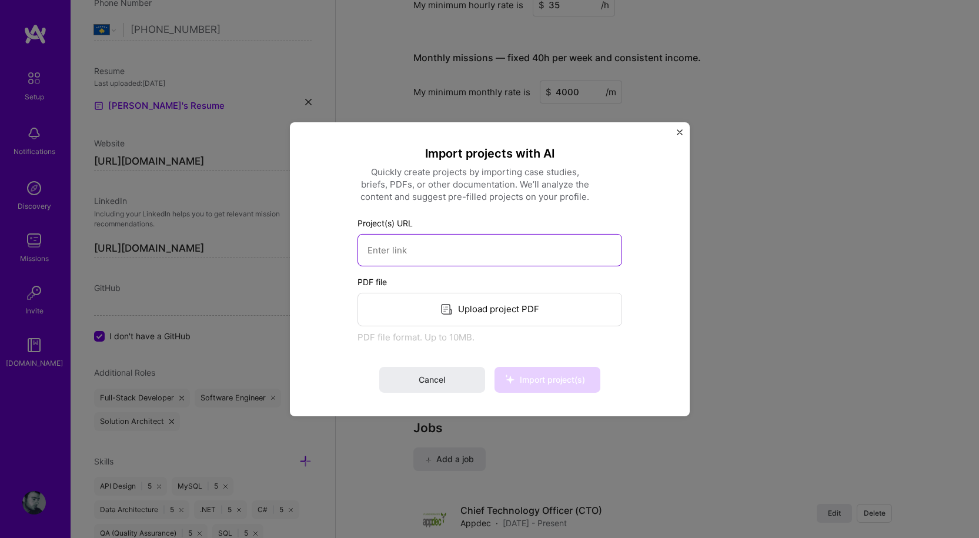
click at [451, 243] on input at bounding box center [489, 249] width 265 height 32
paste input "[URL][DOMAIN_NAME]"
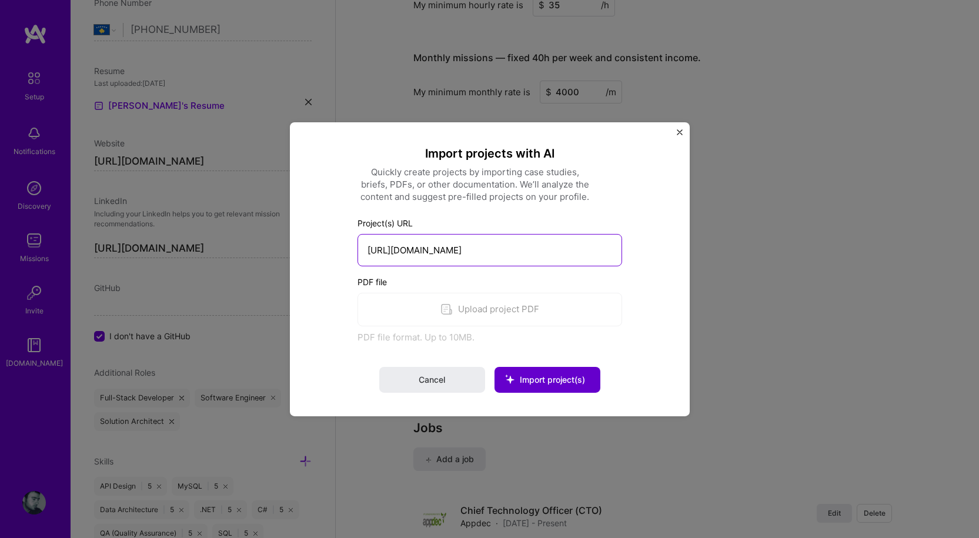
type input "[URL][DOMAIN_NAME]"
click at [548, 381] on span "Import project(s)" at bounding box center [552, 379] width 65 height 10
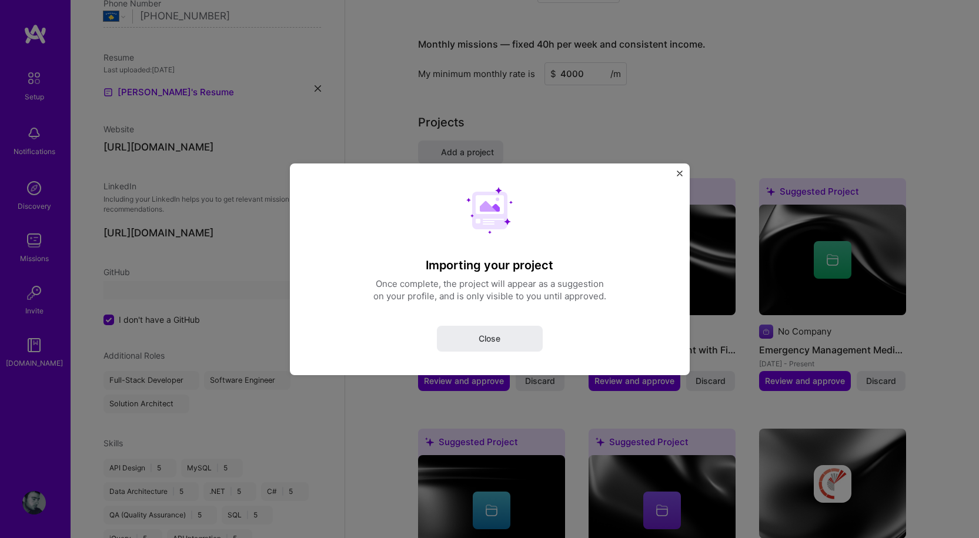
scroll to position [22, 0]
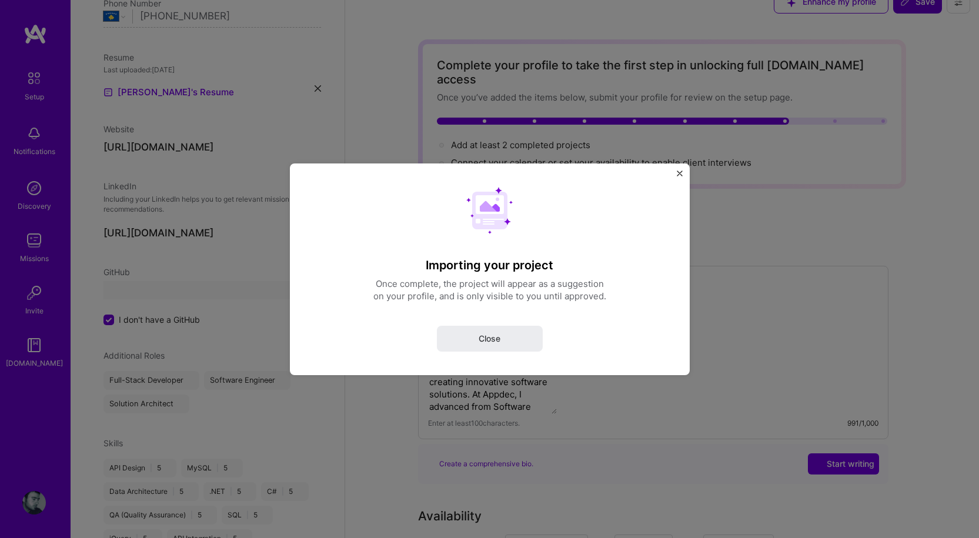
select select "XK"
select select "Future Date"
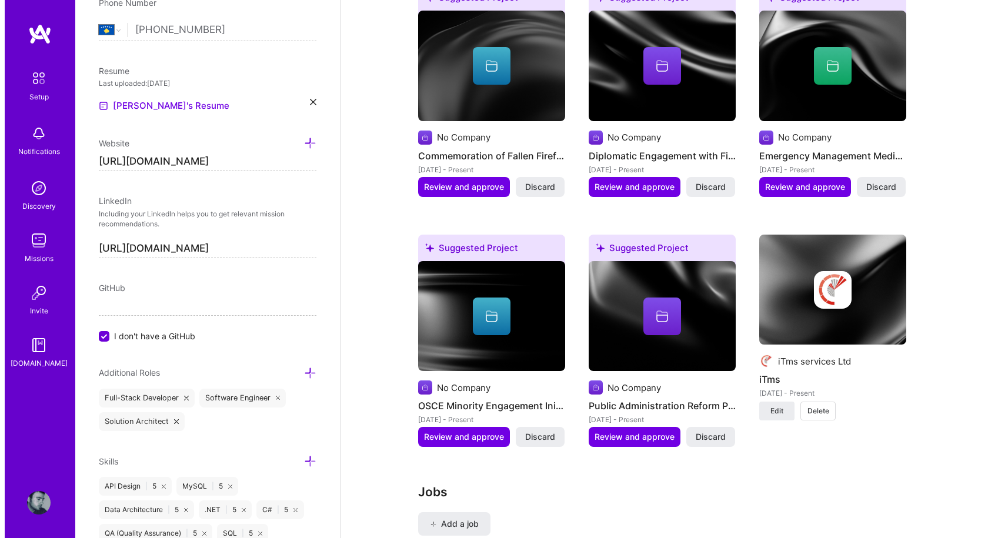
scroll to position [1058, 0]
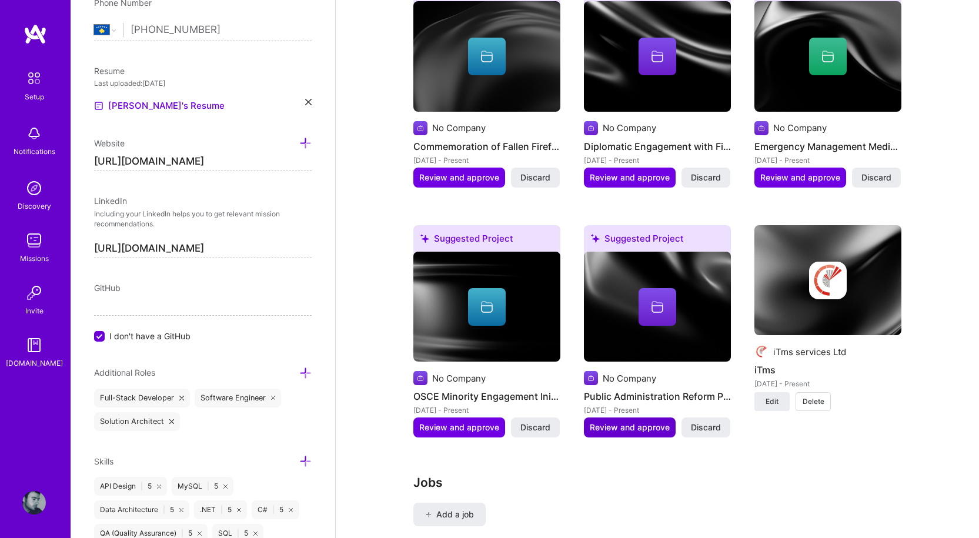
click at [633, 422] on span "Review and approve" at bounding box center [630, 428] width 80 height 12
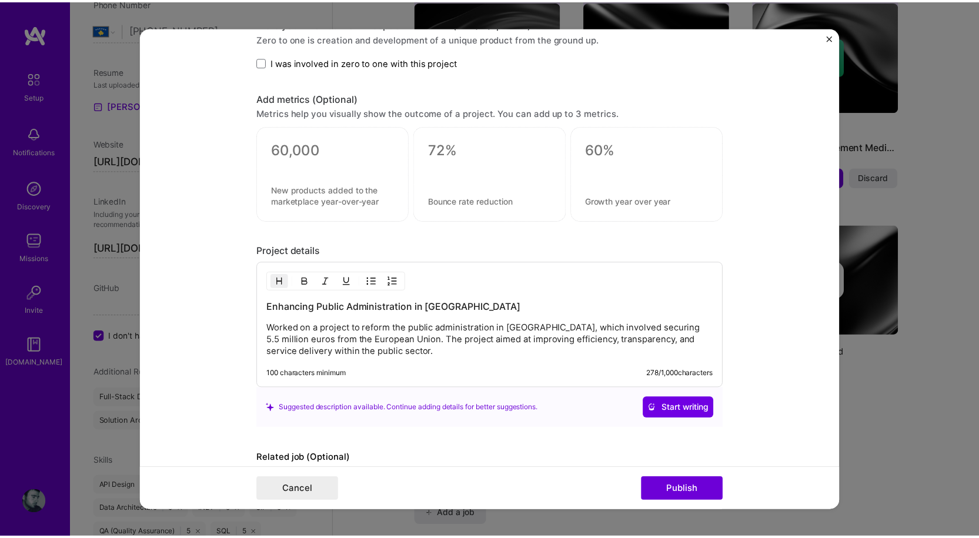
scroll to position [835, 0]
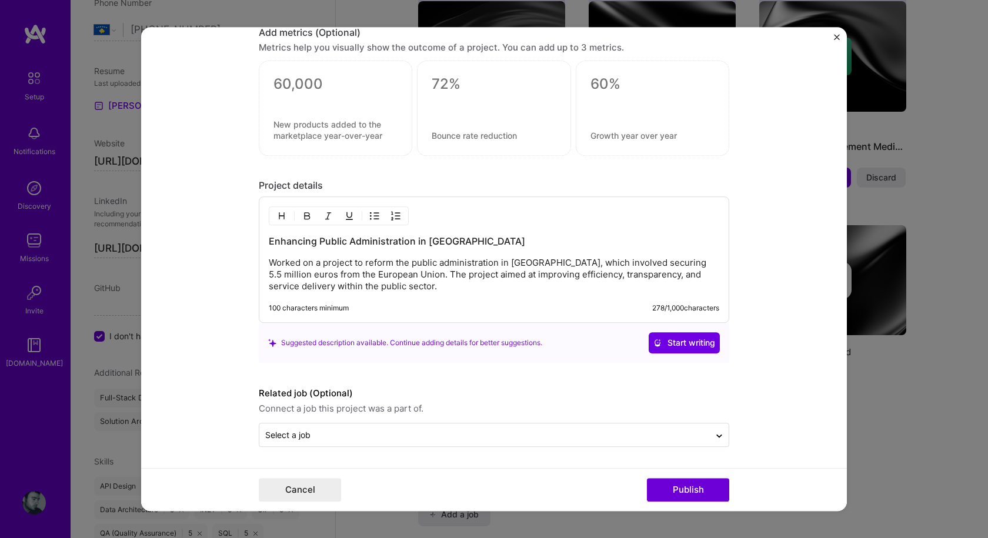
click at [414, 292] on p "Worked on a project to reform the public administration in [GEOGRAPHIC_DATA], w…" at bounding box center [494, 274] width 450 height 35
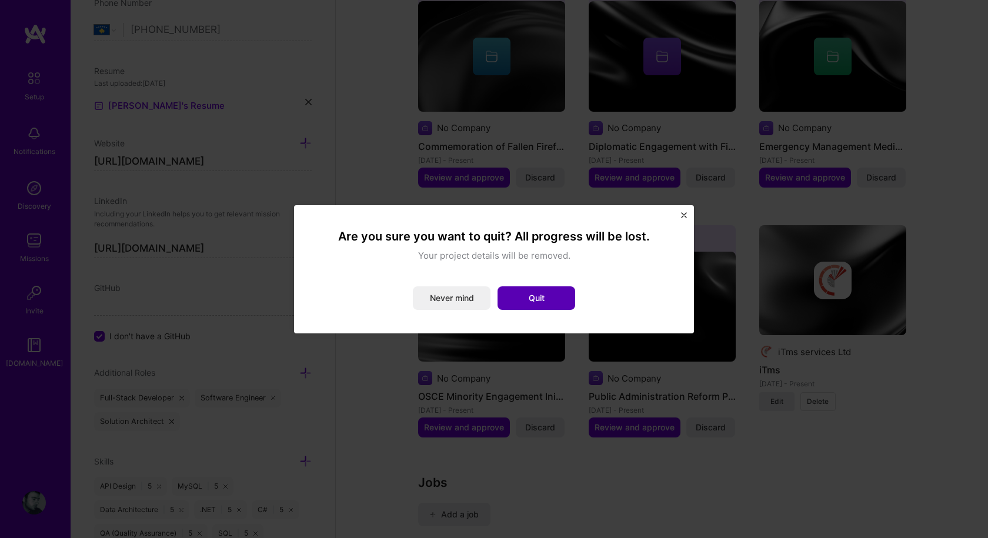
click at [524, 302] on button "Quit" at bounding box center [536, 298] width 78 height 24
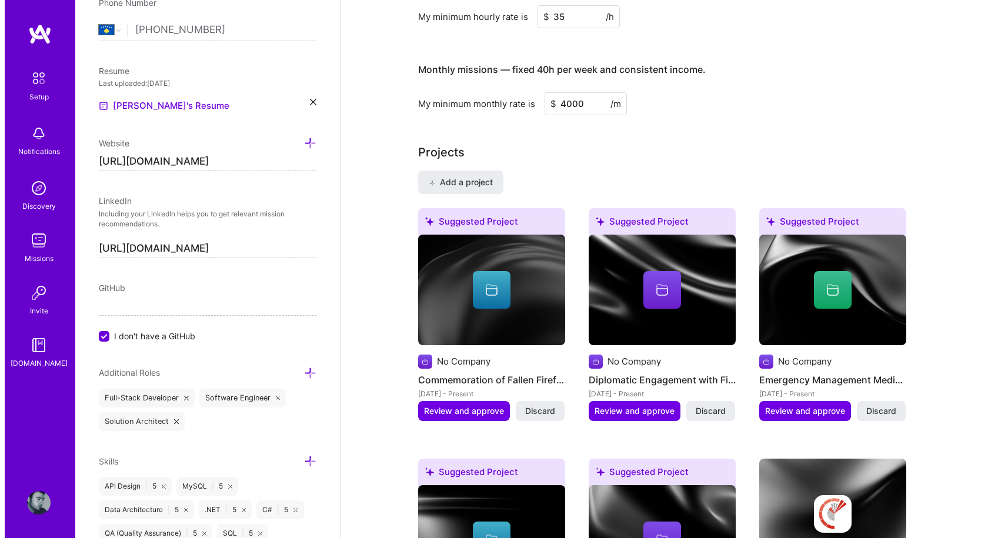
scroll to position [823, 0]
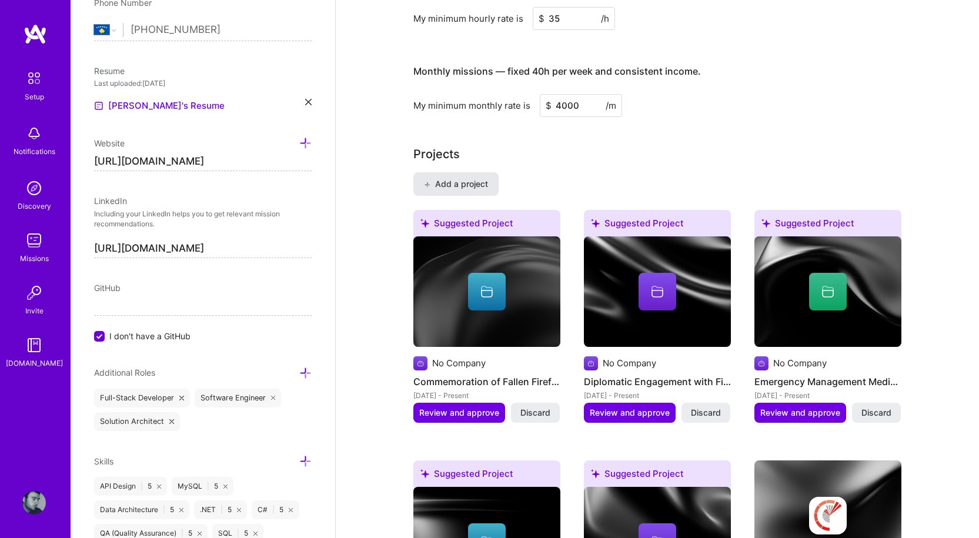
click at [453, 178] on span "Add a project" at bounding box center [456, 184] width 64 height 12
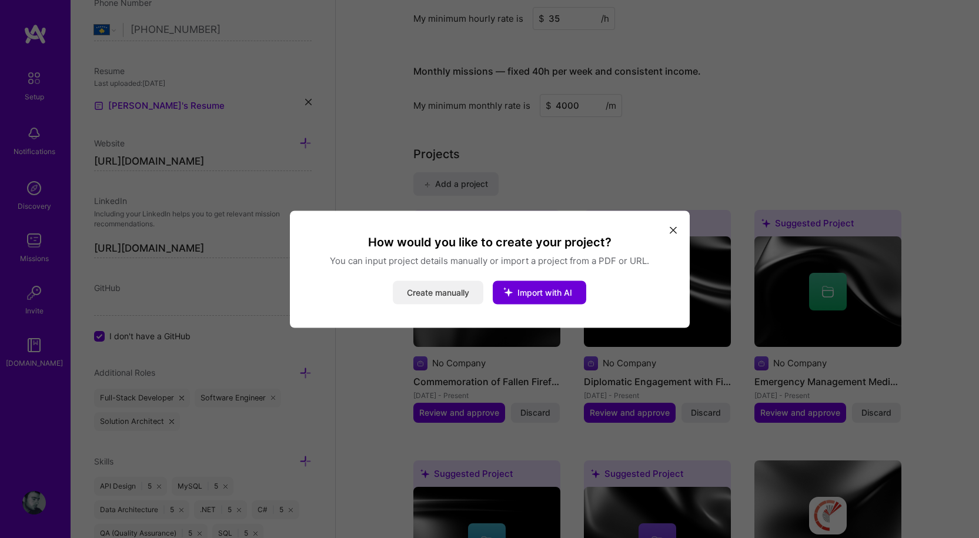
click at [429, 292] on button "Create manually" at bounding box center [438, 292] width 91 height 24
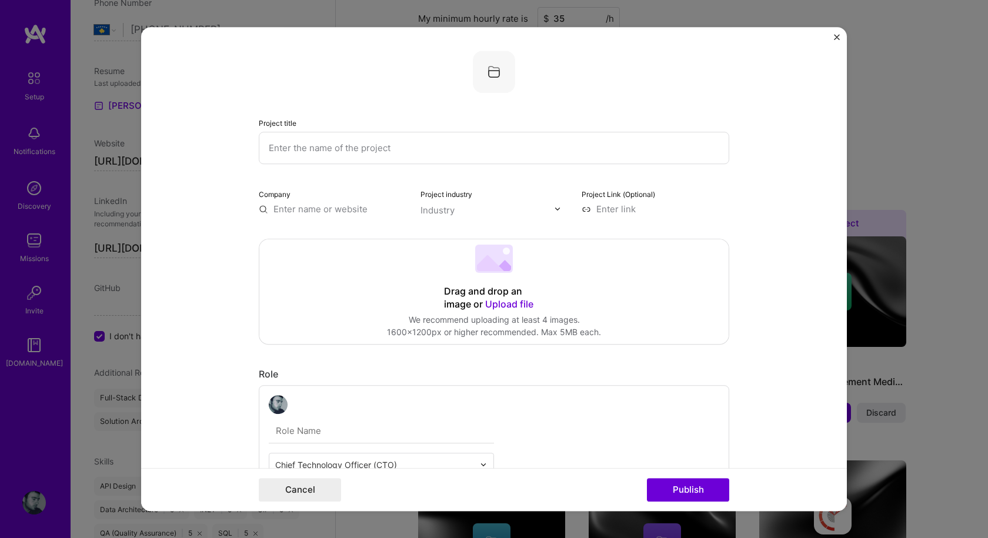
click at [369, 148] on input "text" at bounding box center [494, 148] width 470 height 32
type input "Custom Content Management System"
click at [289, 209] on input "text" at bounding box center [333, 209] width 148 height 12
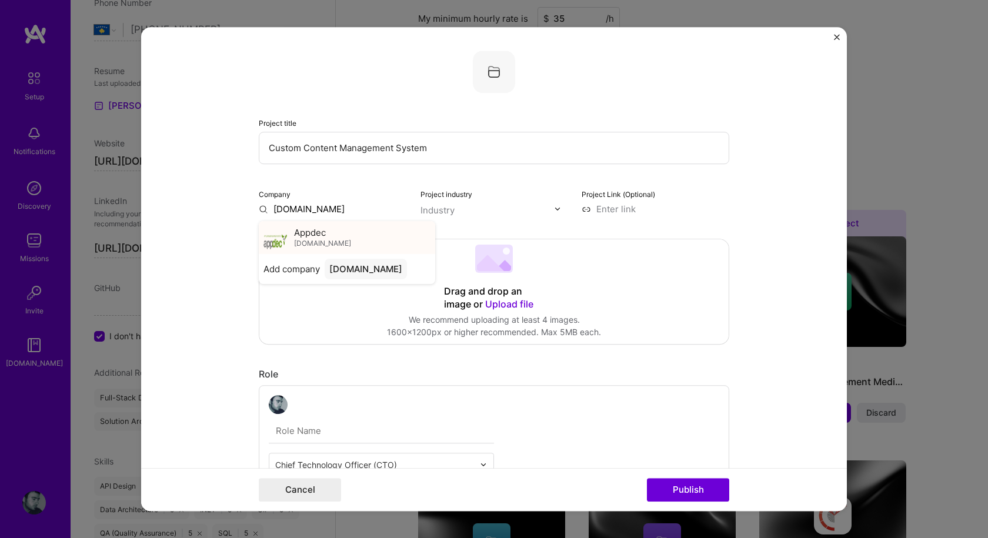
click at [312, 230] on span "Appdec" at bounding box center [310, 232] width 32 height 12
type input "Appdec"
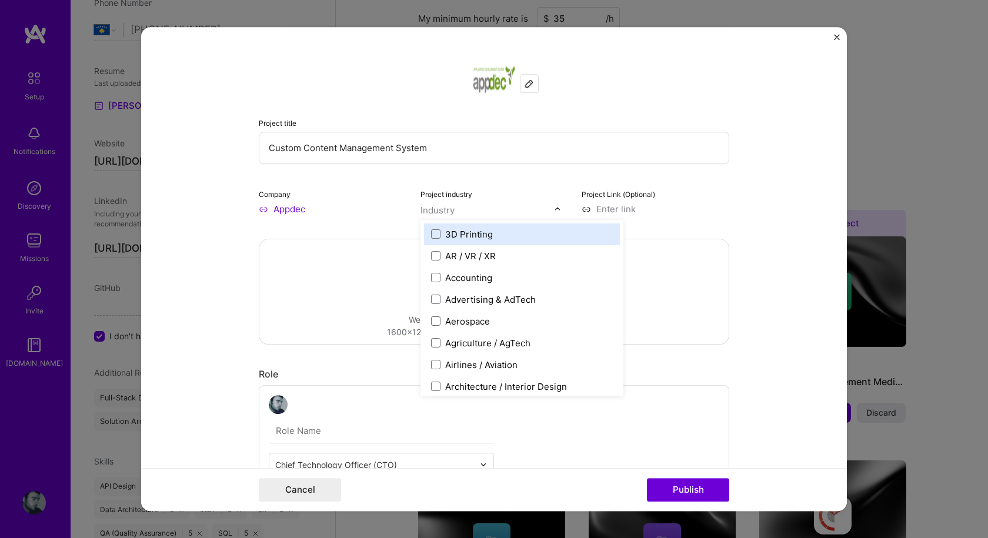
click at [457, 210] on input "text" at bounding box center [487, 210] width 134 height 12
type input "cm"
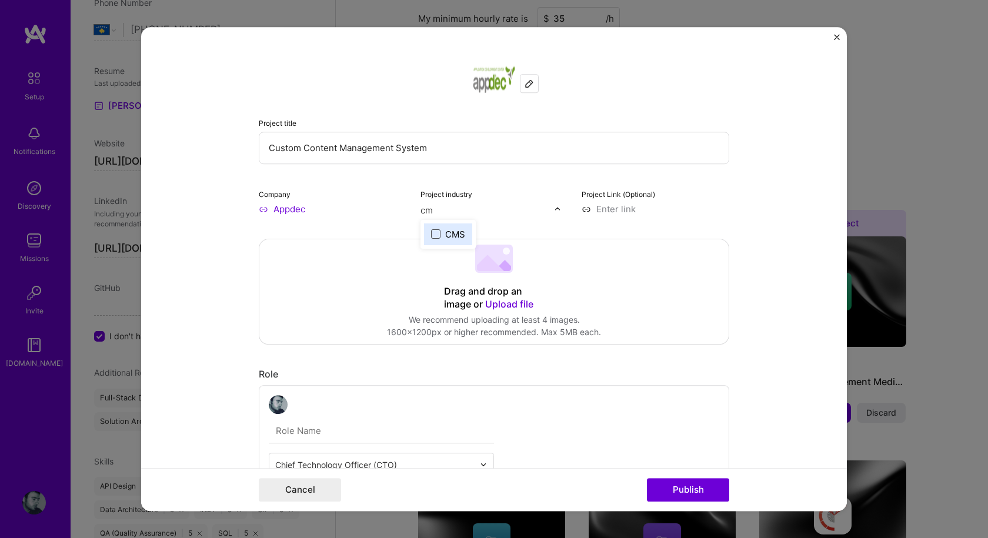
click at [432, 235] on span at bounding box center [435, 233] width 9 height 9
click at [613, 207] on input at bounding box center [655, 209] width 148 height 12
paste input "[URL][DOMAIN_NAME]"
type input "[URL][DOMAIN_NAME]"
click at [778, 149] on form "Project title Custom Content Management System Company Appdec Project industry …" at bounding box center [493, 269] width 705 height 484
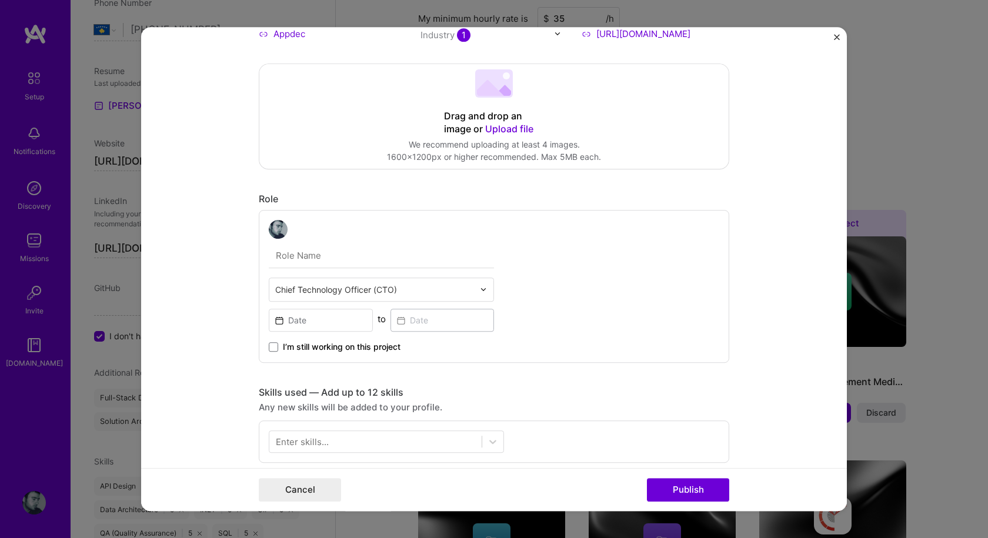
scroll to position [176, 0]
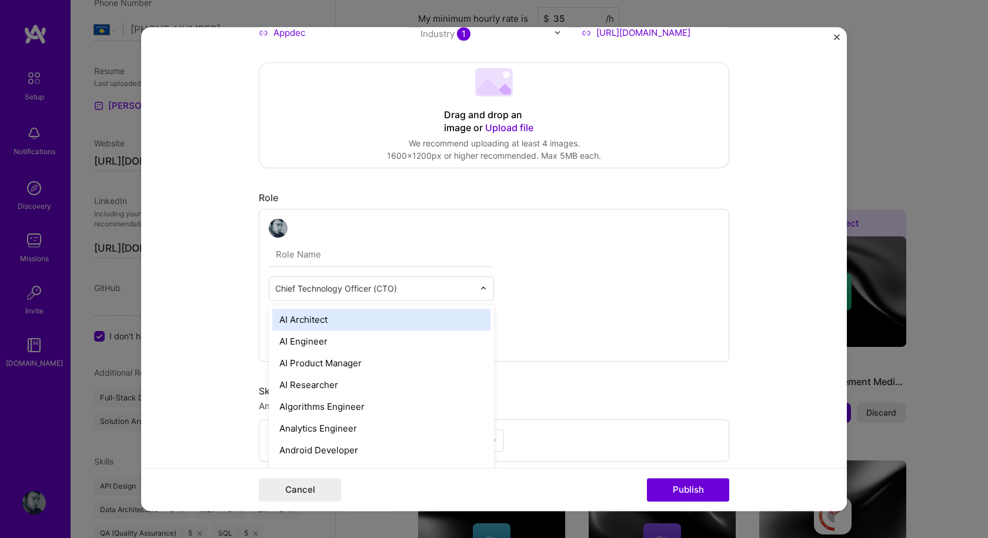
click at [350, 290] on input "text" at bounding box center [374, 288] width 199 height 12
click at [524, 286] on div "option AI Architect focused, 1 of 70. 69 results available. Use Up and Down to …" at bounding box center [494, 285] width 470 height 153
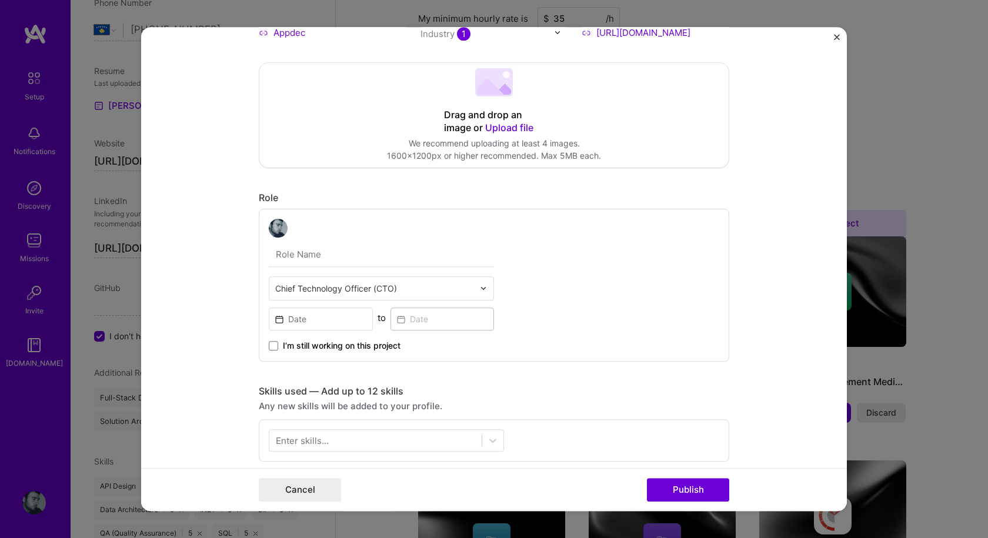
scroll to position [235, 0]
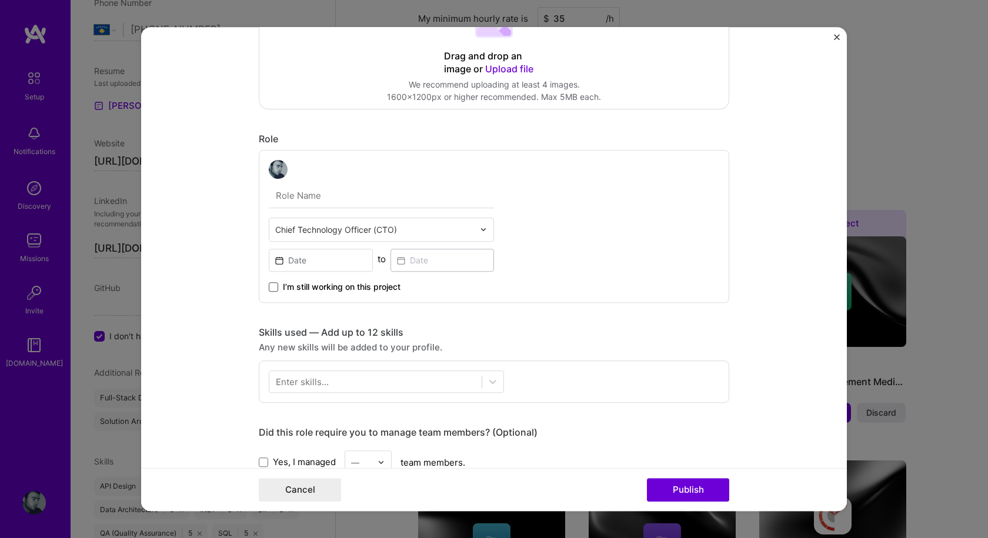
click at [269, 289] on span at bounding box center [273, 286] width 9 height 9
click at [0, 0] on input "I’m still working on this project" at bounding box center [0, 0] width 0 height 0
click at [290, 266] on input at bounding box center [321, 260] width 104 height 23
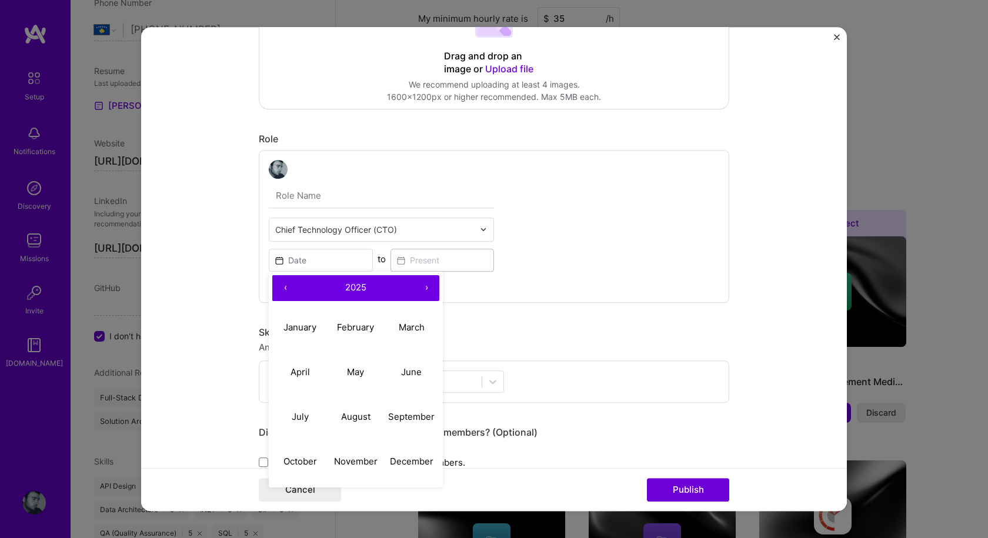
click at [282, 285] on button "‹" at bounding box center [285, 288] width 26 height 26
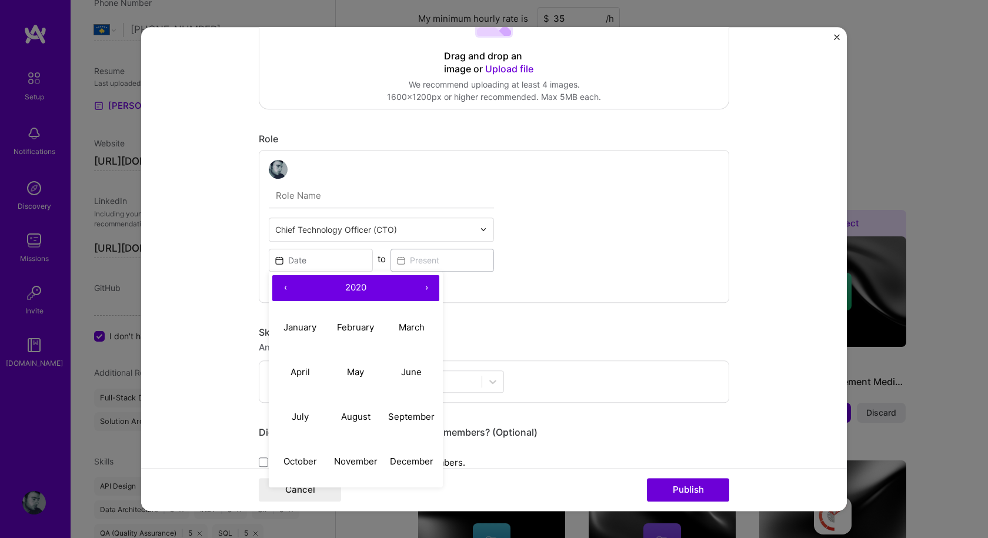
click at [282, 285] on button "‹" at bounding box center [285, 288] width 26 height 26
click at [420, 287] on button "›" at bounding box center [426, 288] width 26 height 26
click at [356, 419] on abbr "August" at bounding box center [355, 416] width 29 height 11
type input "[DATE]"
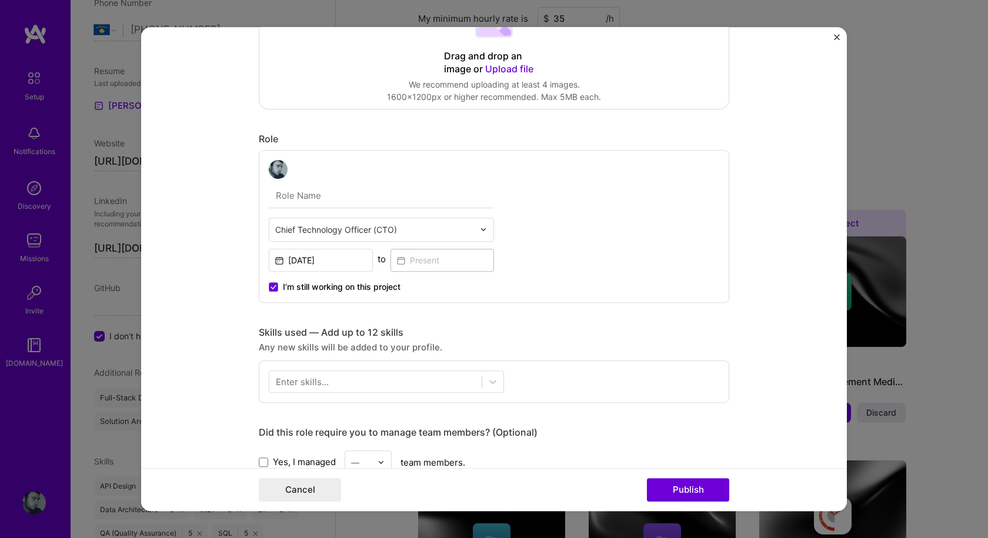
click at [341, 286] on span "I’m still working on this project" at bounding box center [342, 287] width 118 height 12
click at [0, 0] on input "I’m still working on this project" at bounding box center [0, 0] width 0 height 0
click at [446, 259] on input at bounding box center [442, 260] width 104 height 23
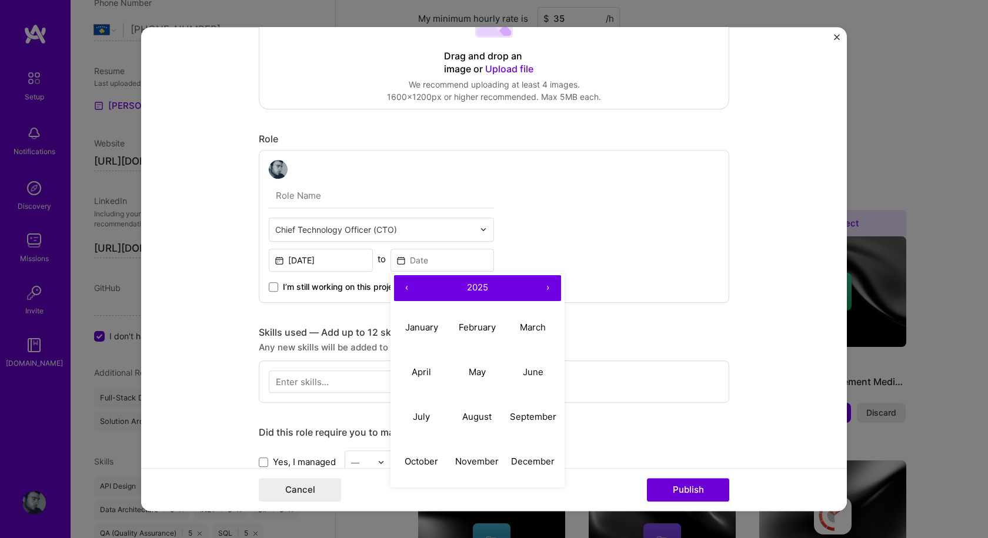
click at [403, 286] on button "‹" at bounding box center [407, 288] width 26 height 26
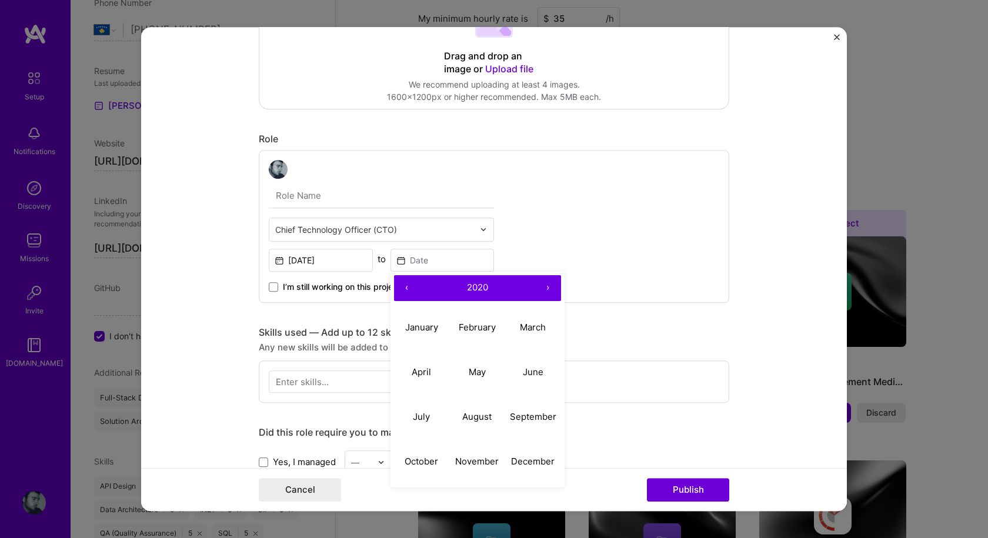
click at [403, 286] on button "‹" at bounding box center [407, 288] width 26 height 26
click at [545, 289] on button "›" at bounding box center [548, 288] width 26 height 26
click at [521, 327] on abbr "March" at bounding box center [533, 327] width 26 height 11
type input "[DATE]"
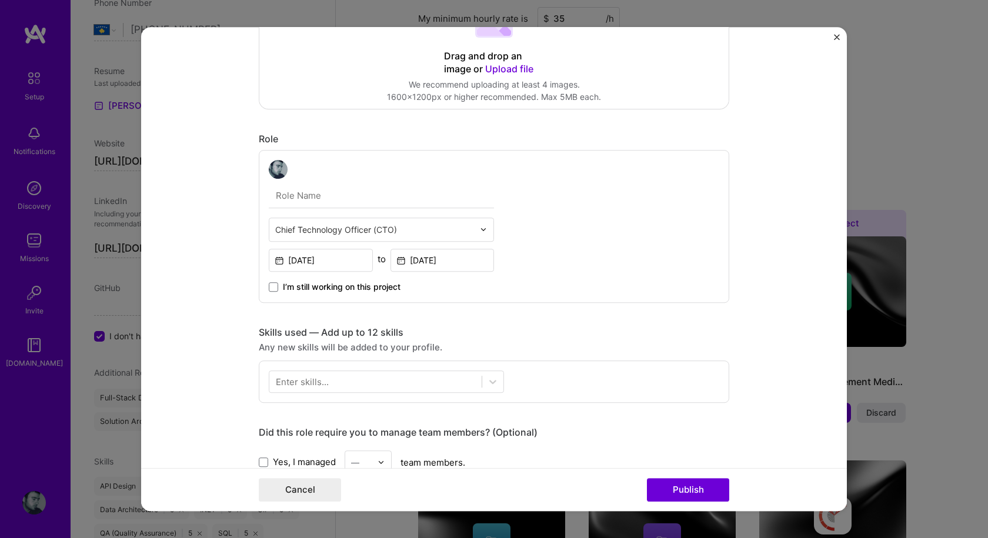
click at [549, 283] on div "Chief Technology Officer (CTO) [DATE] to [DATE] I’m still working on this proje…" at bounding box center [494, 226] width 470 height 153
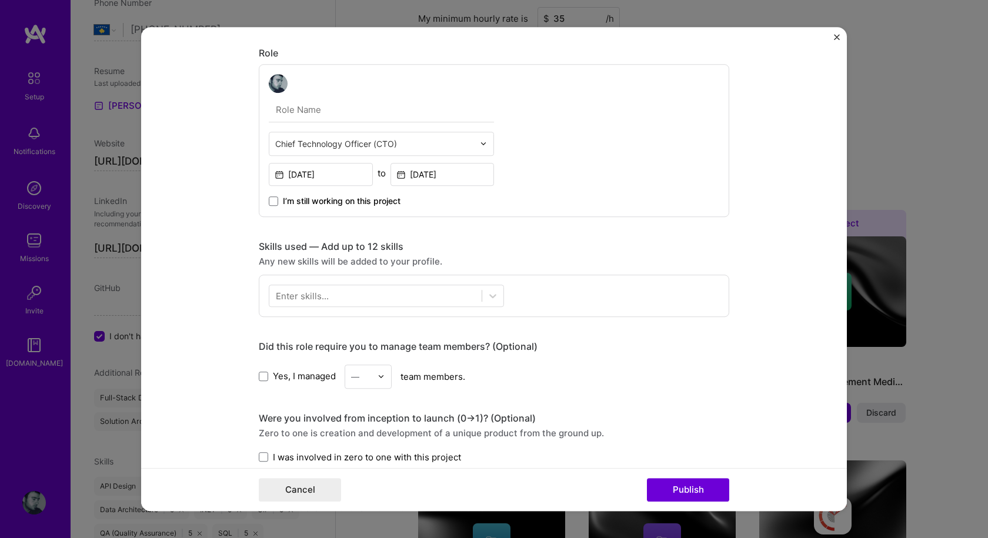
scroll to position [412, 0]
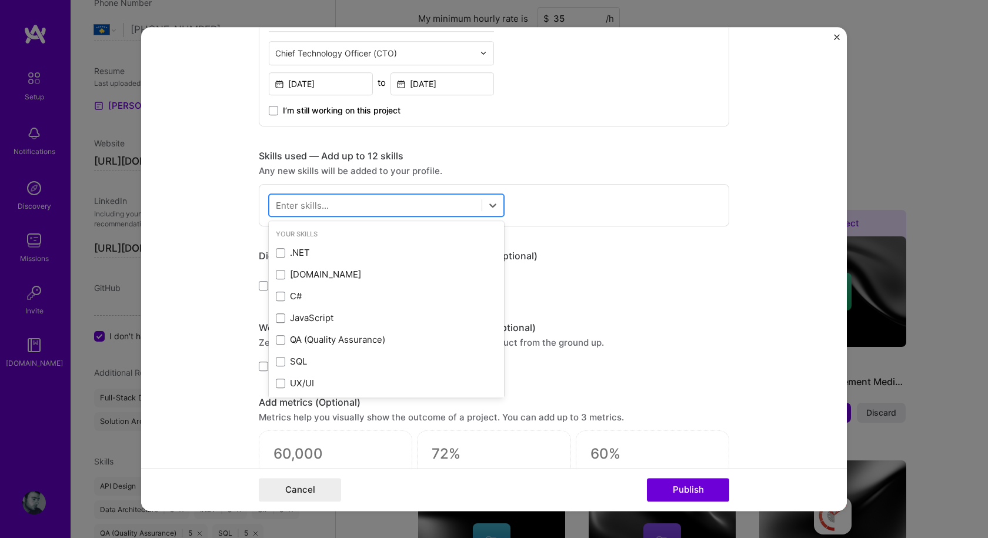
click at [459, 203] on div at bounding box center [375, 204] width 212 height 19
click at [277, 255] on span at bounding box center [280, 252] width 9 height 9
click at [0, 0] on input "checkbox" at bounding box center [0, 0] width 0 height 0
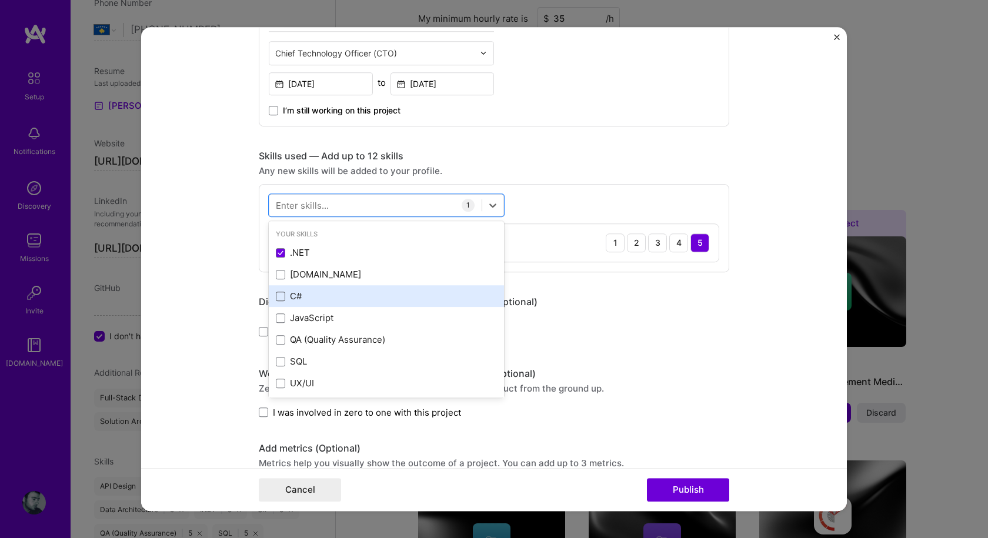
click at [277, 295] on span at bounding box center [280, 296] width 9 height 9
click at [0, 0] on input "checkbox" at bounding box center [0, 0] width 0 height 0
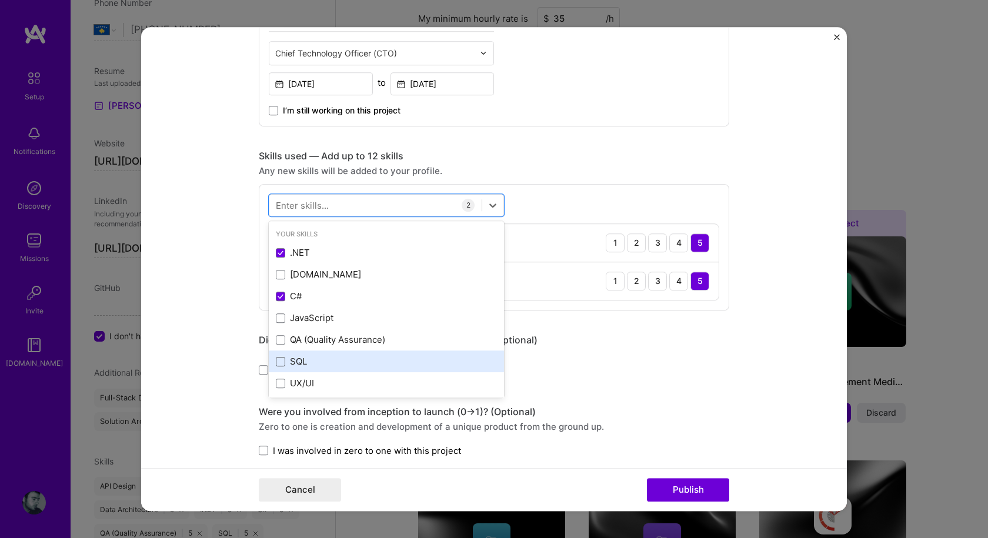
click at [276, 360] on span at bounding box center [280, 361] width 9 height 9
click at [0, 0] on input "checkbox" at bounding box center [0, 0] width 0 height 0
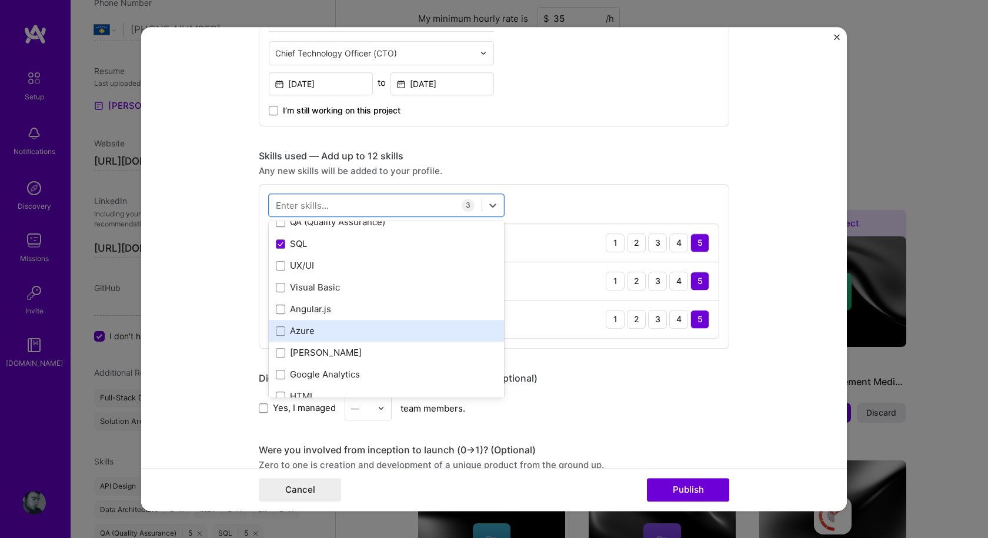
scroll to position [59, 0]
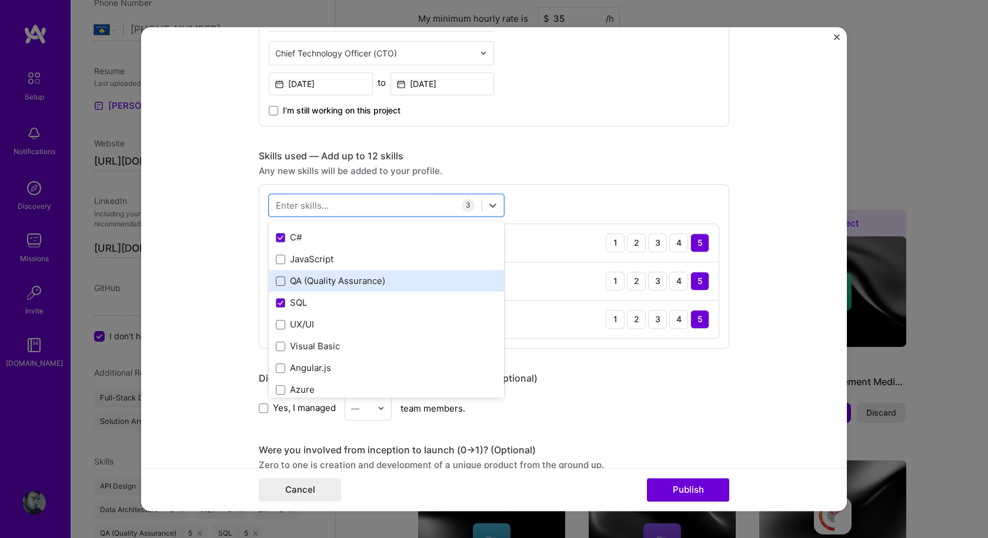
click at [279, 280] on span at bounding box center [280, 280] width 9 height 9
click at [0, 0] on input "checkbox" at bounding box center [0, 0] width 0 height 0
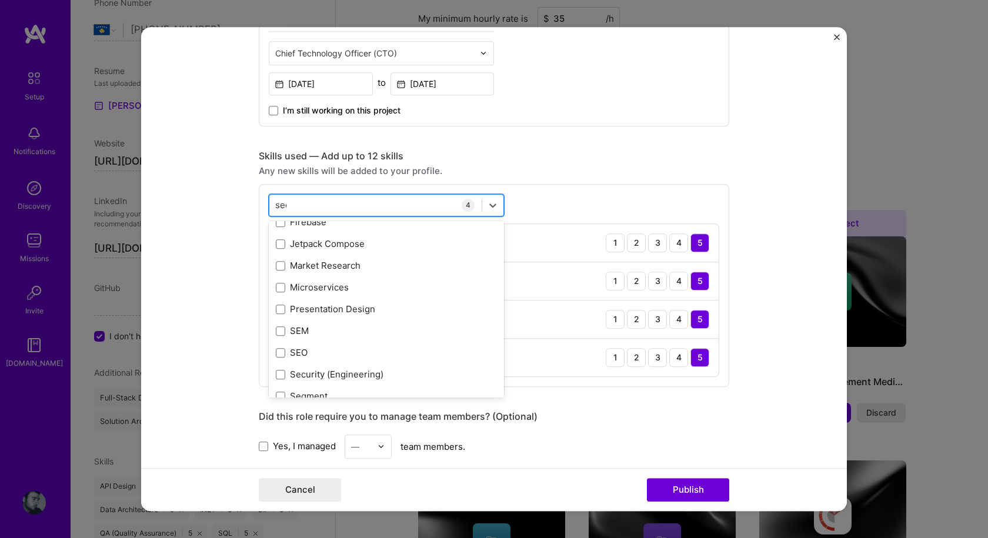
scroll to position [0, 0]
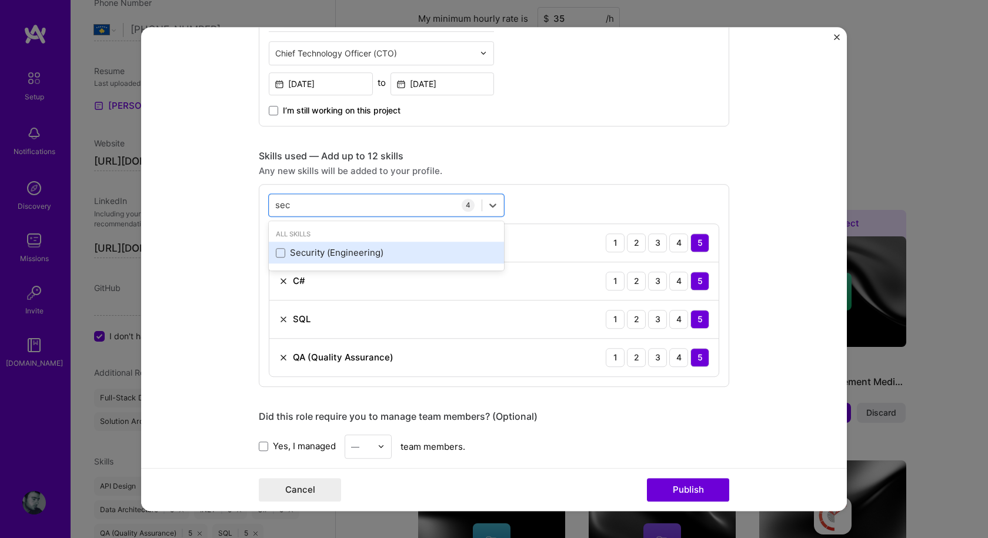
click at [283, 250] on div "Security (Engineering)" at bounding box center [386, 253] width 221 height 12
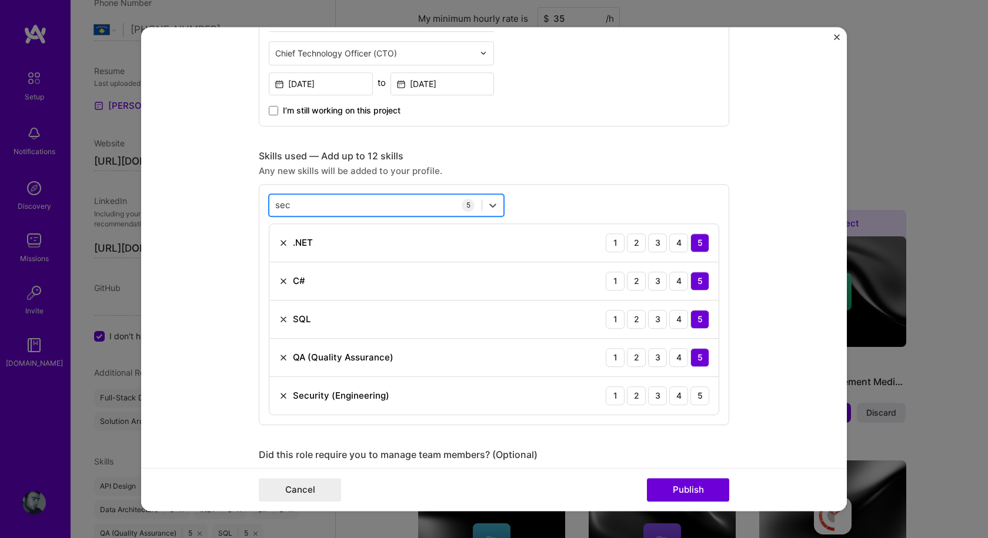
click at [345, 197] on div "sec sec" at bounding box center [375, 204] width 212 height 19
click at [340, 202] on div "sec sec" at bounding box center [375, 204] width 212 height 19
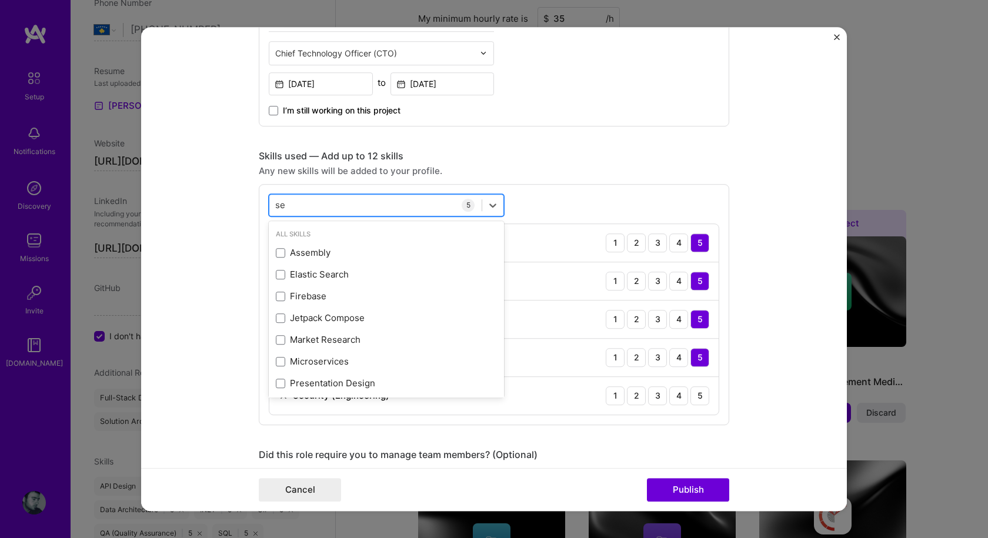
type input "s"
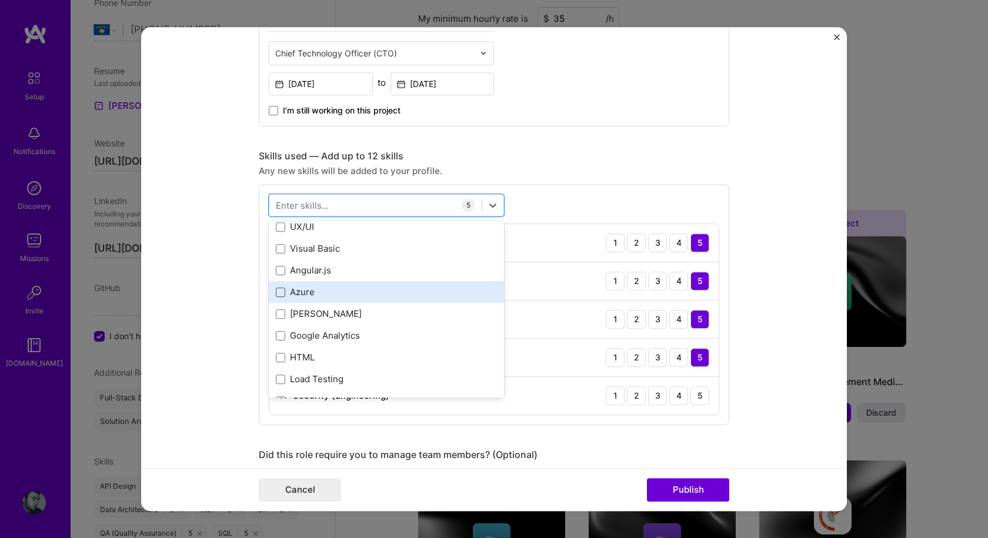
scroll to position [176, 0]
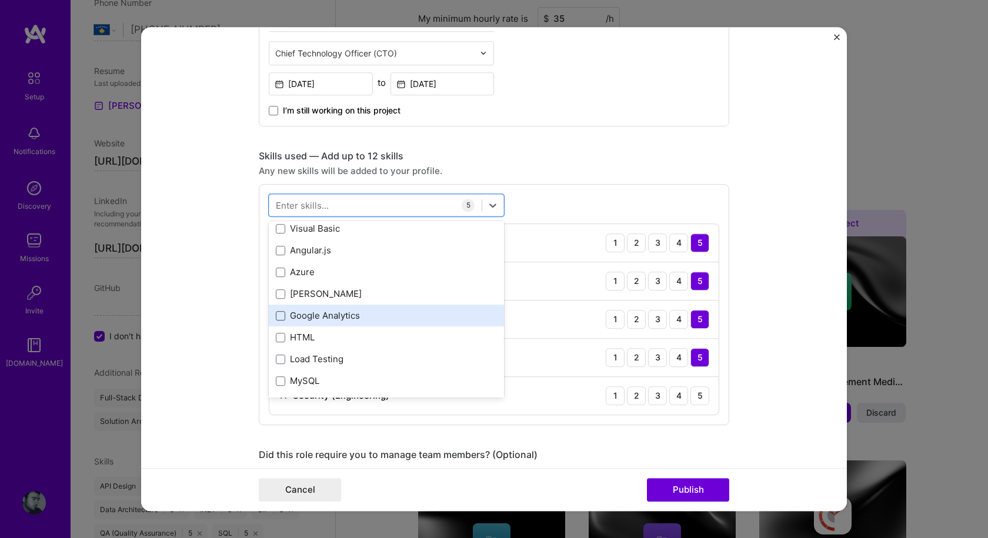
click at [277, 318] on span at bounding box center [280, 315] width 9 height 9
click at [0, 0] on input "checkbox" at bounding box center [0, 0] width 0 height 0
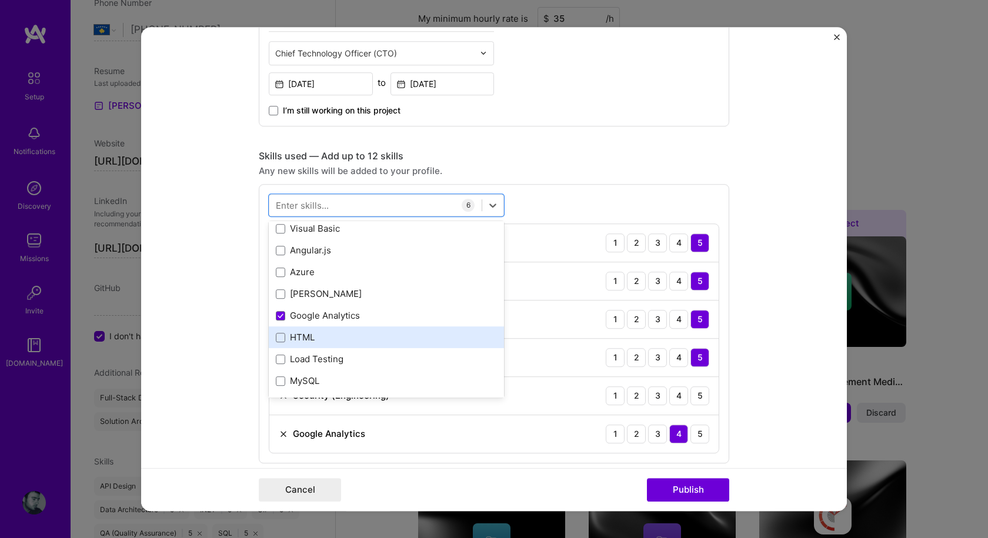
scroll to position [235, 0]
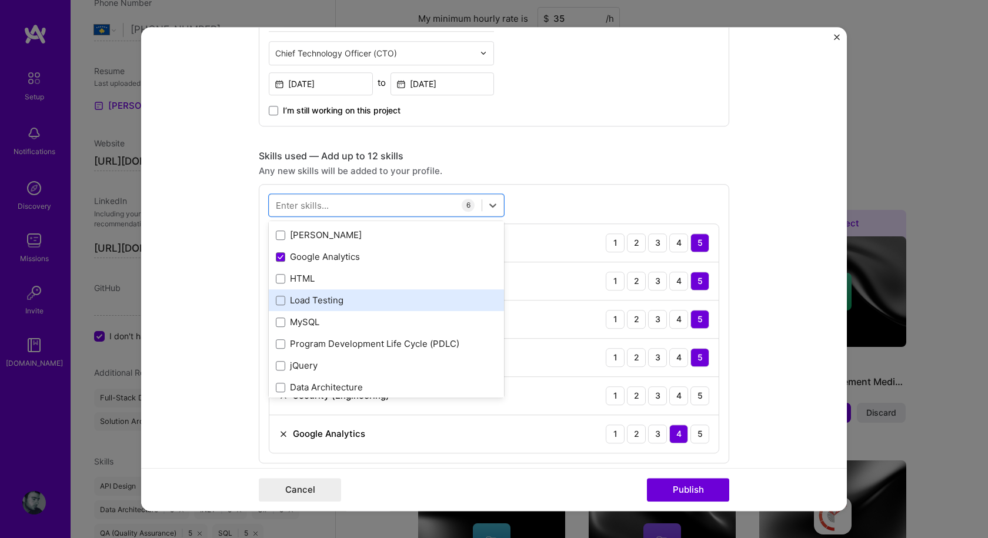
click at [281, 299] on div "Load Testing" at bounding box center [386, 301] width 221 height 12
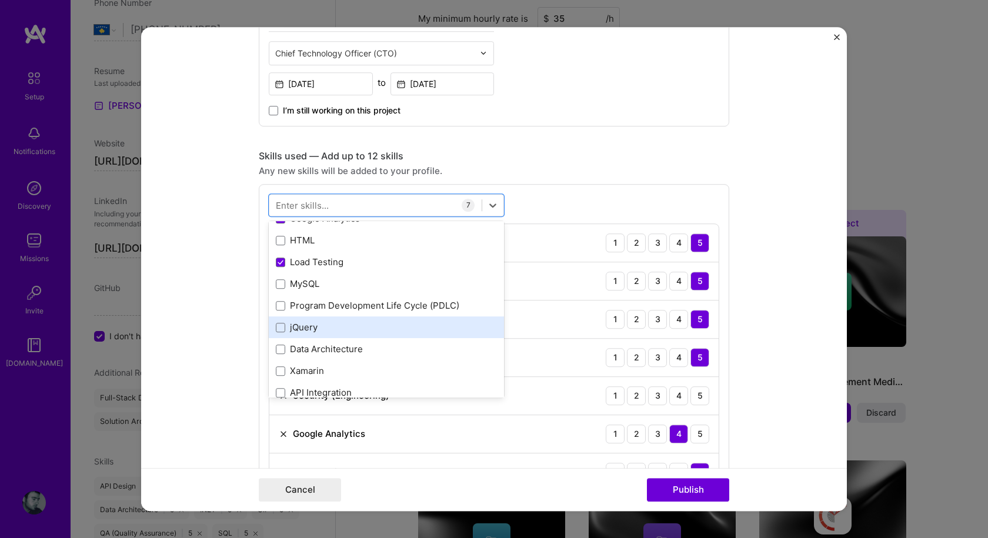
scroll to position [294, 0]
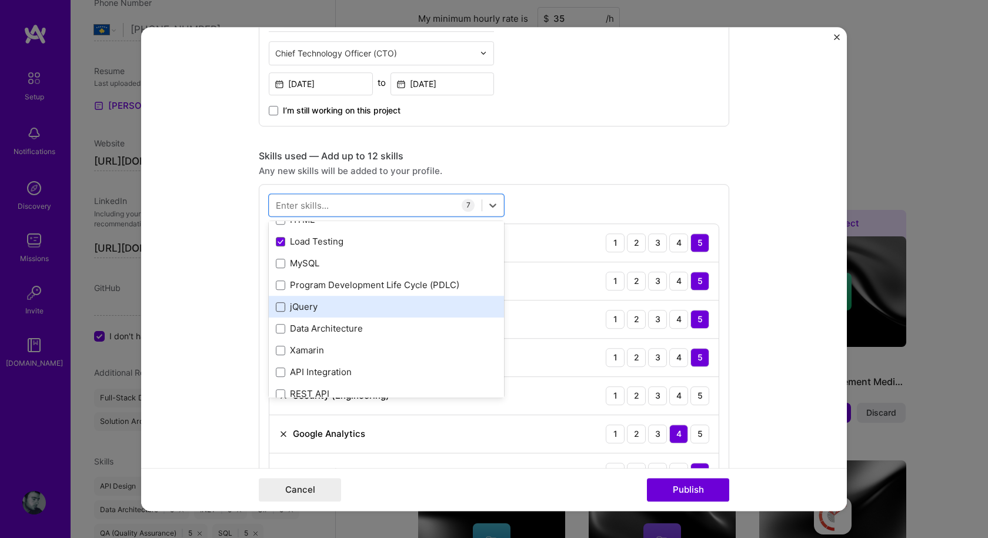
click at [276, 306] on span at bounding box center [280, 306] width 9 height 9
click at [0, 0] on input "checkbox" at bounding box center [0, 0] width 0 height 0
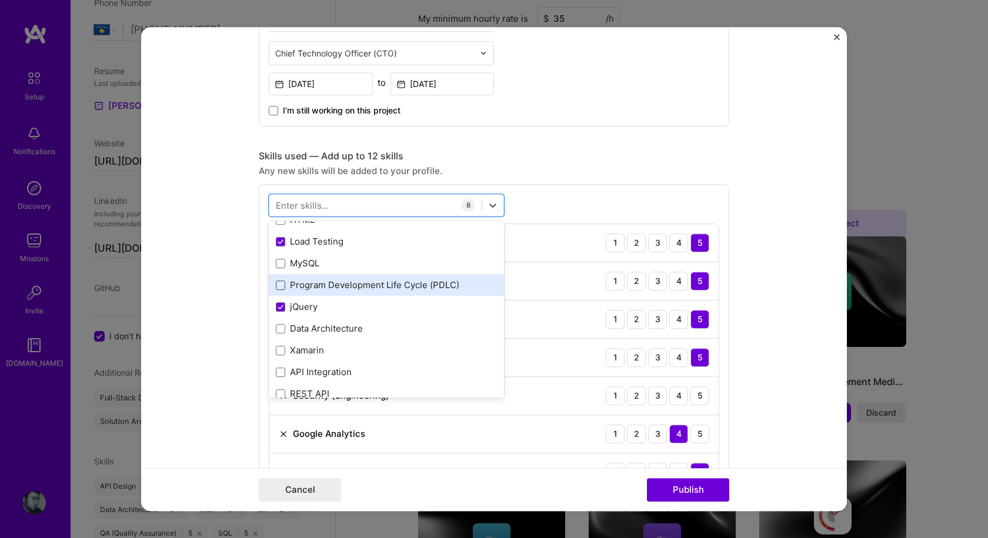
click at [280, 286] on span at bounding box center [280, 284] width 9 height 9
click at [0, 0] on input "checkbox" at bounding box center [0, 0] width 0 height 0
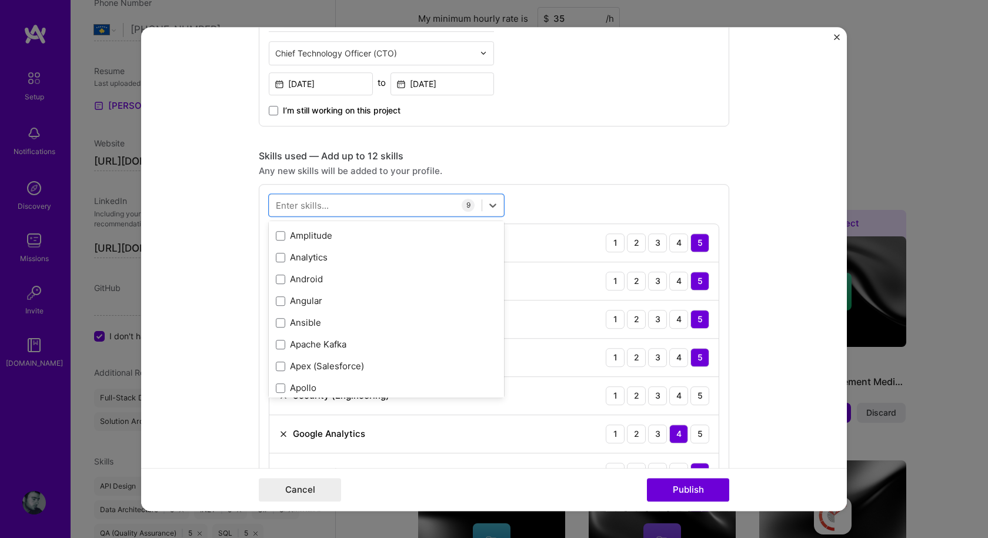
scroll to position [999, 0]
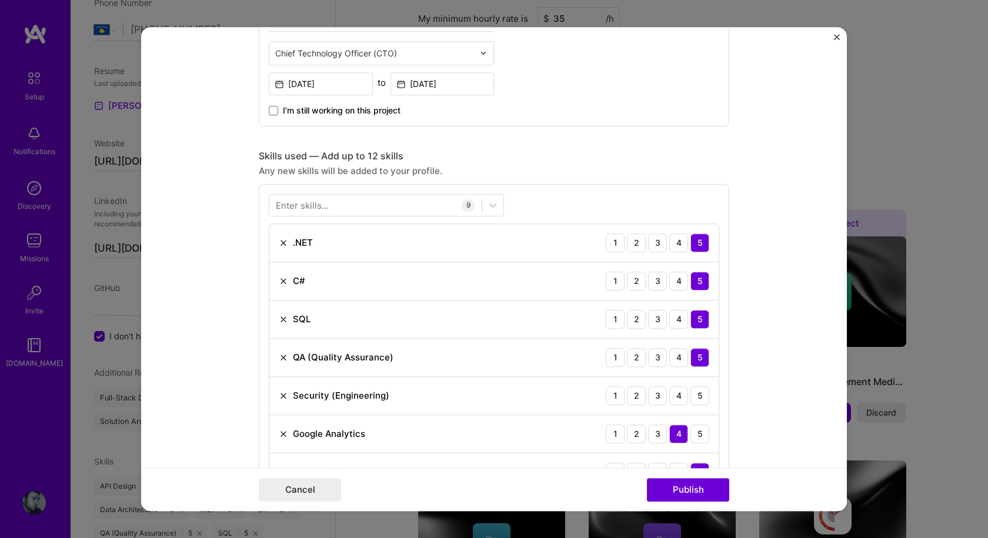
click at [583, 138] on div "Project title Custom Content Management System Company Appdec Project industry …" at bounding box center [494, 387] width 470 height 1497
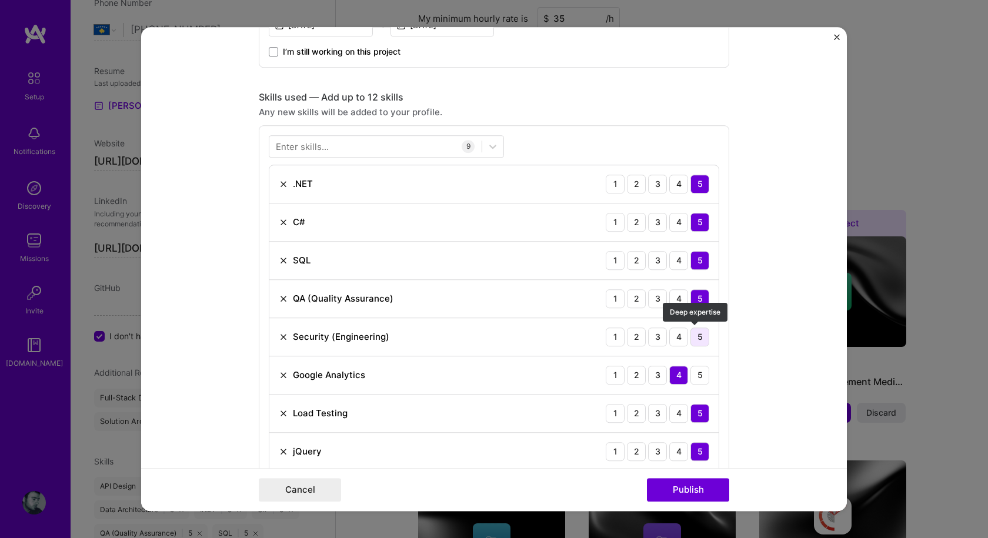
click at [698, 335] on div "5" at bounding box center [699, 336] width 19 height 19
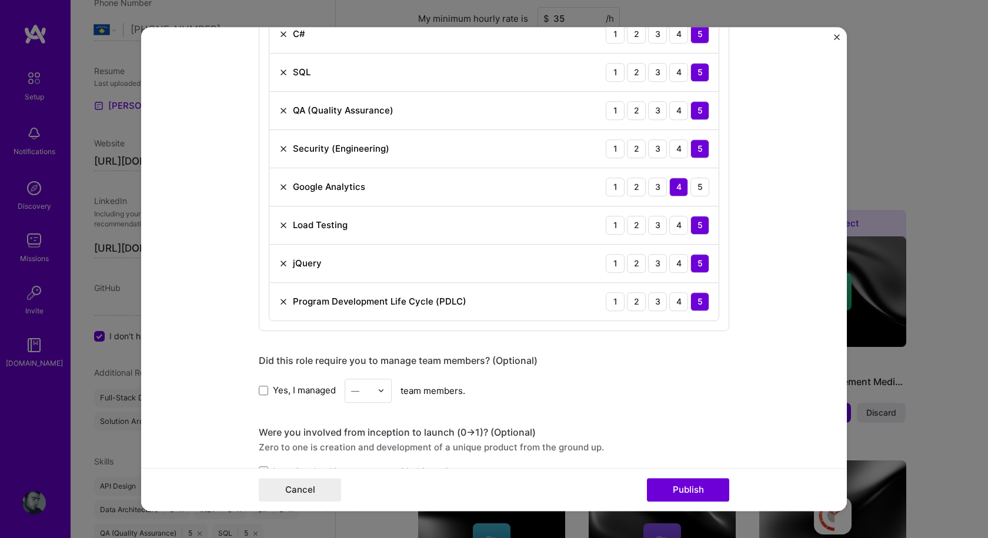
scroll to position [529, 0]
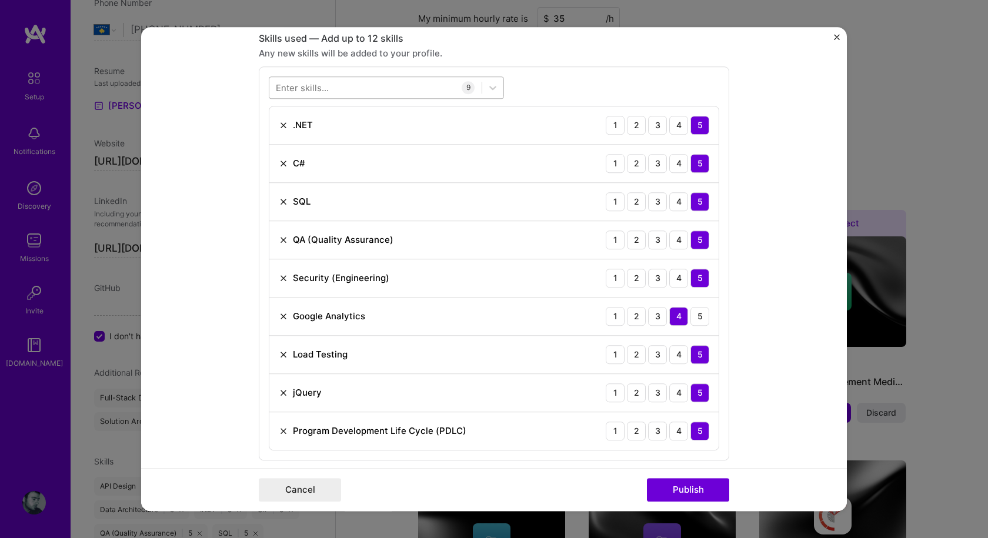
click at [353, 93] on div at bounding box center [375, 87] width 212 height 19
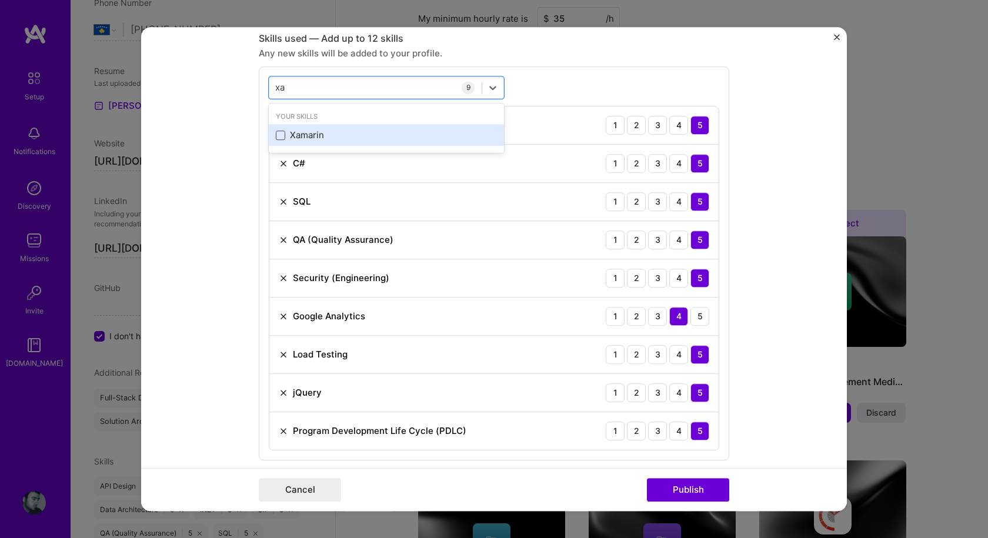
click at [276, 134] on span at bounding box center [280, 135] width 9 height 9
click at [0, 0] on input "checkbox" at bounding box center [0, 0] width 0 height 0
type input "xa"
click at [543, 82] on div "option Xamarin, selected. option Xamarin selected, 0 of 2. 1 result available f…" at bounding box center [494, 282] width 470 height 432
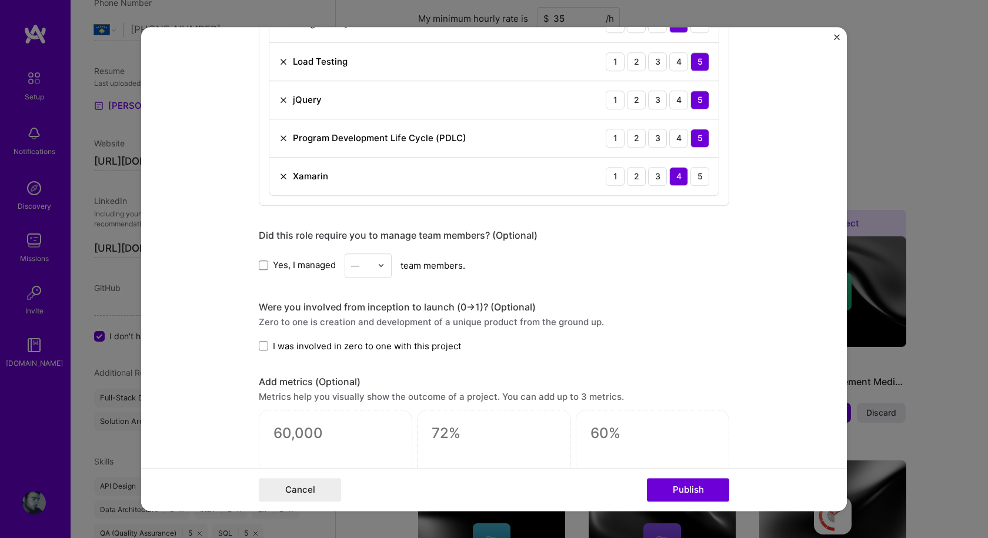
scroll to position [823, 0]
click at [259, 260] on span at bounding box center [263, 263] width 9 height 9
click at [0, 0] on input "Yes, I managed" at bounding box center [0, 0] width 0 height 0
click at [376, 265] on div "—" at bounding box center [367, 264] width 47 height 24
click at [356, 443] on div "8" at bounding box center [368, 448] width 40 height 22
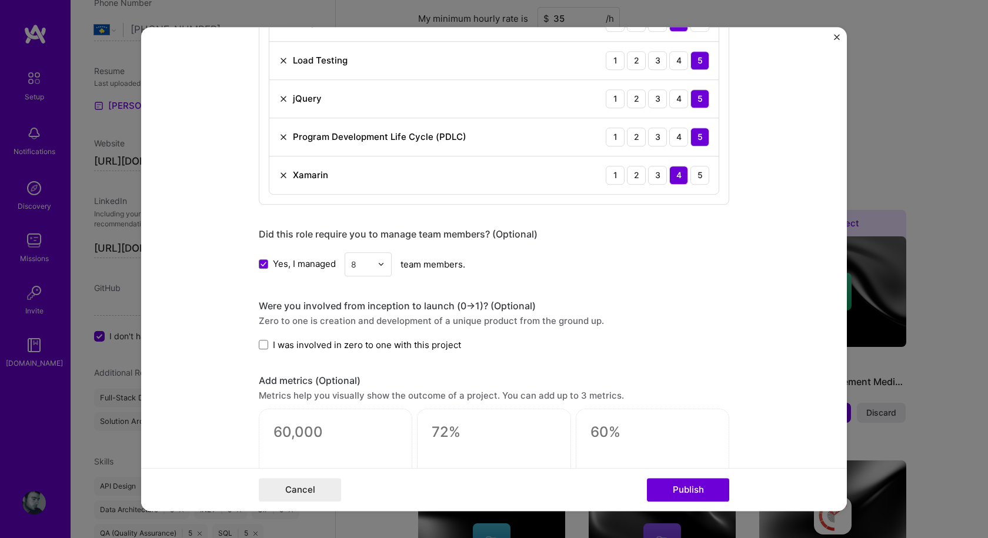
click at [261, 346] on span at bounding box center [263, 344] width 9 height 9
click at [0, 0] on input "I was involved in zero to one with this project" at bounding box center [0, 0] width 0 height 0
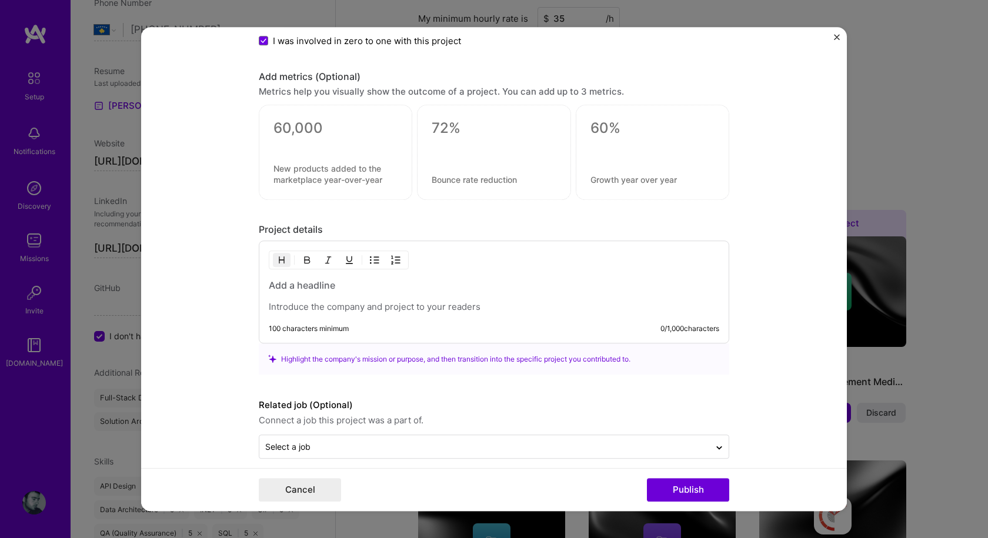
scroll to position [1139, 0]
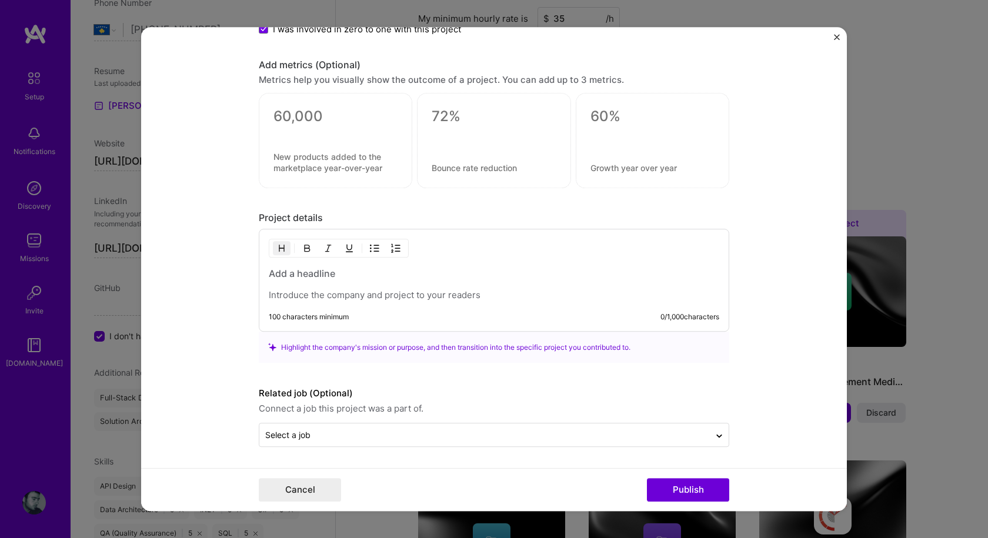
click at [445, 296] on p at bounding box center [494, 295] width 450 height 12
click at [341, 295] on p at bounding box center [494, 295] width 450 height 12
click at [298, 271] on h3 at bounding box center [494, 273] width 450 height 13
click at [383, 290] on p at bounding box center [494, 295] width 450 height 12
click at [370, 287] on div at bounding box center [494, 284] width 450 height 34
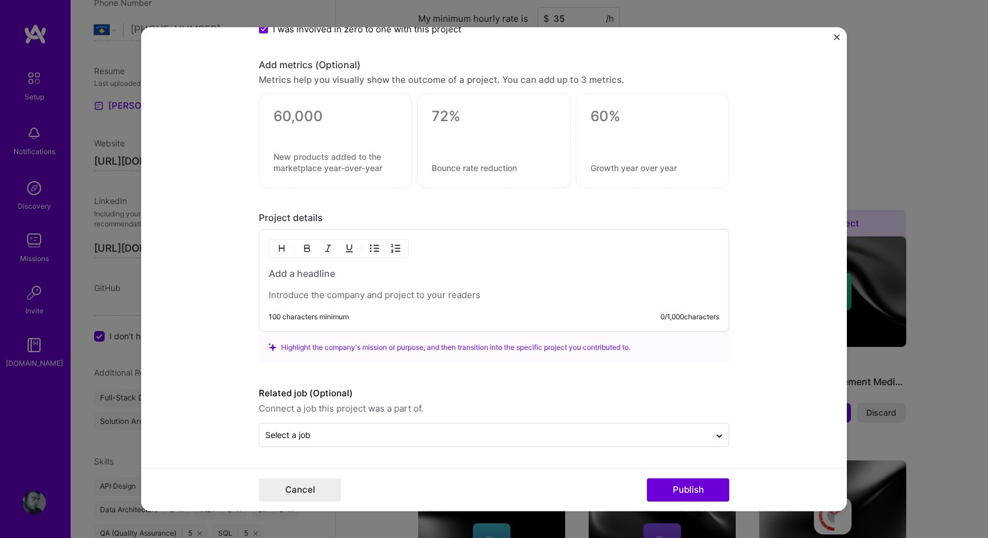
click at [309, 275] on h3 at bounding box center [494, 273] width 450 height 13
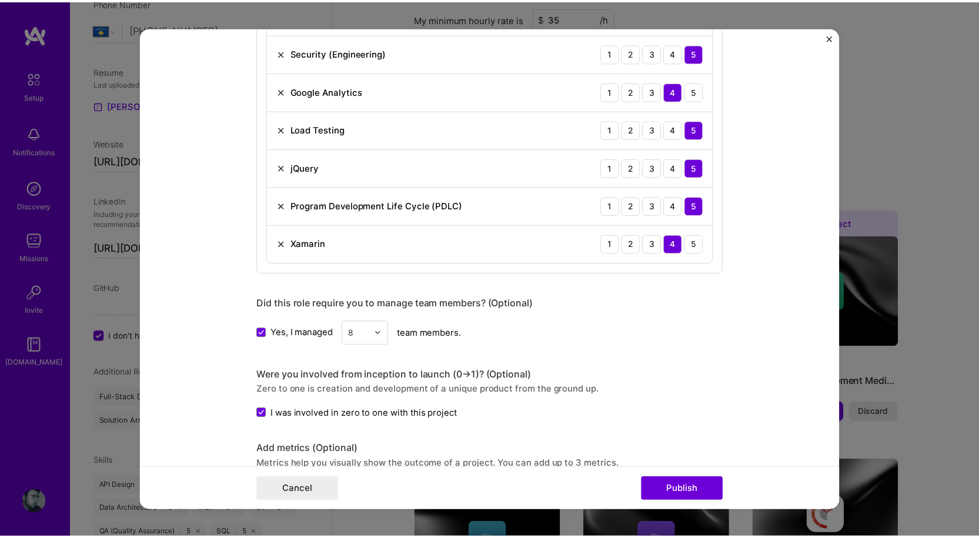
scroll to position [790, 0]
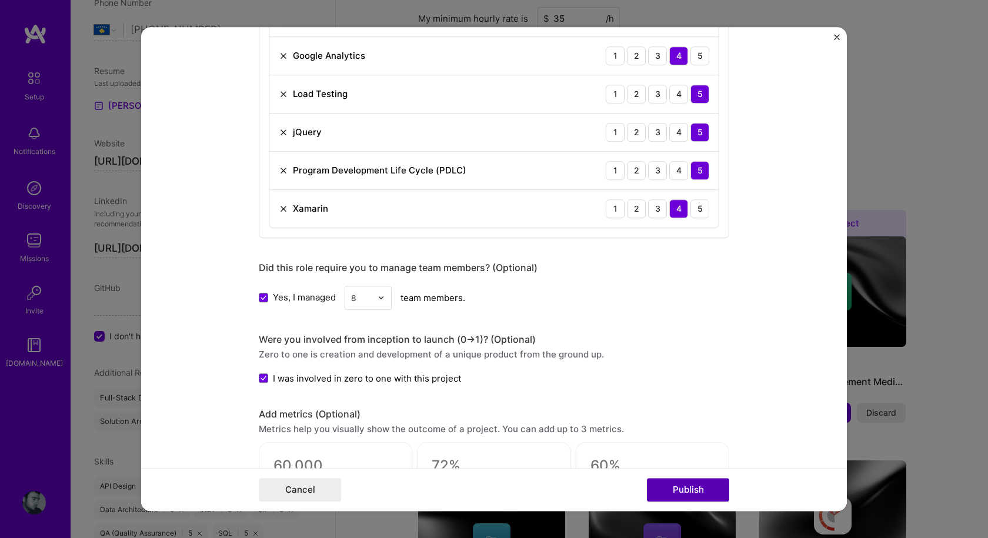
click at [709, 489] on button "Publish" at bounding box center [688, 490] width 82 height 24
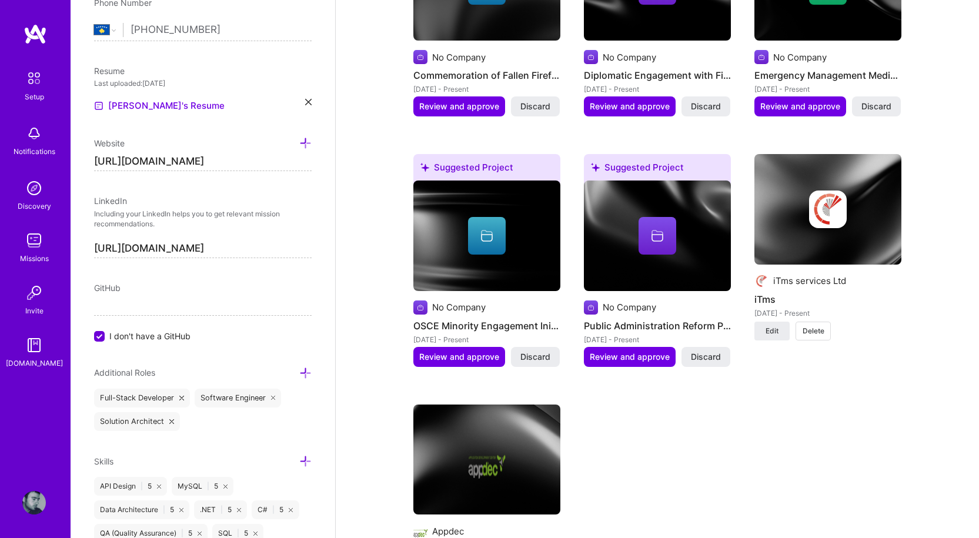
scroll to position [1176, 0]
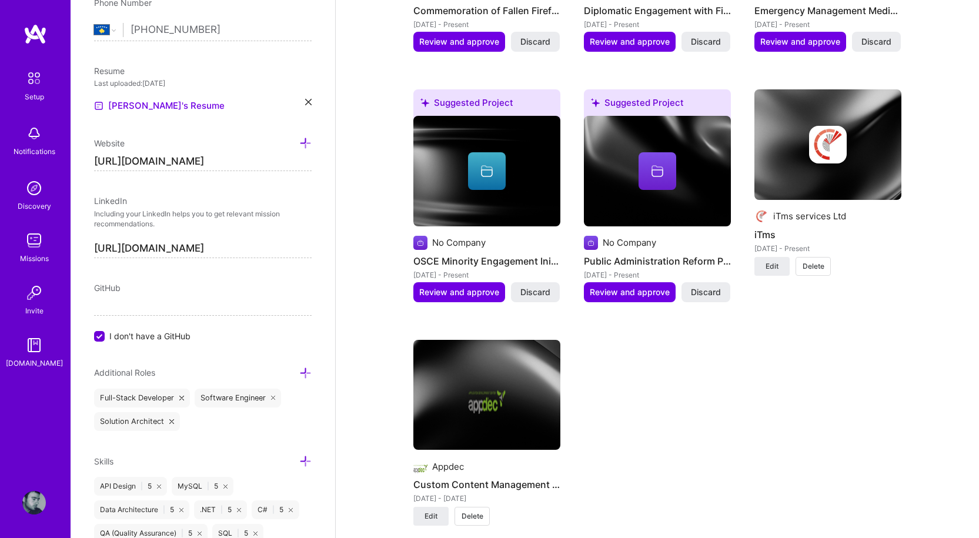
drag, startPoint x: 696, startPoint y: 278, endPoint x: 693, endPoint y: 287, distance: 9.3
click at [696, 286] on span "Discard" at bounding box center [706, 292] width 30 height 12
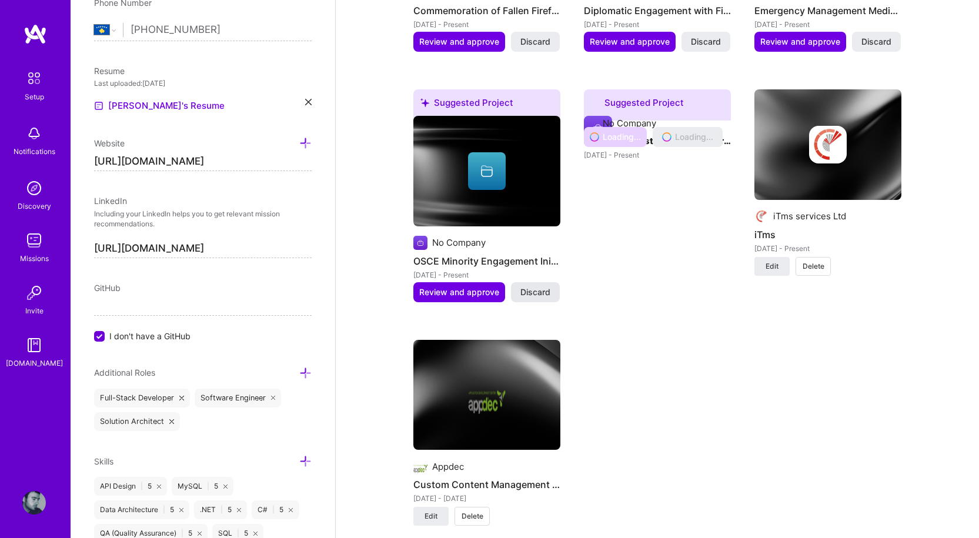
click at [534, 286] on span "Discard" at bounding box center [535, 292] width 30 height 12
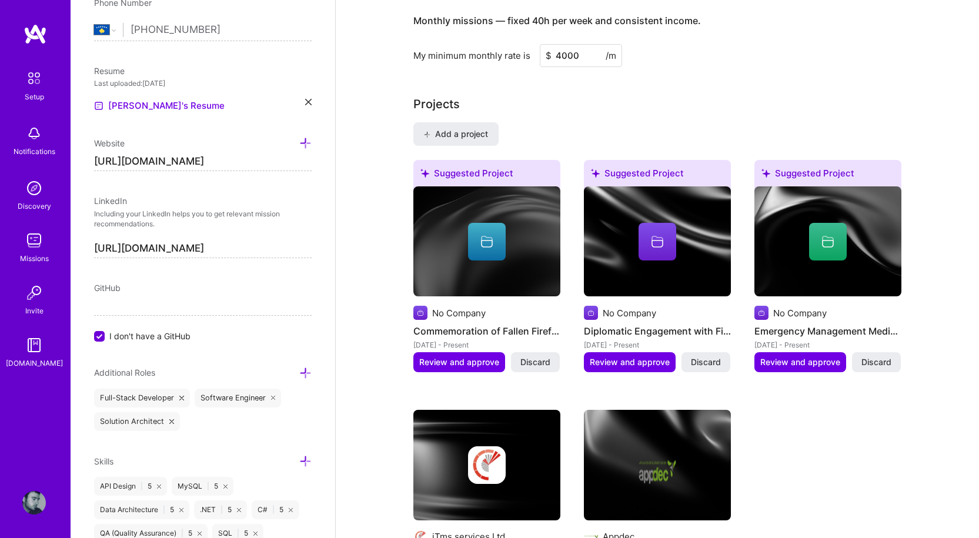
scroll to position [823, 0]
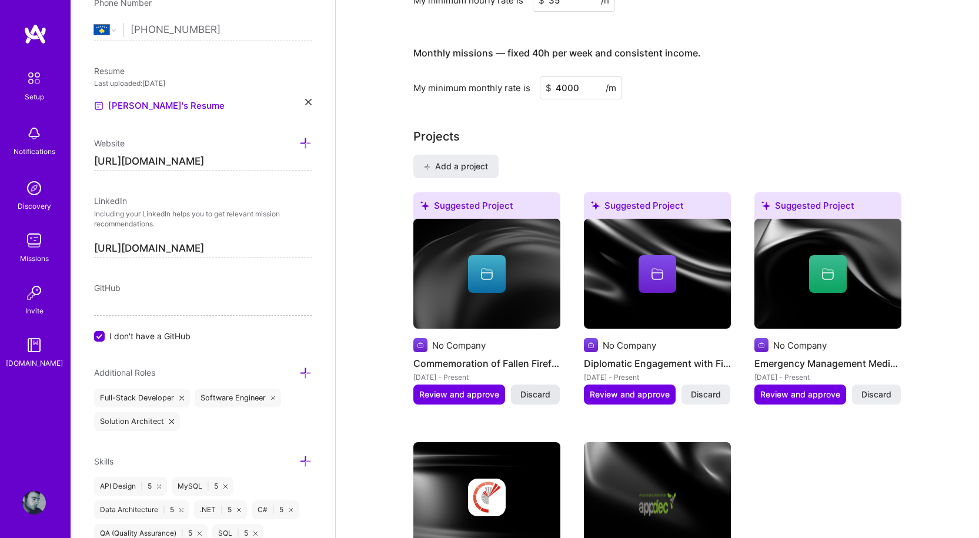
click at [536, 389] on span "Discard" at bounding box center [535, 395] width 30 height 12
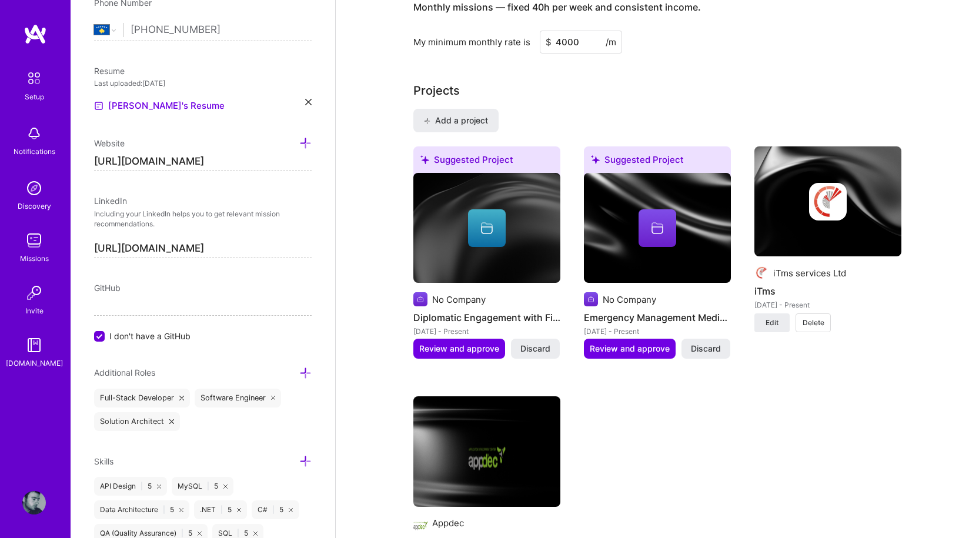
scroll to position [941, 0]
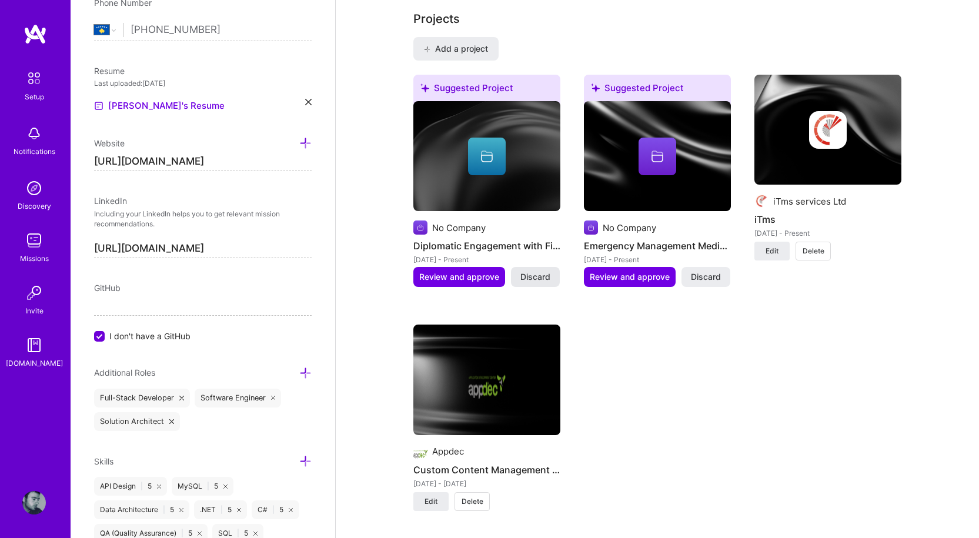
click at [533, 271] on span "Discard" at bounding box center [535, 277] width 30 height 12
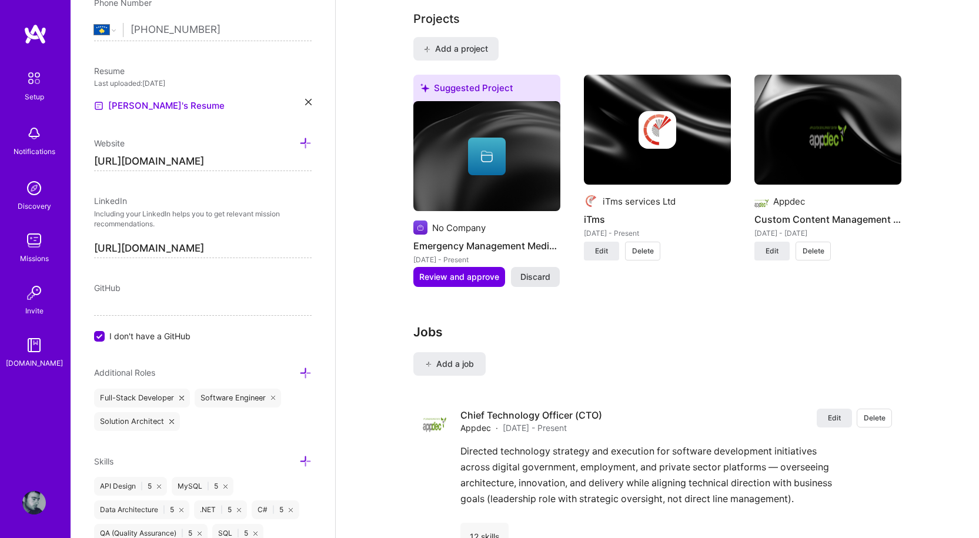
click at [537, 271] on span "Discard" at bounding box center [535, 277] width 30 height 12
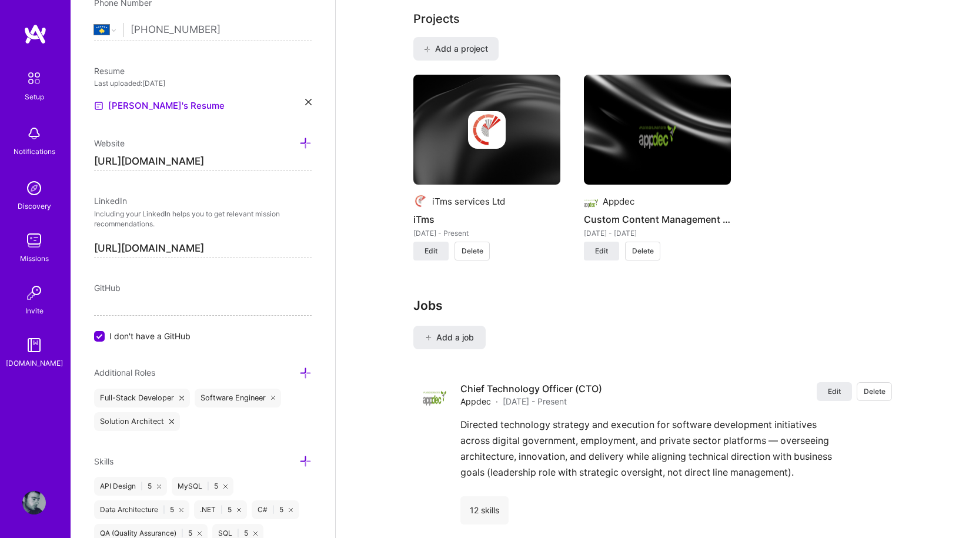
click at [658, 117] on img at bounding box center [657, 130] width 38 height 38
click at [475, 43] on span "Add a project" at bounding box center [456, 49] width 64 height 12
